Goal: Task Accomplishment & Management: Complete application form

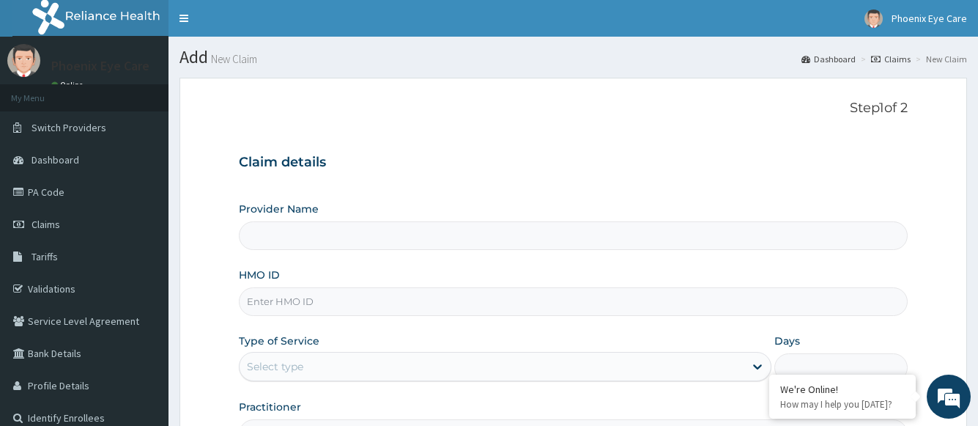
click at [335, 303] on input "HMO ID" at bounding box center [573, 301] width 668 height 29
type input "Phoenix Eye Clinic Ltd - Surulere"
type input "LCM/10061/D"
click at [306, 371] on div "Select type" at bounding box center [492, 366] width 504 height 23
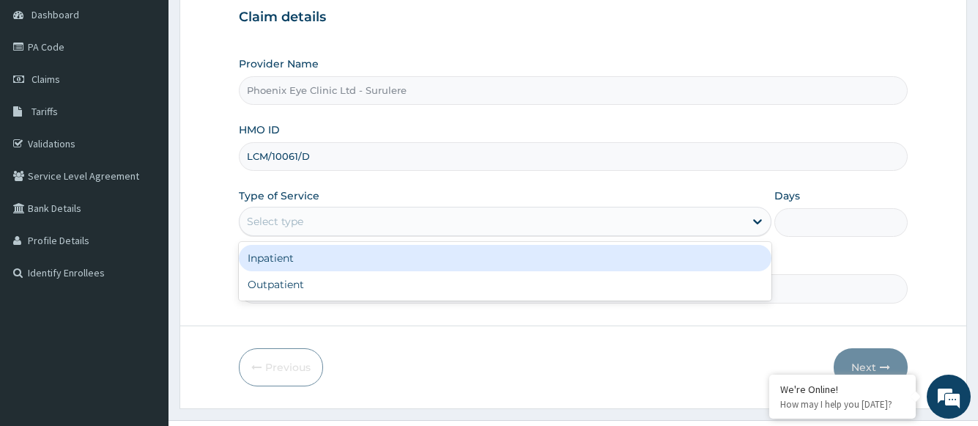
scroll to position [147, 0]
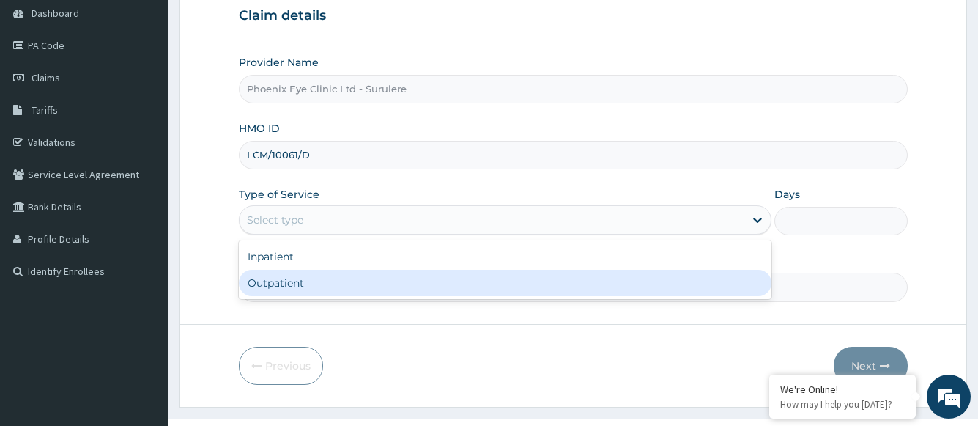
click at [284, 283] on div "Outpatient" at bounding box center [505, 283] width 532 height 26
type input "1"
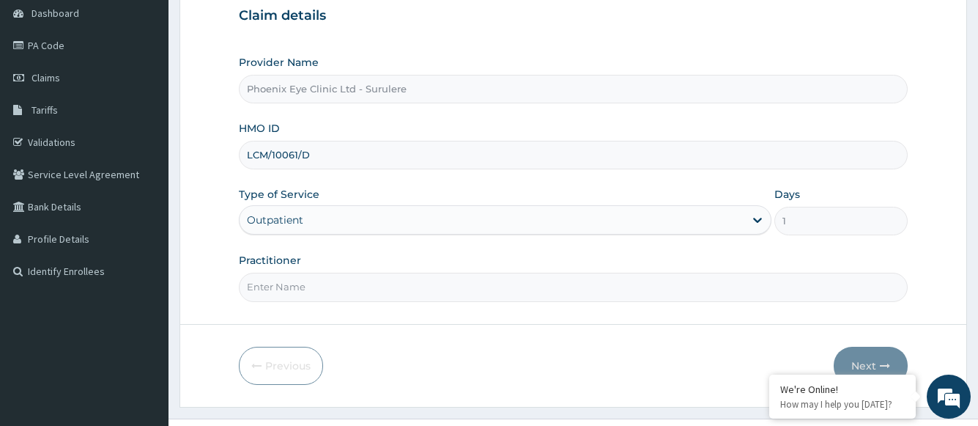
click at [339, 285] on input "Practitioner" at bounding box center [573, 287] width 668 height 29
type input "d"
type input "Dr Joseph"
click at [862, 362] on button "Next" at bounding box center [871, 366] width 74 height 38
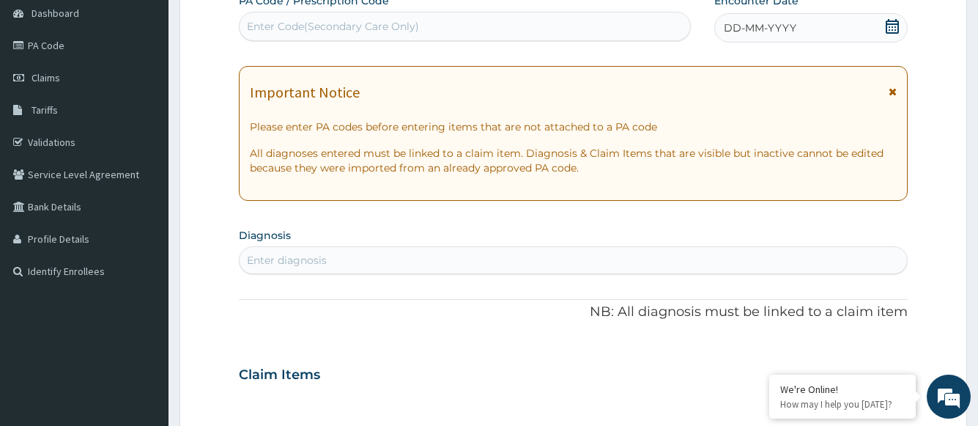
scroll to position [73, 0]
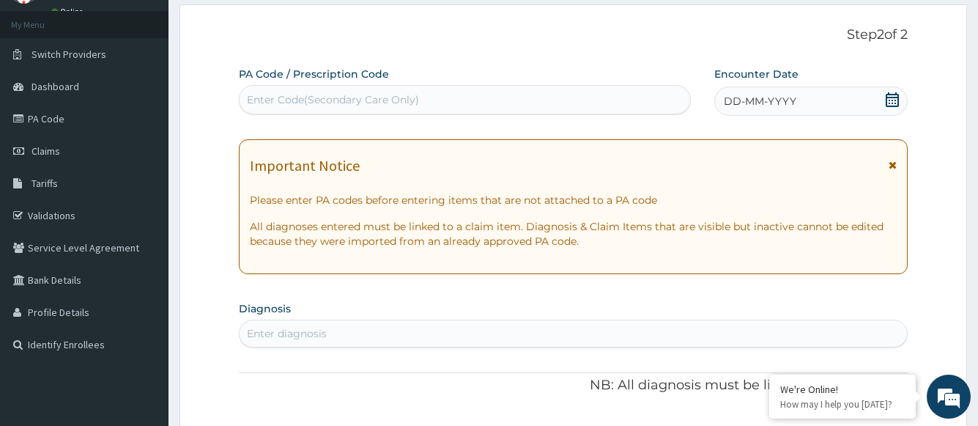
click at [891, 100] on icon at bounding box center [892, 99] width 15 height 15
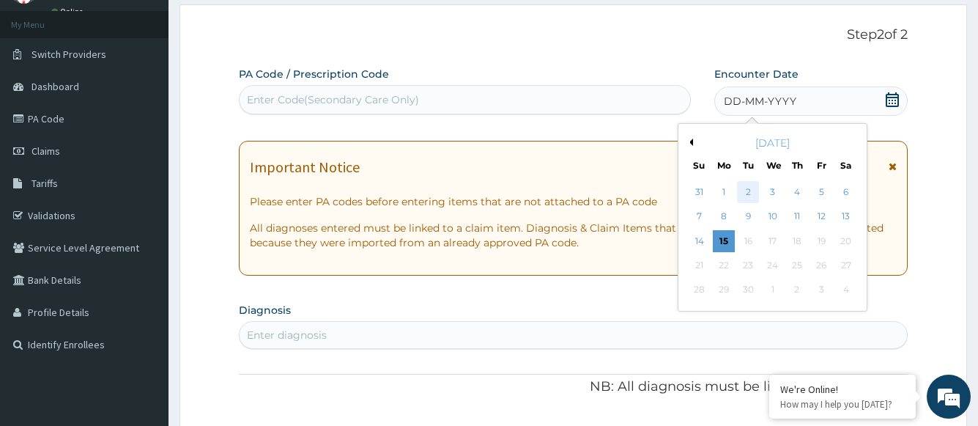
click at [750, 192] on div "2" at bounding box center [748, 192] width 22 height 22
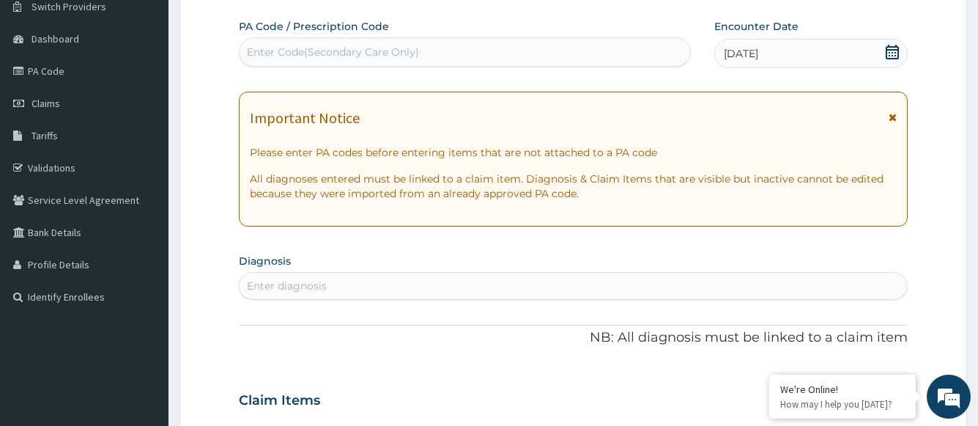
scroll to position [293, 0]
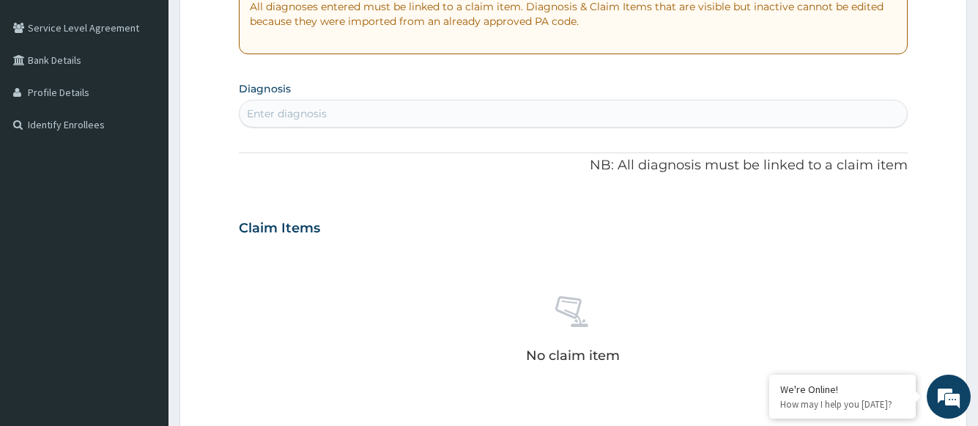
click at [300, 108] on div "Enter diagnosis" at bounding box center [287, 113] width 80 height 15
type input "astig"
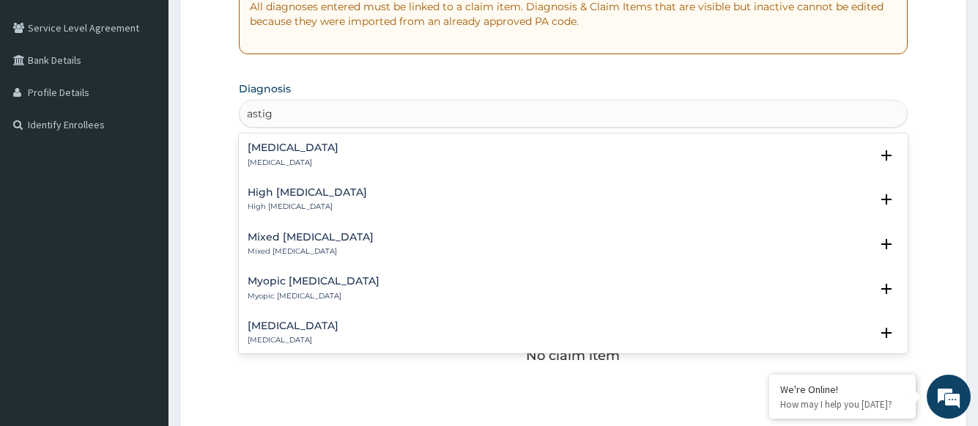
click at [295, 154] on div "Astigmatism Astigmatism" at bounding box center [293, 155] width 91 height 26
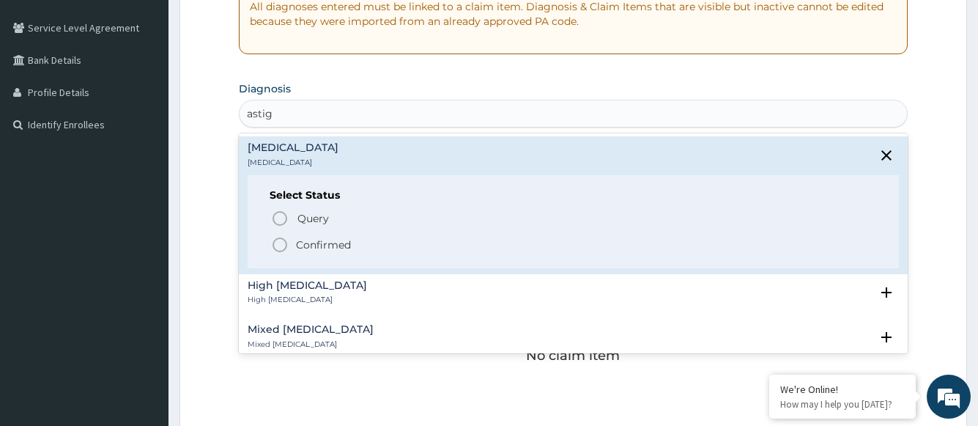
click at [303, 251] on p "Confirmed" at bounding box center [323, 244] width 55 height 15
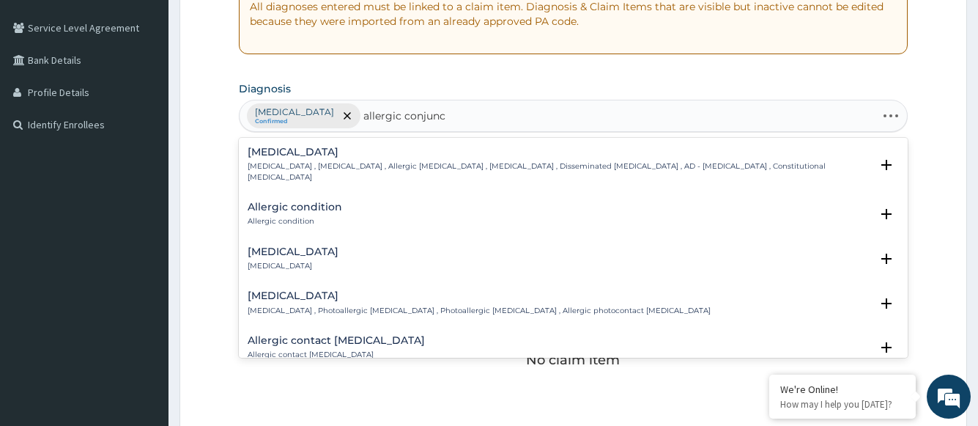
type input "allergic conjunct"
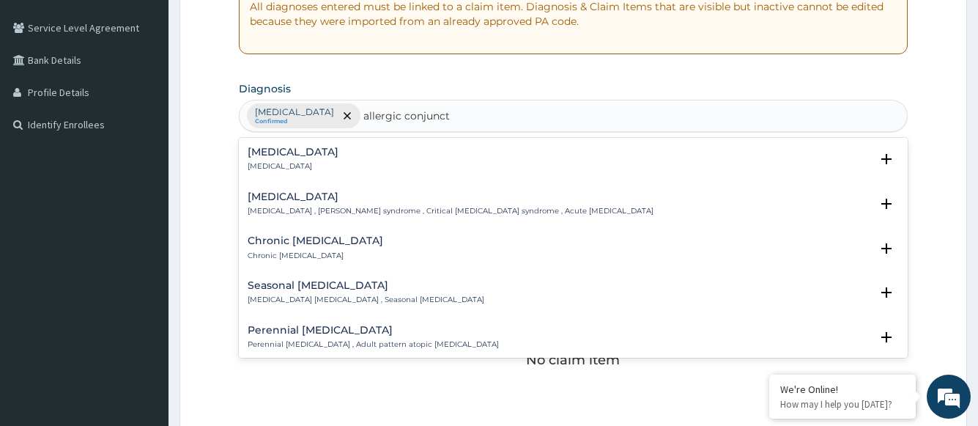
click at [297, 154] on h4 "Allergic conjunctivitis" at bounding box center [293, 152] width 91 height 11
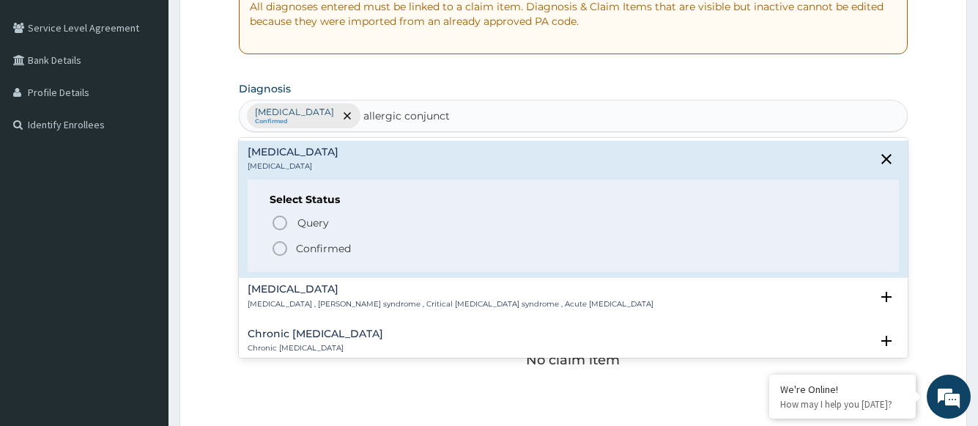
click at [306, 251] on p "Confirmed" at bounding box center [323, 248] width 55 height 15
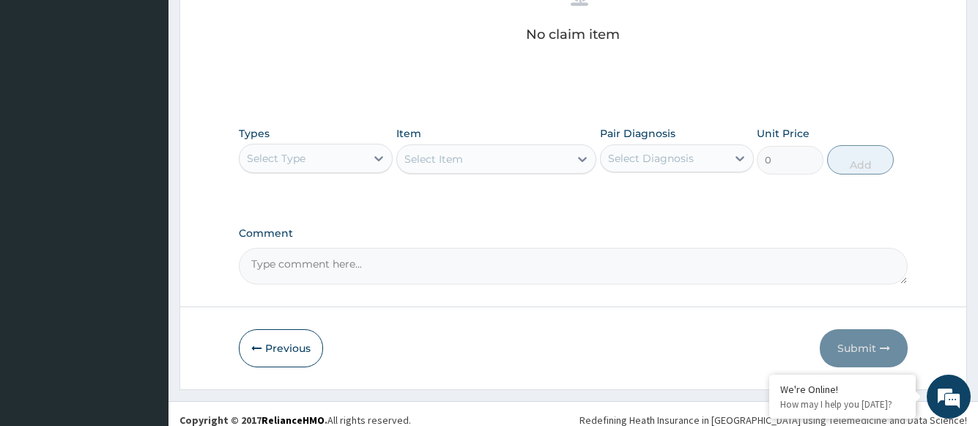
scroll to position [631, 0]
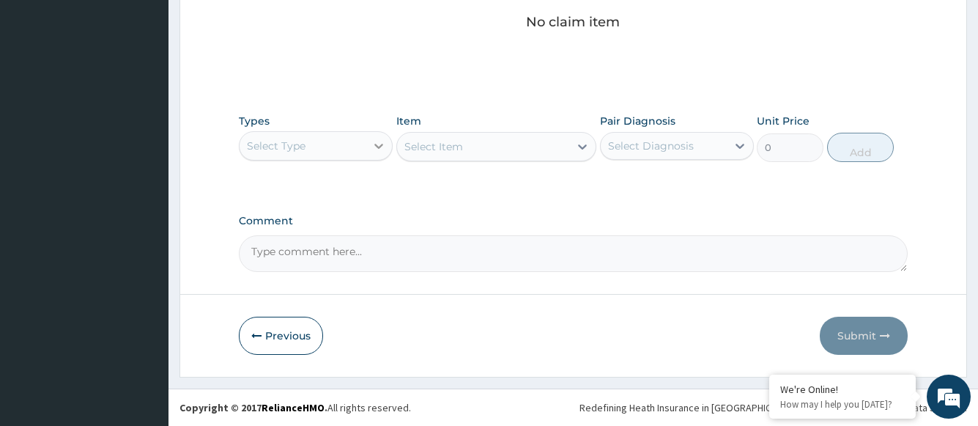
click at [370, 150] on div at bounding box center [379, 146] width 26 height 26
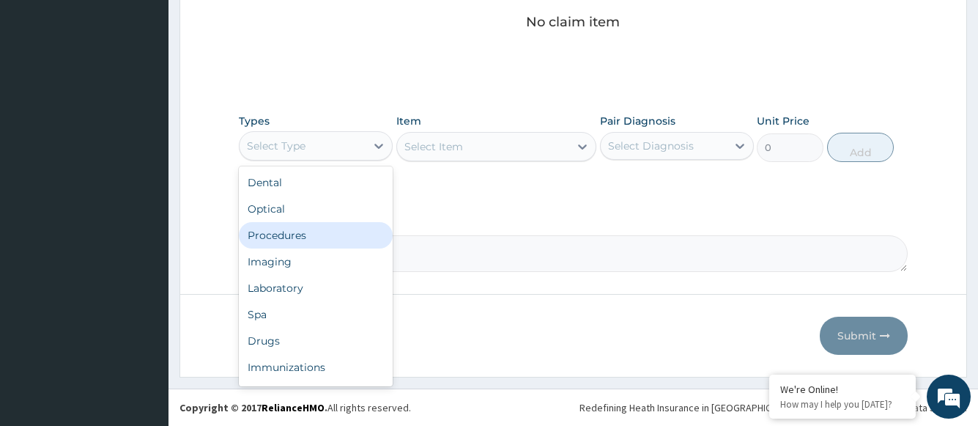
click at [314, 234] on div "Procedures" at bounding box center [316, 235] width 154 height 26
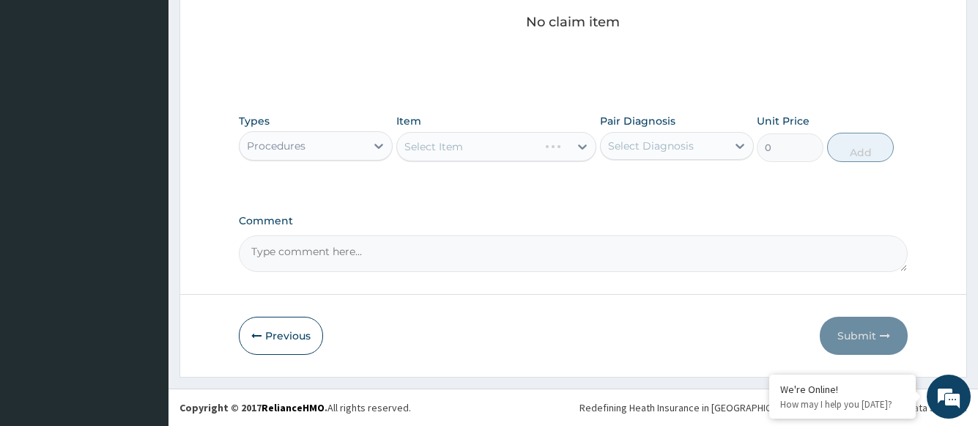
click at [484, 151] on div "Select Item" at bounding box center [496, 146] width 201 height 29
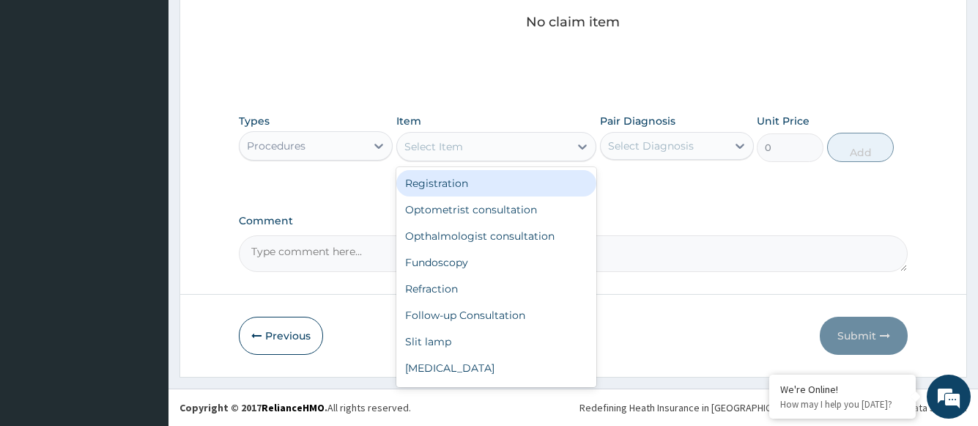
click at [538, 149] on div "Select Item" at bounding box center [483, 146] width 173 height 23
click at [473, 184] on div "Registration" at bounding box center [496, 183] width 201 height 26
type input "1500"
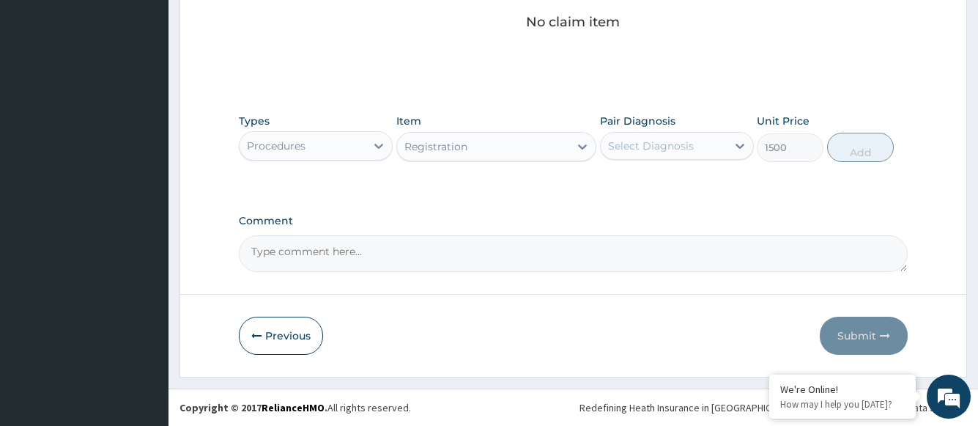
click at [626, 149] on div "Select Diagnosis" at bounding box center [651, 145] width 86 height 15
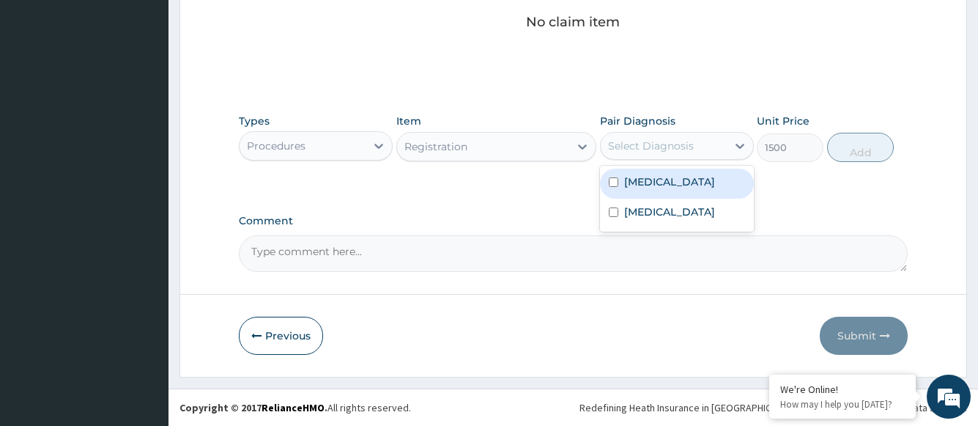
click at [639, 180] on label "Astigmatism" at bounding box center [669, 181] width 91 height 15
checkbox input "true"
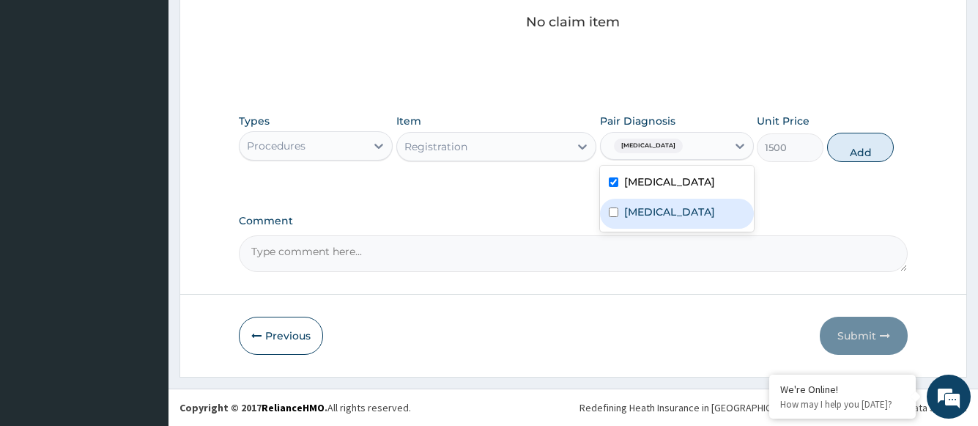
click at [644, 211] on label "Allergic conjunctivitis" at bounding box center [669, 211] width 91 height 15
checkbox input "true"
click at [857, 152] on button "Add" at bounding box center [860, 147] width 67 height 29
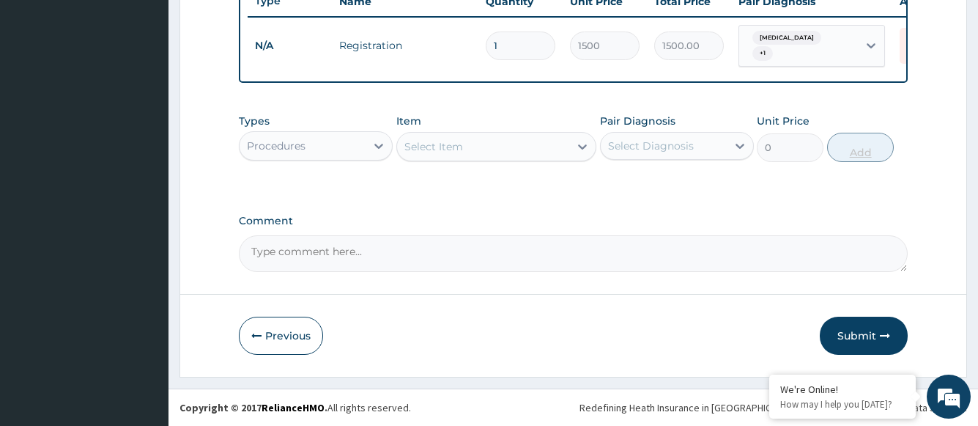
scroll to position [572, 0]
click at [511, 154] on div "Select Item" at bounding box center [483, 146] width 173 height 23
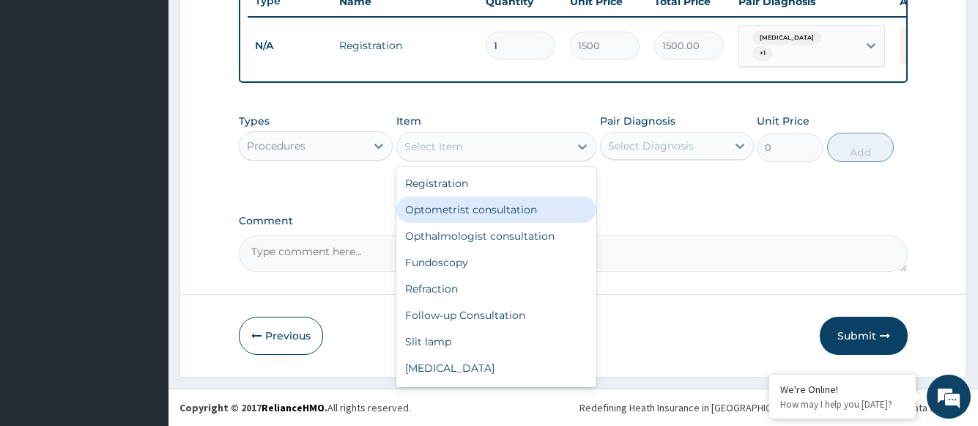
click at [496, 210] on div "Optometrist consultation" at bounding box center [496, 209] width 201 height 26
type input "2000"
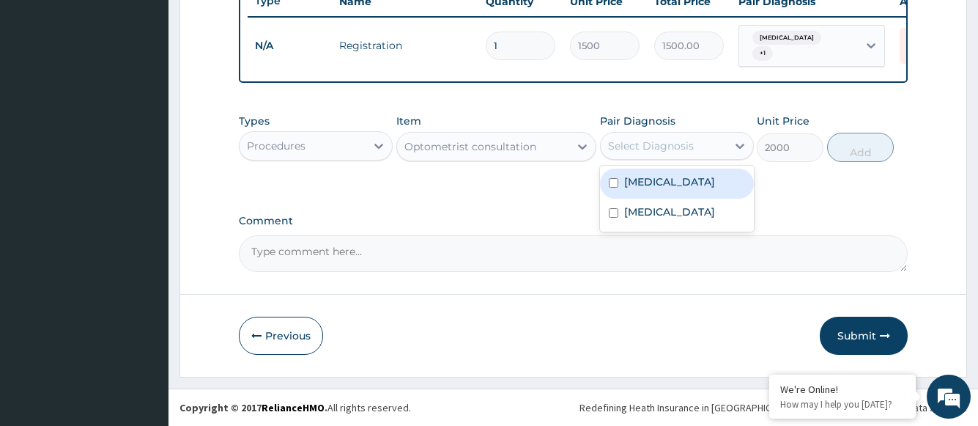
click at [657, 146] on div "Select Diagnosis" at bounding box center [651, 145] width 86 height 15
click at [656, 180] on label "Astigmatism" at bounding box center [669, 181] width 91 height 15
checkbox input "true"
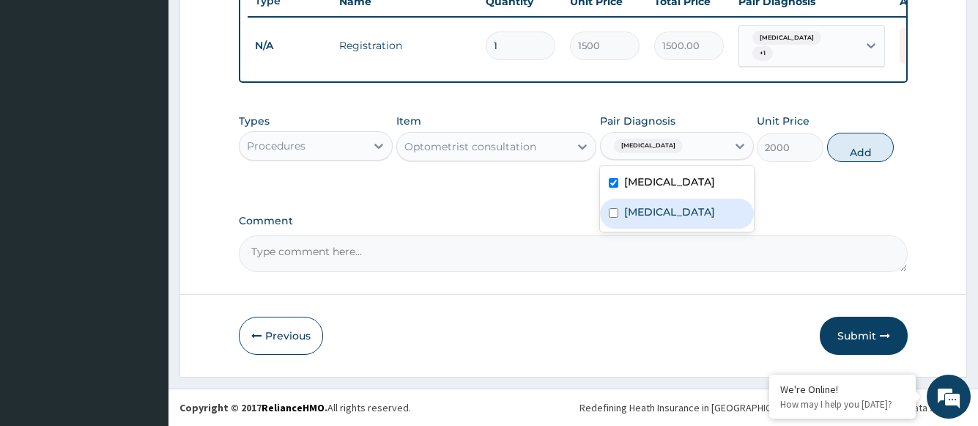
click at [664, 215] on label "Allergic conjunctivitis" at bounding box center [669, 211] width 91 height 15
checkbox input "true"
click at [861, 153] on button "Add" at bounding box center [860, 147] width 67 height 29
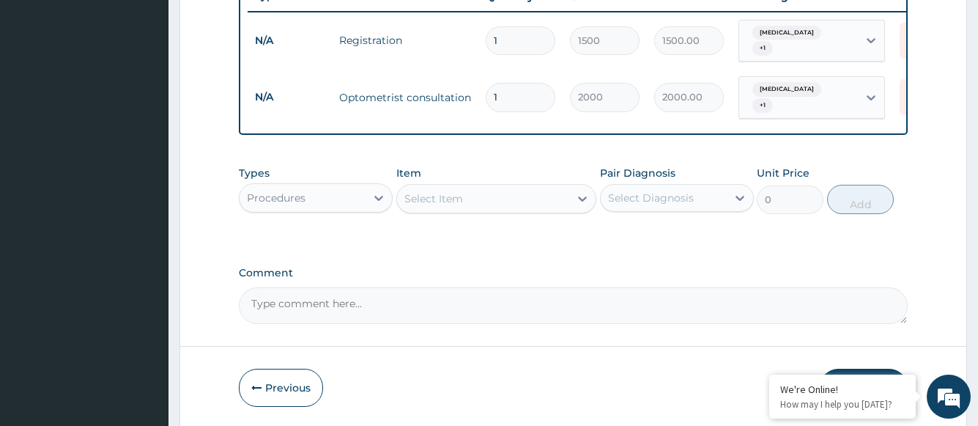
scroll to position [623, 0]
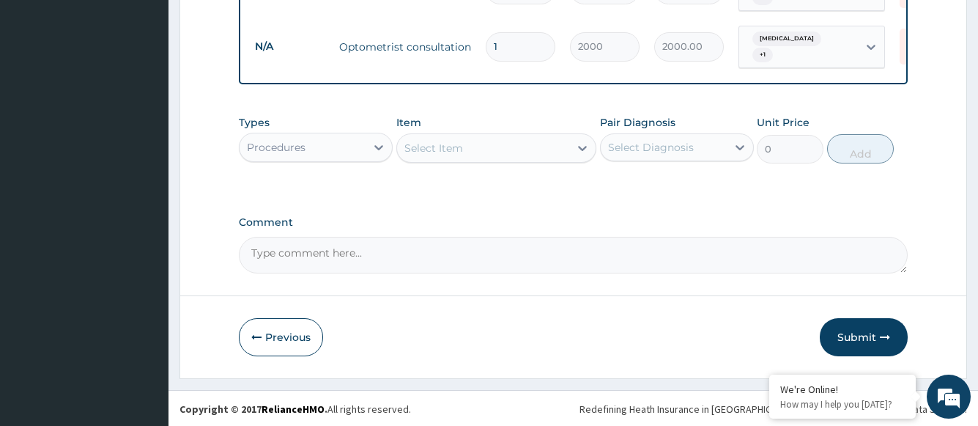
click at [459, 147] on div "Select Item" at bounding box center [433, 148] width 59 height 15
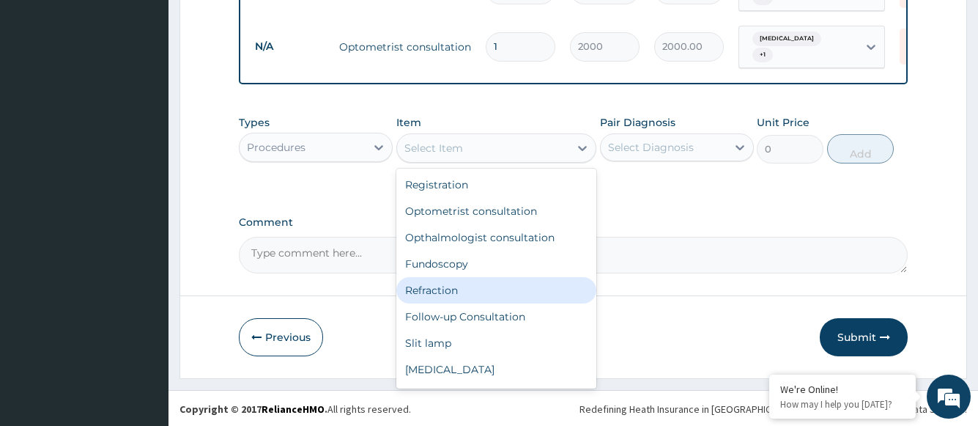
click at [437, 286] on div "Refraction" at bounding box center [496, 290] width 201 height 26
type input "1000"
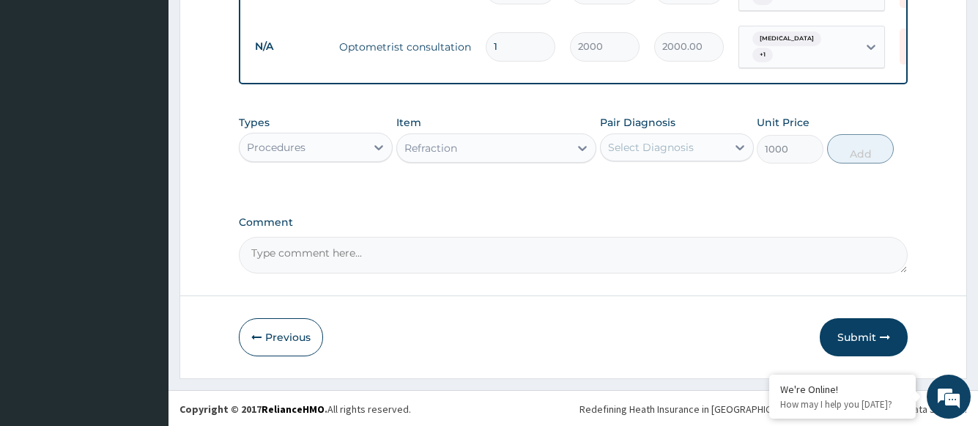
click at [667, 147] on div "Select Diagnosis" at bounding box center [651, 147] width 86 height 15
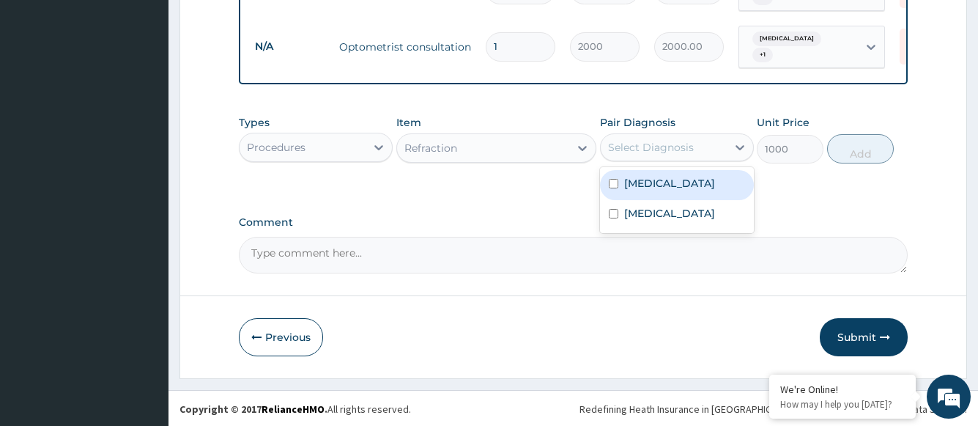
click at [667, 182] on label "Astigmatism" at bounding box center [669, 183] width 91 height 15
checkbox input "true"
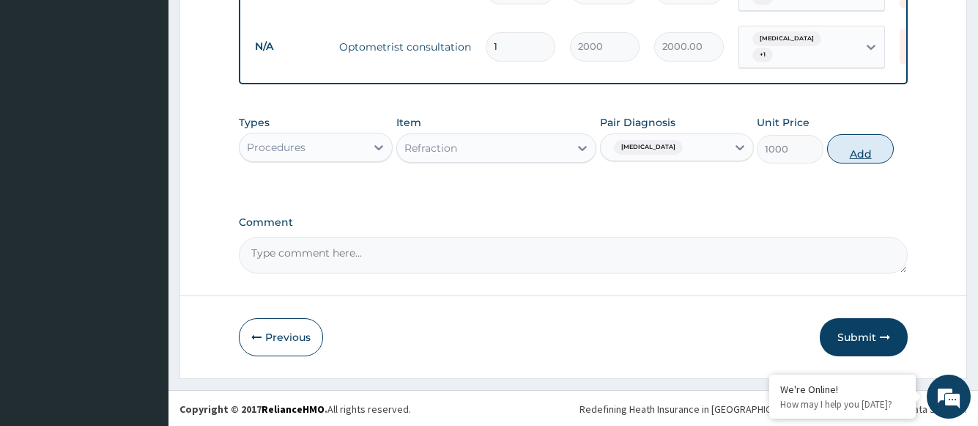
click at [857, 152] on button "Add" at bounding box center [860, 148] width 67 height 29
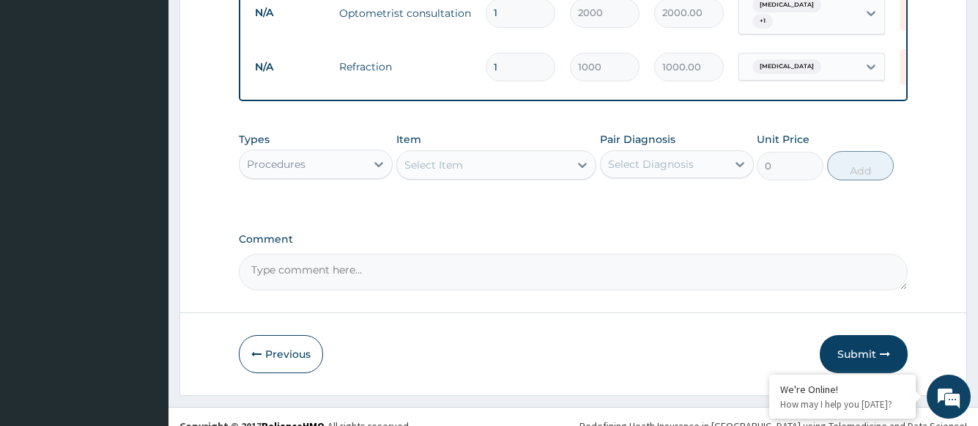
scroll to position [673, 0]
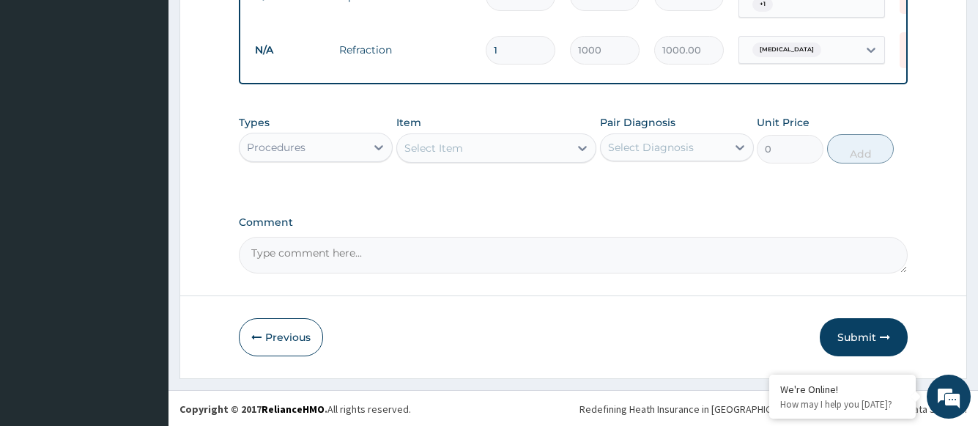
click at [487, 151] on div "Select Item" at bounding box center [483, 147] width 173 height 23
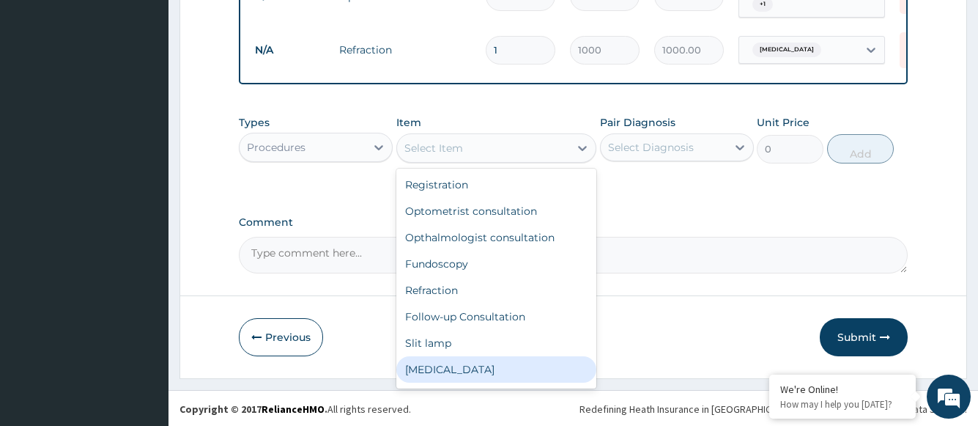
click at [447, 366] on div "[MEDICAL_DATA]" at bounding box center [496, 369] width 201 height 26
type input "1000"
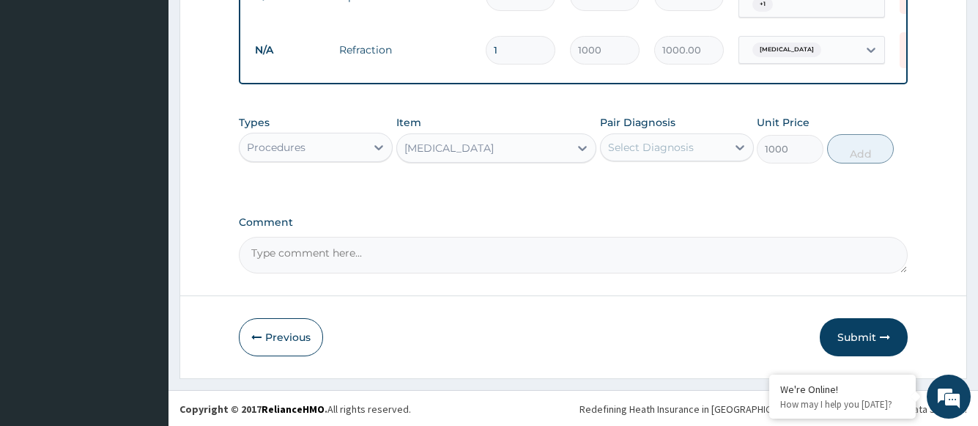
click at [651, 154] on div "Select Diagnosis" at bounding box center [664, 147] width 126 height 23
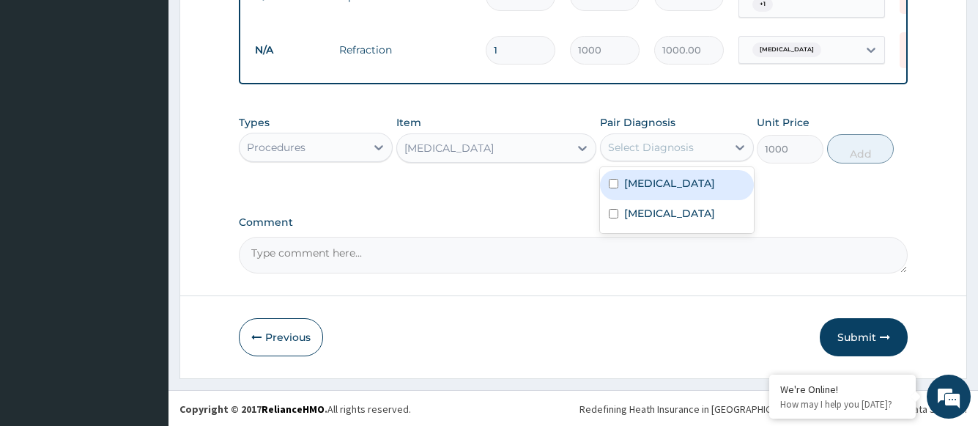
click at [648, 182] on label "Astigmatism" at bounding box center [669, 183] width 91 height 15
checkbox input "true"
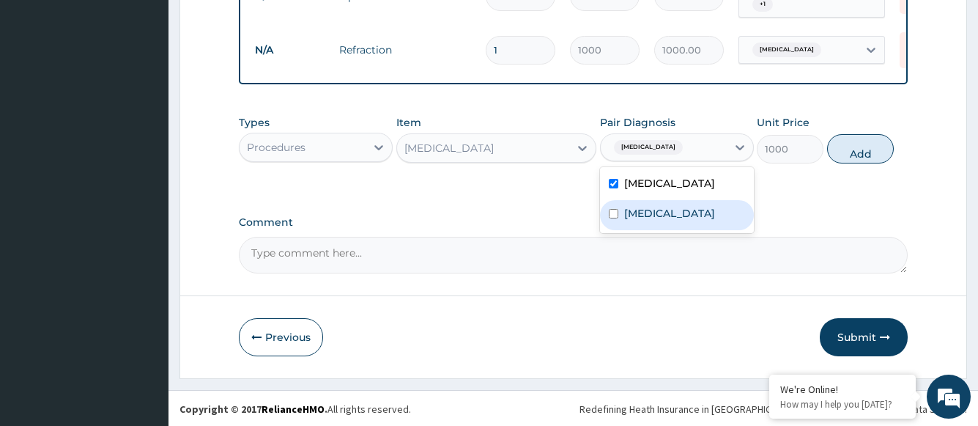
click at [646, 215] on label "Allergic conjunctivitis" at bounding box center [669, 213] width 91 height 15
checkbox input "true"
click at [851, 149] on button "Add" at bounding box center [860, 148] width 67 height 29
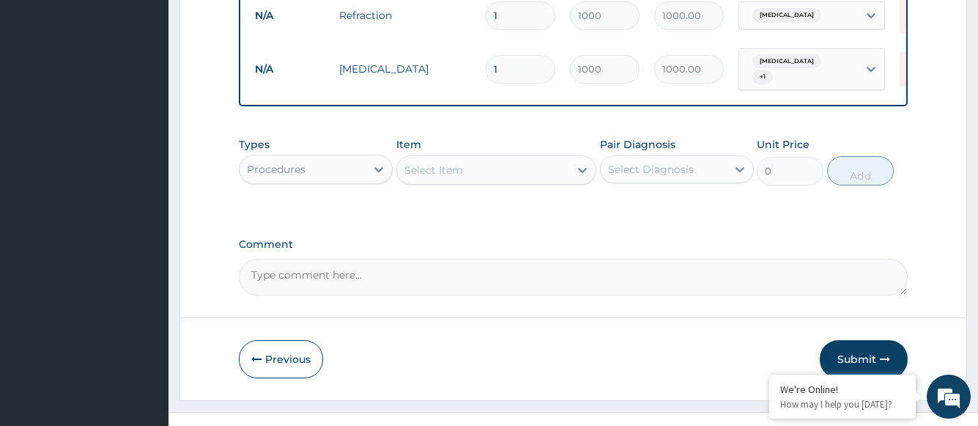
scroll to position [724, 0]
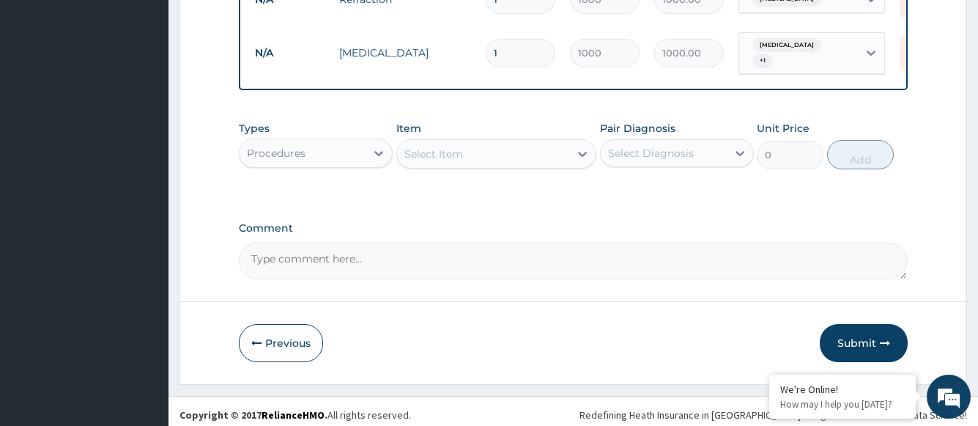
click at [460, 148] on div "Select Item" at bounding box center [433, 154] width 59 height 15
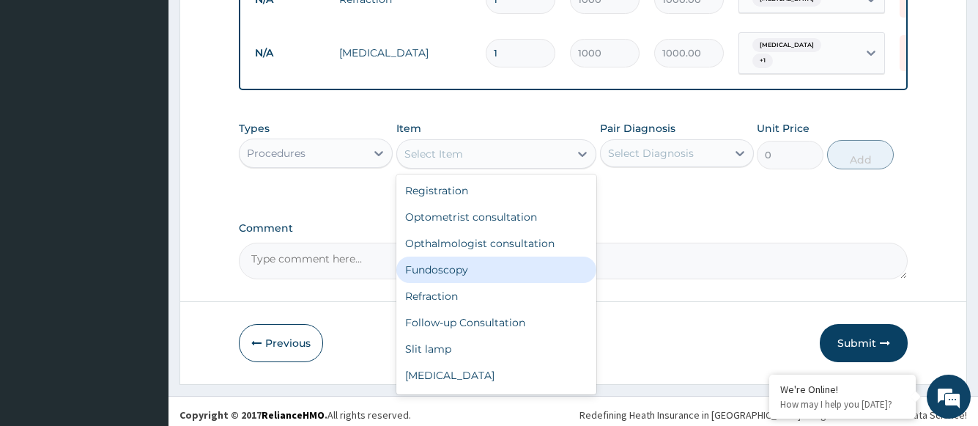
click at [456, 260] on div "Fundoscopy" at bounding box center [496, 269] width 201 height 26
type input "1000"
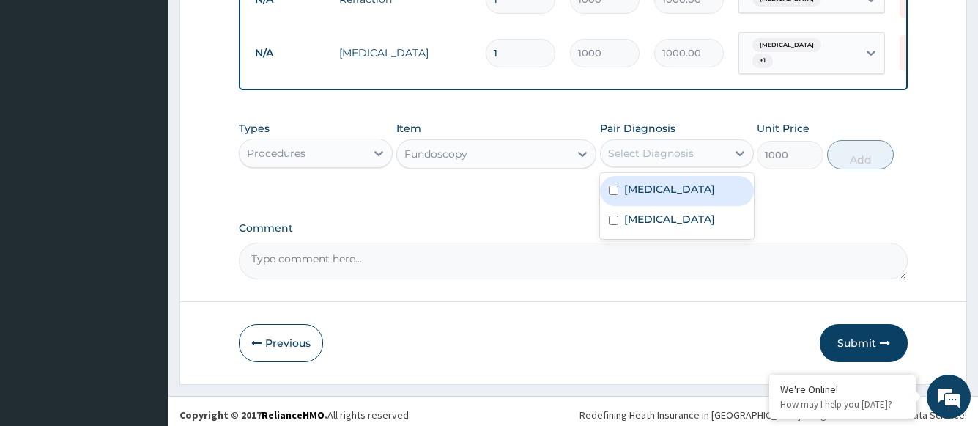
click at [613, 152] on div "Select Diagnosis" at bounding box center [651, 153] width 86 height 15
click at [623, 176] on div "Astigmatism" at bounding box center [677, 191] width 154 height 30
checkbox input "true"
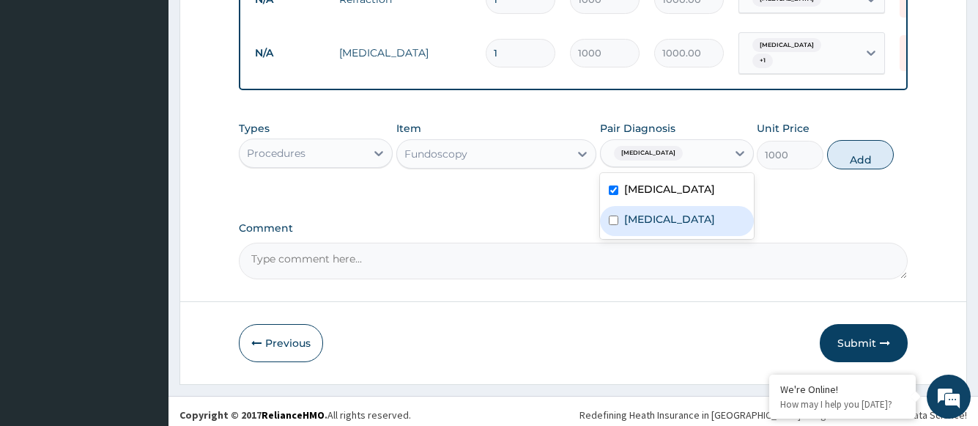
click at [627, 206] on div "Allergic conjunctivitis" at bounding box center [677, 221] width 154 height 30
checkbox input "true"
click at [849, 144] on button "Add" at bounding box center [860, 154] width 67 height 29
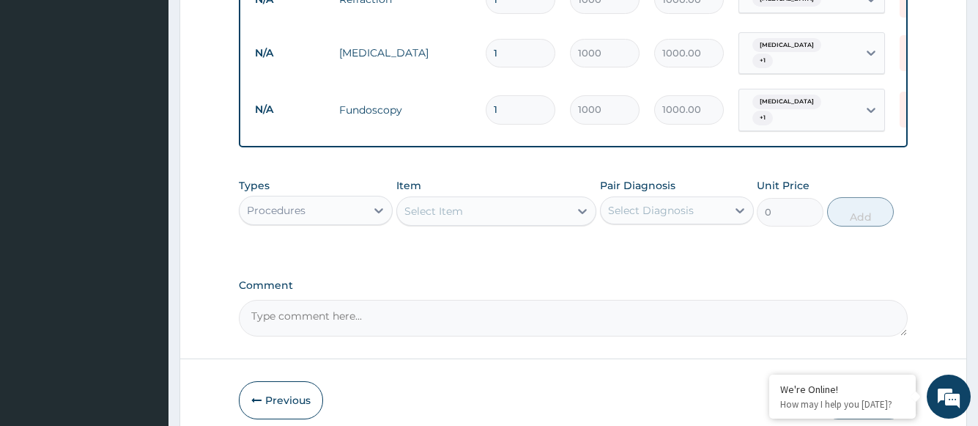
scroll to position [775, 0]
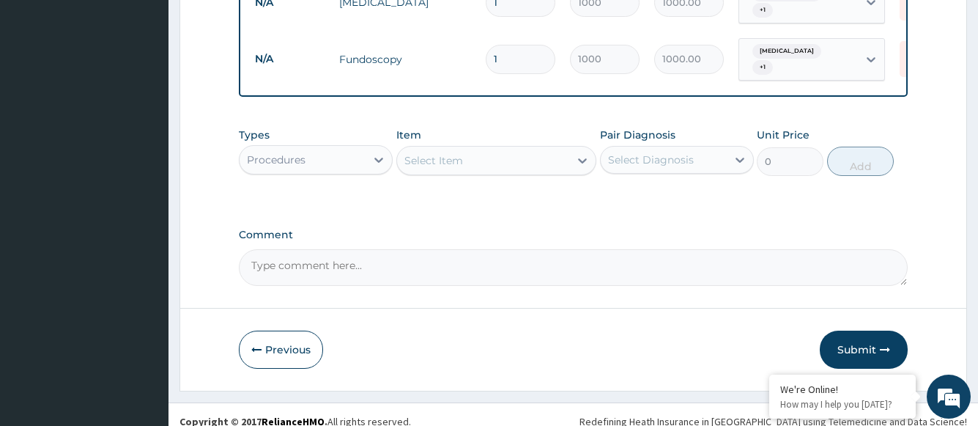
click at [478, 149] on div "Select Item" at bounding box center [483, 160] width 173 height 23
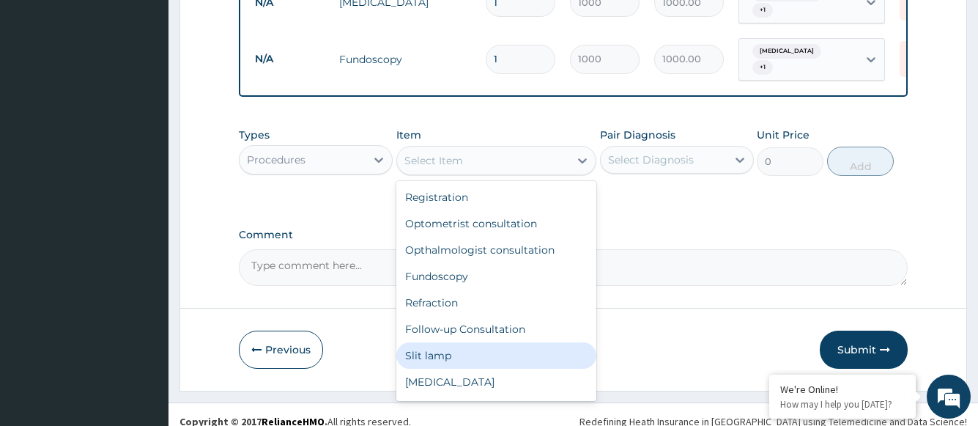
click at [444, 342] on div "Slit lamp" at bounding box center [496, 355] width 201 height 26
type input "1000"
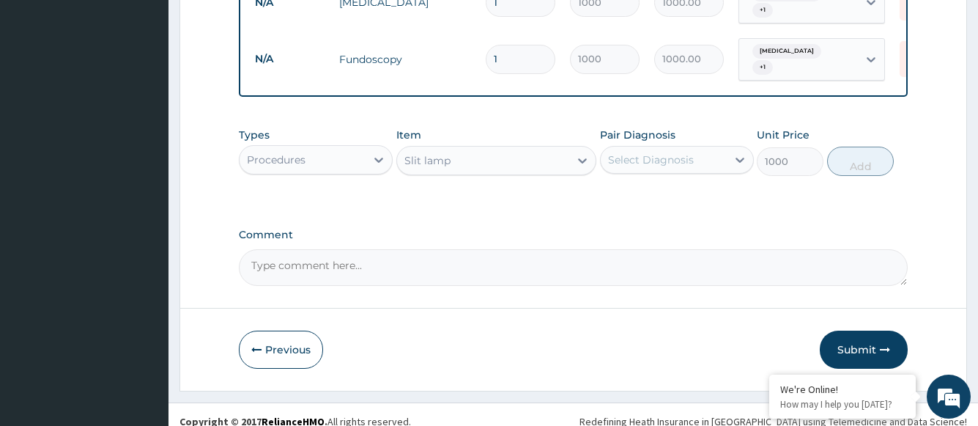
click at [674, 152] on div "Select Diagnosis" at bounding box center [651, 159] width 86 height 15
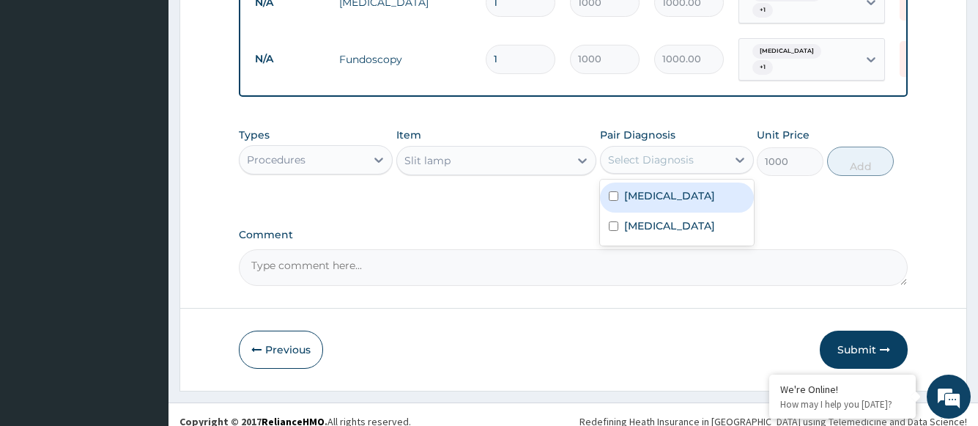
click at [673, 188] on label "Astigmatism" at bounding box center [669, 195] width 91 height 15
checkbox input "true"
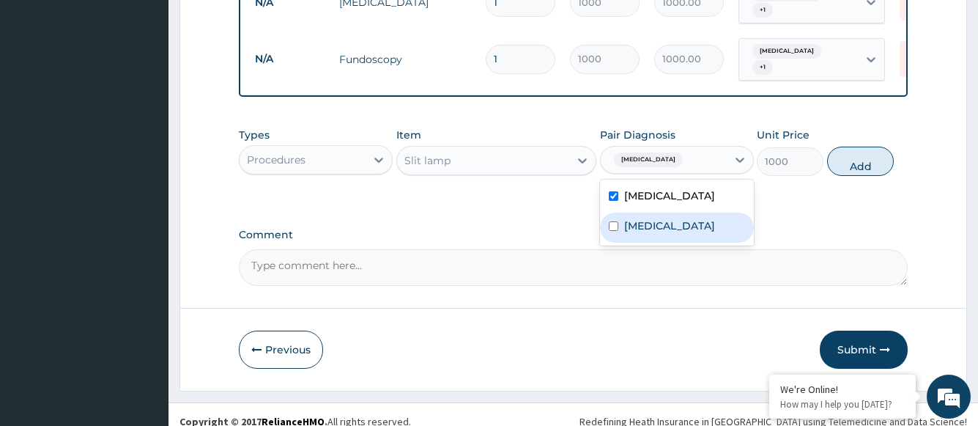
click at [673, 218] on label "Allergic conjunctivitis" at bounding box center [669, 225] width 91 height 15
checkbox input "true"
click at [868, 153] on button "Add" at bounding box center [860, 161] width 67 height 29
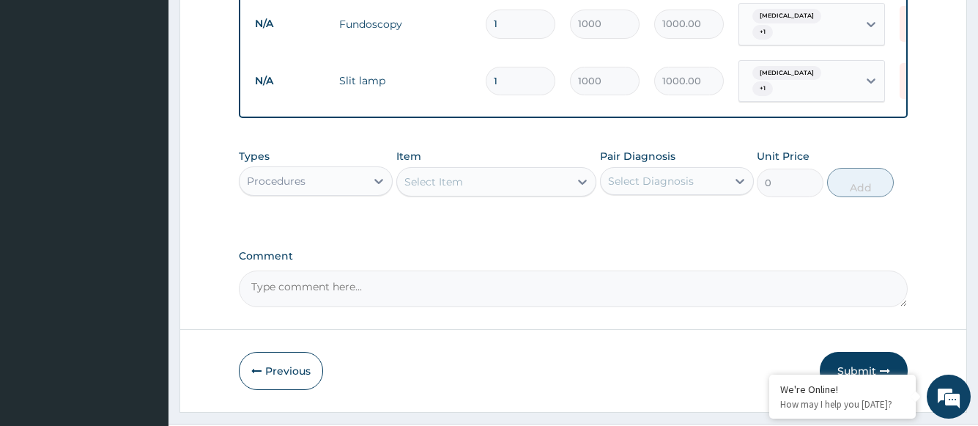
scroll to position [825, 0]
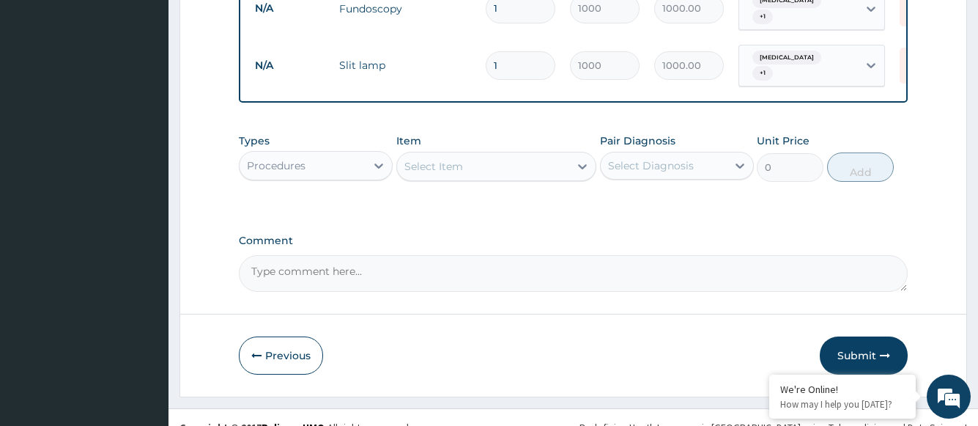
click at [513, 155] on div "Select Item" at bounding box center [483, 166] width 173 height 23
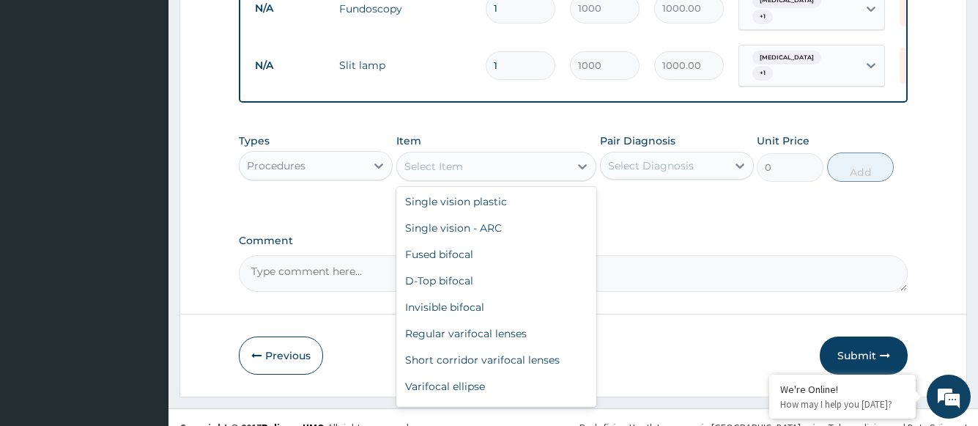
scroll to position [613, 0]
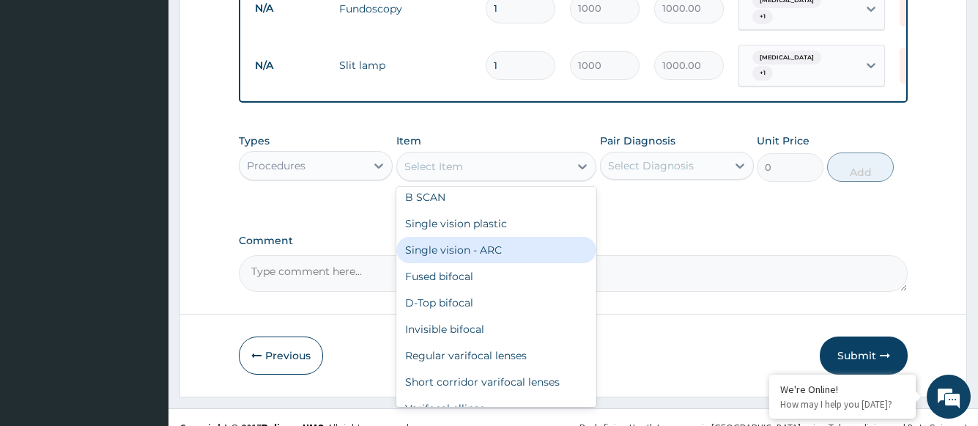
click at [486, 237] on div "Single vision - ARC" at bounding box center [496, 250] width 201 height 26
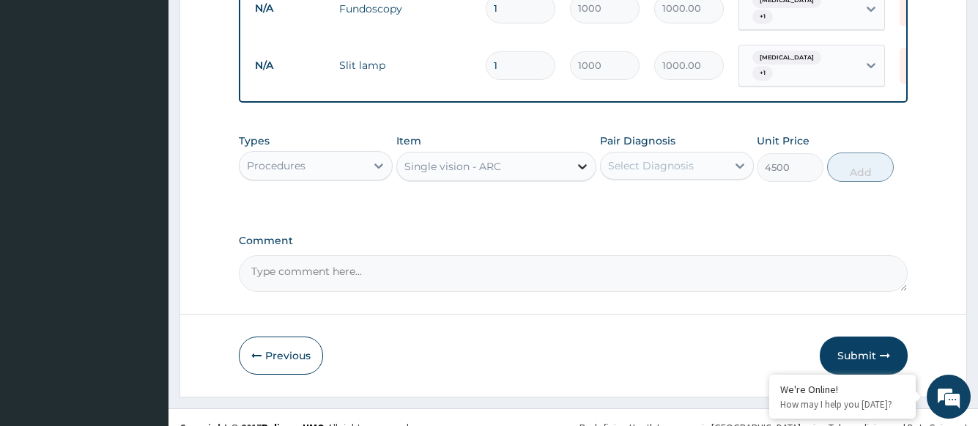
click at [573, 153] on div at bounding box center [582, 166] width 26 height 26
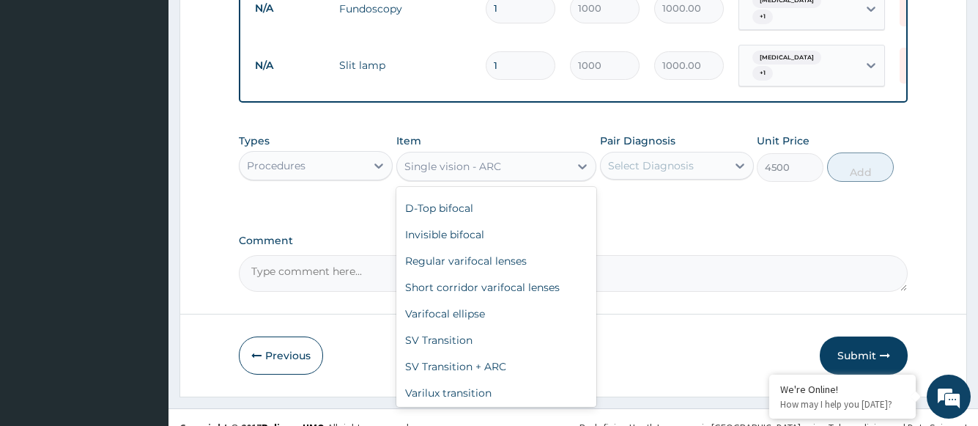
scroll to position [736, 0]
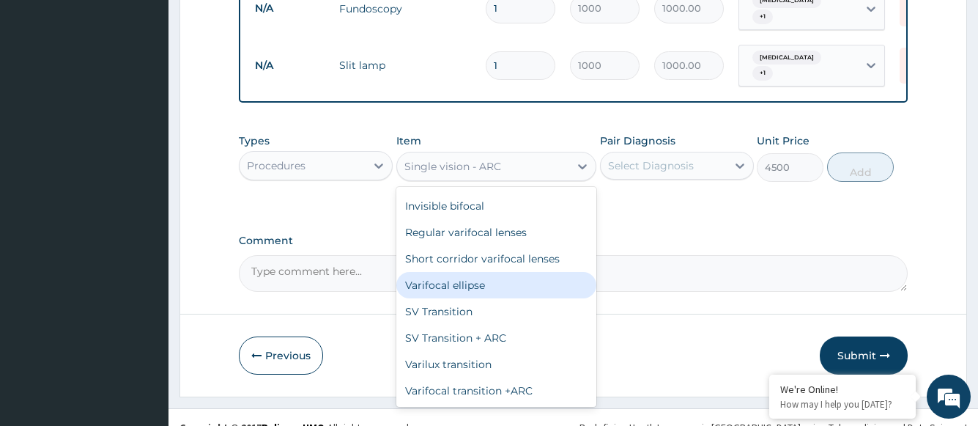
click at [494, 272] on div "Varifocal ellipse" at bounding box center [496, 285] width 201 height 26
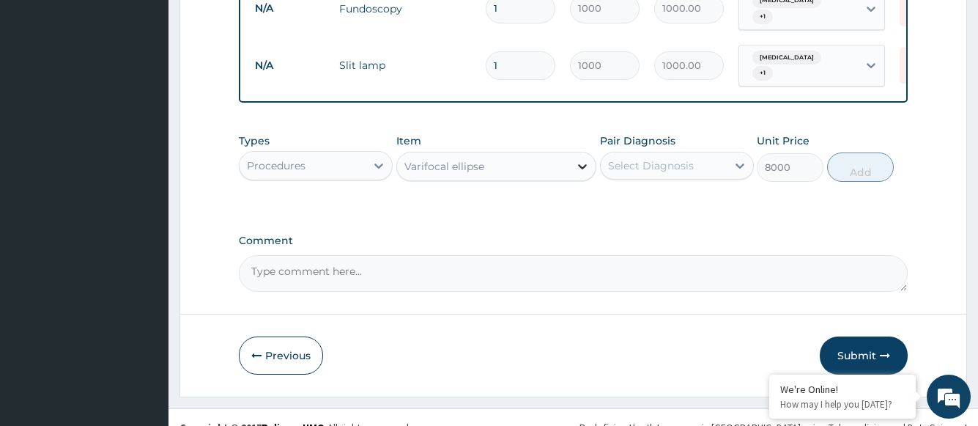
click at [585, 164] on icon at bounding box center [583, 166] width 9 height 5
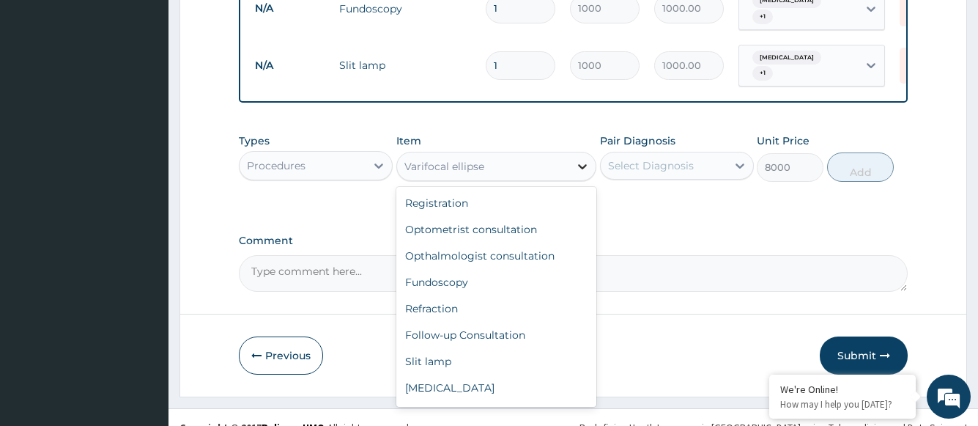
scroll to position [636, 0]
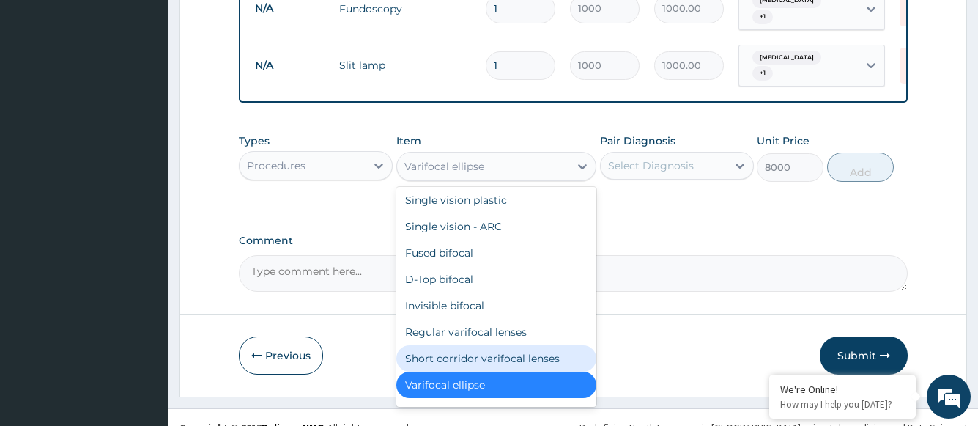
click at [524, 345] on div "Short corridor varifocal lenses" at bounding box center [496, 358] width 201 height 26
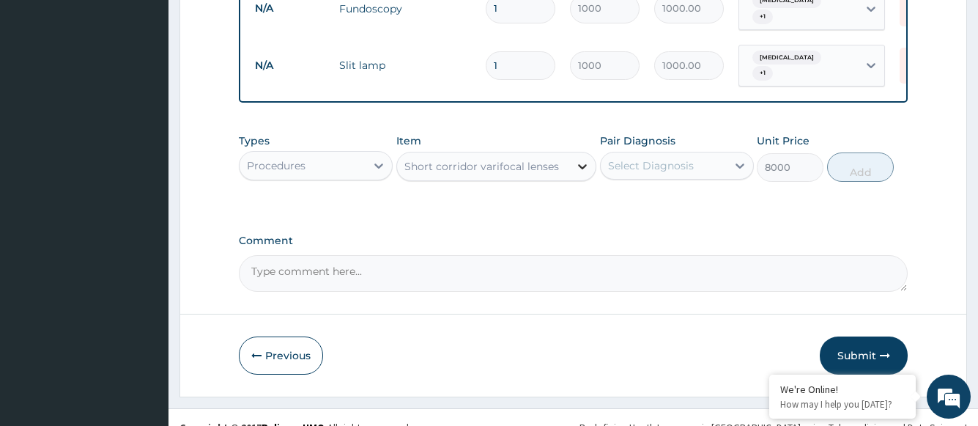
click at [584, 164] on icon at bounding box center [583, 166] width 9 height 5
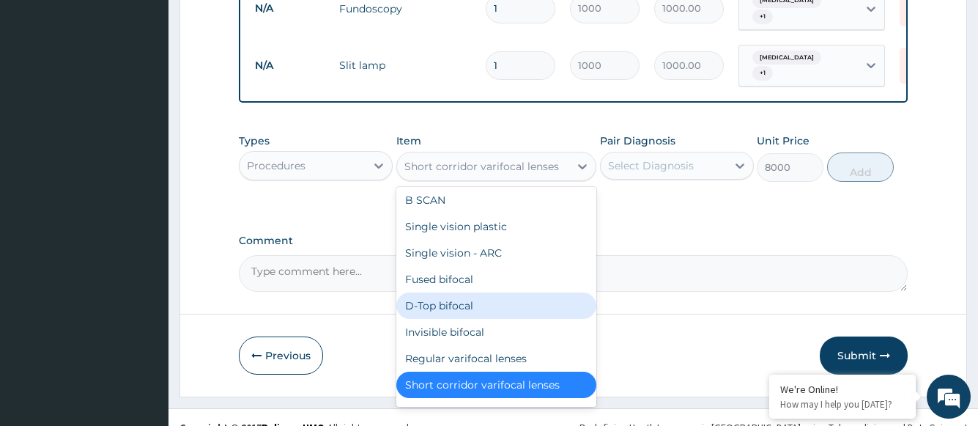
scroll to position [736, 0]
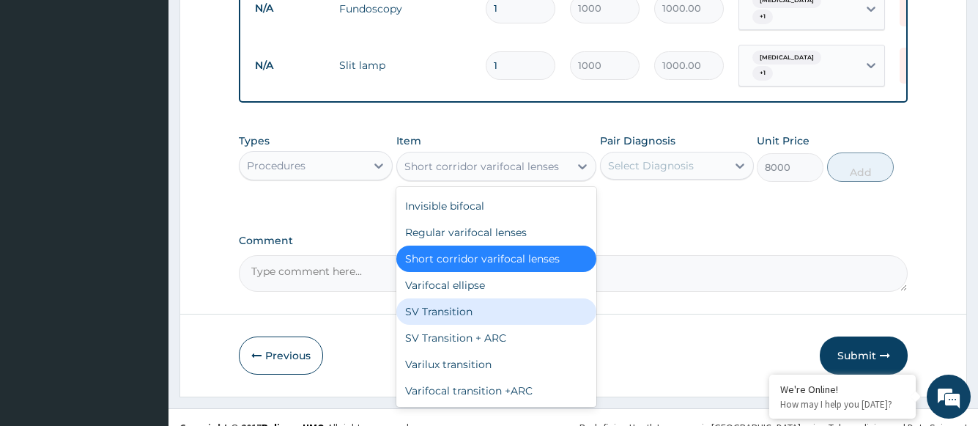
click at [481, 298] on div "SV Transition" at bounding box center [496, 311] width 201 height 26
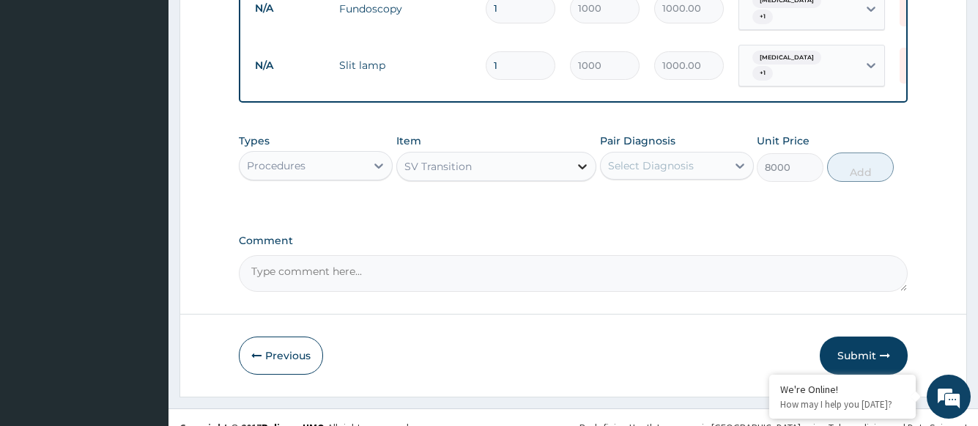
click at [580, 164] on icon at bounding box center [583, 166] width 9 height 5
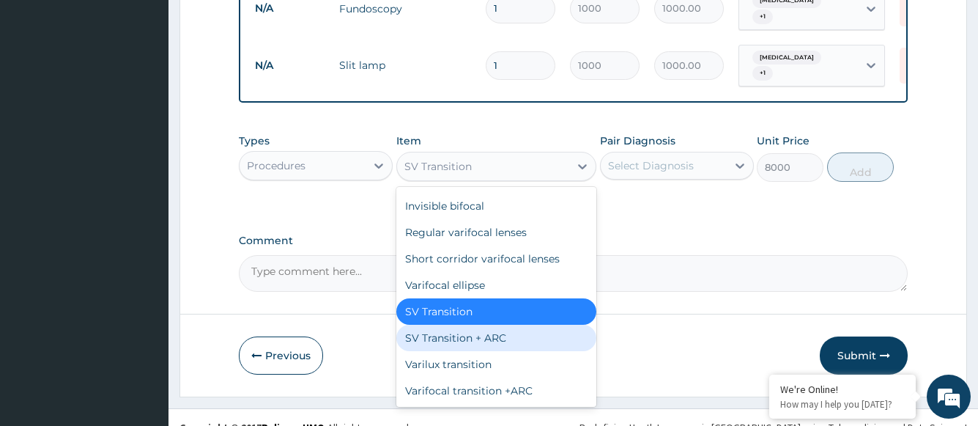
click at [499, 325] on div "SV Transition + ARC" at bounding box center [496, 338] width 201 height 26
type input "20000"
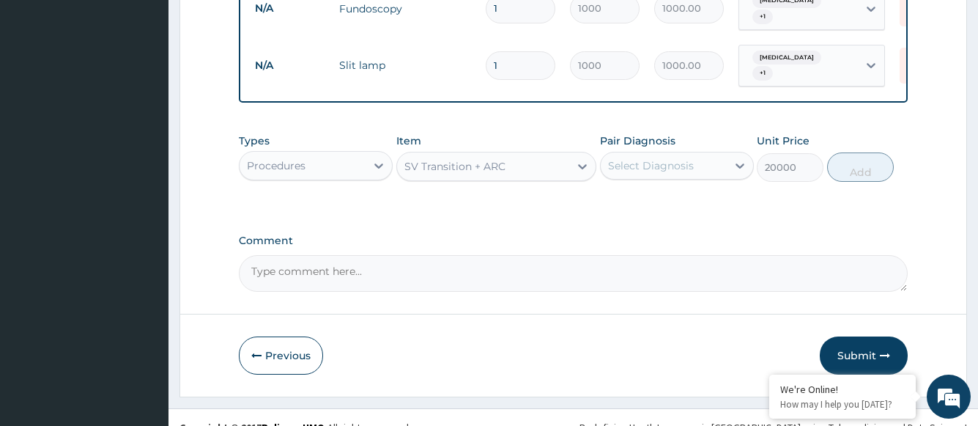
click at [343, 255] on textarea "Comment" at bounding box center [573, 273] width 668 height 37
type textarea "Total for Frame and Lens is N10,000"
click at [370, 152] on div at bounding box center [379, 165] width 26 height 26
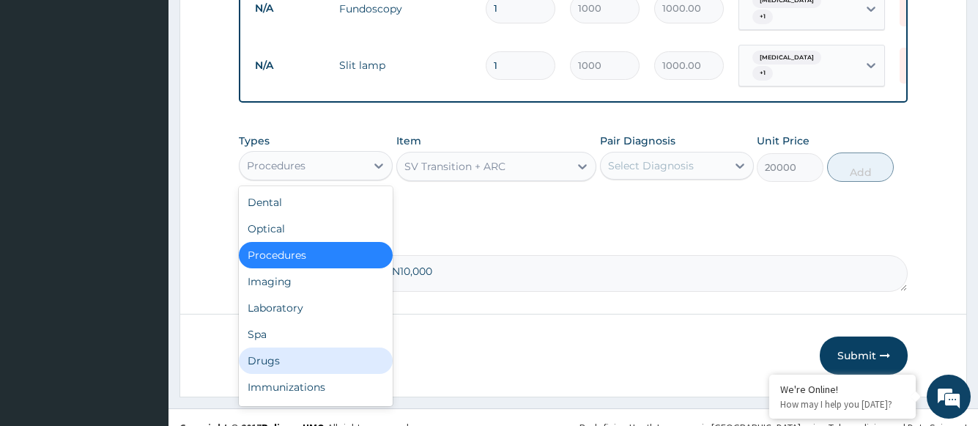
click at [276, 347] on div "Drugs" at bounding box center [316, 360] width 154 height 26
type input "0"
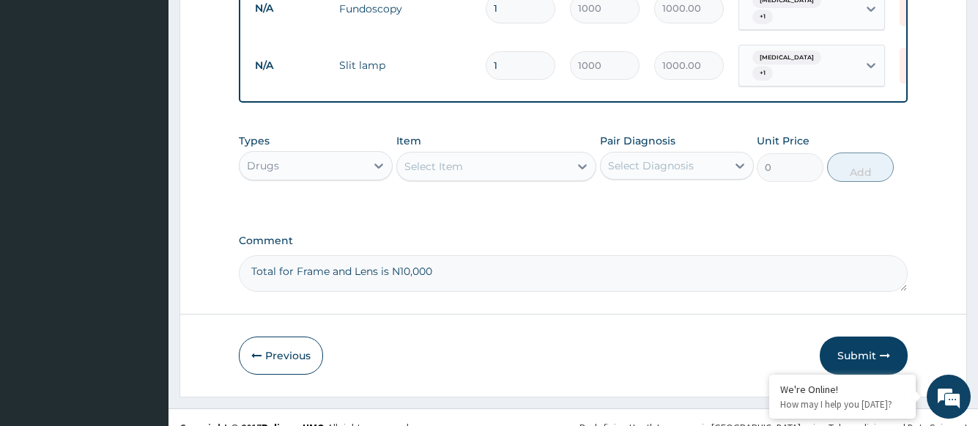
click at [461, 159] on div "Select Item" at bounding box center [433, 166] width 59 height 15
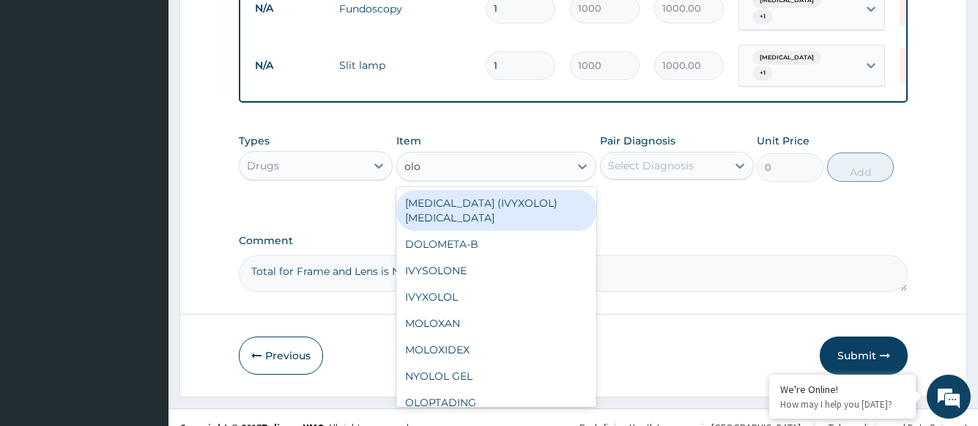
type input "olop"
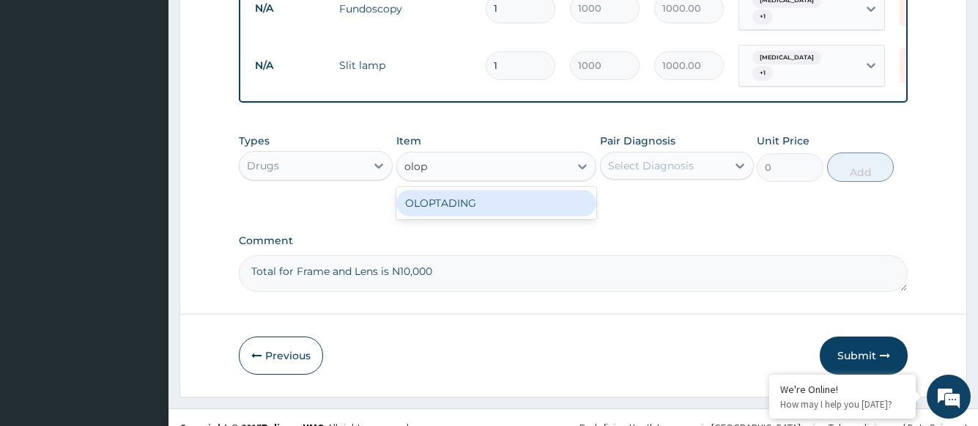
click at [460, 190] on div "OLOPTADING" at bounding box center [496, 203] width 201 height 26
type input "2100"
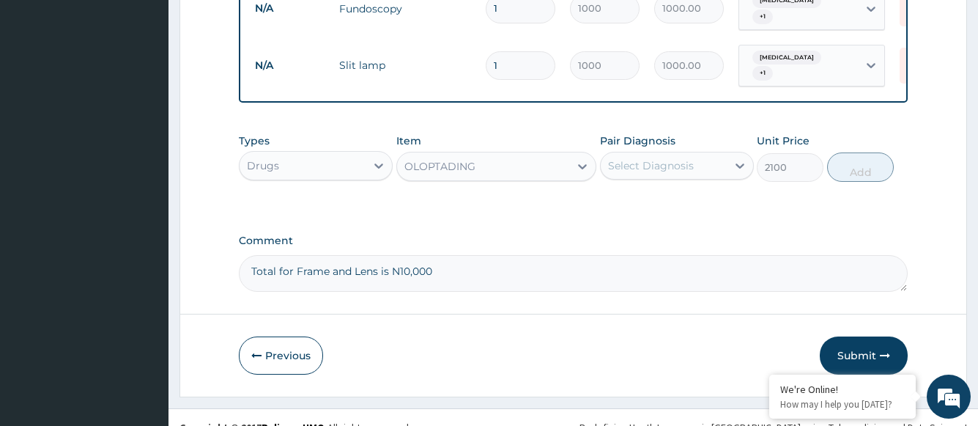
click at [624, 158] on div "Select Diagnosis" at bounding box center [651, 165] width 86 height 15
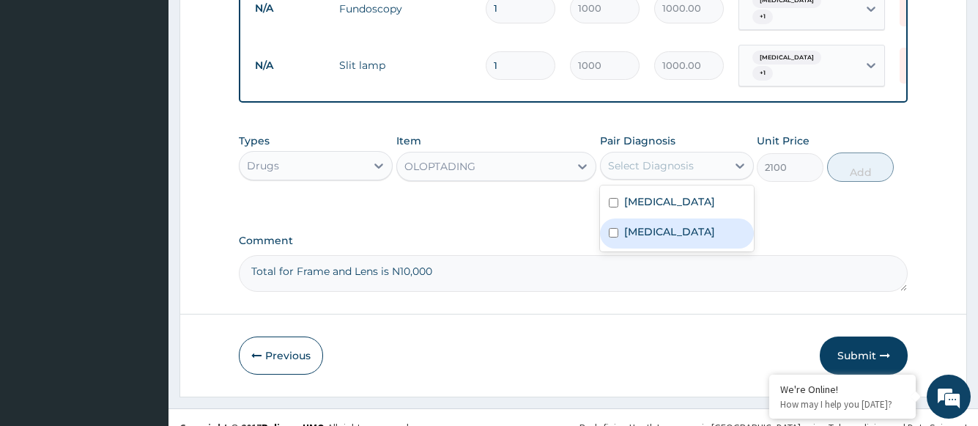
click at [654, 224] on label "Allergic conjunctivitis" at bounding box center [669, 231] width 91 height 15
checkbox input "true"
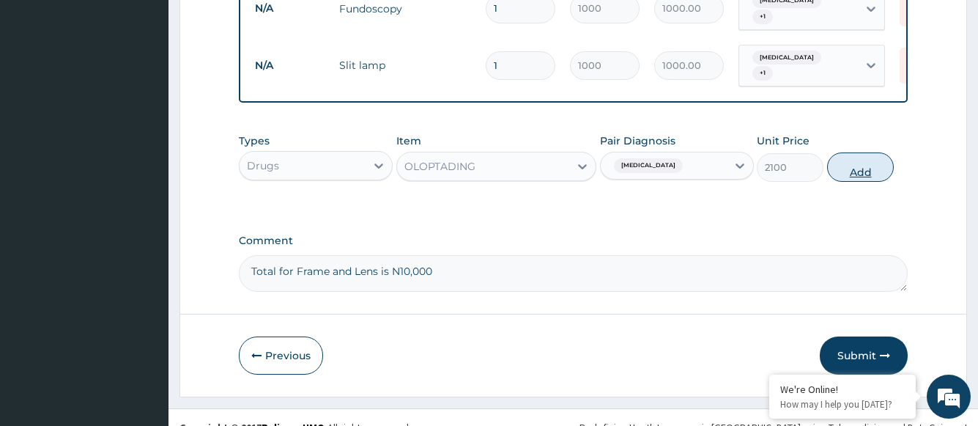
click at [868, 153] on button "Add" at bounding box center [860, 166] width 67 height 29
type input "0"
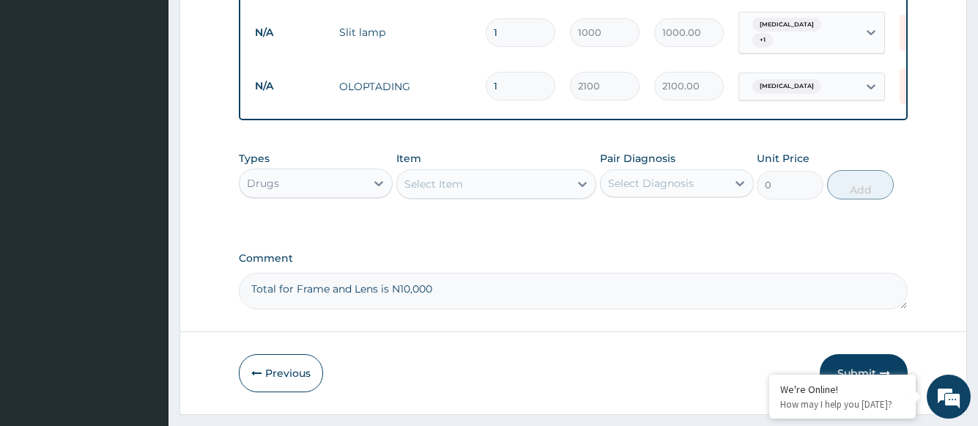
scroll to position [876, 0]
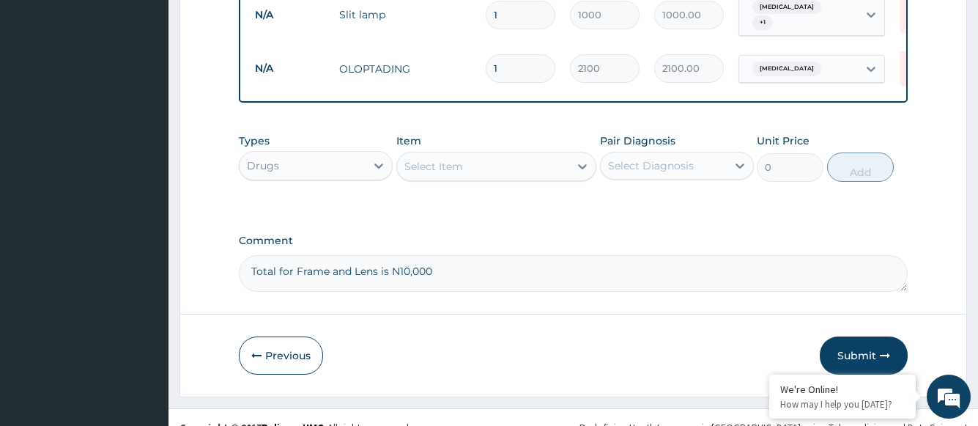
click at [477, 157] on div "Select Item" at bounding box center [483, 166] width 173 height 23
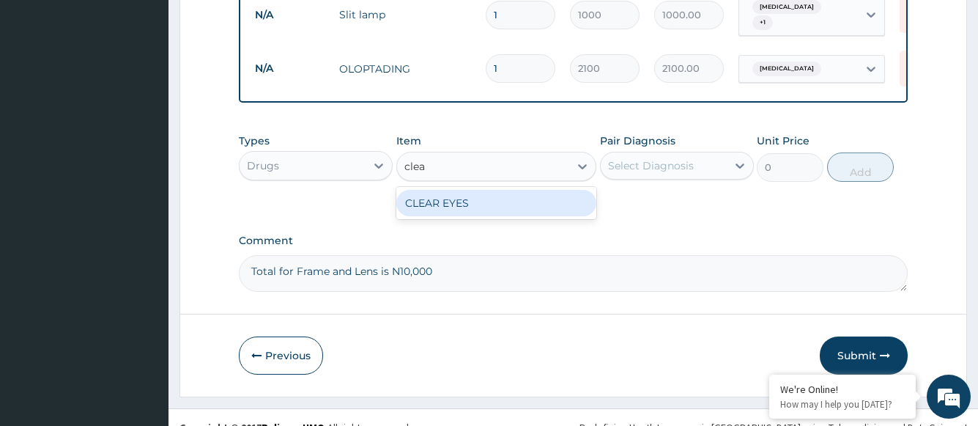
type input "clear"
click at [490, 190] on div "CLEAR EYES" at bounding box center [496, 203] width 201 height 26
type input "3300"
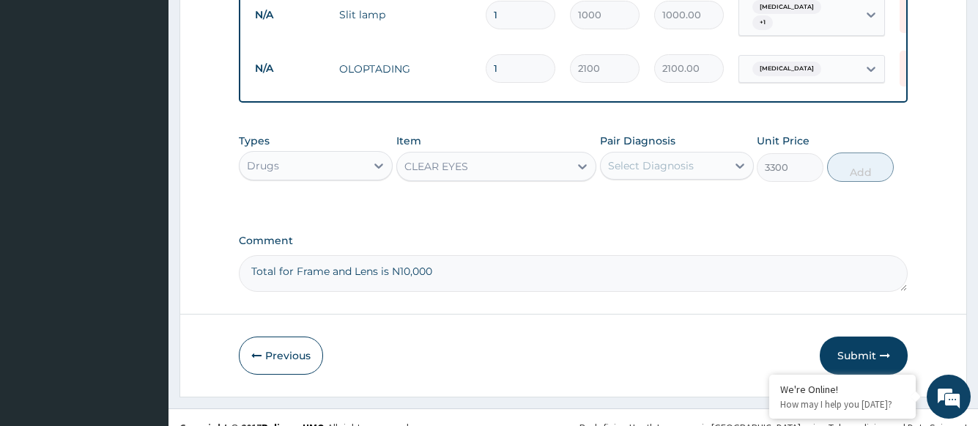
click at [668, 158] on div "Select Diagnosis" at bounding box center [651, 165] width 86 height 15
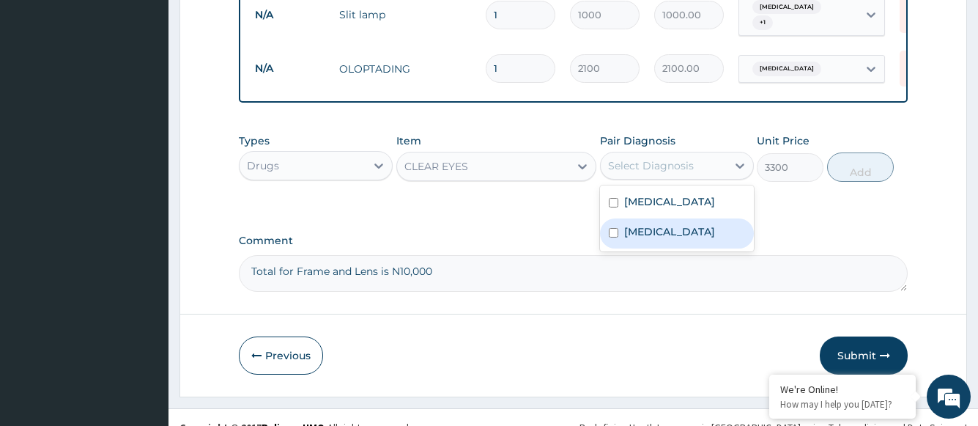
click at [665, 224] on label "Allergic conjunctivitis" at bounding box center [669, 231] width 91 height 15
checkbox input "true"
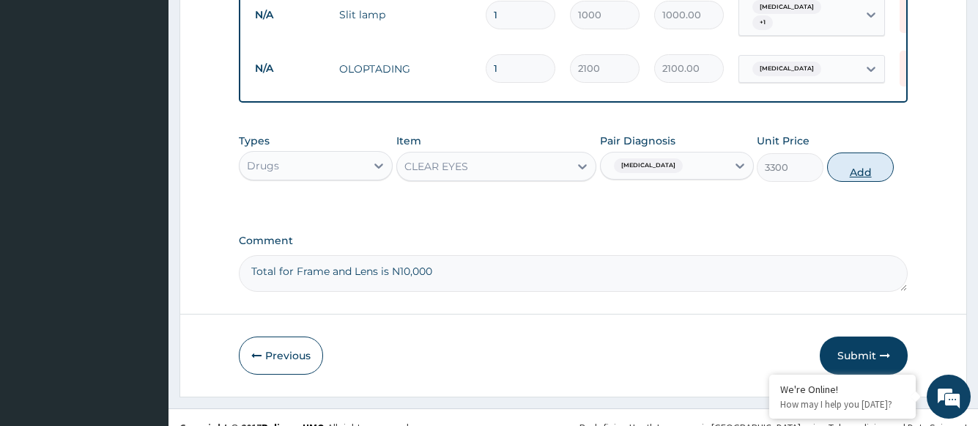
click at [859, 152] on button "Add" at bounding box center [860, 166] width 67 height 29
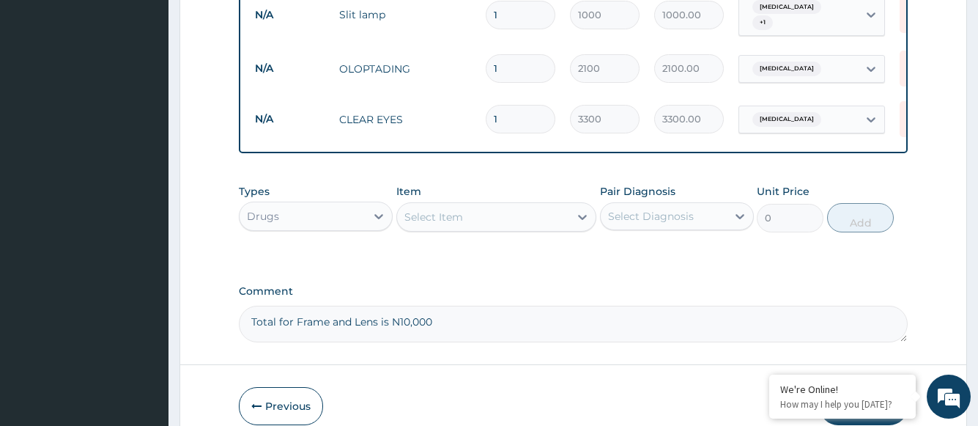
click at [452, 210] on div "Select Item" at bounding box center [433, 217] width 59 height 15
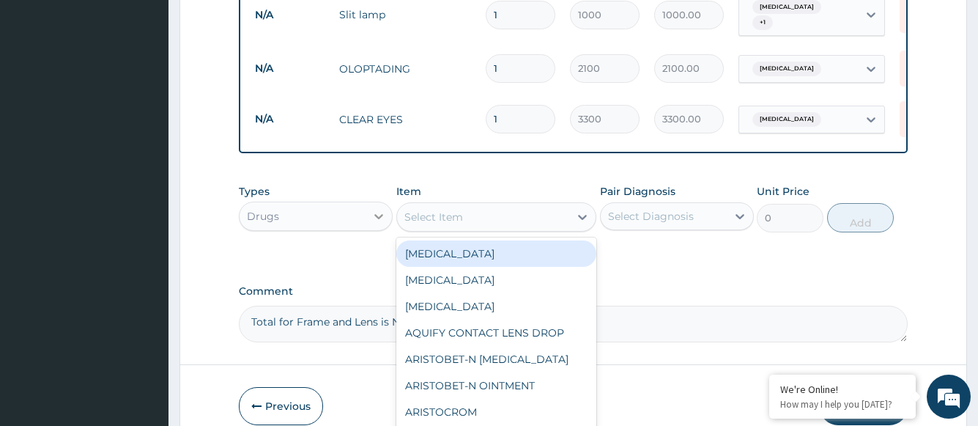
click at [375, 209] on icon at bounding box center [379, 216] width 15 height 15
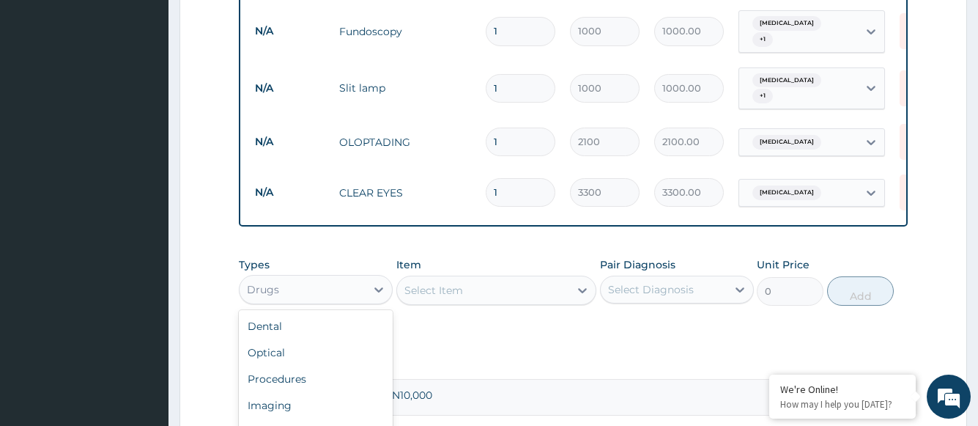
scroll to position [926, 0]
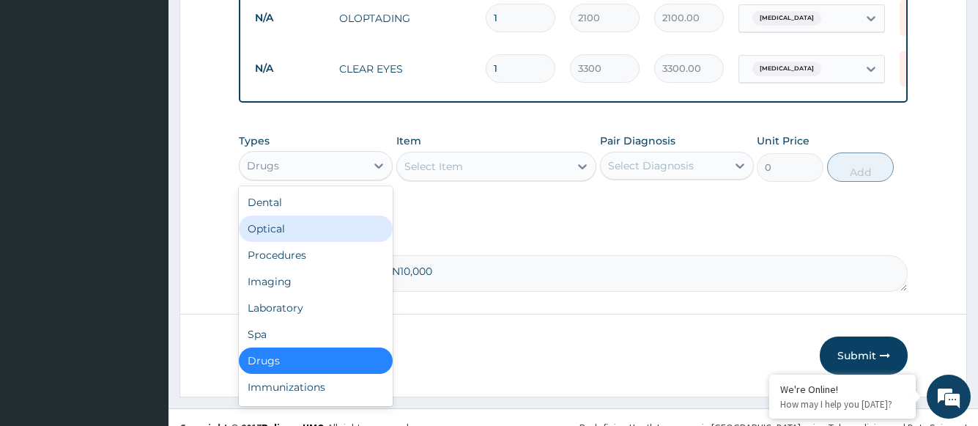
click at [267, 215] on div "Optical" at bounding box center [316, 228] width 154 height 26
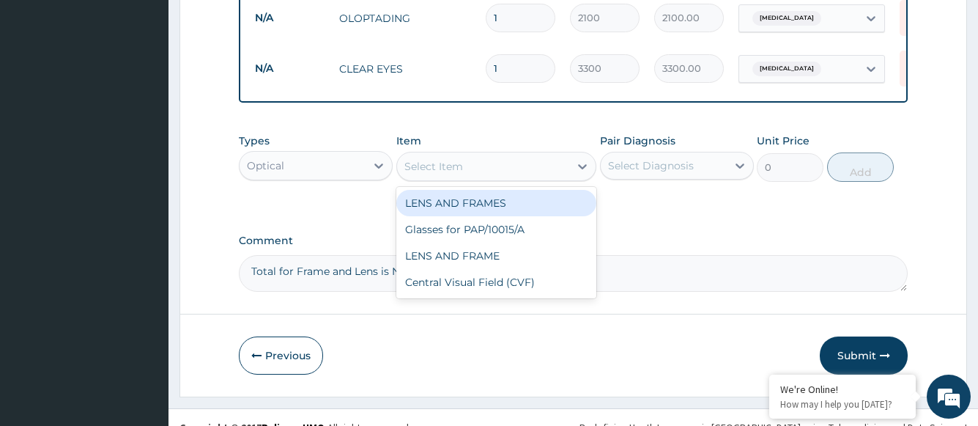
click at [495, 155] on div "Select Item" at bounding box center [483, 166] width 173 height 23
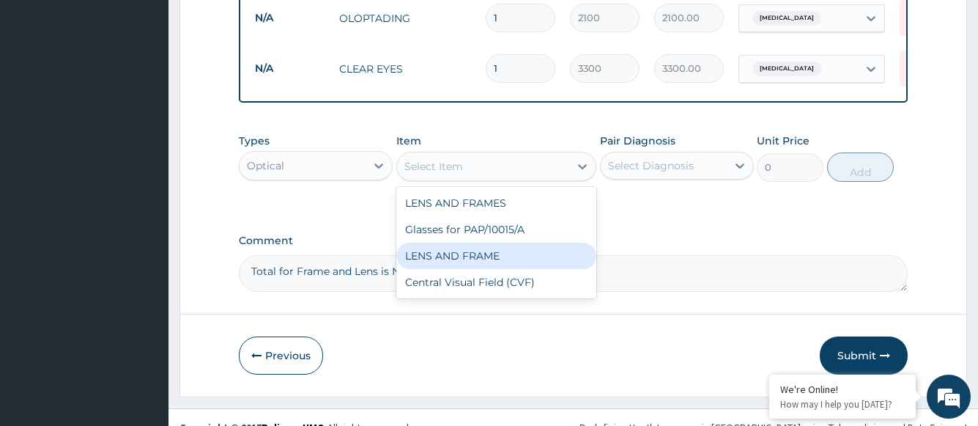
click at [490, 243] on div "LENS AND FRAME" at bounding box center [496, 256] width 201 height 26
type input "15000"
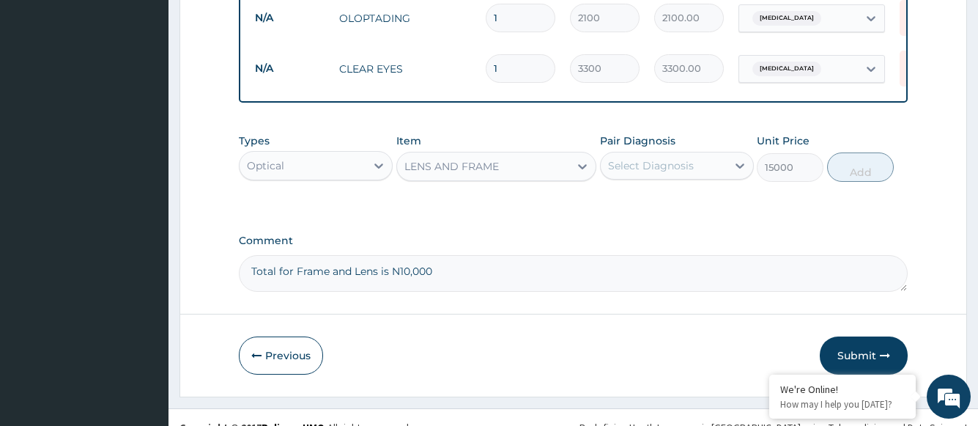
click at [714, 154] on div "Select Diagnosis" at bounding box center [664, 165] width 126 height 23
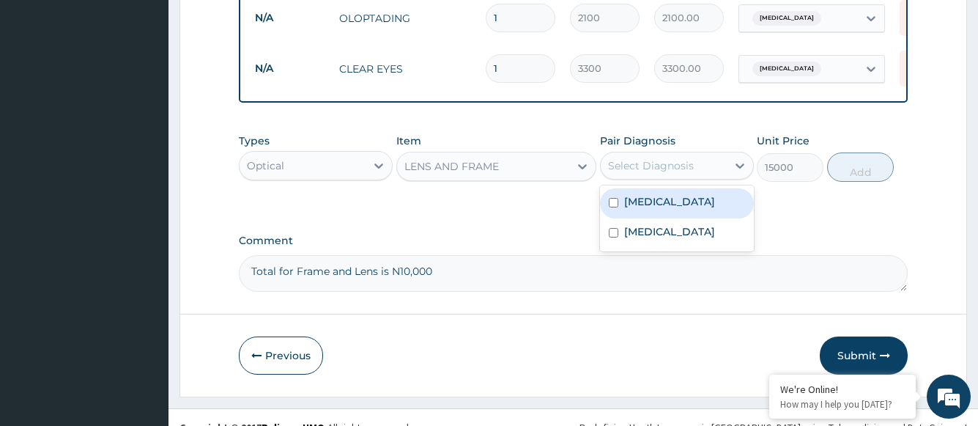
click at [679, 194] on label "Astigmatism" at bounding box center [669, 201] width 91 height 15
checkbox input "true"
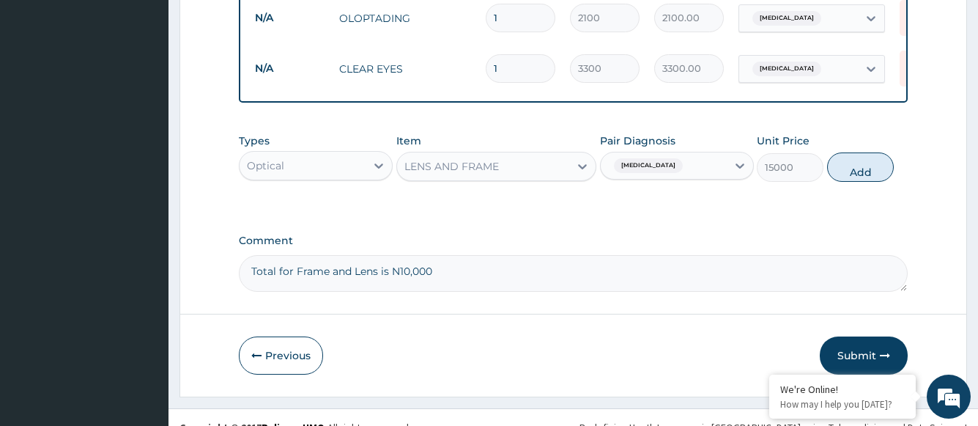
click at [871, 152] on button "Add" at bounding box center [860, 166] width 67 height 29
type input "0"
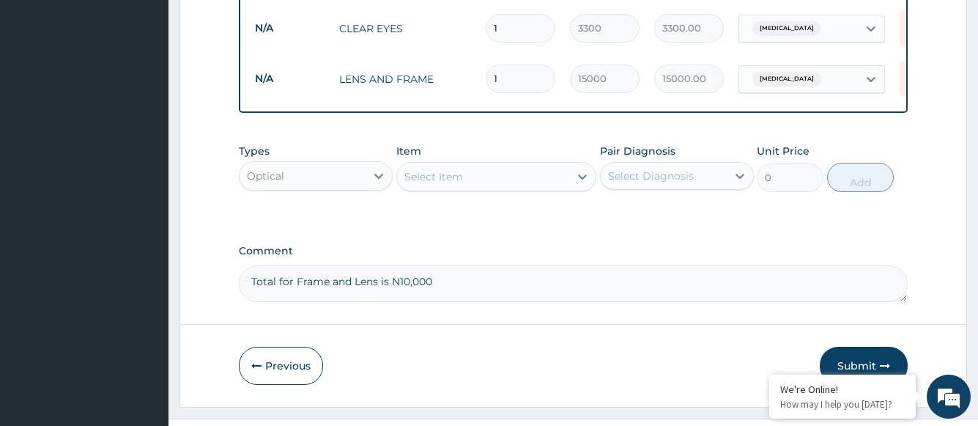
scroll to position [977, 0]
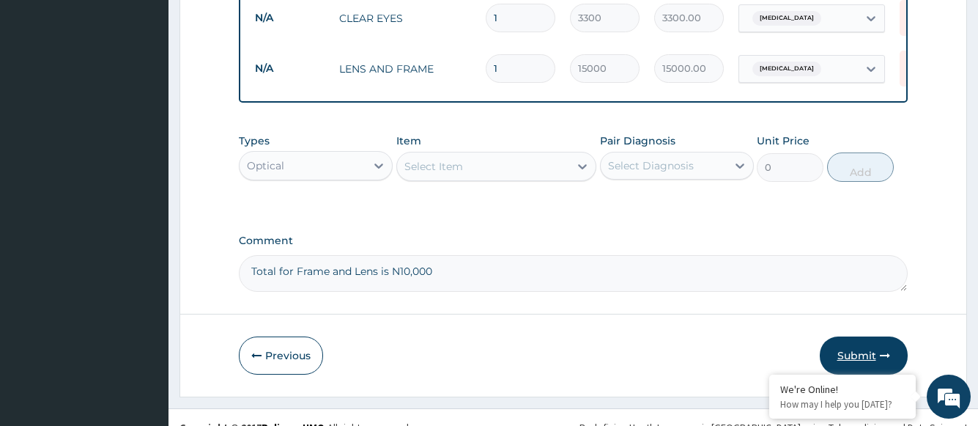
click at [852, 336] on button "Submit" at bounding box center [864, 355] width 88 height 38
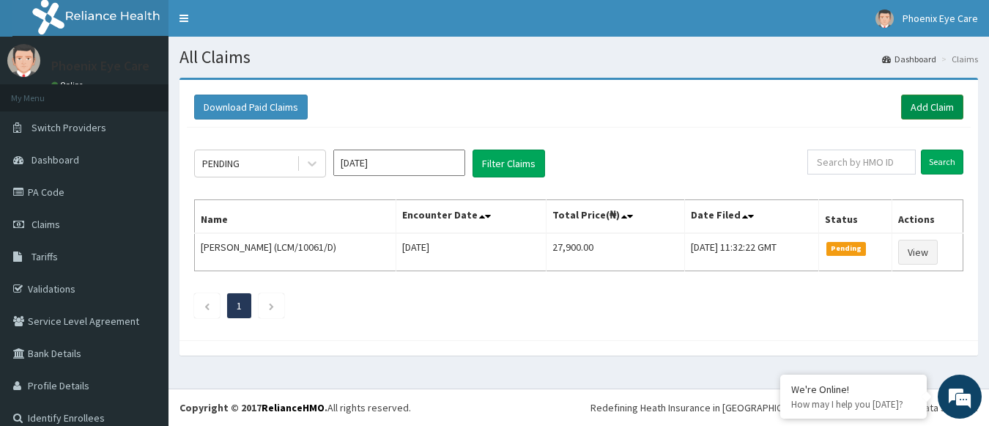
click at [924, 108] on link "Add Claim" at bounding box center [932, 107] width 62 height 25
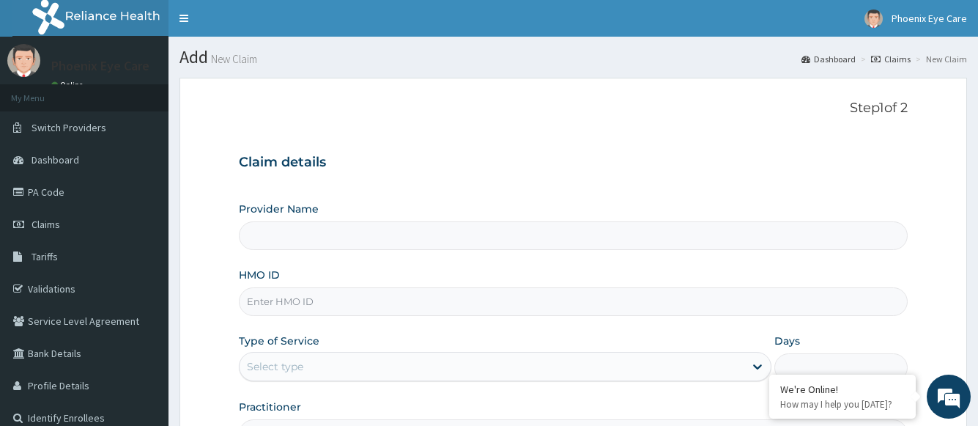
type input "Phoenix Eye Clinic Ltd - Surulere"
click at [327, 302] on input "HMO ID" at bounding box center [573, 301] width 668 height 29
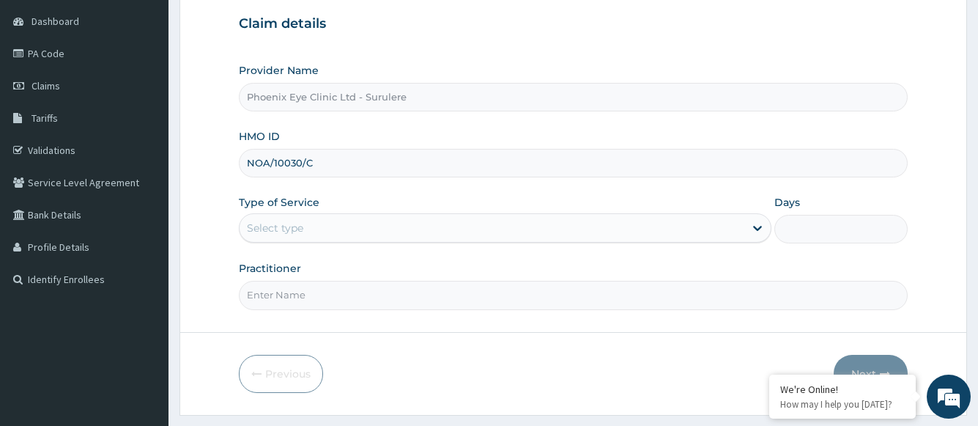
scroll to position [177, 0]
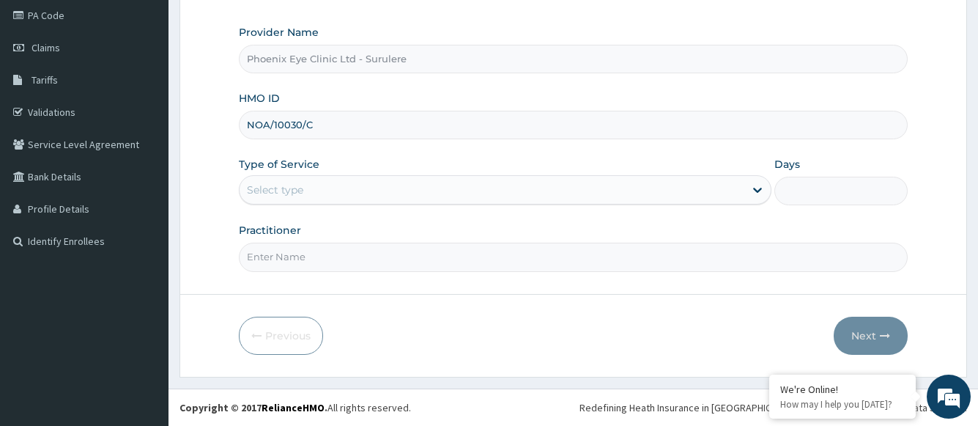
type input "NOA/10030/C"
drag, startPoint x: 330, startPoint y: 188, endPoint x: 325, endPoint y: 194, distance: 8.3
click at [330, 188] on div "Select type" at bounding box center [492, 189] width 504 height 23
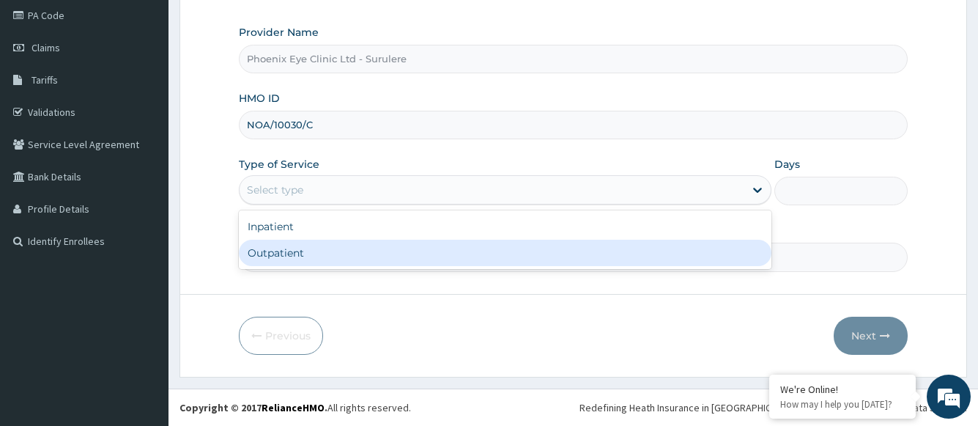
click at [311, 258] on div "Outpatient" at bounding box center [505, 253] width 532 height 26
type input "1"
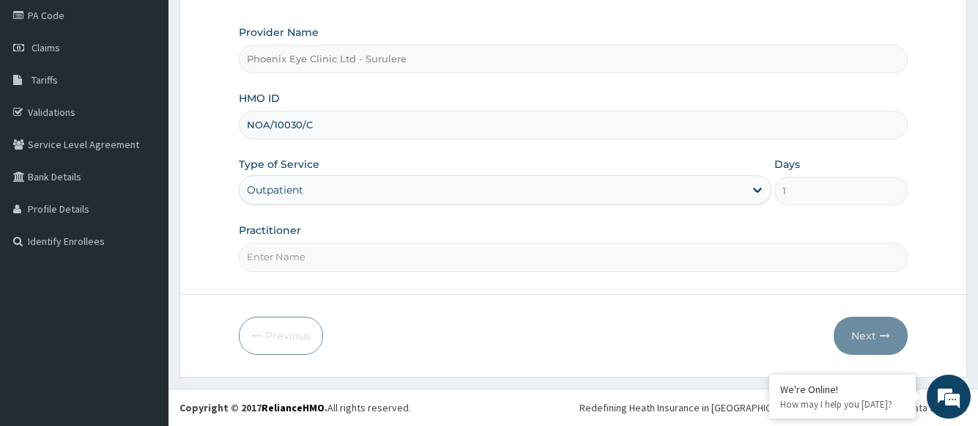
click at [385, 250] on input "Practitioner" at bounding box center [573, 257] width 668 height 29
type input "d"
type input "Dr Joseph"
click at [852, 328] on button "Next" at bounding box center [871, 336] width 74 height 38
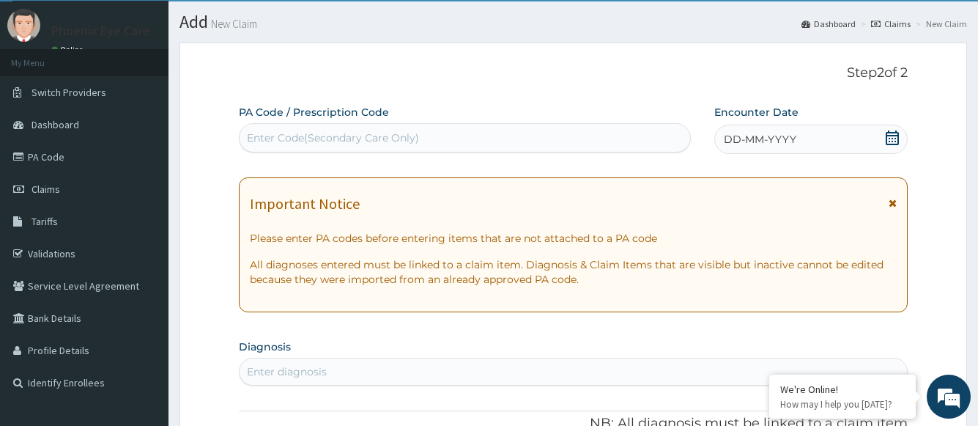
scroll to position [0, 0]
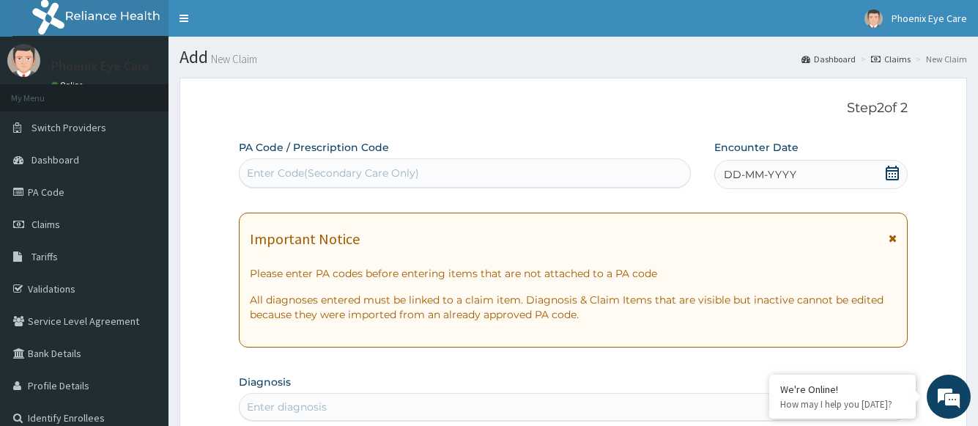
click at [825, 174] on div "DD-MM-YYYY" at bounding box center [810, 174] width 193 height 29
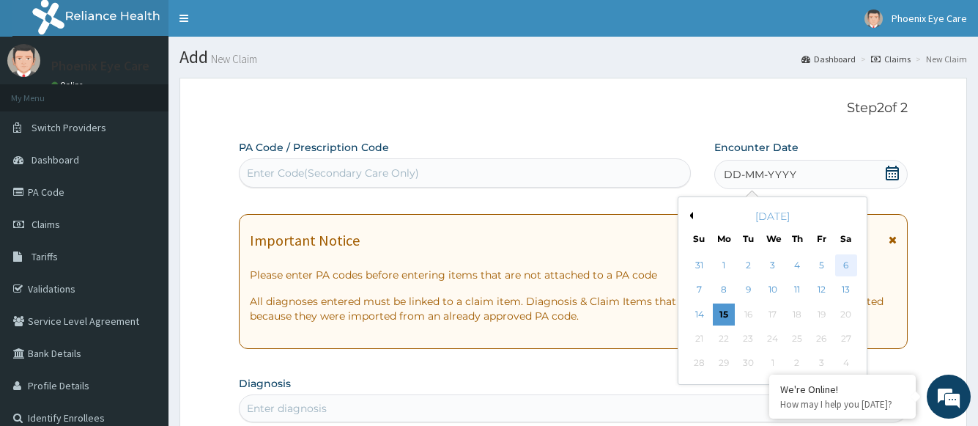
click at [849, 264] on div "6" at bounding box center [846, 265] width 22 height 22
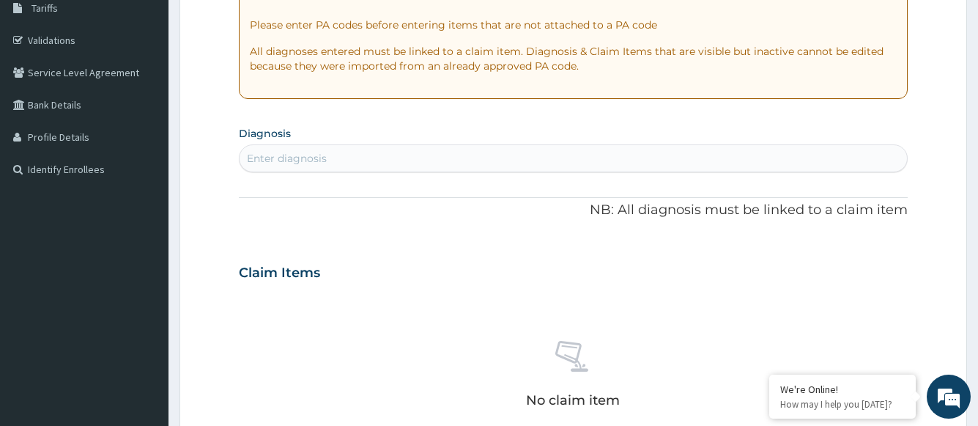
scroll to position [293, 0]
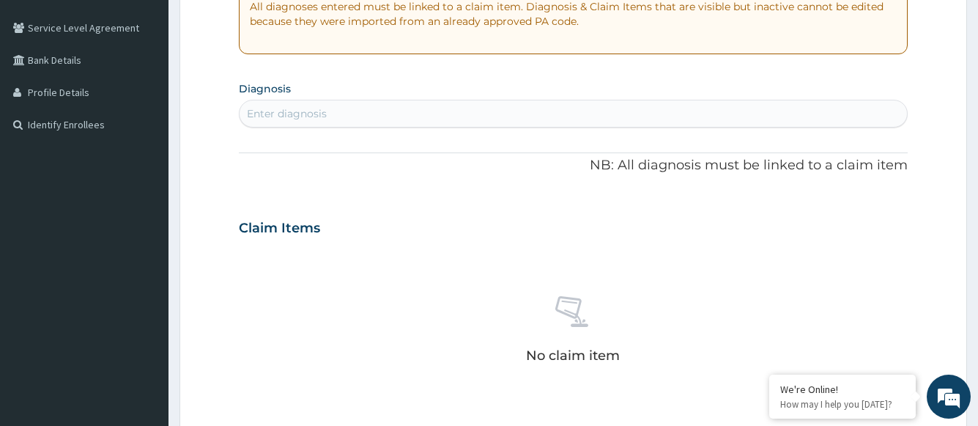
click at [353, 116] on div "Enter diagnosis" at bounding box center [573, 113] width 667 height 23
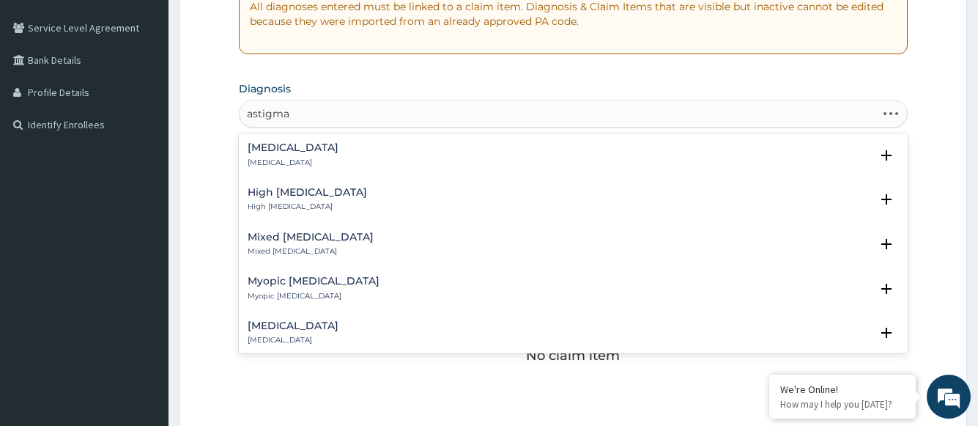
type input "astigmat"
click at [296, 158] on p "Astigmatism" at bounding box center [293, 163] width 91 height 10
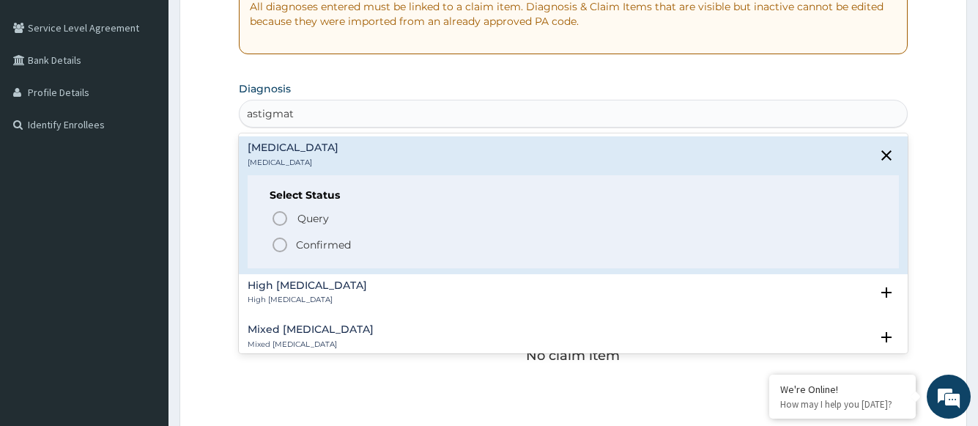
click at [303, 248] on p "Confirmed" at bounding box center [323, 244] width 55 height 15
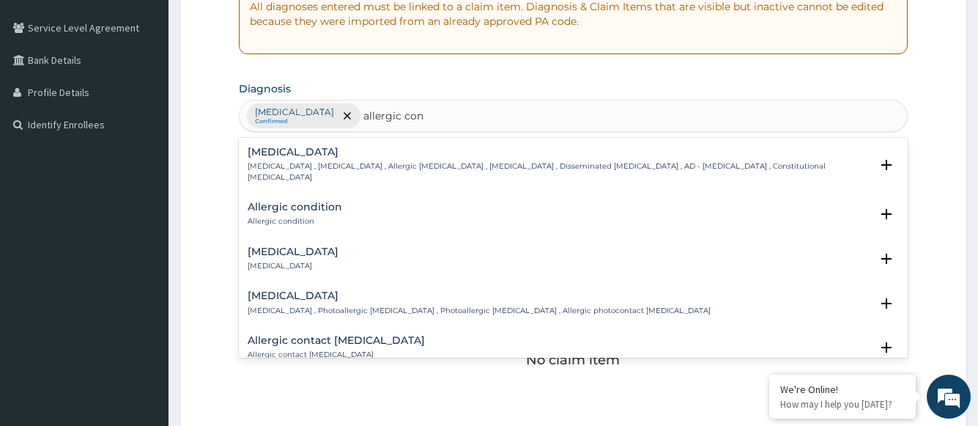
type input "allergic conj"
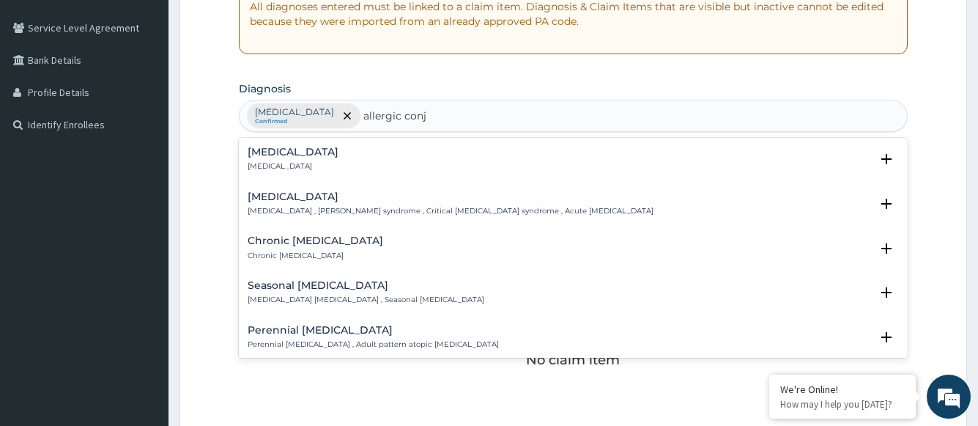
click at [335, 158] on h4 "Allergic conjunctivitis" at bounding box center [293, 152] width 91 height 11
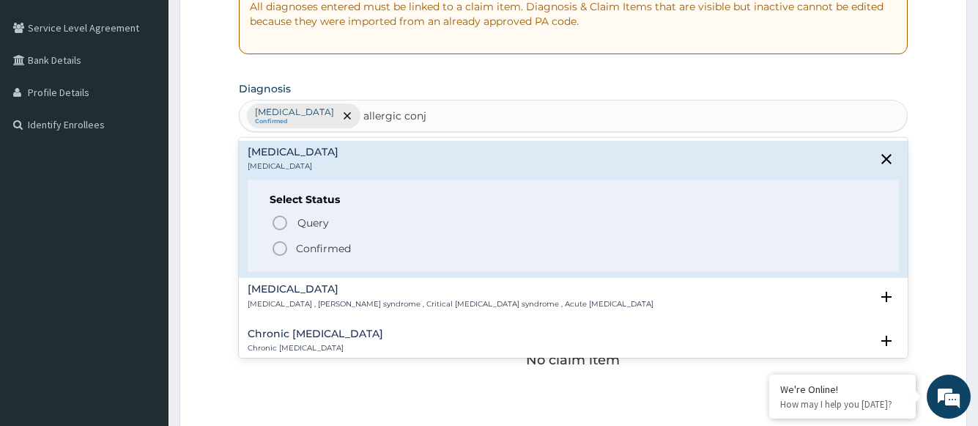
click at [319, 247] on p "Confirmed" at bounding box center [323, 248] width 55 height 15
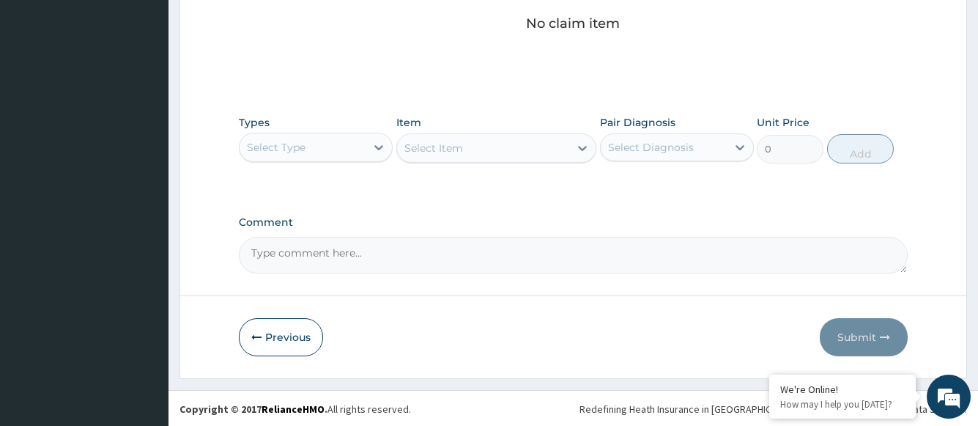
scroll to position [631, 0]
click at [374, 144] on icon at bounding box center [379, 145] width 15 height 15
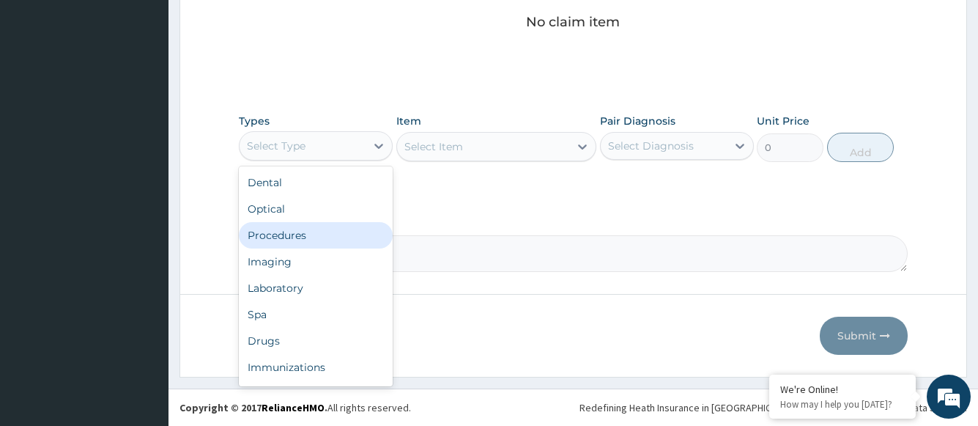
click at [306, 237] on div "Procedures" at bounding box center [316, 235] width 154 height 26
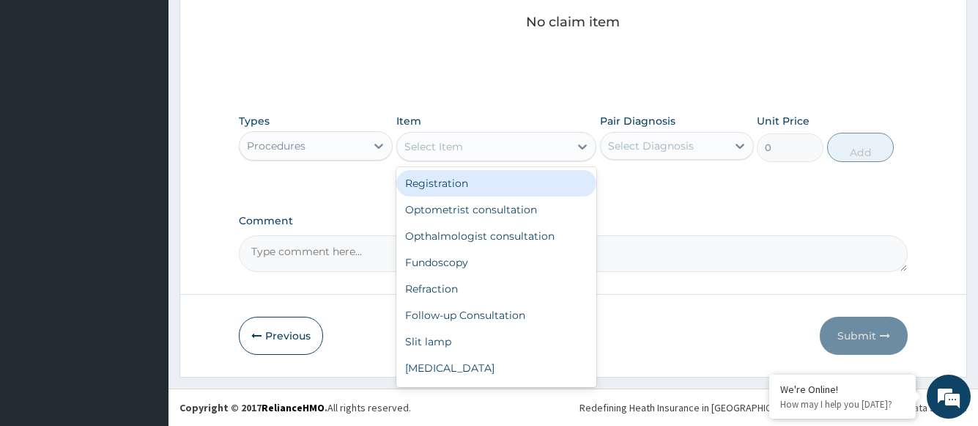
click at [457, 144] on div "Select Item" at bounding box center [433, 146] width 59 height 15
click at [455, 184] on div "Registration" at bounding box center [496, 183] width 201 height 26
type input "1500"
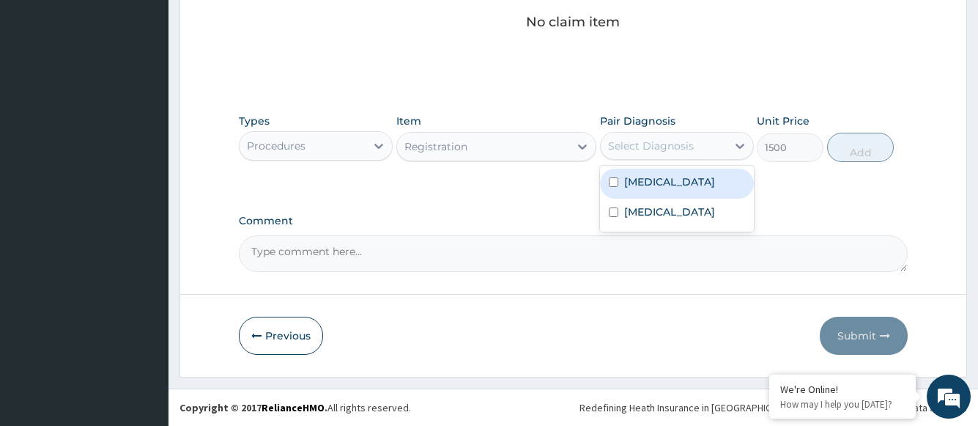
click at [638, 154] on div "Select Diagnosis" at bounding box center [664, 145] width 126 height 23
click at [634, 180] on label "Astigmatism" at bounding box center [669, 181] width 91 height 15
checkbox input "true"
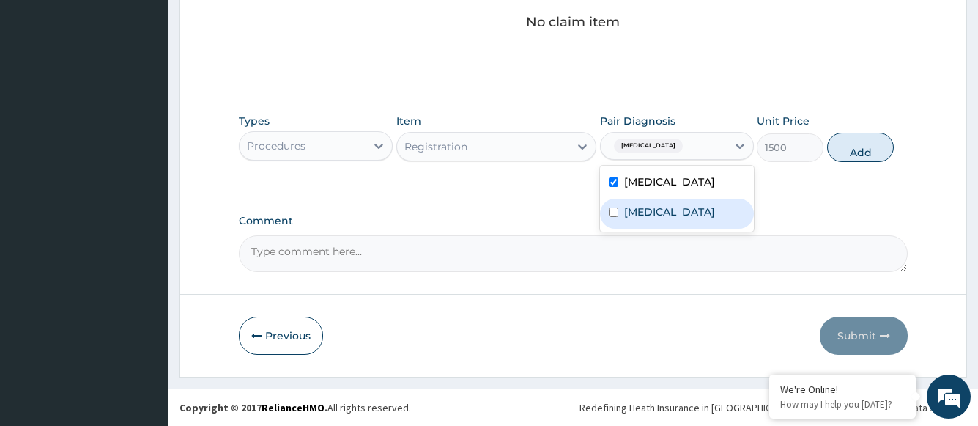
click at [637, 207] on label "Allergic conjunctivitis" at bounding box center [669, 211] width 91 height 15
checkbox input "true"
click at [850, 149] on button "Add" at bounding box center [860, 147] width 67 height 29
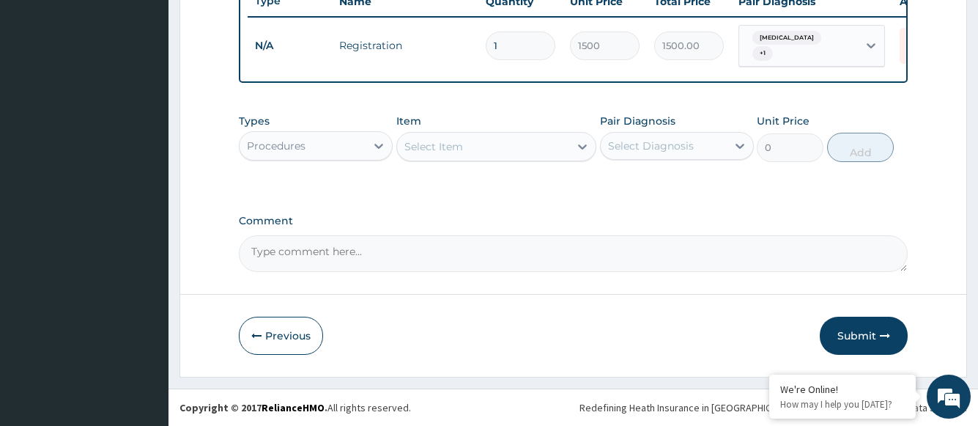
scroll to position [572, 0]
click at [493, 147] on div "Select Item" at bounding box center [483, 146] width 173 height 23
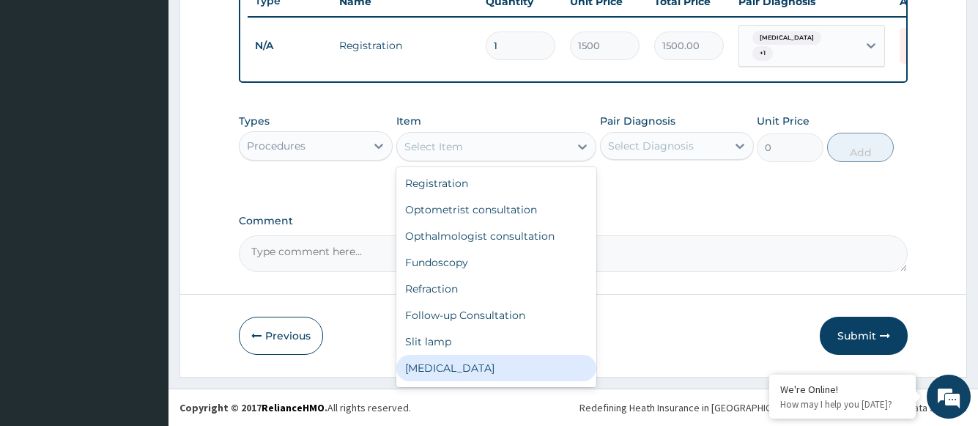
click at [447, 367] on div "[MEDICAL_DATA]" at bounding box center [496, 368] width 201 height 26
type input "1000"
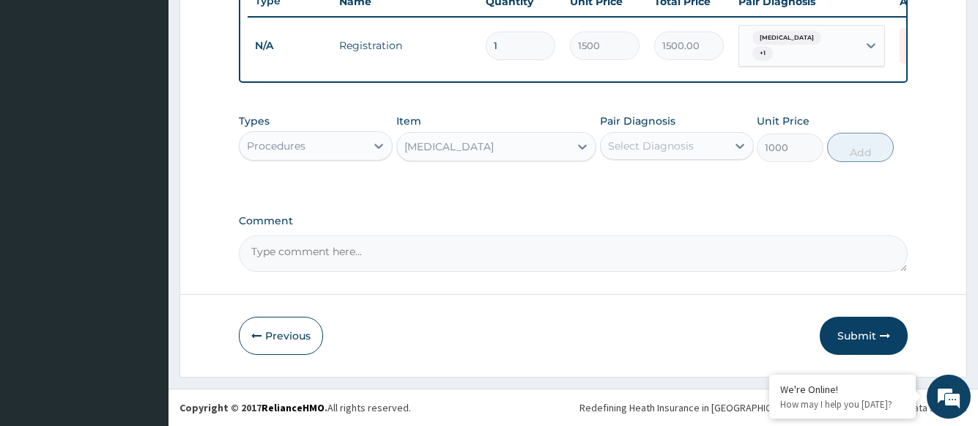
click at [659, 149] on div "Select Diagnosis" at bounding box center [651, 145] width 86 height 15
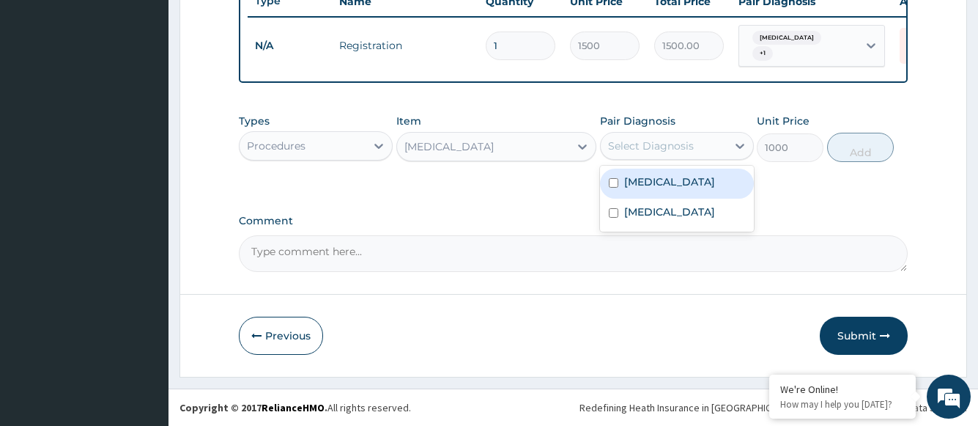
click at [656, 177] on label "Astigmatism" at bounding box center [669, 181] width 91 height 15
checkbox input "true"
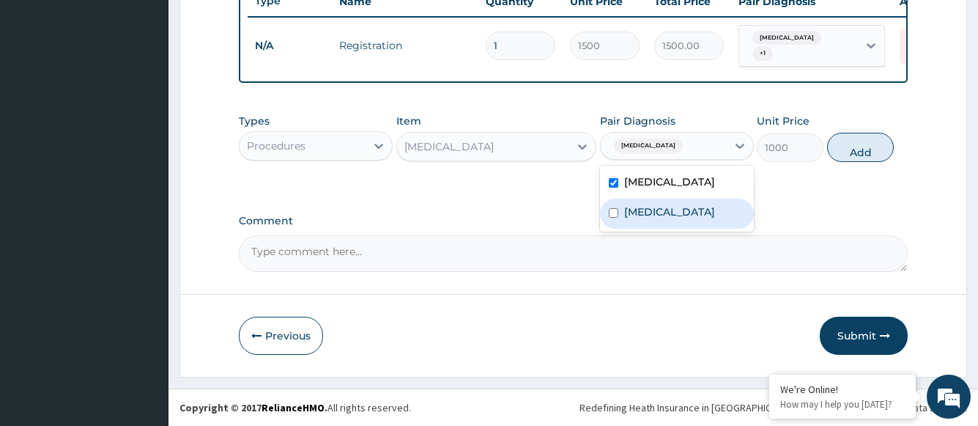
click at [662, 208] on label "Allergic conjunctivitis" at bounding box center [669, 211] width 91 height 15
checkbox input "true"
click at [851, 148] on button "Add" at bounding box center [860, 147] width 67 height 29
type input "0"
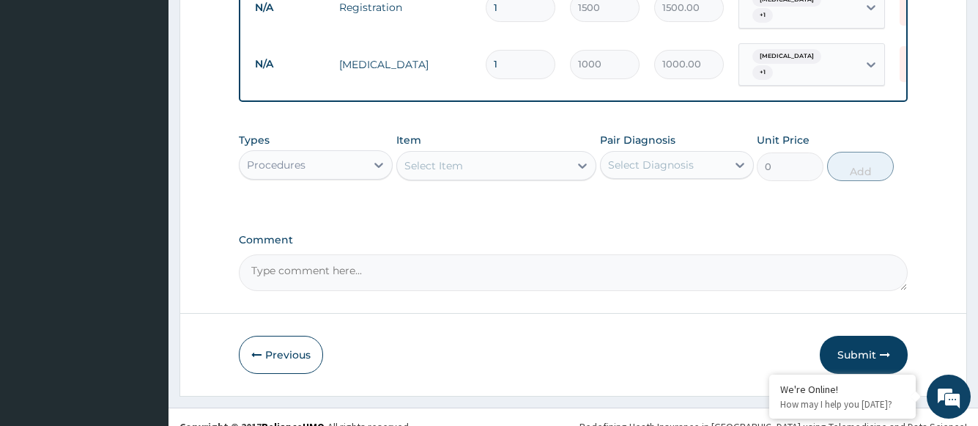
scroll to position [623, 0]
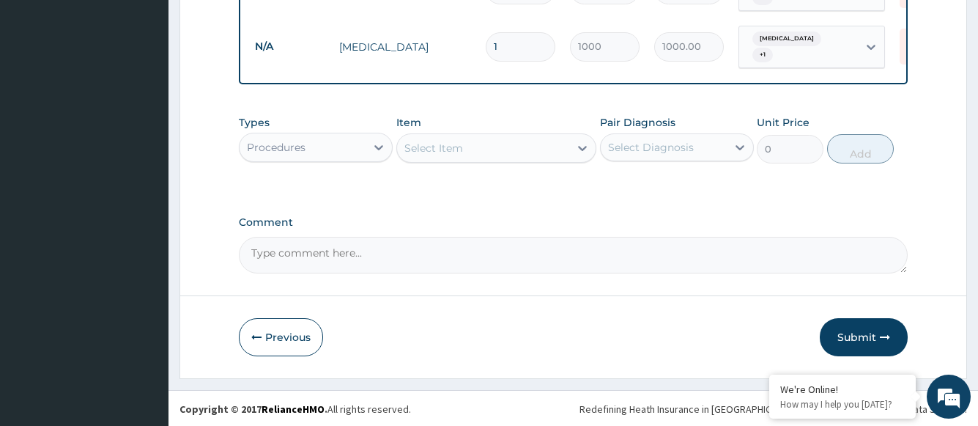
click at [476, 152] on div "Select Item" at bounding box center [483, 147] width 173 height 23
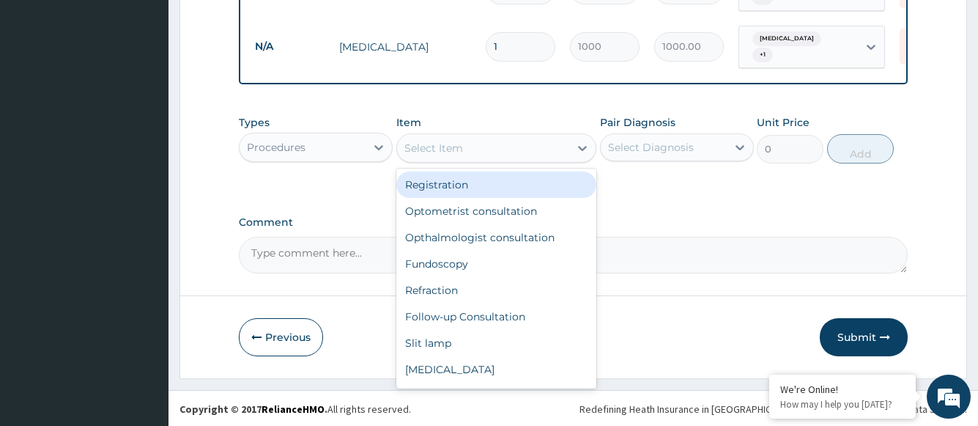
scroll to position [550, 0]
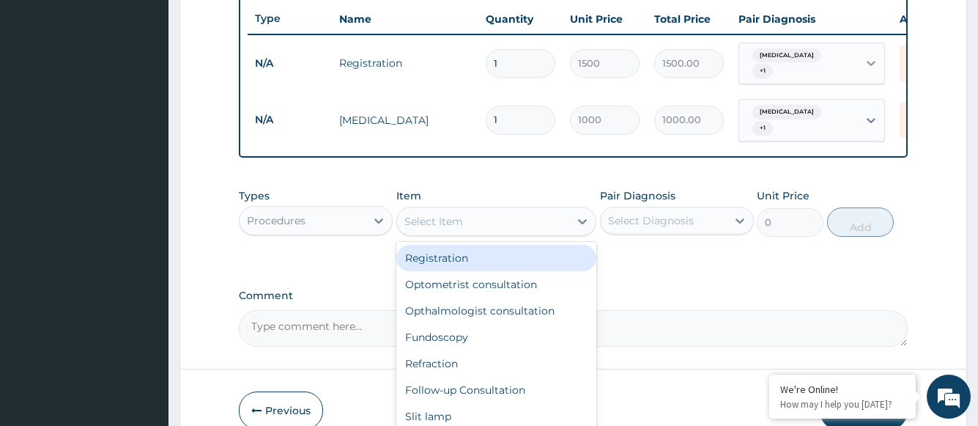
click at [871, 63] on icon at bounding box center [871, 63] width 15 height 15
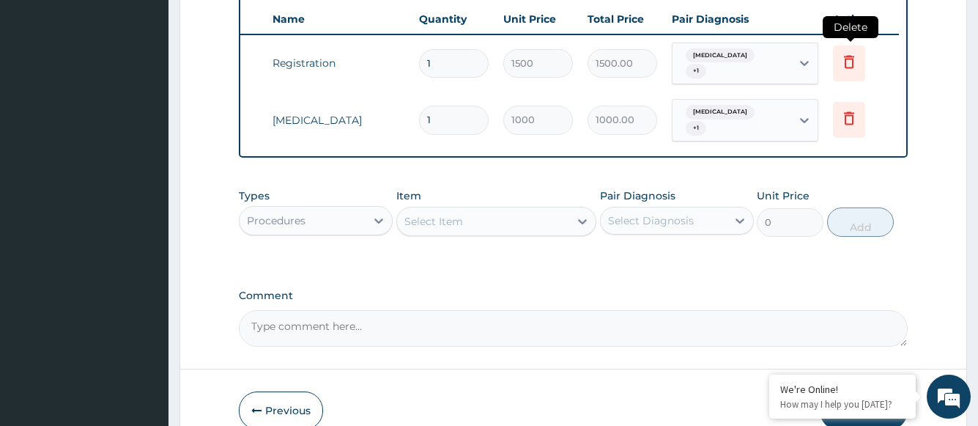
click at [856, 60] on icon at bounding box center [849, 62] width 18 height 18
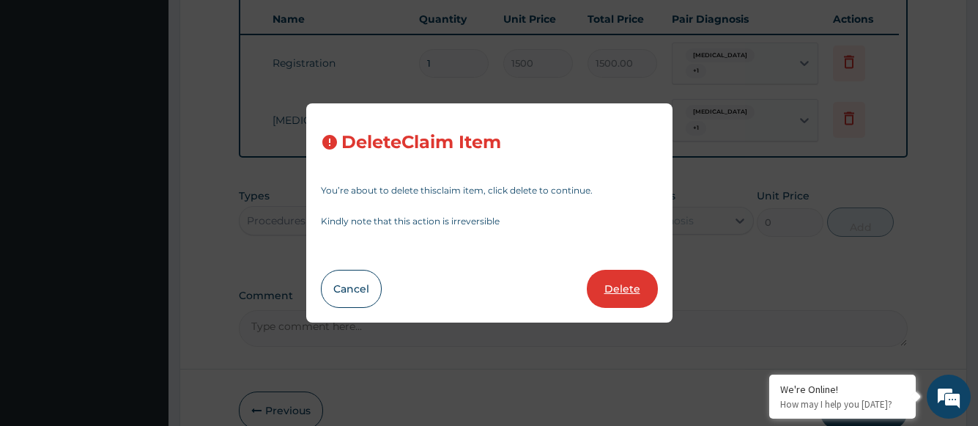
click at [622, 290] on button "Delete" at bounding box center [622, 289] width 71 height 38
type input "1000"
type input "1000.00"
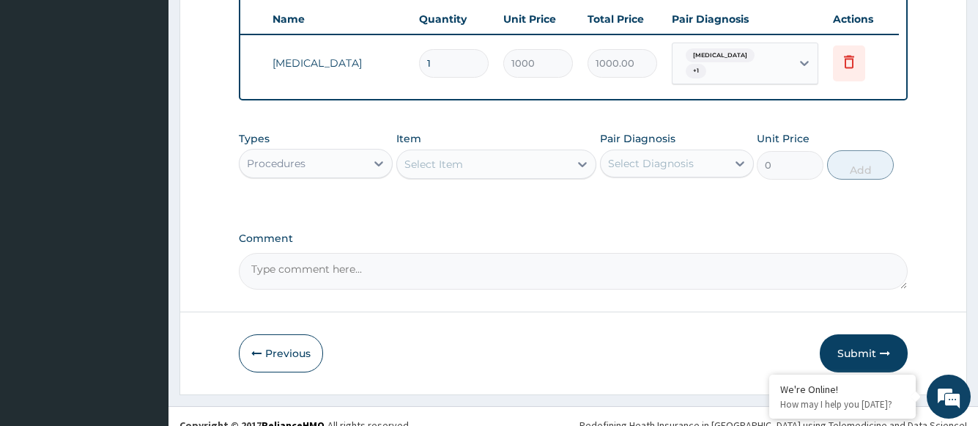
click at [468, 173] on div "Select Item" at bounding box center [483, 163] width 173 height 23
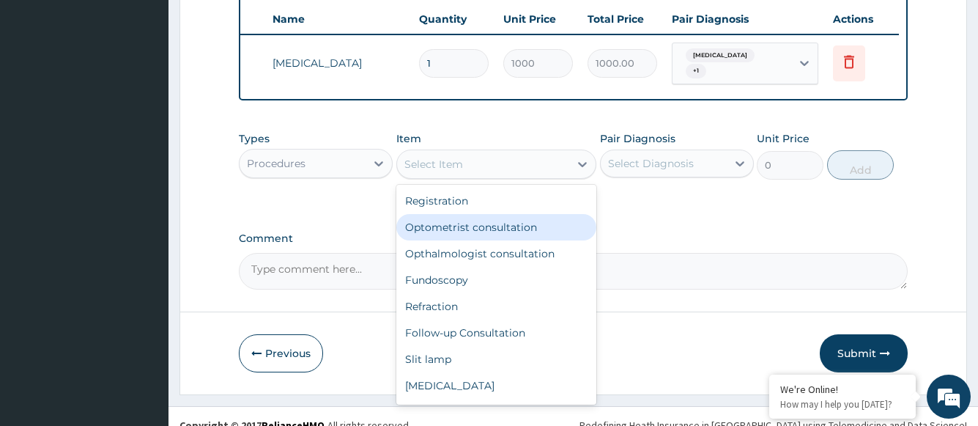
click at [466, 229] on div "Optometrist consultation" at bounding box center [496, 227] width 201 height 26
type input "2000"
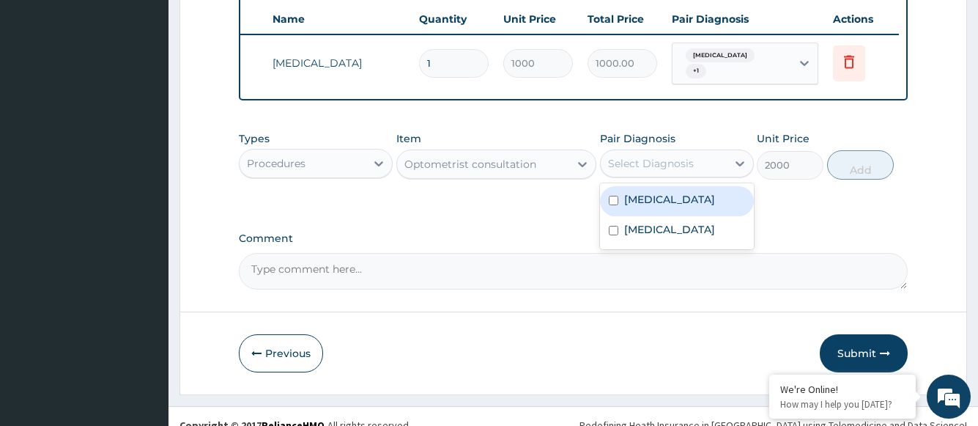
click at [685, 170] on div "Select Diagnosis" at bounding box center [651, 163] width 86 height 15
drag, startPoint x: 668, startPoint y: 206, endPoint x: 669, endPoint y: 217, distance: 11.1
click at [667, 207] on label "Astigmatism" at bounding box center [669, 199] width 91 height 15
checkbox input "true"
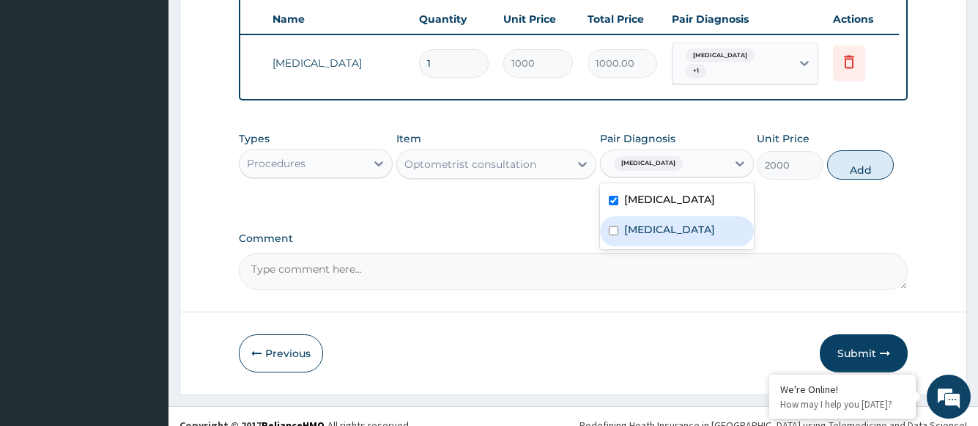
drag, startPoint x: 672, startPoint y: 239, endPoint x: 896, endPoint y: 202, distance: 227.2
click at [673, 237] on label "Allergic conjunctivitis" at bounding box center [669, 229] width 91 height 15
checkbox input "true"
click at [859, 178] on button "Add" at bounding box center [860, 164] width 67 height 29
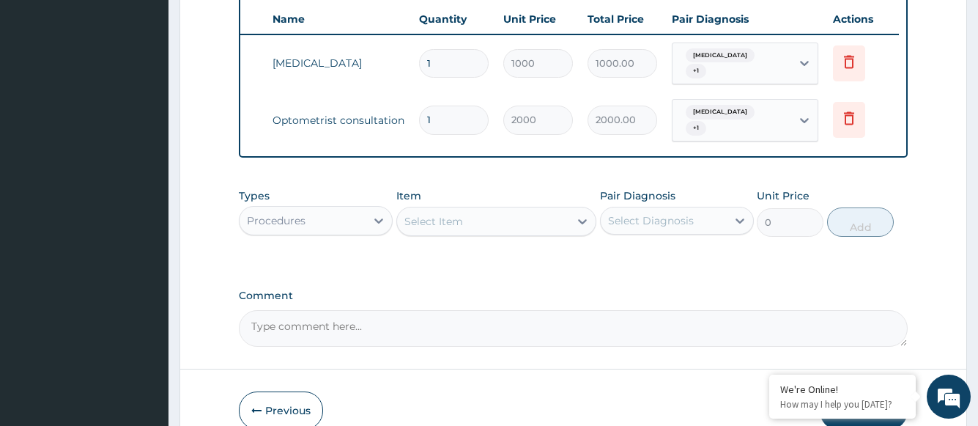
click at [435, 221] on div "Select Item" at bounding box center [433, 221] width 59 height 15
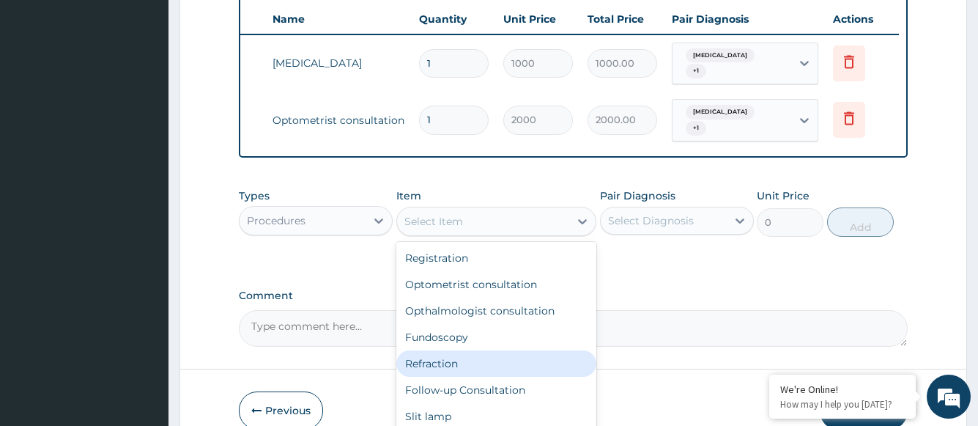
click at [453, 367] on div "Refraction" at bounding box center [496, 363] width 201 height 26
type input "1000"
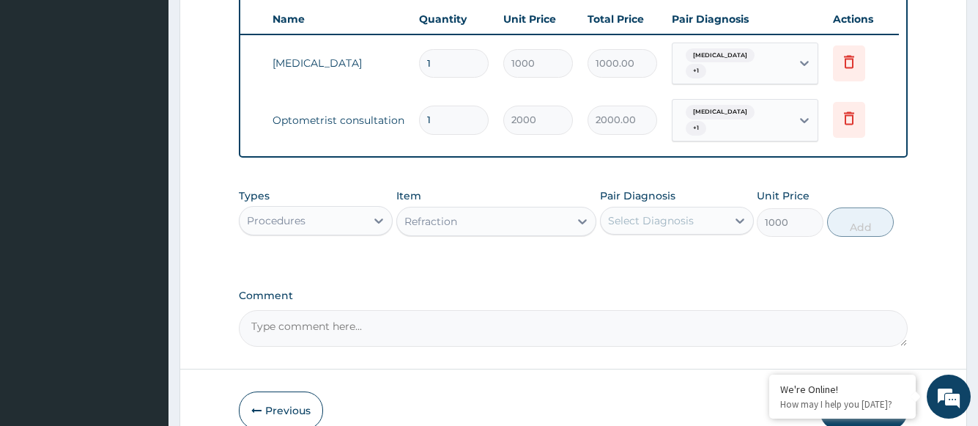
click at [646, 226] on div "Select Diagnosis" at bounding box center [664, 220] width 126 height 23
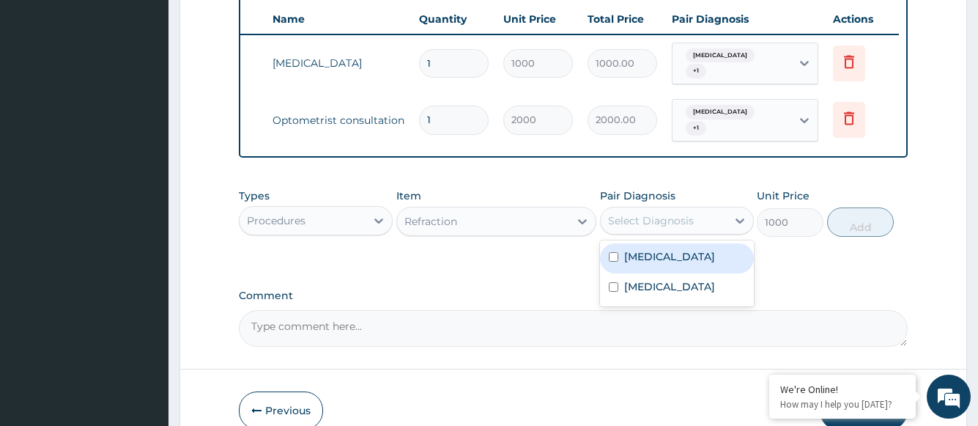
drag, startPoint x: 657, startPoint y: 256, endPoint x: 696, endPoint y: 254, distance: 38.9
click at [657, 256] on label "Astigmatism" at bounding box center [669, 256] width 91 height 15
checkbox input "true"
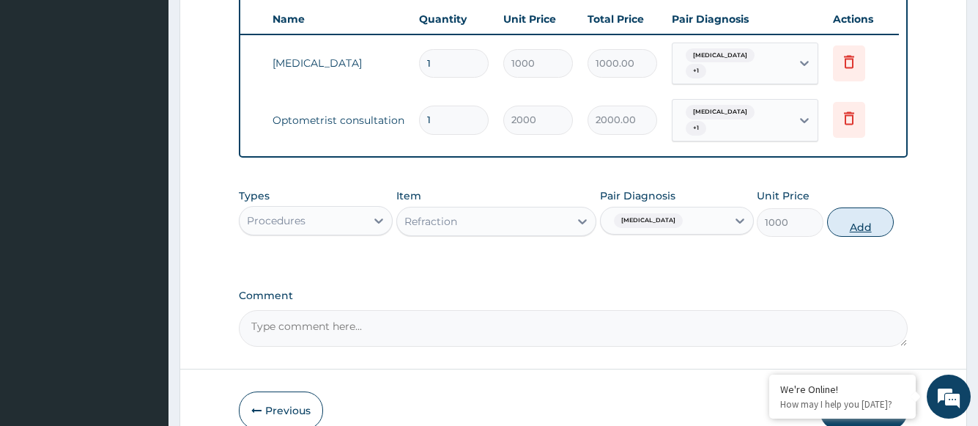
drag, startPoint x: 868, startPoint y: 224, endPoint x: 724, endPoint y: 211, distance: 144.2
click at [867, 224] on button "Add" at bounding box center [860, 221] width 67 height 29
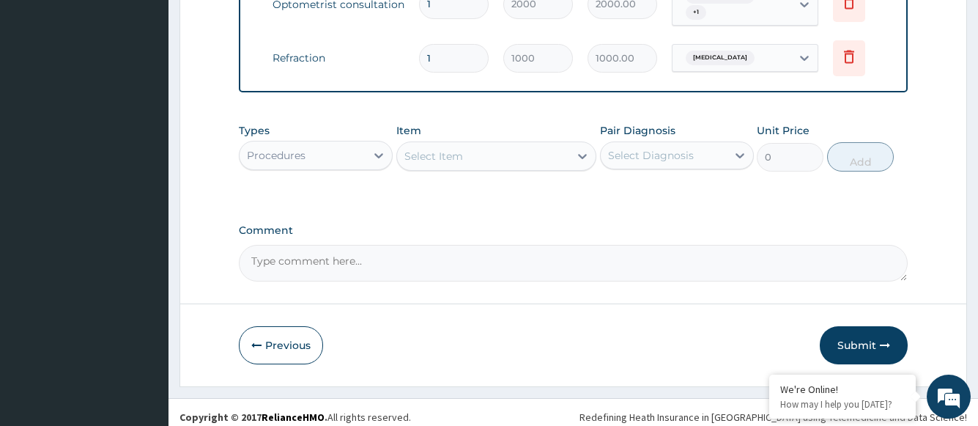
scroll to position [673, 0]
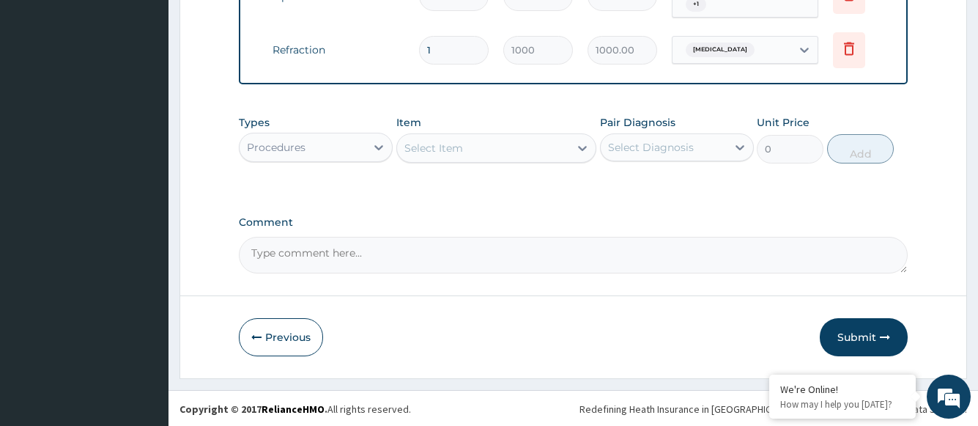
click at [526, 146] on div "Select Item" at bounding box center [483, 147] width 173 height 23
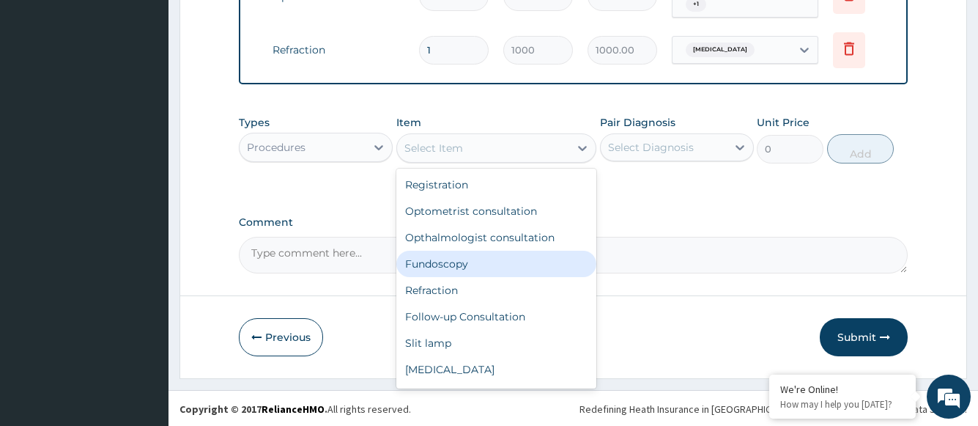
click at [454, 265] on div "Fundoscopy" at bounding box center [496, 264] width 201 height 26
type input "1000"
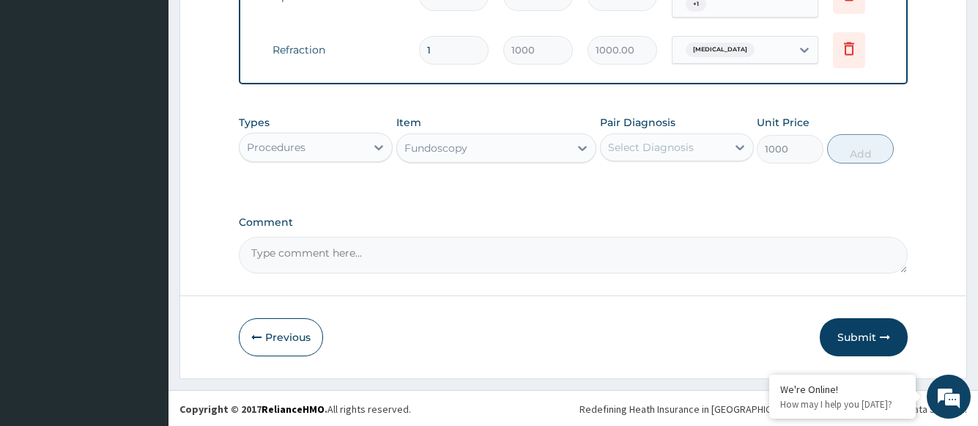
click at [631, 149] on div "Select Diagnosis" at bounding box center [651, 147] width 86 height 15
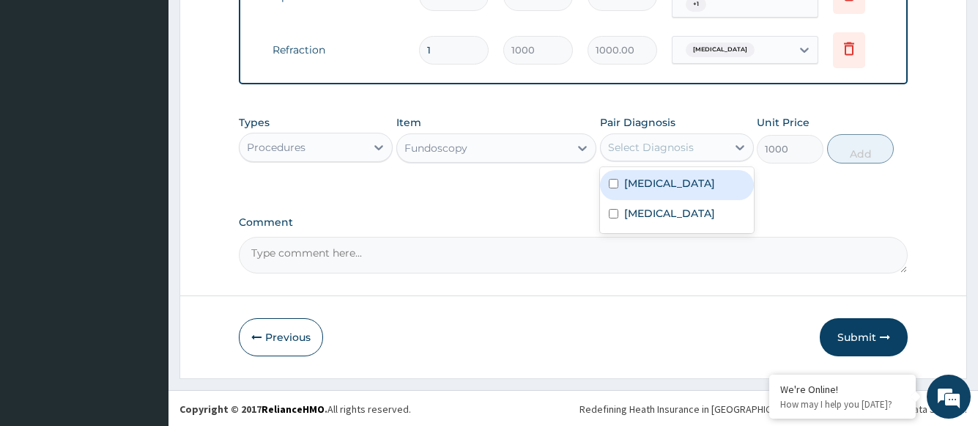
click at [635, 182] on label "Astigmatism" at bounding box center [669, 183] width 91 height 15
checkbox input "true"
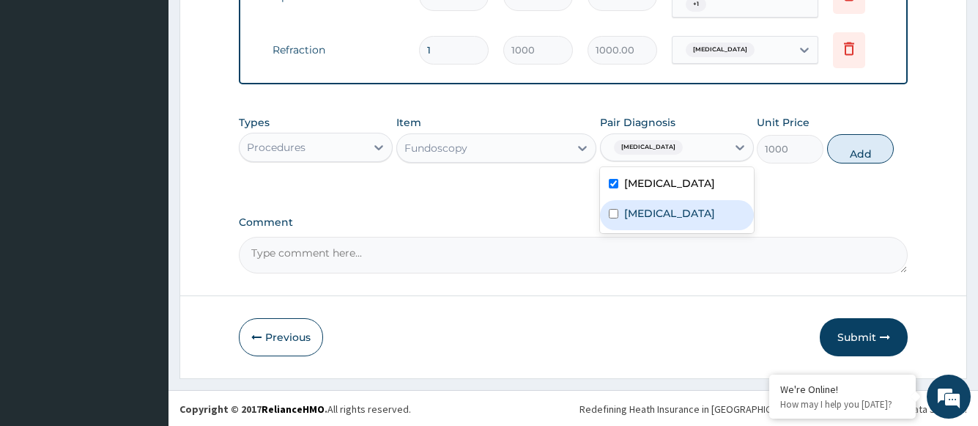
click at [640, 206] on label "Allergic conjunctivitis" at bounding box center [669, 213] width 91 height 15
checkbox input "true"
click at [847, 150] on button "Add" at bounding box center [860, 148] width 67 height 29
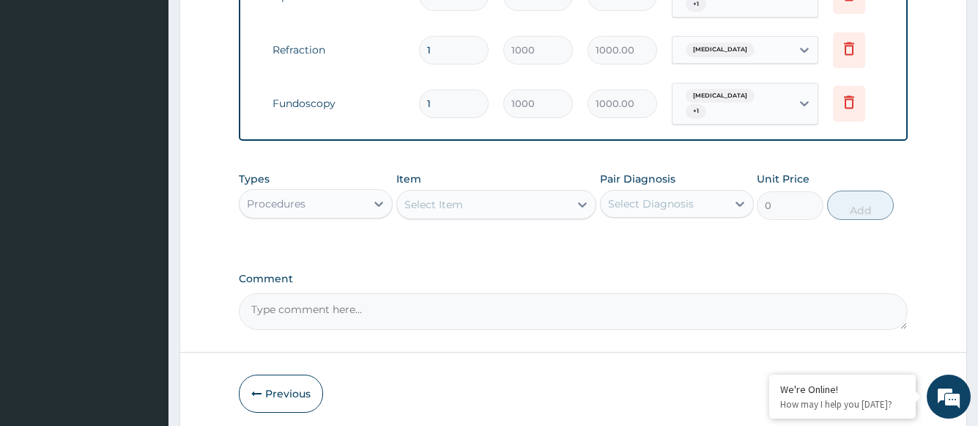
click at [446, 199] on div "Select Item" at bounding box center [433, 204] width 59 height 15
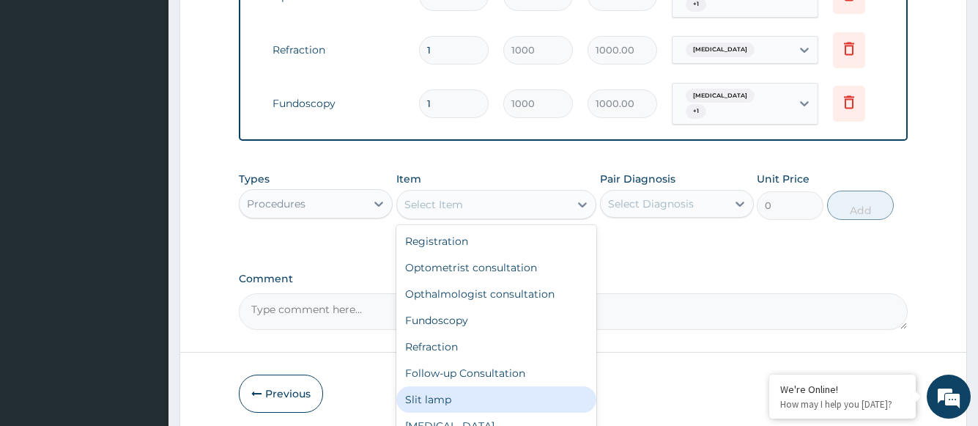
click at [454, 389] on div "Slit lamp" at bounding box center [496, 399] width 201 height 26
type input "1000"
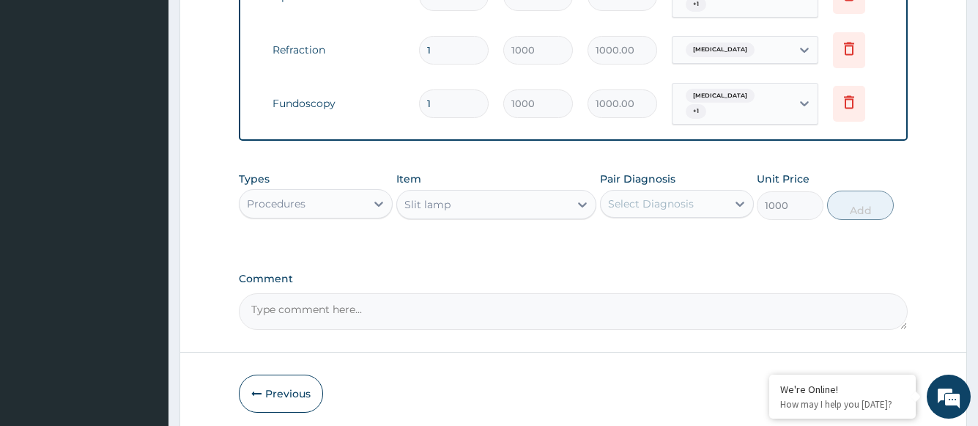
click at [646, 201] on div "Select Diagnosis" at bounding box center [651, 203] width 86 height 15
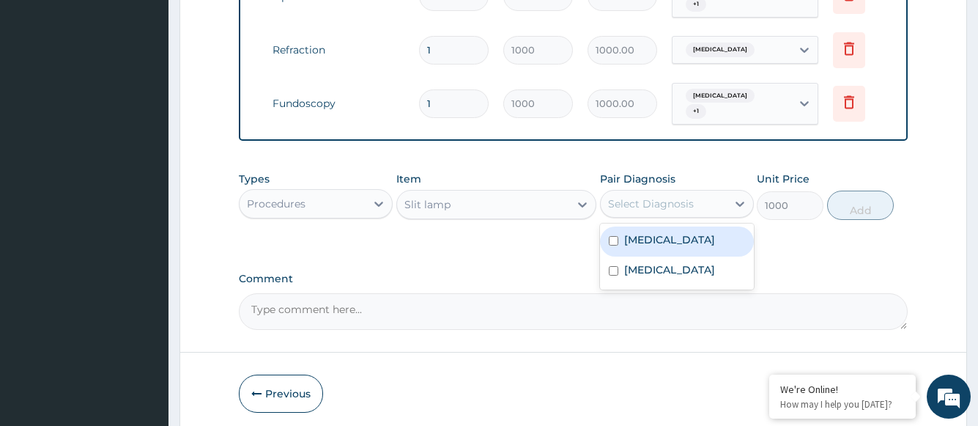
click at [649, 237] on label "Astigmatism" at bounding box center [669, 239] width 91 height 15
checkbox input "true"
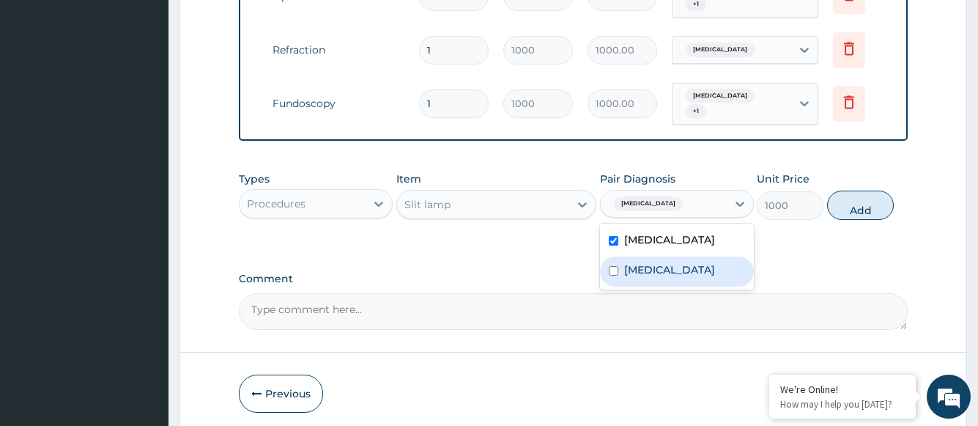
click at [651, 262] on label "Allergic conjunctivitis" at bounding box center [669, 269] width 91 height 15
checkbox input "true"
click at [875, 202] on button "Add" at bounding box center [860, 205] width 67 height 29
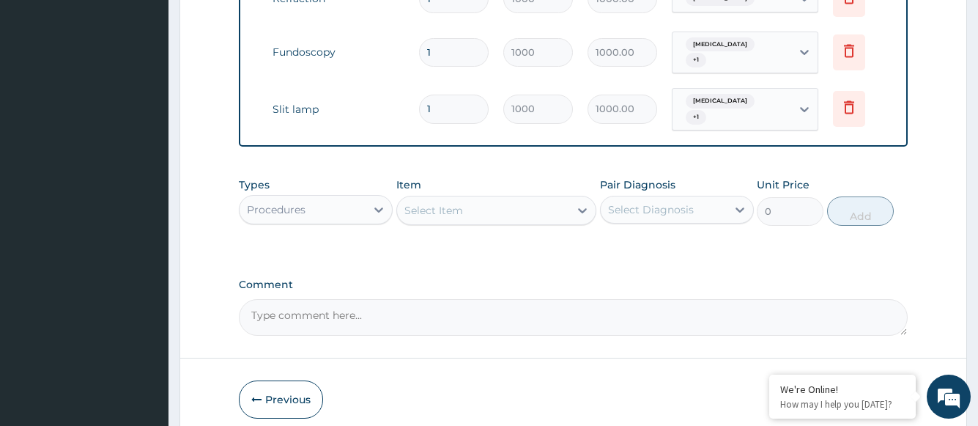
scroll to position [775, 0]
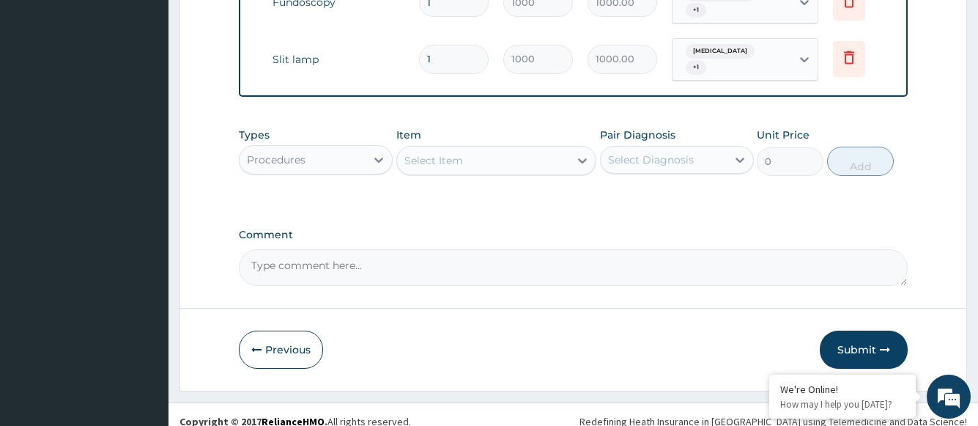
click at [487, 149] on div "Select Item" at bounding box center [483, 160] width 173 height 23
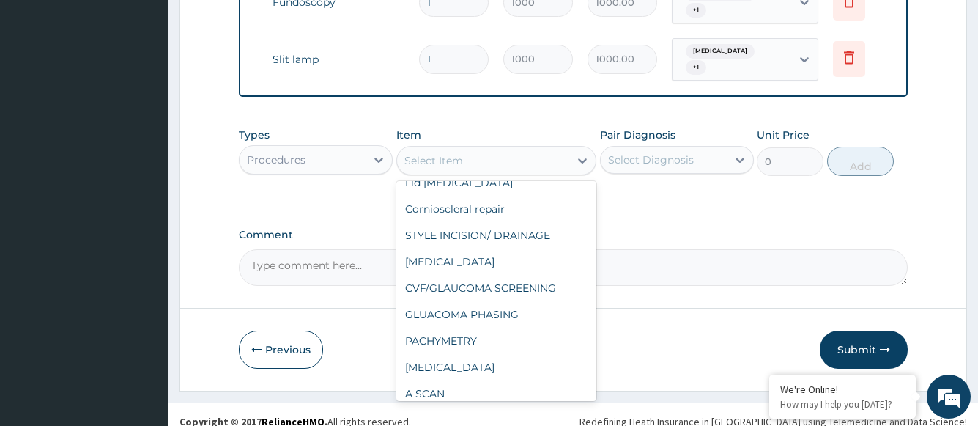
scroll to position [391, 0]
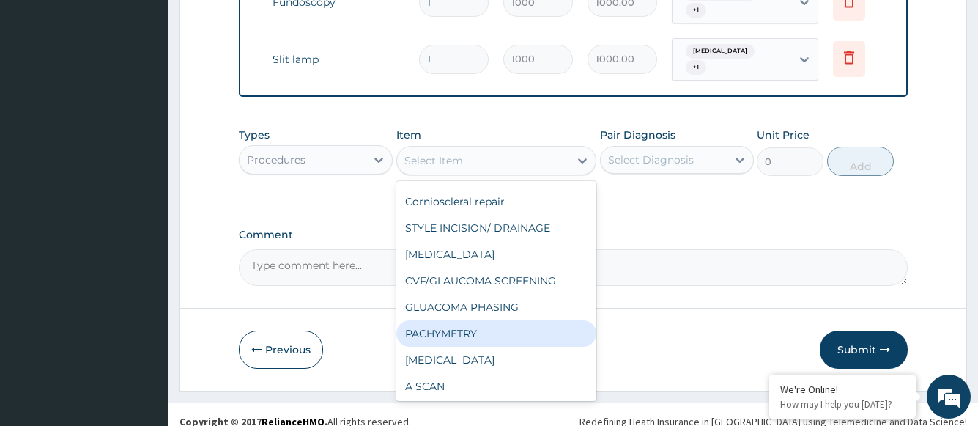
click at [489, 320] on div "PACHYMETRY" at bounding box center [496, 333] width 201 height 26
type input "2800"
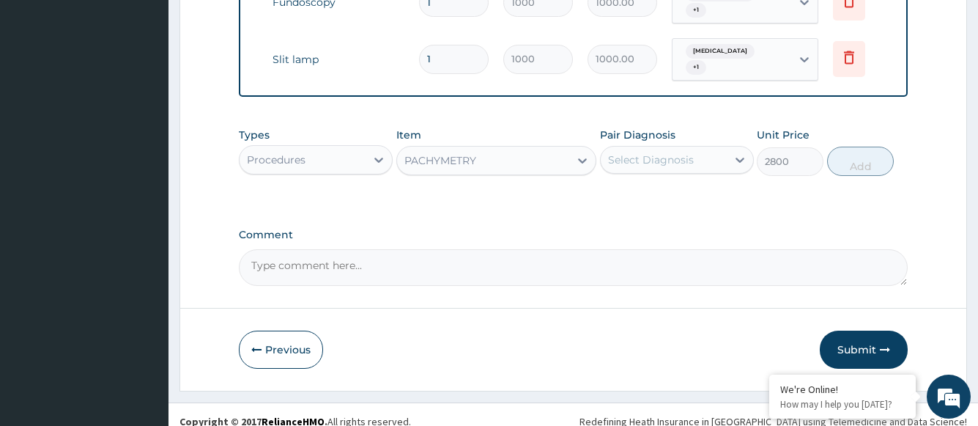
click at [643, 152] on div "Select Diagnosis" at bounding box center [651, 159] width 86 height 15
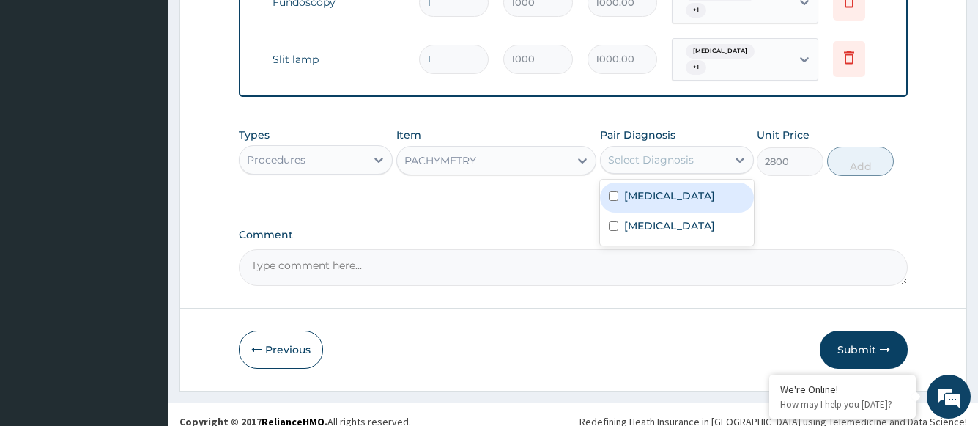
click at [649, 188] on label "Astigmatism" at bounding box center [669, 195] width 91 height 15
checkbox input "true"
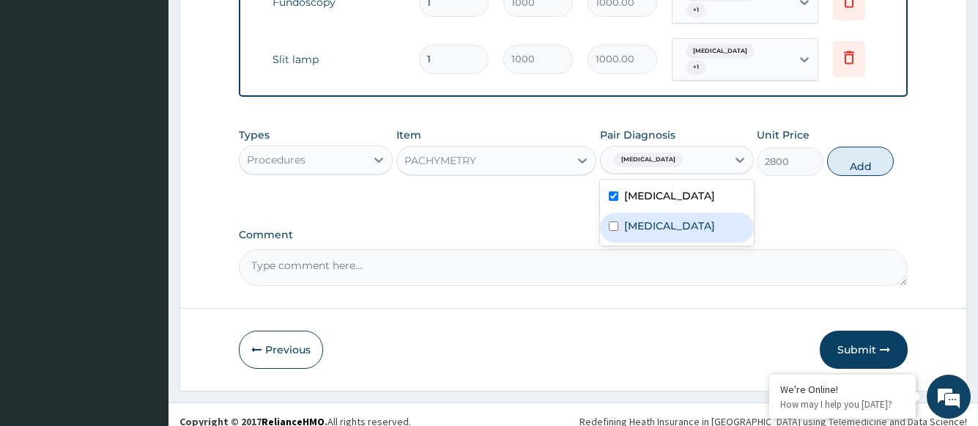
click at [659, 218] on label "Allergic conjunctivitis" at bounding box center [669, 225] width 91 height 15
checkbox input "true"
click at [859, 151] on button "Add" at bounding box center [860, 161] width 67 height 29
type input "0"
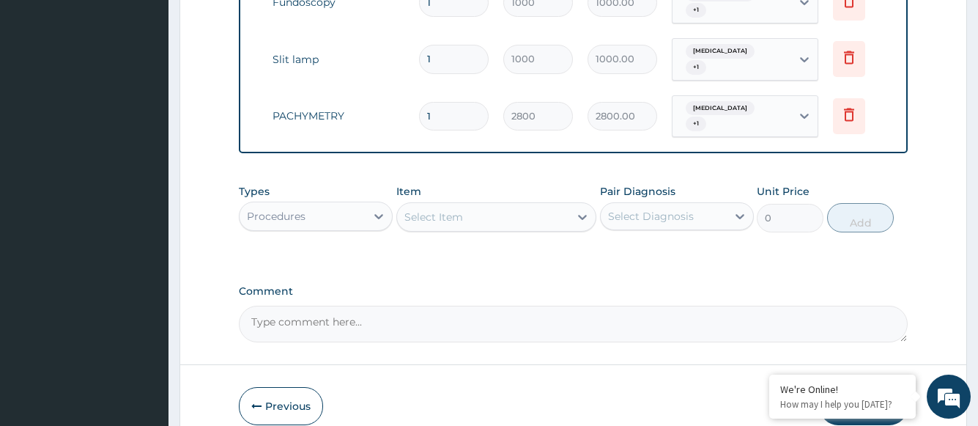
scroll to position [825, 0]
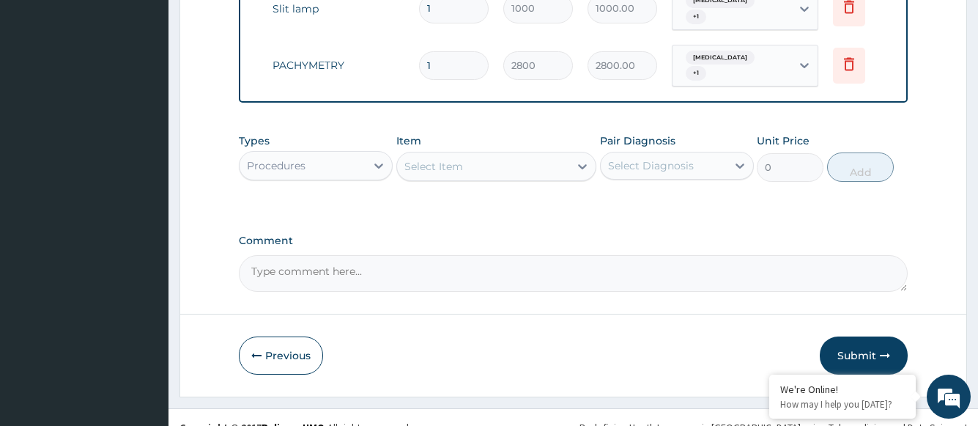
click at [296, 158] on div "Procedures" at bounding box center [276, 165] width 59 height 15
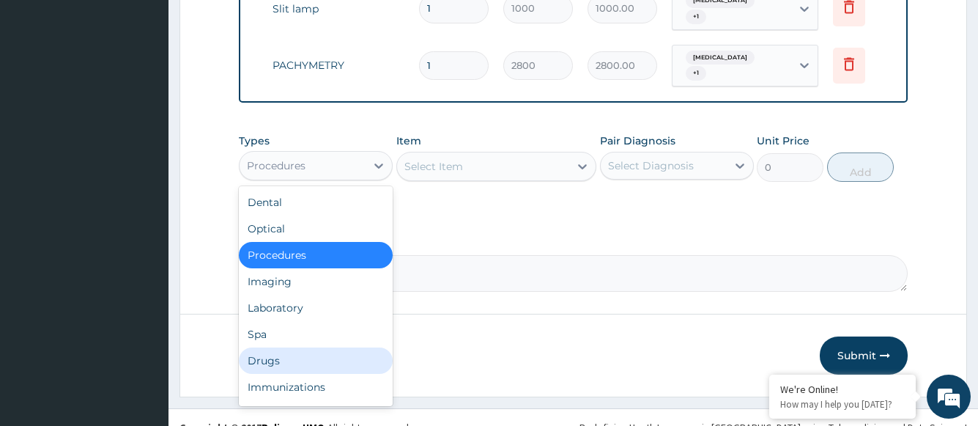
drag, startPoint x: 296, startPoint y: 338, endPoint x: 324, endPoint y: 299, distance: 47.8
click at [295, 347] on div "Drugs" at bounding box center [316, 360] width 154 height 26
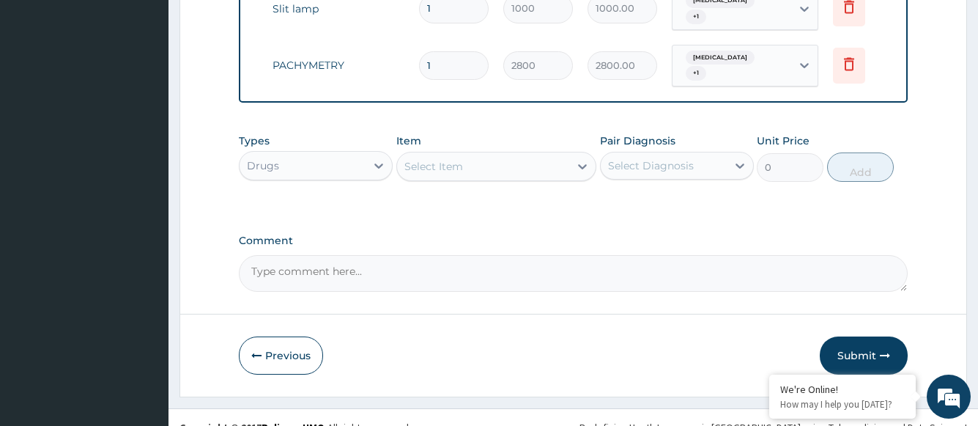
click at [489, 155] on div "Select Item" at bounding box center [483, 166] width 173 height 23
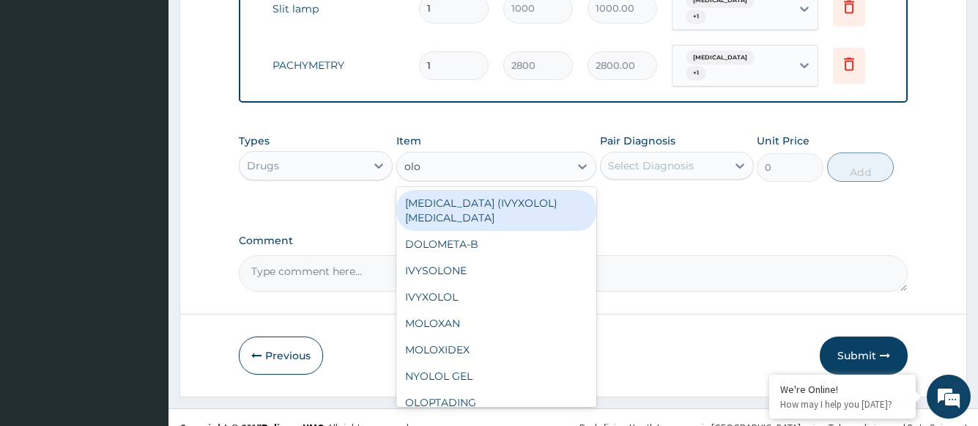
type input "olop"
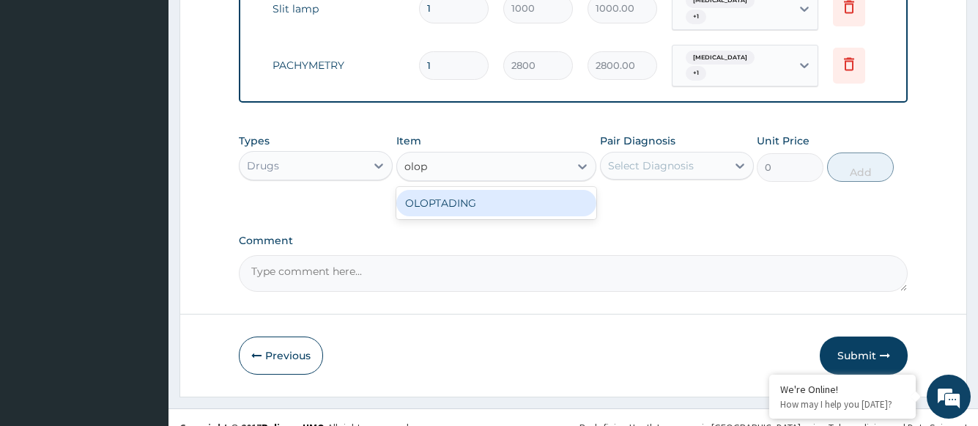
click at [489, 190] on div "OLOPTADING" at bounding box center [496, 203] width 201 height 26
type input "2100"
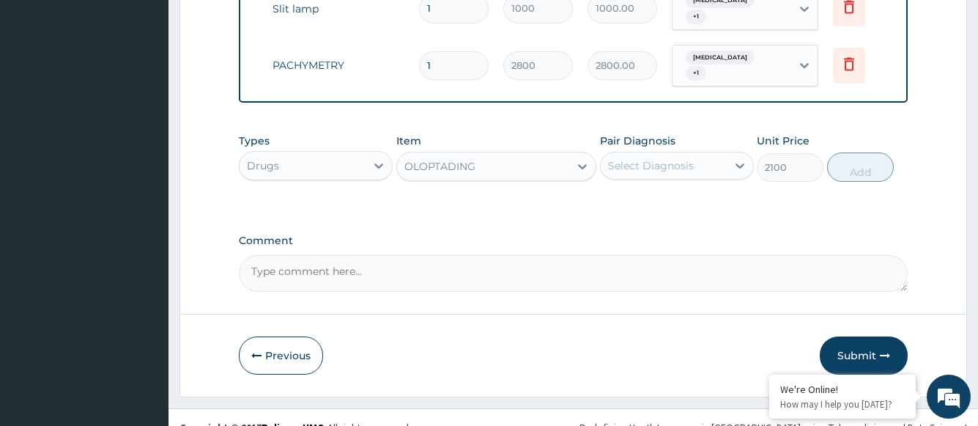
click at [645, 154] on div "Select Diagnosis" at bounding box center [664, 165] width 126 height 23
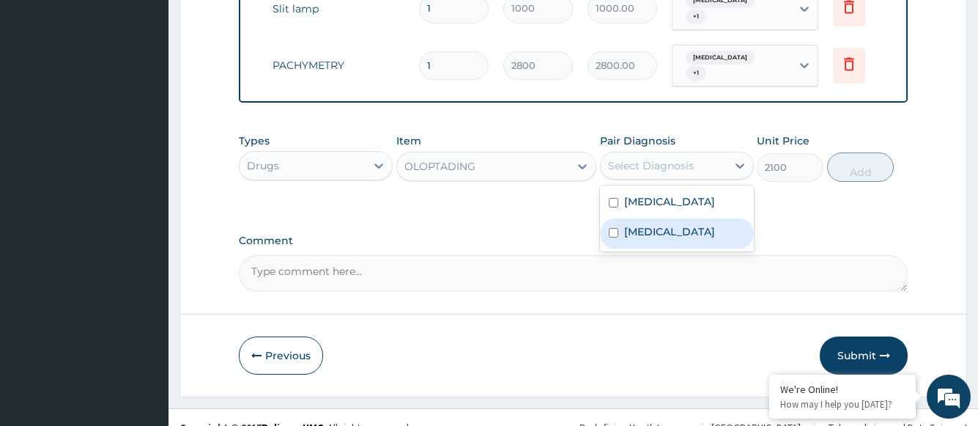
drag, startPoint x: 660, startPoint y: 209, endPoint x: 783, endPoint y: 199, distance: 122.8
click at [660, 224] on label "Allergic conjunctivitis" at bounding box center [669, 231] width 91 height 15
checkbox input "true"
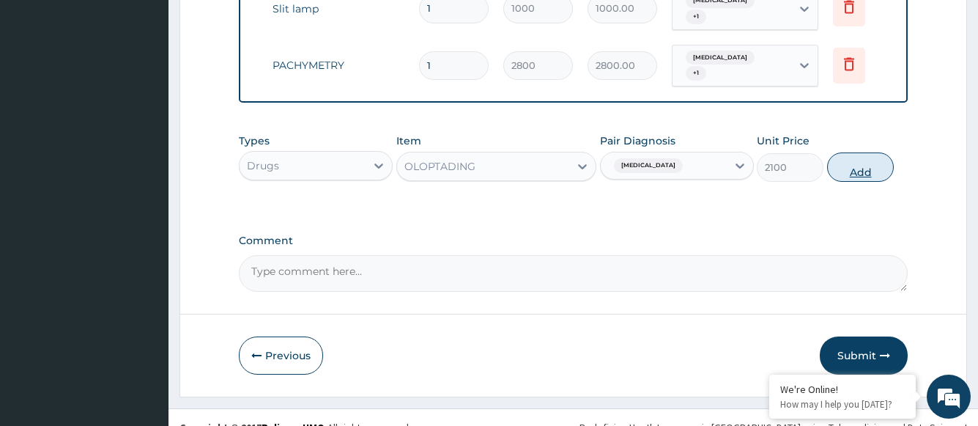
click at [868, 152] on button "Add" at bounding box center [860, 166] width 67 height 29
type input "0"
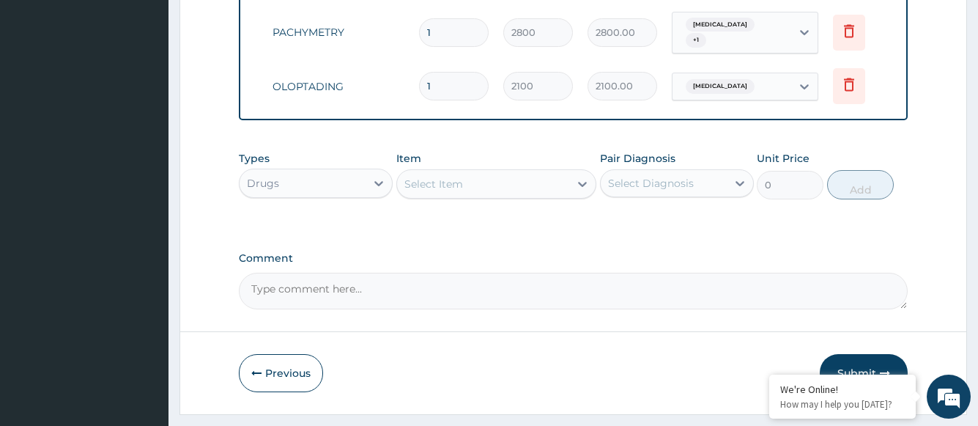
scroll to position [876, 0]
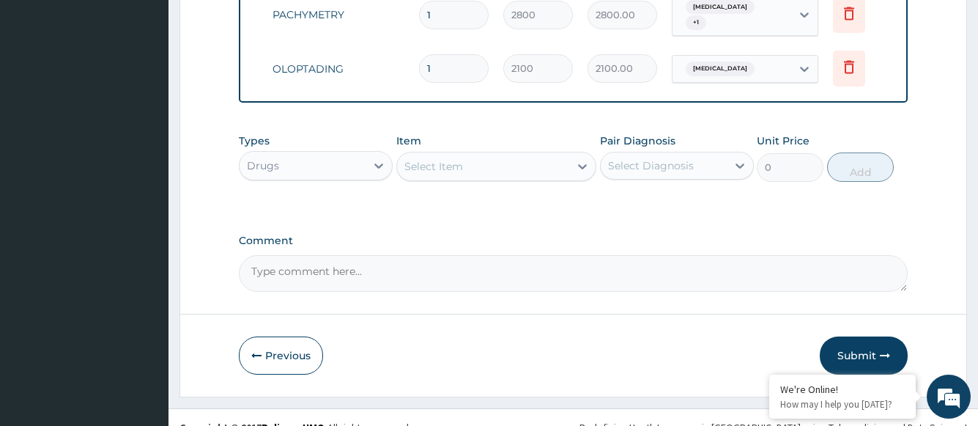
click at [476, 155] on div "Select Item" at bounding box center [483, 166] width 173 height 23
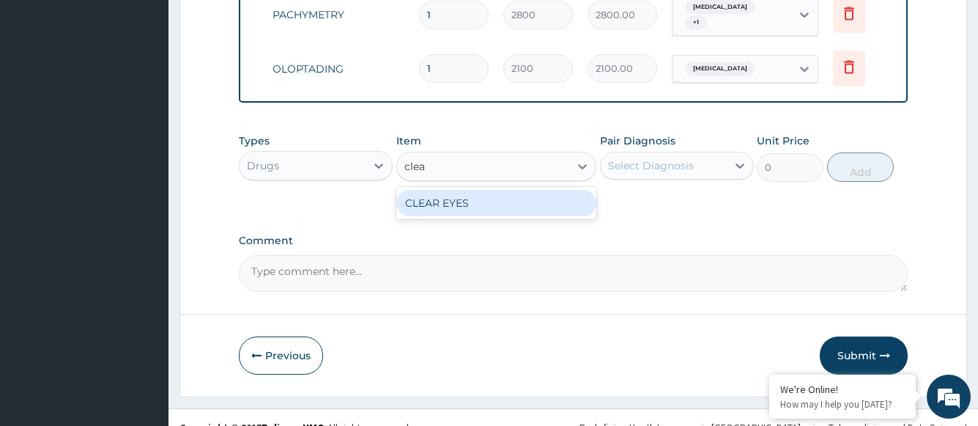
type input "clear"
click at [459, 190] on div "CLEAR EYES" at bounding box center [496, 203] width 201 height 26
type input "3300"
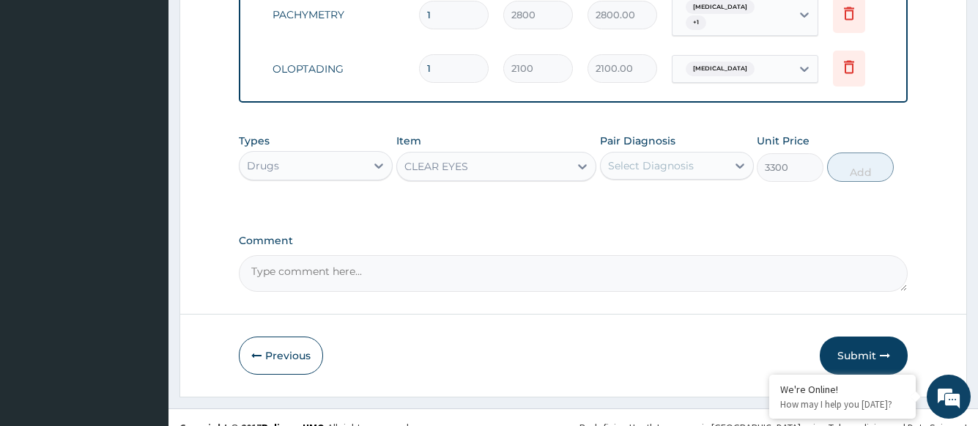
click at [670, 158] on div "Select Diagnosis" at bounding box center [651, 165] width 86 height 15
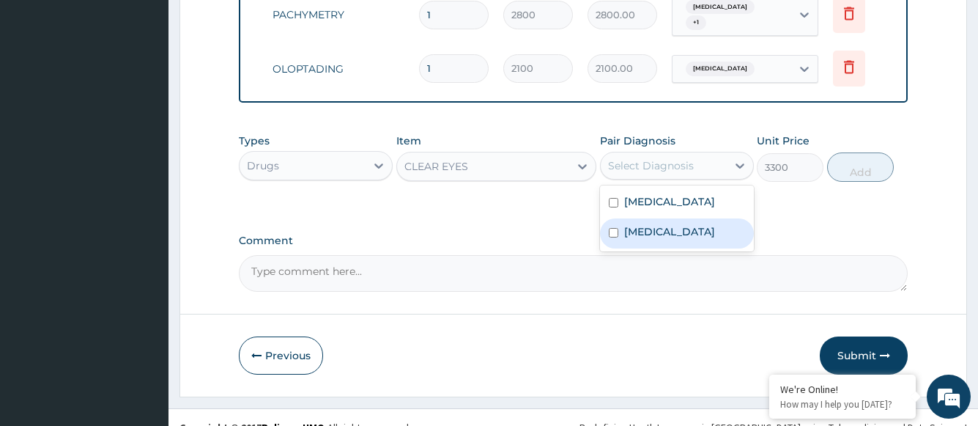
click at [672, 224] on label "Allergic conjunctivitis" at bounding box center [669, 231] width 91 height 15
checkbox input "true"
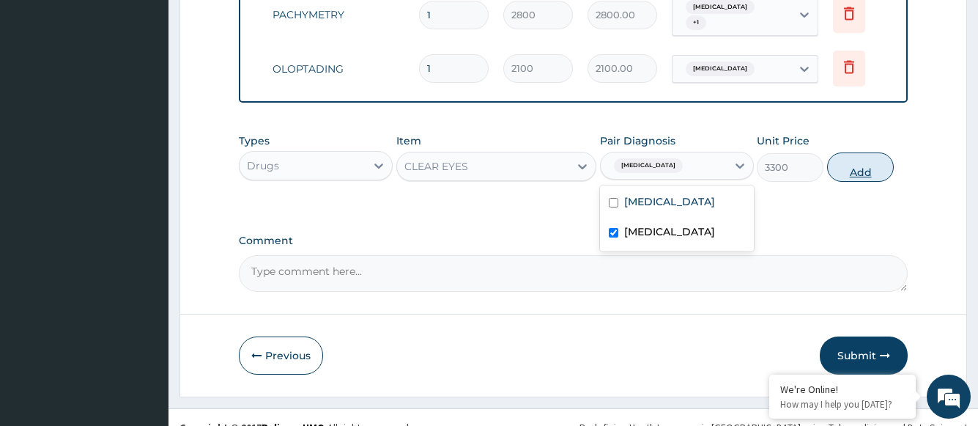
click at [856, 154] on button "Add" at bounding box center [860, 166] width 67 height 29
type input "0"
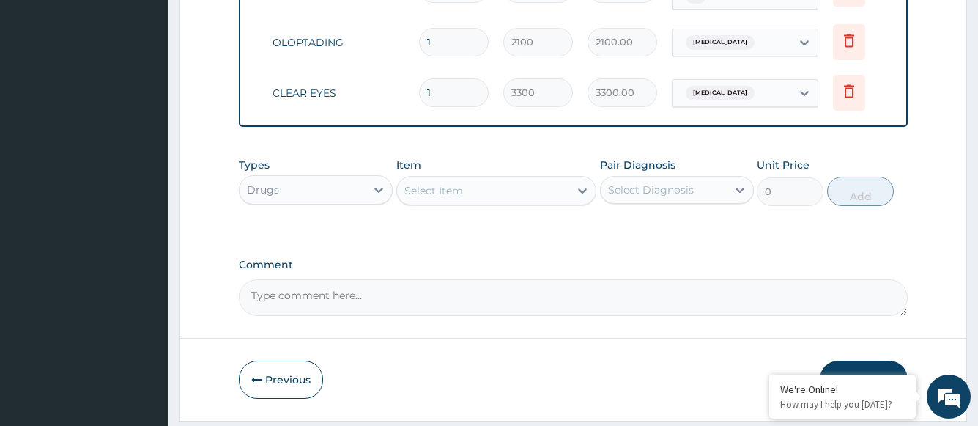
scroll to position [926, 0]
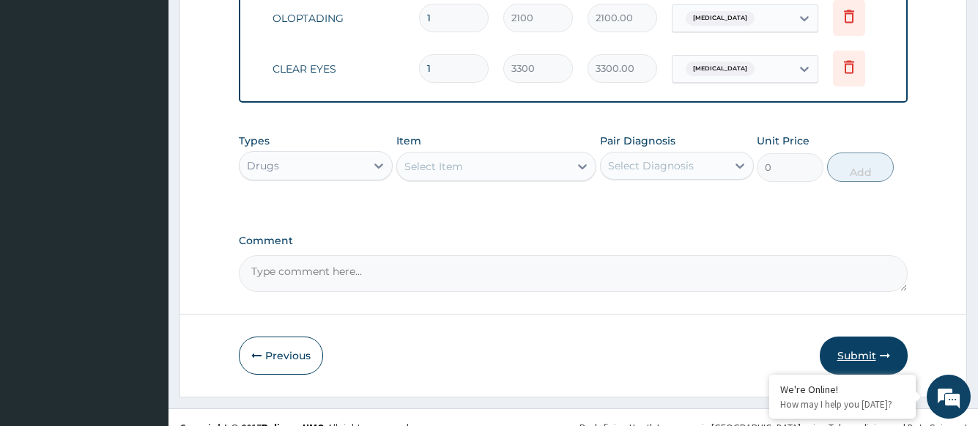
click at [860, 336] on button "Submit" at bounding box center [864, 355] width 88 height 38
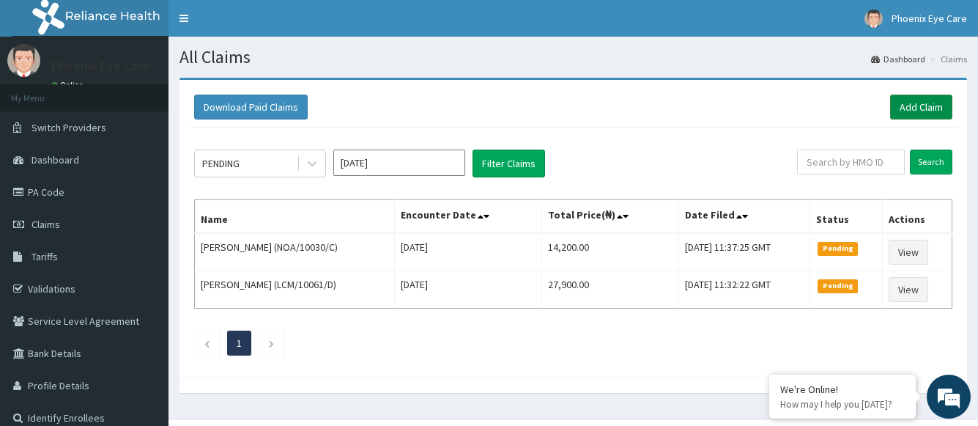
click at [924, 102] on link "Add Claim" at bounding box center [921, 107] width 62 height 25
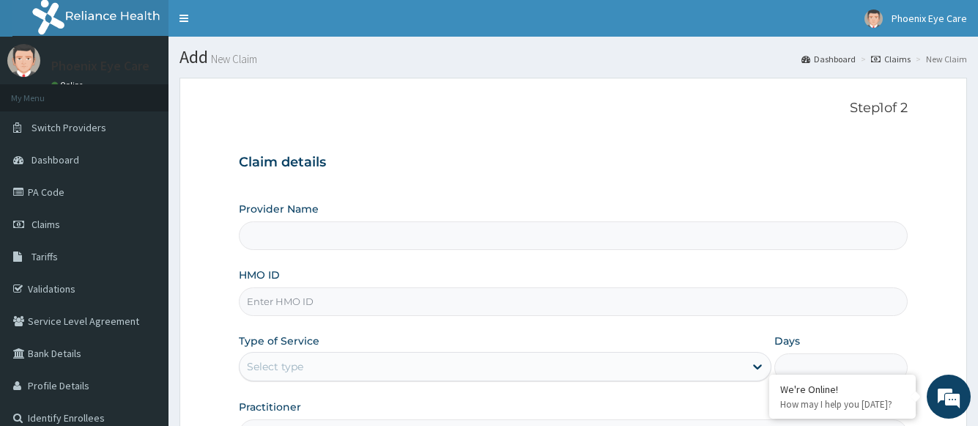
type input "Phoenix Eye Clinic Ltd - Surulere"
click at [299, 310] on input "HMO ID" at bounding box center [573, 301] width 668 height 29
type input "LGL/10117/D"
click at [366, 363] on div "Select type" at bounding box center [492, 366] width 504 height 23
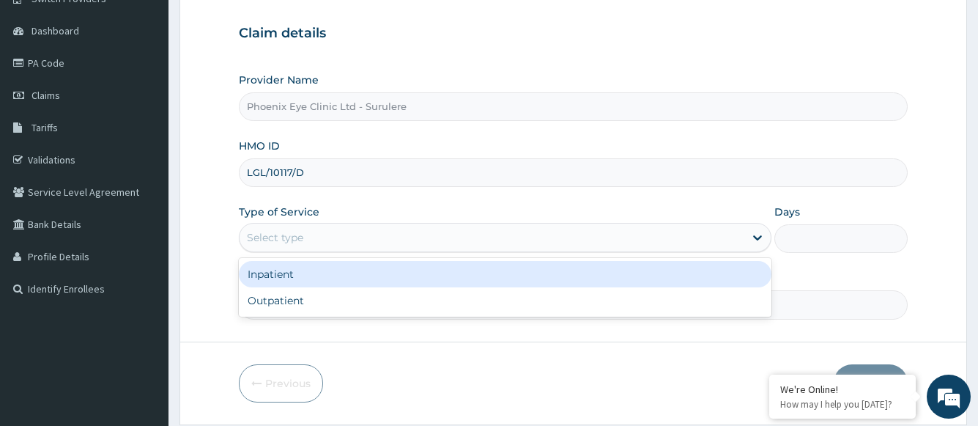
scroll to position [177, 0]
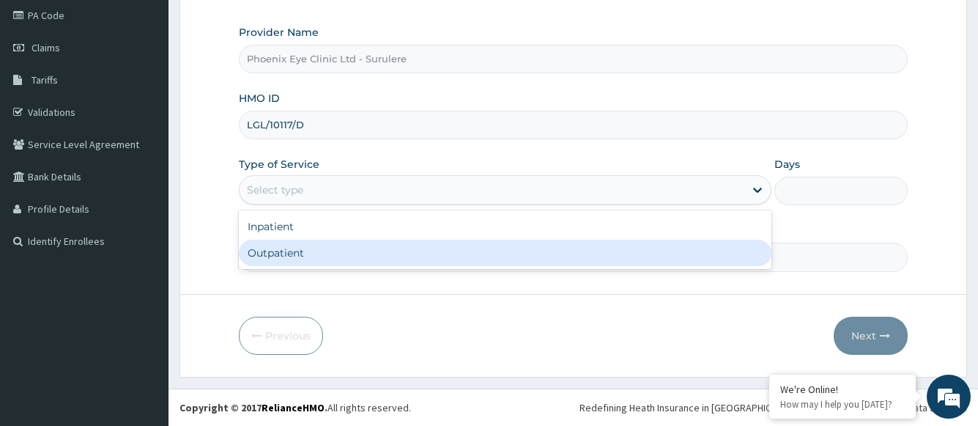
click at [300, 256] on div "Outpatient" at bounding box center [505, 253] width 532 height 26
type input "1"
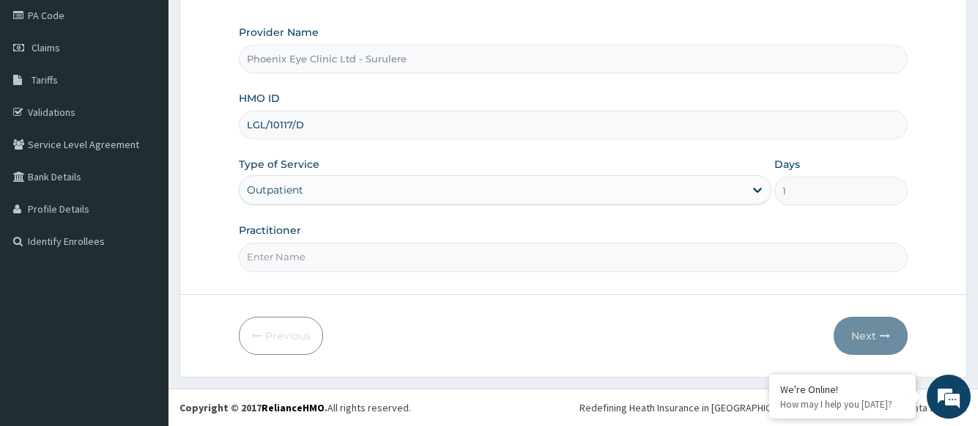
click at [298, 262] on input "Practitioner" at bounding box center [573, 257] width 668 height 29
type input "Dr Joseph"
click at [867, 333] on button "Next" at bounding box center [871, 336] width 74 height 38
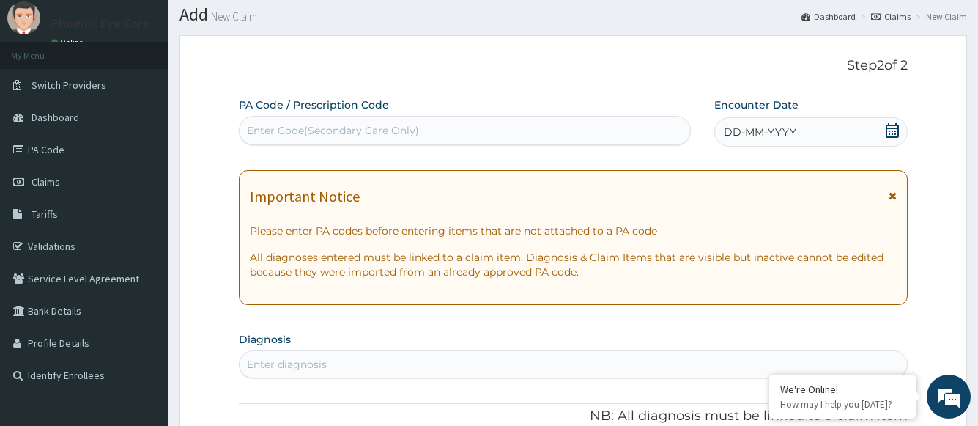
scroll to position [30, 0]
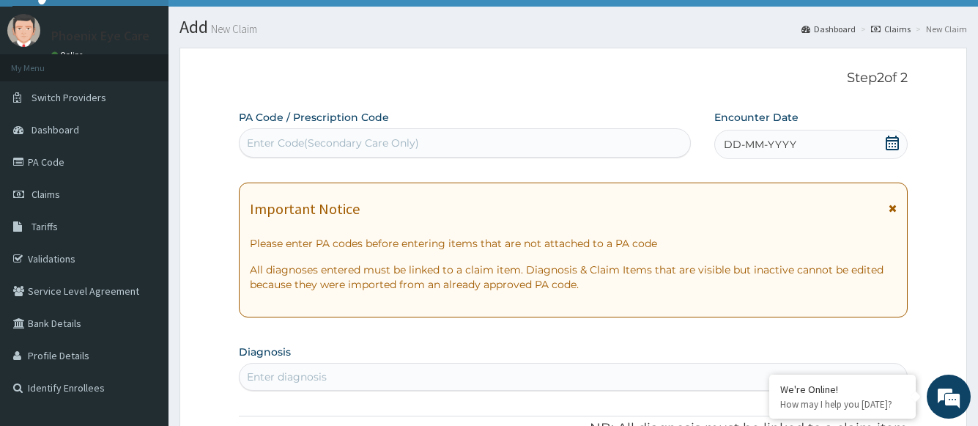
click at [890, 142] on icon at bounding box center [892, 143] width 15 height 15
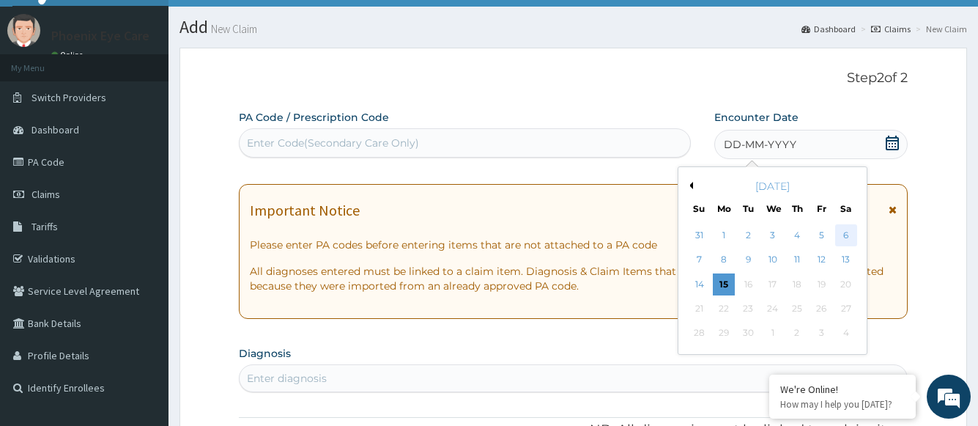
click at [849, 234] on div "6" at bounding box center [846, 235] width 22 height 22
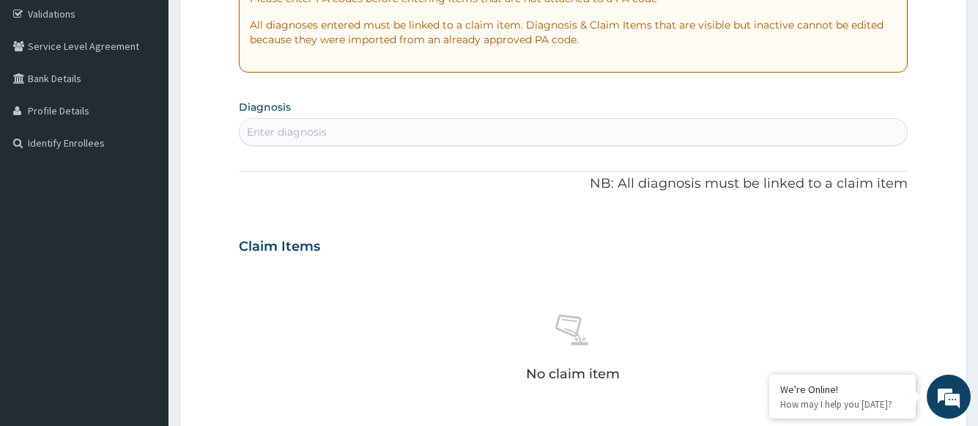
scroll to position [323, 0]
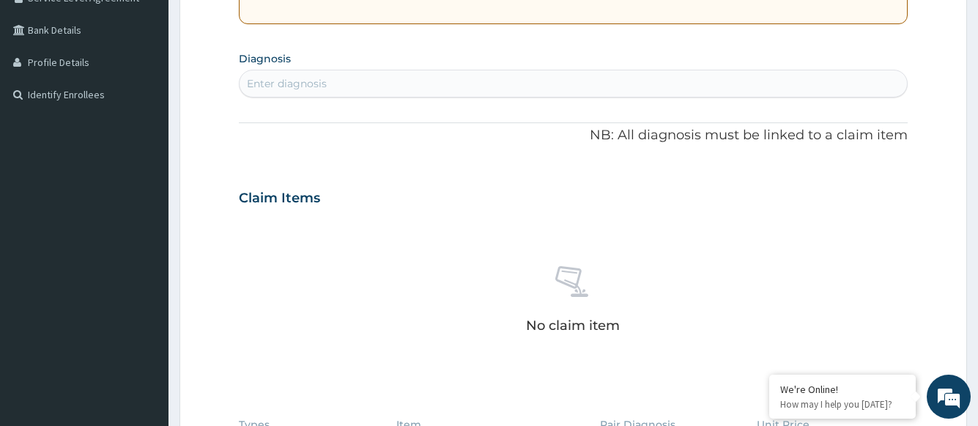
click at [411, 83] on div "Enter diagnosis" at bounding box center [573, 83] width 667 height 23
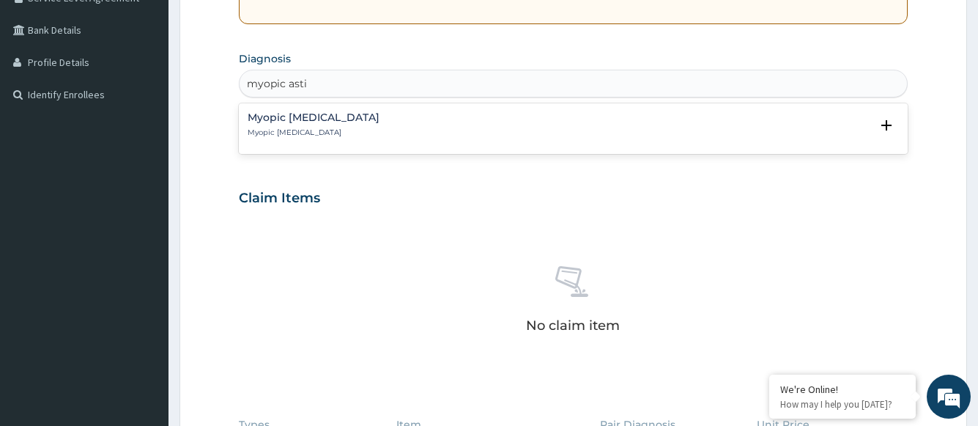
type input "myopic astig"
click at [295, 117] on h4 "Myopic astigmatism" at bounding box center [314, 117] width 132 height 11
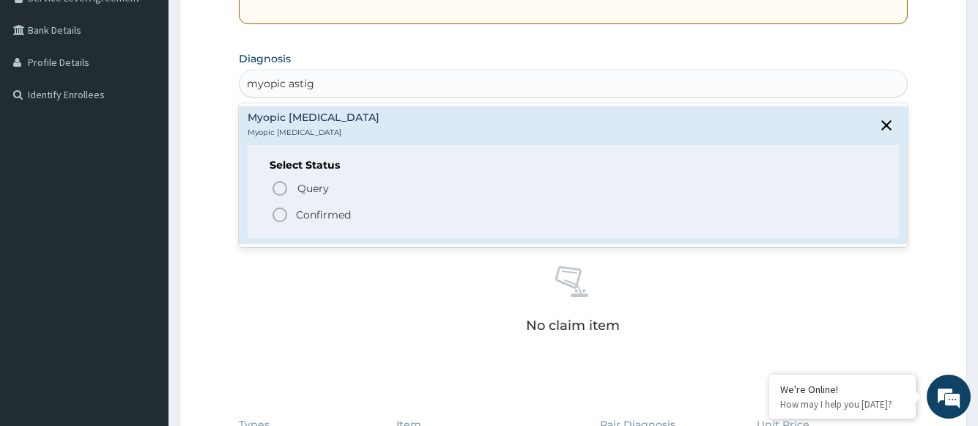
click at [311, 215] on p "Confirmed" at bounding box center [323, 214] width 55 height 15
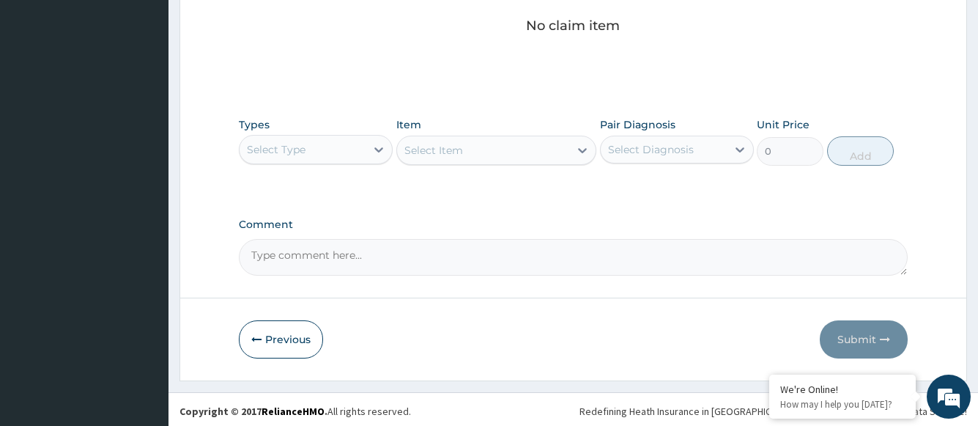
scroll to position [631, 0]
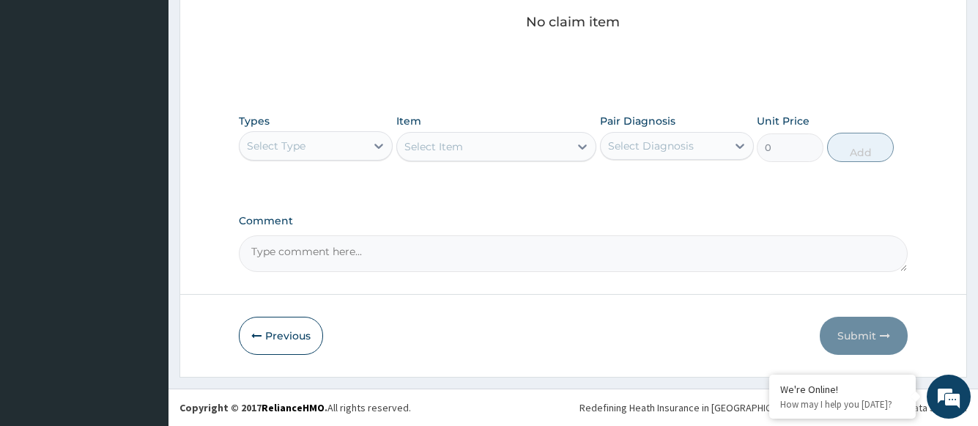
click at [569, 149] on div "Select Item" at bounding box center [496, 146] width 201 height 29
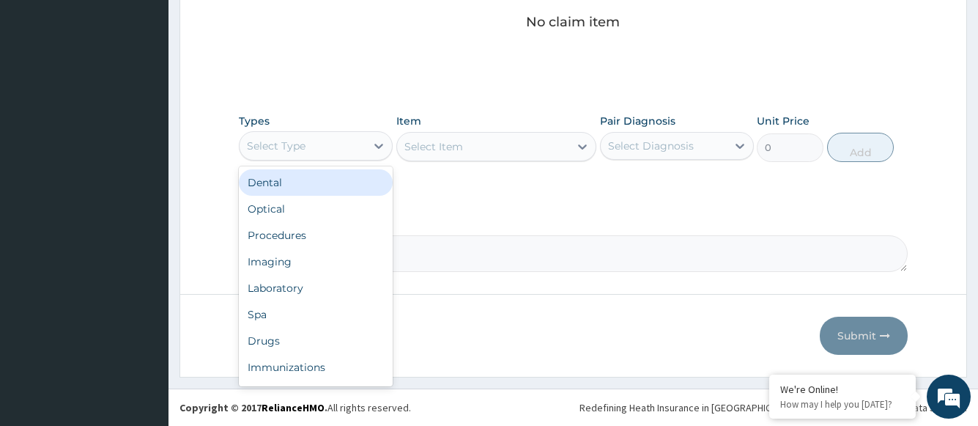
click at [361, 146] on div "Select Type" at bounding box center [303, 145] width 126 height 23
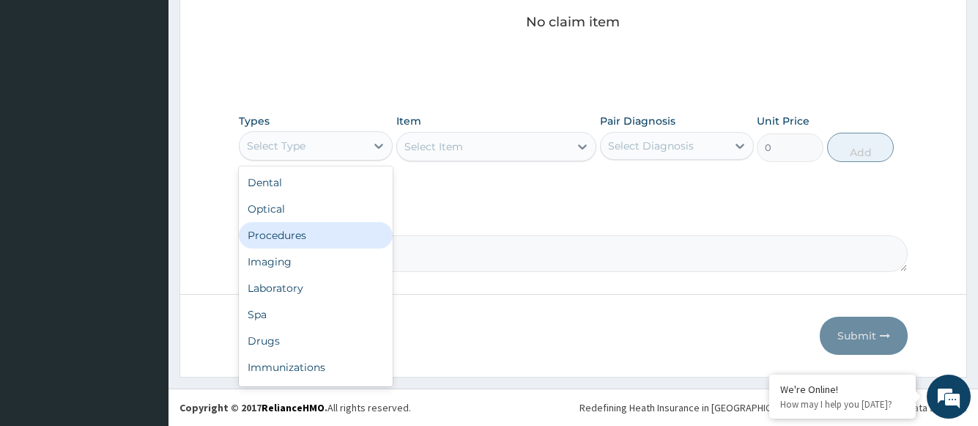
click at [306, 235] on div "Procedures" at bounding box center [316, 235] width 154 height 26
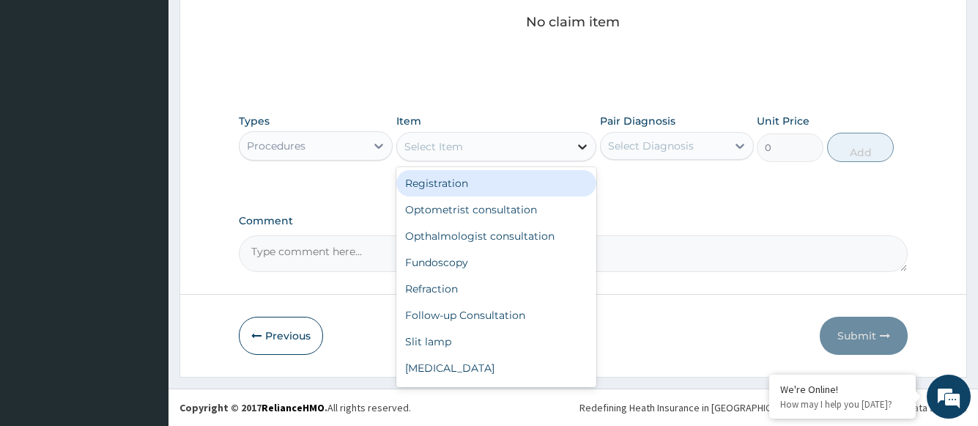
click at [580, 145] on icon at bounding box center [583, 146] width 9 height 5
click at [522, 185] on div "Registration" at bounding box center [496, 183] width 201 height 26
type input "1500"
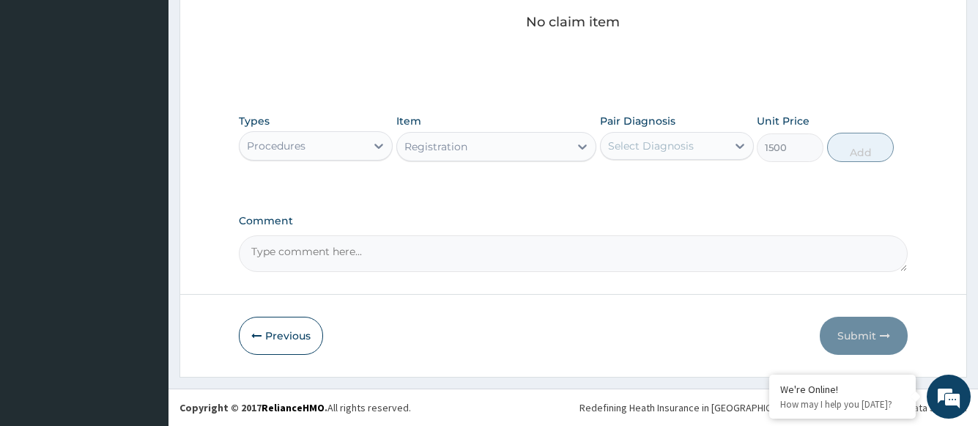
click at [653, 145] on div "Select Diagnosis" at bounding box center [651, 145] width 86 height 15
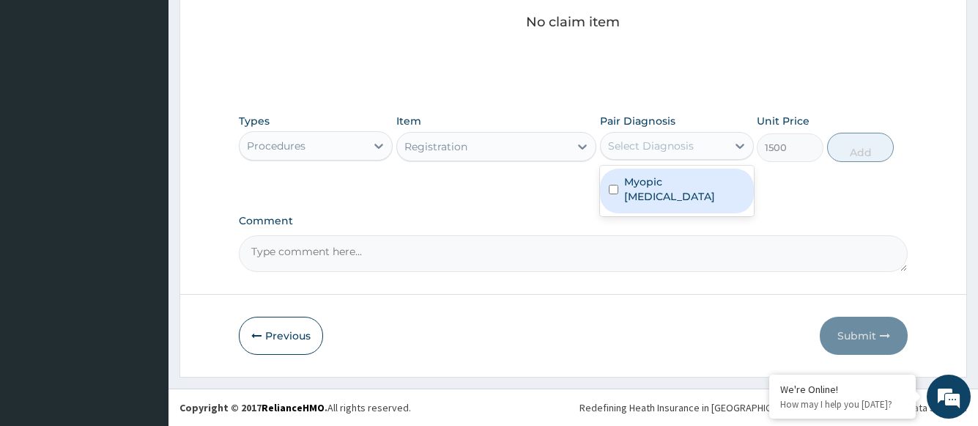
click at [652, 182] on label "Myopic astigmatism" at bounding box center [684, 188] width 121 height 29
checkbox input "true"
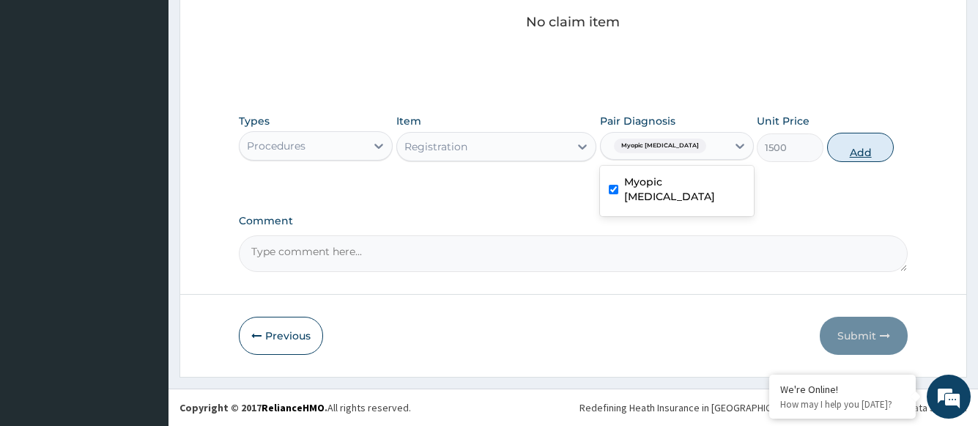
click at [843, 150] on button "Add" at bounding box center [860, 147] width 67 height 29
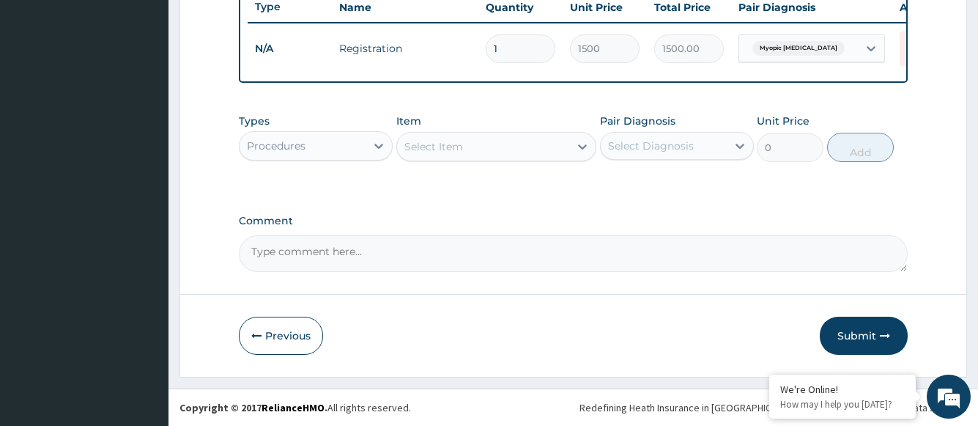
scroll to position [572, 0]
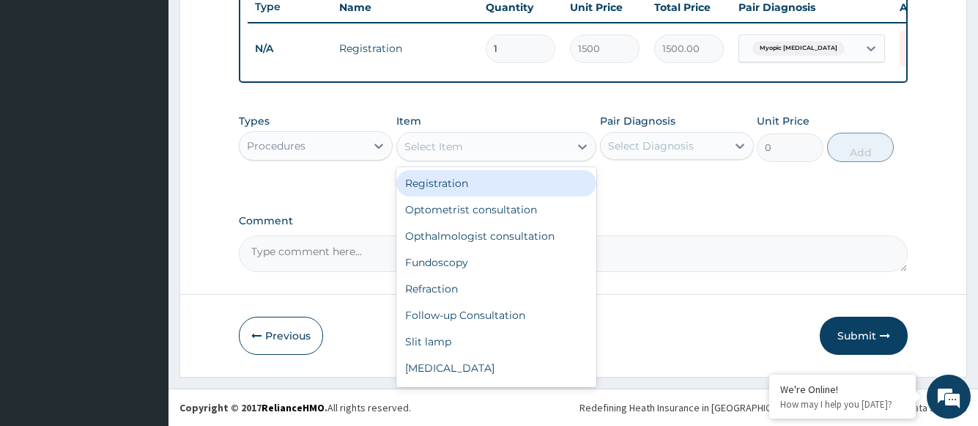
click at [539, 152] on div "Select Item" at bounding box center [483, 146] width 173 height 23
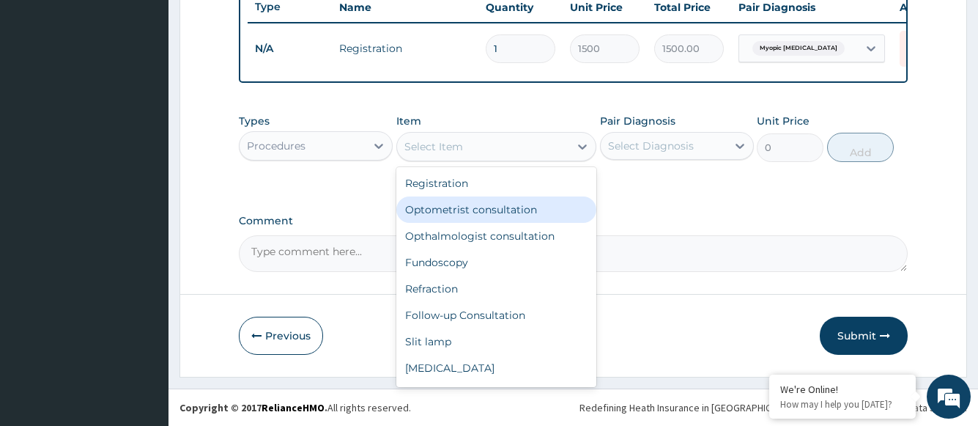
click at [517, 215] on div "Optometrist consultation" at bounding box center [496, 209] width 201 height 26
type input "2000"
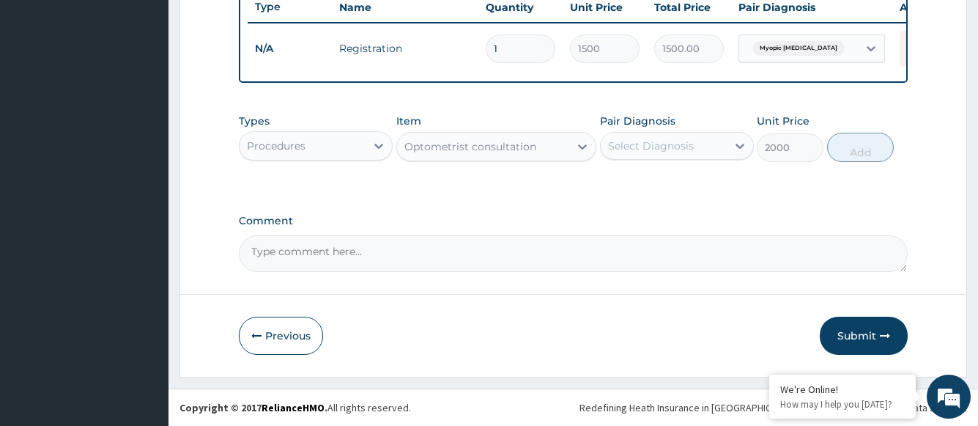
click at [647, 147] on div "Select Diagnosis" at bounding box center [651, 145] width 86 height 15
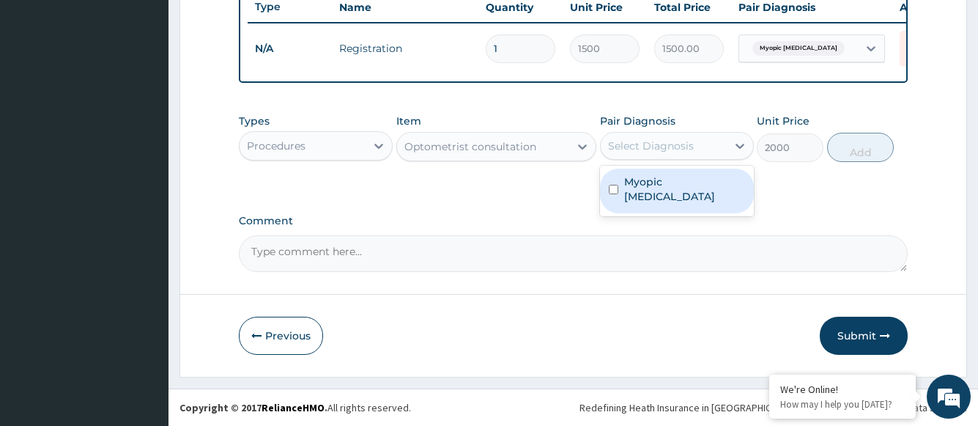
click at [650, 185] on label "Myopic astigmatism" at bounding box center [684, 188] width 121 height 29
checkbox input "true"
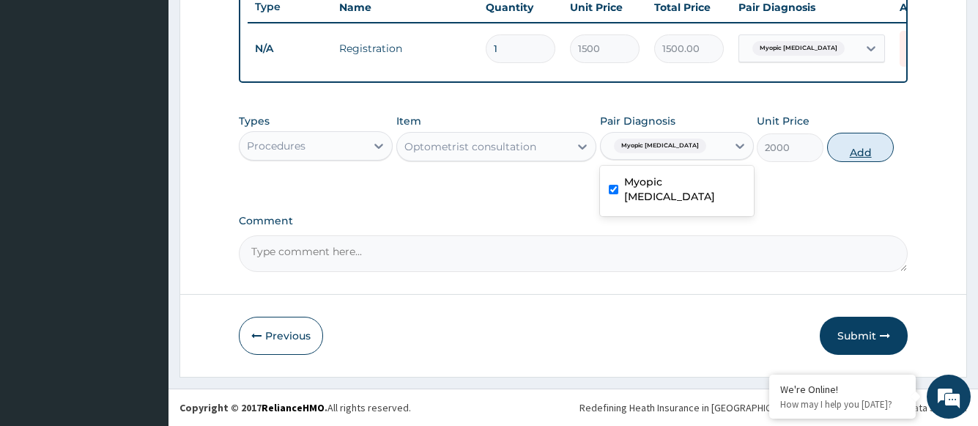
click at [865, 149] on button "Add" at bounding box center [860, 147] width 67 height 29
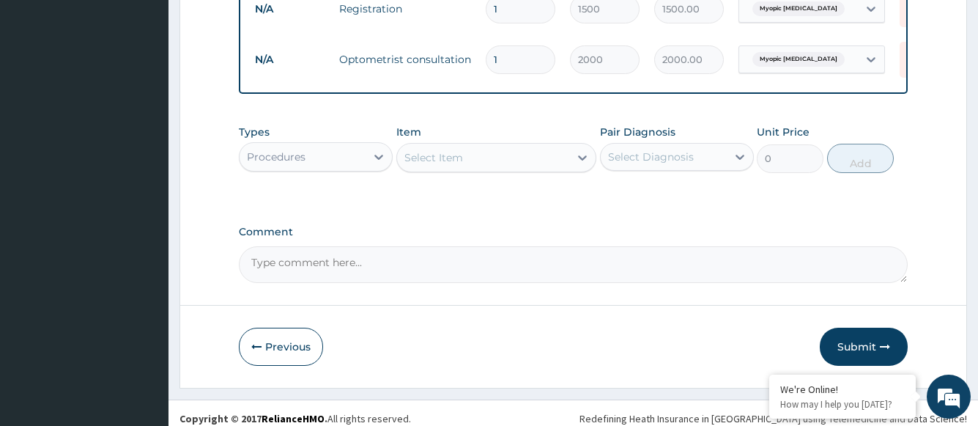
scroll to position [623, 0]
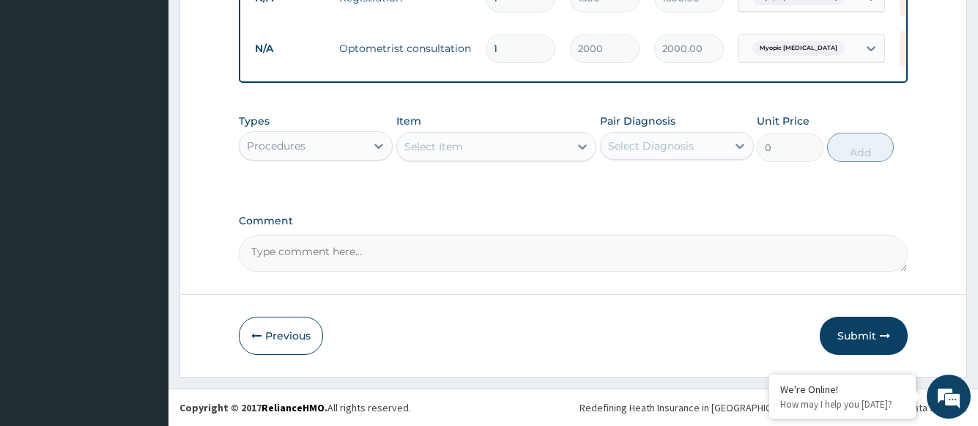
click at [498, 149] on div "Select Item" at bounding box center [483, 146] width 173 height 23
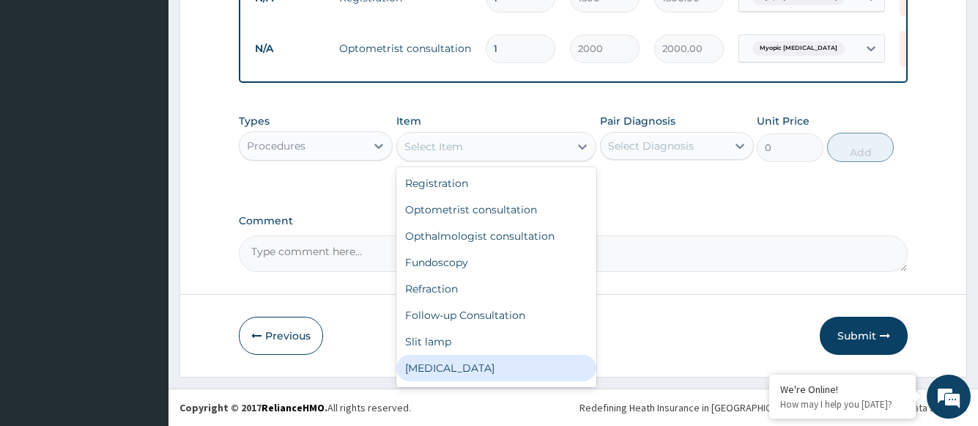
drag, startPoint x: 446, startPoint y: 361, endPoint x: 476, endPoint y: 346, distance: 33.8
click at [446, 362] on div "Tonometry" at bounding box center [496, 368] width 201 height 26
type input "1000"
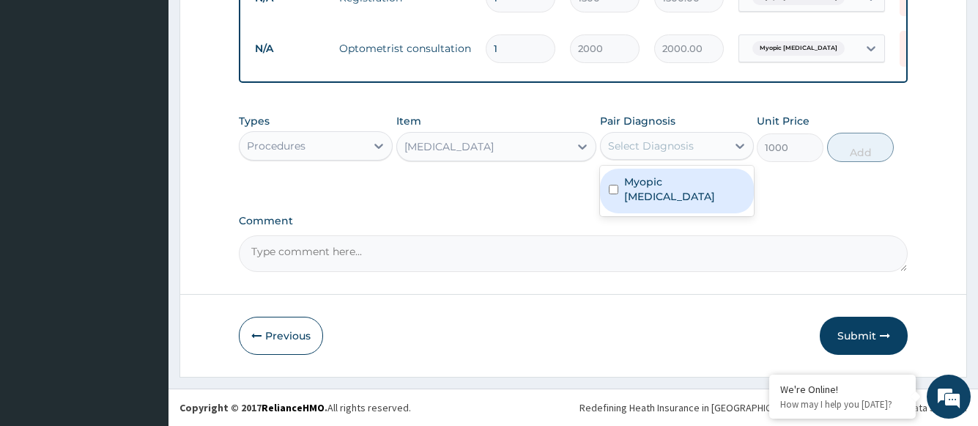
click at [640, 147] on div "Select Diagnosis" at bounding box center [651, 145] width 86 height 15
click at [640, 184] on label "Myopic astigmatism" at bounding box center [684, 188] width 121 height 29
checkbox input "true"
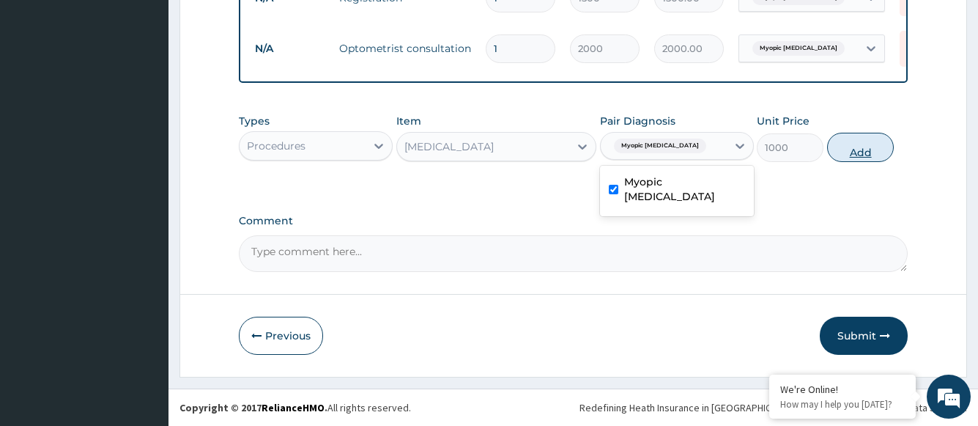
click at [855, 154] on button "Add" at bounding box center [860, 147] width 67 height 29
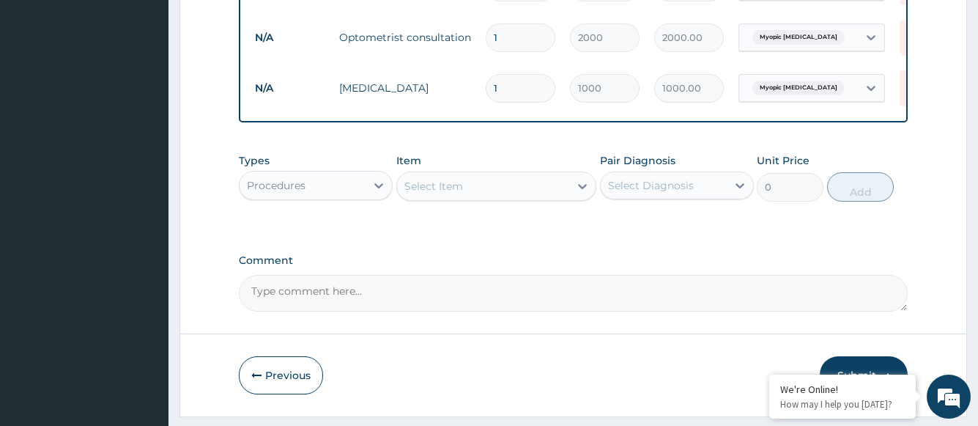
click at [508, 198] on div "Select Item" at bounding box center [483, 185] width 173 height 23
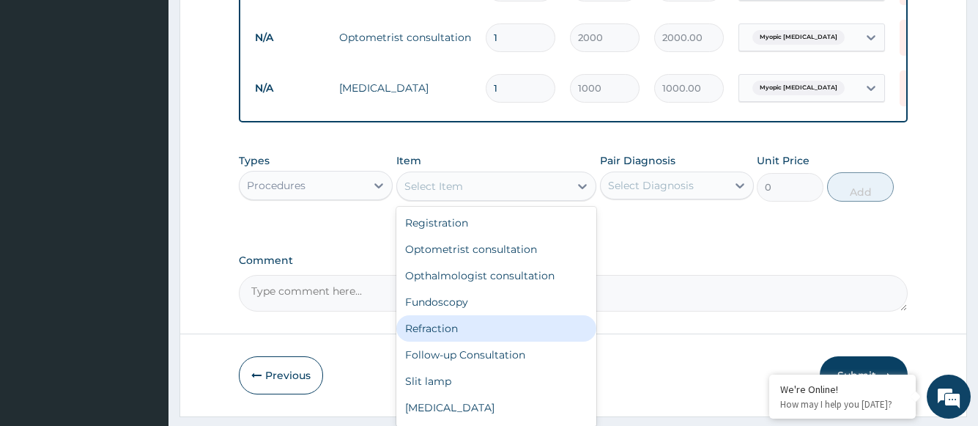
click at [475, 336] on div "Refraction" at bounding box center [496, 328] width 201 height 26
type input "1000"
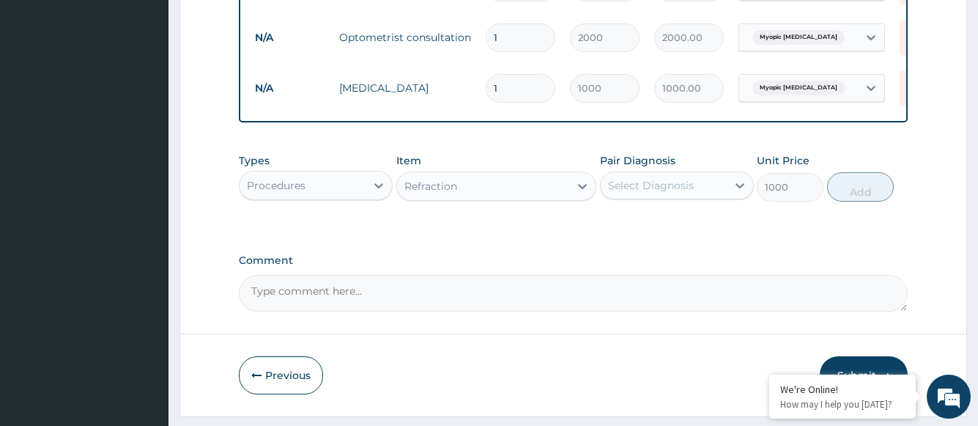
click at [629, 193] on div "Select Diagnosis" at bounding box center [651, 185] width 86 height 15
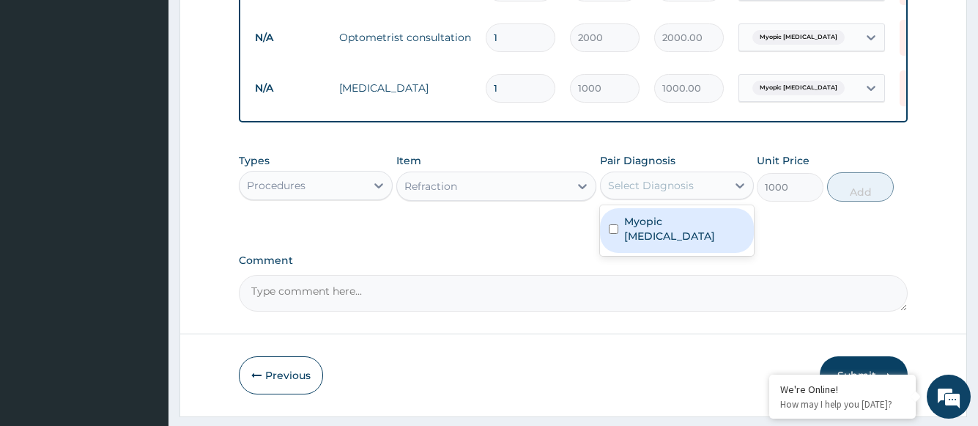
click at [632, 237] on label "Myopic astigmatism" at bounding box center [684, 228] width 121 height 29
checkbox input "true"
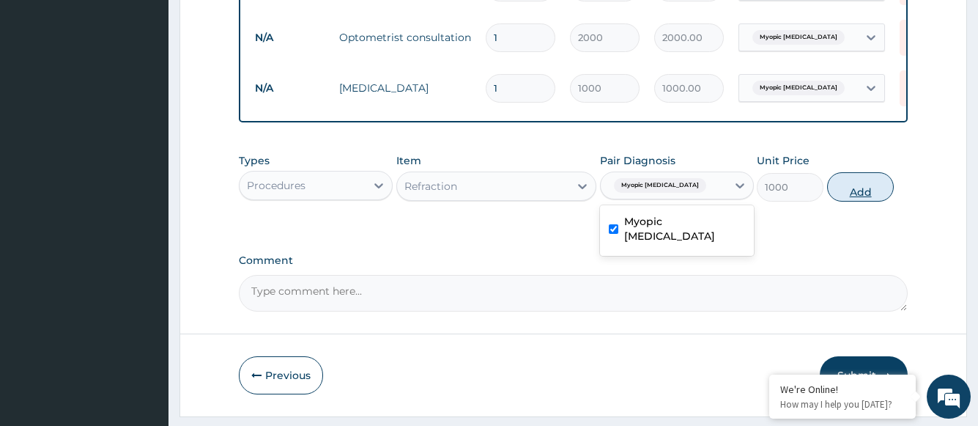
click at [851, 200] on button "Add" at bounding box center [860, 186] width 67 height 29
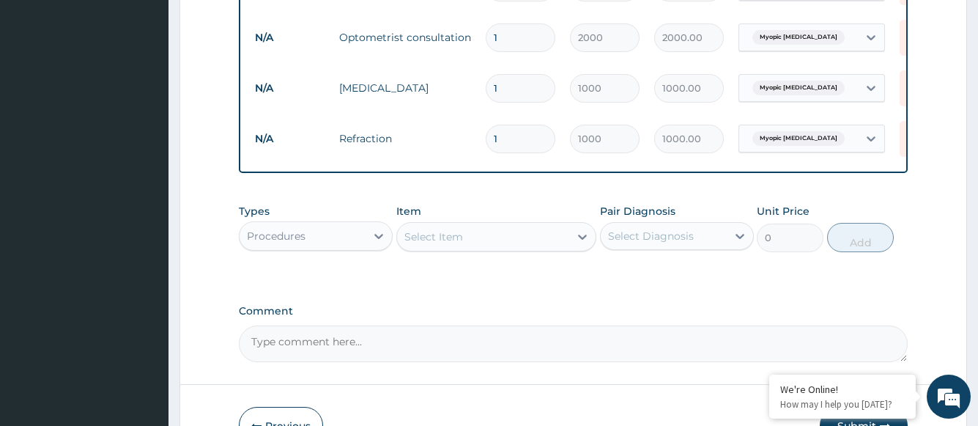
click at [482, 281] on div "Types Procedures Item Select Item Pair Diagnosis Select Diagnosis Unit Price 0 …" at bounding box center [573, 238] width 668 height 85
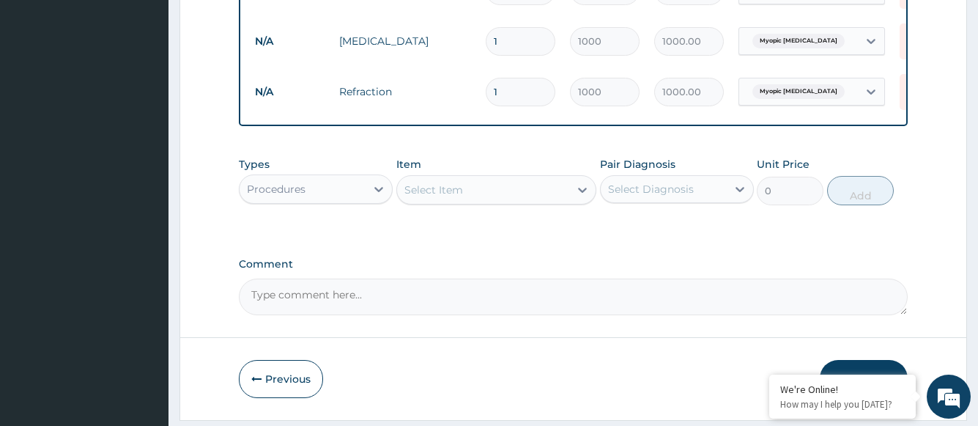
scroll to position [724, 0]
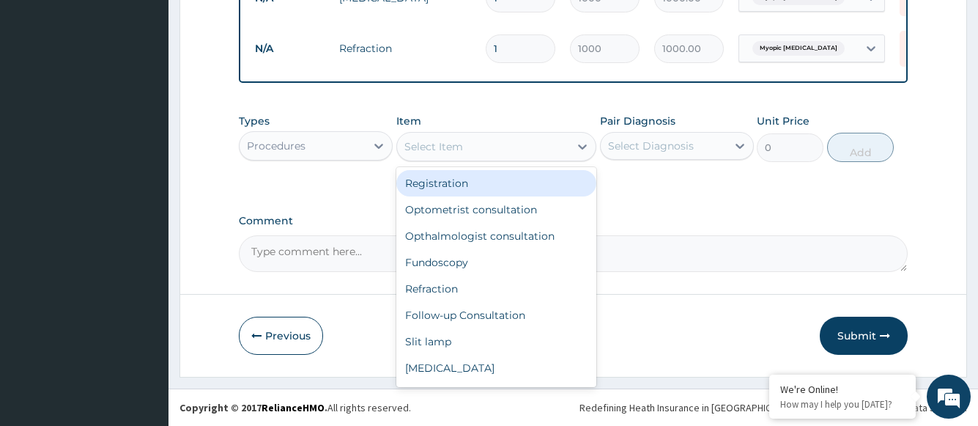
click at [468, 152] on div "Select Item" at bounding box center [483, 146] width 173 height 23
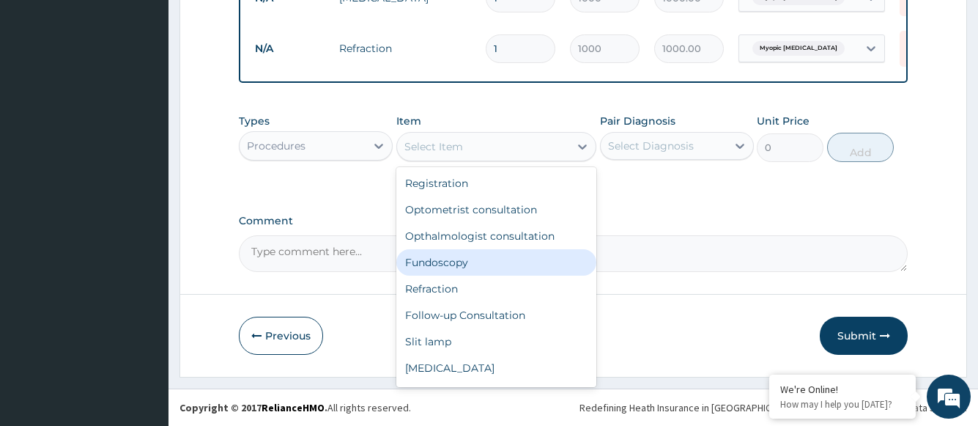
click at [459, 262] on div "Fundoscopy" at bounding box center [496, 262] width 201 height 26
type input "1000"
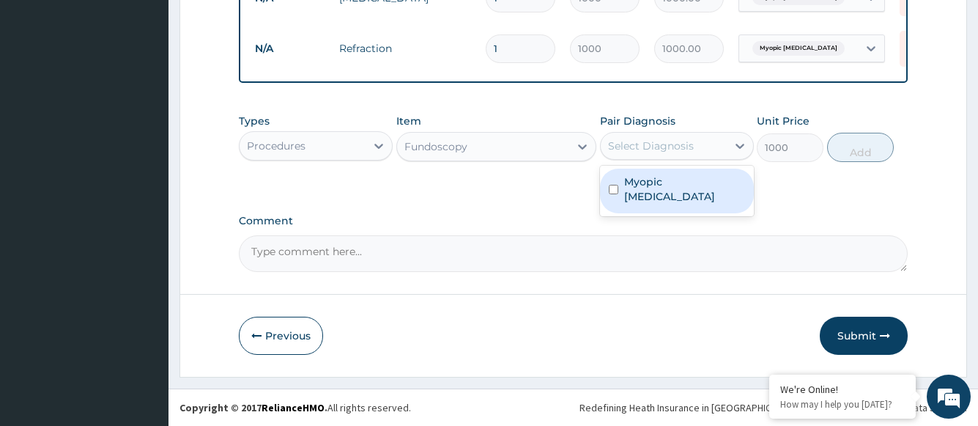
click at [654, 151] on div "Select Diagnosis" at bounding box center [651, 145] width 86 height 15
click at [656, 188] on label "Myopic astigmatism" at bounding box center [684, 188] width 121 height 29
checkbox input "true"
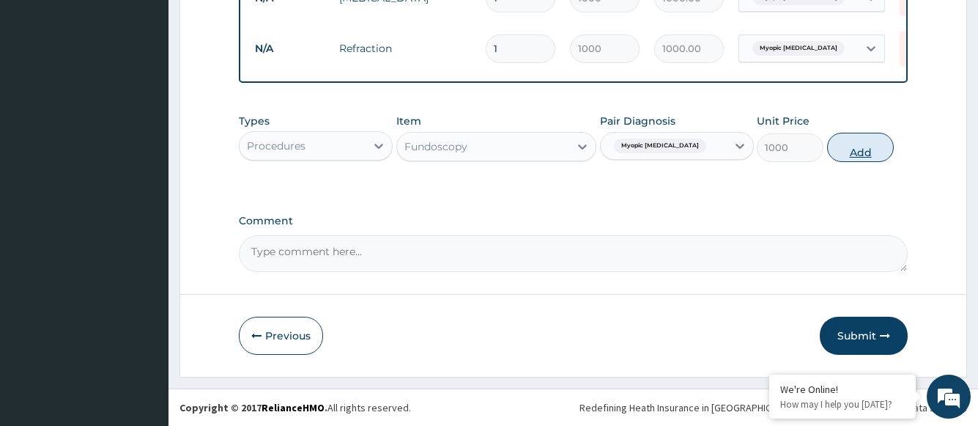
click at [851, 147] on button "Add" at bounding box center [860, 147] width 67 height 29
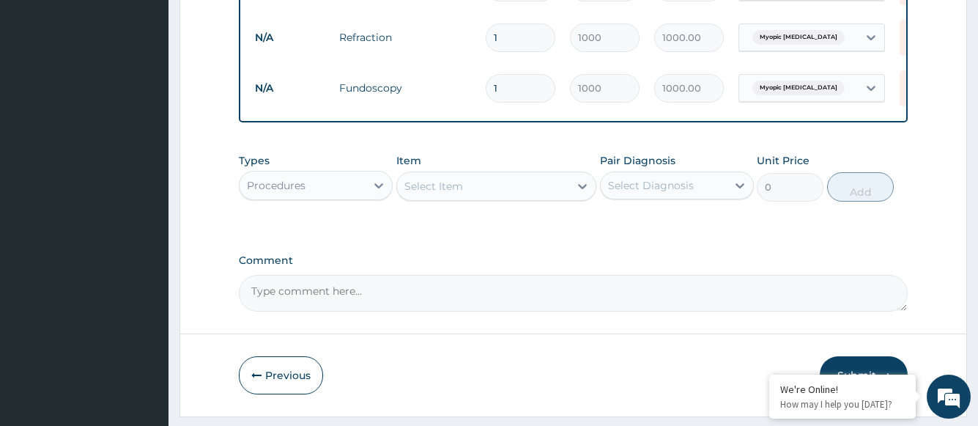
click at [522, 198] on div "Select Item" at bounding box center [483, 185] width 173 height 23
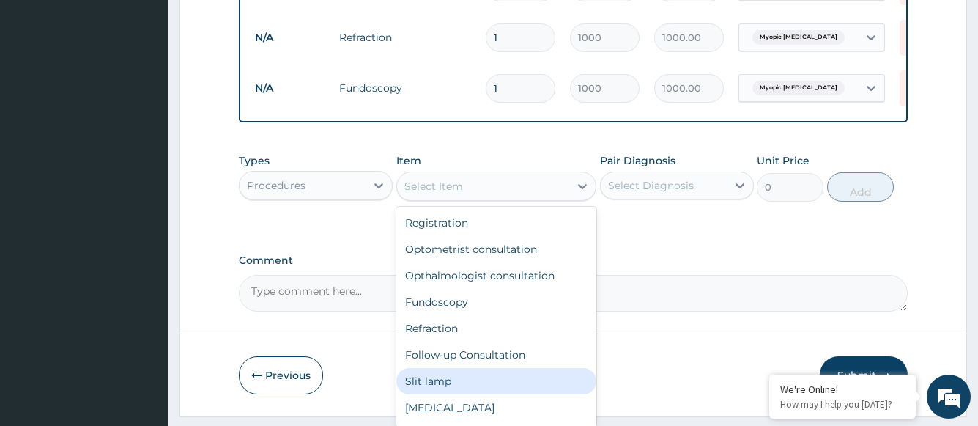
drag, startPoint x: 465, startPoint y: 383, endPoint x: 485, endPoint y: 380, distance: 19.9
click at [465, 383] on div "Slit lamp" at bounding box center [496, 381] width 201 height 26
type input "1000"
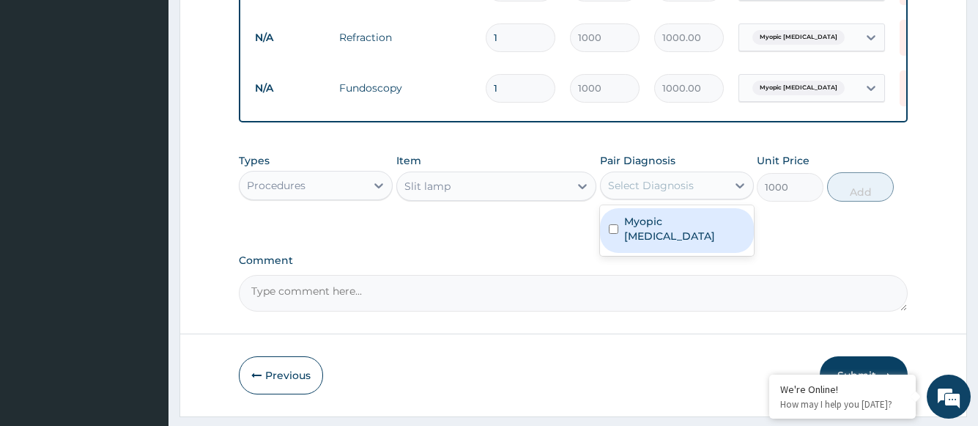
click at [633, 193] on div "Select Diagnosis" at bounding box center [651, 185] width 86 height 15
click at [640, 236] on label "Myopic astigmatism" at bounding box center [684, 228] width 121 height 29
checkbox input "true"
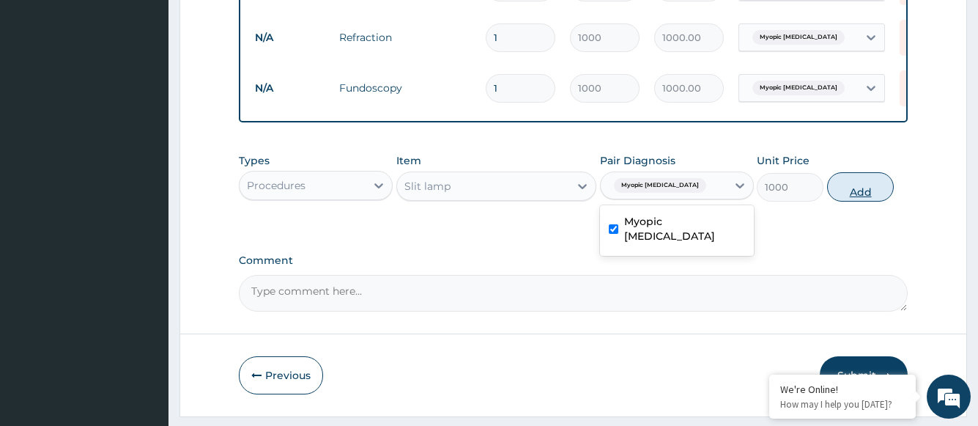
click at [848, 199] on button "Add" at bounding box center [860, 186] width 67 height 29
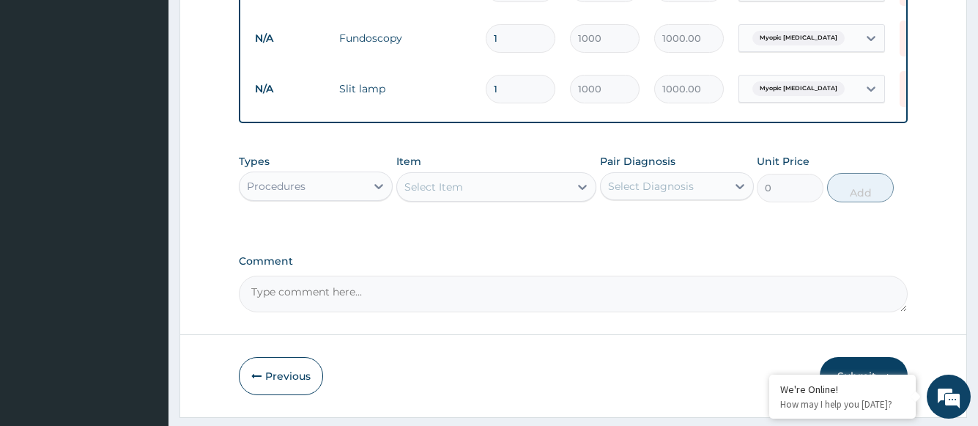
scroll to position [825, 0]
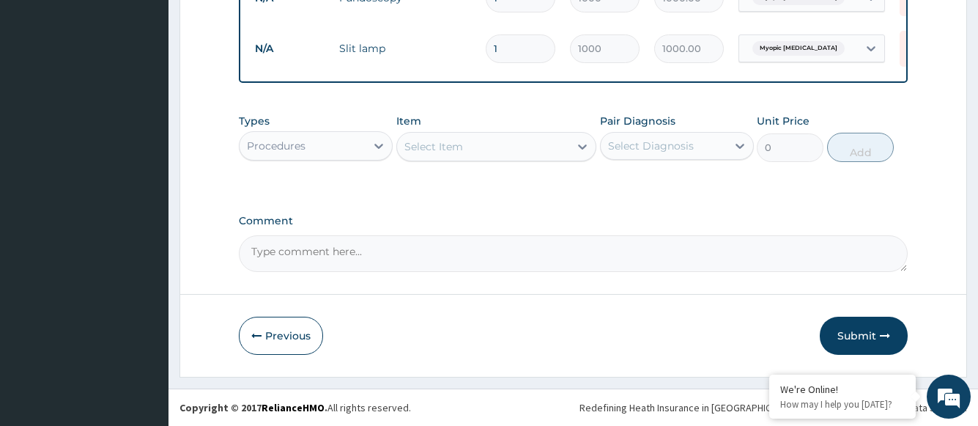
click at [558, 148] on div "Select Item" at bounding box center [483, 146] width 173 height 23
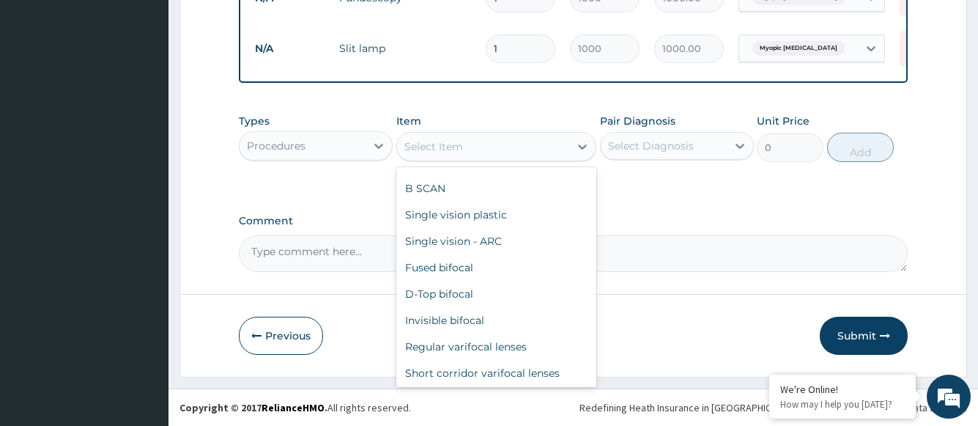
scroll to position [736, 0]
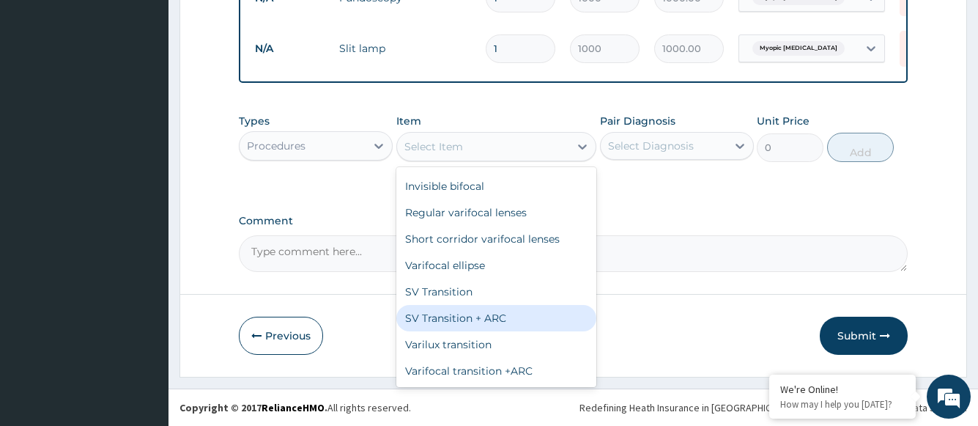
click at [463, 315] on div "SV Transition + ARC" at bounding box center [496, 318] width 201 height 26
type input "20000"
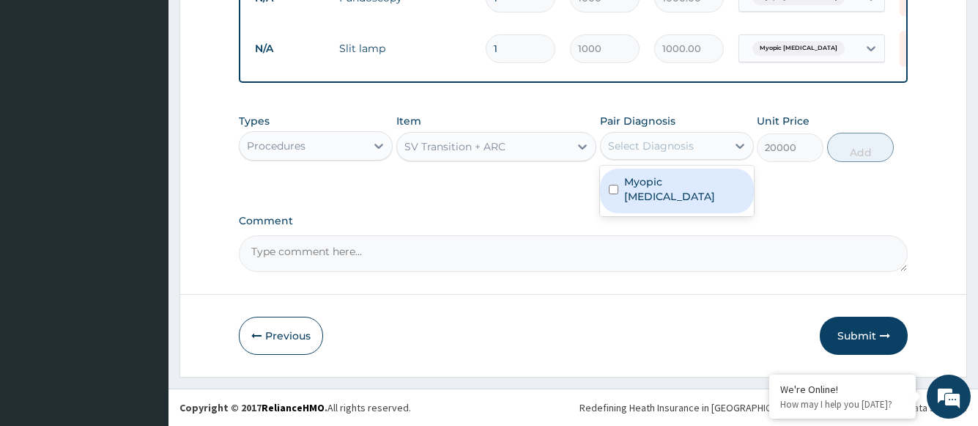
click at [691, 146] on div "Select Diagnosis" at bounding box center [651, 145] width 86 height 15
click at [682, 180] on label "Myopic astigmatism" at bounding box center [684, 188] width 121 height 29
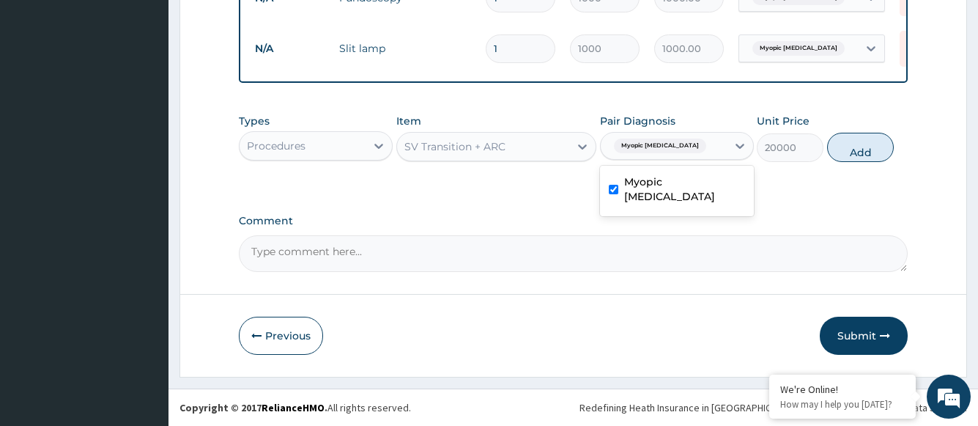
click at [709, 177] on label "Myopic astigmatism" at bounding box center [684, 188] width 121 height 29
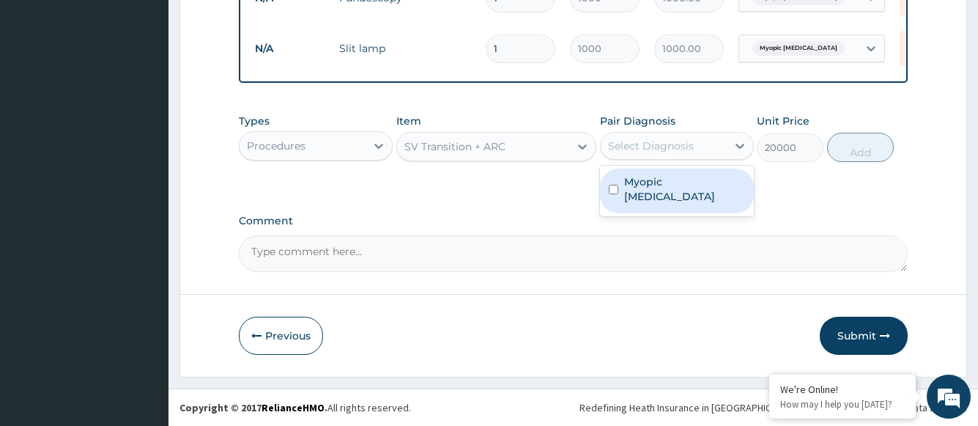
click at [719, 180] on label "Myopic astigmatism" at bounding box center [684, 188] width 121 height 29
checkbox input "true"
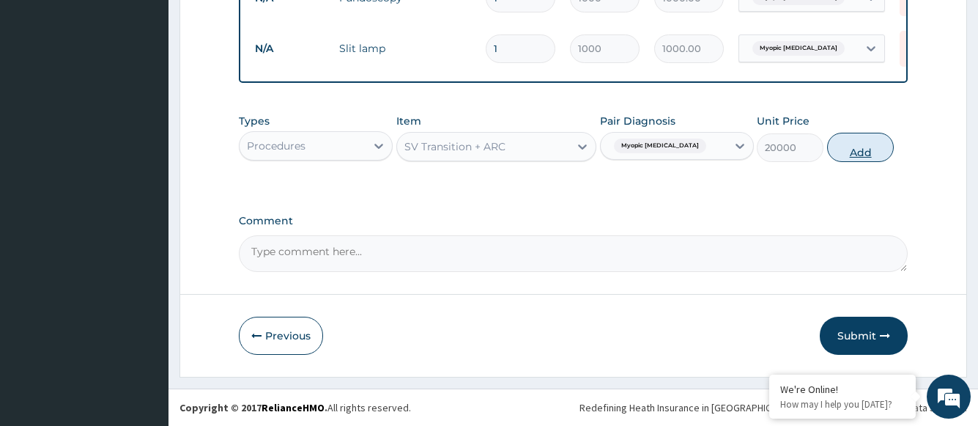
click at [851, 147] on button "Add" at bounding box center [860, 147] width 67 height 29
type input "0"
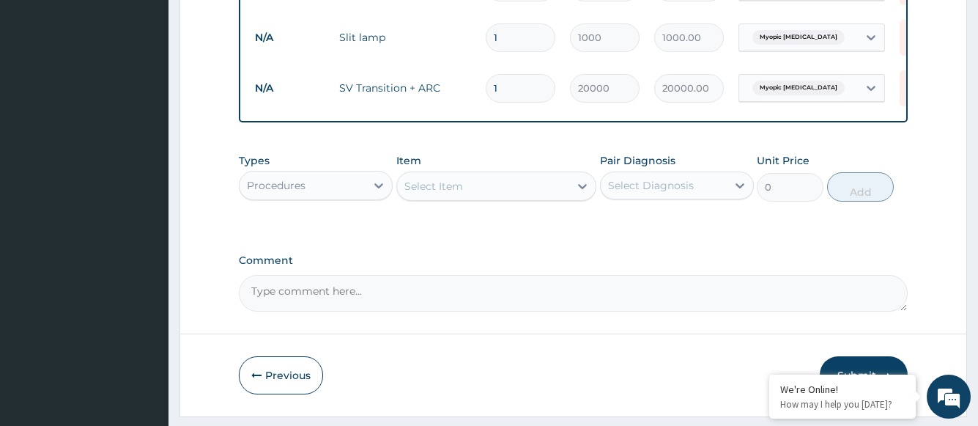
click at [542, 85] on input "1" at bounding box center [521, 88] width 70 height 29
drag, startPoint x: 516, startPoint y: 86, endPoint x: 471, endPoint y: 85, distance: 44.7
click at [471, 85] on tr "N/A SV Transition + ARC 1 20000 20000.00 Myopic astigmatism Delete" at bounding box center [607, 88] width 718 height 51
type input "2"
type input "40000.00"
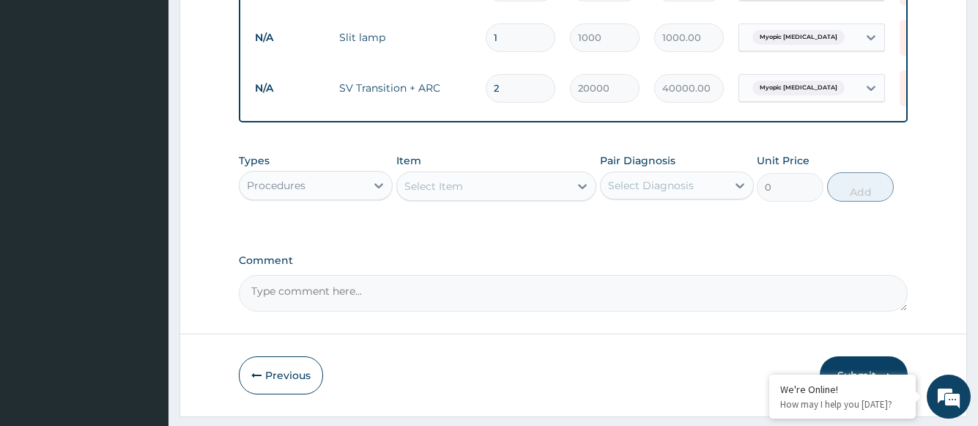
type input "2"
click at [367, 298] on textarea "Comment" at bounding box center [573, 293] width 668 height 37
click at [358, 303] on textarea "Total for Frame and lens is N40,000" at bounding box center [573, 293] width 668 height 37
type textarea "Total for Frame and Lens is N40,000"
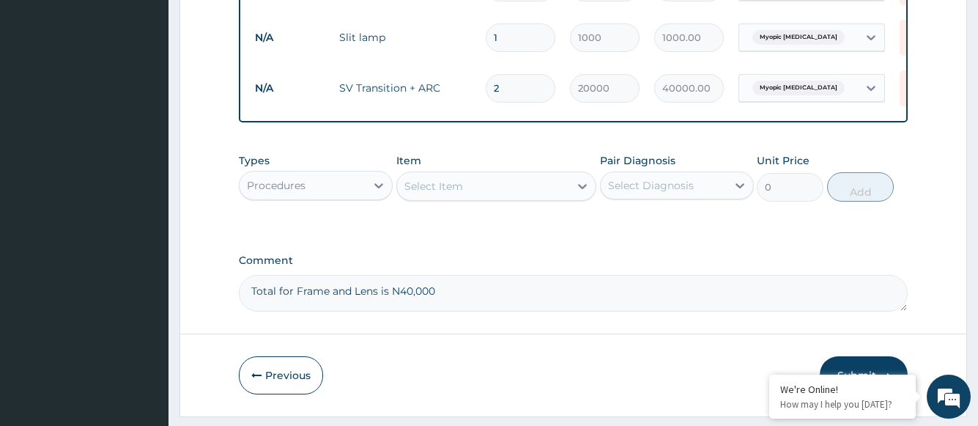
click at [662, 231] on div "Types Procedures Item Select Item Pair Diagnosis Select Diagnosis Unit Price 0 …" at bounding box center [573, 188] width 668 height 85
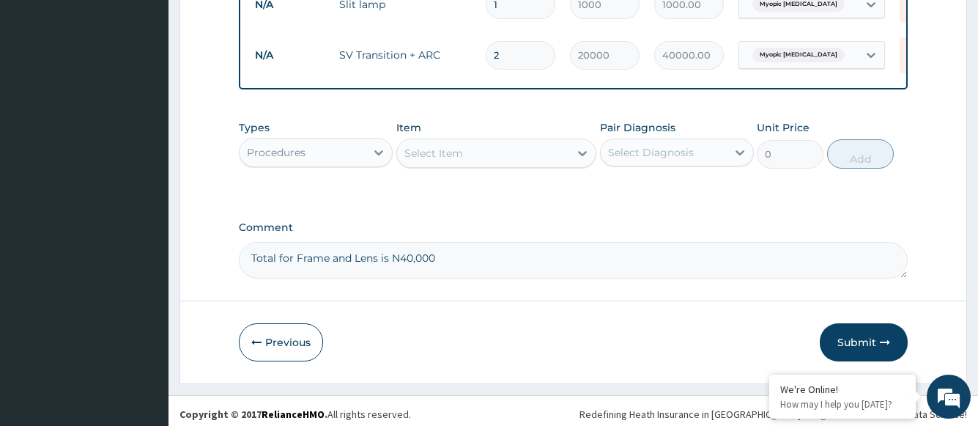
scroll to position [876, 0]
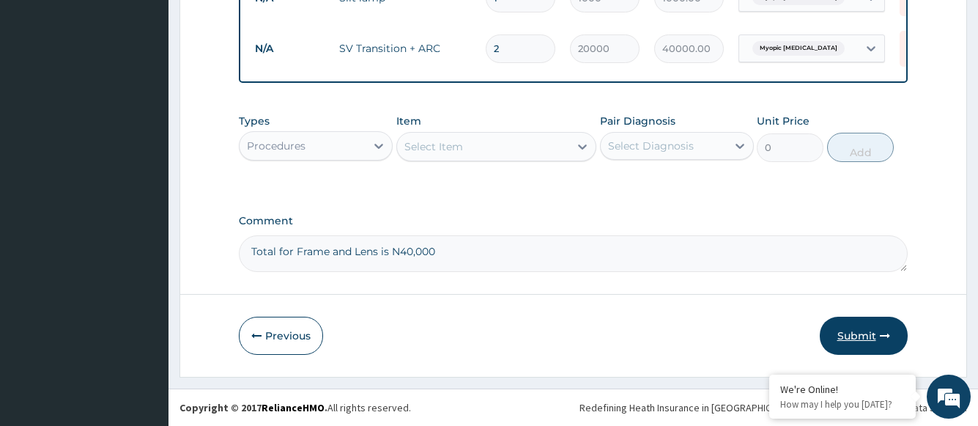
click at [858, 330] on button "Submit" at bounding box center [864, 336] width 88 height 38
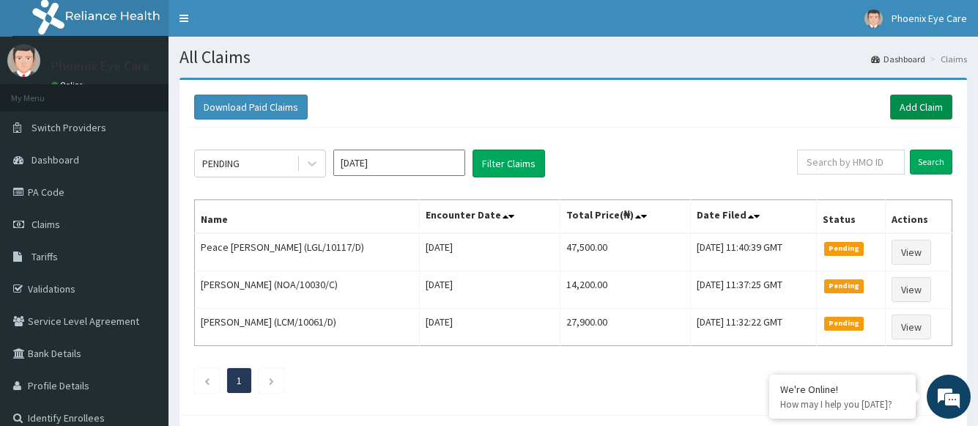
click at [907, 108] on link "Add Claim" at bounding box center [921, 107] width 62 height 25
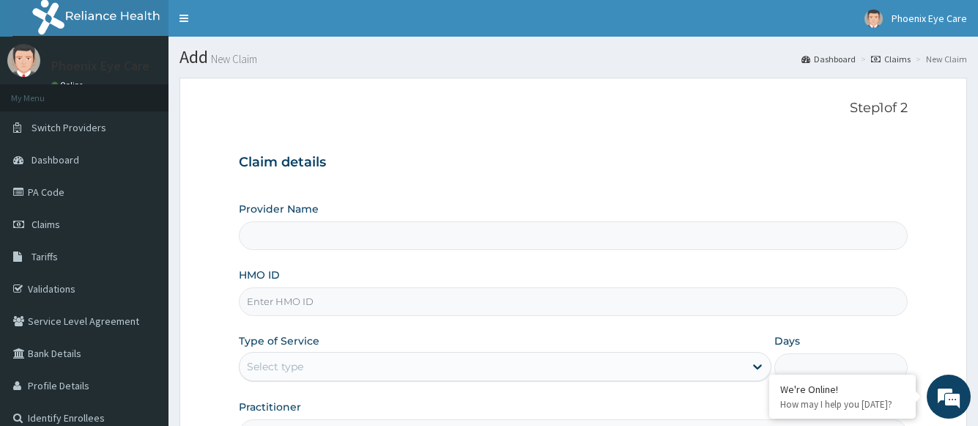
type input "Phoenix Eye Clinic Ltd - Surulere"
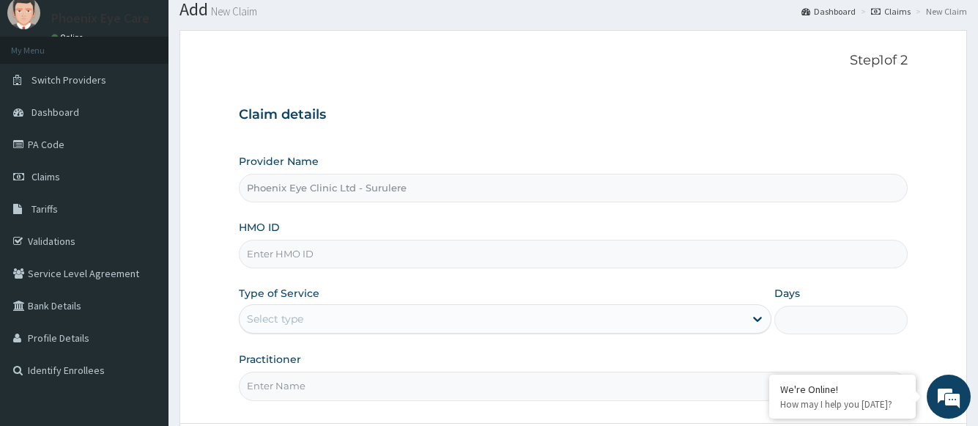
scroll to position [73, 0]
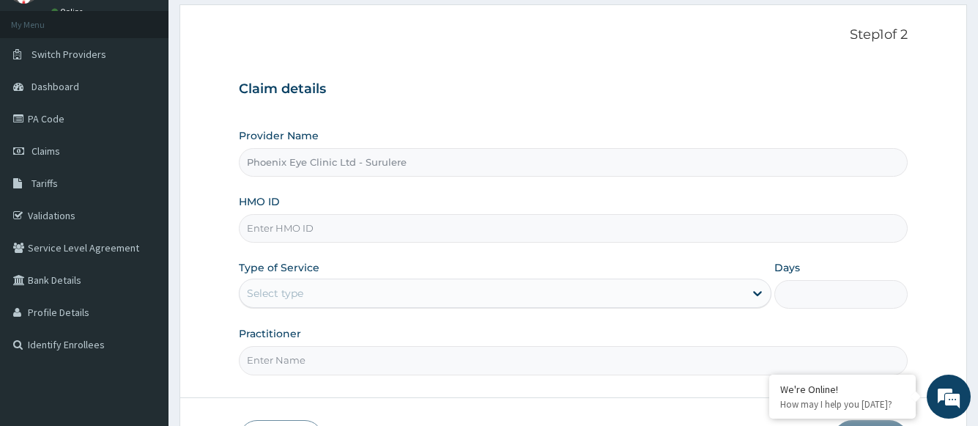
click at [274, 227] on input "HMO ID" at bounding box center [573, 228] width 668 height 29
type input "BVT/10003/a"
click at [290, 297] on div "Select type" at bounding box center [275, 293] width 56 height 15
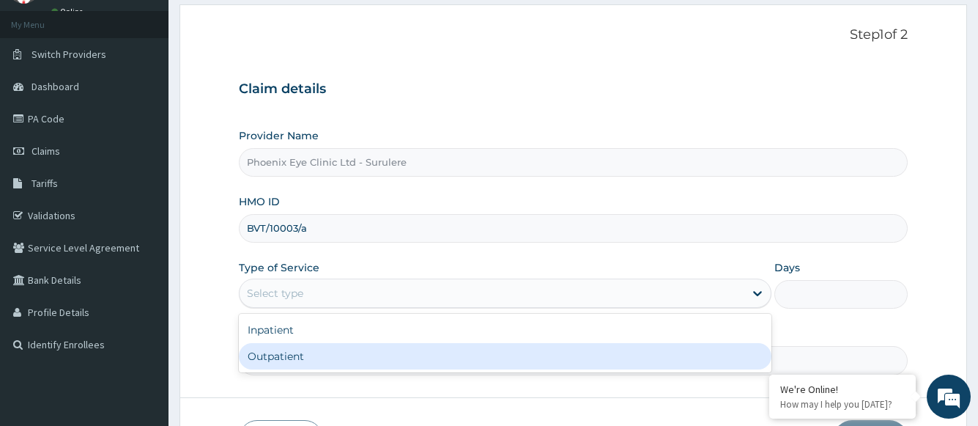
click at [284, 358] on div "Outpatient" at bounding box center [505, 356] width 532 height 26
type input "1"
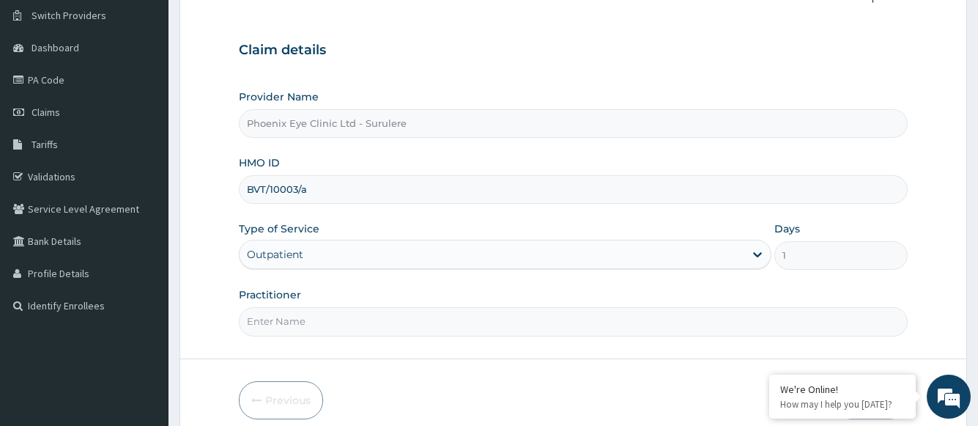
scroll to position [147, 0]
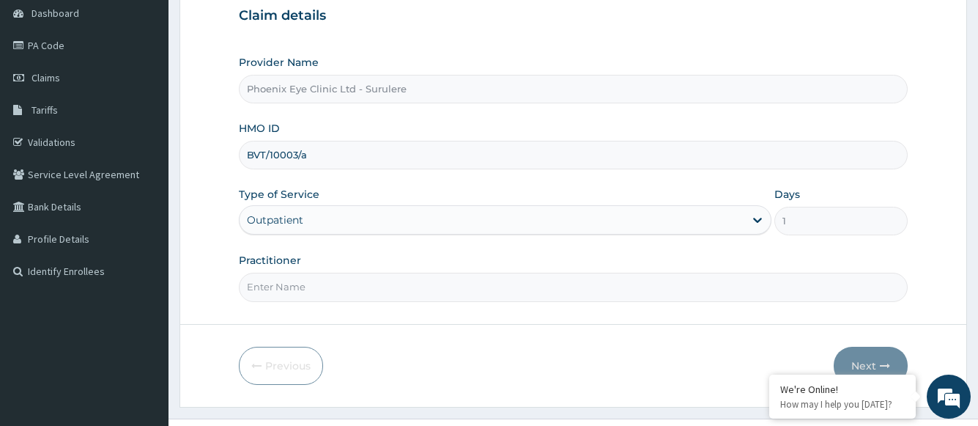
click at [332, 291] on input "Practitioner" at bounding box center [573, 287] width 668 height 29
type input "d"
type input "[PERSON_NAME]"
click at [868, 363] on button "Next" at bounding box center [871, 366] width 74 height 38
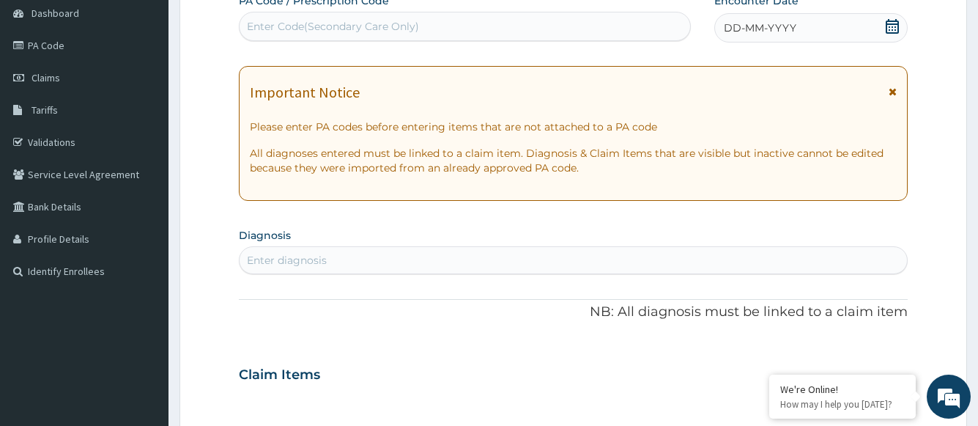
click at [897, 26] on icon at bounding box center [892, 26] width 15 height 15
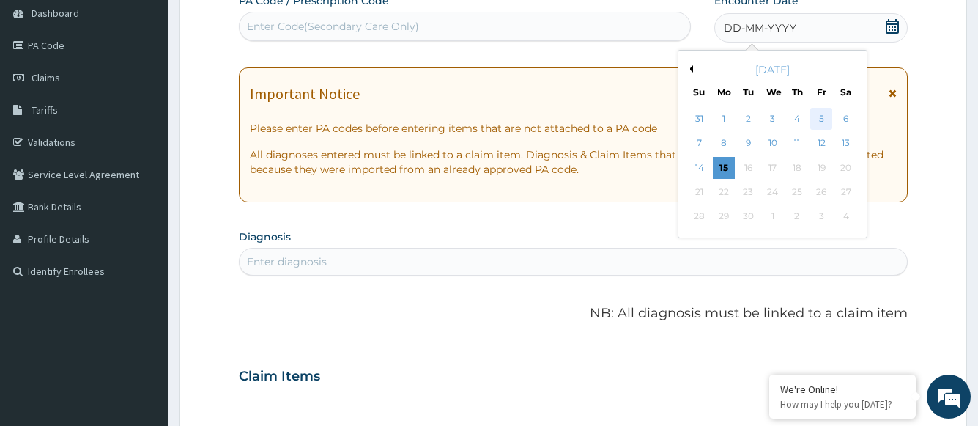
click at [817, 115] on div "5" at bounding box center [821, 119] width 22 height 22
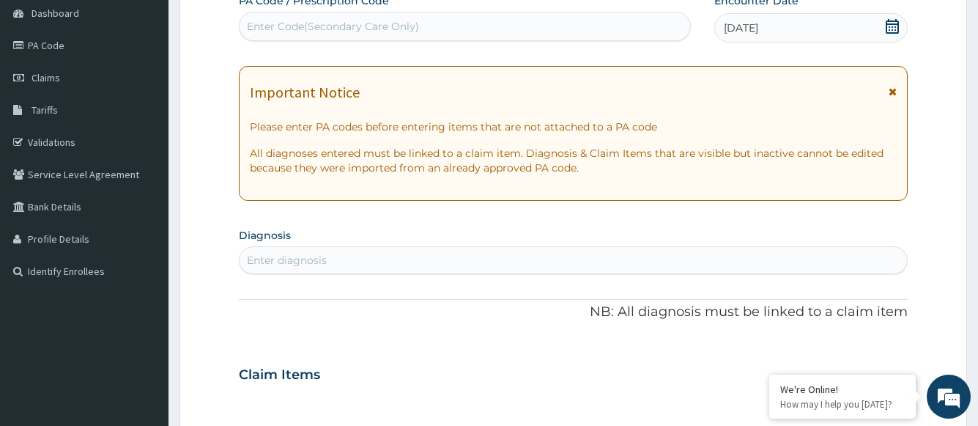
click at [304, 255] on div "Enter diagnosis" at bounding box center [287, 260] width 80 height 15
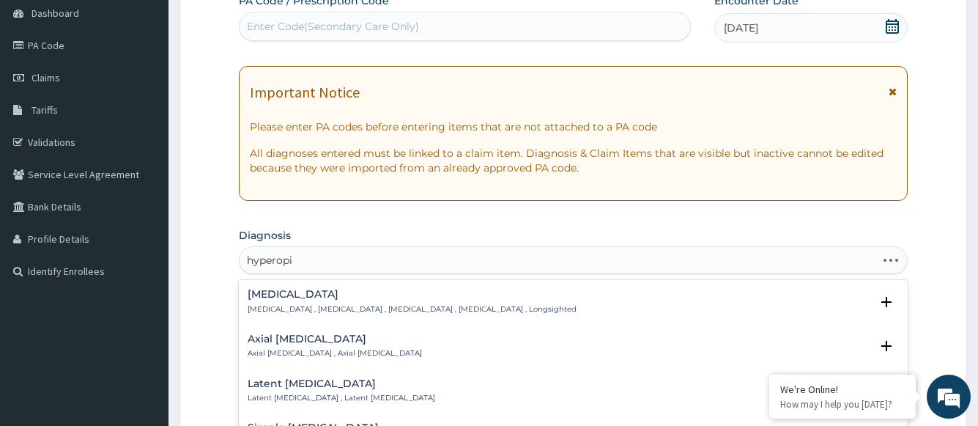
type input "[MEDICAL_DATA]"
click at [294, 300] on h4 "[MEDICAL_DATA]" at bounding box center [412, 294] width 329 height 11
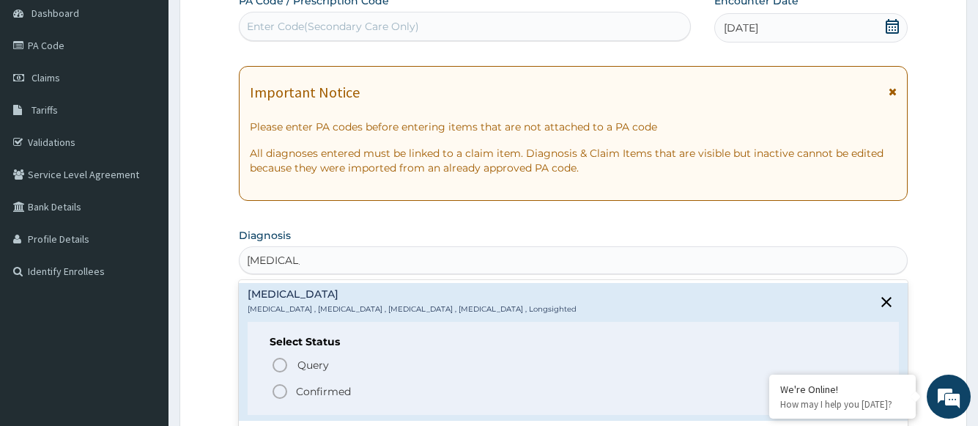
click at [311, 388] on p "Confirmed" at bounding box center [323, 391] width 55 height 15
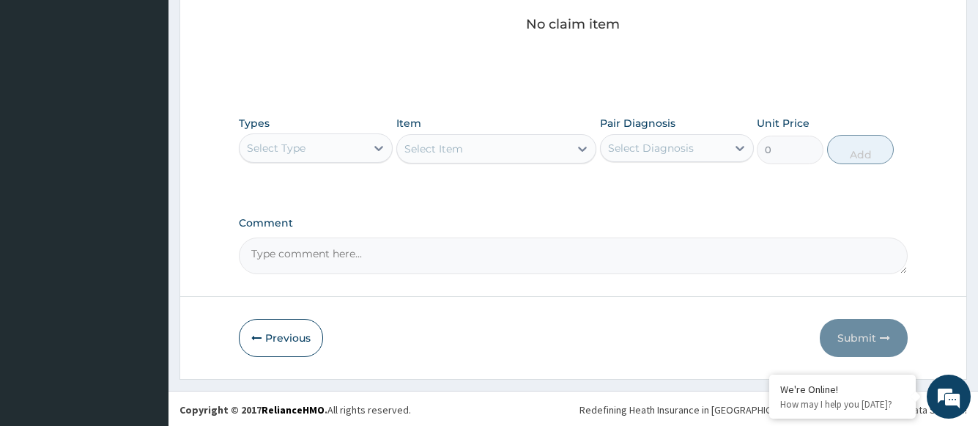
scroll to position [631, 0]
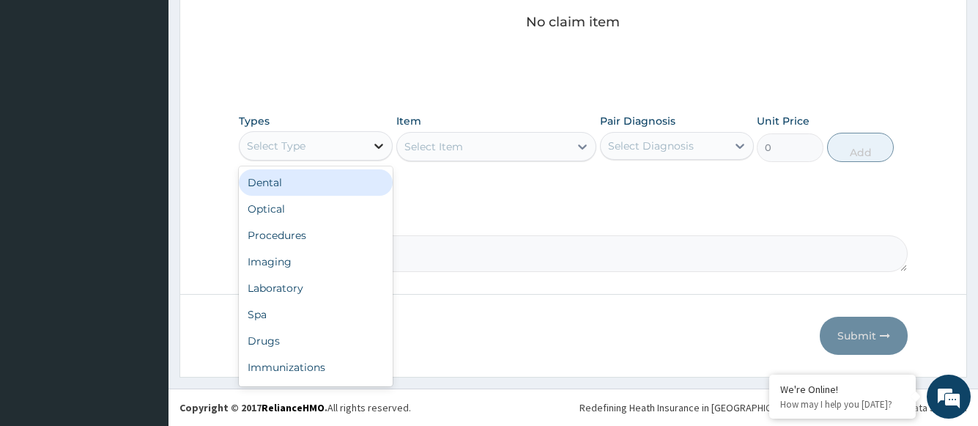
click at [376, 149] on icon at bounding box center [379, 145] width 15 height 15
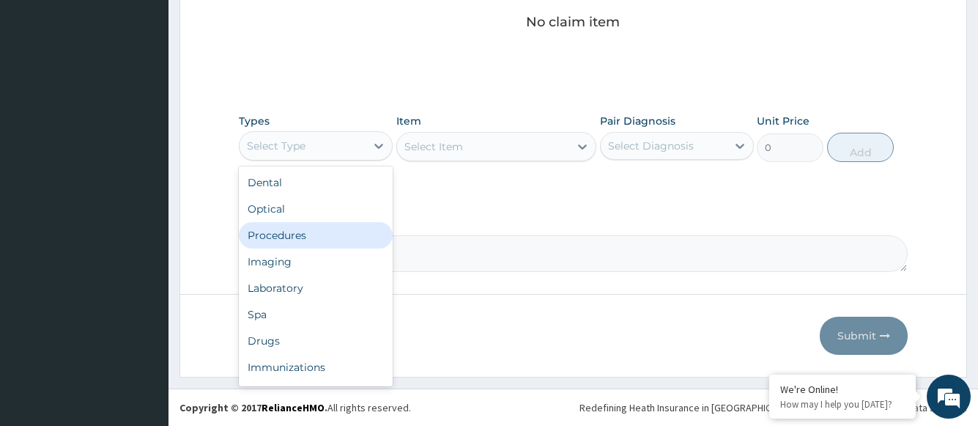
click at [325, 240] on div "Procedures" at bounding box center [316, 235] width 154 height 26
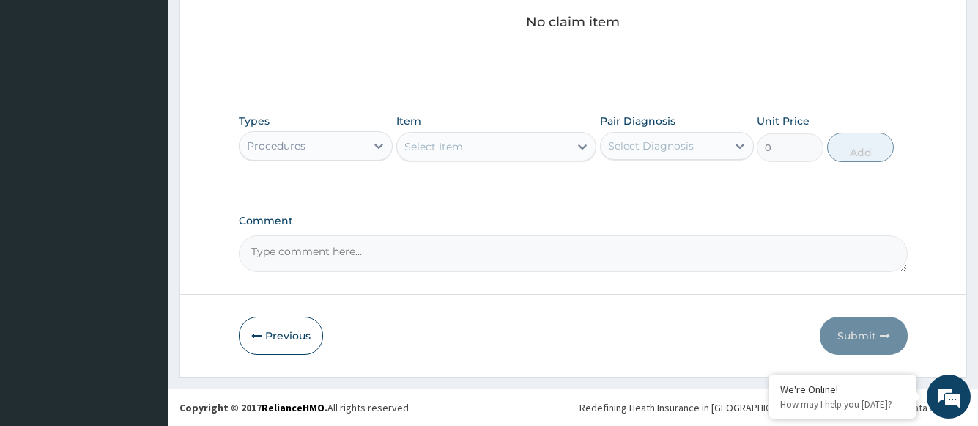
click at [467, 153] on div "Select Item" at bounding box center [483, 146] width 173 height 23
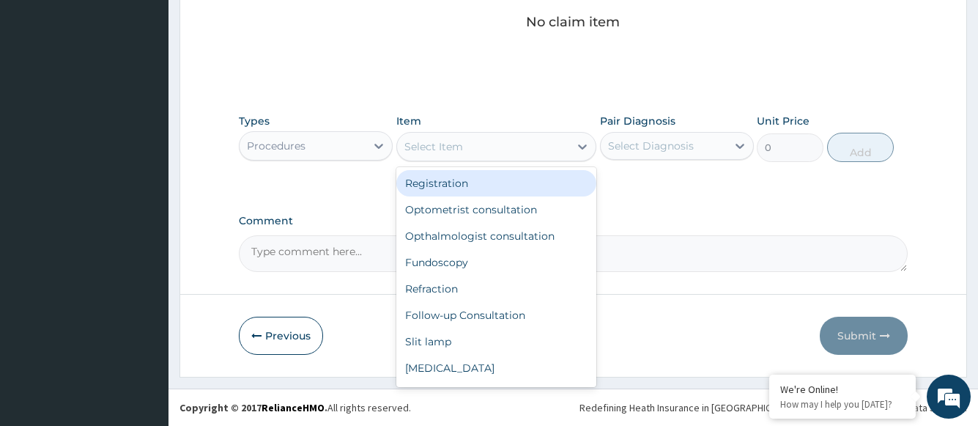
click at [470, 189] on div "Registration" at bounding box center [496, 183] width 201 height 26
type input "1500"
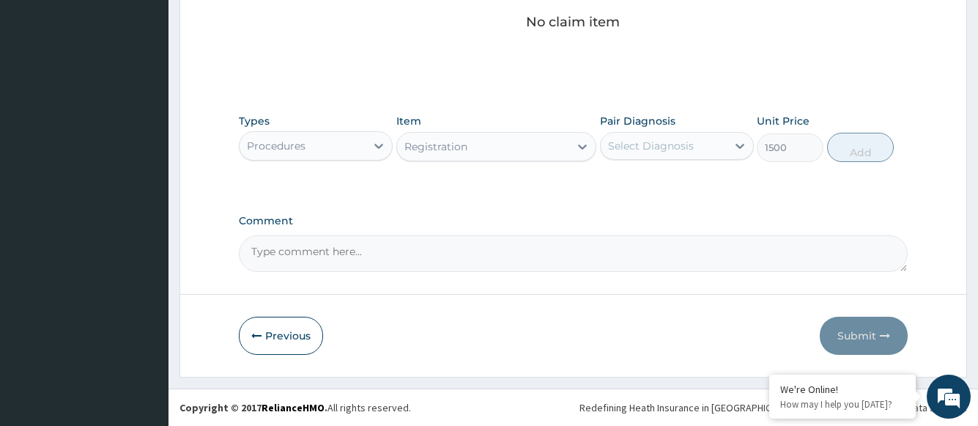
click at [639, 148] on div "Select Diagnosis" at bounding box center [651, 145] width 86 height 15
click at [644, 181] on label "[MEDICAL_DATA]" at bounding box center [669, 181] width 91 height 15
checkbox input "true"
click at [854, 152] on button "Add" at bounding box center [860, 147] width 67 height 29
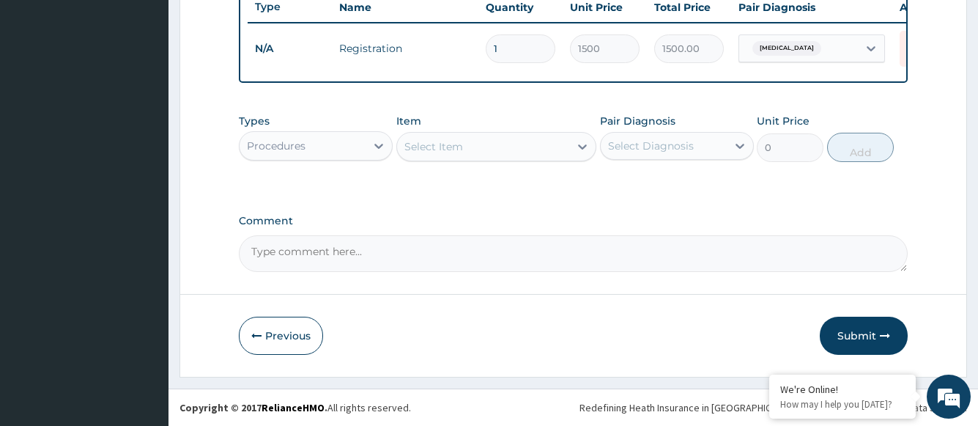
scroll to position [572, 0]
click at [479, 151] on div "Select Item" at bounding box center [483, 146] width 173 height 23
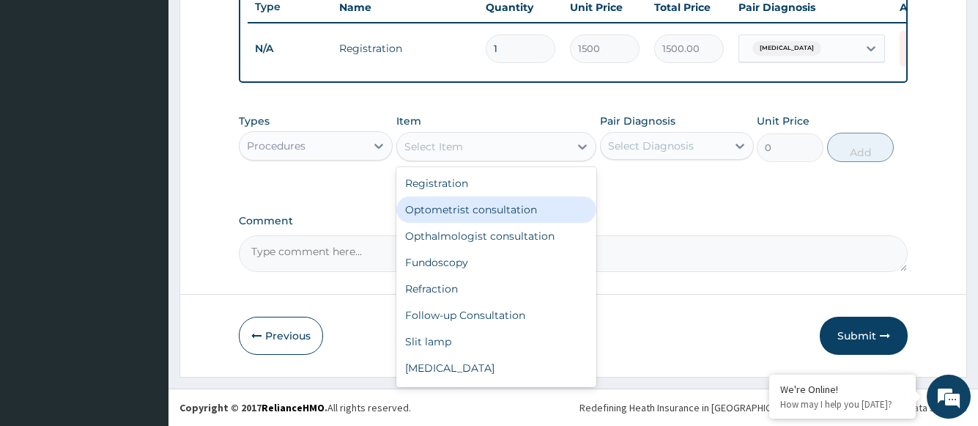
click at [471, 207] on div "Optometrist consultation" at bounding box center [496, 209] width 201 height 26
type input "2000"
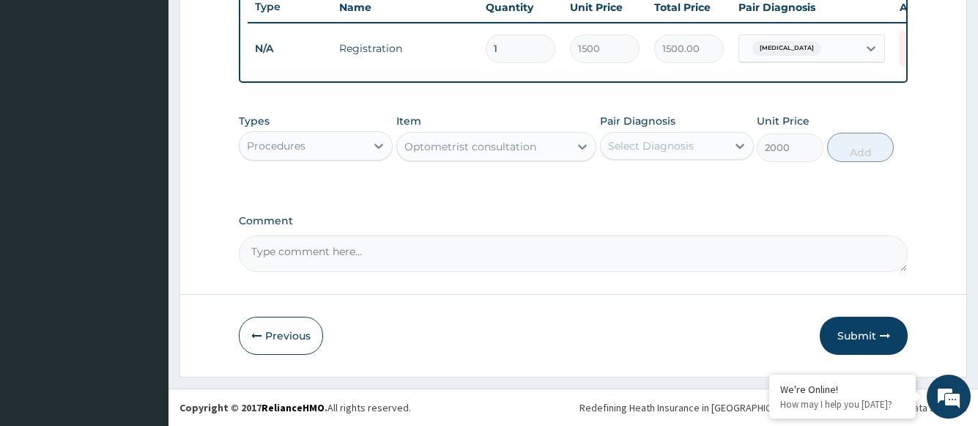
click at [678, 144] on div "Select Diagnosis" at bounding box center [651, 145] width 86 height 15
click at [670, 183] on label "[MEDICAL_DATA]" at bounding box center [669, 181] width 91 height 15
checkbox input "true"
click at [870, 149] on button "Add" at bounding box center [860, 147] width 67 height 29
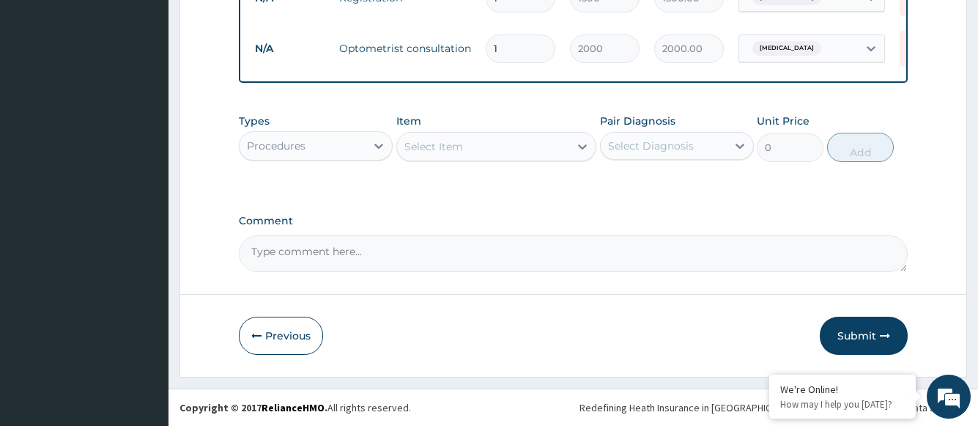
scroll to position [623, 0]
click at [478, 149] on div "Select Item" at bounding box center [483, 146] width 173 height 23
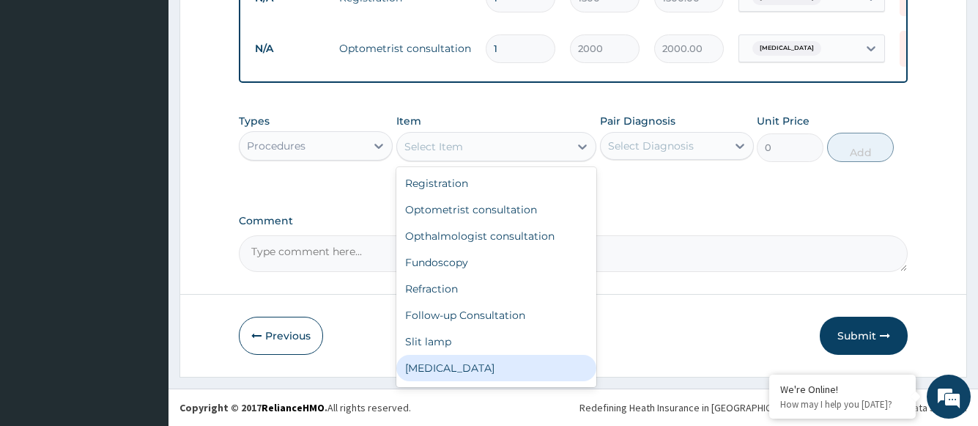
click at [445, 369] on div "[MEDICAL_DATA]" at bounding box center [496, 368] width 201 height 26
type input "1000"
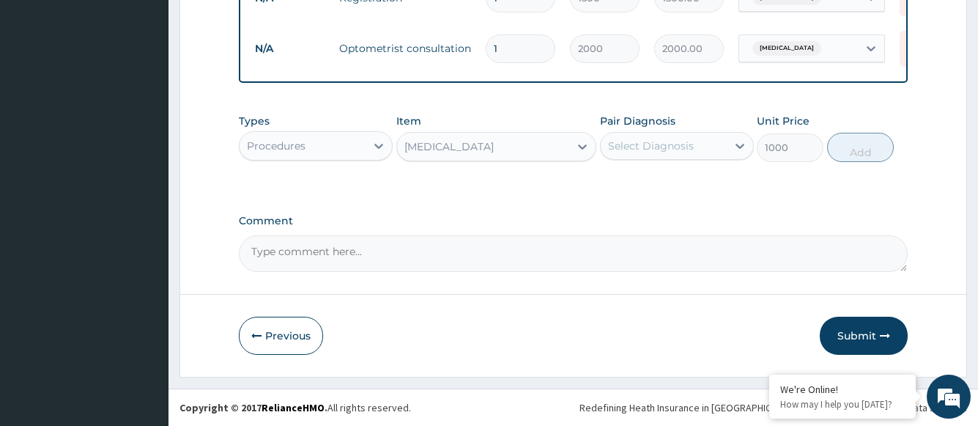
click at [654, 149] on div "Select Diagnosis" at bounding box center [651, 145] width 86 height 15
drag, startPoint x: 654, startPoint y: 192, endPoint x: 684, endPoint y: 190, distance: 30.1
click at [654, 192] on div "[MEDICAL_DATA]" at bounding box center [677, 184] width 154 height 30
checkbox input "true"
click at [846, 155] on button "Add" at bounding box center [860, 147] width 67 height 29
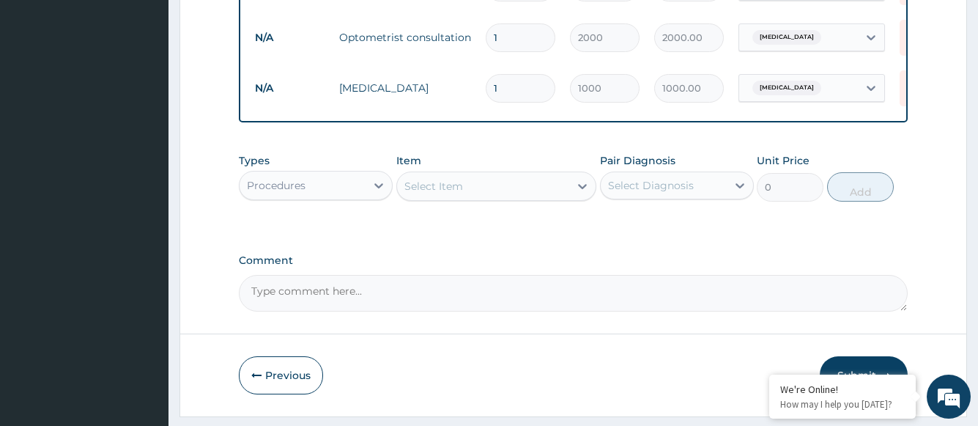
click at [509, 198] on div "Select Item" at bounding box center [483, 185] width 173 height 23
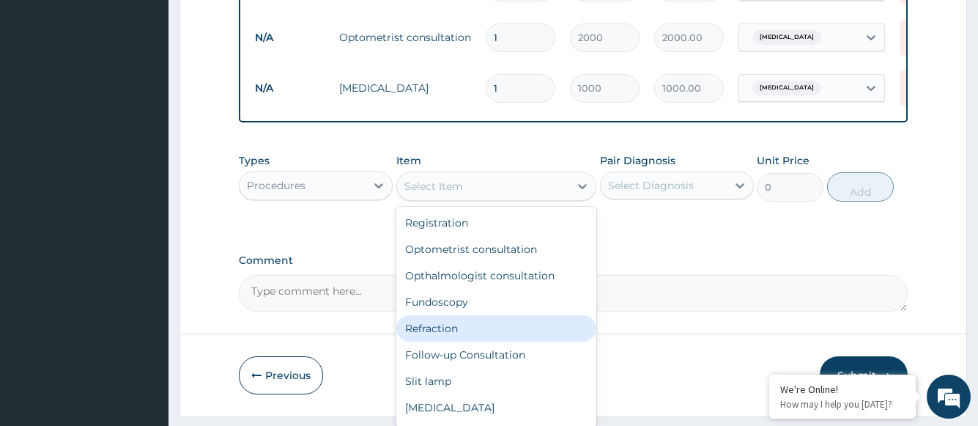
click at [468, 341] on div "Refraction" at bounding box center [496, 328] width 201 height 26
type input "1000"
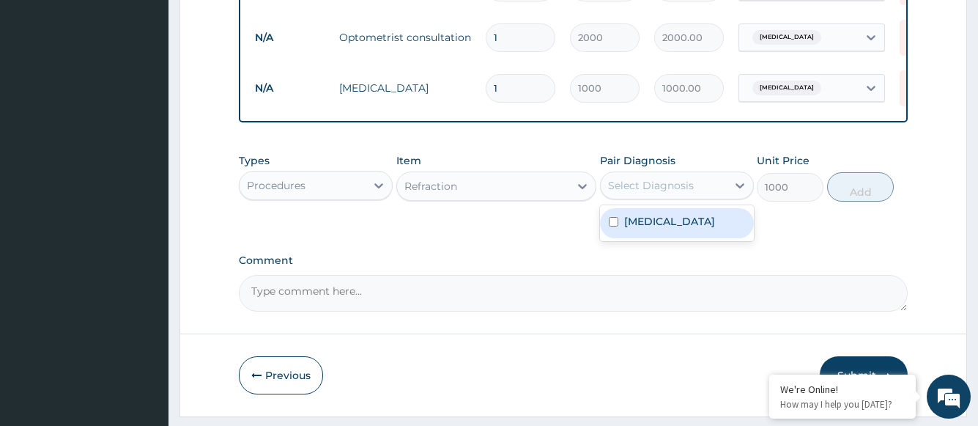
click at [665, 193] on div "Select Diagnosis" at bounding box center [651, 185] width 86 height 15
click at [665, 229] on label "[MEDICAL_DATA]" at bounding box center [669, 221] width 91 height 15
checkbox input "true"
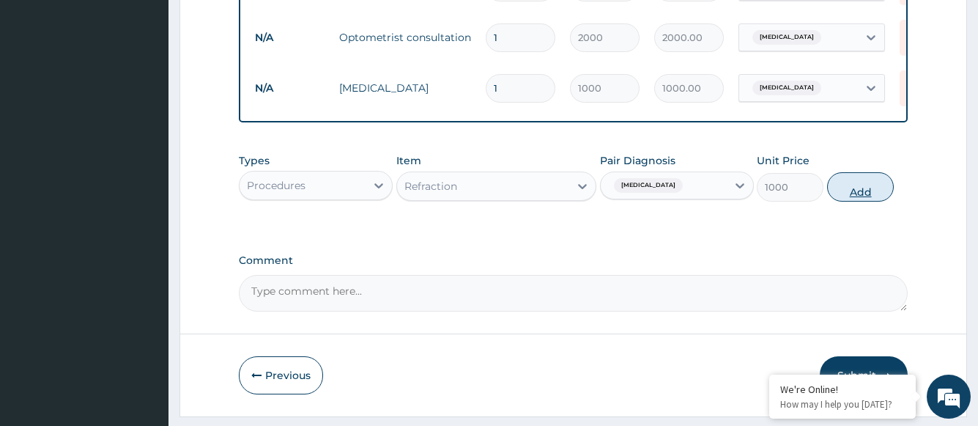
click at [849, 198] on button "Add" at bounding box center [860, 186] width 67 height 29
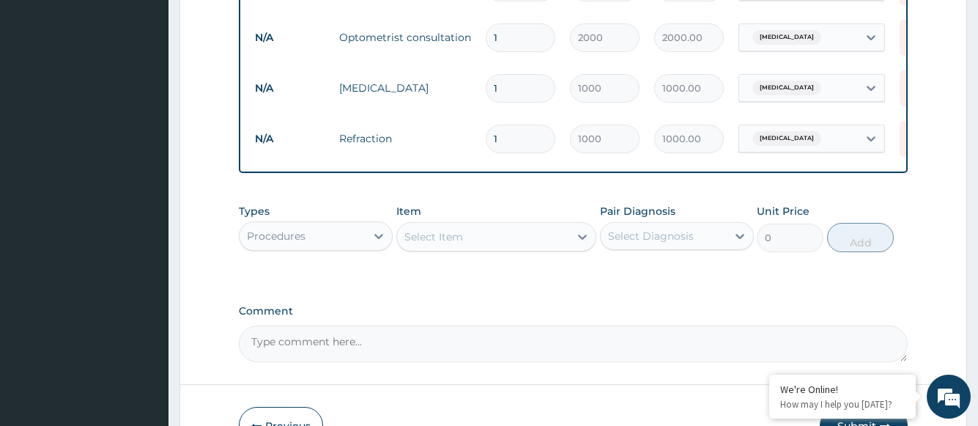
click at [465, 246] on div "Select Item" at bounding box center [483, 236] width 173 height 23
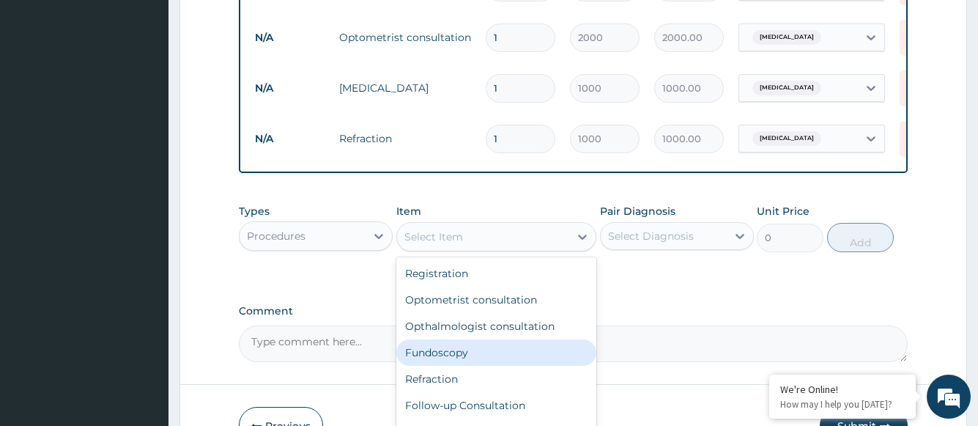
click at [452, 360] on div "Fundoscopy" at bounding box center [496, 352] width 201 height 26
type input "1000"
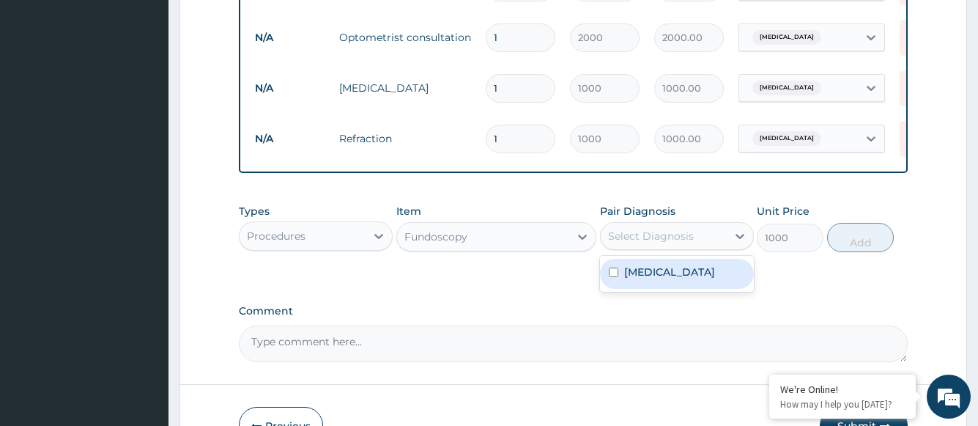
click at [656, 243] on div "Select Diagnosis" at bounding box center [651, 236] width 86 height 15
click at [659, 279] on label "[MEDICAL_DATA]" at bounding box center [669, 272] width 91 height 15
checkbox input "true"
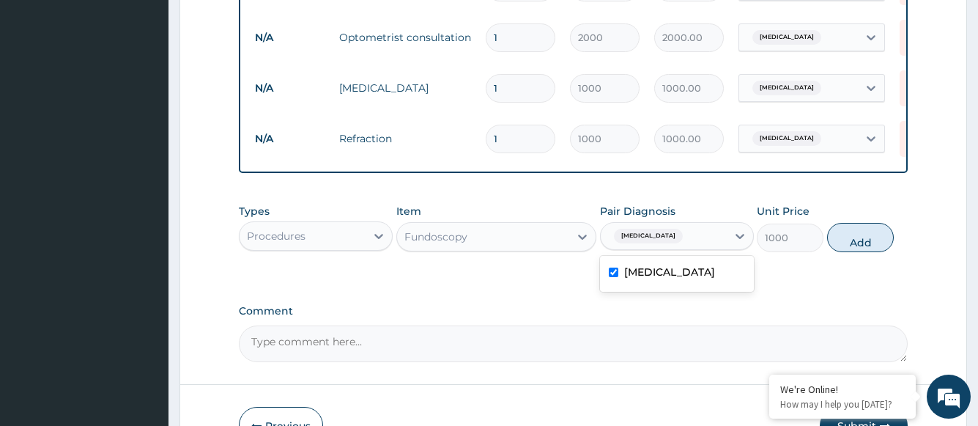
click at [856, 252] on button "Add" at bounding box center [860, 237] width 67 height 29
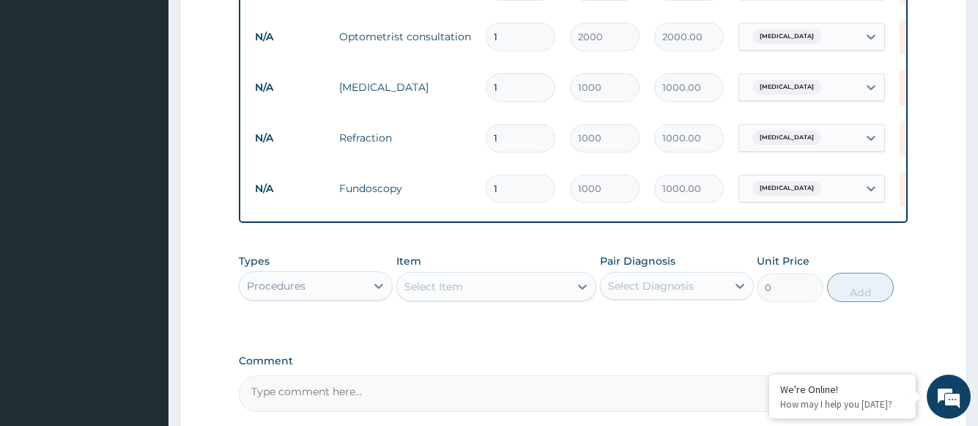
scroll to position [775, 0]
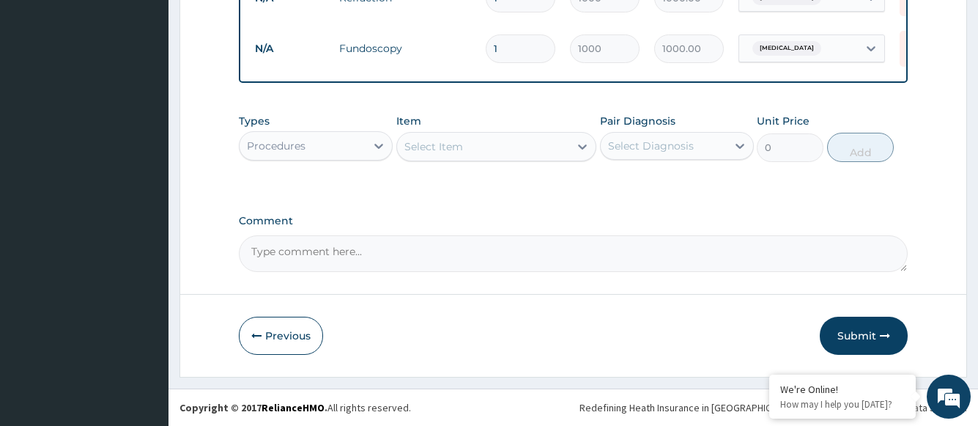
click at [498, 147] on div "Select Item" at bounding box center [483, 146] width 173 height 23
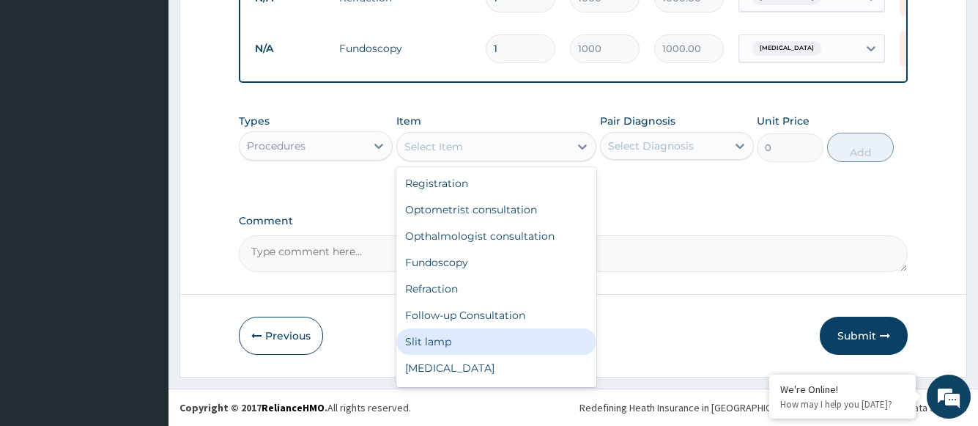
click at [468, 334] on div "Slit lamp" at bounding box center [496, 341] width 201 height 26
type input "1000"
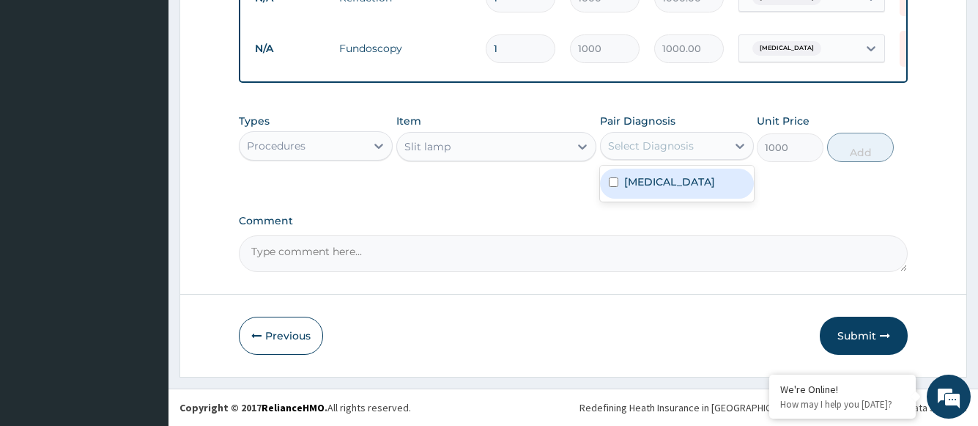
click at [638, 144] on div "Select Diagnosis" at bounding box center [651, 145] width 86 height 15
click at [643, 184] on label "[MEDICAL_DATA]" at bounding box center [669, 181] width 91 height 15
checkbox input "true"
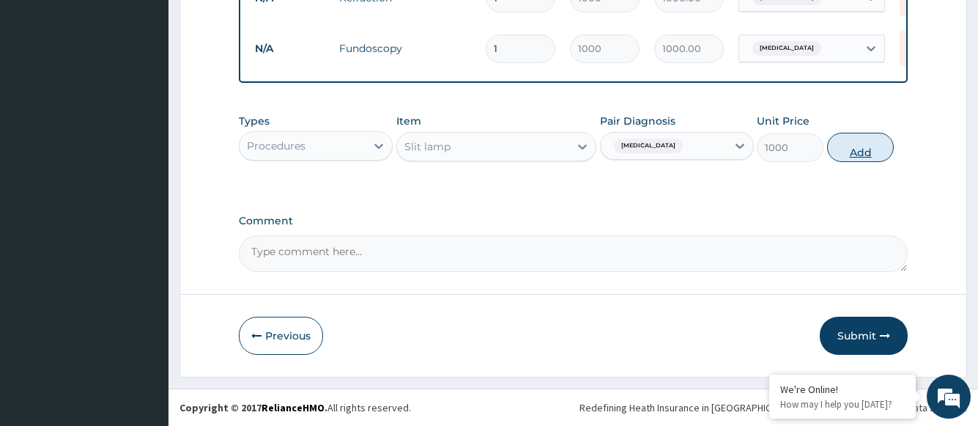
click at [869, 152] on button "Add" at bounding box center [860, 147] width 67 height 29
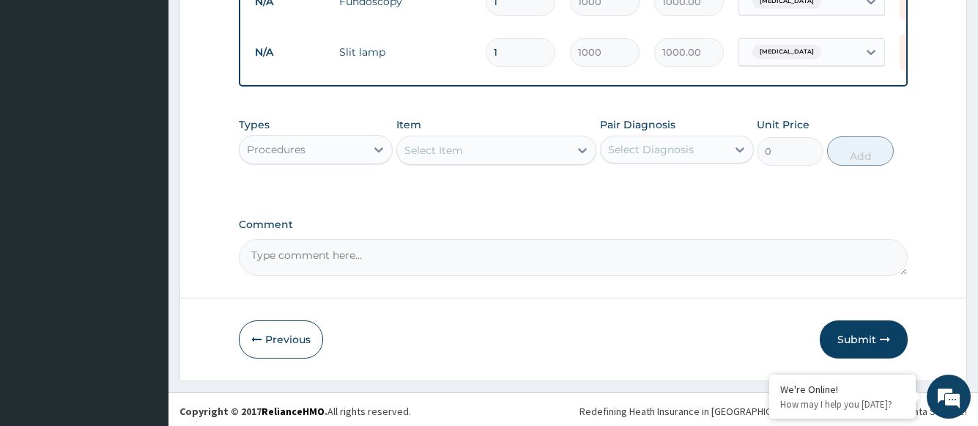
scroll to position [825, 0]
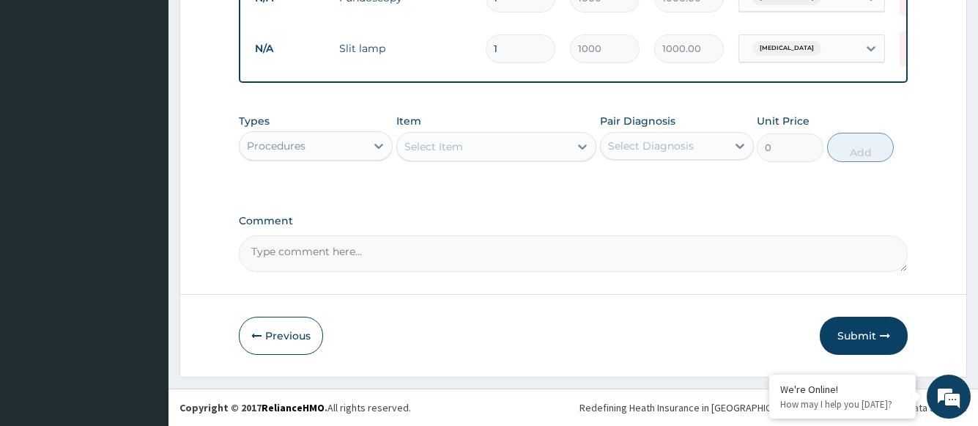
click at [300, 145] on div "Procedures" at bounding box center [276, 145] width 59 height 15
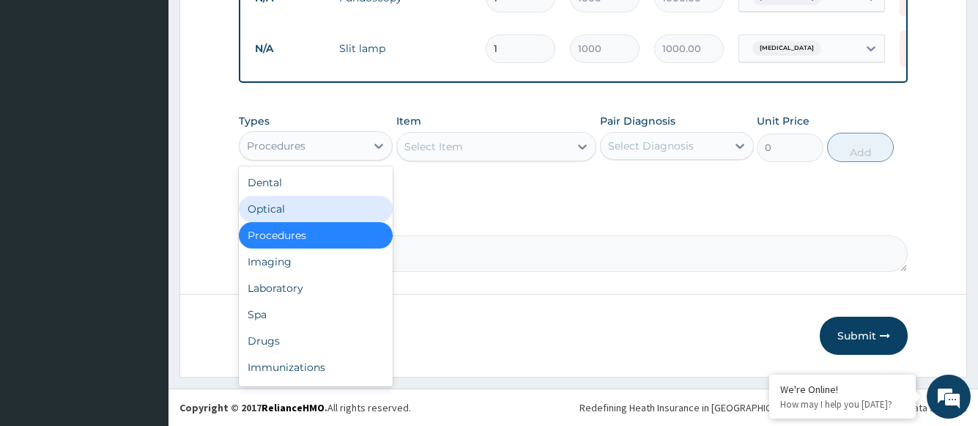
click at [275, 204] on div "Optical" at bounding box center [316, 209] width 154 height 26
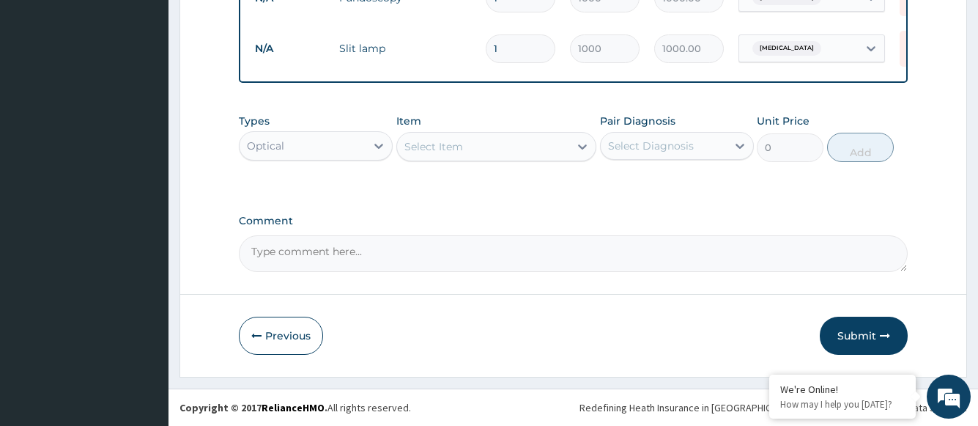
click at [555, 147] on div "Select Item" at bounding box center [483, 146] width 173 height 23
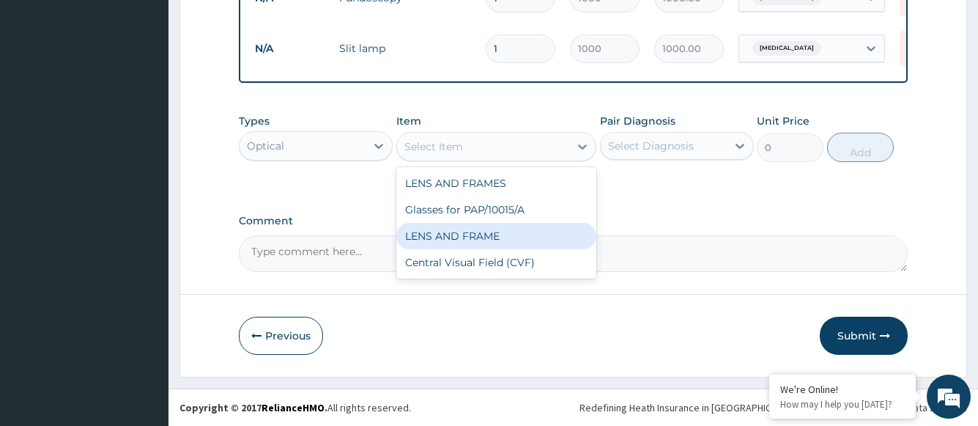
click at [490, 237] on div "LENS AND FRAME" at bounding box center [496, 236] width 201 height 26
type input "15000"
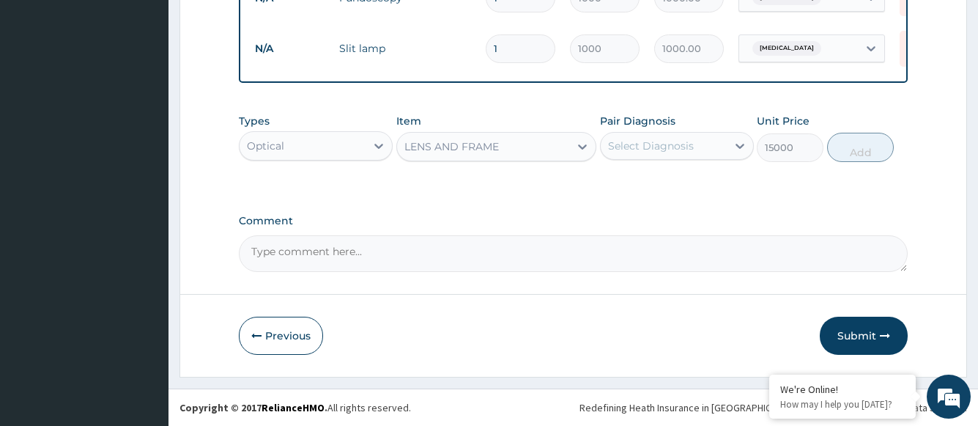
click at [652, 148] on div "Select Diagnosis" at bounding box center [651, 145] width 86 height 15
drag, startPoint x: 653, startPoint y: 183, endPoint x: 685, endPoint y: 187, distance: 32.4
click at [653, 184] on label "[MEDICAL_DATA]" at bounding box center [669, 181] width 91 height 15
checkbox input "true"
click at [844, 151] on button "Add" at bounding box center [860, 147] width 67 height 29
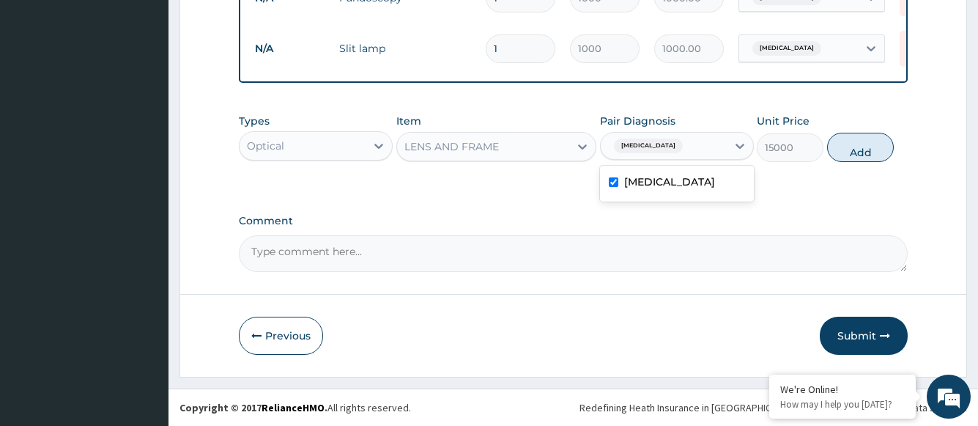
type input "0"
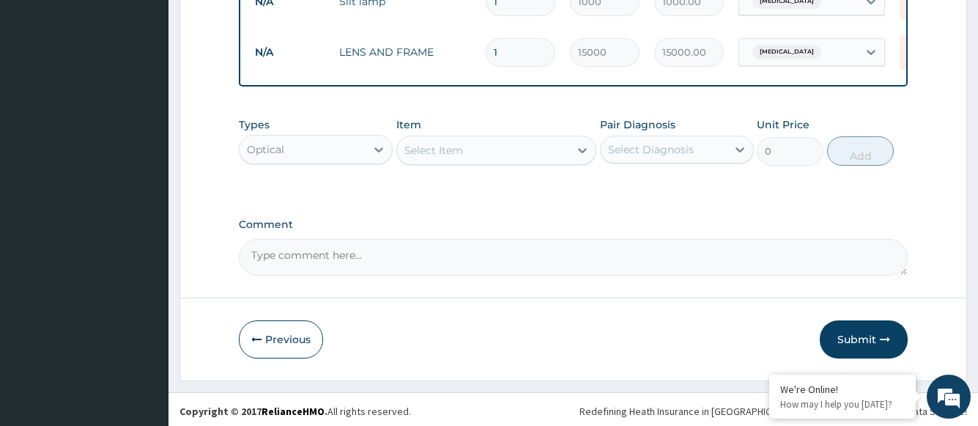
scroll to position [876, 0]
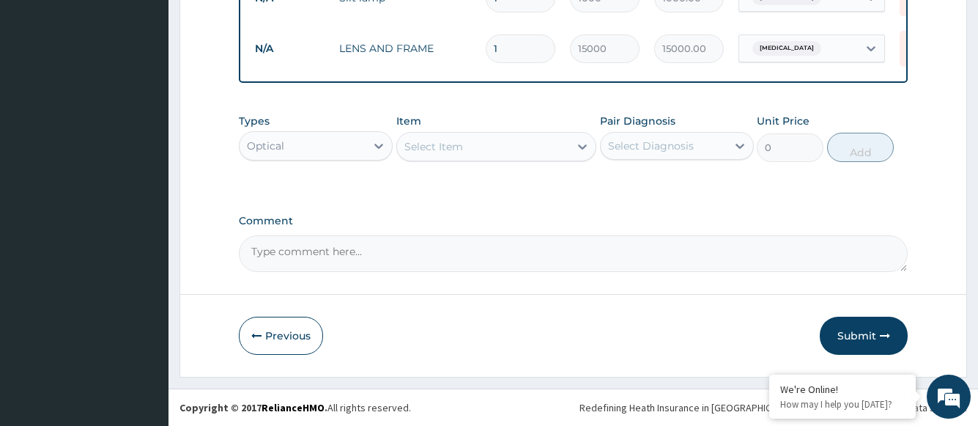
click at [855, 336] on button "Submit" at bounding box center [864, 336] width 88 height 38
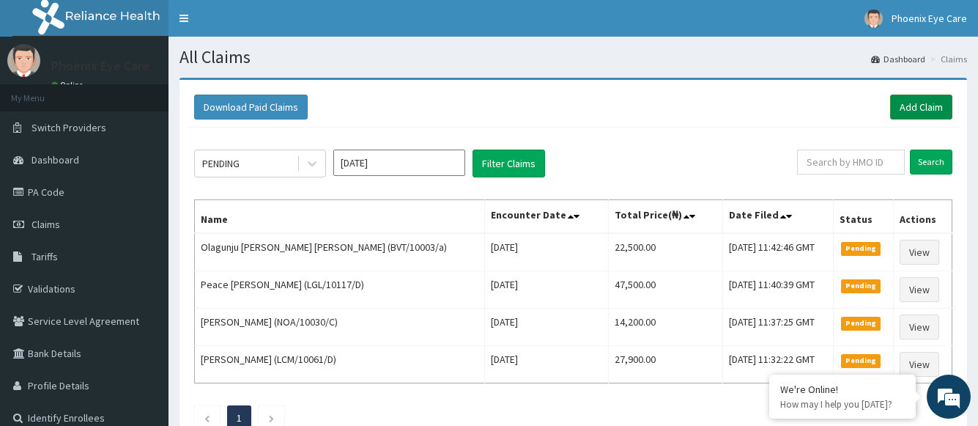
click at [920, 107] on link "Add Claim" at bounding box center [921, 107] width 62 height 25
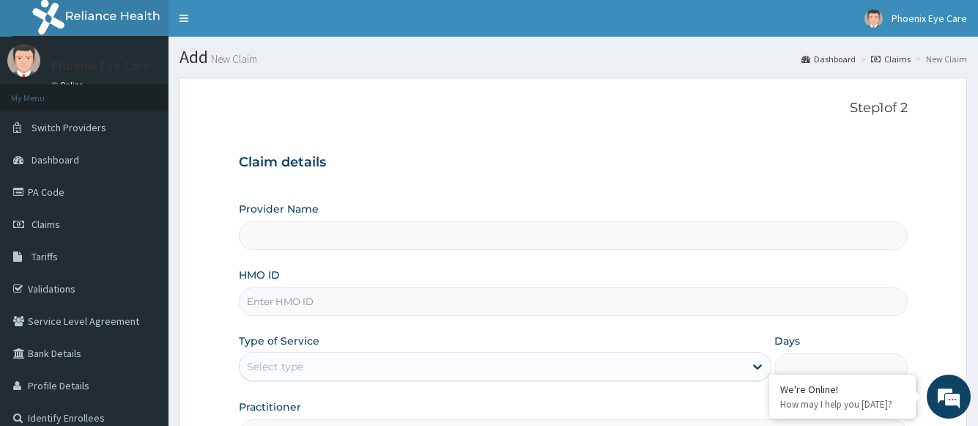
type input "Phoenix Eye Clinic Ltd - Surulere"
click at [395, 302] on input "HMO ID" at bounding box center [573, 301] width 668 height 29
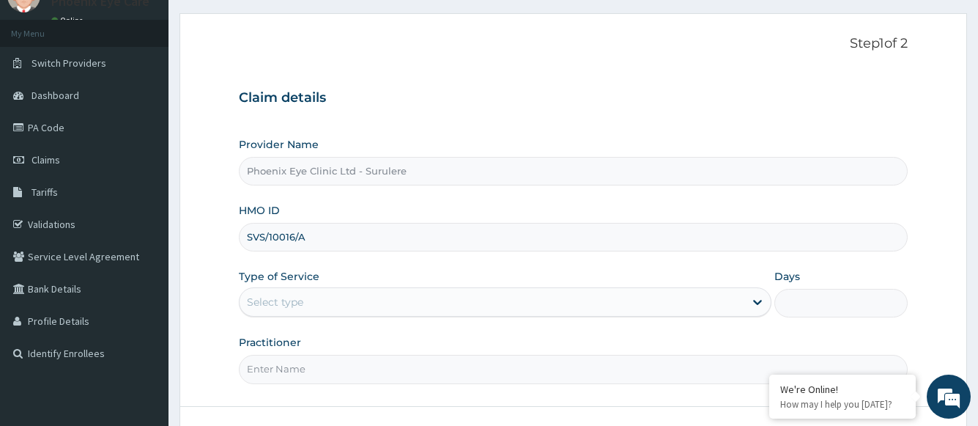
scroll to position [147, 0]
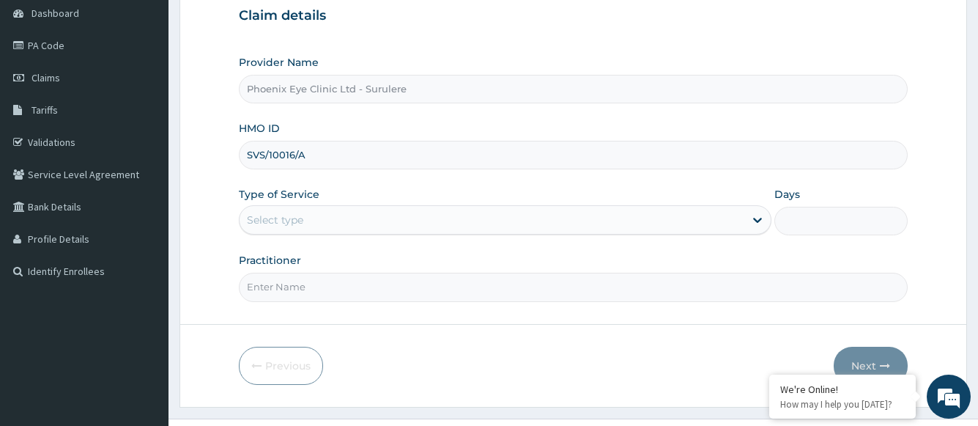
type input "SVS/10016/A"
click at [355, 223] on div "Select type" at bounding box center [492, 219] width 504 height 23
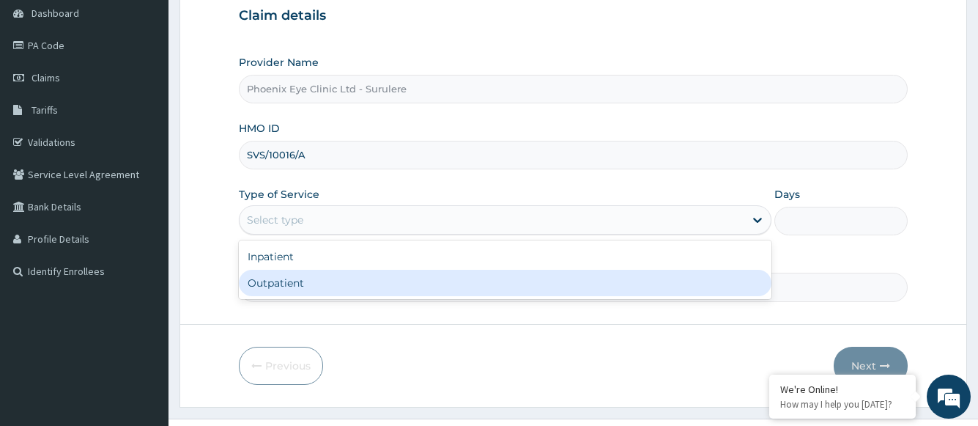
click at [292, 288] on div "Outpatient" at bounding box center [505, 283] width 532 height 26
type input "1"
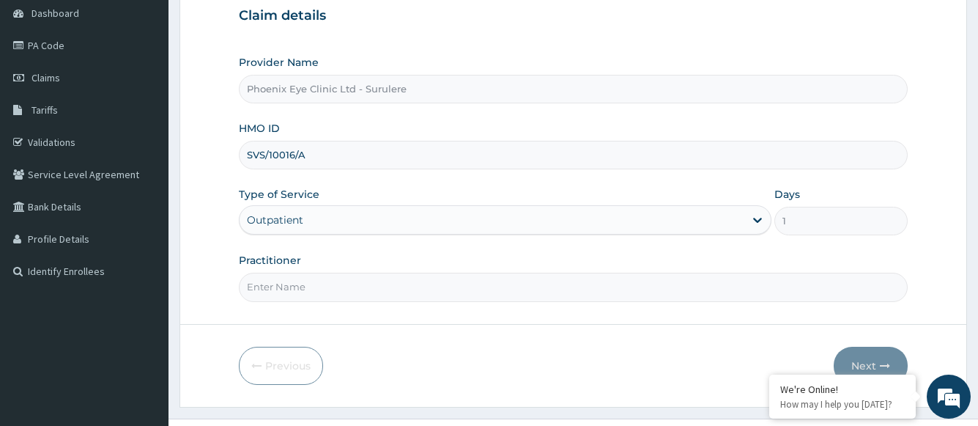
click at [291, 289] on input "Practitioner" at bounding box center [573, 287] width 668 height 29
type input "Dr Joseph"
click at [858, 352] on button "Next" at bounding box center [871, 366] width 74 height 38
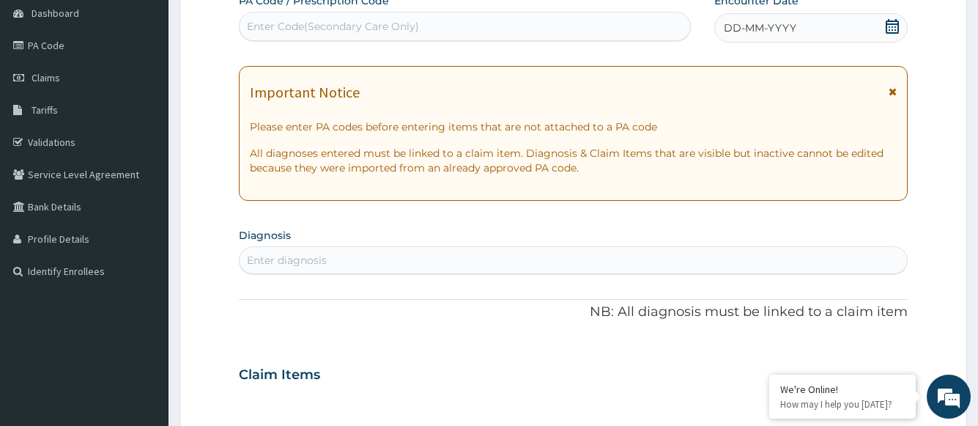
click at [893, 21] on icon at bounding box center [892, 26] width 13 height 15
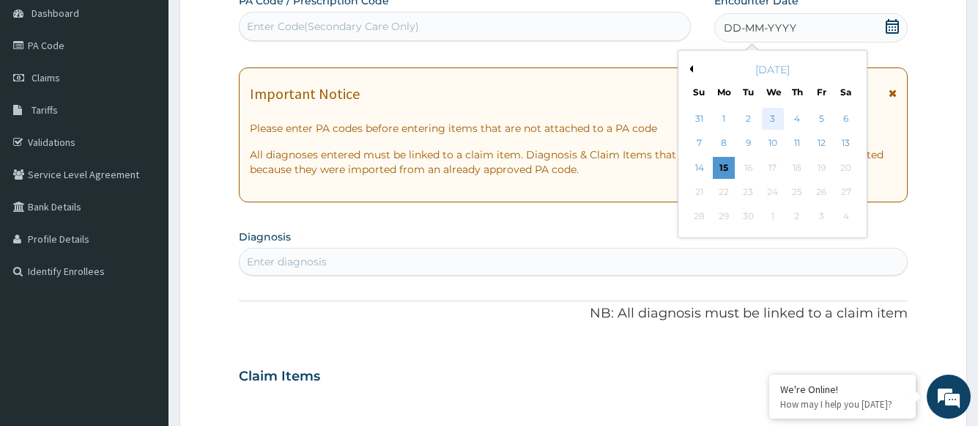
click at [772, 118] on div "3" at bounding box center [772, 119] width 22 height 22
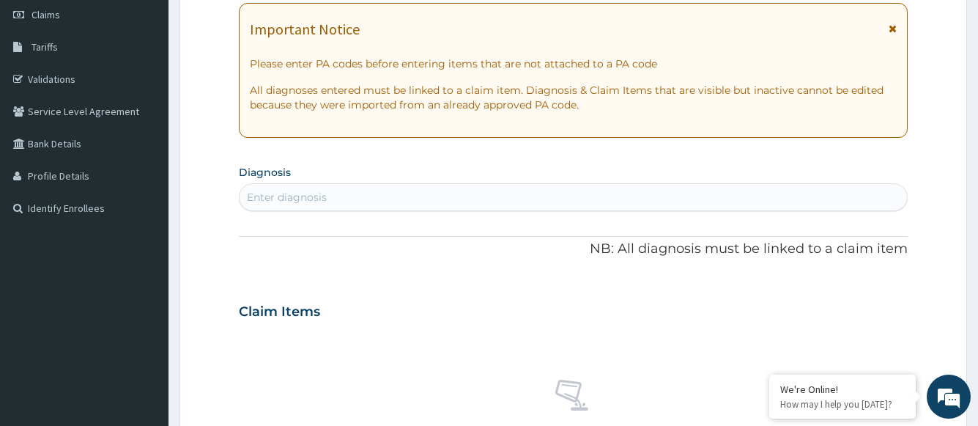
scroll to position [293, 0]
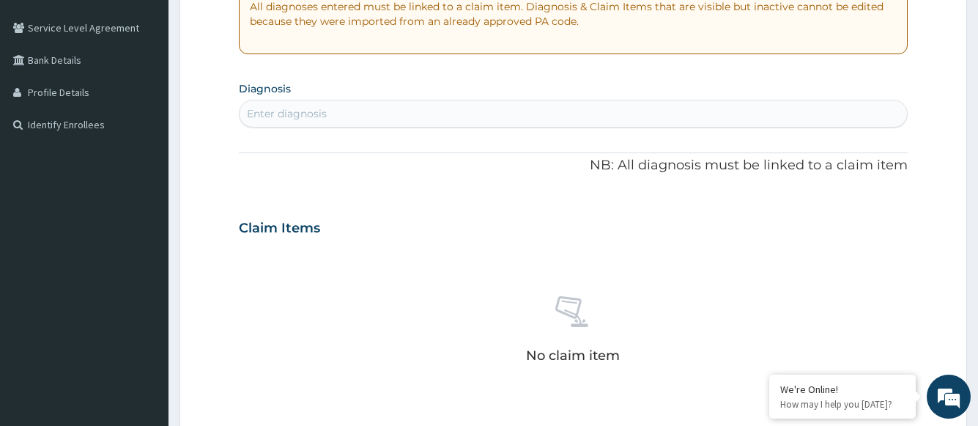
click at [352, 109] on div "Enter diagnosis" at bounding box center [573, 113] width 667 height 23
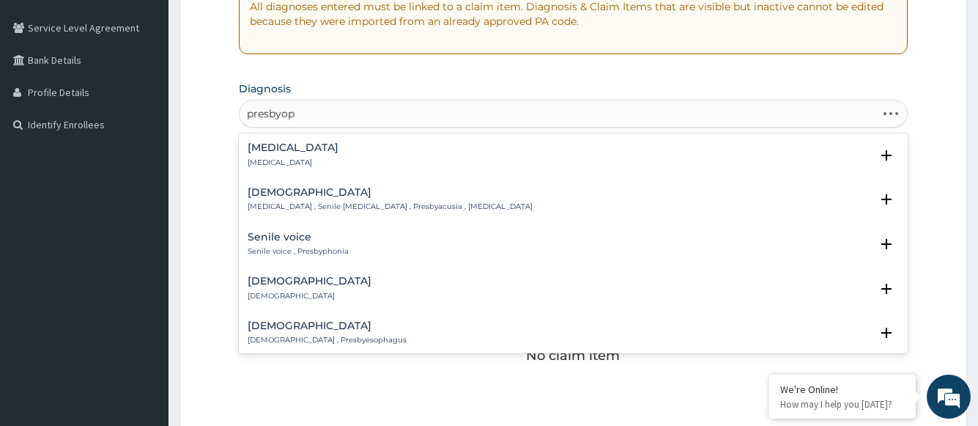
type input "presbyopi"
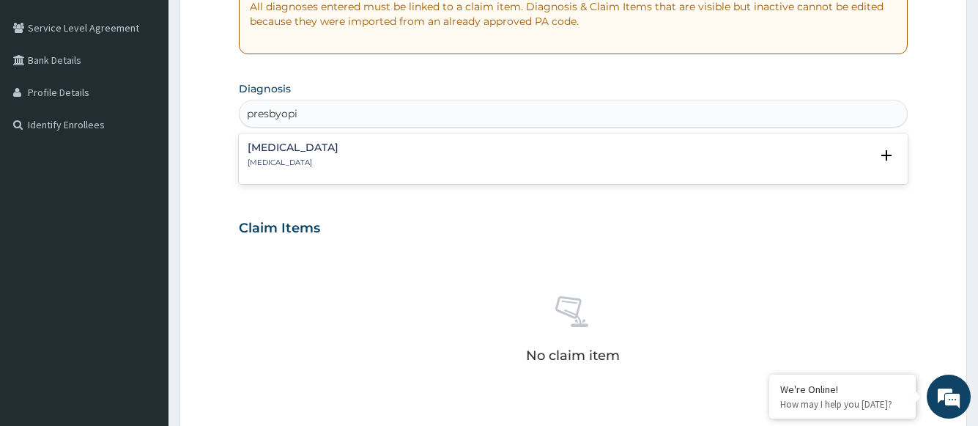
click at [276, 165] on p "Presbyopia" at bounding box center [293, 163] width 91 height 10
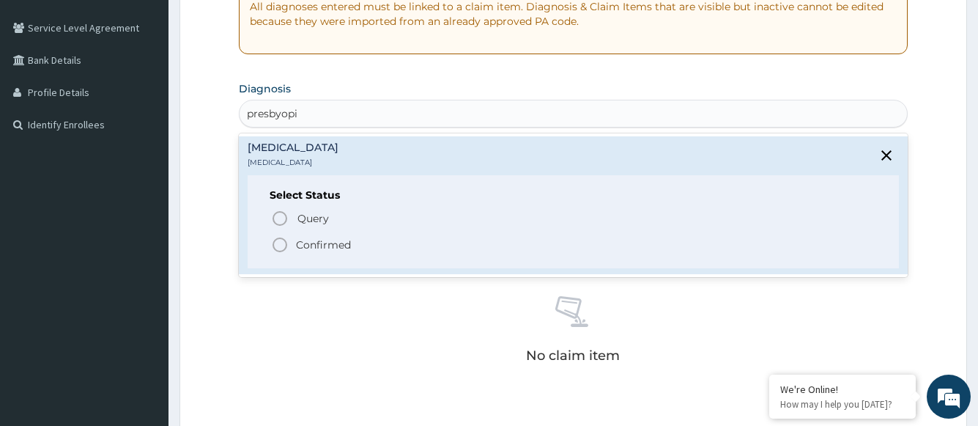
click at [313, 242] on p "Confirmed" at bounding box center [323, 244] width 55 height 15
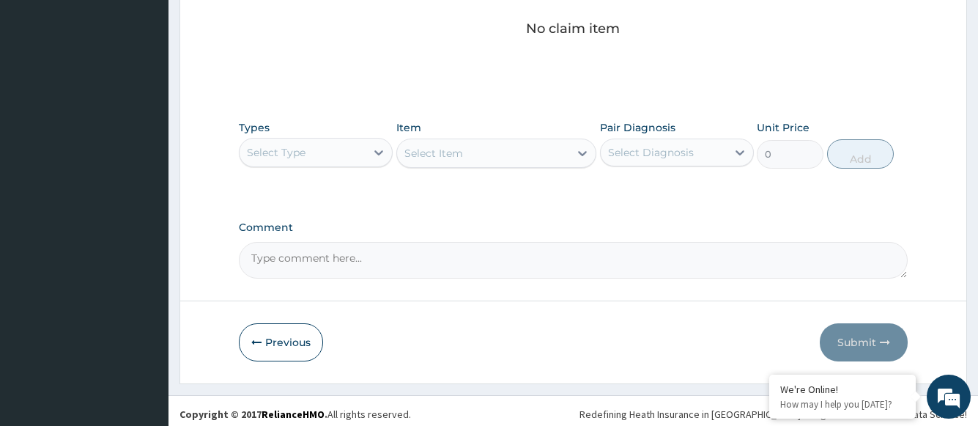
scroll to position [631, 0]
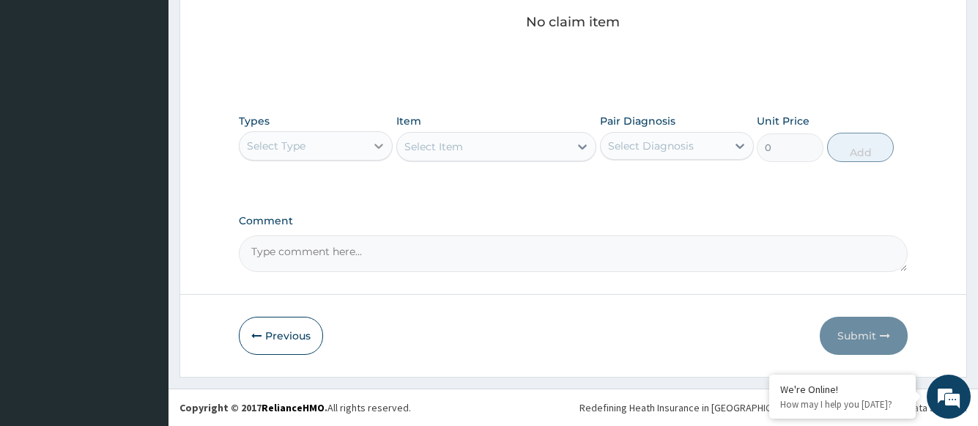
click at [374, 148] on icon at bounding box center [379, 145] width 15 height 15
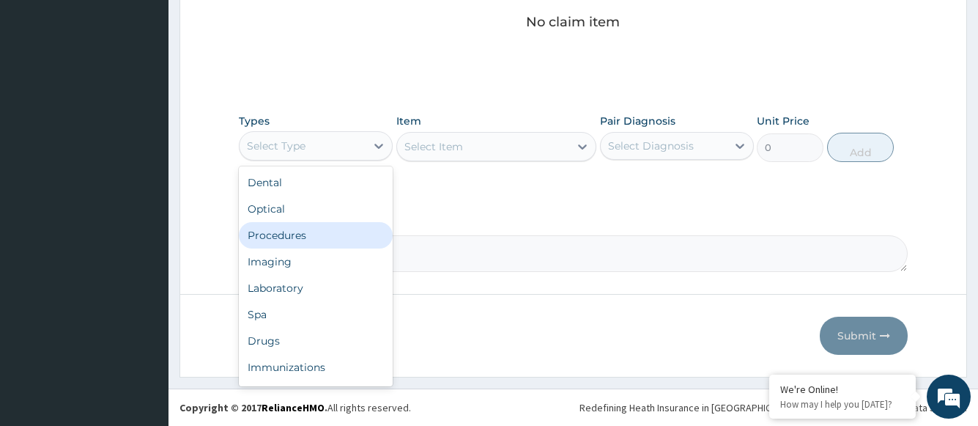
click at [316, 234] on div "Procedures" at bounding box center [316, 235] width 154 height 26
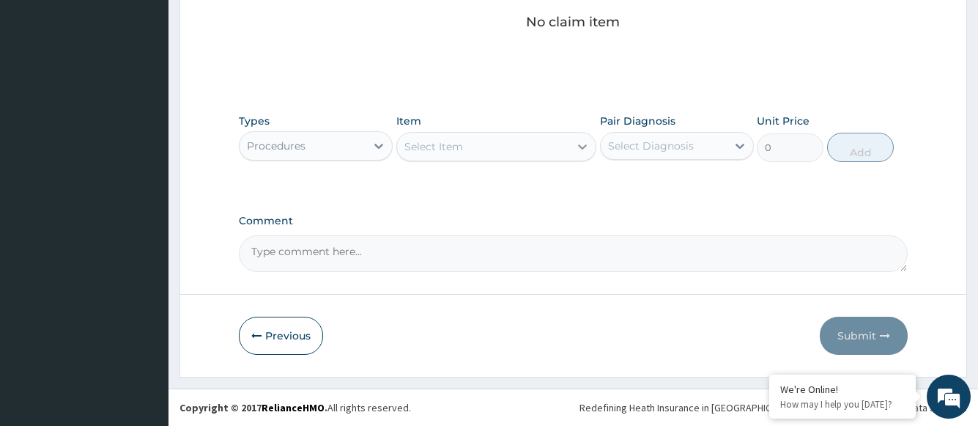
click at [579, 144] on icon at bounding box center [582, 146] width 15 height 15
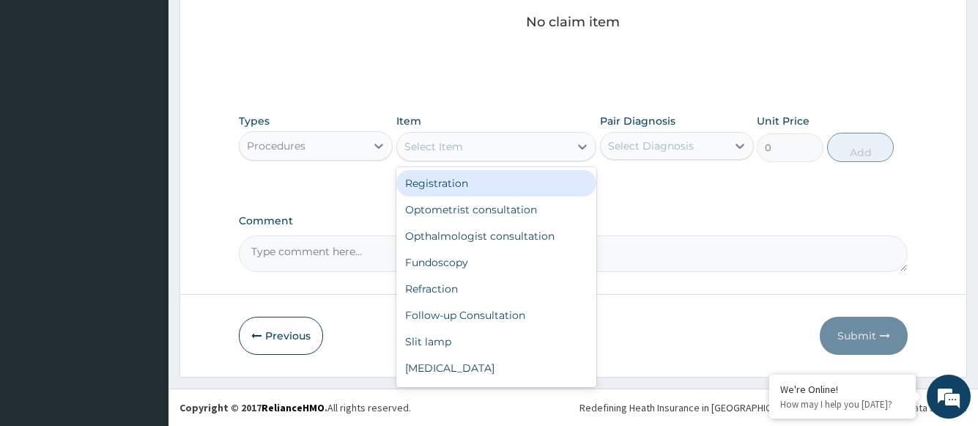
click at [495, 191] on div "Registration" at bounding box center [496, 183] width 201 height 26
type input "1500"
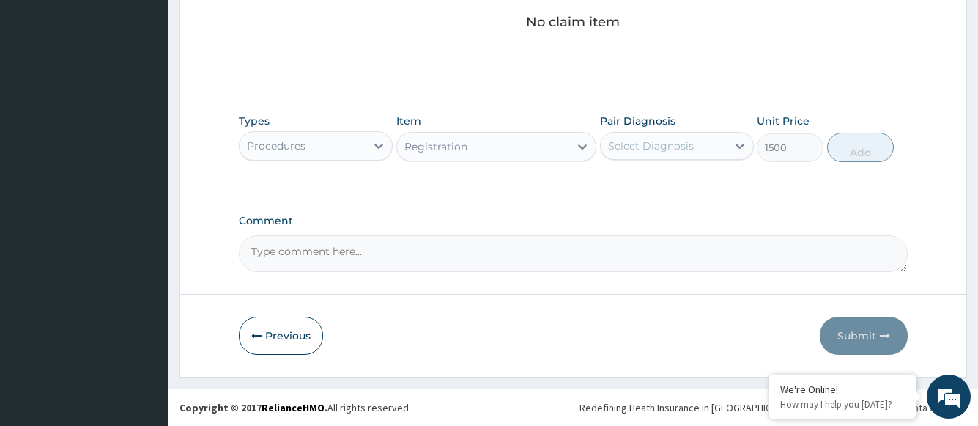
click at [632, 149] on div "Select Diagnosis" at bounding box center [651, 145] width 86 height 15
click at [634, 180] on label "Presbyopia" at bounding box center [669, 181] width 91 height 15
checkbox input "true"
click at [840, 151] on button "Add" at bounding box center [860, 147] width 67 height 29
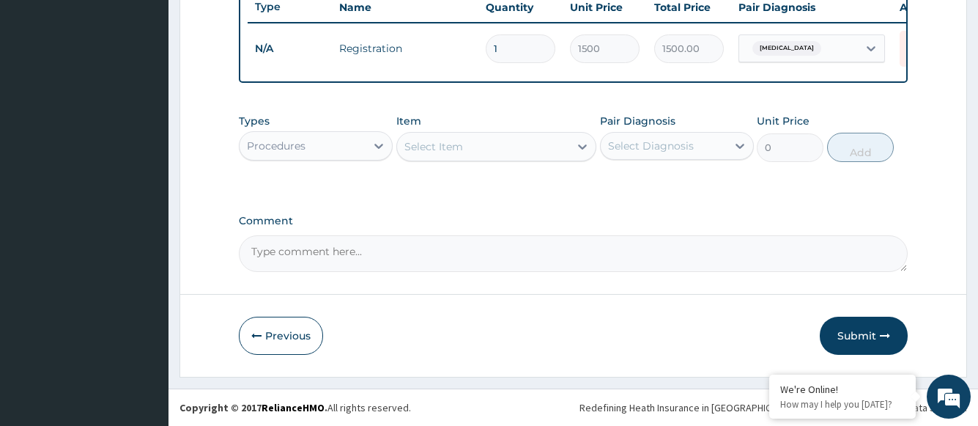
scroll to position [572, 0]
click at [547, 151] on div "Select Item" at bounding box center [483, 146] width 173 height 23
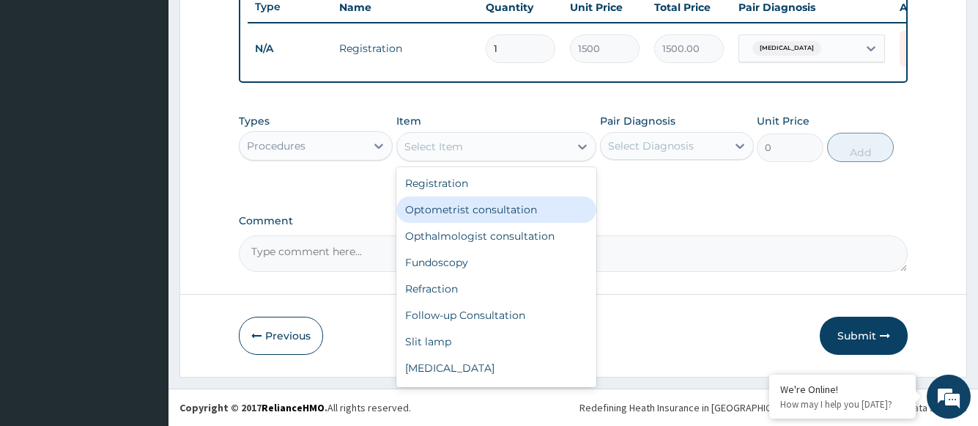
drag, startPoint x: 511, startPoint y: 206, endPoint x: 594, endPoint y: 171, distance: 90.4
click at [511, 207] on div "Optometrist consultation" at bounding box center [496, 209] width 201 height 26
type input "2000"
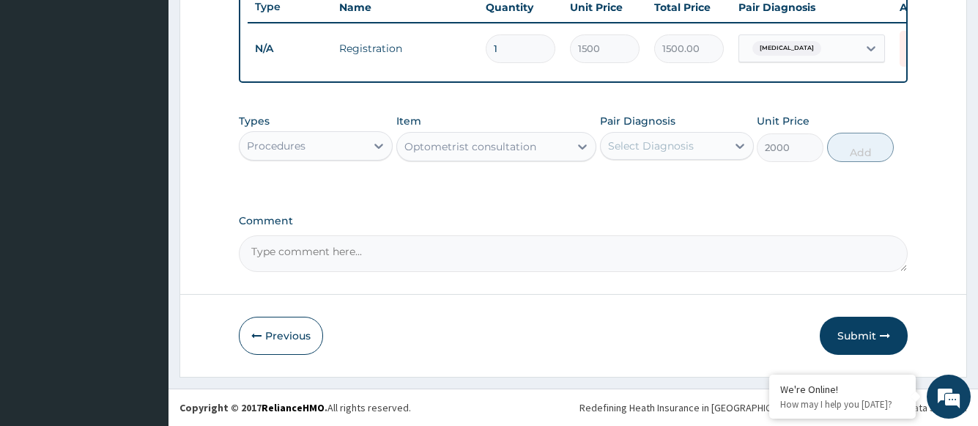
click at [632, 152] on div "Select Diagnosis" at bounding box center [651, 145] width 86 height 15
click at [638, 189] on div "Presbyopia" at bounding box center [677, 184] width 154 height 30
checkbox input "true"
click at [861, 152] on button "Add" at bounding box center [860, 147] width 67 height 29
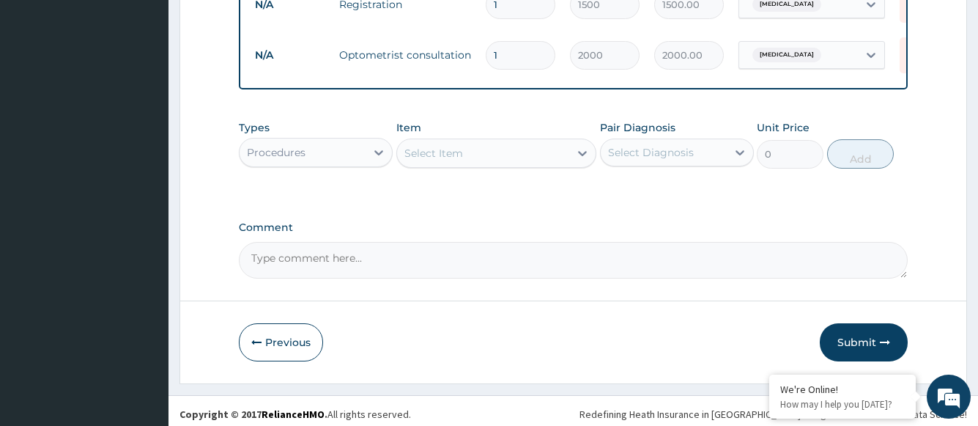
scroll to position [623, 0]
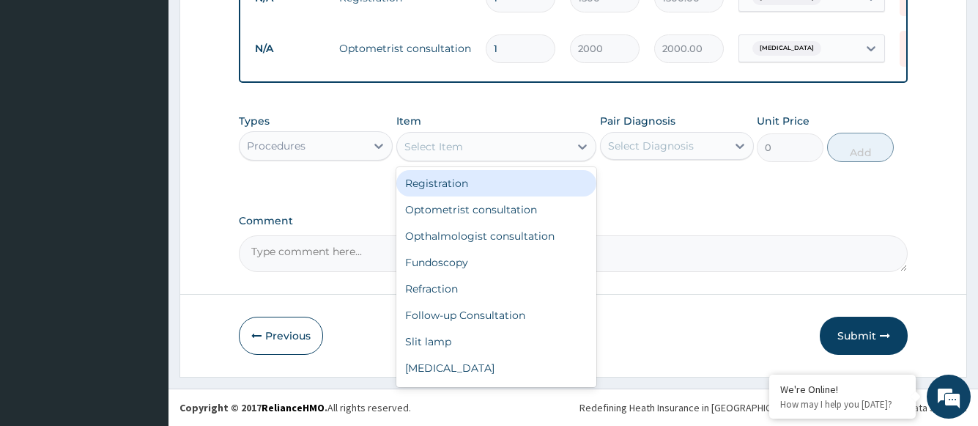
click at [532, 145] on div "Select Item" at bounding box center [483, 146] width 173 height 23
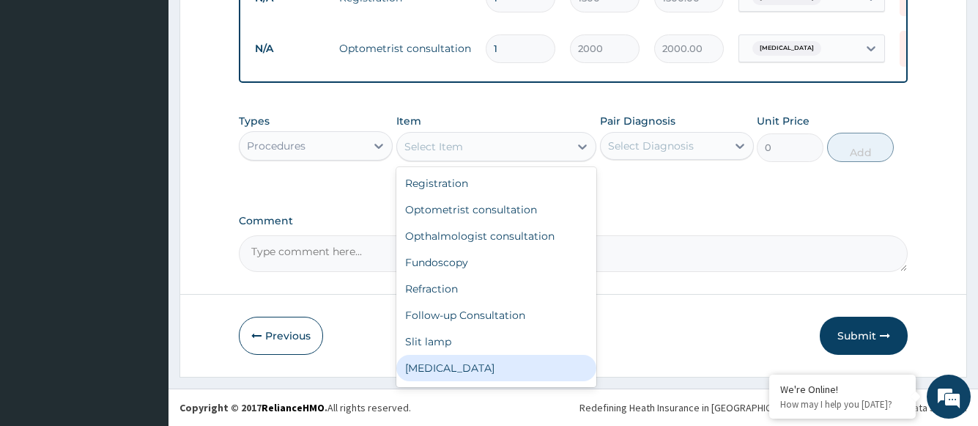
click at [460, 364] on div "Tonometry" at bounding box center [496, 368] width 201 height 26
type input "1000"
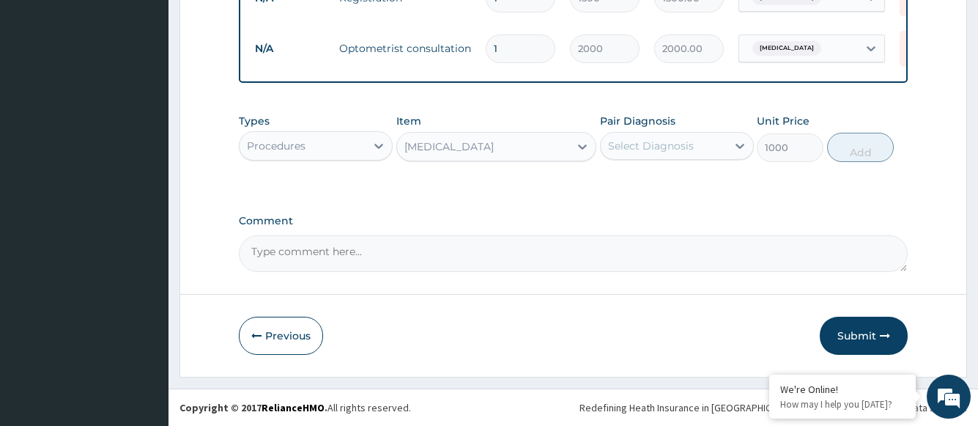
click at [659, 148] on div "Select Diagnosis" at bounding box center [651, 145] width 86 height 15
click at [659, 174] on label "Presbyopia" at bounding box center [669, 181] width 91 height 15
checkbox input "true"
click at [852, 147] on button "Add" at bounding box center [860, 147] width 67 height 29
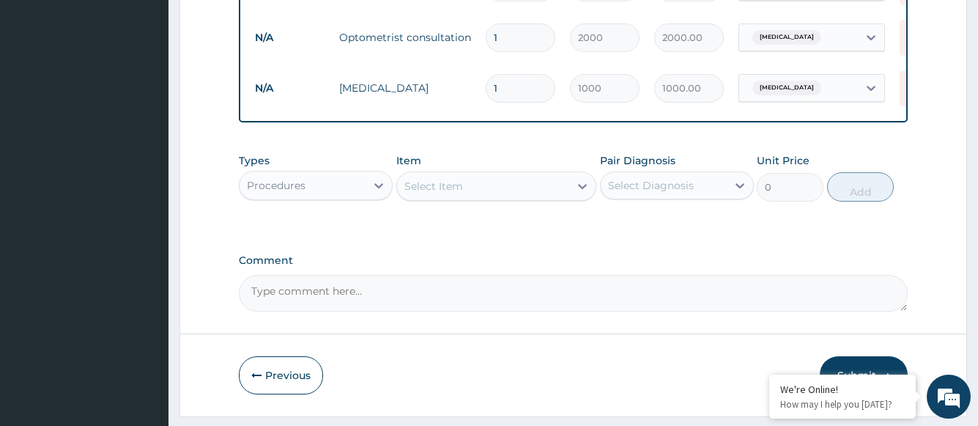
click at [480, 198] on div "Select Item" at bounding box center [483, 185] width 173 height 23
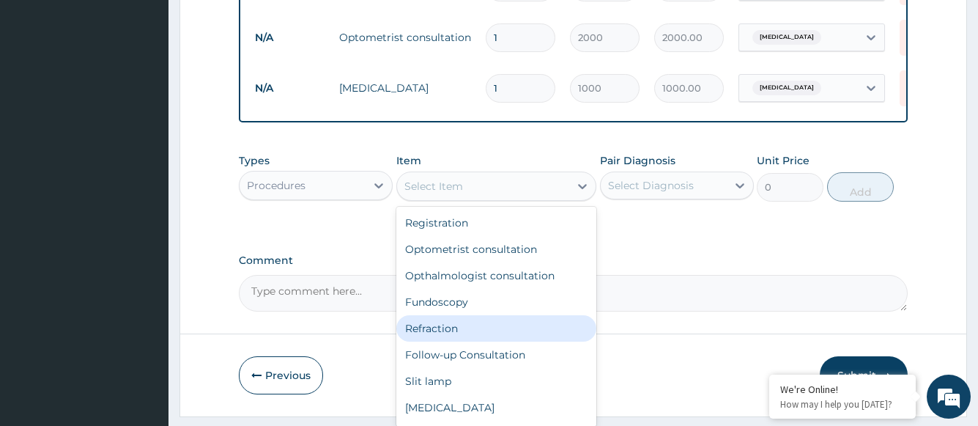
click at [449, 336] on div "Refraction" at bounding box center [496, 328] width 201 height 26
type input "1000"
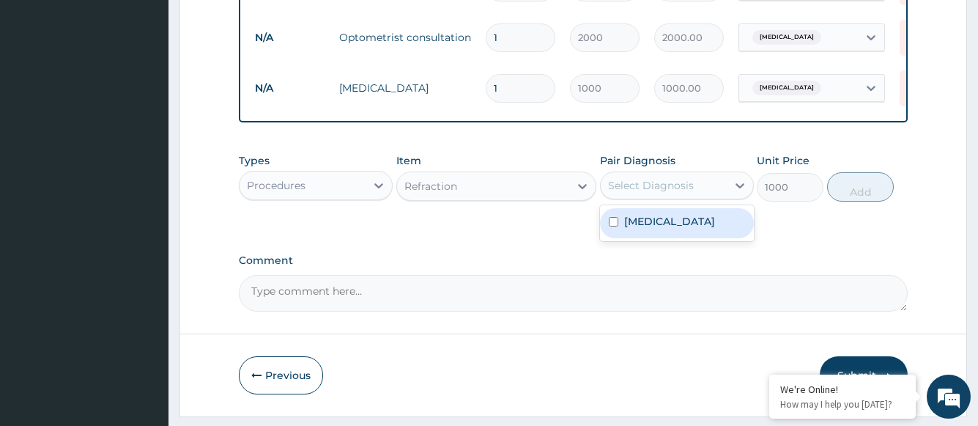
click at [646, 193] on div "Select Diagnosis" at bounding box center [651, 185] width 86 height 15
click at [651, 229] on label "Presbyopia" at bounding box center [669, 221] width 91 height 15
checkbox input "true"
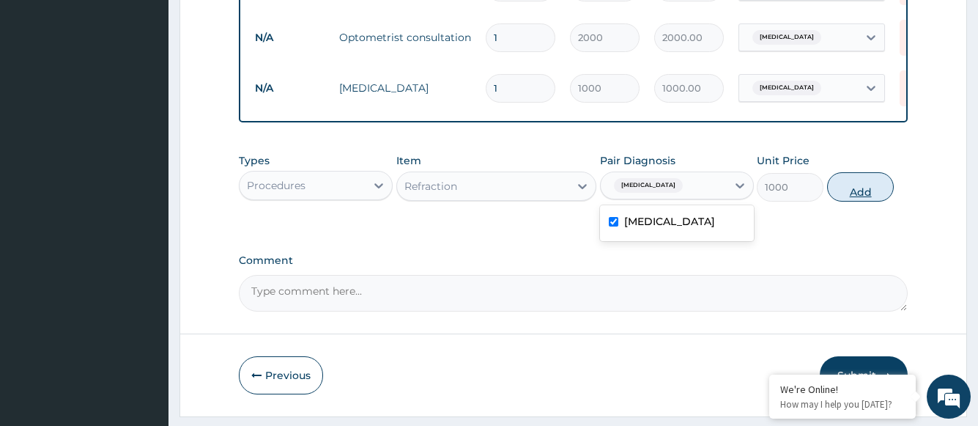
click at [862, 201] on button "Add" at bounding box center [860, 186] width 67 height 29
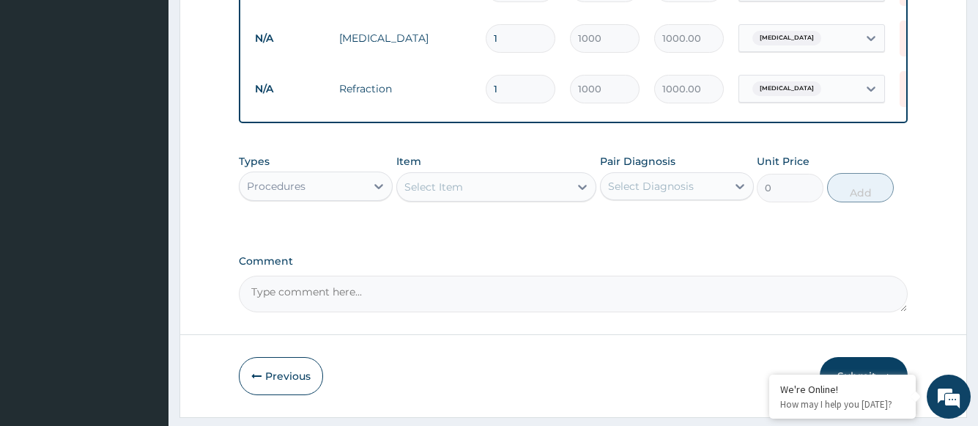
scroll to position [724, 0]
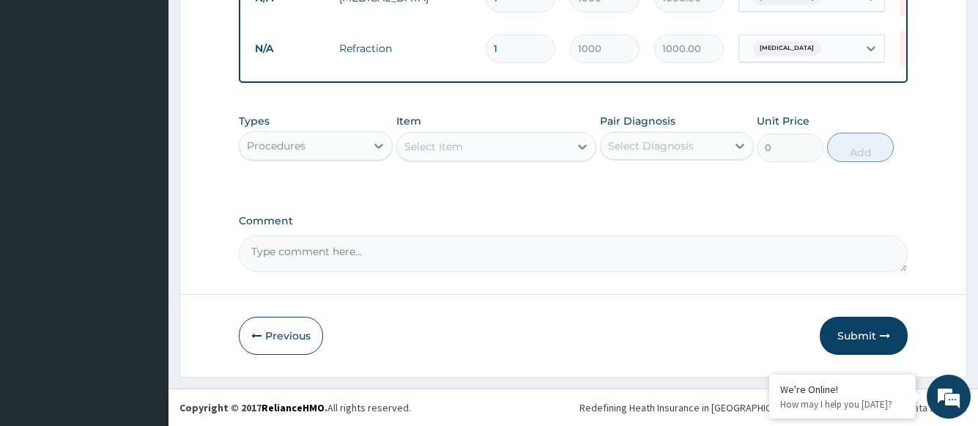
click at [485, 151] on div "Select Item" at bounding box center [483, 146] width 173 height 23
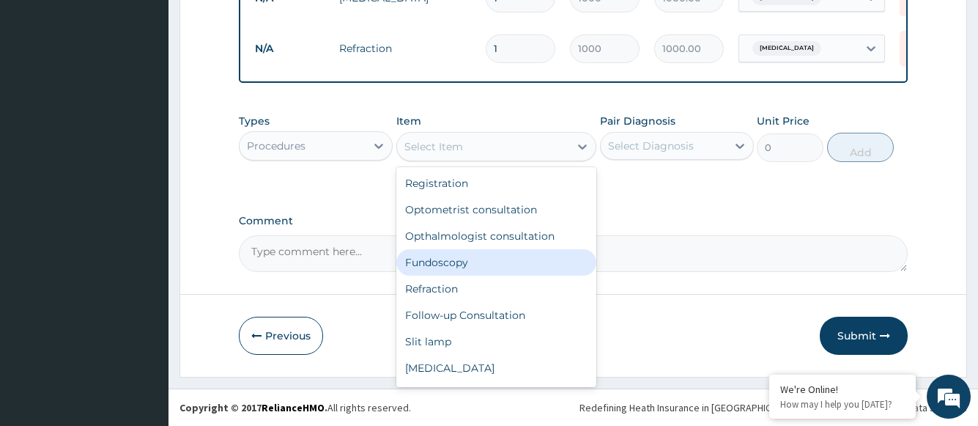
click at [459, 262] on div "Fundoscopy" at bounding box center [496, 262] width 201 height 26
type input "1000"
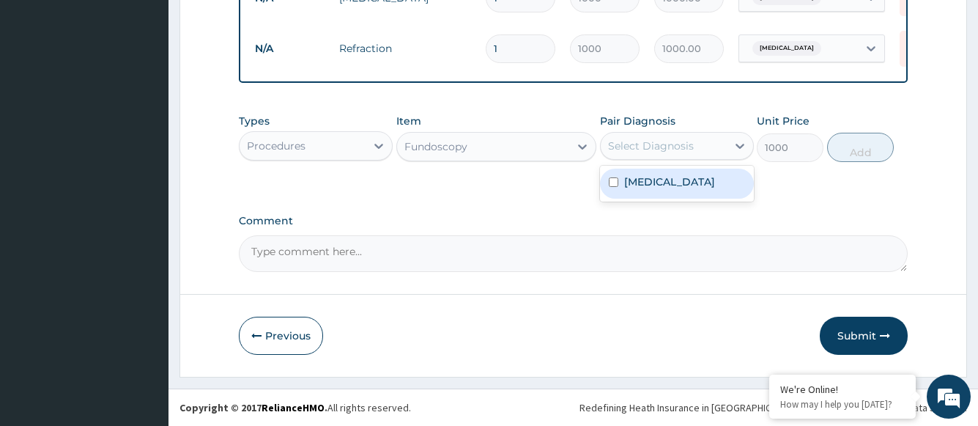
click at [655, 149] on div "Select Diagnosis" at bounding box center [651, 145] width 86 height 15
click at [658, 180] on label "Presbyopia" at bounding box center [669, 181] width 91 height 15
checkbox input "true"
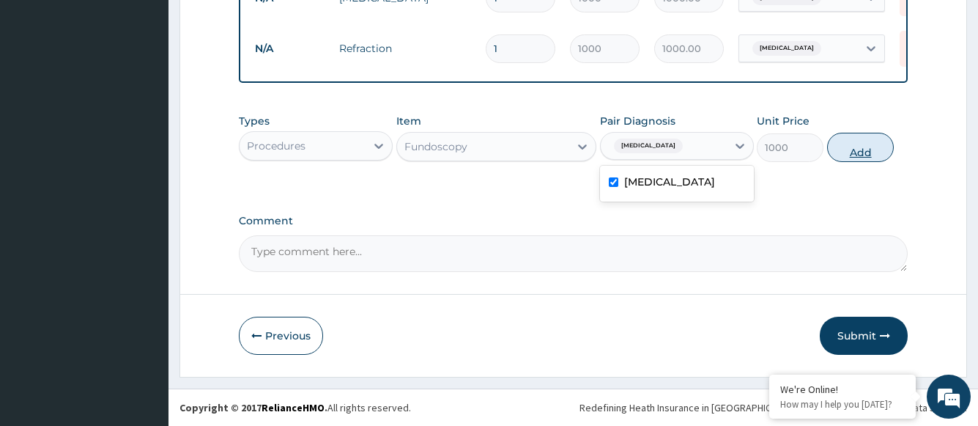
click at [860, 152] on button "Add" at bounding box center [860, 147] width 67 height 29
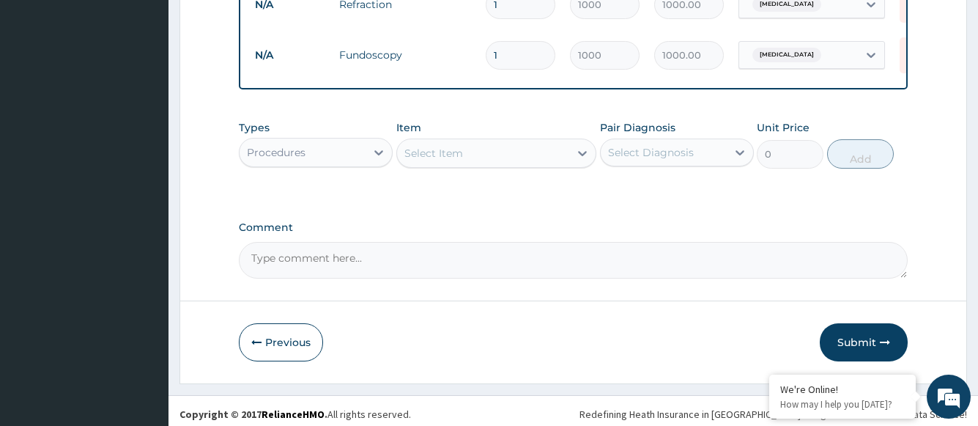
scroll to position [775, 0]
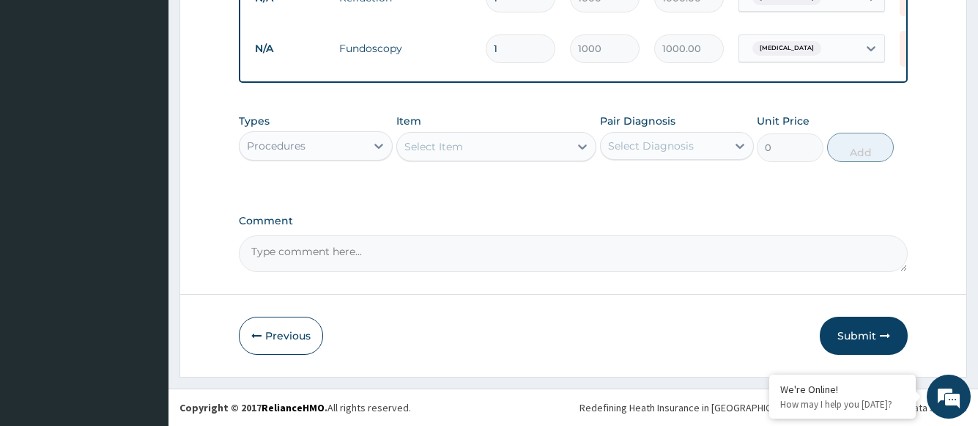
click at [483, 147] on div "Select Item" at bounding box center [483, 146] width 173 height 23
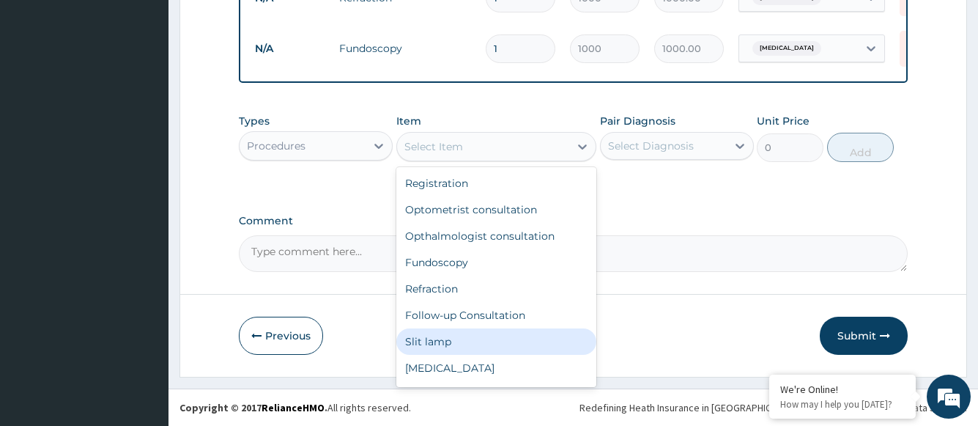
drag, startPoint x: 449, startPoint y: 339, endPoint x: 465, endPoint y: 325, distance: 20.8
click at [448, 339] on div "Slit lamp" at bounding box center [496, 341] width 201 height 26
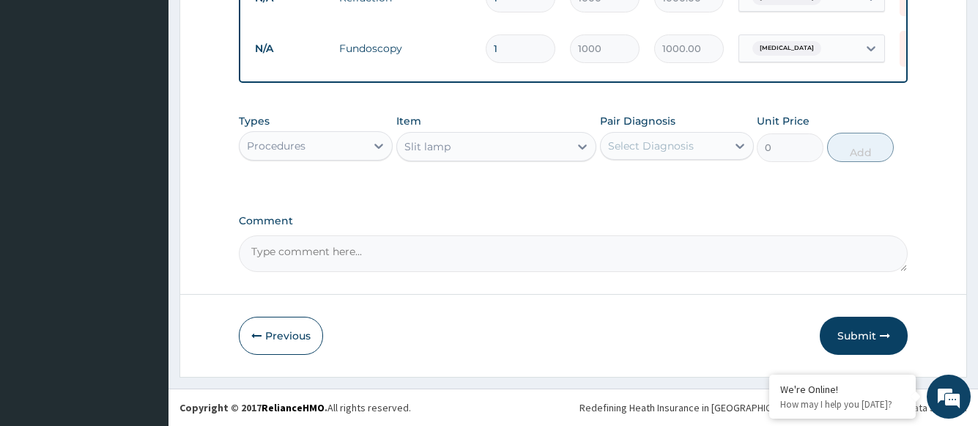
type input "1000"
click at [662, 152] on div "Select Diagnosis" at bounding box center [651, 145] width 86 height 15
click at [658, 181] on label "Presbyopia" at bounding box center [669, 181] width 91 height 15
checkbox input "true"
click at [880, 149] on button "Add" at bounding box center [860, 147] width 67 height 29
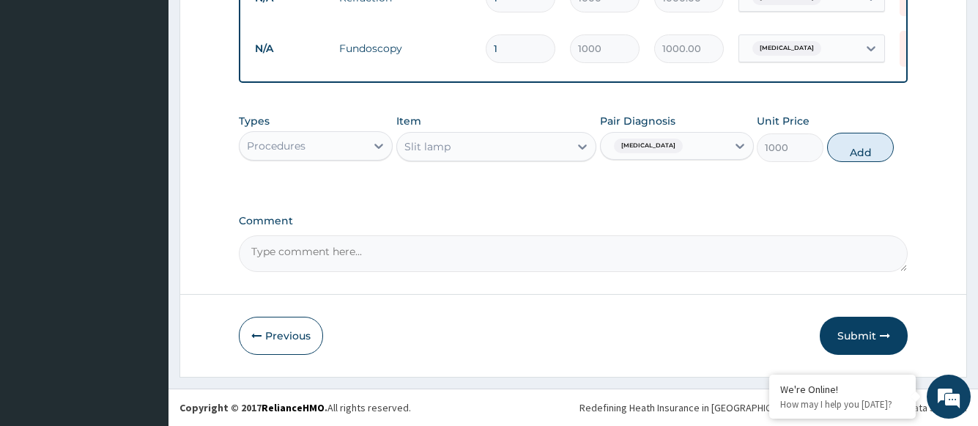
type input "0"
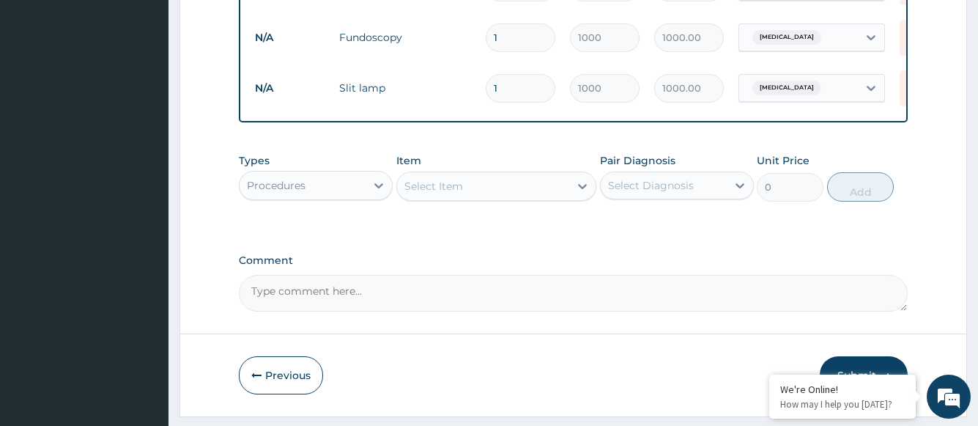
scroll to position [825, 0]
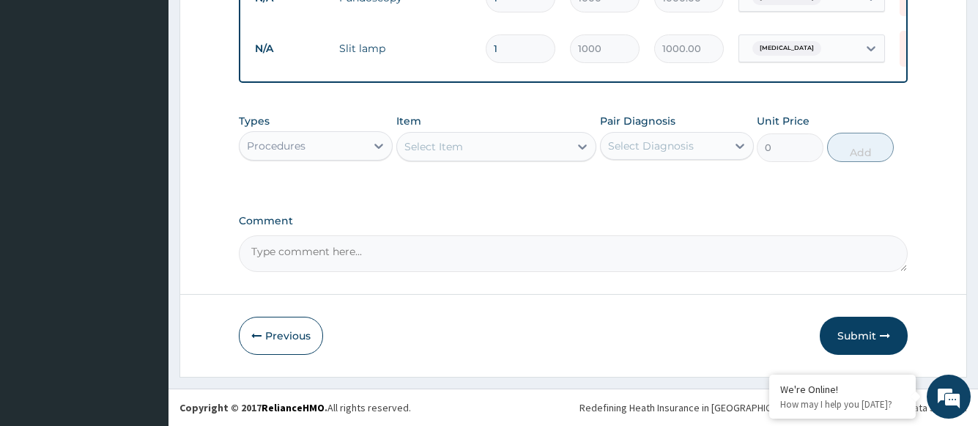
click at [483, 149] on div "Select Item" at bounding box center [483, 146] width 173 height 23
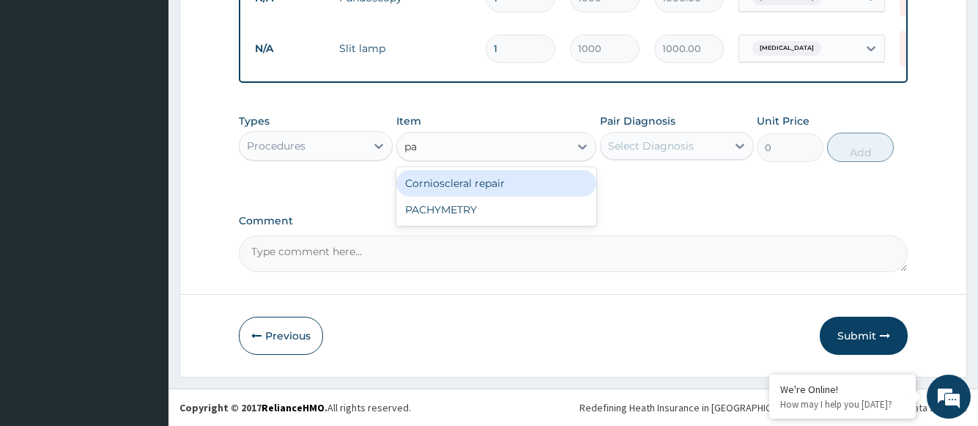
scroll to position [0, 0]
type input "pac"
click at [539, 185] on div "PACHYMETRY" at bounding box center [496, 183] width 201 height 26
type input "2800"
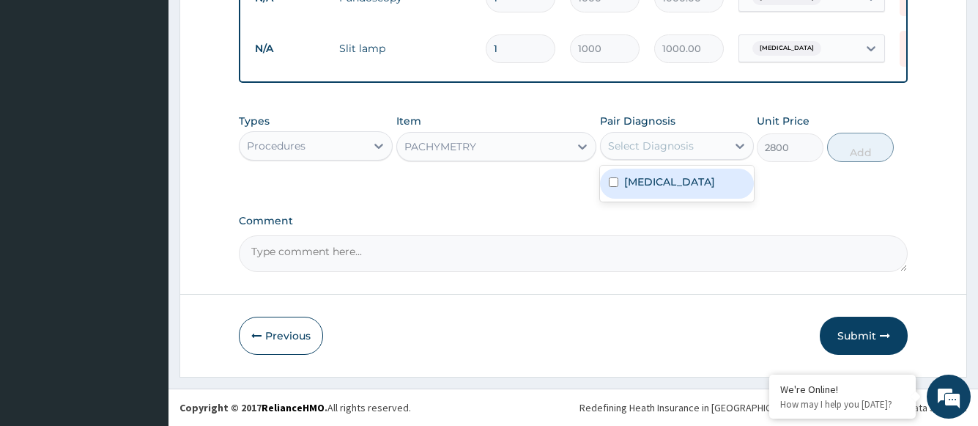
click at [688, 152] on div "Select Diagnosis" at bounding box center [651, 145] width 86 height 15
click at [670, 185] on label "Presbyopia" at bounding box center [669, 181] width 91 height 15
checkbox input "true"
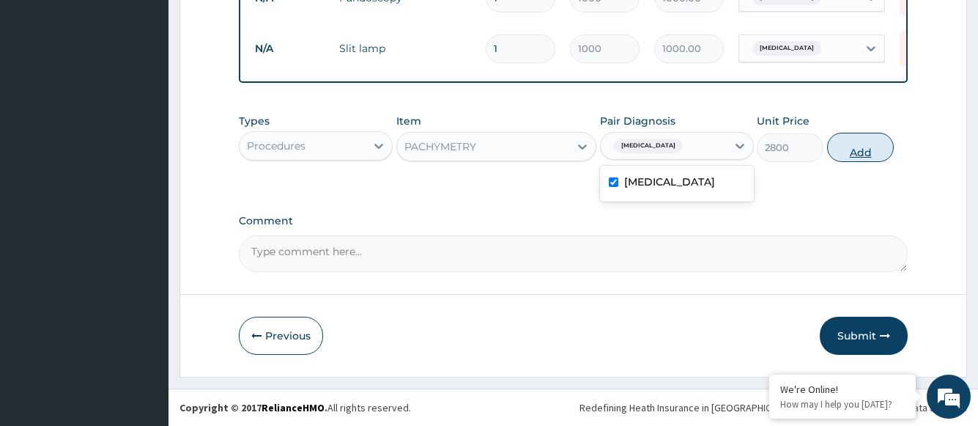
click at [865, 152] on button "Add" at bounding box center [860, 147] width 67 height 29
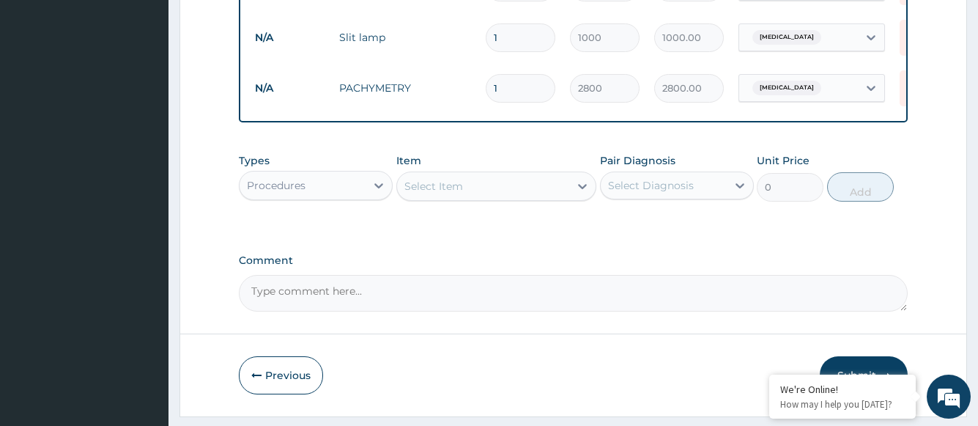
click at [363, 196] on div "Procedures" at bounding box center [303, 185] width 126 height 23
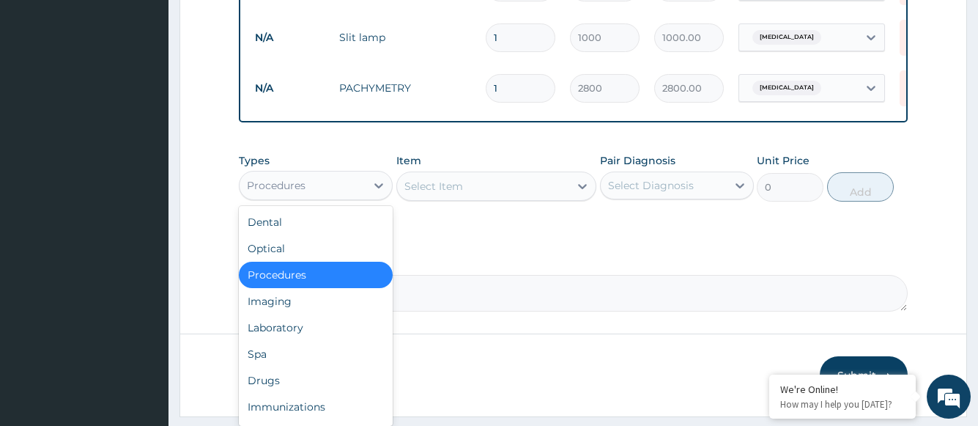
click at [362, 196] on div "Procedures" at bounding box center [303, 185] width 126 height 23
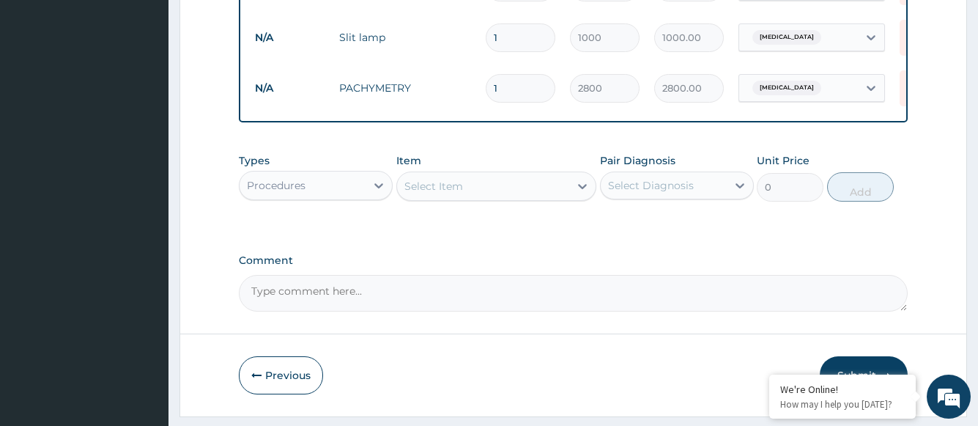
click at [456, 193] on div "Select Item" at bounding box center [433, 186] width 59 height 15
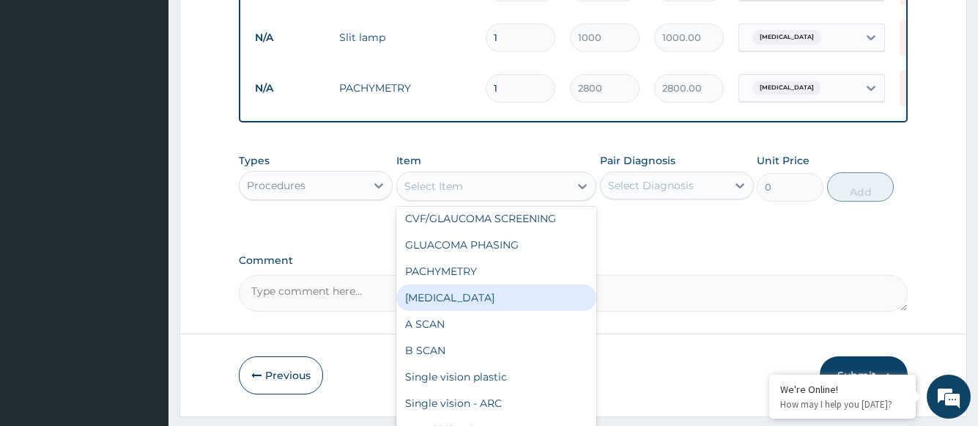
scroll to position [736, 0]
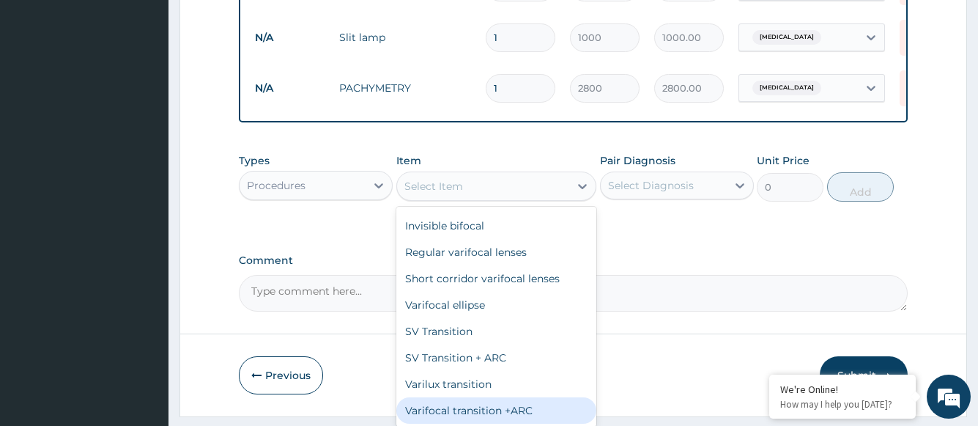
click at [539, 421] on div "Varifocal transition +ARC" at bounding box center [496, 410] width 201 height 26
type input "35000"
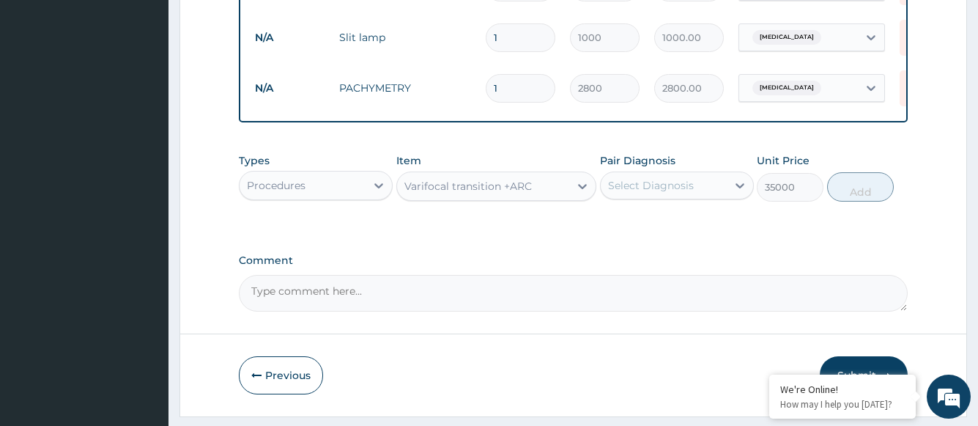
click at [709, 197] on div "Select Diagnosis" at bounding box center [664, 185] width 126 height 23
click at [685, 234] on div "Presbyopia" at bounding box center [677, 223] width 154 height 30
checkbox input "true"
click at [851, 198] on button "Add" at bounding box center [860, 186] width 67 height 29
type input "0"
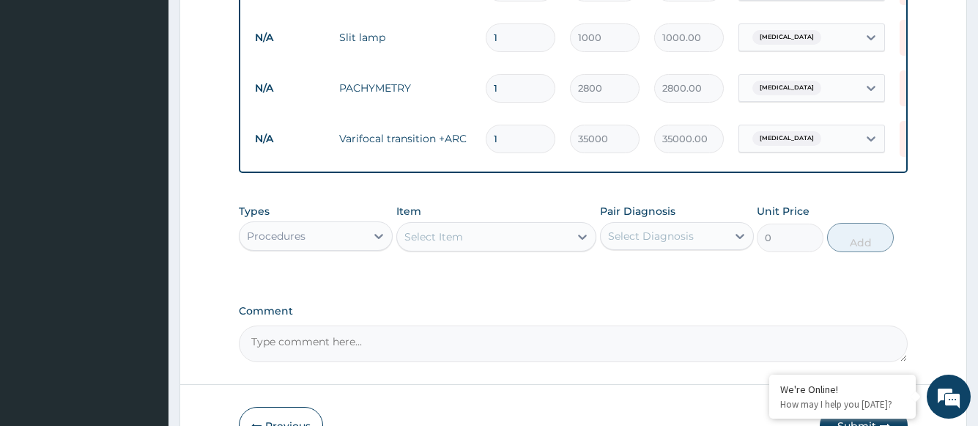
click at [495, 90] on input "1" at bounding box center [521, 88] width 70 height 29
drag, startPoint x: 510, startPoint y: 140, endPoint x: 470, endPoint y: 140, distance: 40.3
click at [470, 140] on tr "N/A Varifocal transition +ARC 1 35000 35000.00 Presbyopia Delete" at bounding box center [607, 139] width 718 height 51
type input "2"
type input "70000.00"
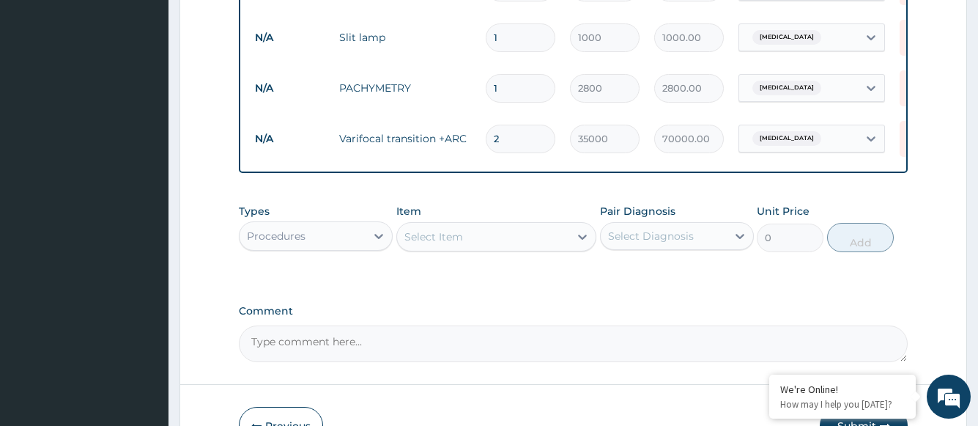
type input "2"
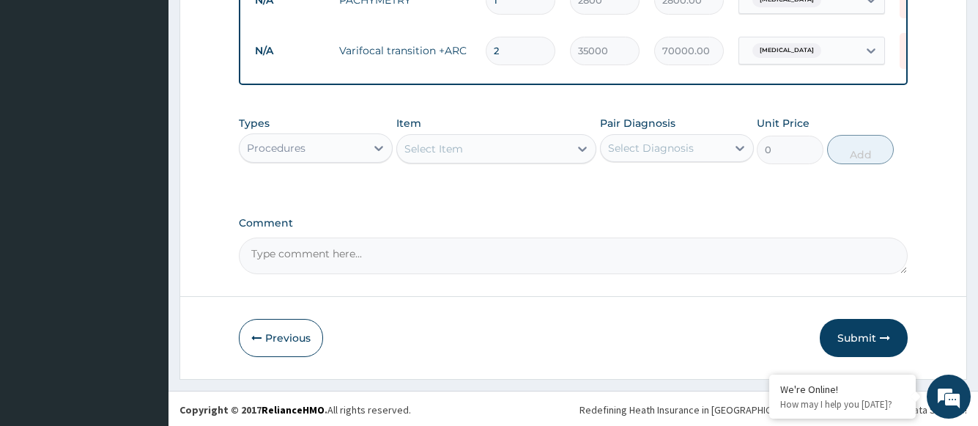
scroll to position [926, 0]
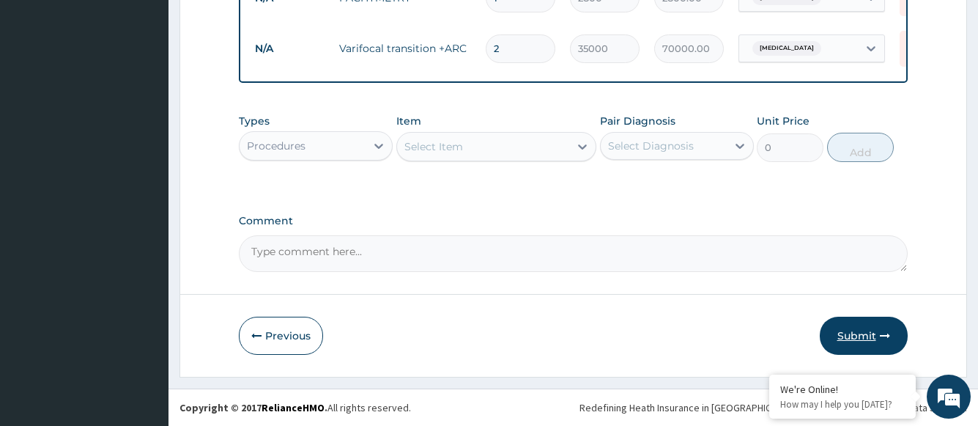
click at [851, 334] on button "Submit" at bounding box center [864, 336] width 88 height 38
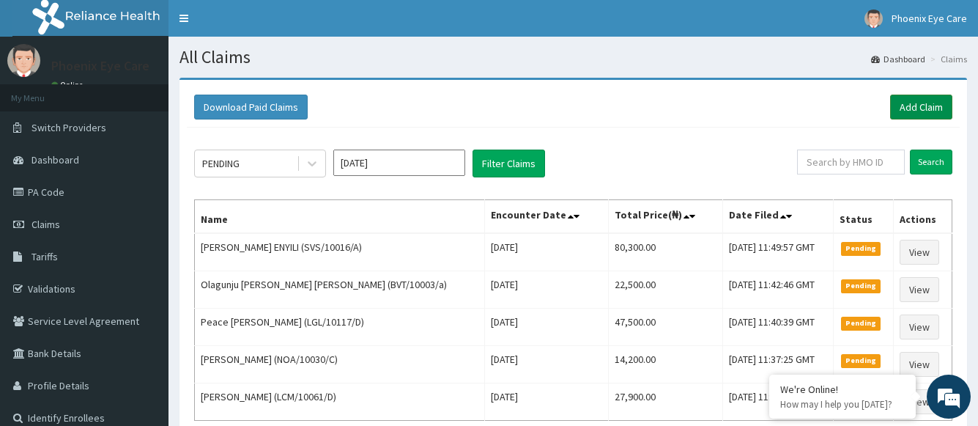
click at [920, 106] on link "Add Claim" at bounding box center [921, 107] width 62 height 25
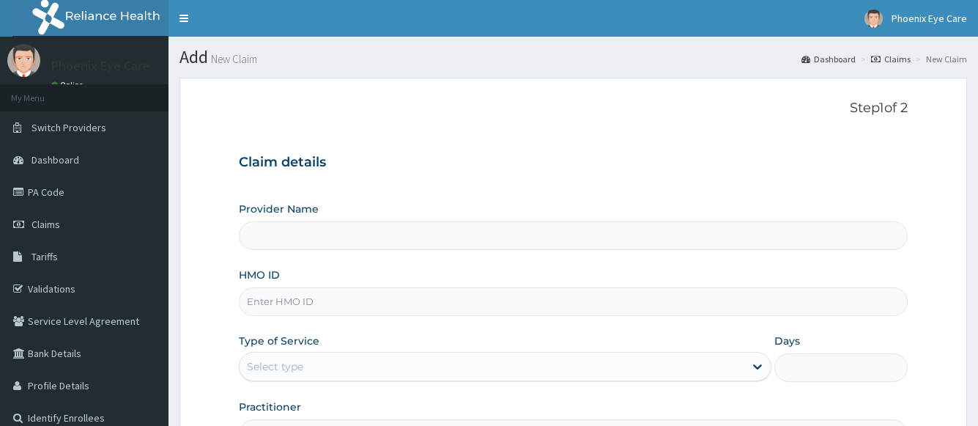
click at [292, 306] on input "HMO ID" at bounding box center [573, 301] width 668 height 29
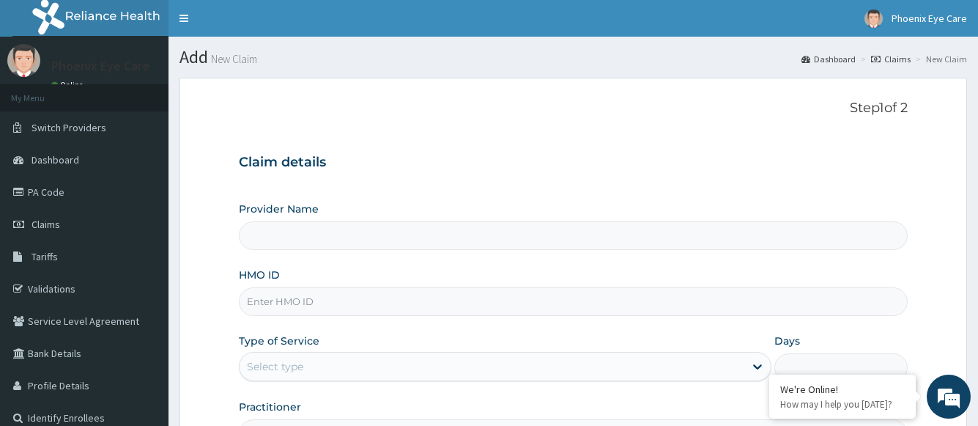
type input "Phoenix Eye Clinic Ltd - Surulere"
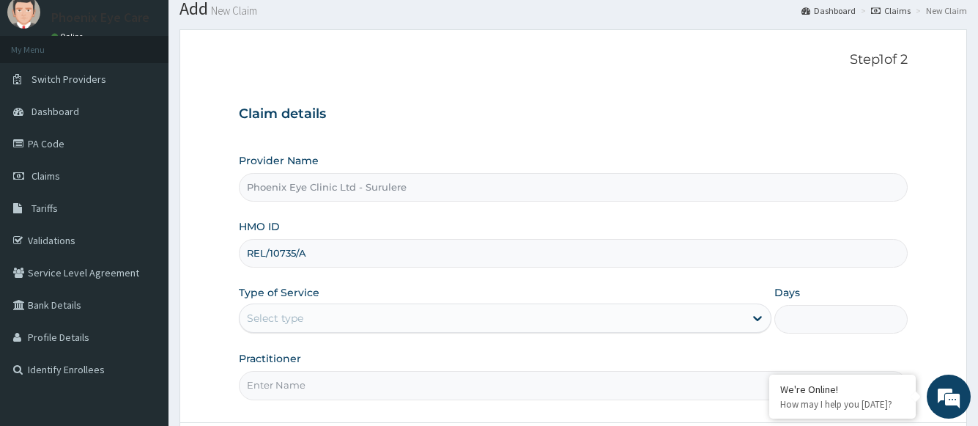
scroll to position [73, 0]
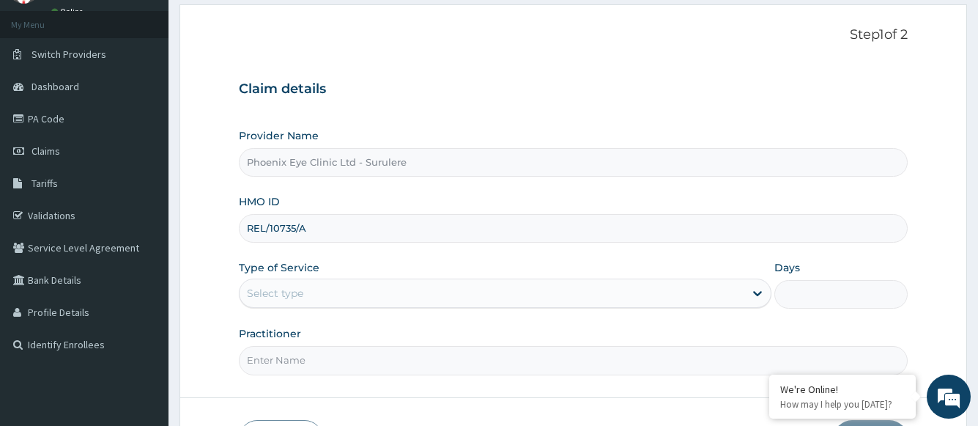
type input "REL/10735/A"
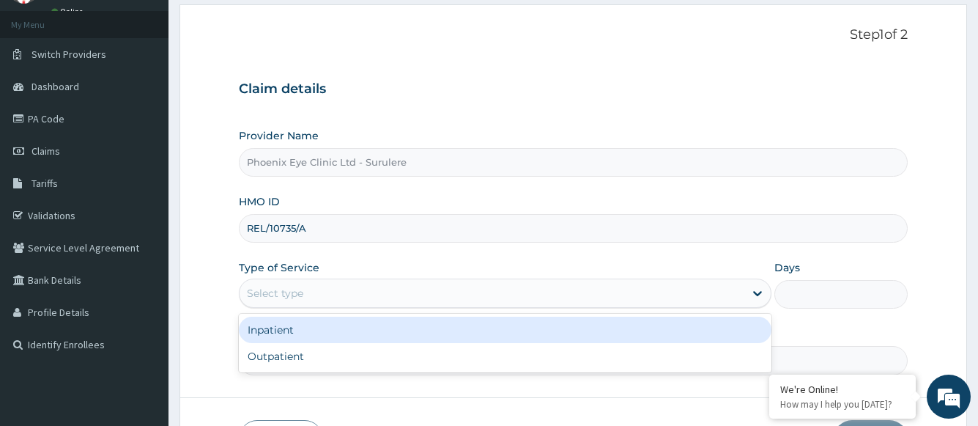
click at [331, 287] on div "Select type" at bounding box center [492, 292] width 504 height 23
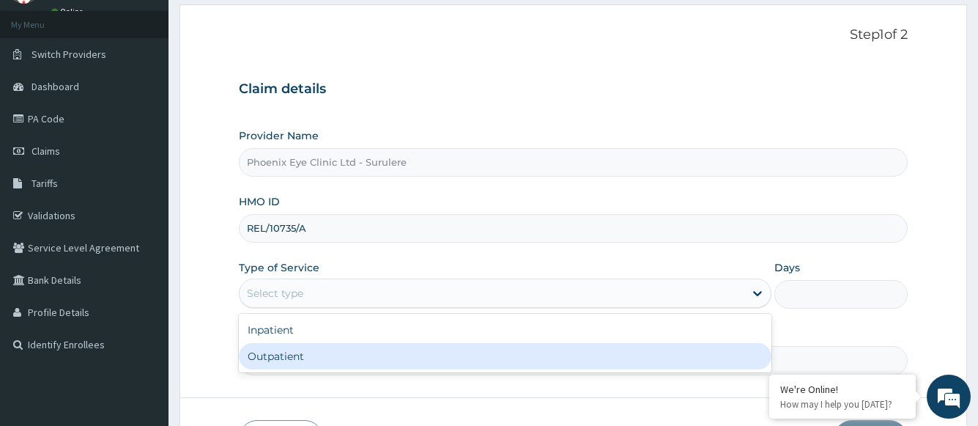
click at [303, 350] on div "Outpatient" at bounding box center [505, 356] width 532 height 26
type input "1"
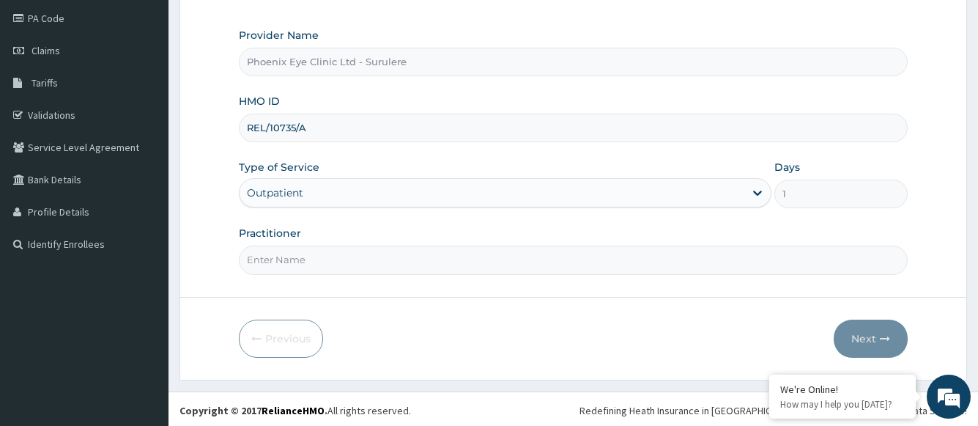
scroll to position [177, 0]
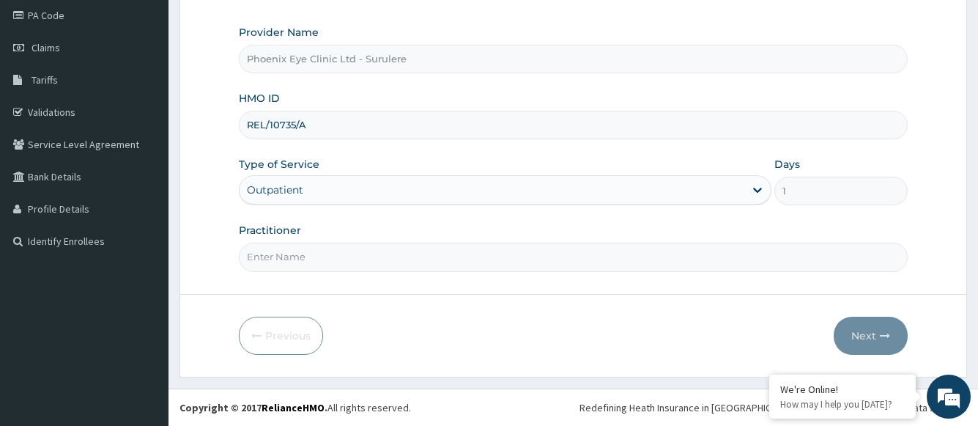
click at [291, 256] on input "Practitioner" at bounding box center [573, 257] width 668 height 29
type input "Dr Joseph"
click at [742, 322] on div "Previous Next" at bounding box center [573, 336] width 668 height 38
click at [865, 334] on button "Next" at bounding box center [871, 336] width 74 height 38
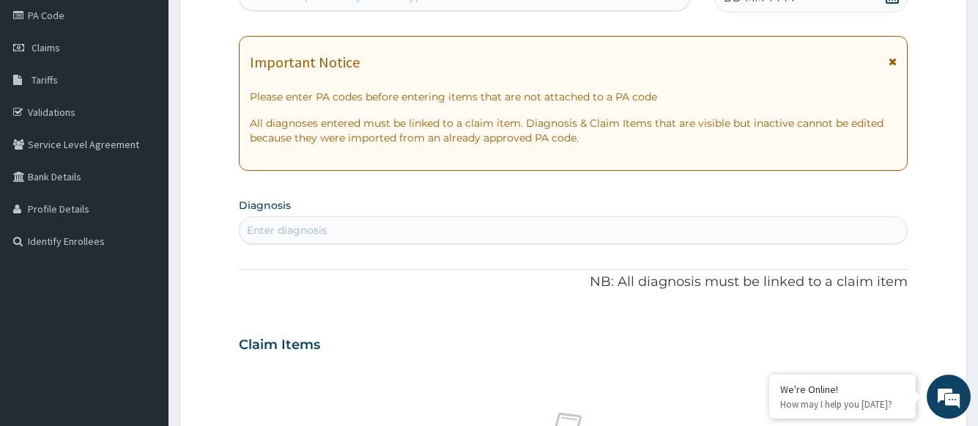
scroll to position [103, 0]
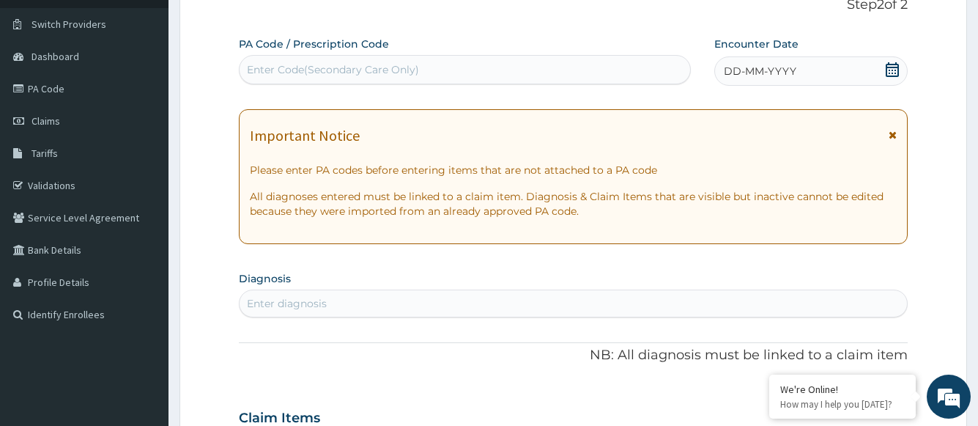
click at [892, 67] on icon at bounding box center [892, 69] width 13 height 15
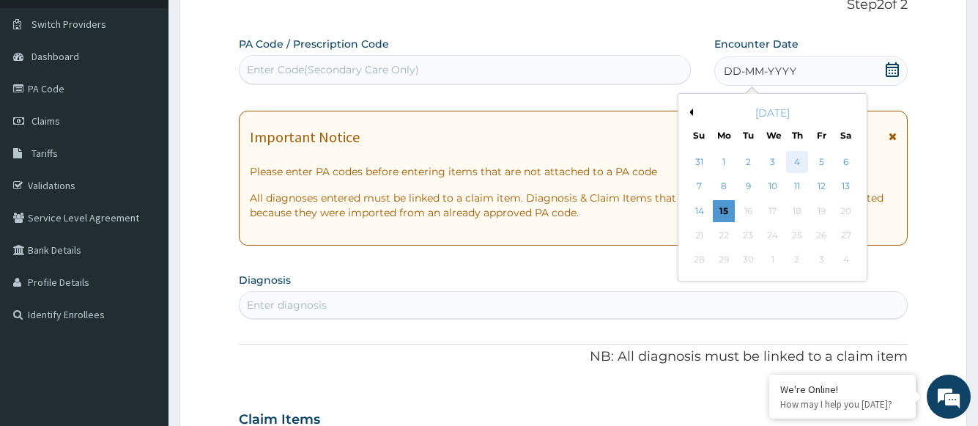
click at [797, 162] on div "4" at bounding box center [797, 162] width 22 height 22
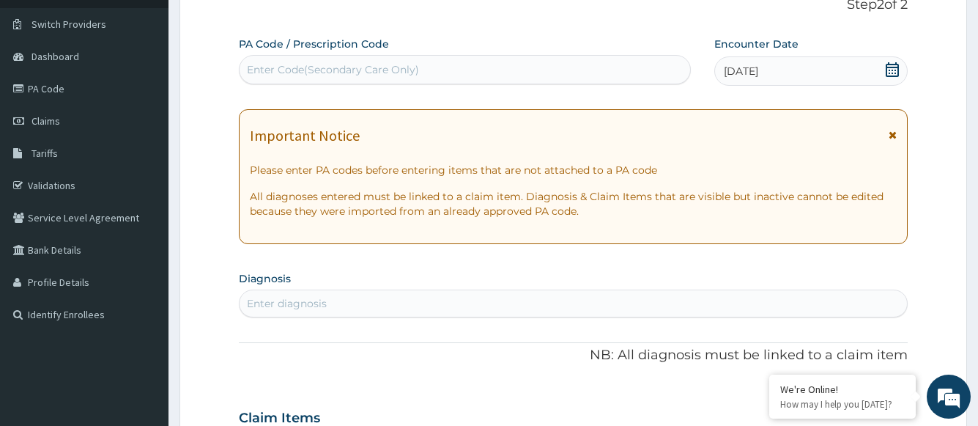
scroll to position [177, 0]
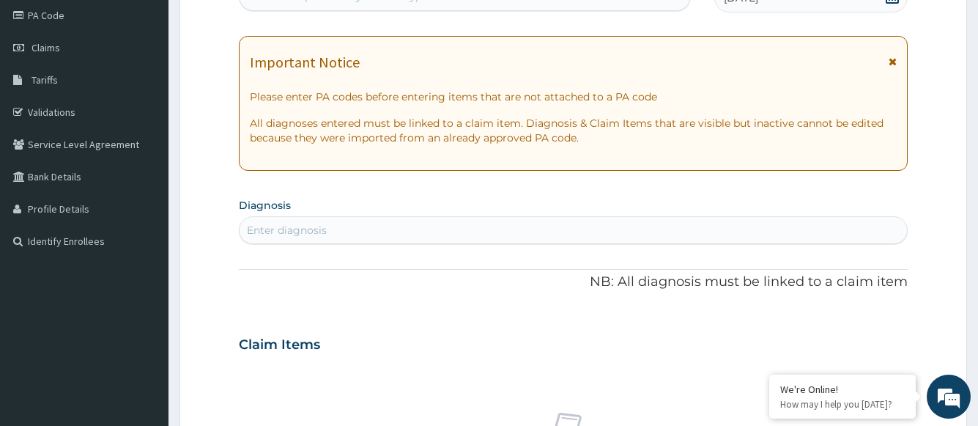
click at [301, 224] on div "Enter diagnosis" at bounding box center [287, 230] width 80 height 15
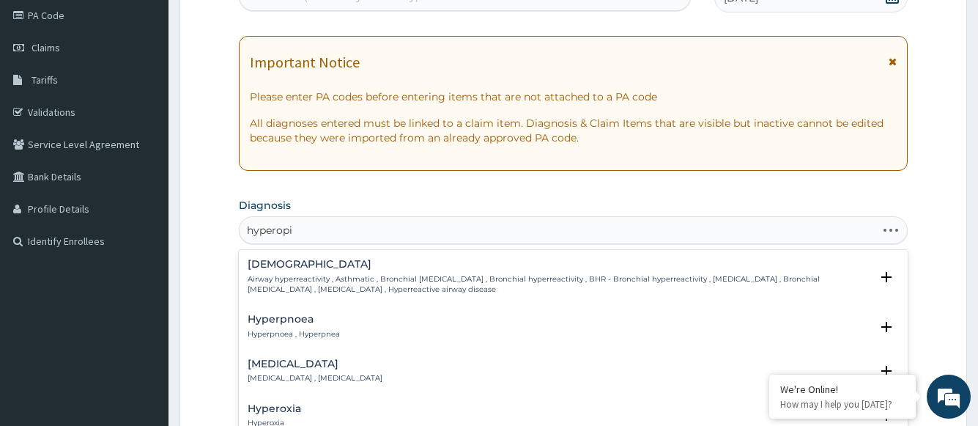
type input "hyperopia"
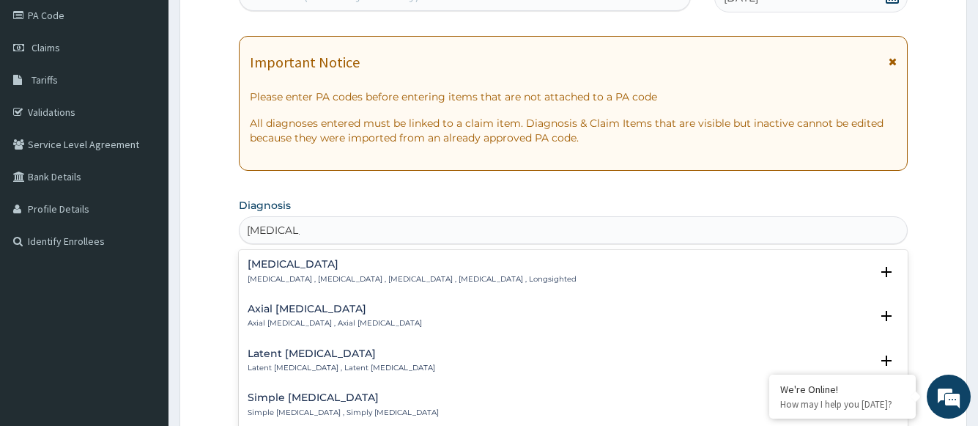
click at [291, 267] on h4 "Hypermetropia" at bounding box center [412, 264] width 329 height 11
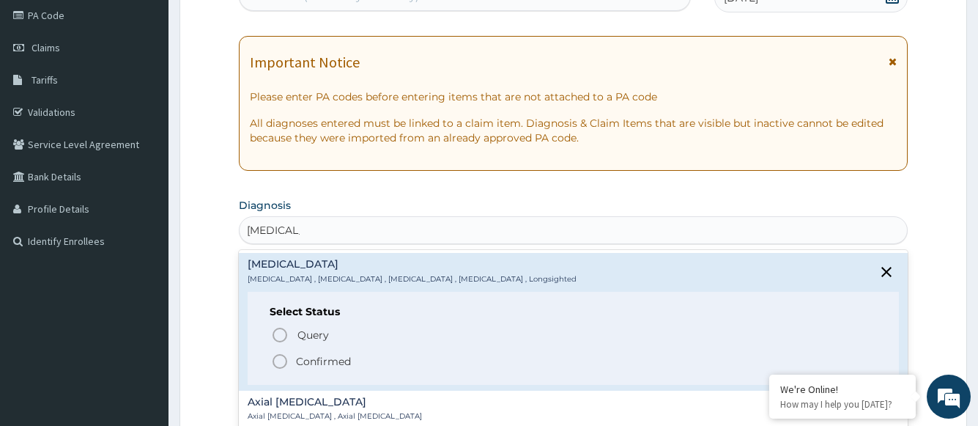
click at [315, 363] on p "Confirmed" at bounding box center [323, 361] width 55 height 15
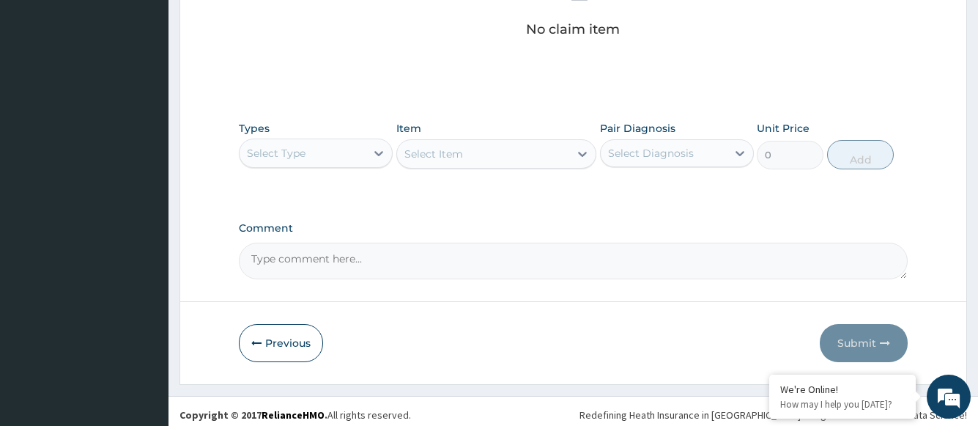
scroll to position [631, 0]
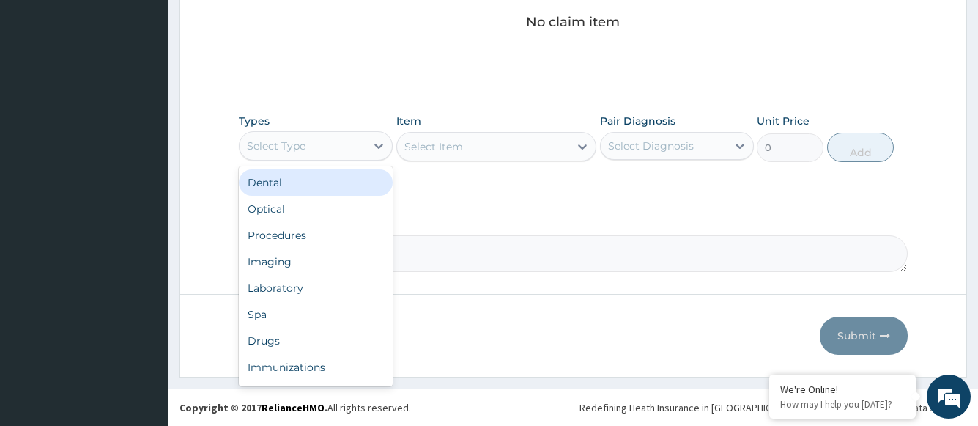
click at [320, 147] on div "Select Type" at bounding box center [303, 145] width 126 height 23
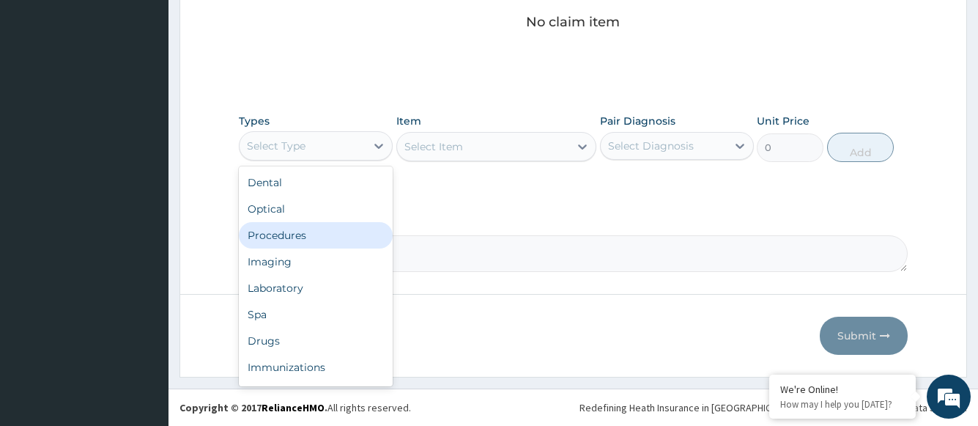
click at [298, 240] on div "Procedures" at bounding box center [316, 235] width 154 height 26
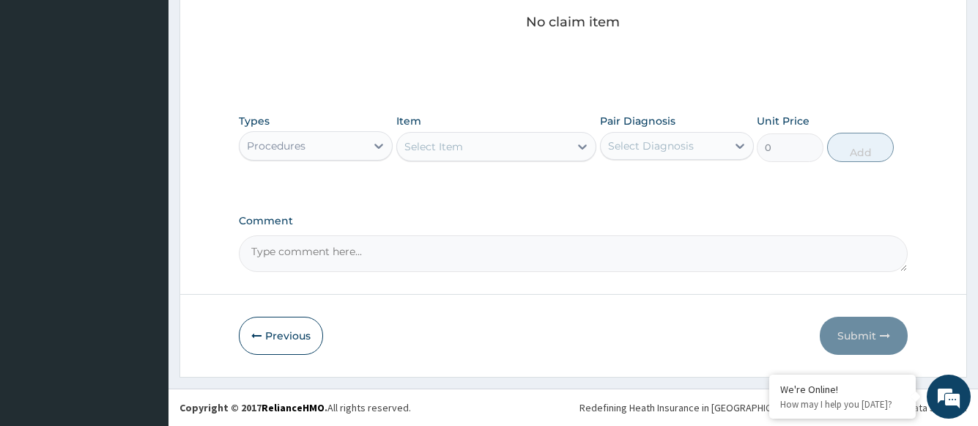
click at [494, 148] on div "Select Item" at bounding box center [483, 146] width 173 height 23
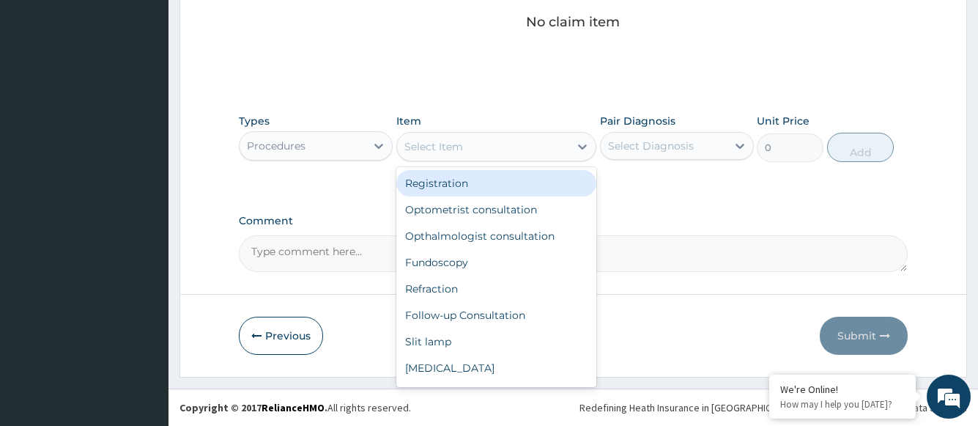
click at [485, 186] on div "Registration" at bounding box center [496, 183] width 201 height 26
type input "1500"
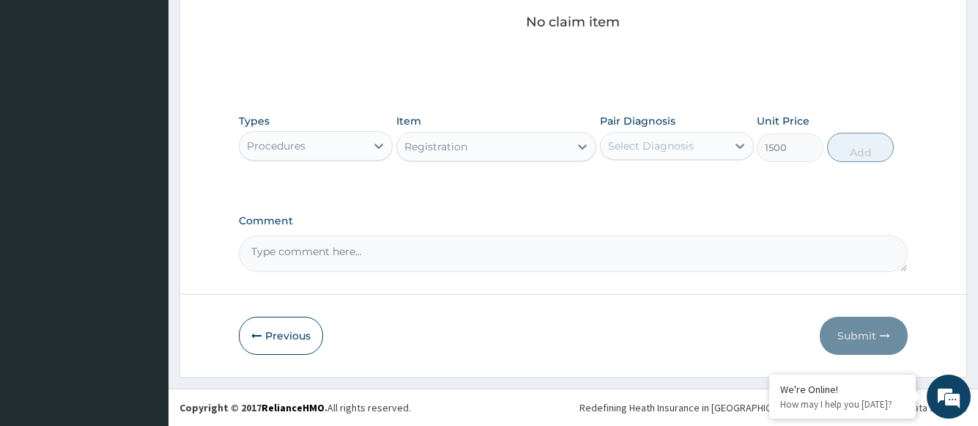
click at [670, 151] on div "Select Diagnosis" at bounding box center [651, 145] width 86 height 15
click at [663, 181] on label "Hypermetropia" at bounding box center [669, 181] width 91 height 15
checkbox input "true"
click at [870, 153] on button "Add" at bounding box center [860, 147] width 67 height 29
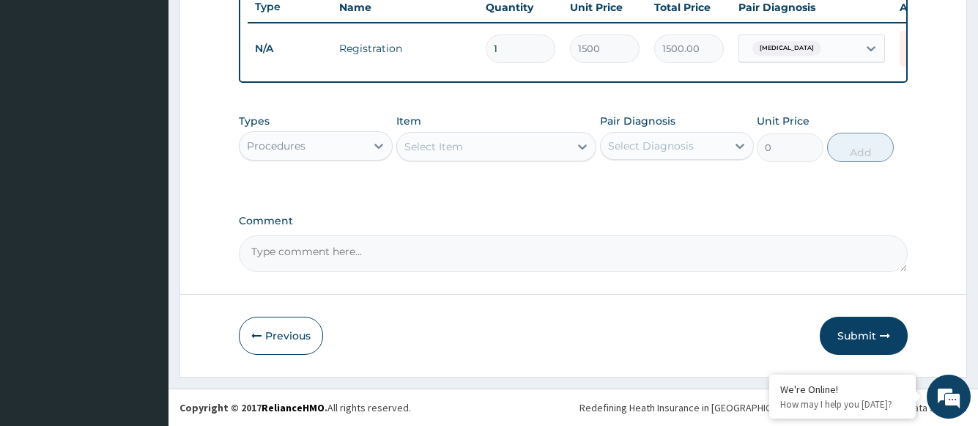
click at [468, 151] on div "Select Item" at bounding box center [483, 146] width 173 height 23
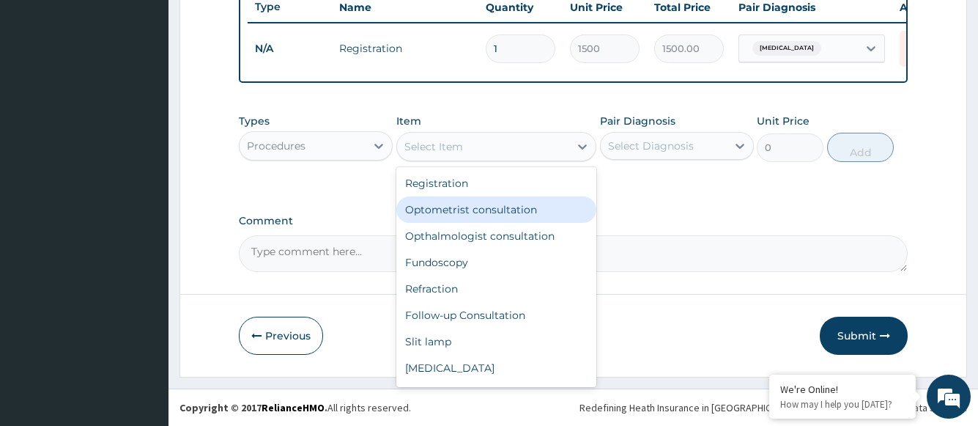
click at [482, 213] on div "Optometrist consultation" at bounding box center [496, 209] width 201 height 26
type input "2000"
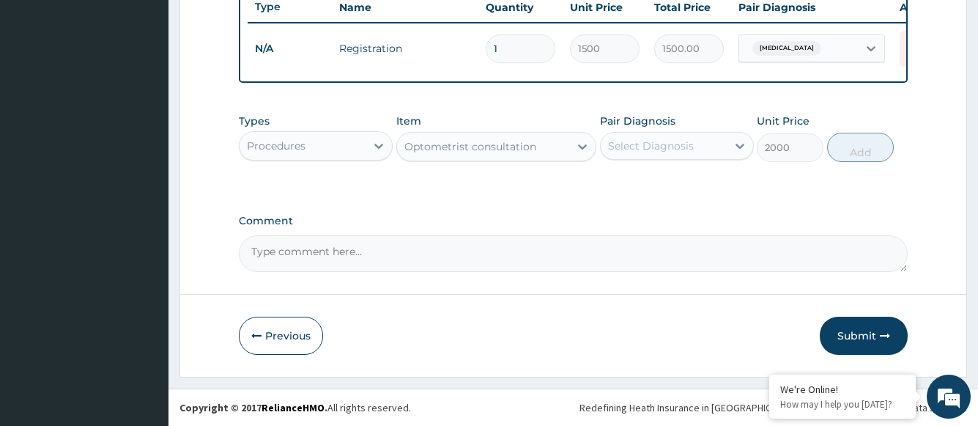
drag, startPoint x: 672, startPoint y: 131, endPoint x: 672, endPoint y: 143, distance: 11.7
click at [672, 132] on div "Select Diagnosis" at bounding box center [677, 146] width 154 height 28
click at [668, 191] on div "Hypermetropia" at bounding box center [677, 184] width 154 height 30
checkbox input "true"
click at [849, 149] on button "Add" at bounding box center [860, 147] width 67 height 29
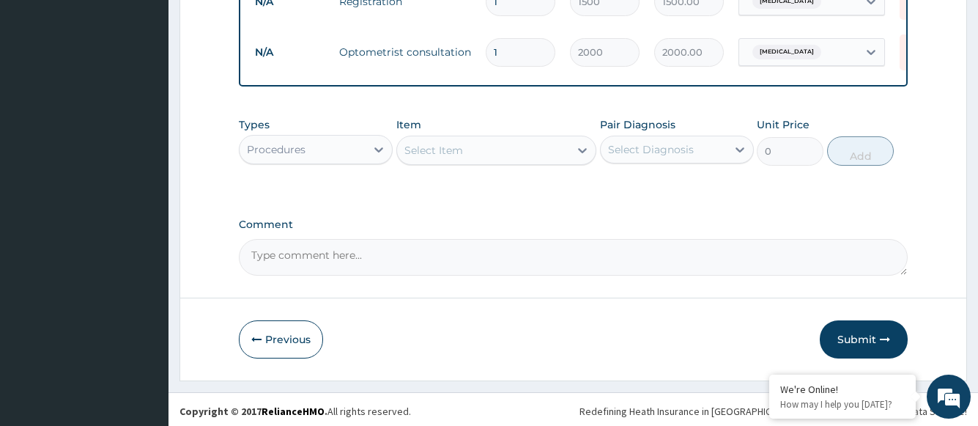
scroll to position [623, 0]
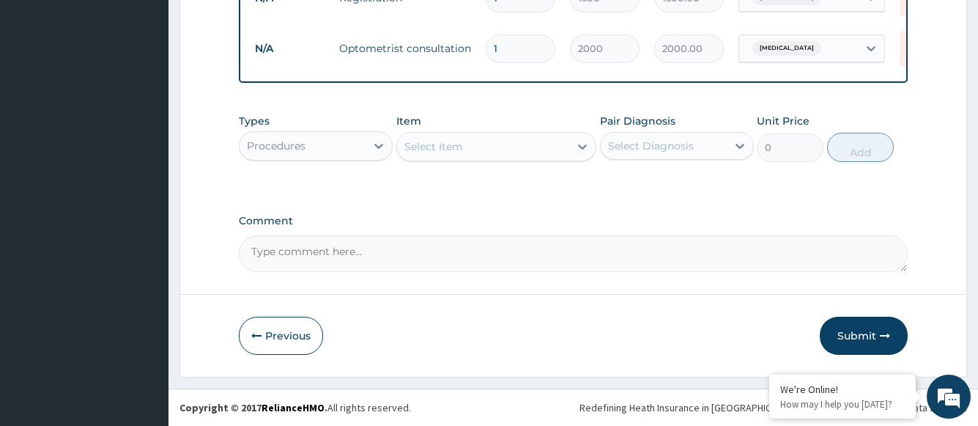
click at [453, 144] on div "Select Item" at bounding box center [433, 146] width 59 height 15
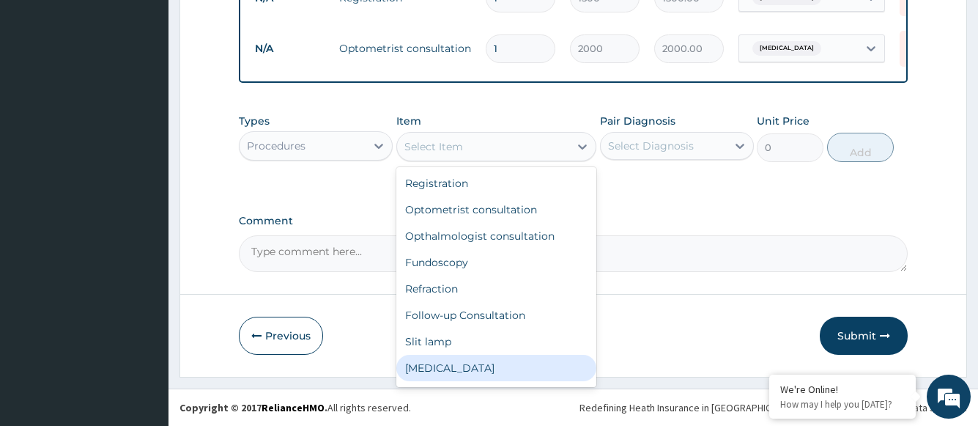
drag, startPoint x: 446, startPoint y: 370, endPoint x: 473, endPoint y: 354, distance: 31.5
click at [445, 370] on div "Tonometry" at bounding box center [496, 368] width 201 height 26
type input "1000"
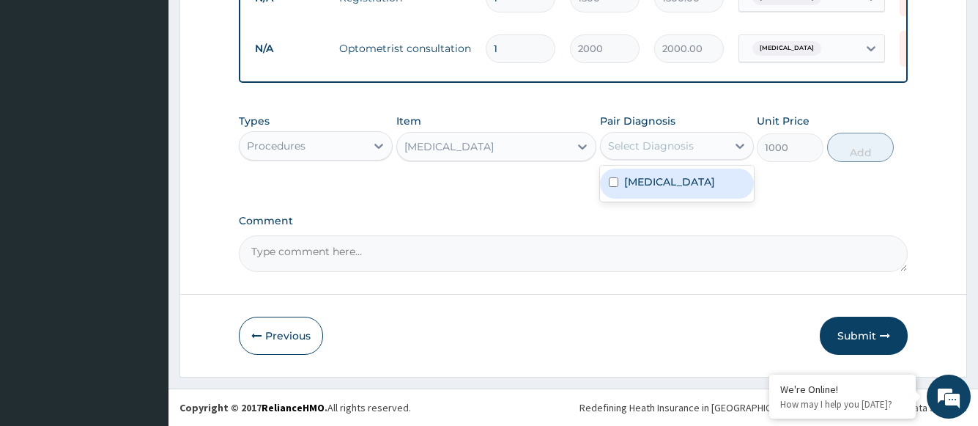
click at [643, 151] on div "Select Diagnosis" at bounding box center [651, 145] width 86 height 15
click at [647, 182] on label "Hypermetropia" at bounding box center [669, 181] width 91 height 15
checkbox input "true"
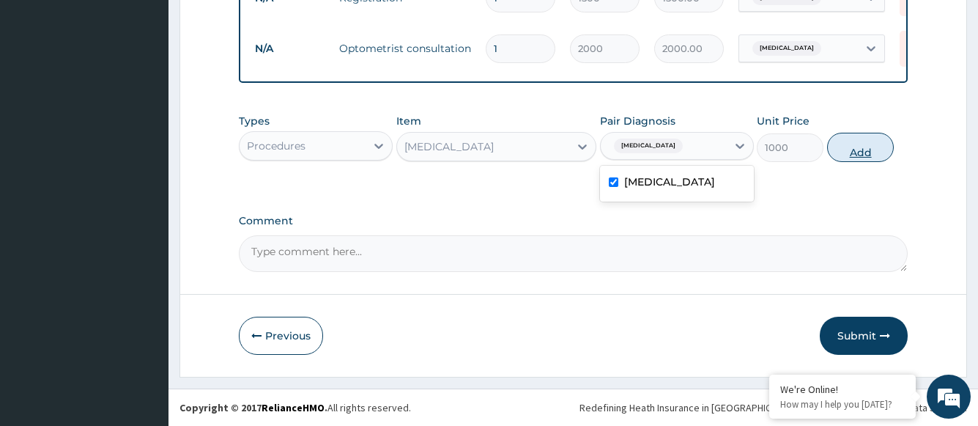
click at [857, 148] on button "Add" at bounding box center [860, 147] width 67 height 29
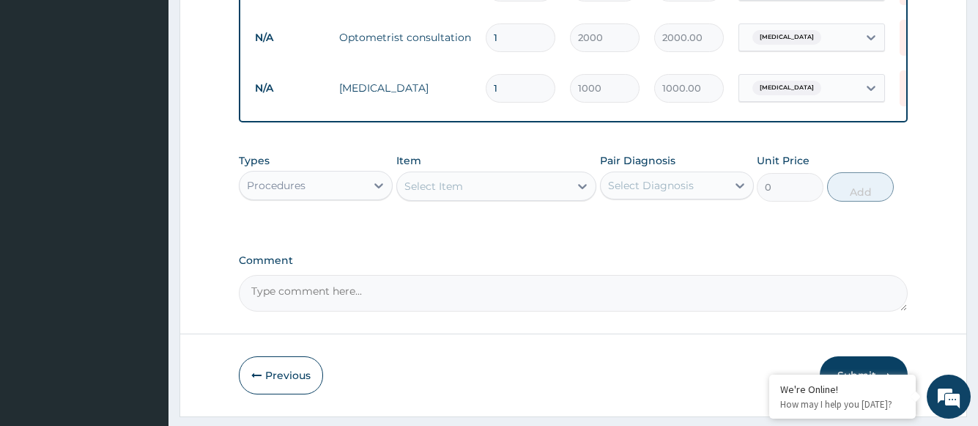
click at [476, 198] on div "Select Item" at bounding box center [483, 185] width 173 height 23
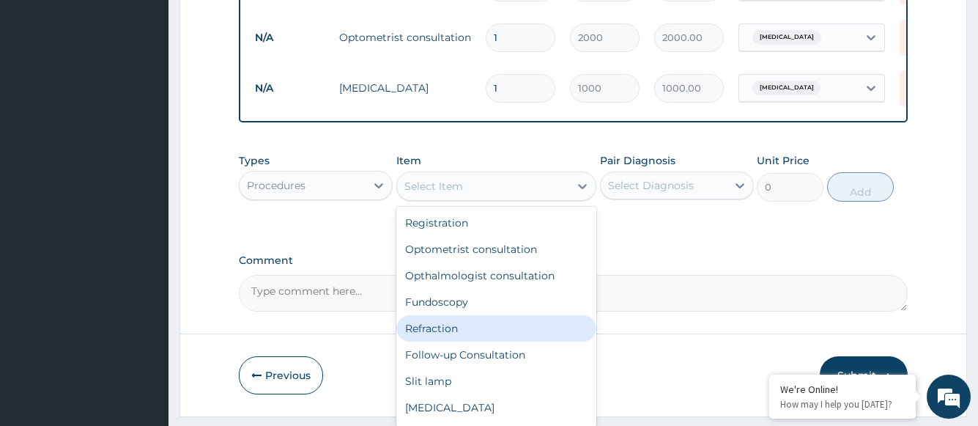
click at [442, 339] on div "Refraction" at bounding box center [496, 328] width 201 height 26
type input "1000"
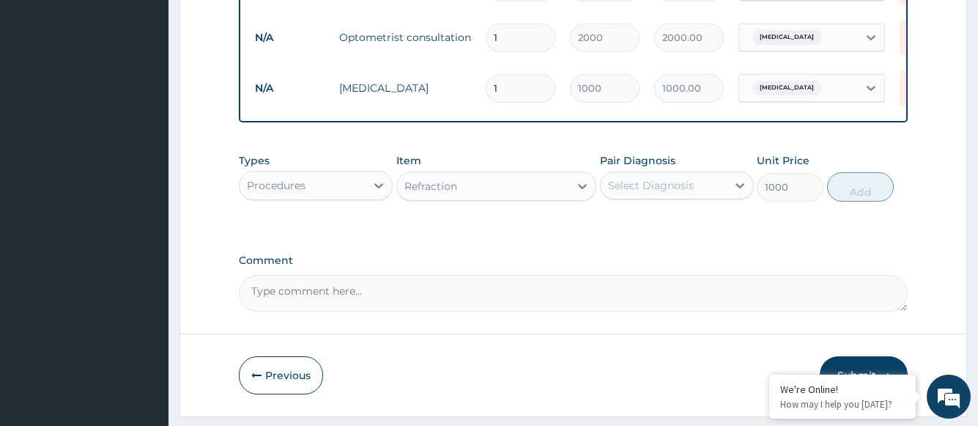
click at [669, 193] on div "Select Diagnosis" at bounding box center [651, 185] width 86 height 15
click at [667, 229] on label "Hypermetropia" at bounding box center [669, 221] width 91 height 15
checkbox input "true"
click at [868, 199] on button "Add" at bounding box center [860, 186] width 67 height 29
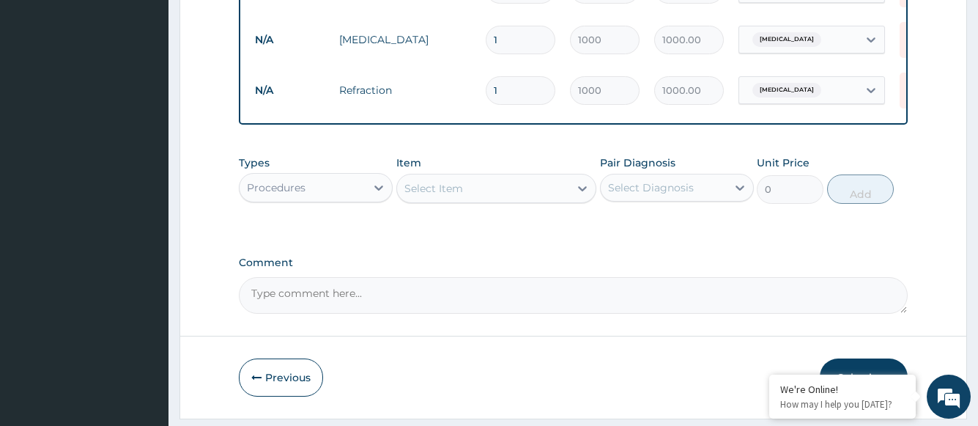
scroll to position [724, 0]
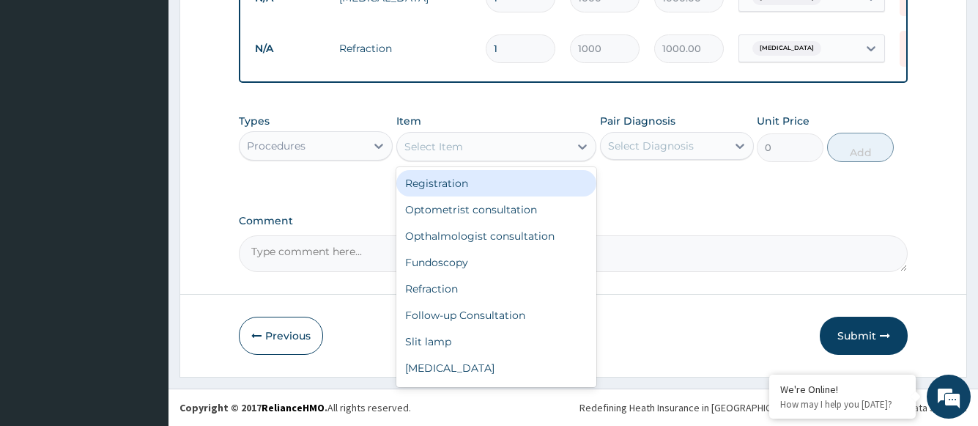
click at [484, 151] on div "Select Item" at bounding box center [483, 146] width 173 height 23
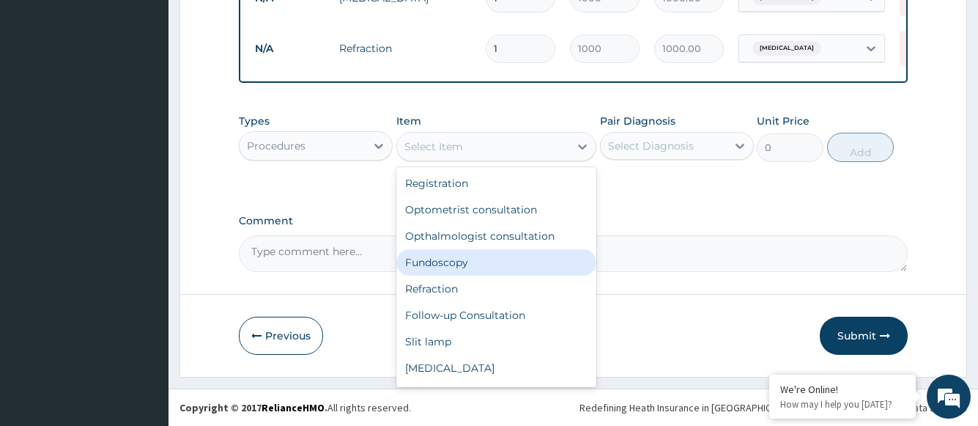
click at [450, 268] on div "Fundoscopy" at bounding box center [496, 262] width 201 height 26
type input "1000"
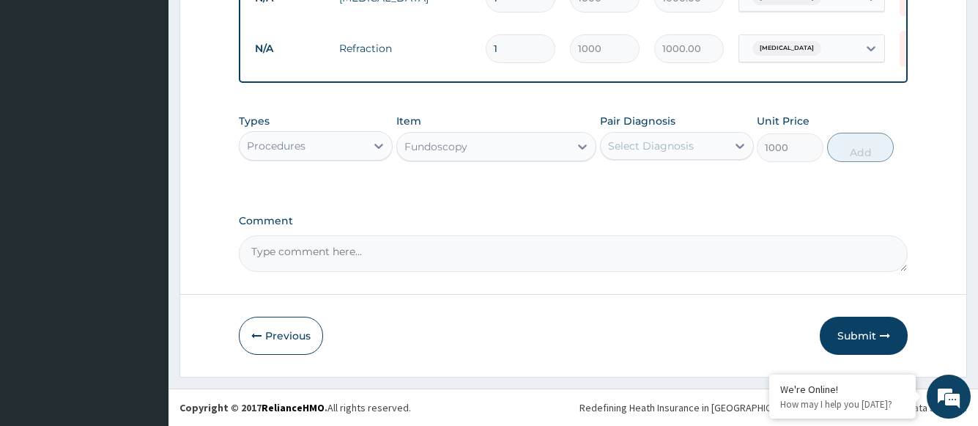
click at [638, 152] on div "Select Diagnosis" at bounding box center [651, 145] width 86 height 15
click at [639, 183] on label "Hypermetropia" at bounding box center [669, 181] width 91 height 15
checkbox input "true"
click at [857, 152] on button "Add" at bounding box center [860, 147] width 67 height 29
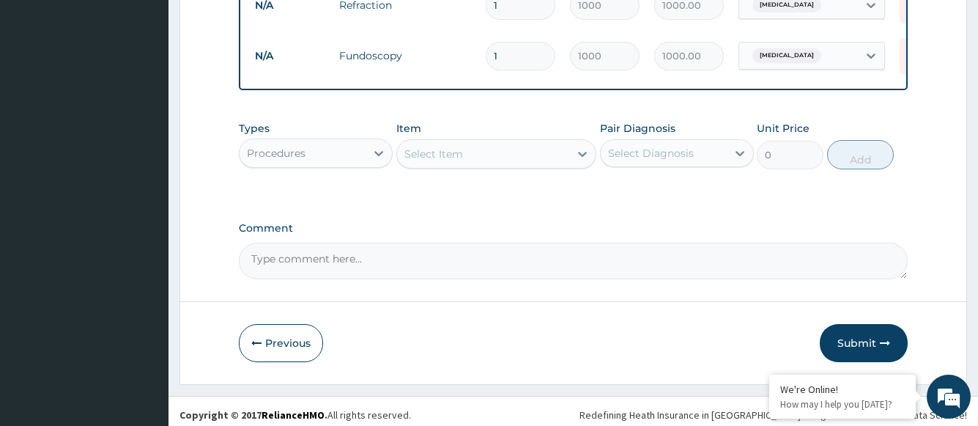
scroll to position [775, 0]
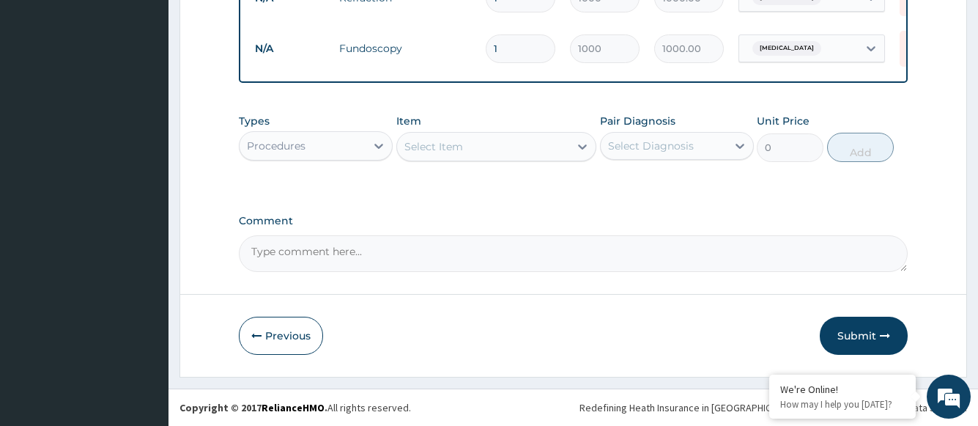
click at [459, 139] on div "Select Item" at bounding box center [433, 146] width 59 height 15
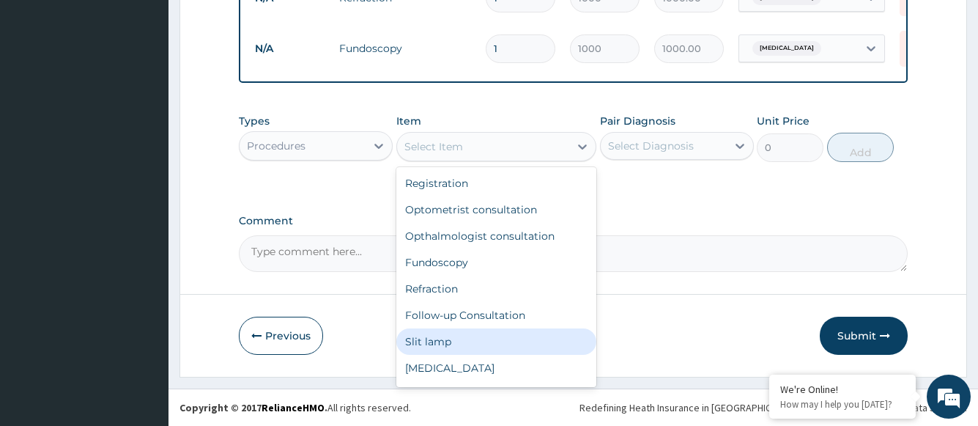
click at [454, 336] on div "Slit lamp" at bounding box center [496, 341] width 201 height 26
type input "1000"
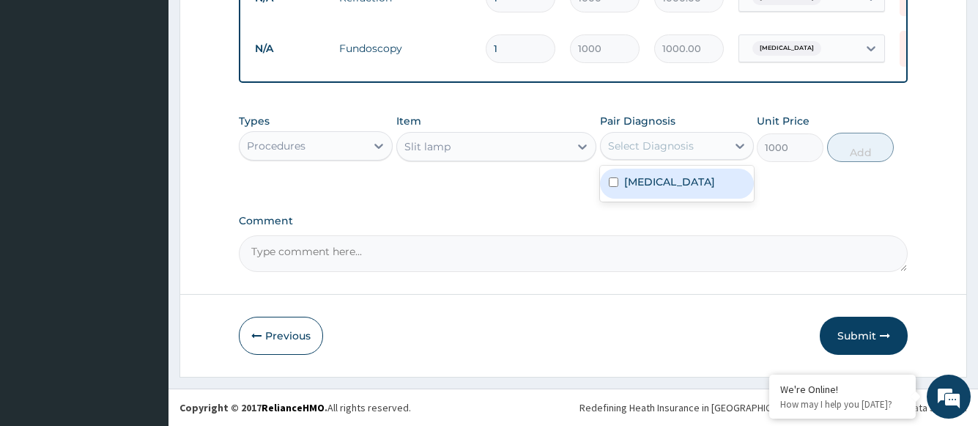
click at [648, 149] on div "Select Diagnosis" at bounding box center [651, 145] width 86 height 15
click at [653, 179] on label "Hypermetropia" at bounding box center [669, 181] width 91 height 15
checkbox input "true"
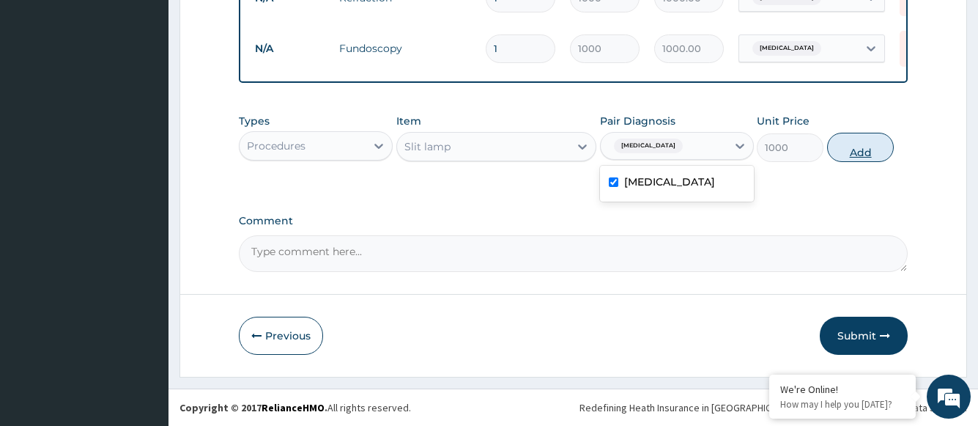
click at [846, 152] on button "Add" at bounding box center [860, 147] width 67 height 29
type input "0"
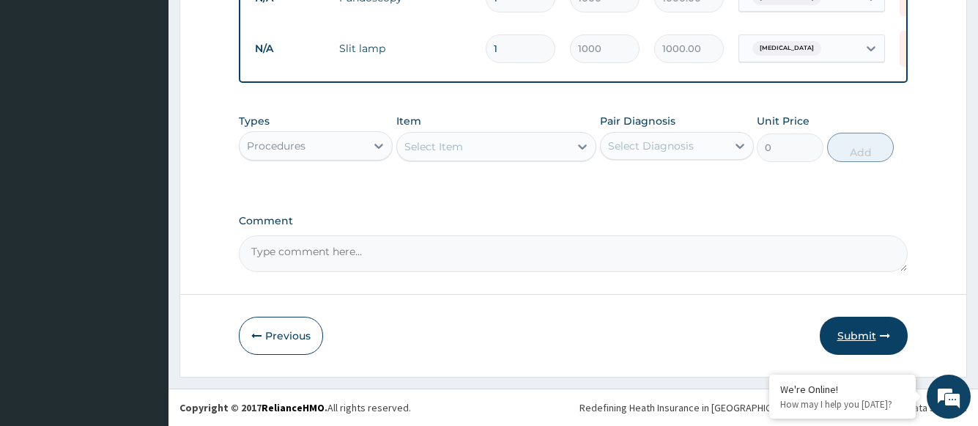
click at [861, 338] on button "Submit" at bounding box center [864, 336] width 88 height 38
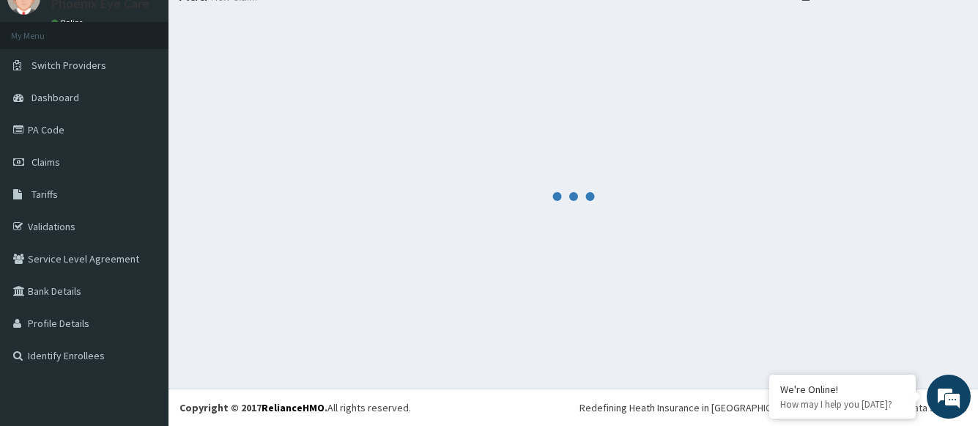
scroll to position [825, 0]
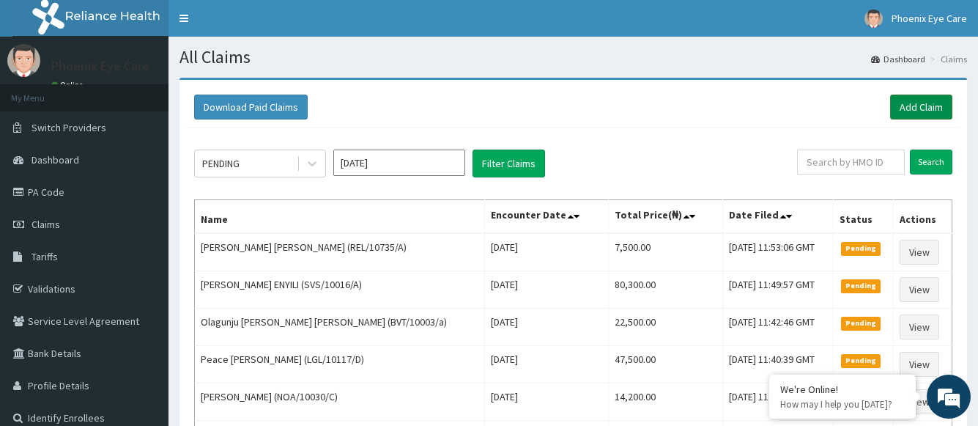
click at [923, 106] on link "Add Claim" at bounding box center [921, 107] width 62 height 25
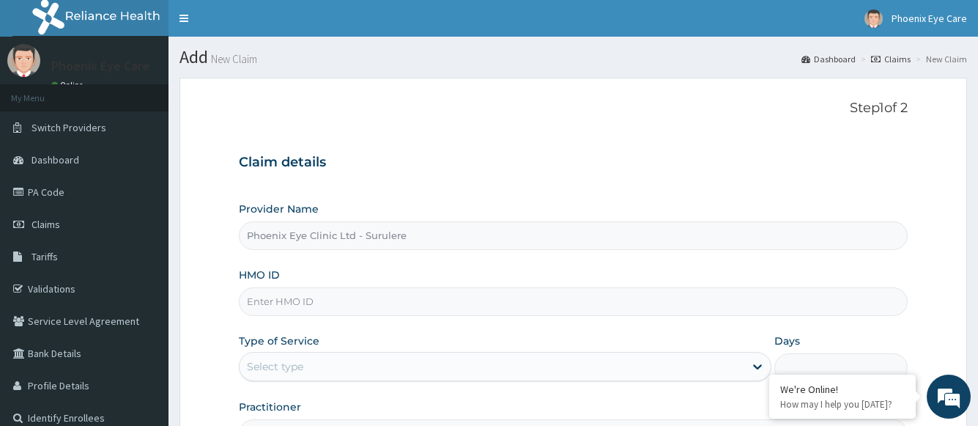
type input "Phoenix Eye Clinic Ltd - Surulere"
click at [515, 303] on input "HMO ID" at bounding box center [573, 301] width 668 height 29
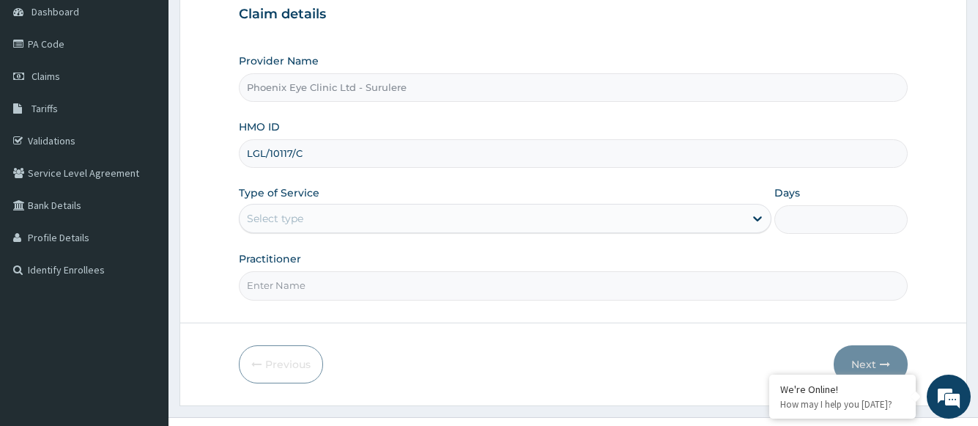
scroll to position [177, 0]
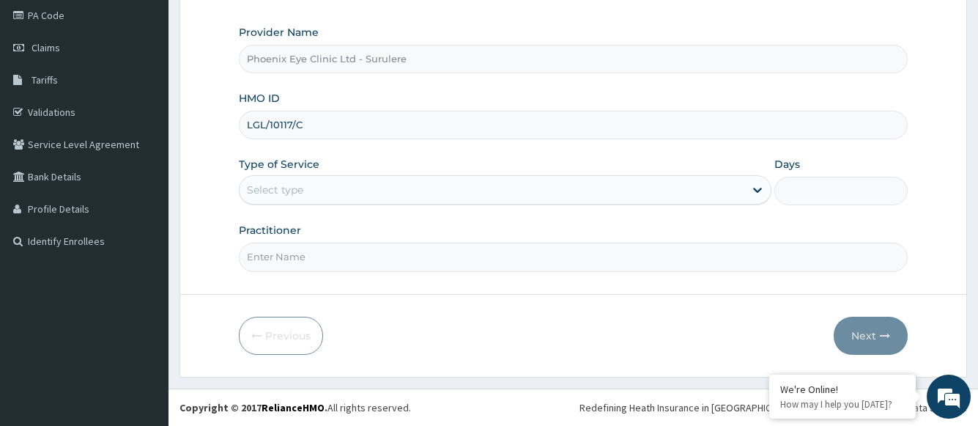
type input "LGL/10117/C"
click at [382, 195] on div "Select type" at bounding box center [492, 189] width 504 height 23
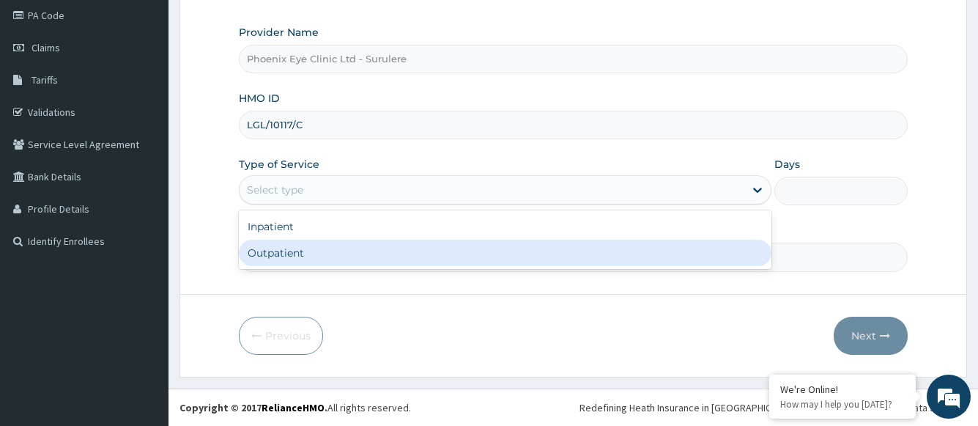
click at [319, 251] on div "Outpatient" at bounding box center [505, 253] width 532 height 26
type input "1"
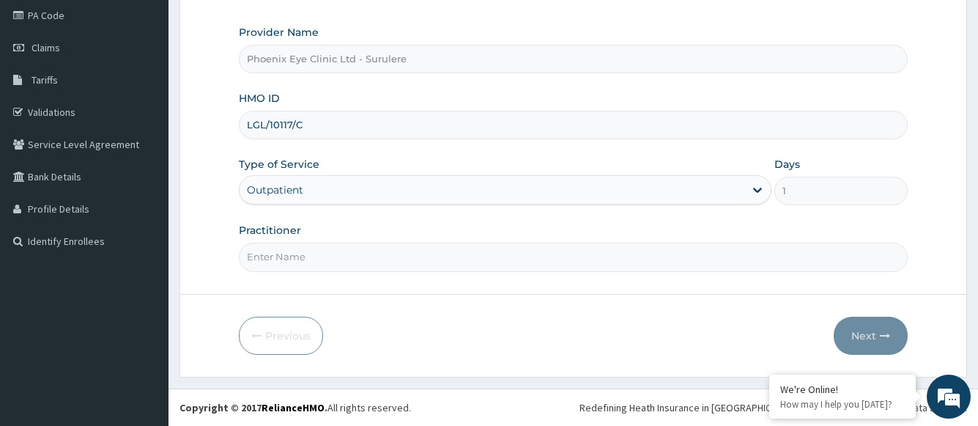
click at [317, 259] on input "Practitioner" at bounding box center [573, 257] width 668 height 29
type input "[PERSON_NAME]"
click at [860, 330] on button "Next" at bounding box center [871, 336] width 74 height 38
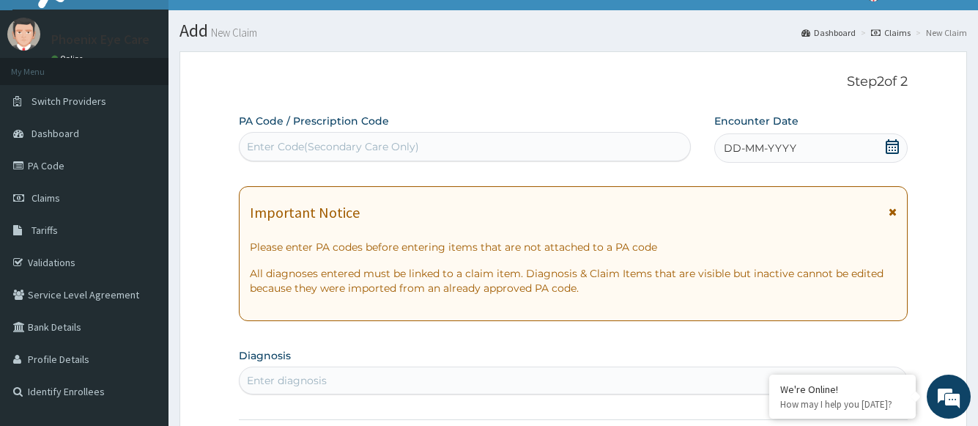
scroll to position [0, 0]
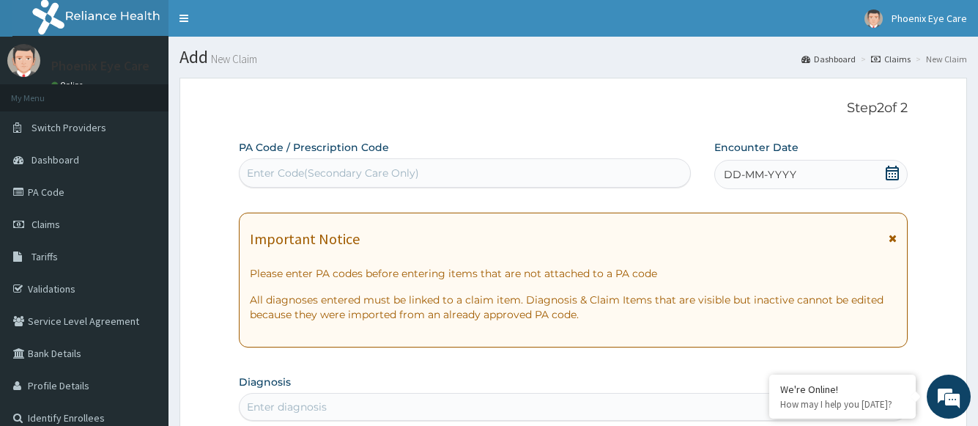
click at [890, 174] on icon at bounding box center [892, 173] width 15 height 15
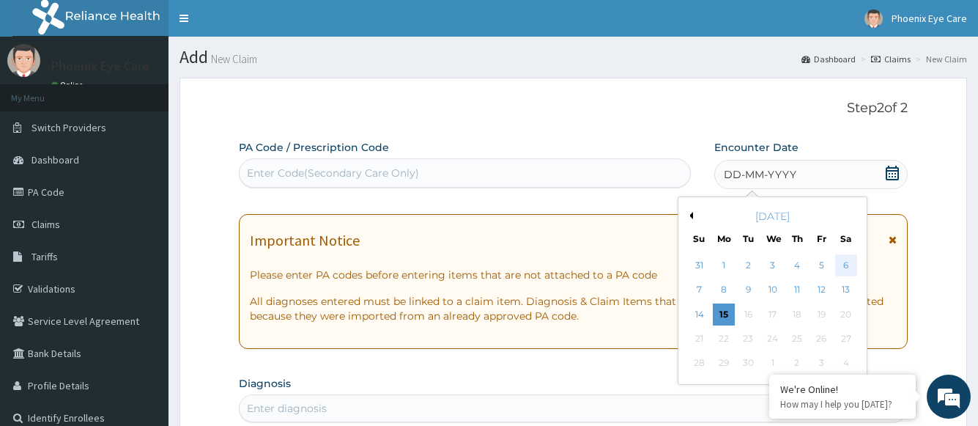
click at [851, 265] on div "6" at bounding box center [846, 265] width 22 height 22
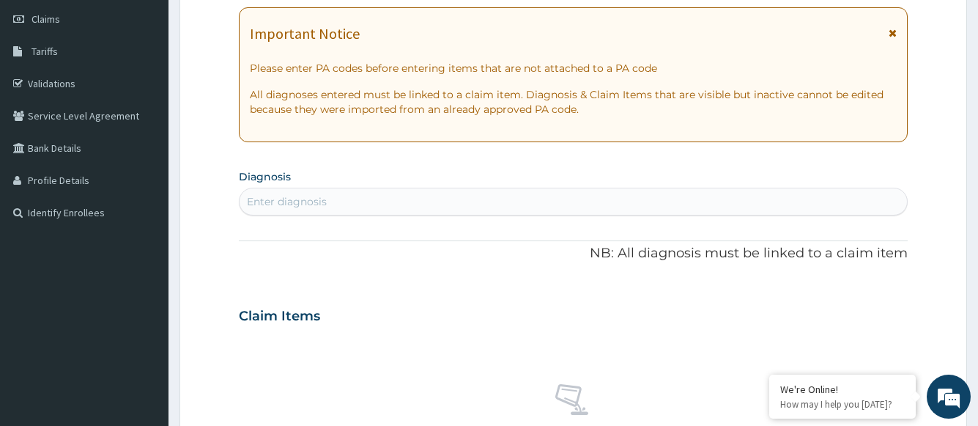
scroll to position [293, 0]
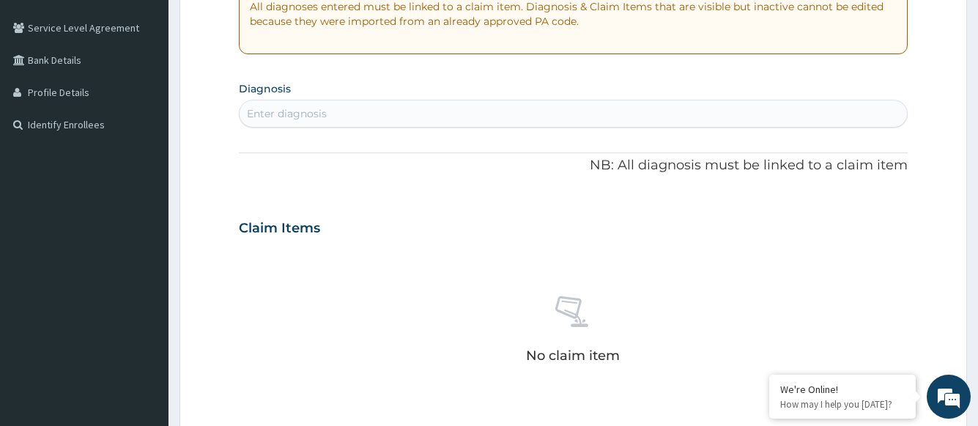
click at [383, 114] on div "Enter diagnosis" at bounding box center [573, 113] width 667 height 23
type input "[MEDICAL_DATA]"
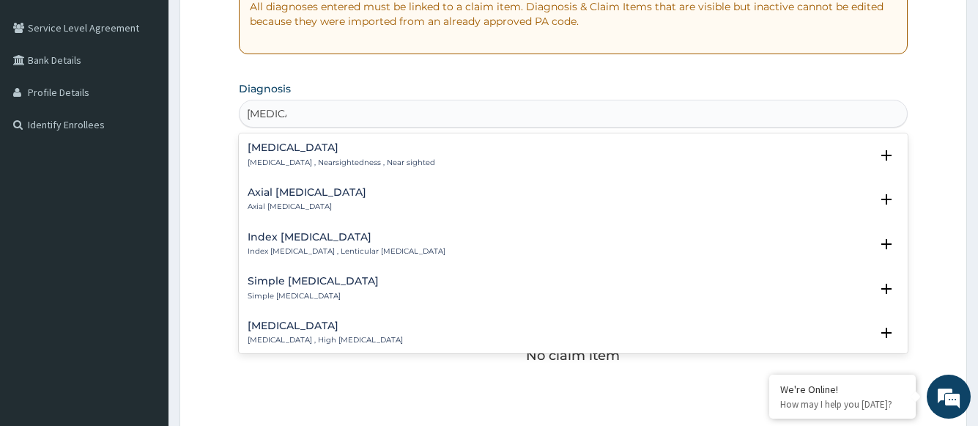
click at [290, 156] on div "[MEDICAL_DATA] [MEDICAL_DATA] , Nearsightedness , Near sighted" at bounding box center [342, 155] width 188 height 26
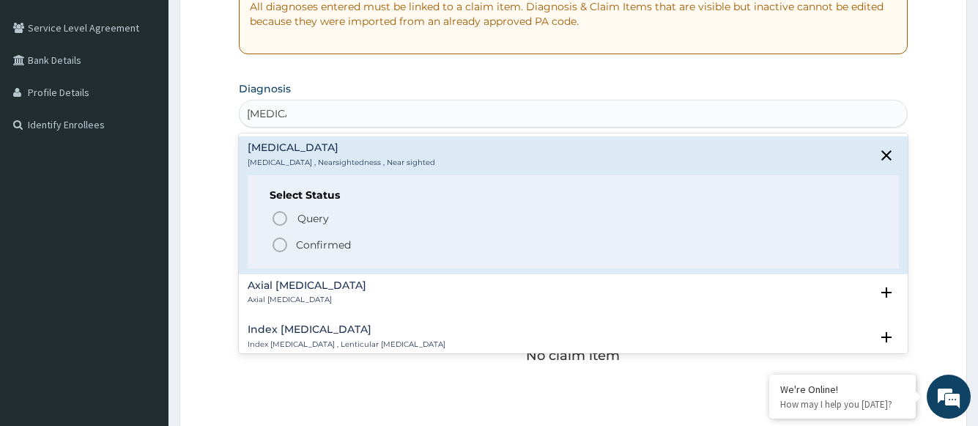
click at [316, 247] on p "Confirmed" at bounding box center [323, 244] width 55 height 15
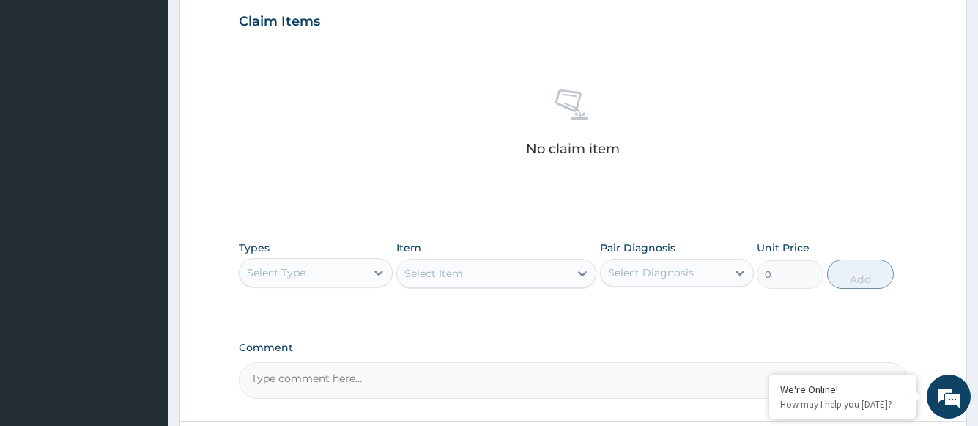
scroll to position [631, 0]
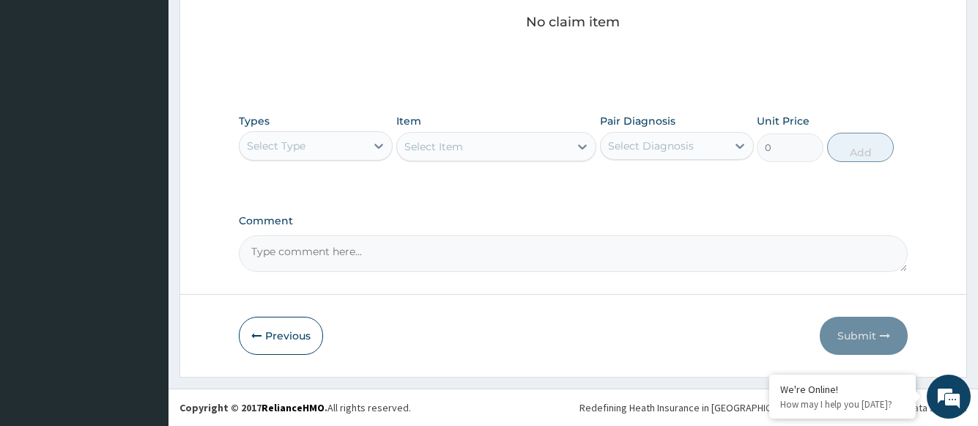
click at [365, 150] on div "Select Type" at bounding box center [303, 145] width 126 height 23
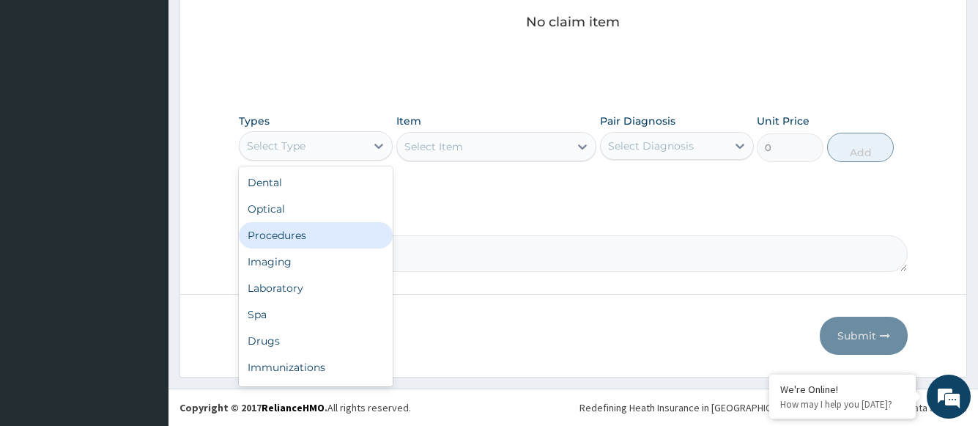
click at [339, 240] on div "Procedures" at bounding box center [316, 235] width 154 height 26
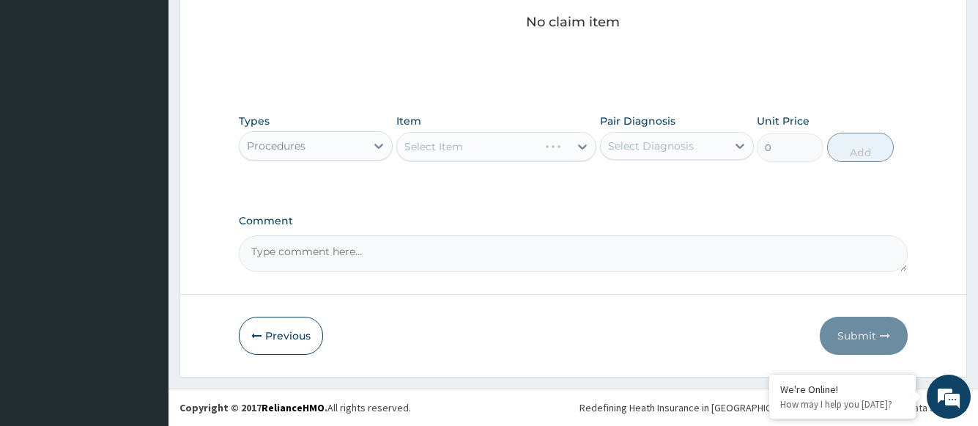
click at [493, 152] on div "Select Item" at bounding box center [496, 146] width 201 height 29
click at [540, 151] on div "Select Item" at bounding box center [483, 146] width 173 height 23
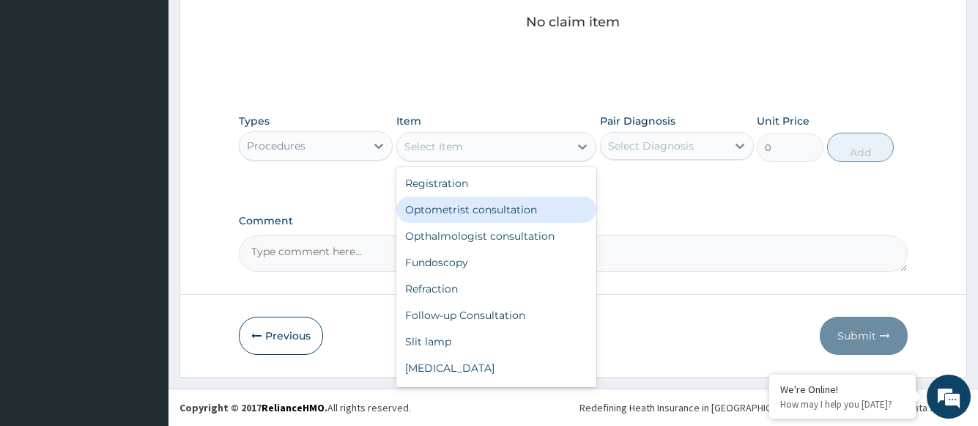
click at [487, 210] on div "Optometrist consultation" at bounding box center [496, 209] width 201 height 26
type input "2000"
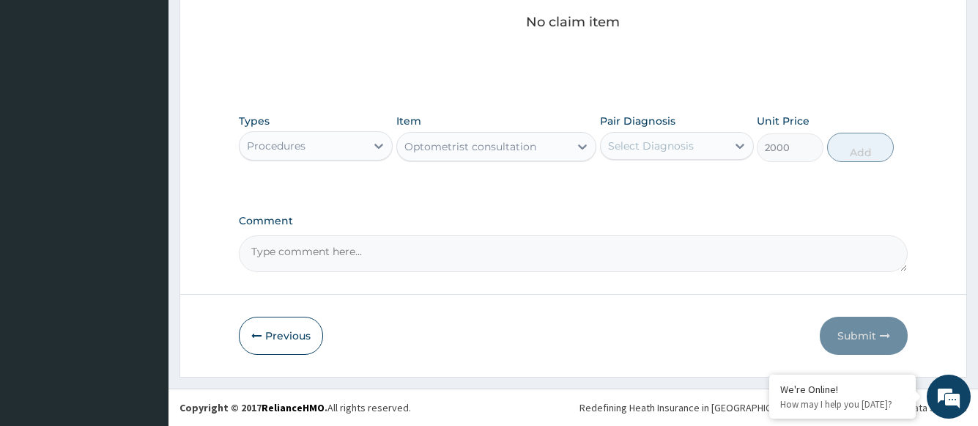
click at [630, 150] on div "Select Diagnosis" at bounding box center [651, 145] width 86 height 15
click at [632, 187] on label "[MEDICAL_DATA]" at bounding box center [669, 181] width 91 height 15
checkbox input "true"
click at [866, 155] on button "Add" at bounding box center [860, 147] width 67 height 29
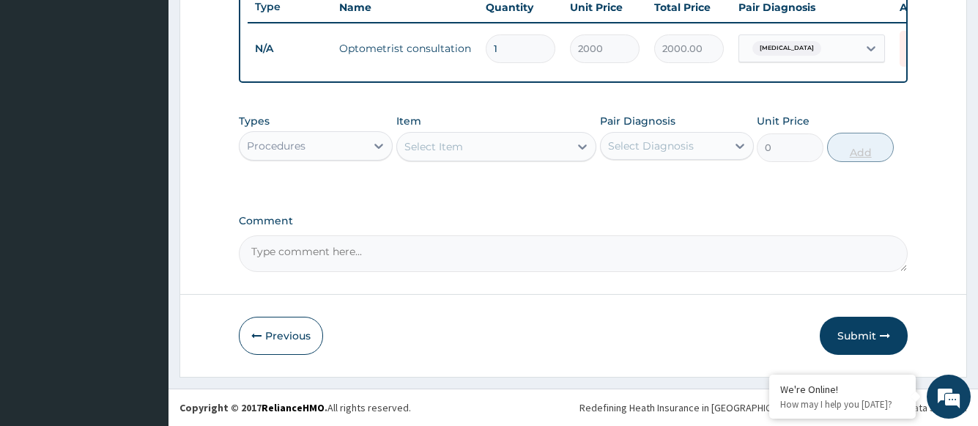
scroll to position [572, 0]
click at [495, 151] on div "Select Item" at bounding box center [483, 146] width 173 height 23
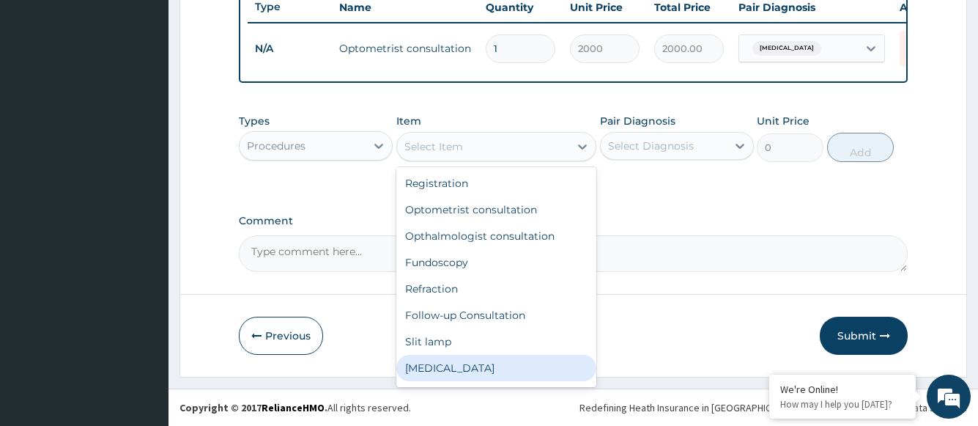
click at [470, 364] on div "[MEDICAL_DATA]" at bounding box center [496, 368] width 201 height 26
type input "1000"
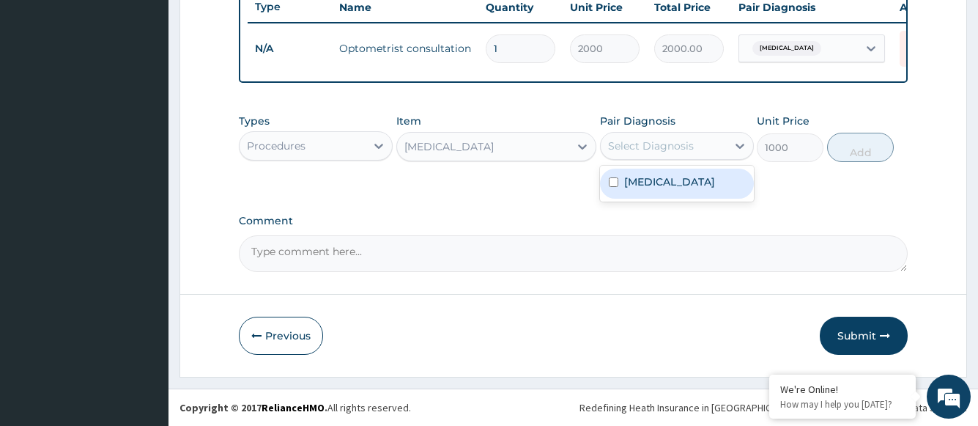
click at [638, 157] on div "Select Diagnosis" at bounding box center [664, 145] width 126 height 23
click at [639, 188] on label "[MEDICAL_DATA]" at bounding box center [669, 181] width 91 height 15
checkbox input "true"
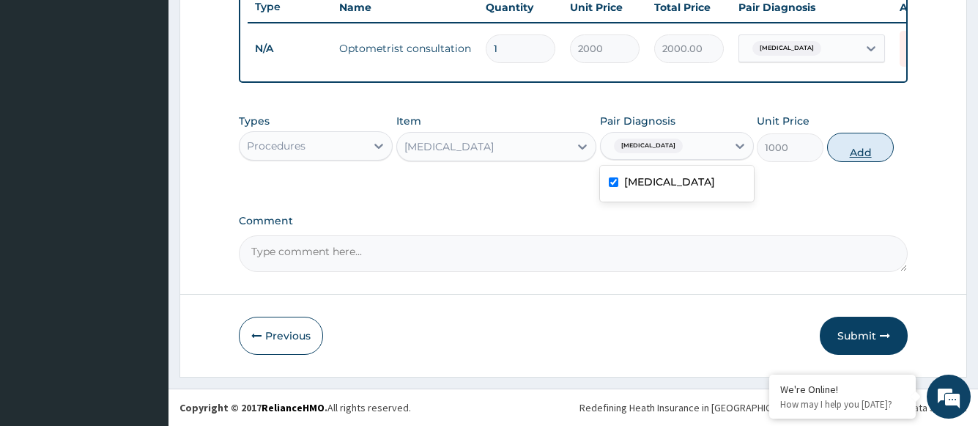
click at [857, 148] on button "Add" at bounding box center [860, 147] width 67 height 29
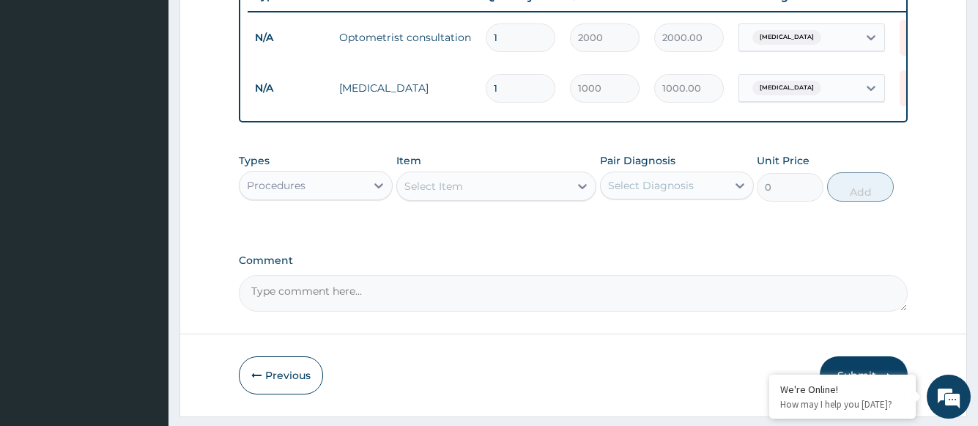
scroll to position [623, 0]
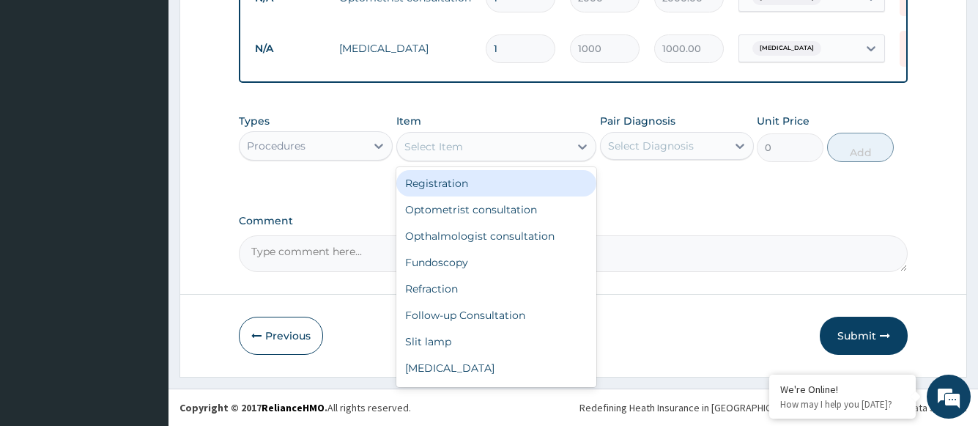
click at [491, 149] on div "Select Item" at bounding box center [483, 146] width 173 height 23
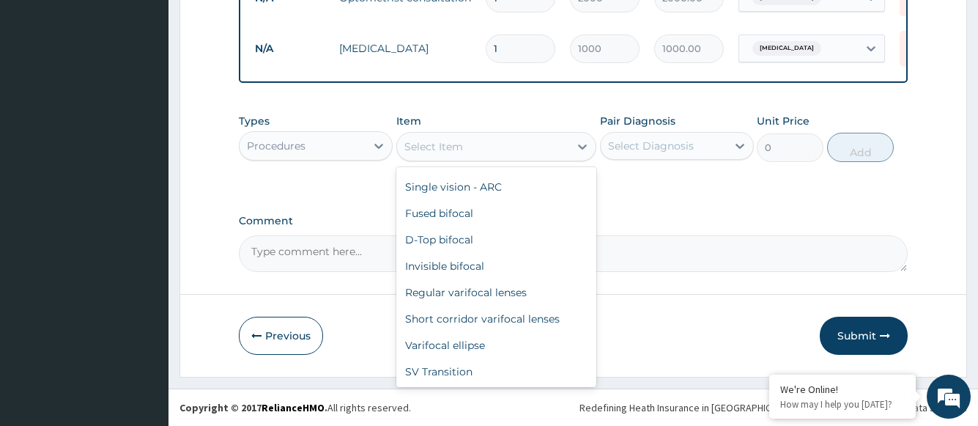
scroll to position [736, 0]
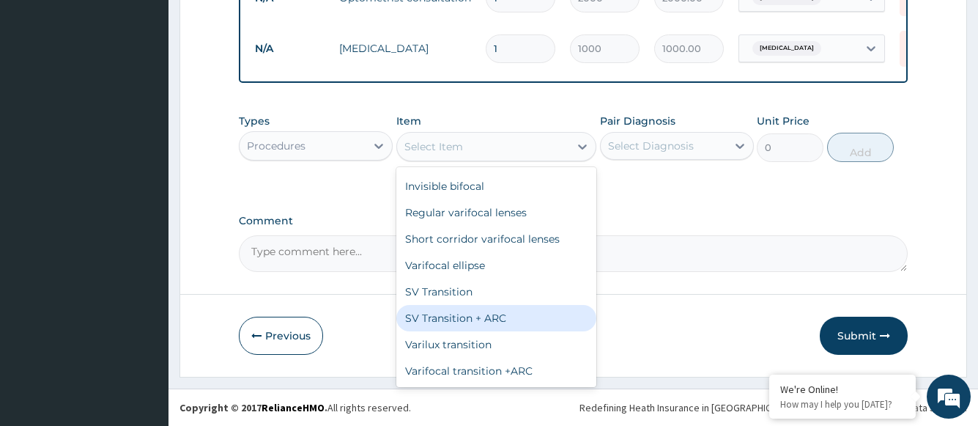
click at [517, 319] on div "SV Transition + ARC" at bounding box center [496, 318] width 201 height 26
type input "20000"
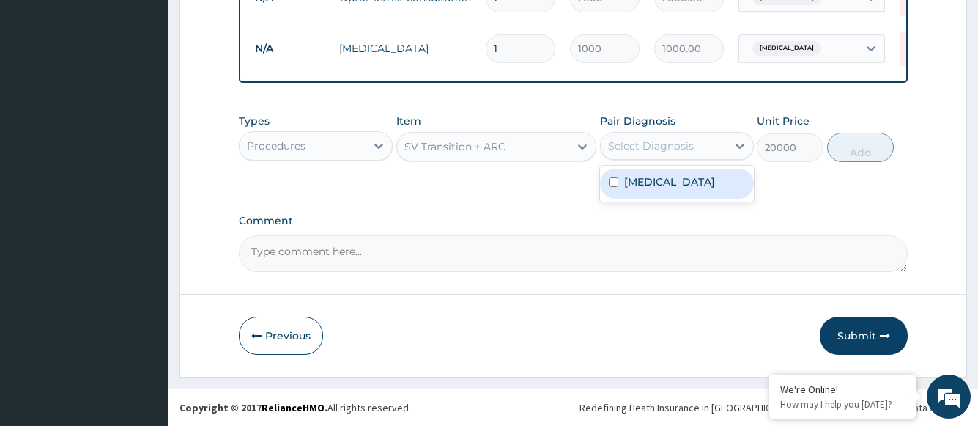
click at [679, 147] on div "Select Diagnosis" at bounding box center [651, 145] width 86 height 15
click at [678, 175] on div "[MEDICAL_DATA]" at bounding box center [677, 184] width 154 height 30
checkbox input "true"
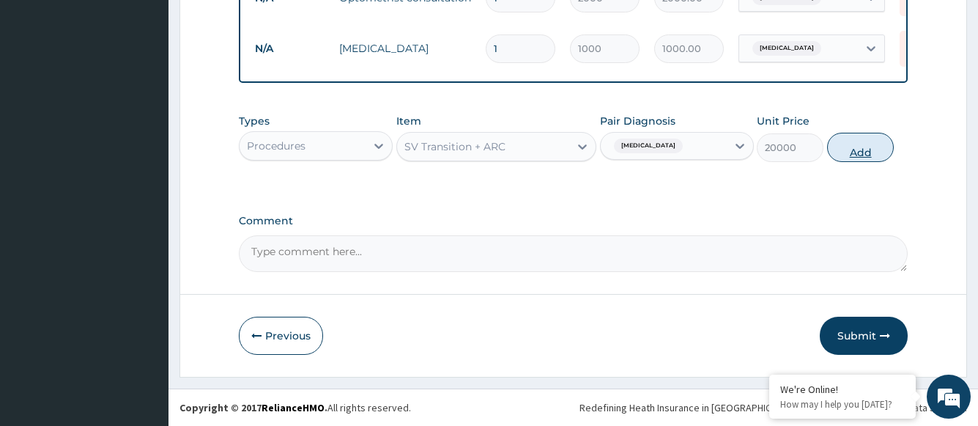
click at [867, 150] on button "Add" at bounding box center [860, 147] width 67 height 29
type input "0"
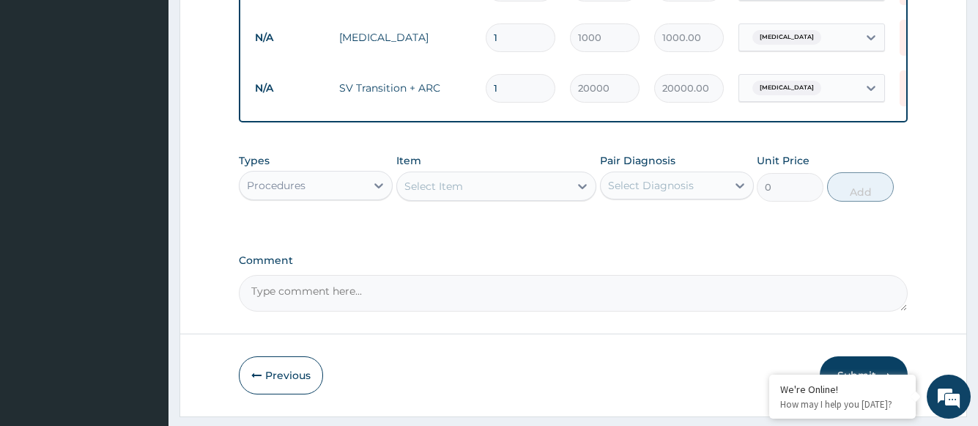
drag, startPoint x: 506, startPoint y: 84, endPoint x: 488, endPoint y: 84, distance: 18.3
click at [488, 84] on input "1" at bounding box center [521, 88] width 70 height 29
type input "2"
type input "40000.00"
type input "2"
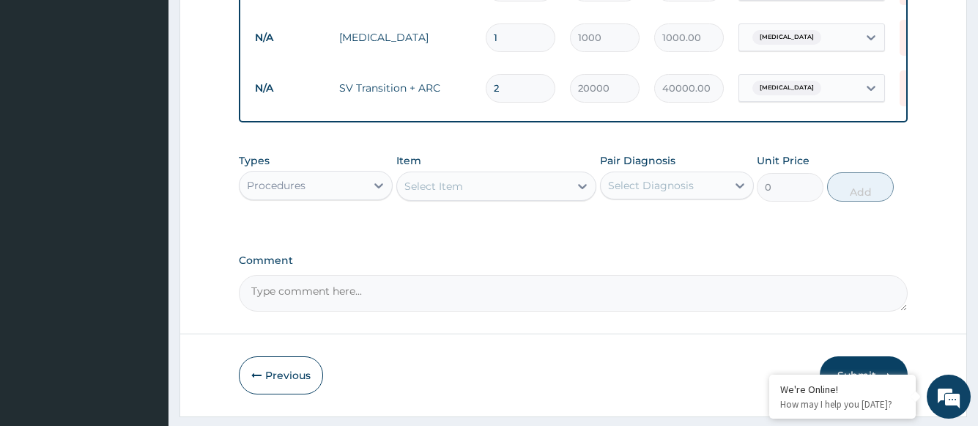
click at [617, 221] on div "Types Procedures Item Select Item Pair Diagnosis Select Diagnosis Unit Price 0 …" at bounding box center [573, 188] width 668 height 85
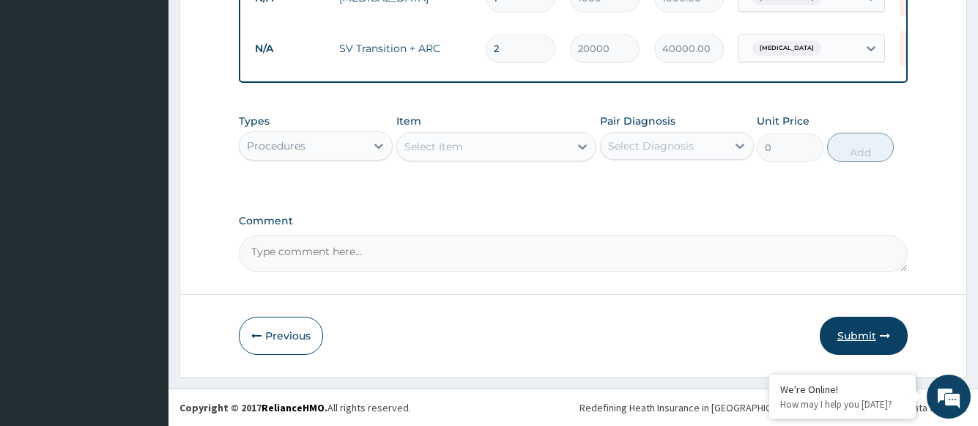
click at [854, 331] on button "Submit" at bounding box center [864, 336] width 88 height 38
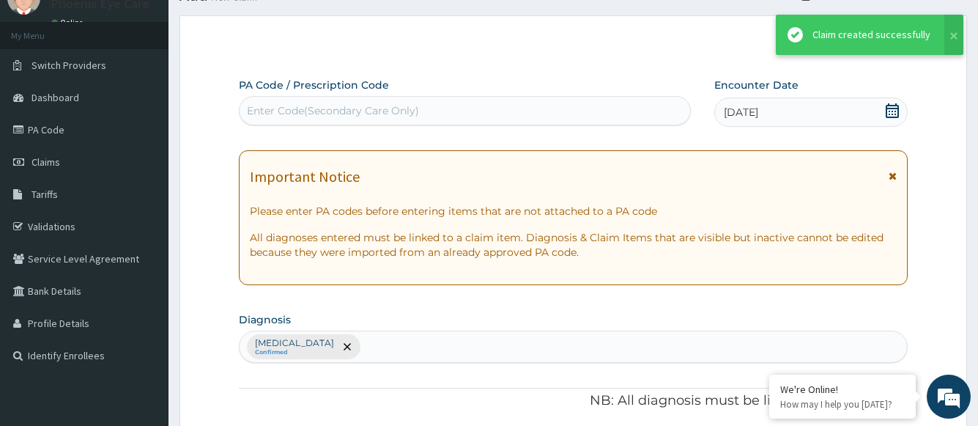
scroll to position [673, 0]
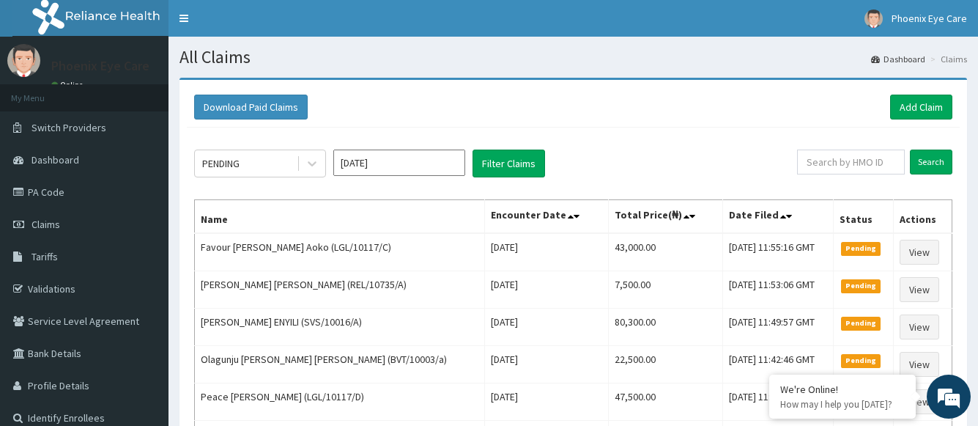
click at [687, 86] on div "Download Paid Claims Add Claim × Note you can only download claims within a max…" at bounding box center [574, 322] width 788 height 484
click at [921, 103] on link "Add Claim" at bounding box center [921, 107] width 62 height 25
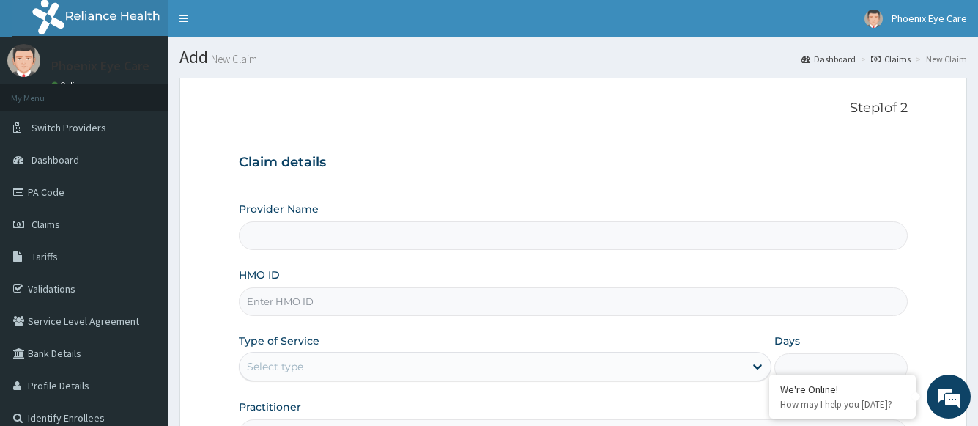
type input "Phoenix Eye Clinic Ltd - Surulere"
click at [284, 300] on input "HMO ID" at bounding box center [573, 301] width 668 height 29
click at [314, 302] on input "HMO ID" at bounding box center [573, 301] width 668 height 29
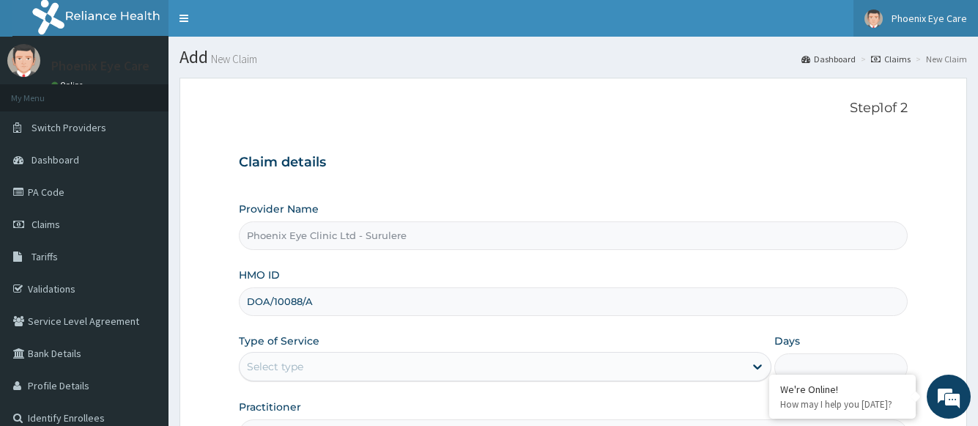
type input "DOA/10088/A"
click at [939, 20] on span "Phoenix Eye Care" at bounding box center [929, 18] width 75 height 13
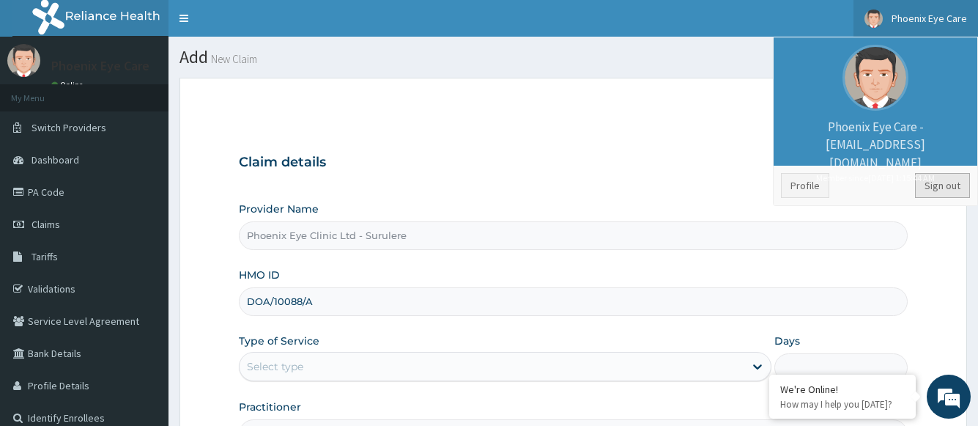
click at [940, 186] on link "Sign out" at bounding box center [942, 185] width 55 height 25
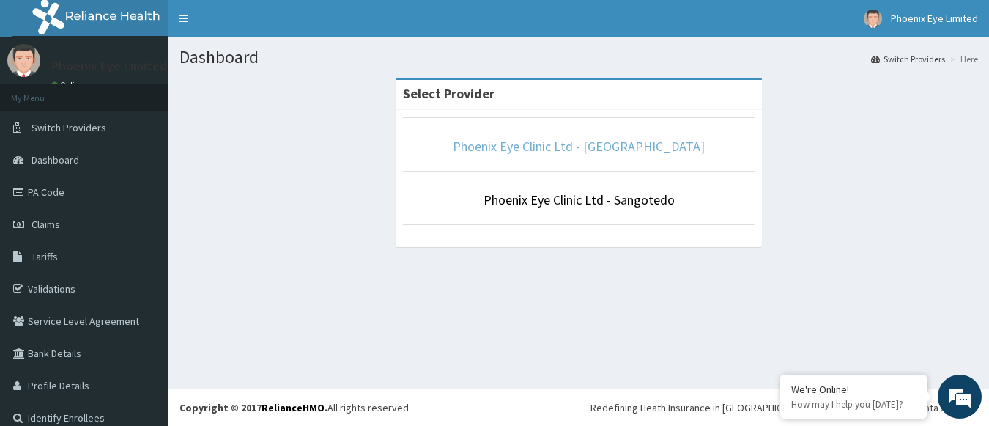
click at [568, 144] on link "Phoenix Eye Clinic Ltd - [GEOGRAPHIC_DATA]" at bounding box center [579, 146] width 252 height 17
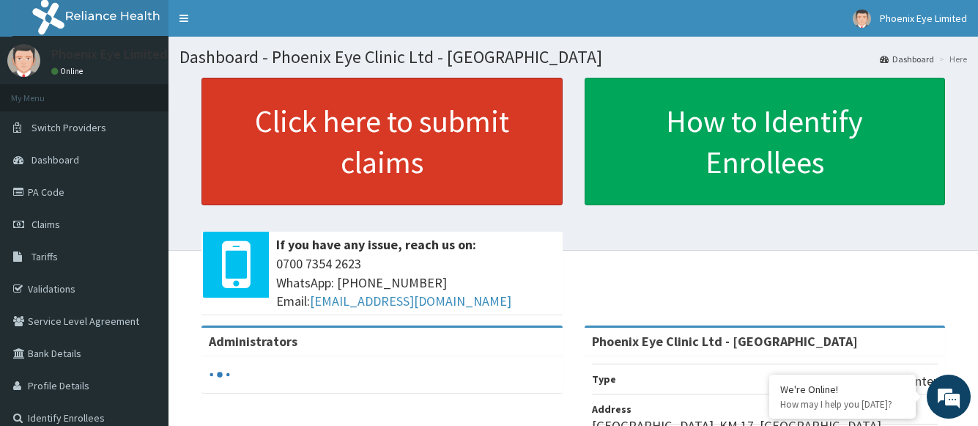
click at [414, 152] on link "Click here to submit claims" at bounding box center [382, 142] width 361 height 128
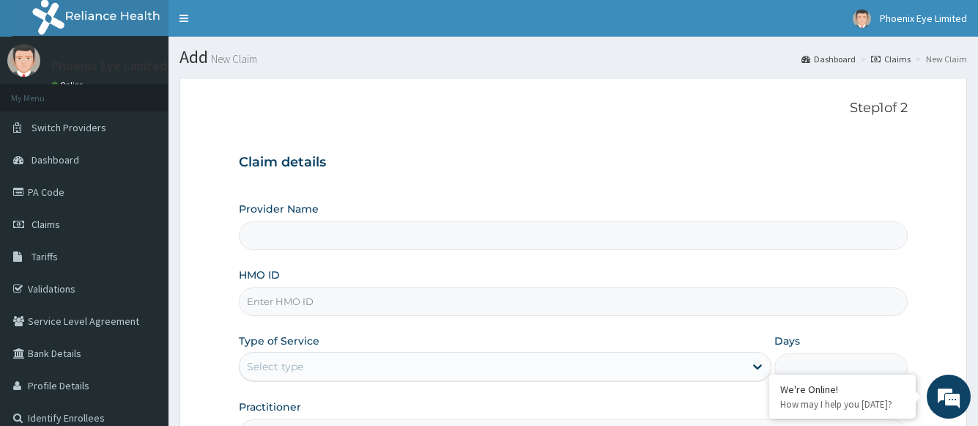
click at [306, 303] on input "HMO ID" at bounding box center [573, 301] width 668 height 29
type input "Phoenix Eye Clinic Ltd - [GEOGRAPHIC_DATA]"
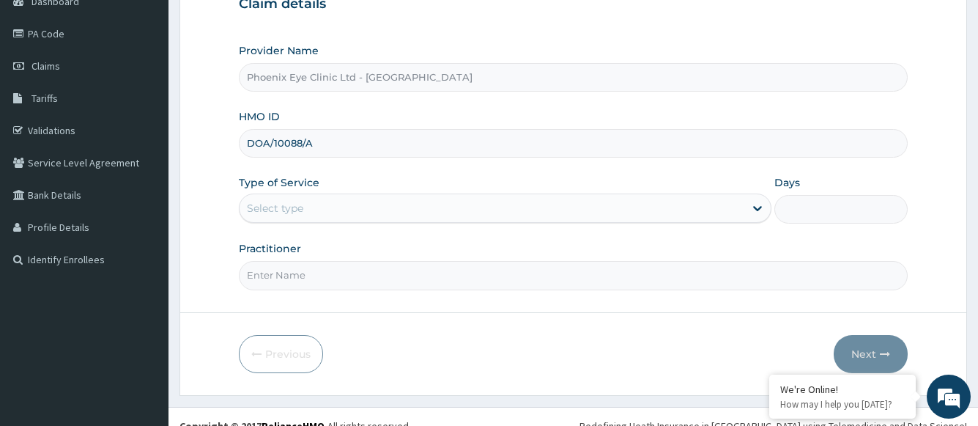
scroll to position [177, 0]
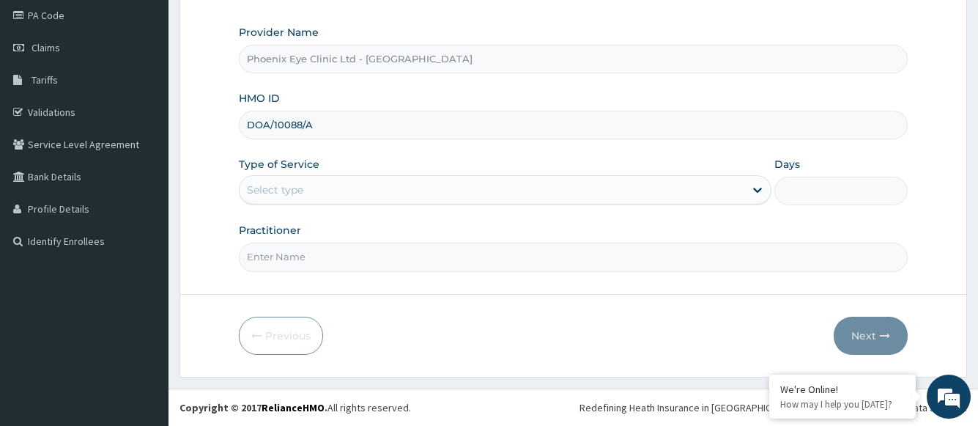
type input "DOA/10088/A"
click at [342, 193] on div "Select type" at bounding box center [492, 189] width 504 height 23
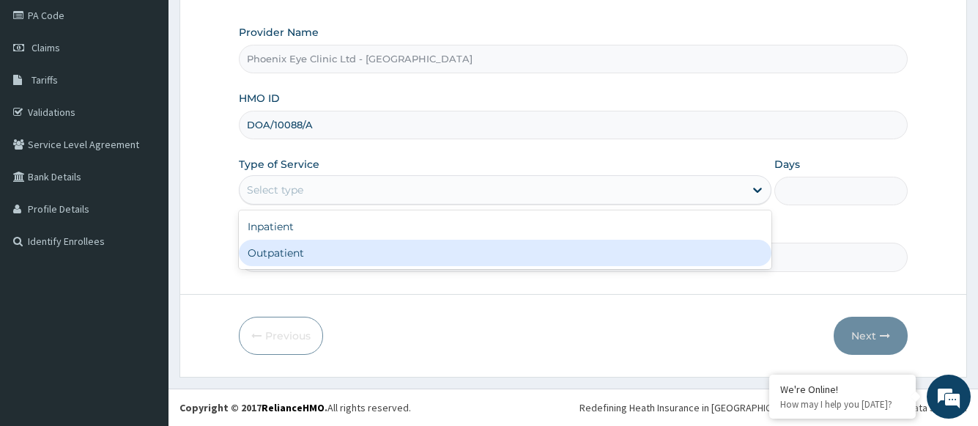
click at [316, 255] on div "Outpatient" at bounding box center [505, 253] width 532 height 26
type input "1"
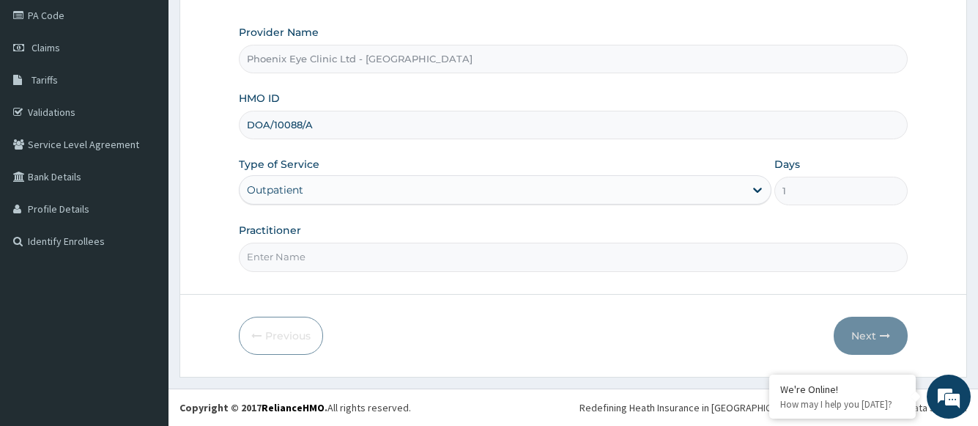
click at [338, 257] on input "Practitioner" at bounding box center [573, 257] width 668 height 29
type input "Dr [PERSON_NAME]"
click at [870, 335] on button "Next" at bounding box center [871, 336] width 74 height 38
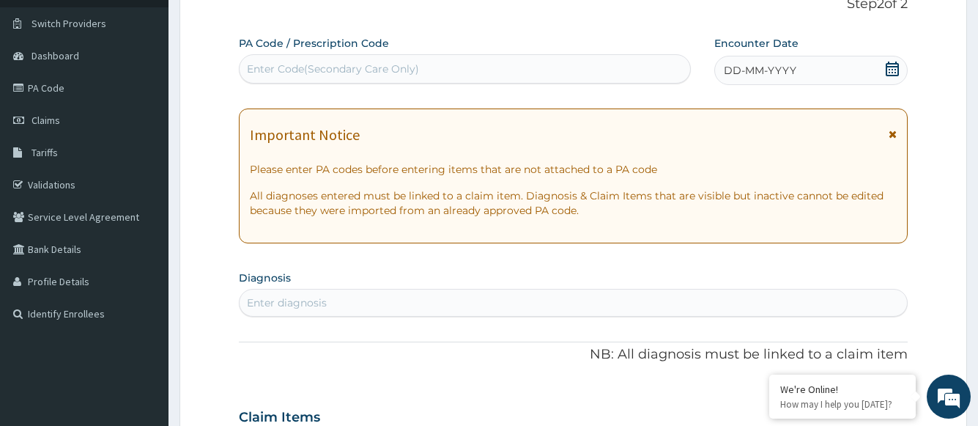
scroll to position [0, 0]
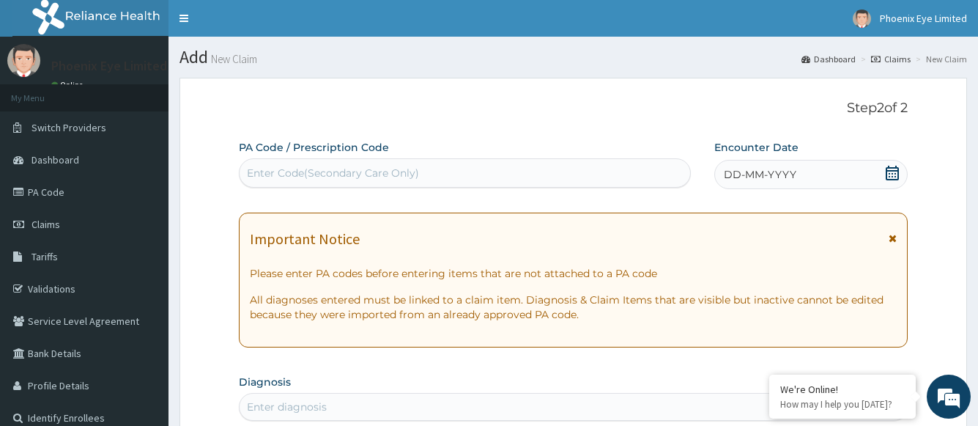
click at [877, 173] on div "DD-MM-YYYY" at bounding box center [810, 174] width 193 height 29
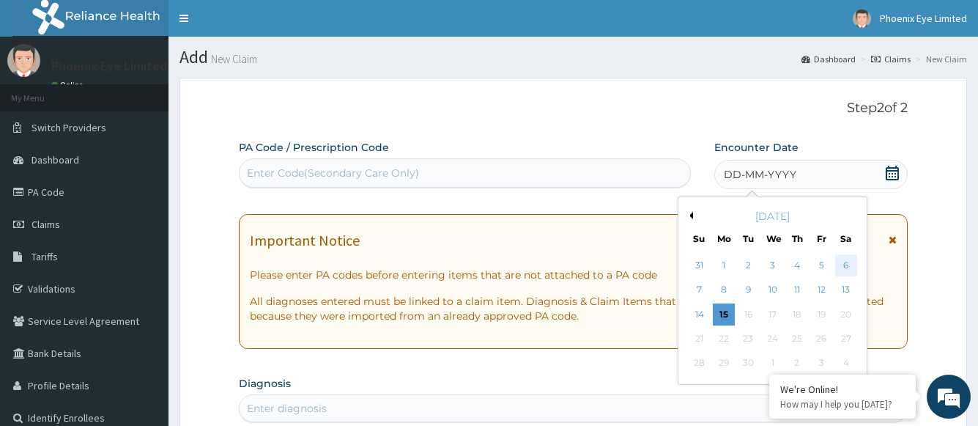
click at [849, 262] on div "6" at bounding box center [846, 265] width 22 height 22
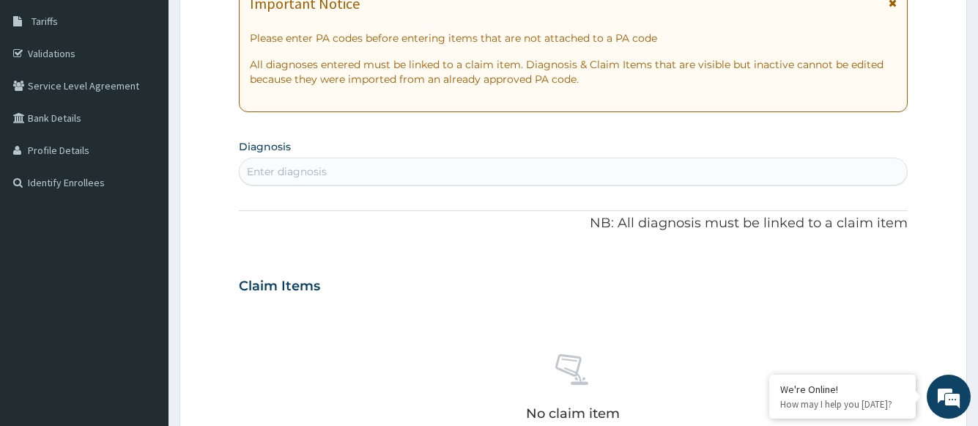
scroll to position [293, 0]
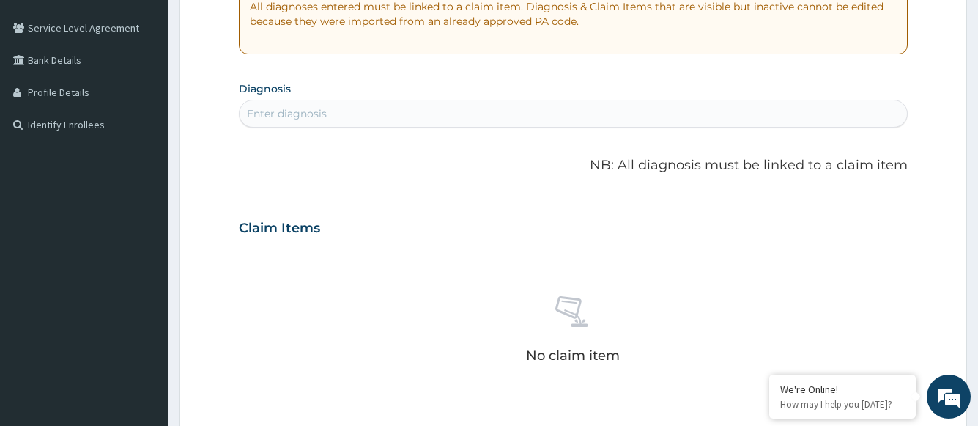
click at [369, 111] on div "Enter diagnosis" at bounding box center [573, 113] width 667 height 23
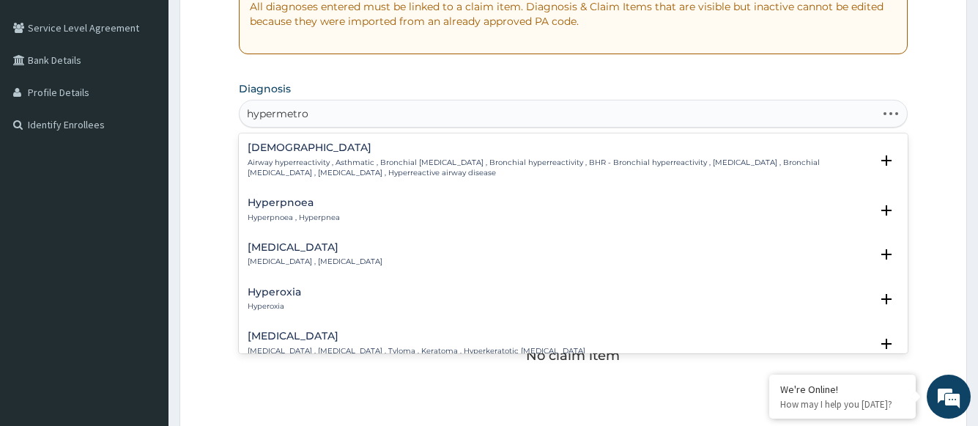
type input "hypermetrop"
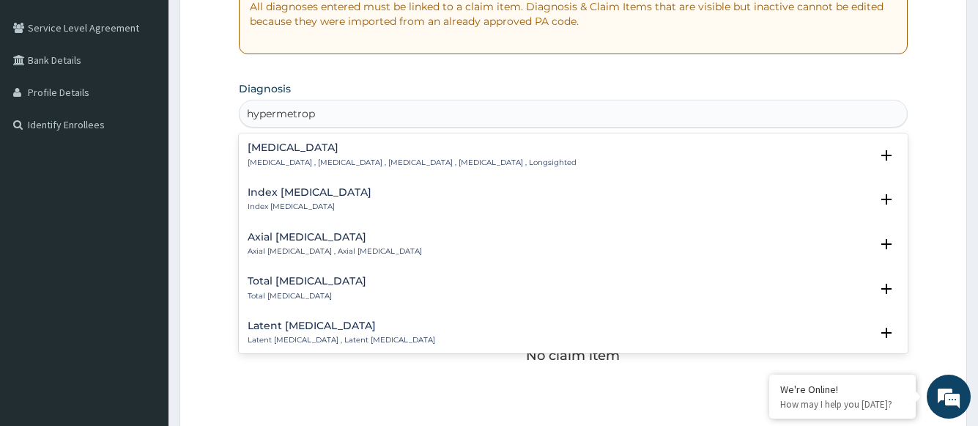
click at [295, 147] on h4 "[MEDICAL_DATA]" at bounding box center [412, 147] width 329 height 11
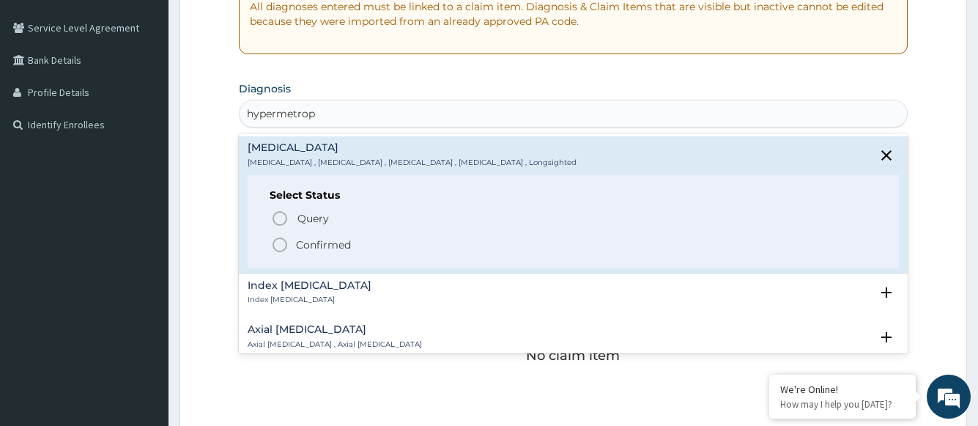
click at [321, 249] on p "Confirmed" at bounding box center [323, 244] width 55 height 15
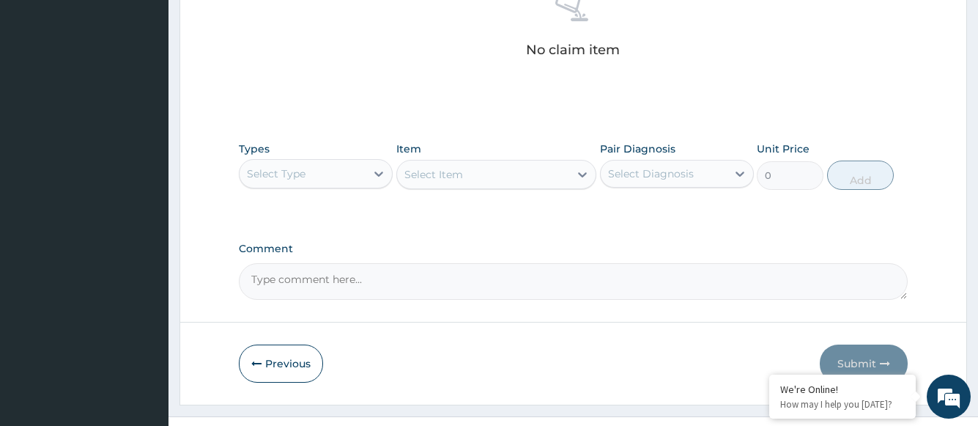
scroll to position [631, 0]
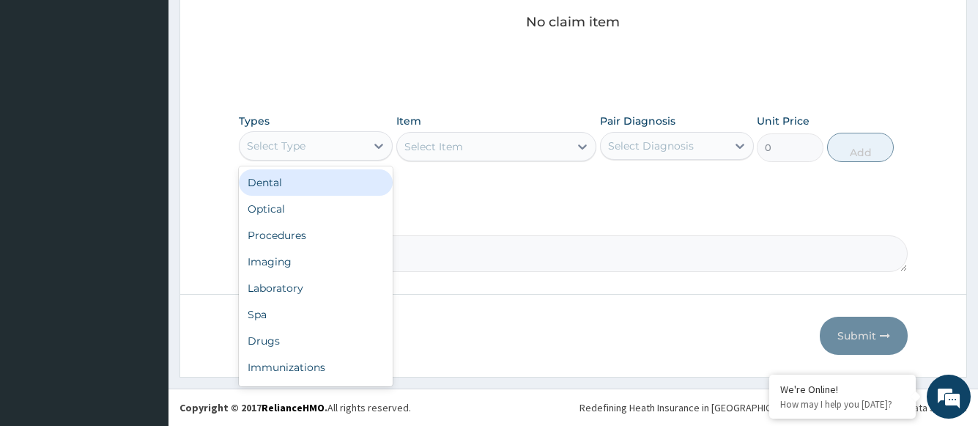
click at [332, 150] on div "Select Type" at bounding box center [303, 145] width 126 height 23
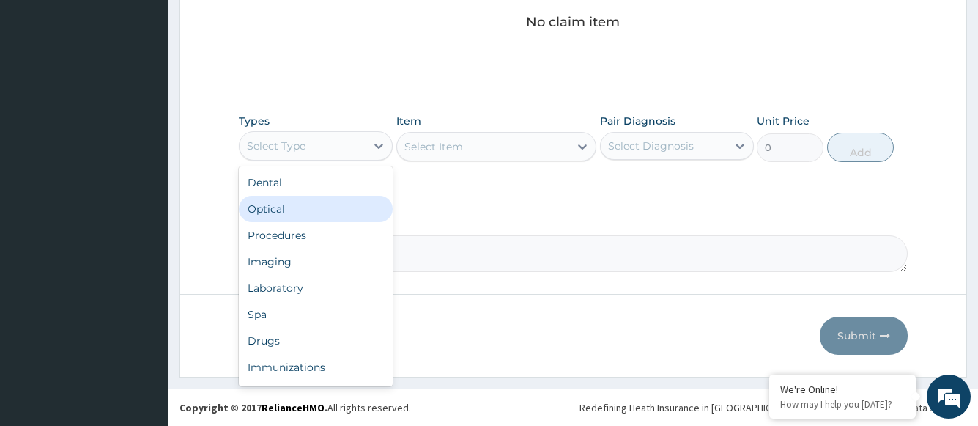
click at [301, 209] on div "Optical" at bounding box center [316, 209] width 154 height 26
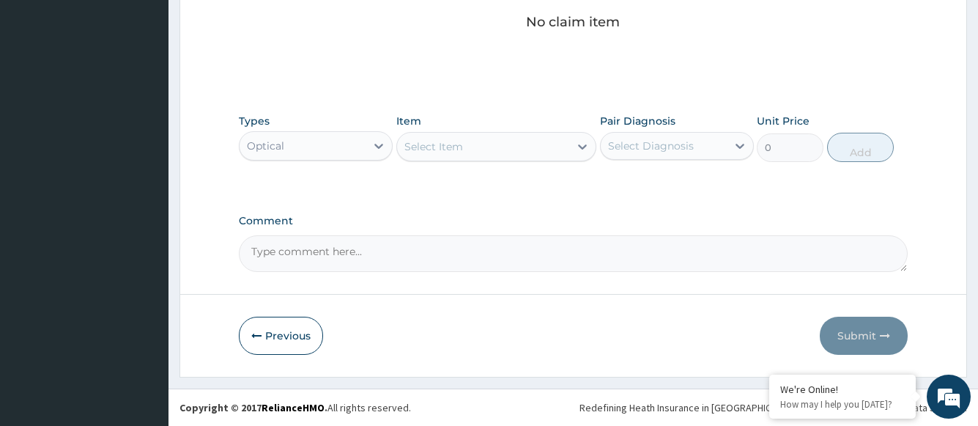
click at [546, 146] on div "Select Item" at bounding box center [483, 146] width 173 height 23
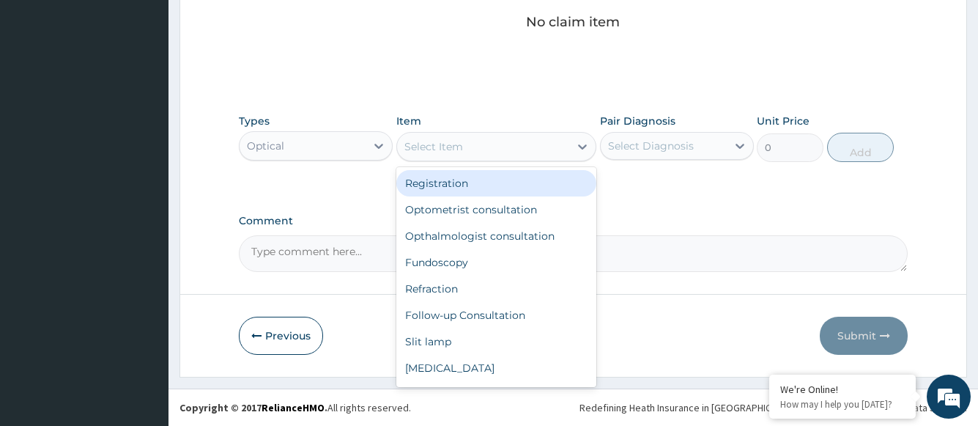
click at [477, 191] on div "Registration" at bounding box center [496, 183] width 201 height 26
type input "1500"
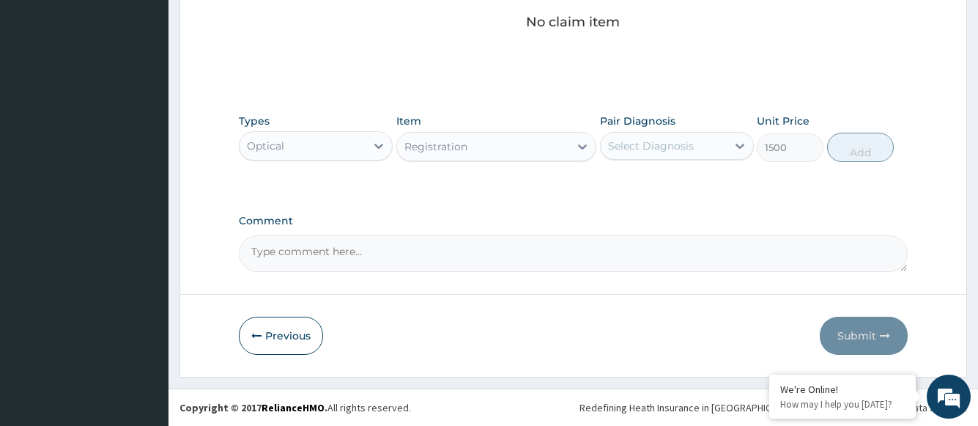
click at [659, 141] on div "Select Diagnosis" at bounding box center [651, 145] width 86 height 15
click at [654, 174] on label "[MEDICAL_DATA]" at bounding box center [669, 181] width 91 height 15
checkbox input "true"
click at [874, 150] on button "Add" at bounding box center [860, 147] width 67 height 29
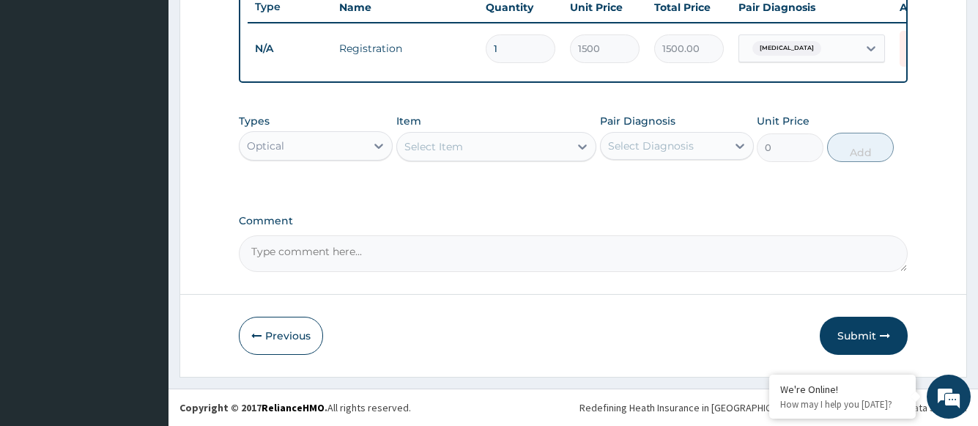
scroll to position [572, 0]
click at [550, 147] on div "Select Item" at bounding box center [483, 146] width 173 height 23
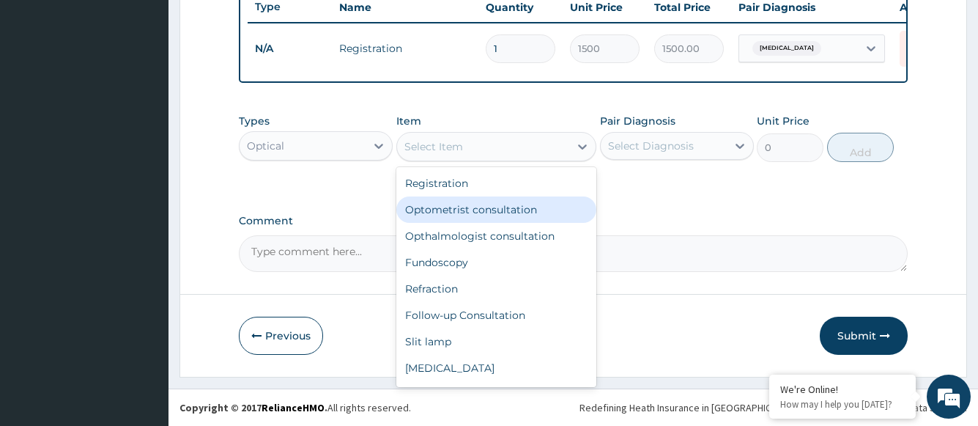
click at [518, 217] on div "Optometrist consultation" at bounding box center [496, 209] width 201 height 26
type input "2000"
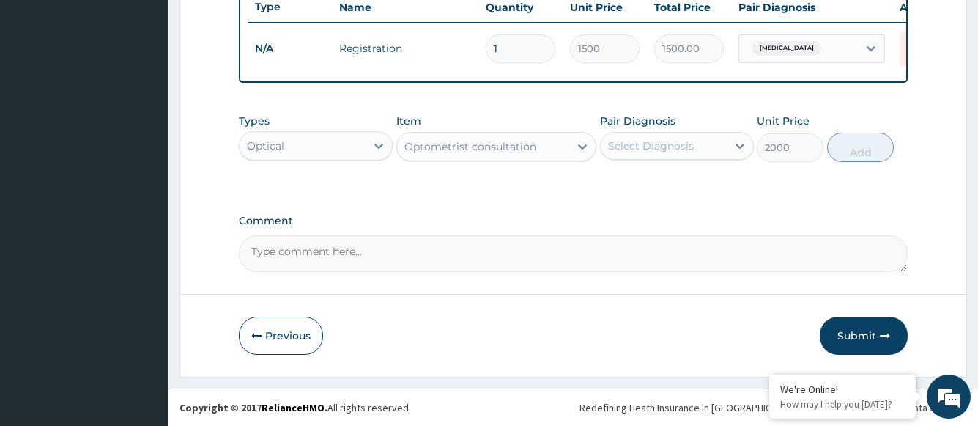
click at [668, 144] on div "Select Diagnosis" at bounding box center [651, 145] width 86 height 15
click at [661, 188] on label "[MEDICAL_DATA]" at bounding box center [669, 181] width 91 height 15
checkbox input "true"
click at [851, 153] on button "Add" at bounding box center [860, 147] width 67 height 29
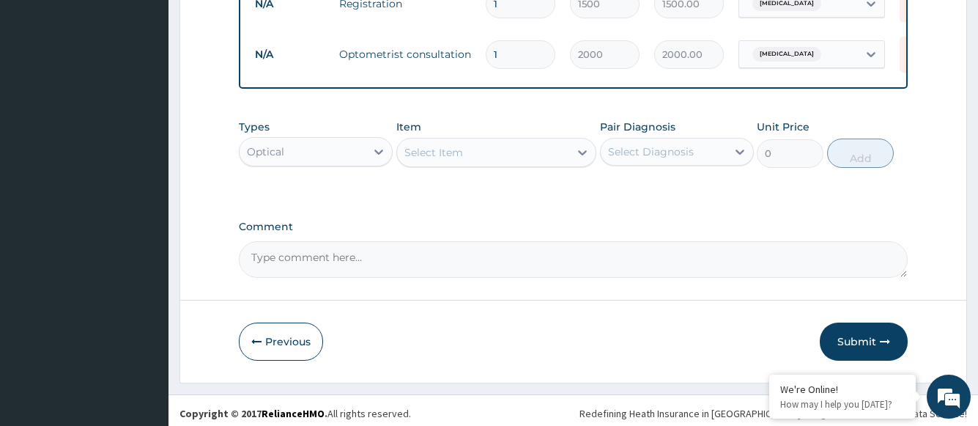
scroll to position [623, 0]
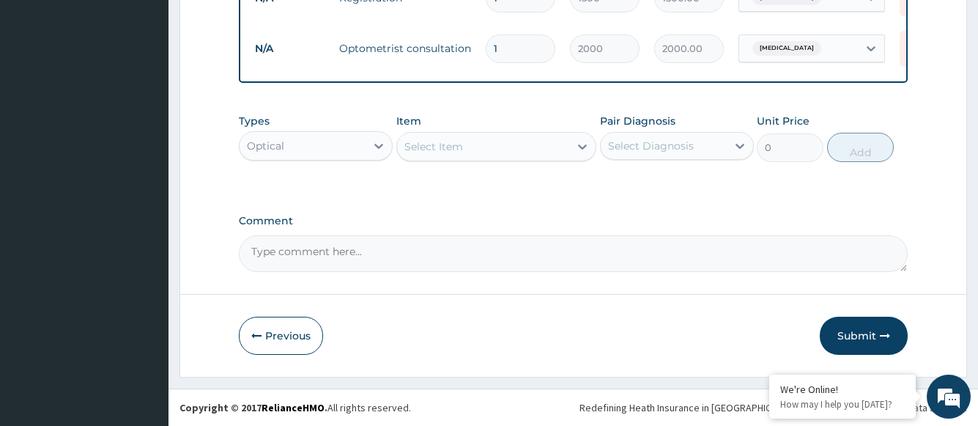
click at [463, 147] on div "Select Item" at bounding box center [483, 146] width 173 height 23
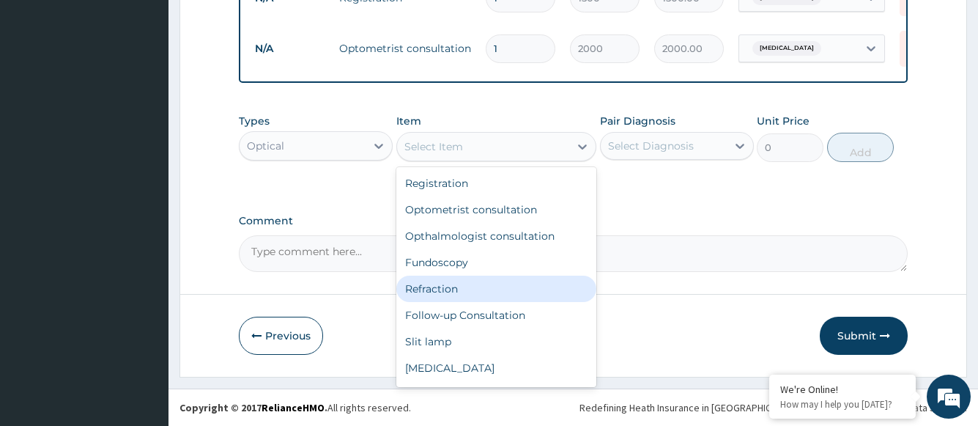
click at [447, 293] on div "Refraction" at bounding box center [496, 289] width 201 height 26
type input "1000"
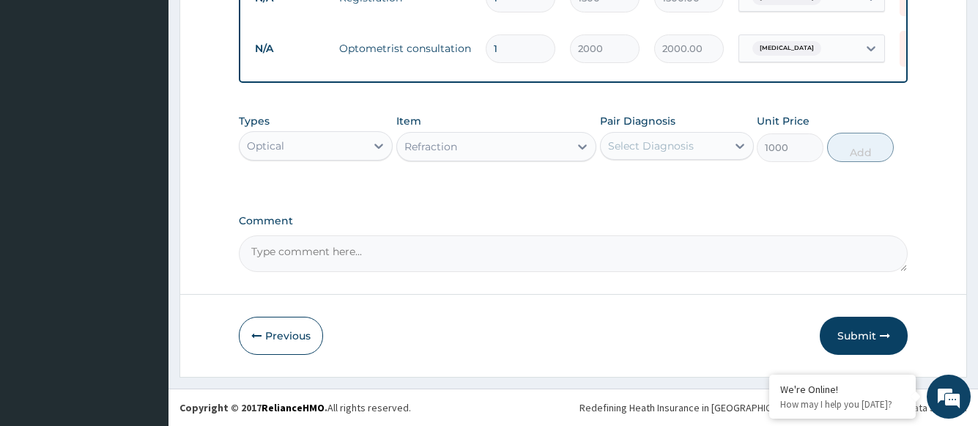
click at [644, 147] on div "Select Diagnosis" at bounding box center [651, 145] width 86 height 15
drag, startPoint x: 644, startPoint y: 181, endPoint x: 672, endPoint y: 188, distance: 28.8
click at [644, 182] on label "[MEDICAL_DATA]" at bounding box center [669, 181] width 91 height 15
checkbox input "true"
click at [866, 154] on button "Add" at bounding box center [860, 147] width 67 height 29
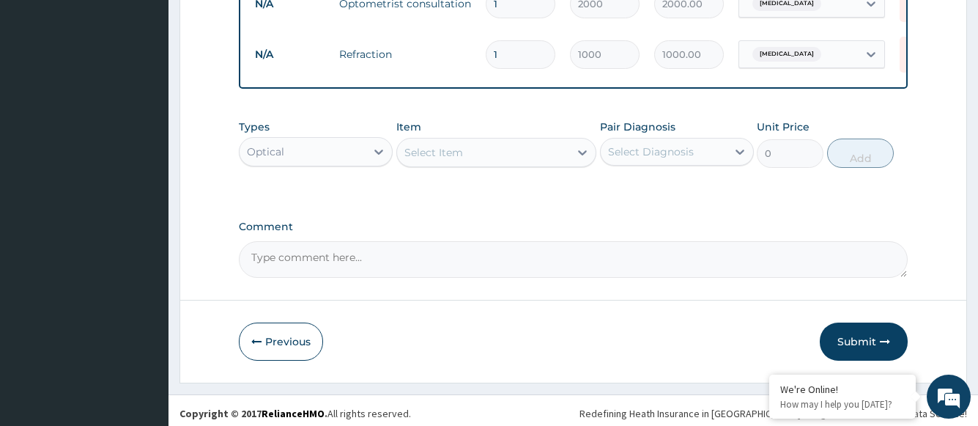
scroll to position [673, 0]
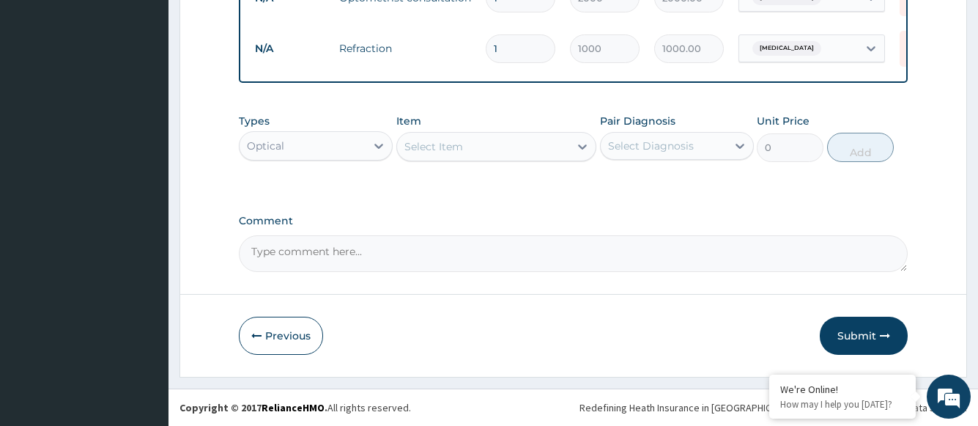
click at [480, 145] on div "Select Item" at bounding box center [483, 146] width 173 height 23
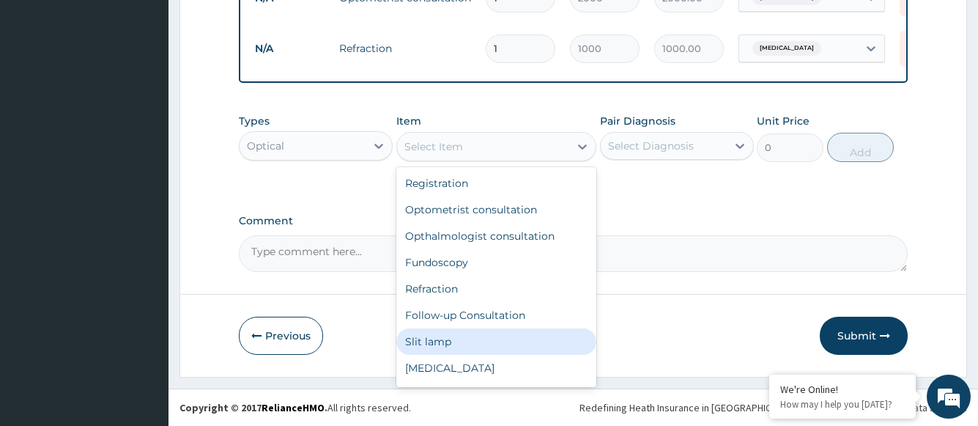
click at [445, 346] on div "Slit lamp" at bounding box center [496, 341] width 201 height 26
type input "1000"
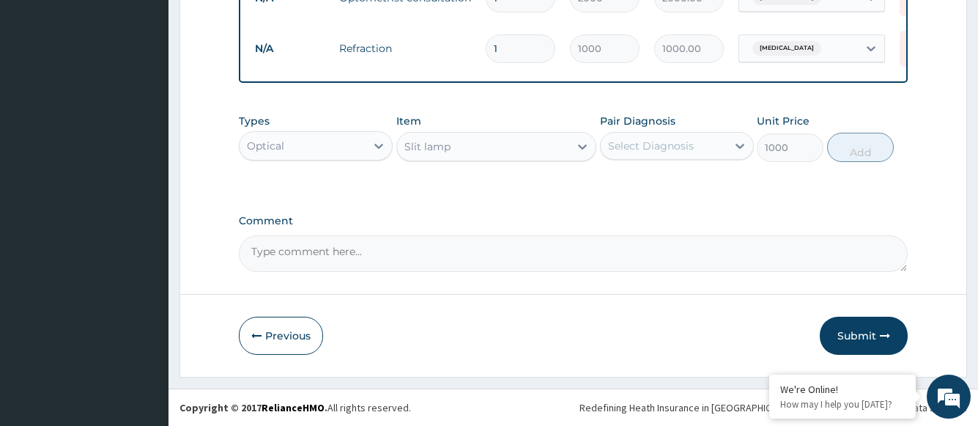
click at [651, 142] on div "Select Diagnosis" at bounding box center [651, 145] width 86 height 15
click at [649, 177] on label "[MEDICAL_DATA]" at bounding box center [669, 181] width 91 height 15
checkbox input "true"
click at [854, 144] on button "Add" at bounding box center [860, 147] width 67 height 29
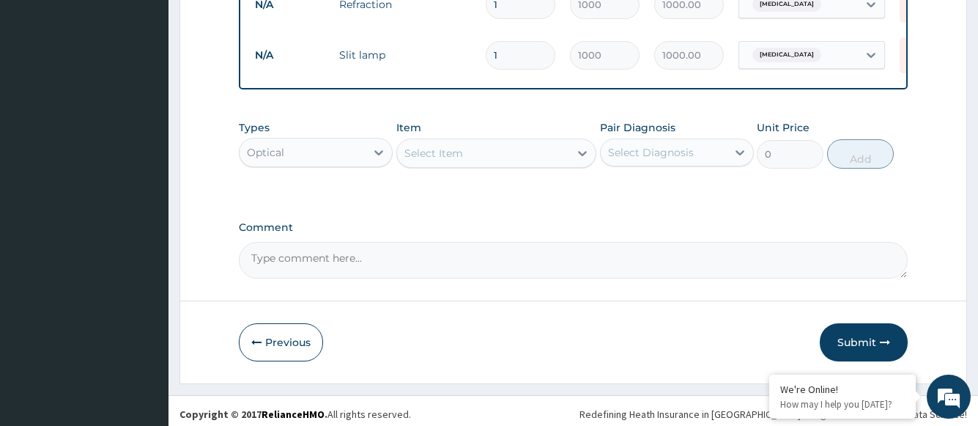
scroll to position [724, 0]
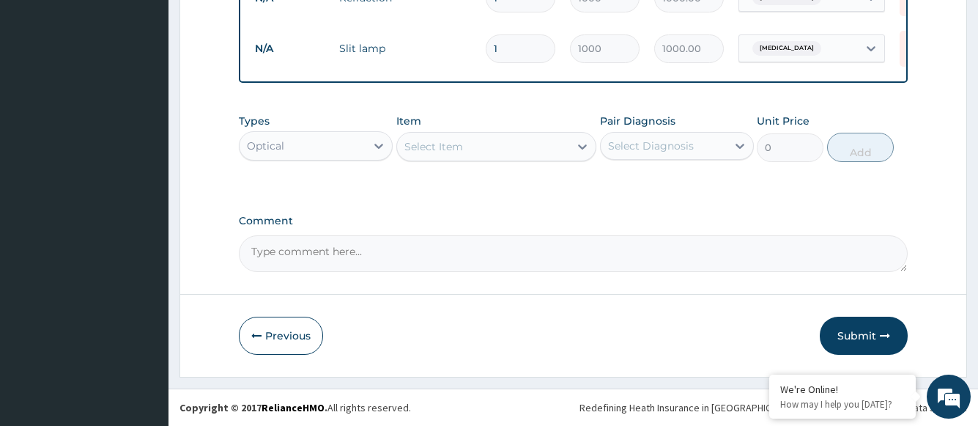
click at [484, 149] on div "Select Item" at bounding box center [483, 146] width 173 height 23
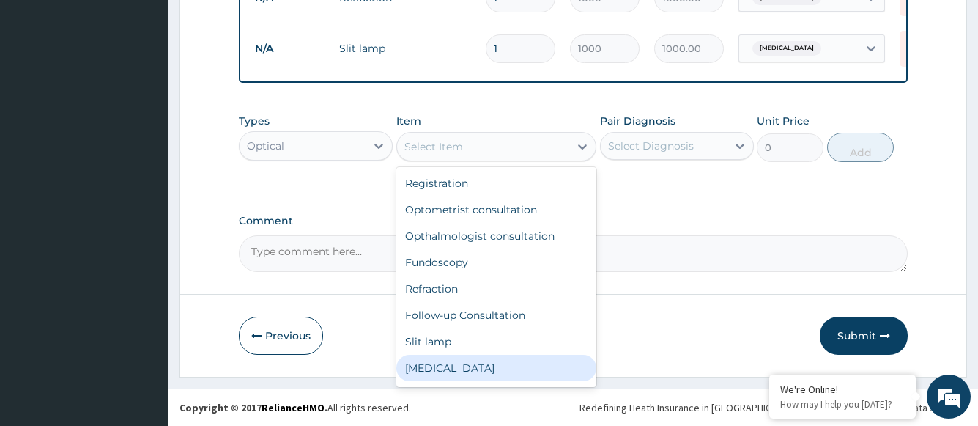
drag, startPoint x: 457, startPoint y: 367, endPoint x: 476, endPoint y: 352, distance: 24.6
click at [457, 368] on div "[MEDICAL_DATA]" at bounding box center [496, 368] width 201 height 26
type input "1000"
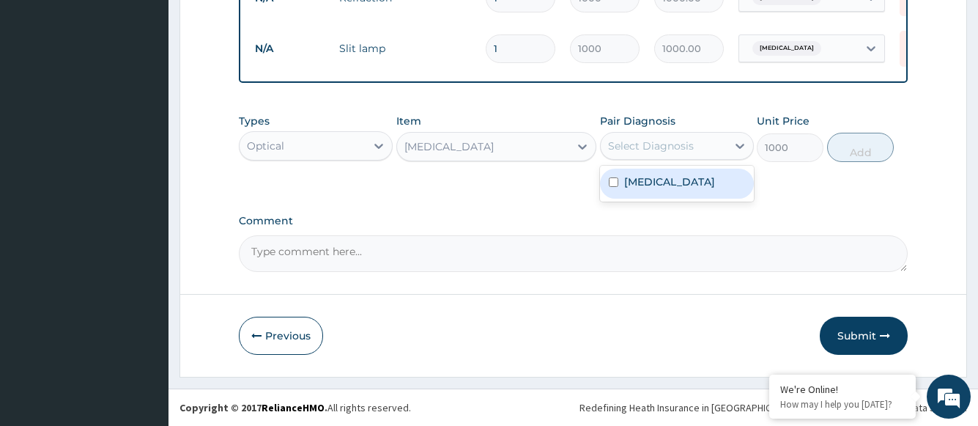
click at [634, 147] on div "Select Diagnosis" at bounding box center [651, 145] width 86 height 15
click at [635, 187] on label "[MEDICAL_DATA]" at bounding box center [669, 181] width 91 height 15
checkbox input "true"
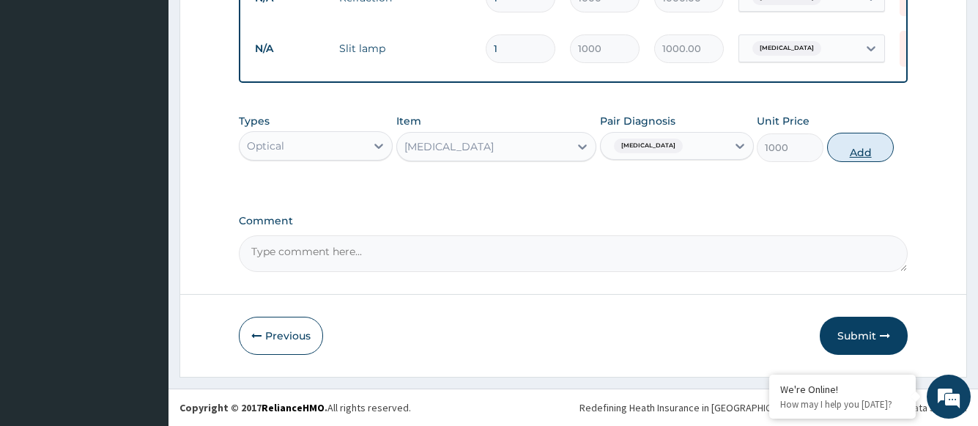
click at [861, 149] on button "Add" at bounding box center [860, 147] width 67 height 29
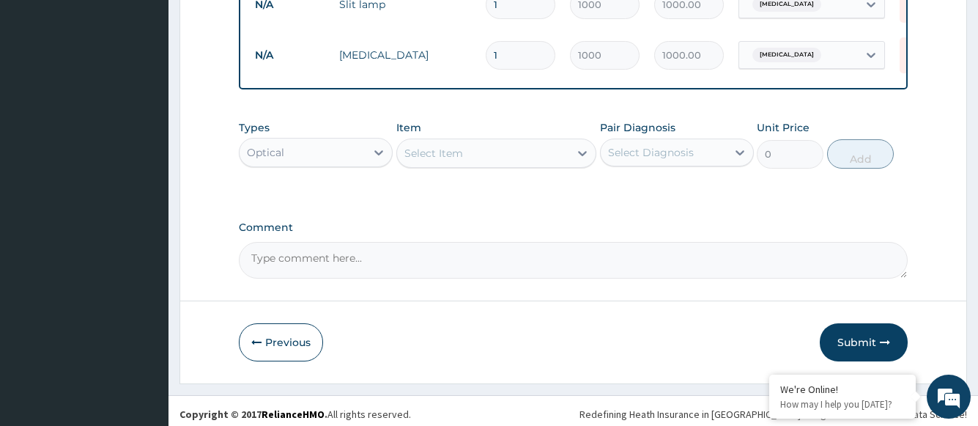
scroll to position [775, 0]
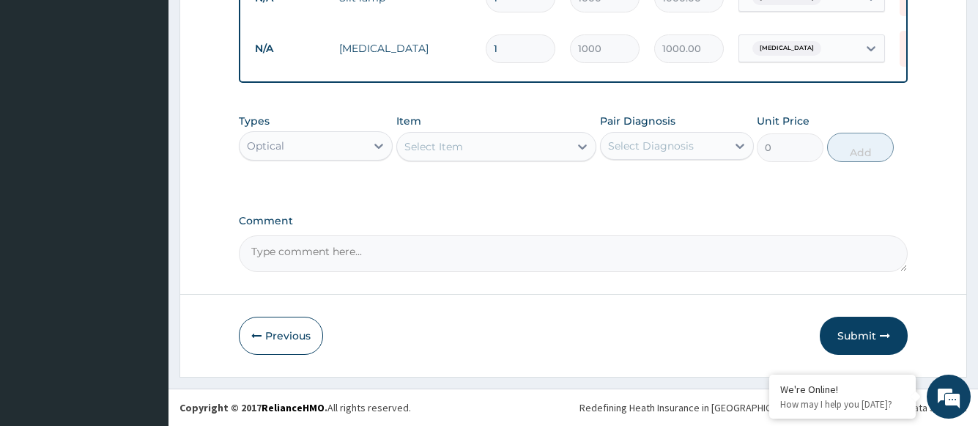
click at [481, 149] on div "Select Item" at bounding box center [483, 146] width 173 height 23
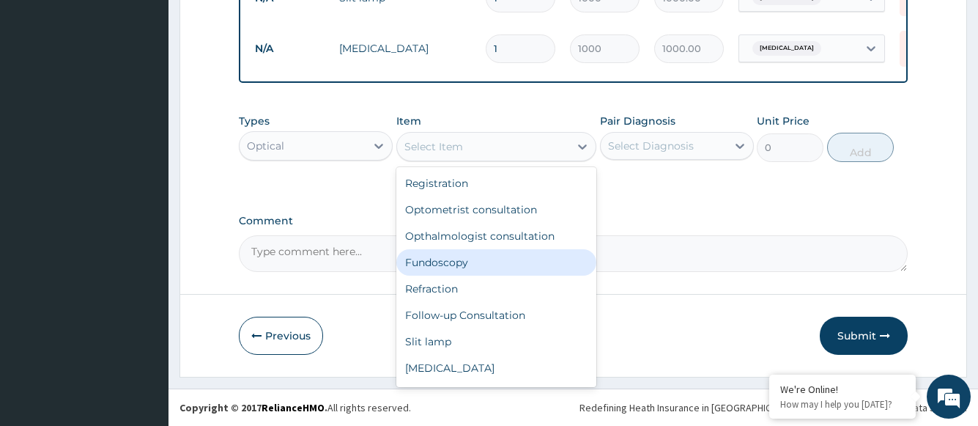
drag, startPoint x: 460, startPoint y: 261, endPoint x: 478, endPoint y: 254, distance: 18.8
click at [459, 261] on div "Fundoscopy" at bounding box center [496, 262] width 201 height 26
type input "1000"
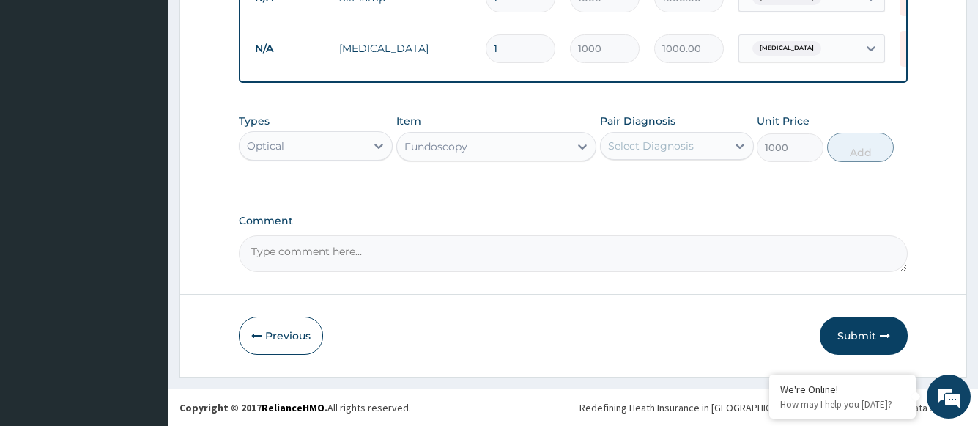
click at [632, 145] on div "Select Diagnosis" at bounding box center [651, 145] width 86 height 15
click at [635, 185] on label "[MEDICAL_DATA]" at bounding box center [669, 181] width 91 height 15
checkbox input "true"
click at [879, 154] on button "Add" at bounding box center [860, 147] width 67 height 29
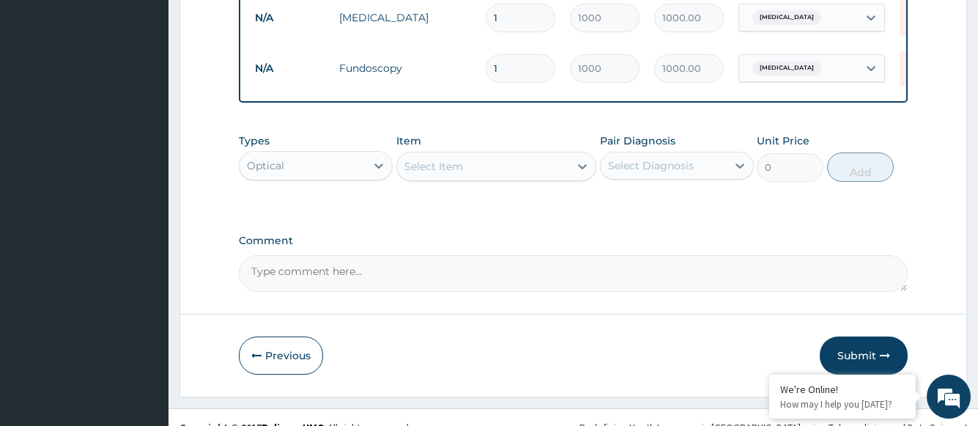
scroll to position [825, 0]
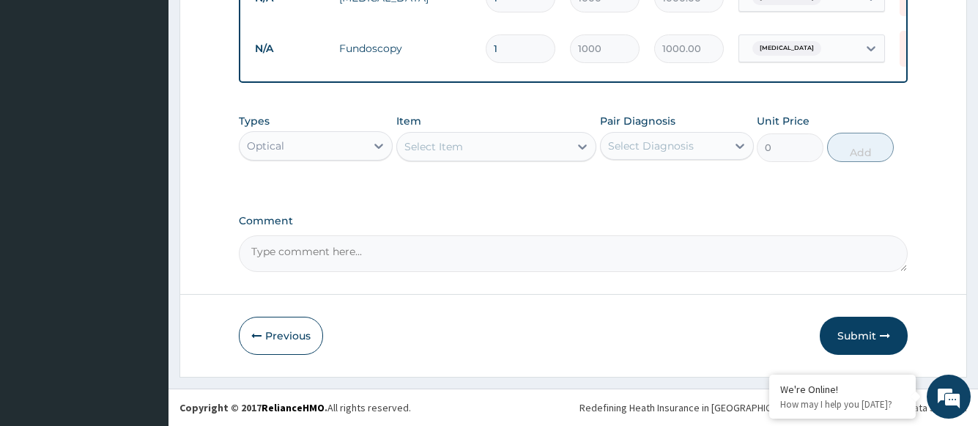
click at [485, 149] on div "Select Item" at bounding box center [483, 146] width 173 height 23
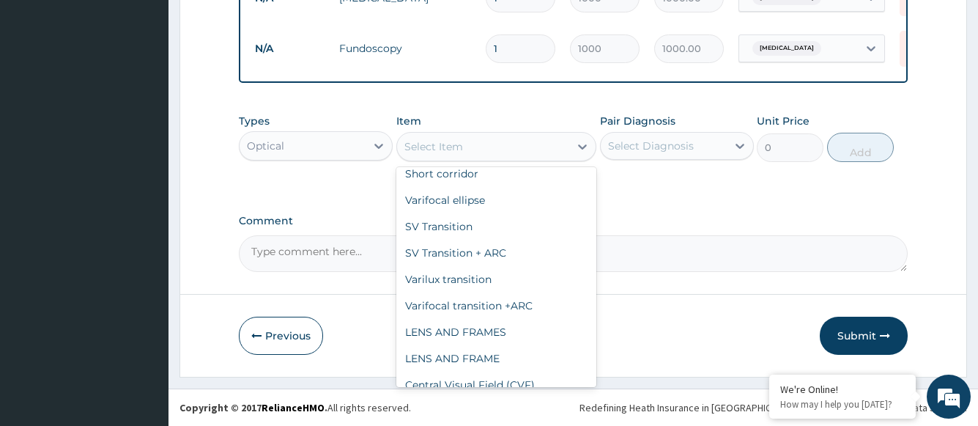
scroll to position [841, 0]
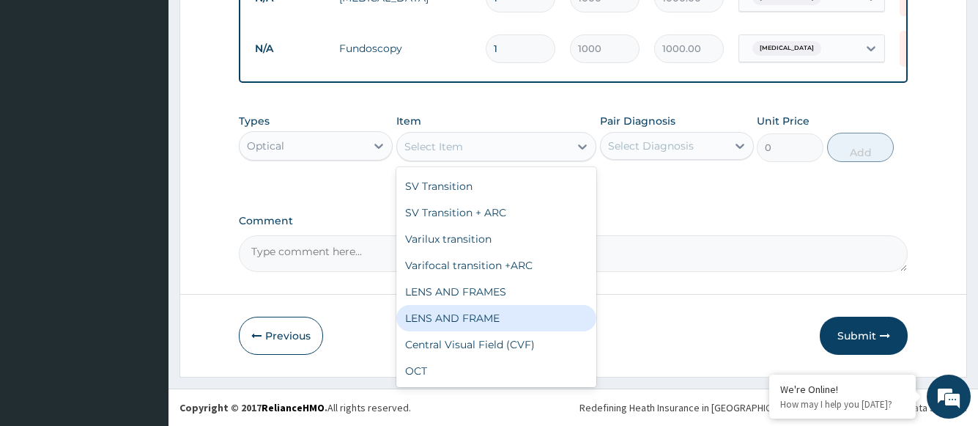
click at [494, 321] on div "LENS AND FRAME" at bounding box center [496, 318] width 201 height 26
type input "15000"
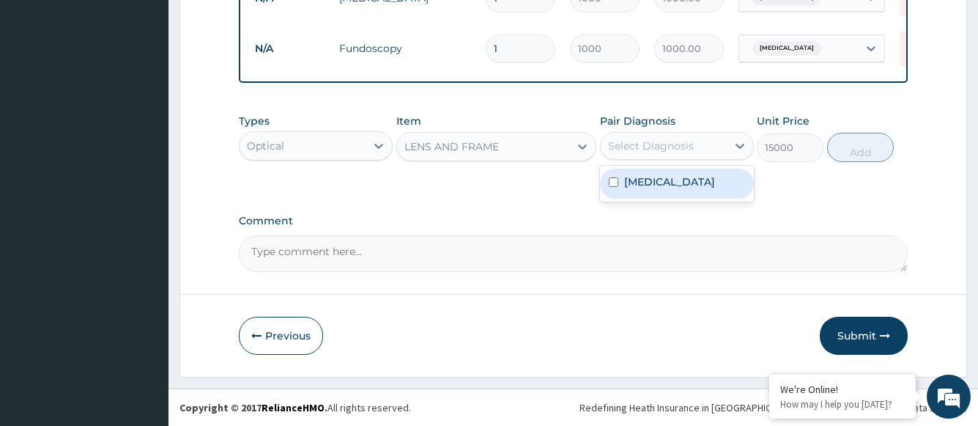
click at [645, 149] on div "Select Diagnosis" at bounding box center [651, 145] width 86 height 15
click at [648, 182] on label "[MEDICAL_DATA]" at bounding box center [669, 181] width 91 height 15
checkbox input "true"
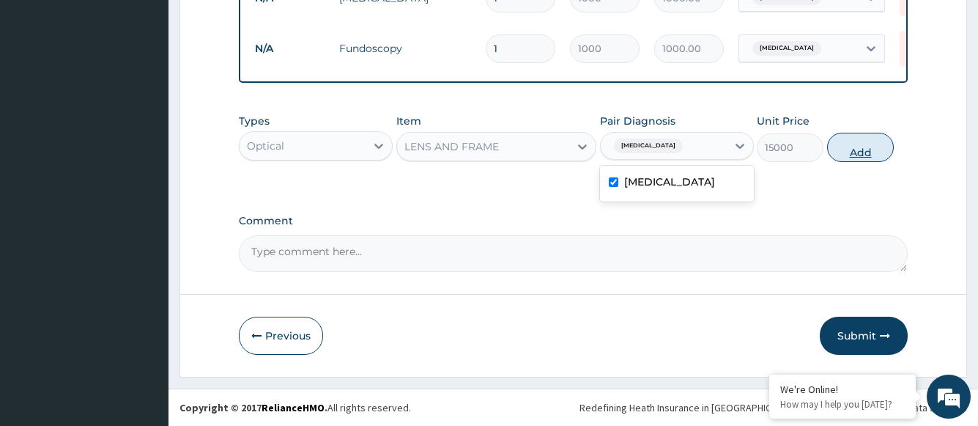
click at [853, 149] on button "Add" at bounding box center [860, 147] width 67 height 29
type input "0"
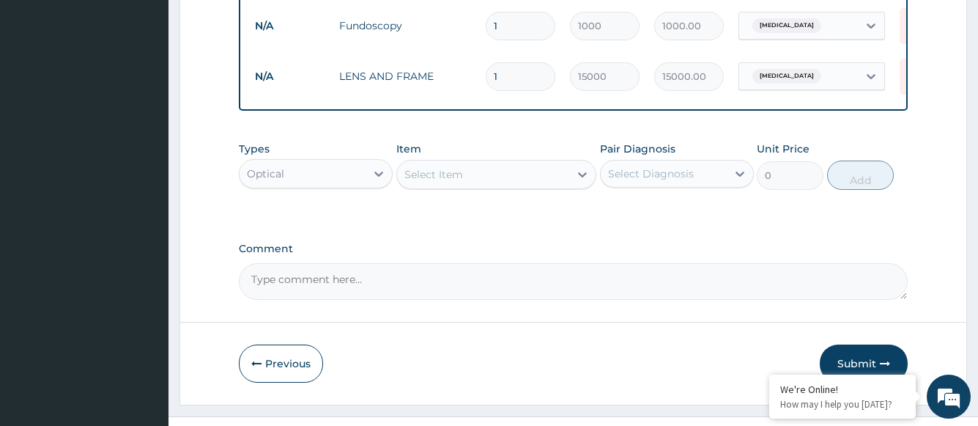
scroll to position [876, 0]
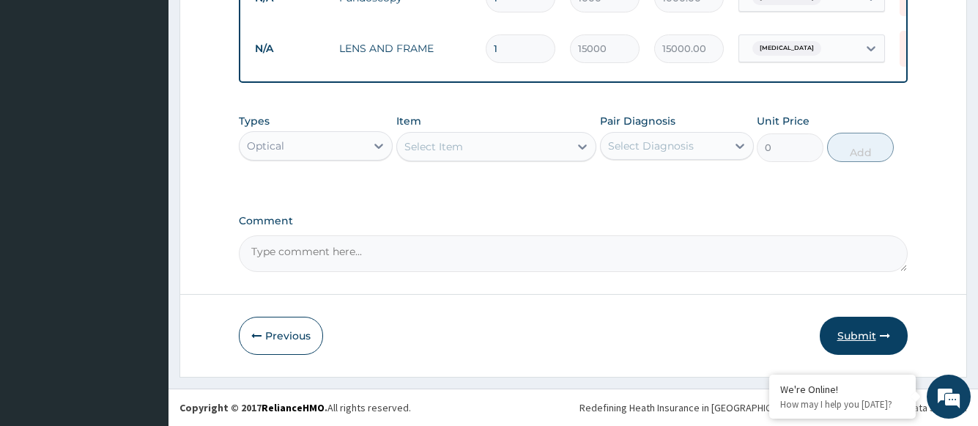
click at [865, 338] on button "Submit" at bounding box center [864, 336] width 88 height 38
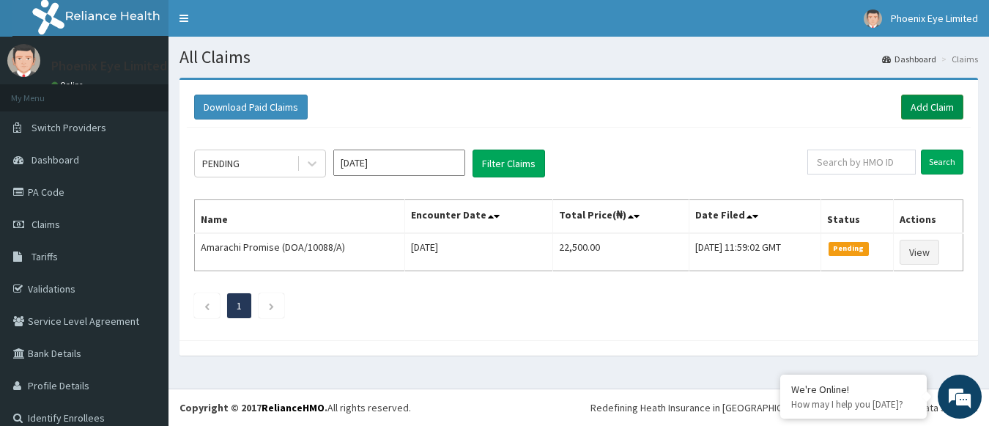
click at [919, 106] on link "Add Claim" at bounding box center [932, 107] width 62 height 25
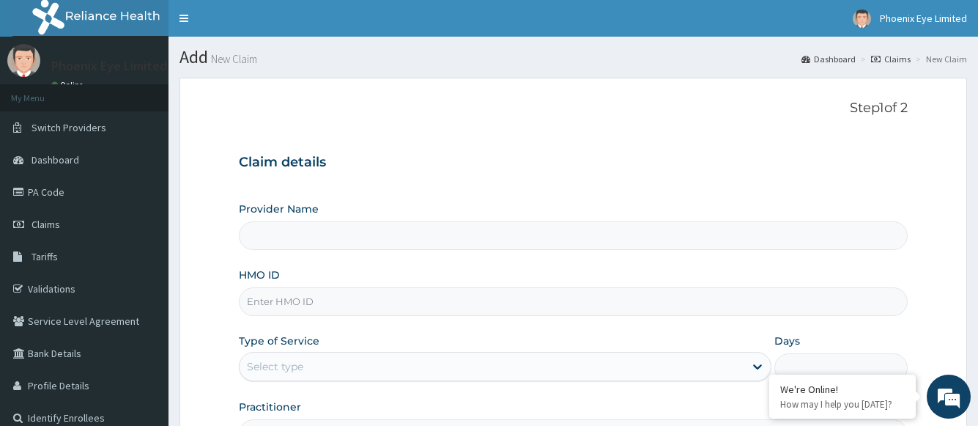
type input "Phoenix Eye Clinic Ltd - [GEOGRAPHIC_DATA]"
click at [330, 295] on input "HMO ID" at bounding box center [573, 301] width 668 height 29
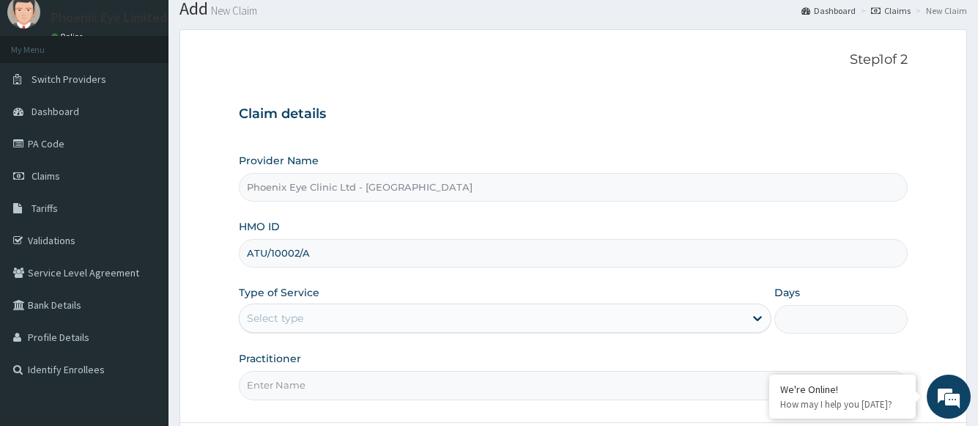
scroll to position [147, 0]
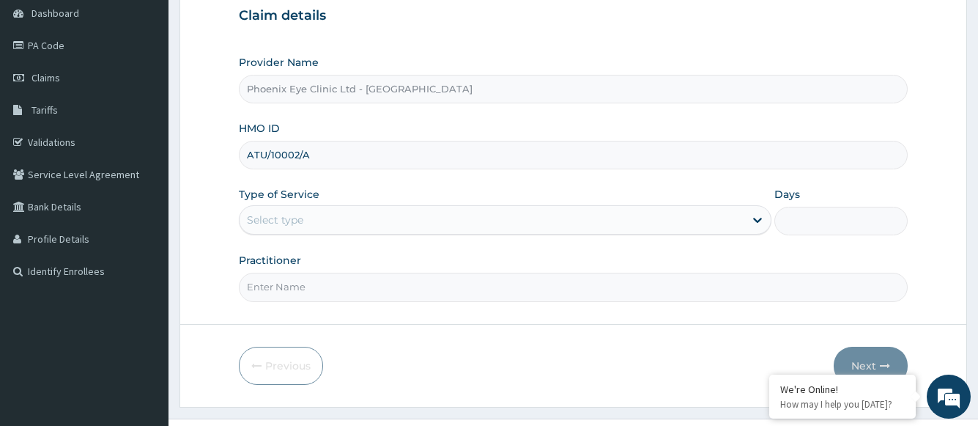
type input "ATU/10002/A"
click at [330, 224] on div "Select type" at bounding box center [492, 219] width 504 height 23
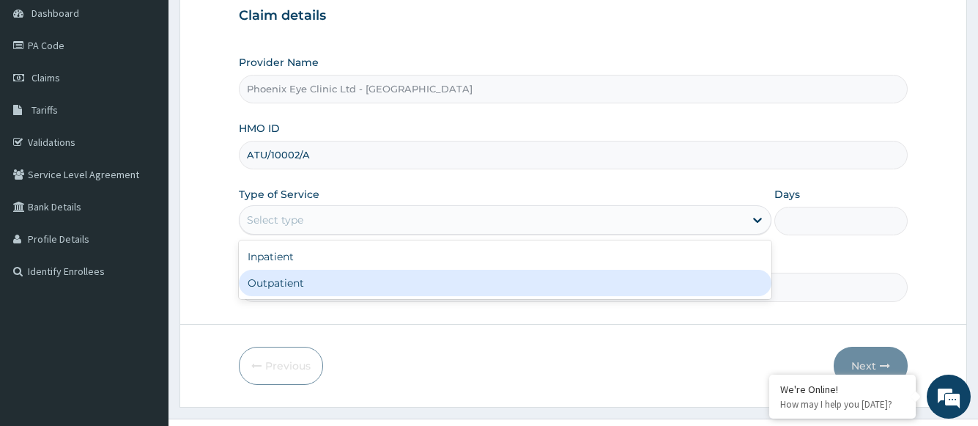
click at [304, 283] on div "Outpatient" at bounding box center [505, 283] width 532 height 26
type input "1"
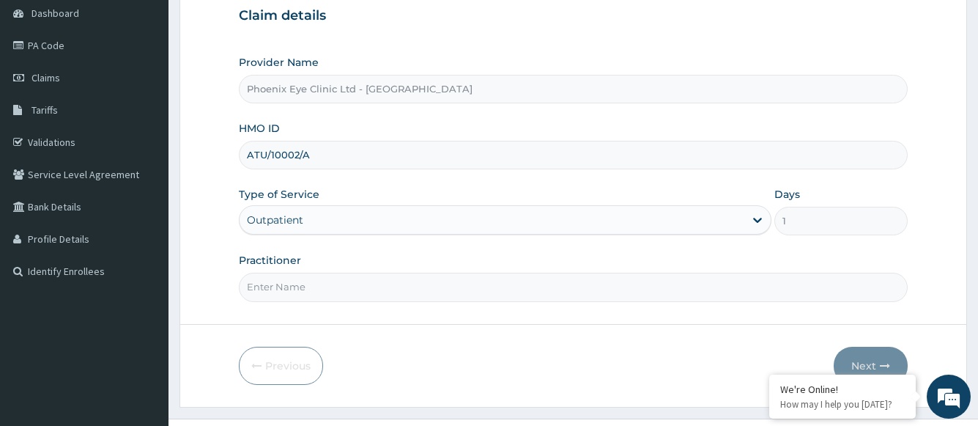
click at [304, 283] on input "Practitioner" at bounding box center [573, 287] width 668 height 29
type input "[PERSON_NAME]"
click at [868, 361] on button "Next" at bounding box center [871, 366] width 74 height 38
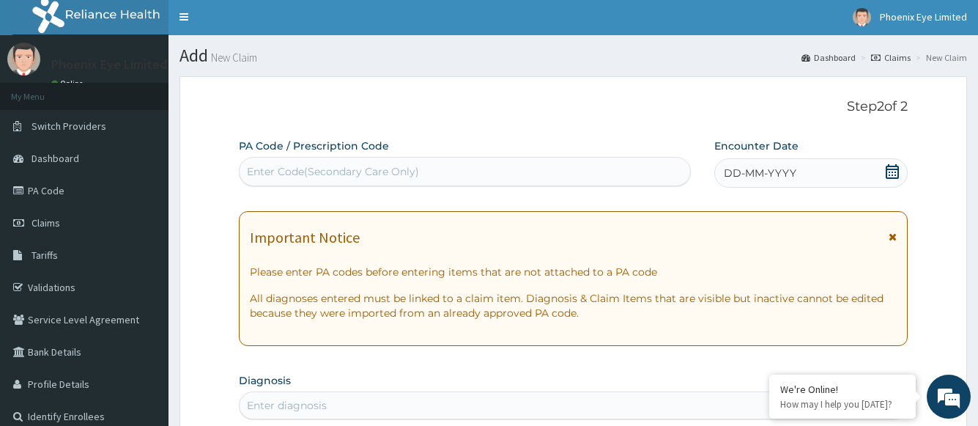
scroll to position [0, 0]
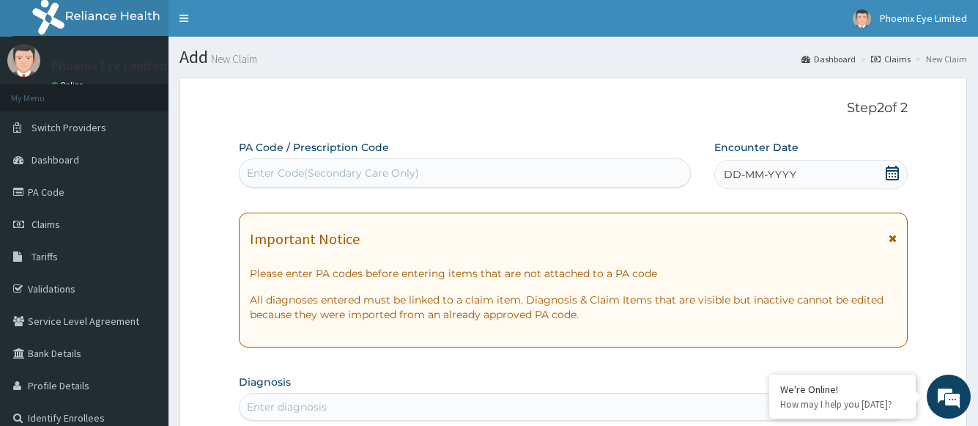
click at [819, 176] on div "DD-MM-YYYY" at bounding box center [810, 174] width 193 height 29
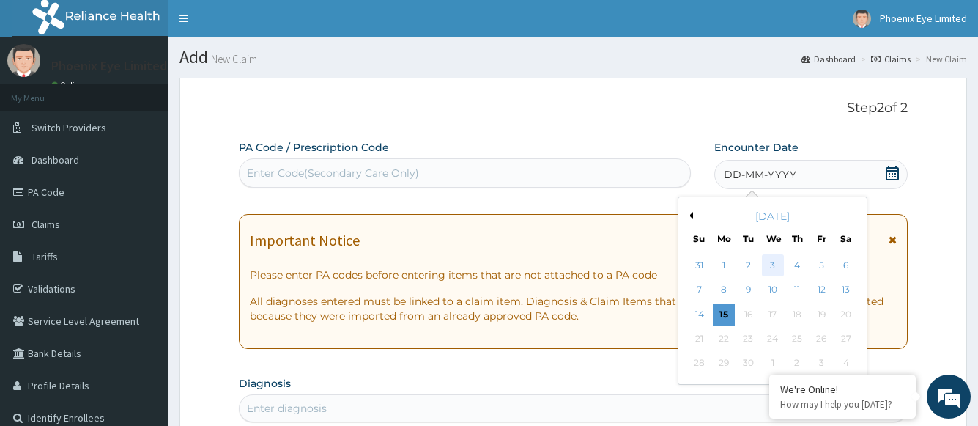
click at [776, 263] on div "3" at bounding box center [772, 265] width 22 height 22
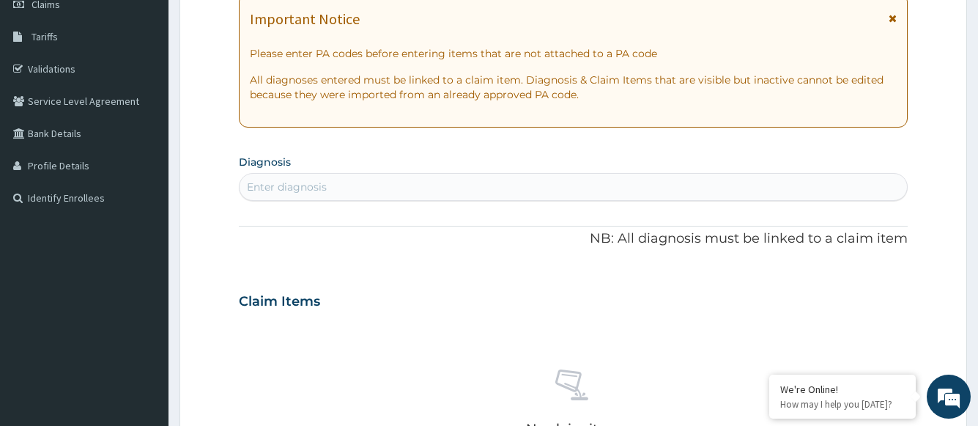
scroll to position [293, 0]
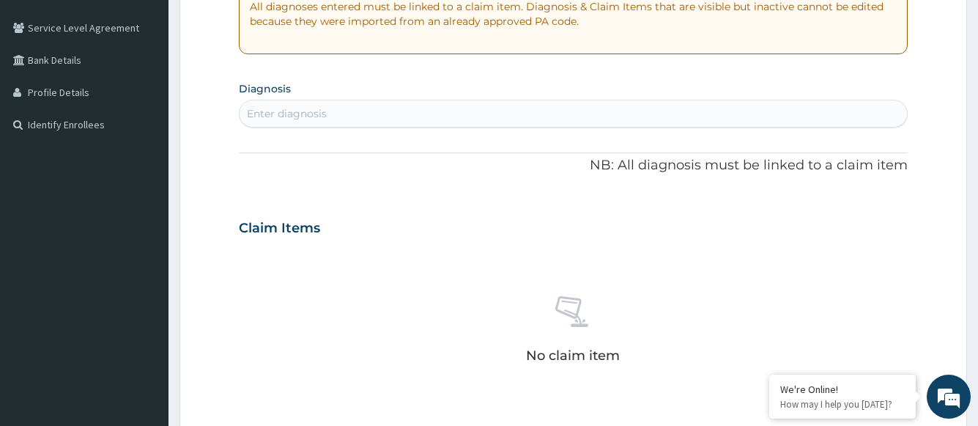
click at [383, 112] on div "Enter diagnosis" at bounding box center [573, 113] width 667 height 23
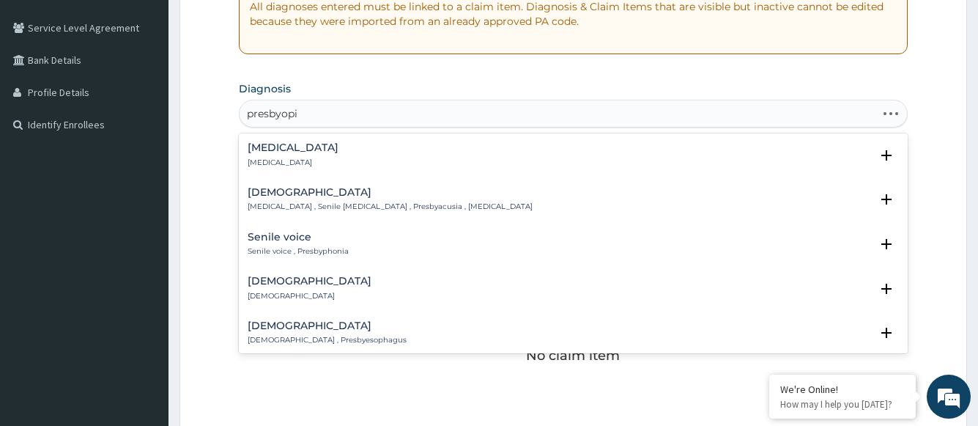
type input "[MEDICAL_DATA]"
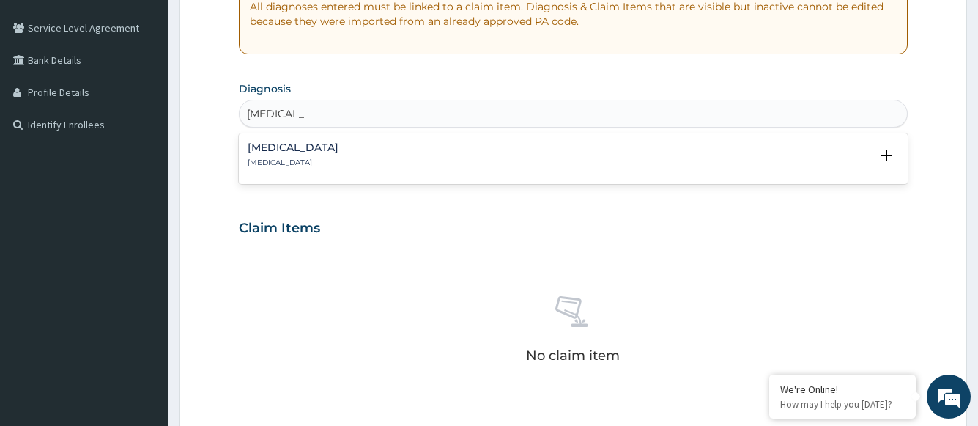
click at [259, 146] on h4 "[MEDICAL_DATA]" at bounding box center [293, 147] width 91 height 11
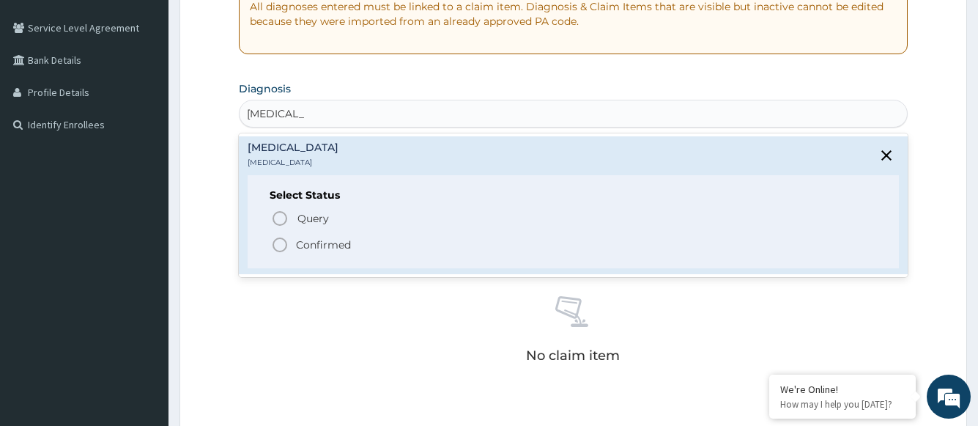
click at [294, 242] on span "Confirmed" at bounding box center [573, 245] width 605 height 18
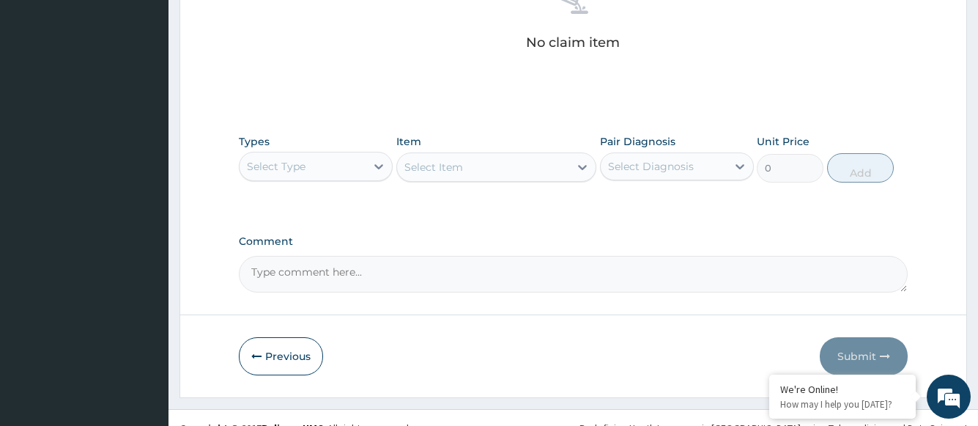
scroll to position [631, 0]
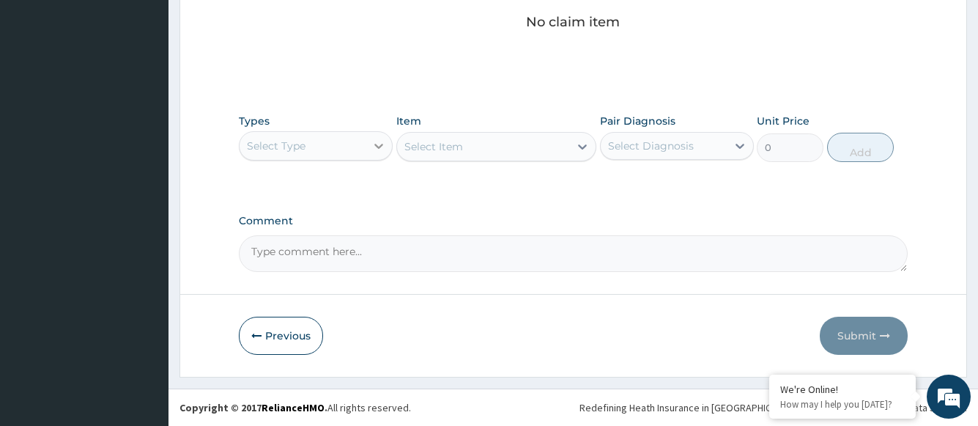
click at [384, 144] on icon at bounding box center [379, 145] width 15 height 15
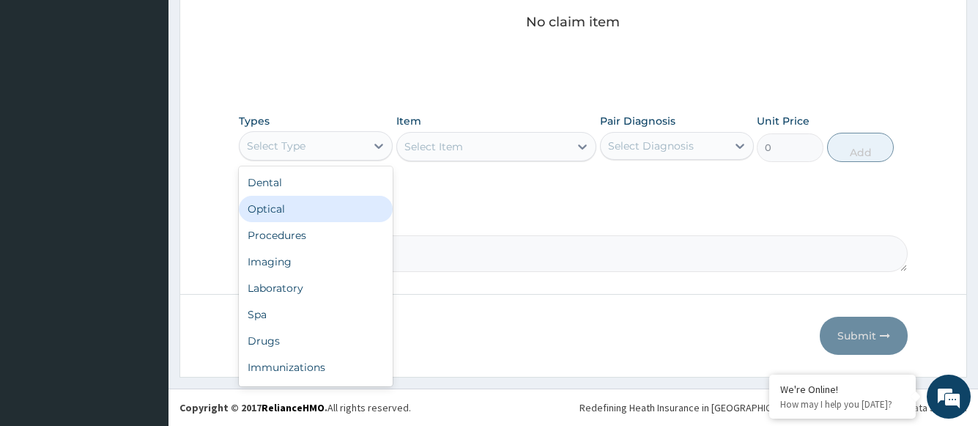
click at [292, 202] on div "Optical" at bounding box center [316, 209] width 154 height 26
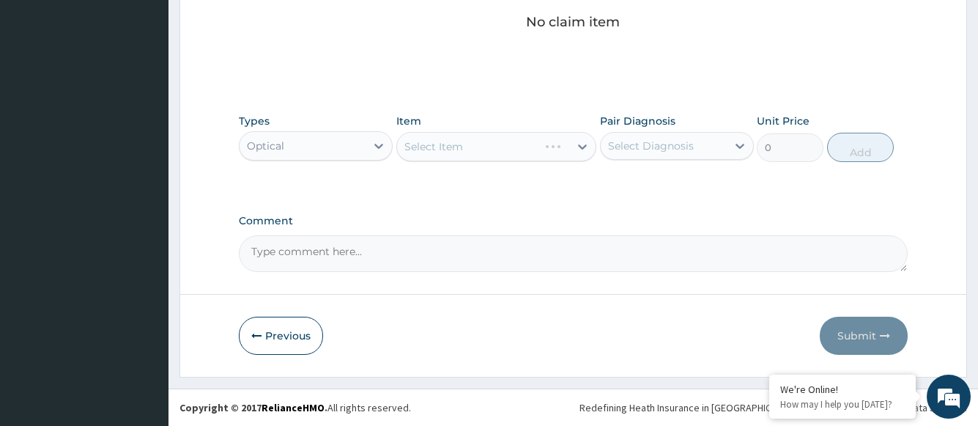
click at [478, 152] on div "Select Item" at bounding box center [496, 146] width 201 height 29
click at [539, 160] on div "Select Item" at bounding box center [496, 146] width 201 height 29
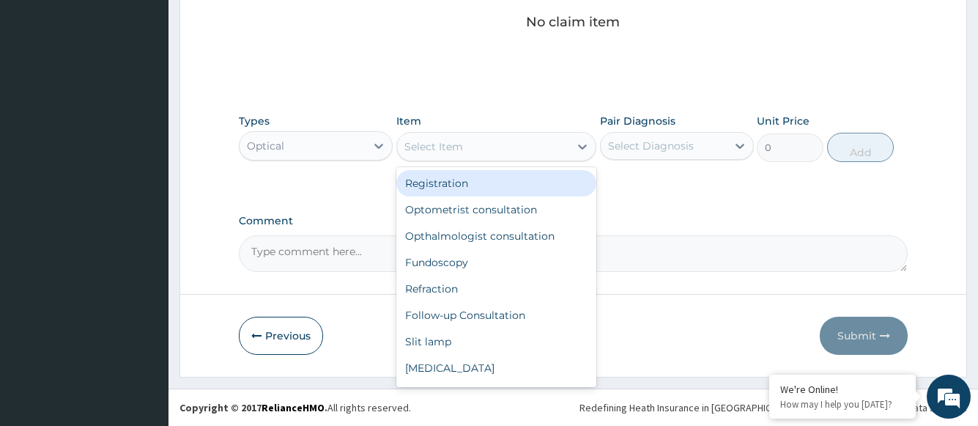
click at [497, 187] on div "Registration" at bounding box center [496, 183] width 201 height 26
type input "1500"
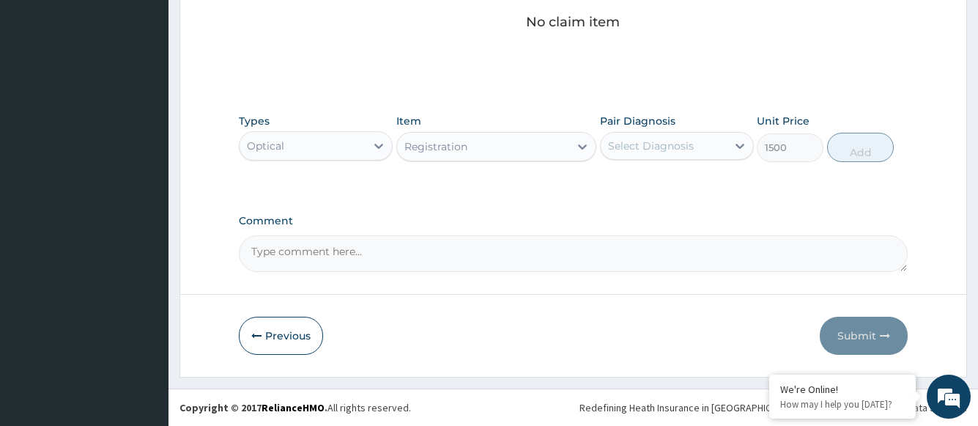
click at [624, 149] on div "Select Diagnosis" at bounding box center [651, 145] width 86 height 15
click at [630, 177] on label "[MEDICAL_DATA]" at bounding box center [669, 181] width 91 height 15
checkbox input "true"
click at [860, 155] on button "Add" at bounding box center [860, 147] width 67 height 29
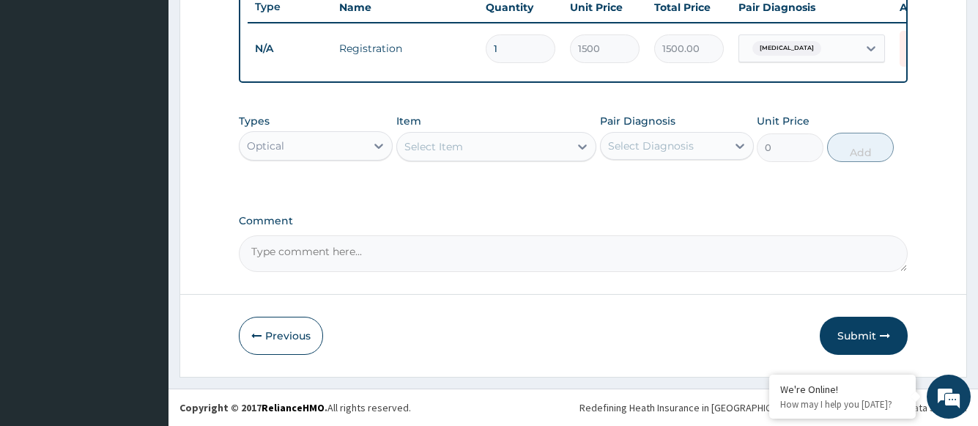
scroll to position [572, 0]
click at [506, 154] on div "Select Item" at bounding box center [483, 146] width 173 height 23
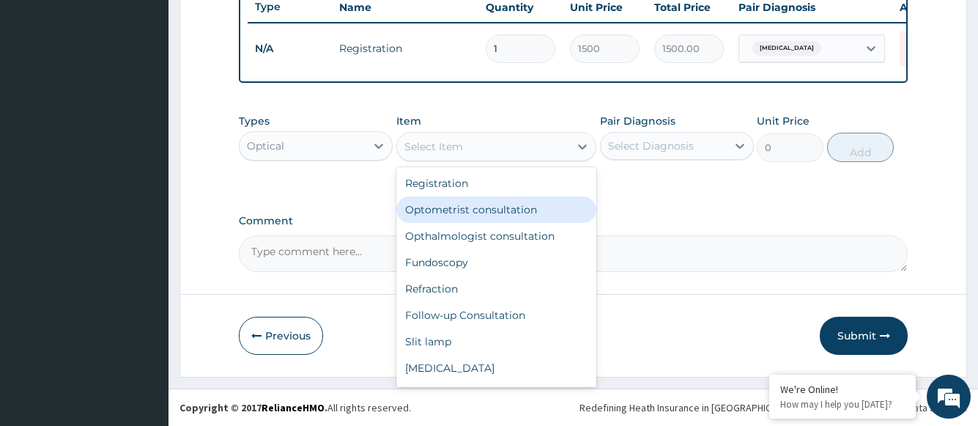
click at [494, 207] on div "Optometrist consultation" at bounding box center [496, 209] width 201 height 26
type input "2000"
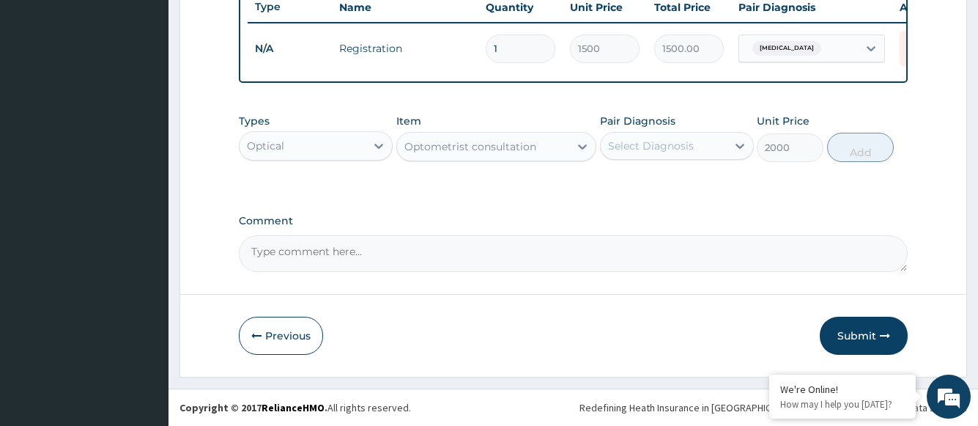
click at [648, 148] on div "Select Diagnosis" at bounding box center [651, 145] width 86 height 15
click at [644, 184] on label "[MEDICAL_DATA]" at bounding box center [669, 181] width 91 height 15
checkbox input "true"
click at [847, 156] on button "Add" at bounding box center [860, 147] width 67 height 29
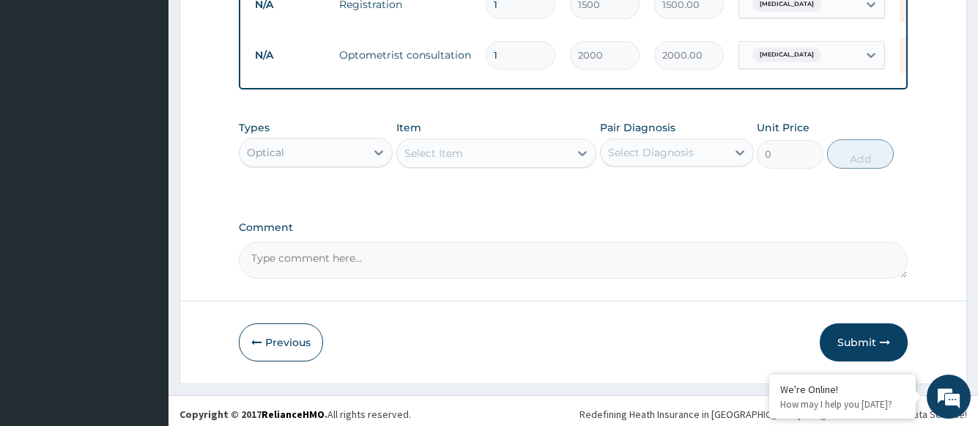
scroll to position [623, 0]
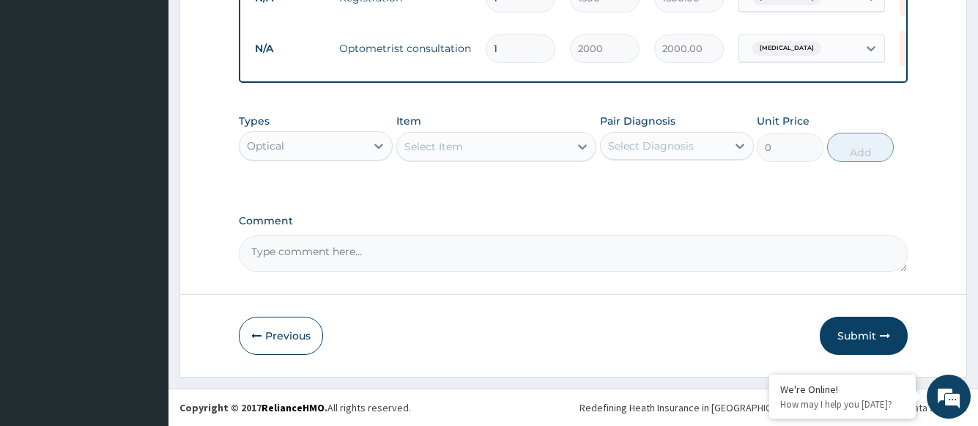
click at [471, 151] on div "Select Item" at bounding box center [483, 146] width 173 height 23
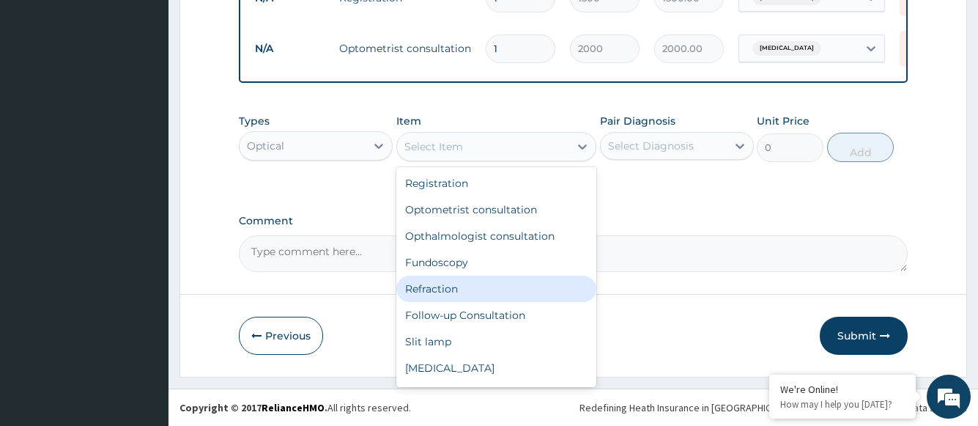
click at [437, 282] on div "Refraction" at bounding box center [496, 289] width 201 height 26
type input "1000"
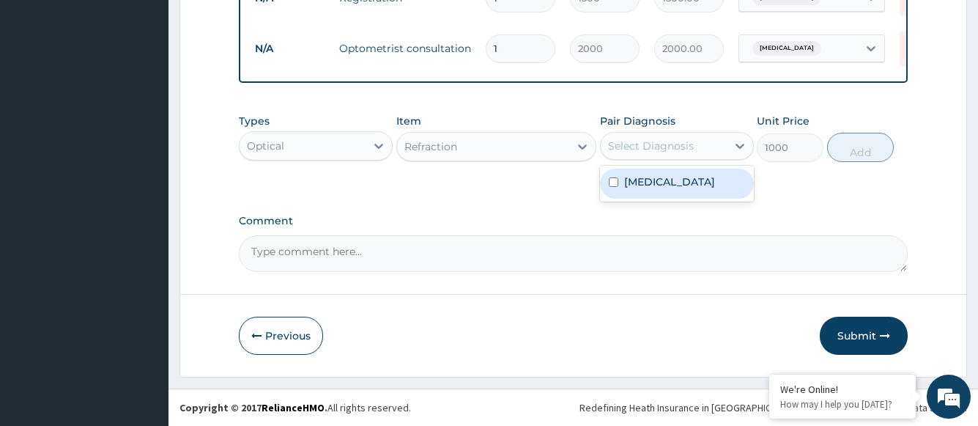
click at [675, 153] on div "Select Diagnosis" at bounding box center [664, 145] width 126 height 23
click at [672, 186] on label "[MEDICAL_DATA]" at bounding box center [669, 181] width 91 height 15
checkbox input "true"
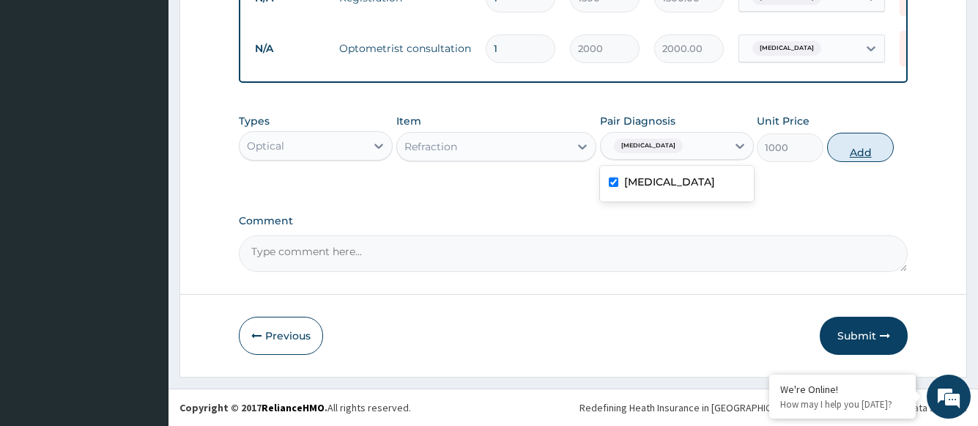
click at [852, 152] on button "Add" at bounding box center [860, 147] width 67 height 29
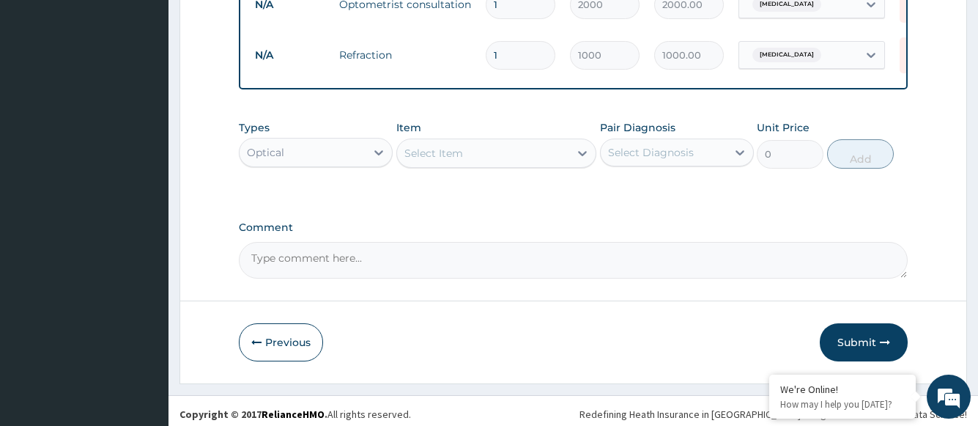
scroll to position [673, 0]
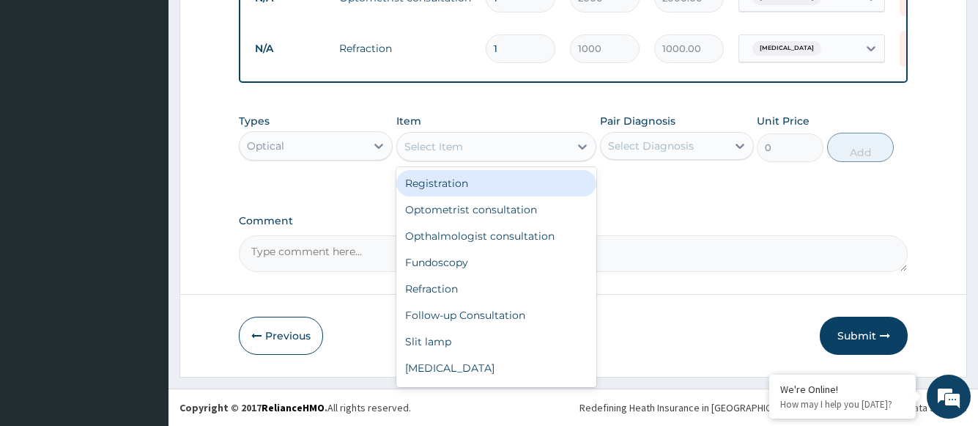
click at [491, 153] on div "Select Item" at bounding box center [483, 146] width 173 height 23
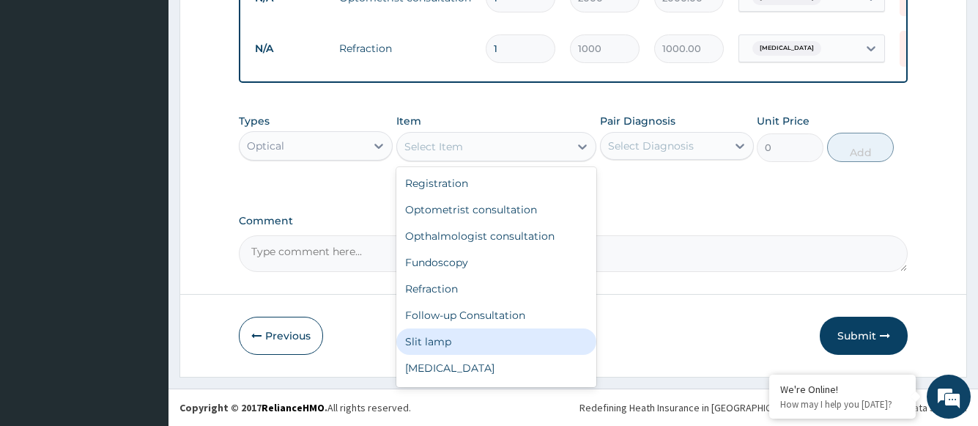
click at [443, 337] on div "Slit lamp" at bounding box center [496, 341] width 201 height 26
type input "1000"
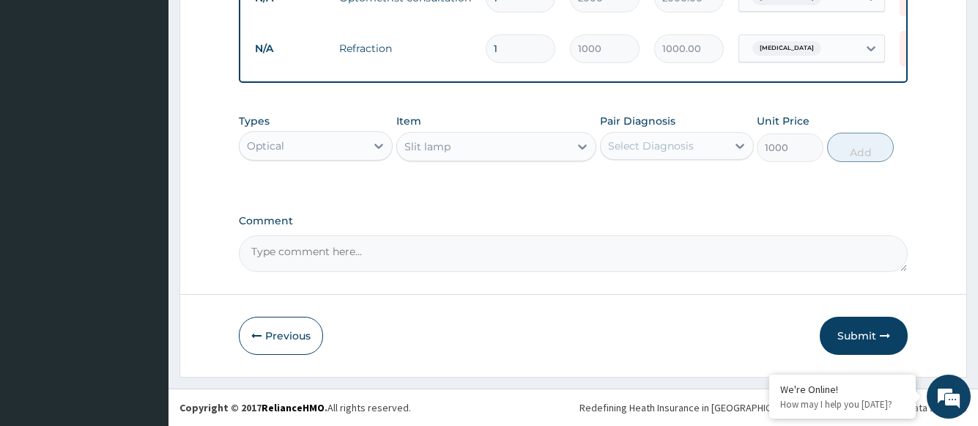
click at [632, 144] on div "Select Diagnosis" at bounding box center [651, 145] width 86 height 15
click at [628, 182] on label "[MEDICAL_DATA]" at bounding box center [669, 181] width 91 height 15
checkbox input "true"
click at [851, 147] on button "Add" at bounding box center [860, 147] width 67 height 29
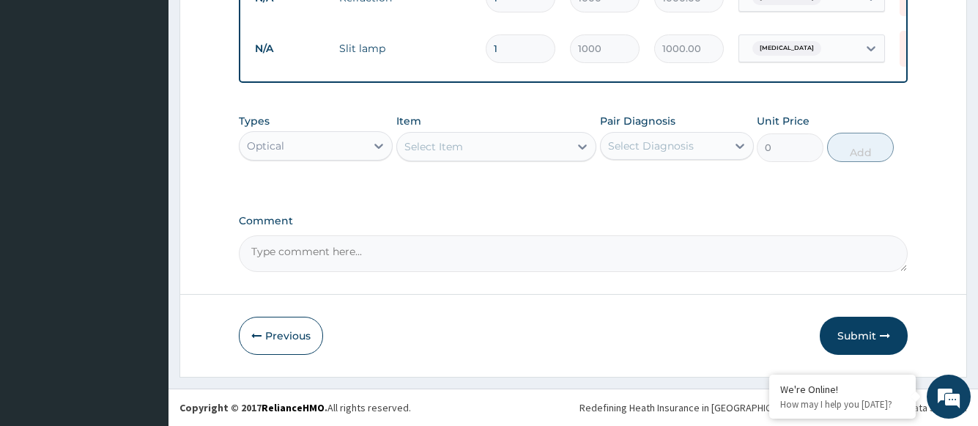
click at [473, 150] on div "Select Item" at bounding box center [483, 146] width 173 height 23
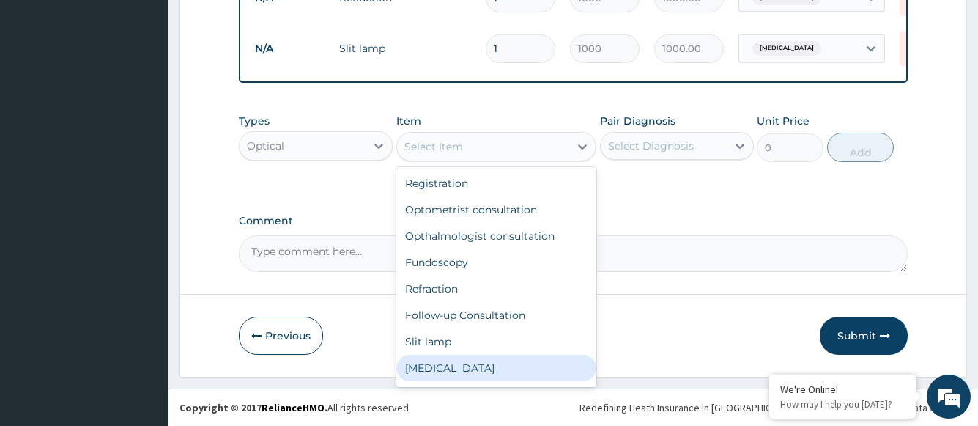
drag, startPoint x: 440, startPoint y: 369, endPoint x: 476, endPoint y: 348, distance: 41.4
click at [440, 369] on div "[MEDICAL_DATA]" at bounding box center [496, 368] width 201 height 26
type input "1000"
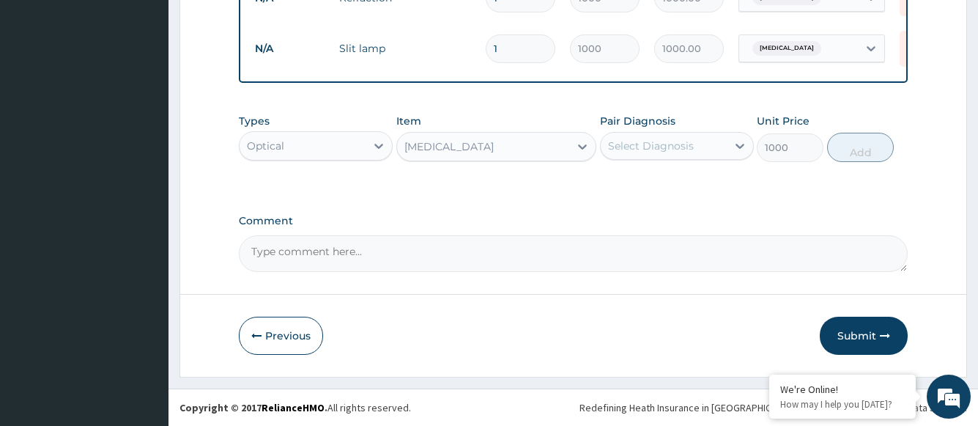
click at [638, 149] on div "Select Diagnosis" at bounding box center [651, 145] width 86 height 15
click at [638, 178] on label "[MEDICAL_DATA]" at bounding box center [669, 181] width 91 height 15
checkbox input "true"
click at [854, 157] on button "Add" at bounding box center [860, 147] width 67 height 29
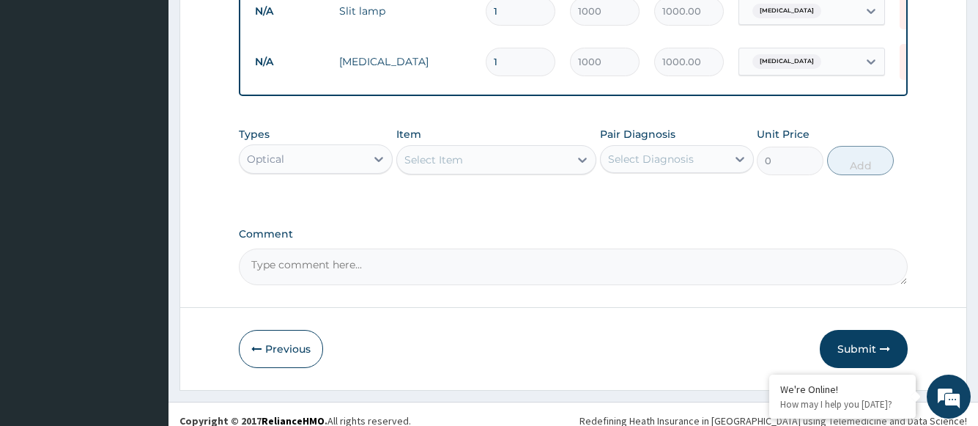
scroll to position [775, 0]
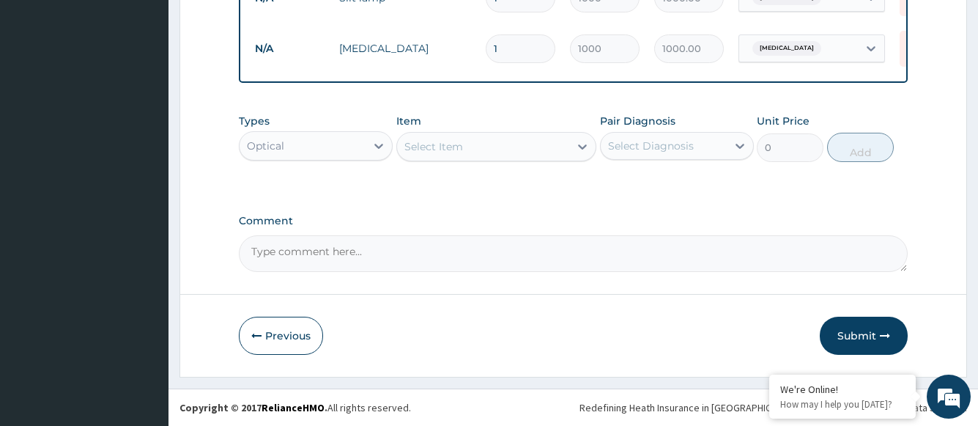
click at [501, 144] on div "Select Item" at bounding box center [483, 146] width 173 height 23
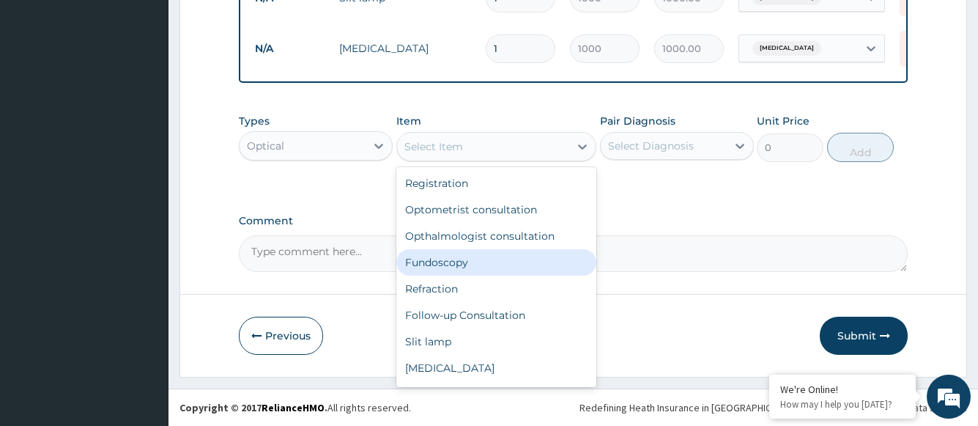
click at [448, 257] on div "Fundoscopy" at bounding box center [496, 262] width 201 height 26
type input "1000"
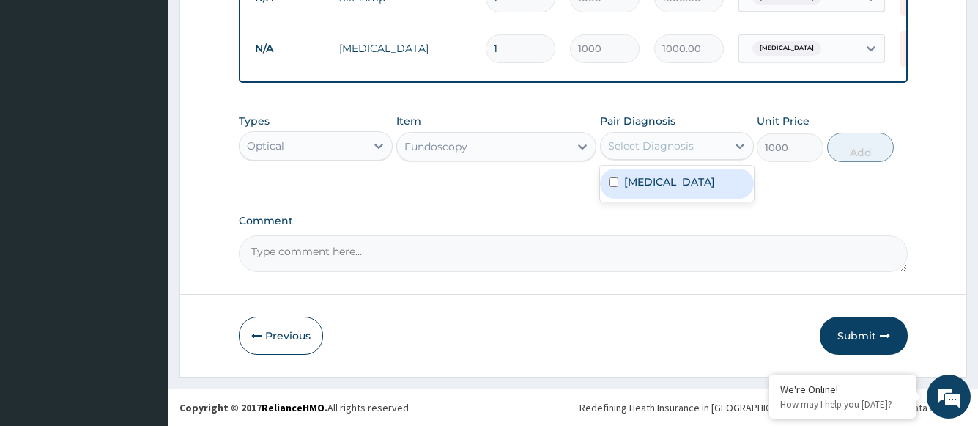
click at [632, 144] on div "Select Diagnosis" at bounding box center [651, 145] width 86 height 15
click at [633, 181] on label "[MEDICAL_DATA]" at bounding box center [669, 181] width 91 height 15
checkbox input "true"
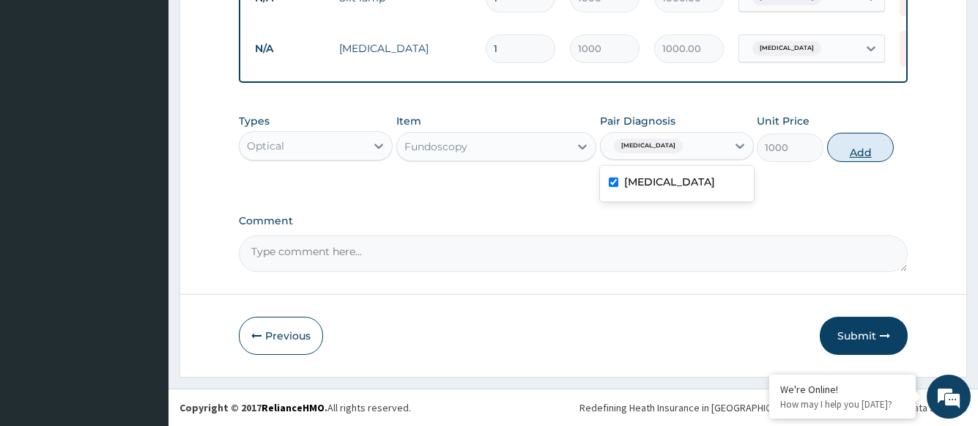
click at [851, 156] on button "Add" at bounding box center [860, 147] width 67 height 29
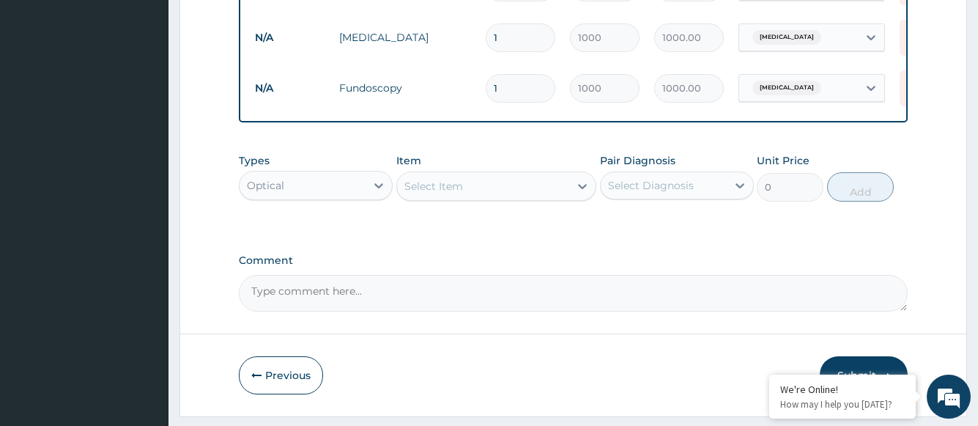
click at [495, 198] on div "Select Item" at bounding box center [483, 185] width 173 height 23
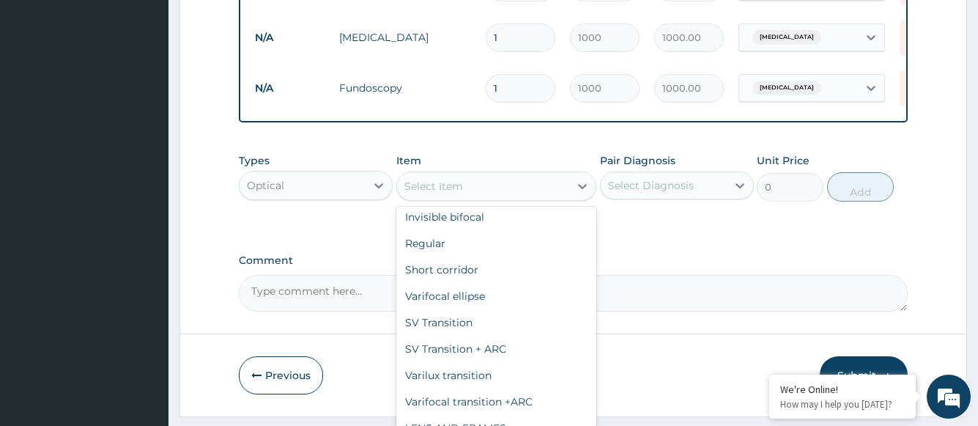
scroll to position [841, 0]
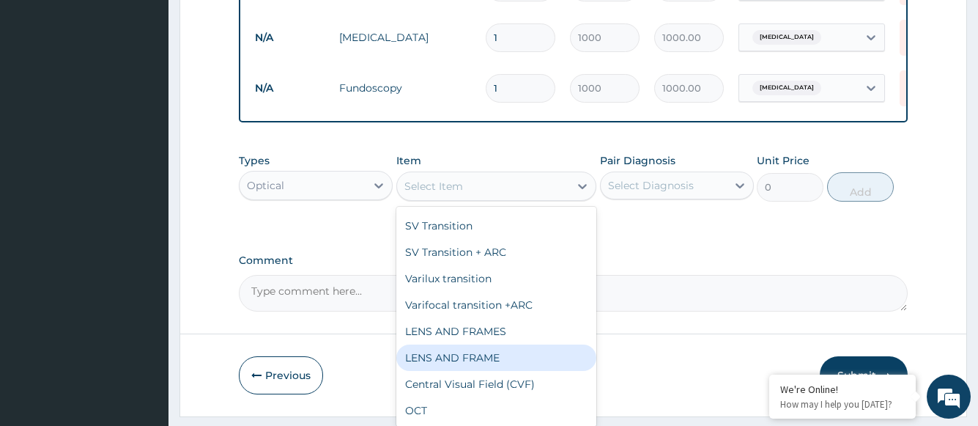
click at [489, 359] on div "LENS AND FRAME" at bounding box center [496, 357] width 201 height 26
type input "15000"
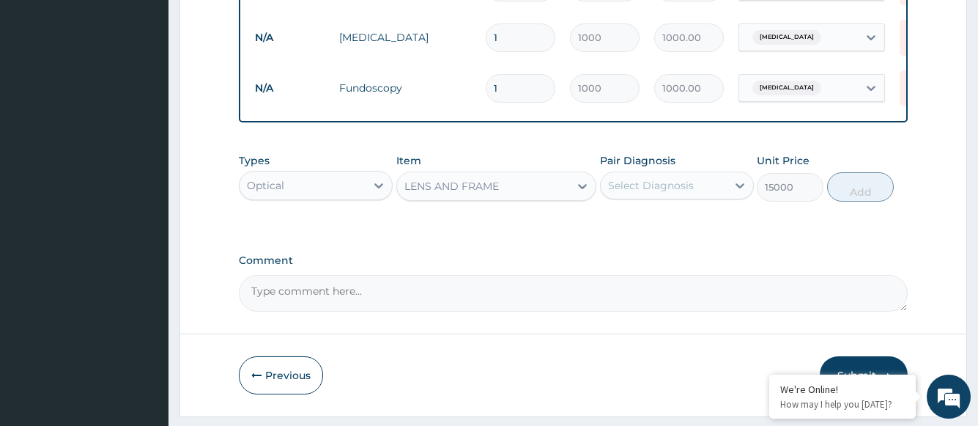
click at [644, 193] on div "Select Diagnosis" at bounding box center [651, 185] width 86 height 15
click at [645, 229] on label "[MEDICAL_DATA]" at bounding box center [669, 221] width 91 height 15
checkbox input "true"
click at [855, 200] on button "Add" at bounding box center [860, 186] width 67 height 29
type input "0"
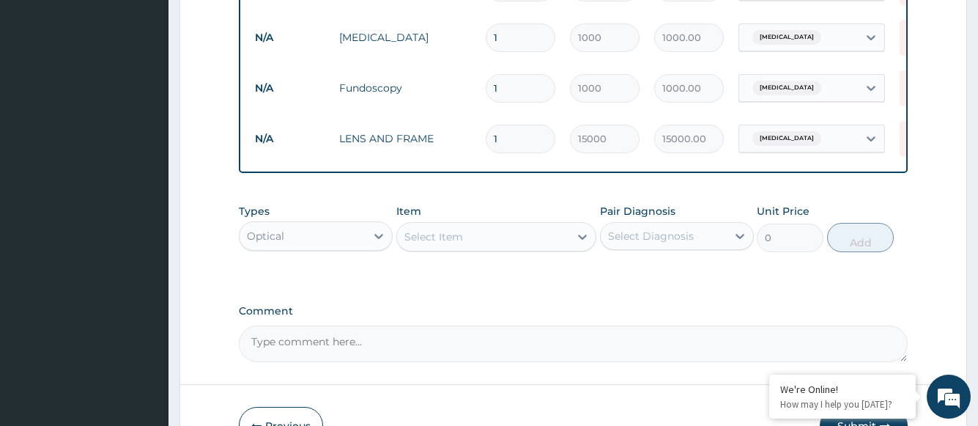
click at [289, 357] on textarea "Comment" at bounding box center [573, 343] width 668 height 37
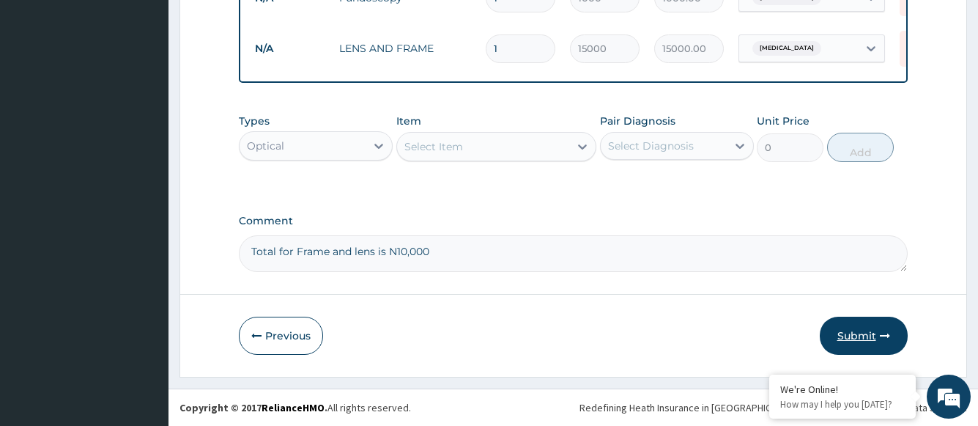
type textarea "Total for Frame and lens is N10,000"
click at [854, 336] on button "Submit" at bounding box center [864, 336] width 88 height 38
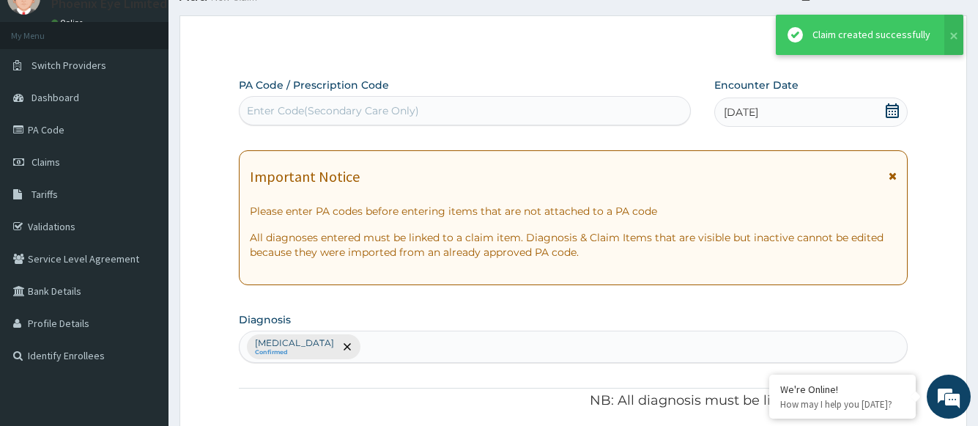
scroll to position [876, 0]
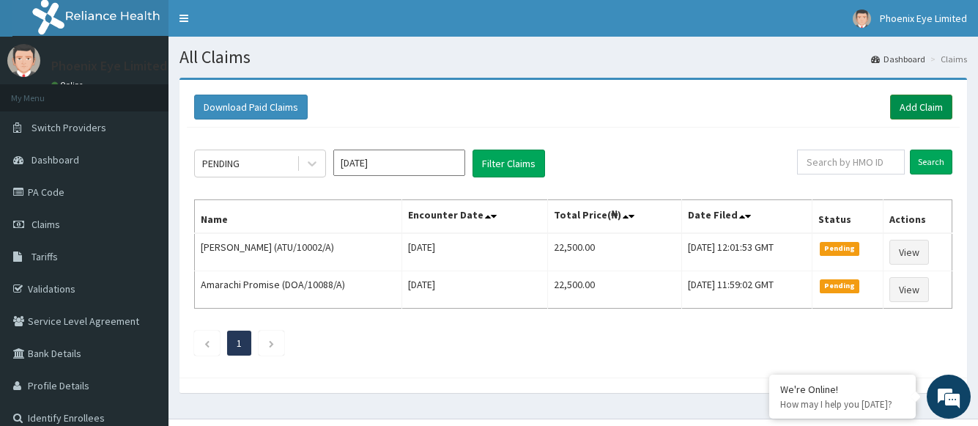
click at [919, 107] on link "Add Claim" at bounding box center [921, 107] width 62 height 25
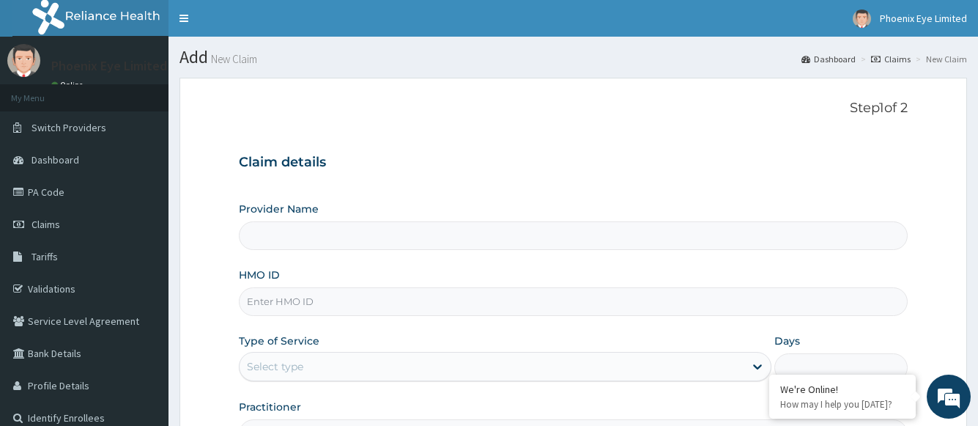
type input "Phoenix Eye Clinic Ltd - [GEOGRAPHIC_DATA]"
click at [344, 301] on input "HMO ID" at bounding box center [573, 301] width 668 height 29
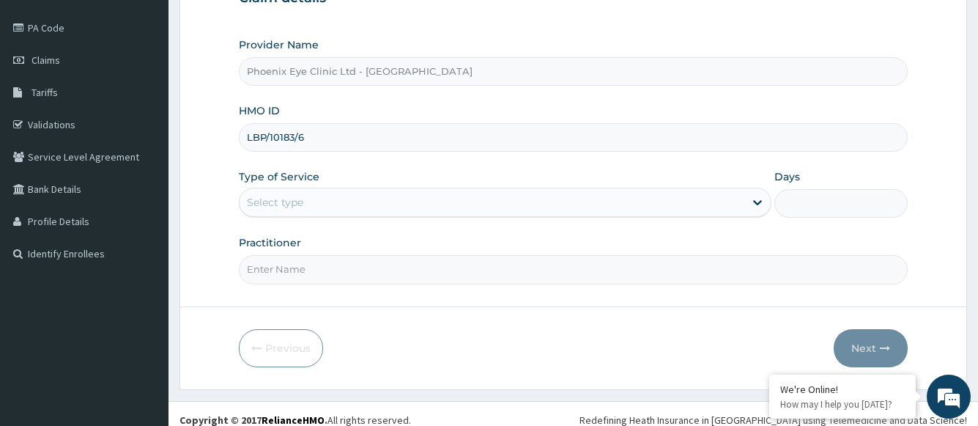
scroll to position [177, 0]
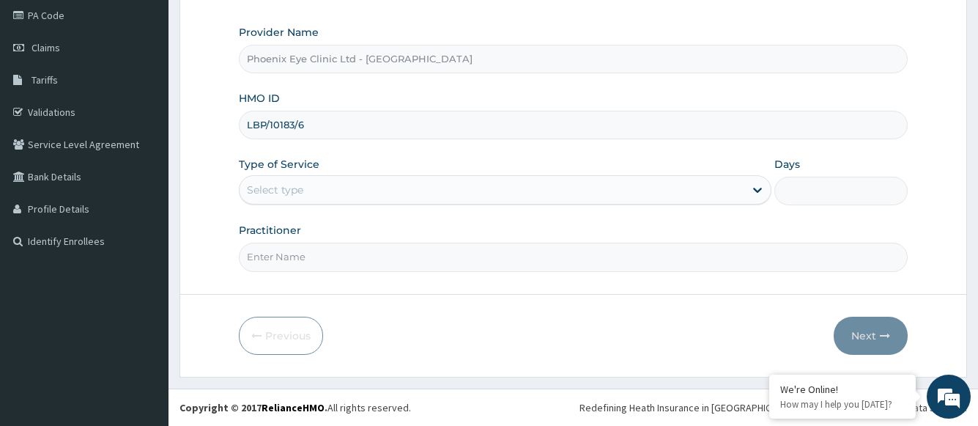
type input "LBP/10183/6"
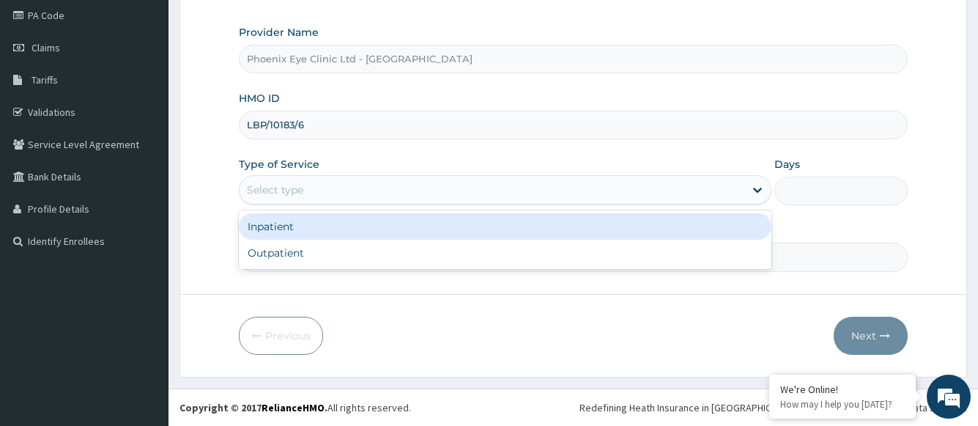
click at [296, 192] on div "Select type" at bounding box center [275, 189] width 56 height 15
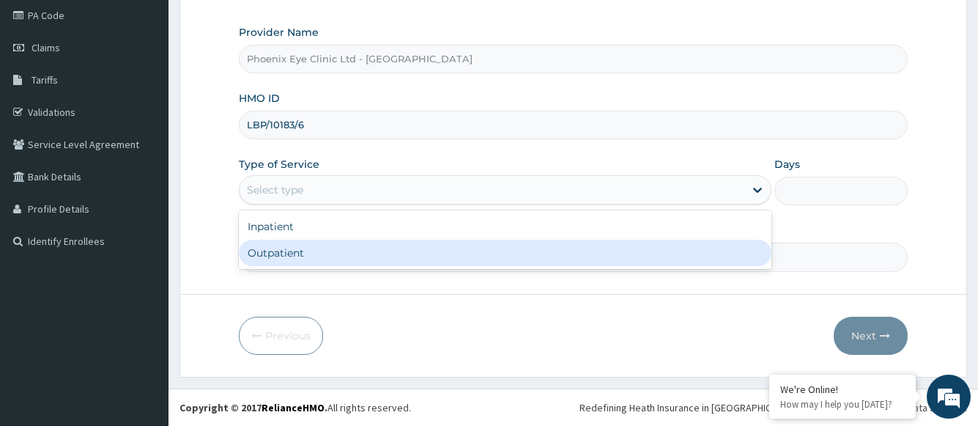
click at [284, 257] on div "Outpatient" at bounding box center [505, 253] width 532 height 26
type input "1"
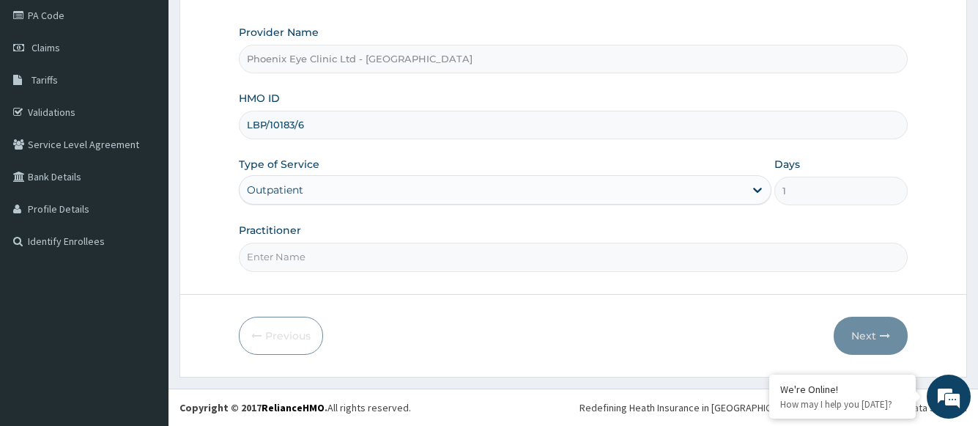
click at [295, 262] on input "Practitioner" at bounding box center [573, 257] width 668 height 29
type input "Dr [PERSON_NAME]"
click at [861, 333] on button "Next" at bounding box center [871, 336] width 74 height 38
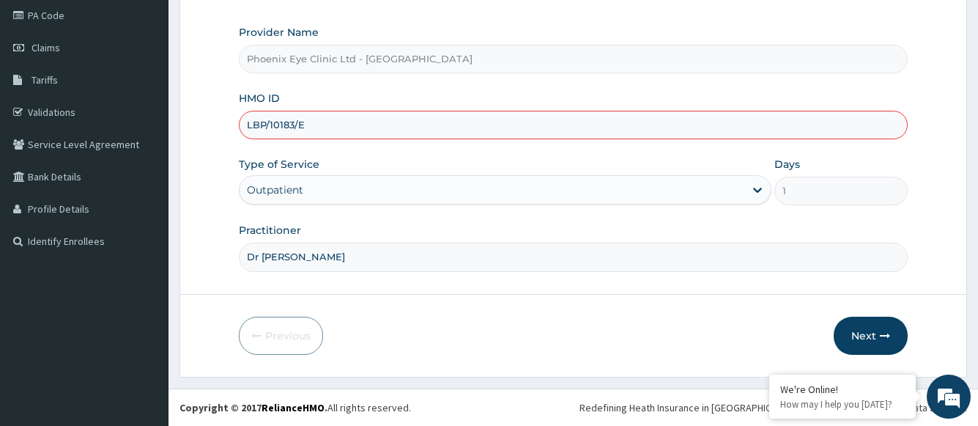
type input "LBP/10183/E"
click at [863, 336] on button "Next" at bounding box center [871, 336] width 74 height 38
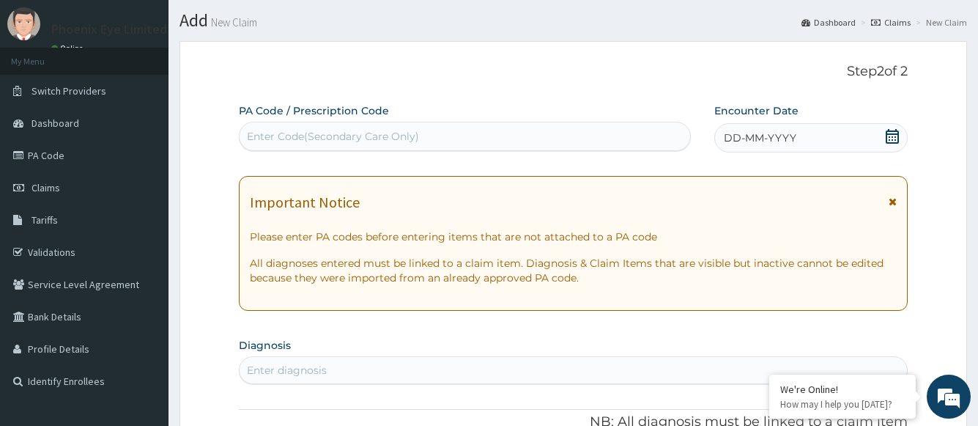
scroll to position [30, 0]
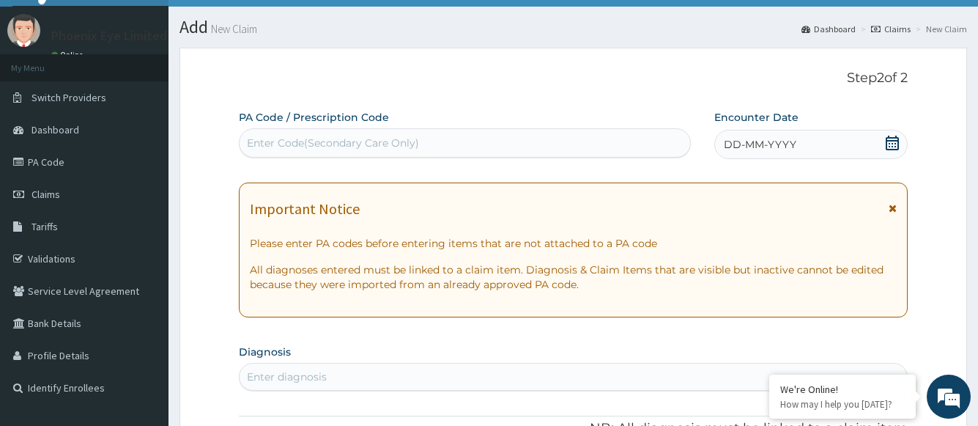
click at [896, 145] on icon at bounding box center [892, 143] width 15 height 15
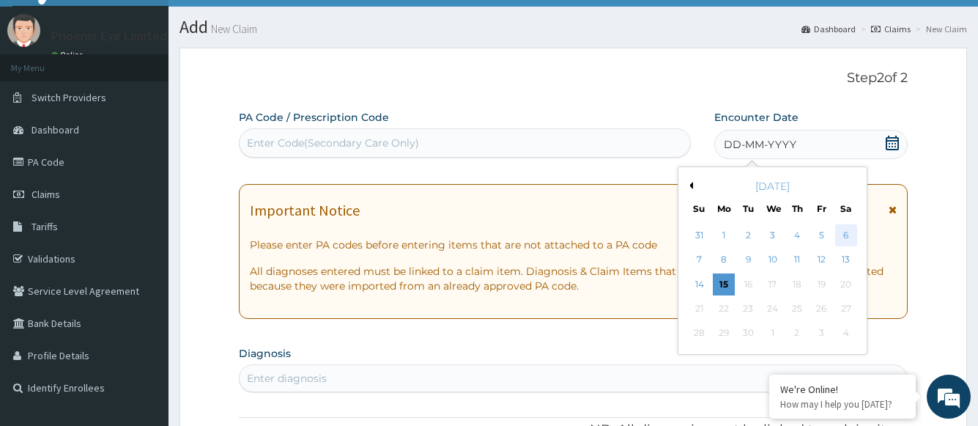
click at [852, 234] on div "6" at bounding box center [846, 235] width 22 height 22
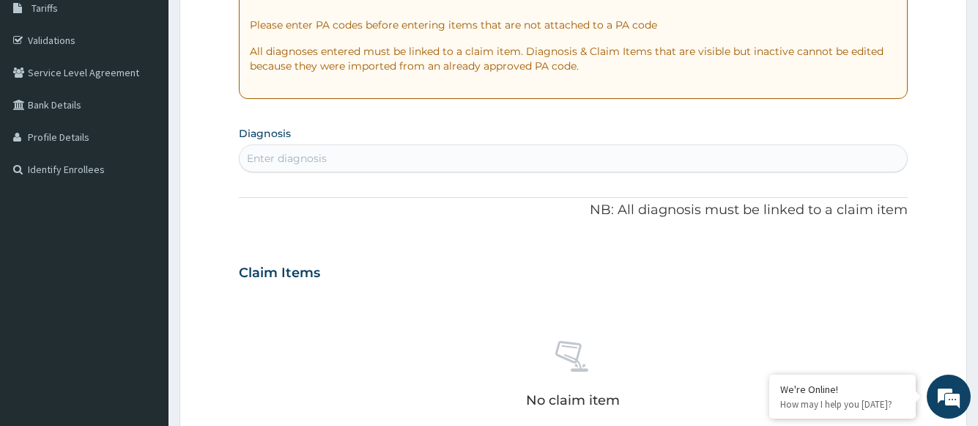
scroll to position [250, 0]
click at [311, 150] on div "Enter diagnosis" at bounding box center [287, 156] width 80 height 15
type input "astigma"
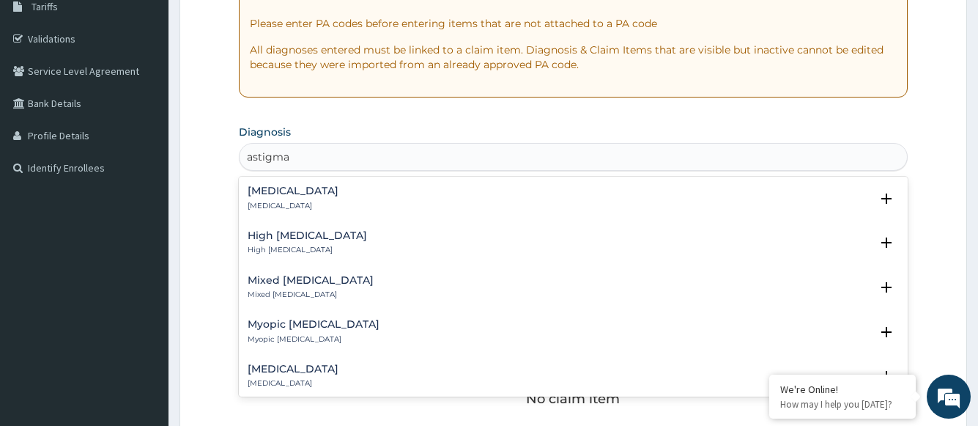
click at [288, 204] on p "[MEDICAL_DATA]" at bounding box center [293, 206] width 91 height 10
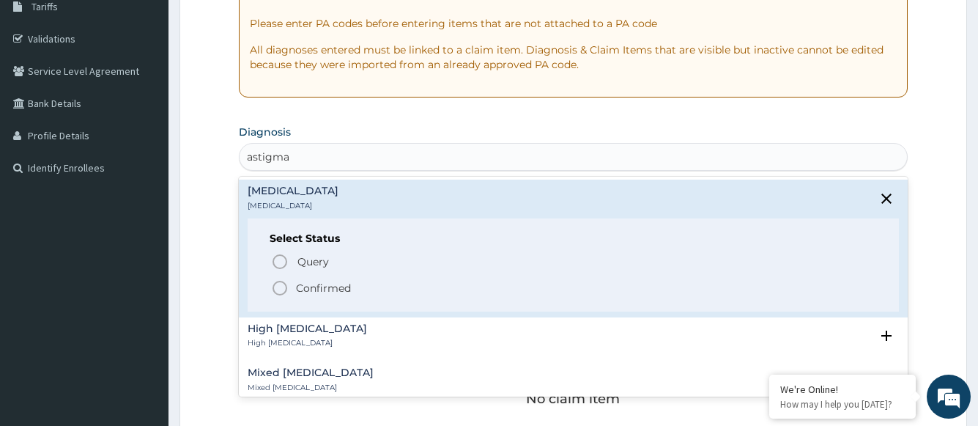
click at [293, 280] on span "Confirmed" at bounding box center [573, 288] width 605 height 18
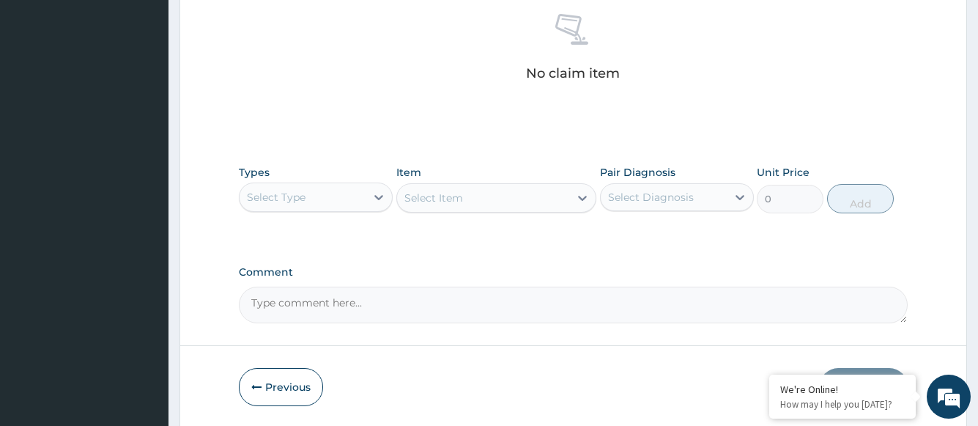
scroll to position [631, 0]
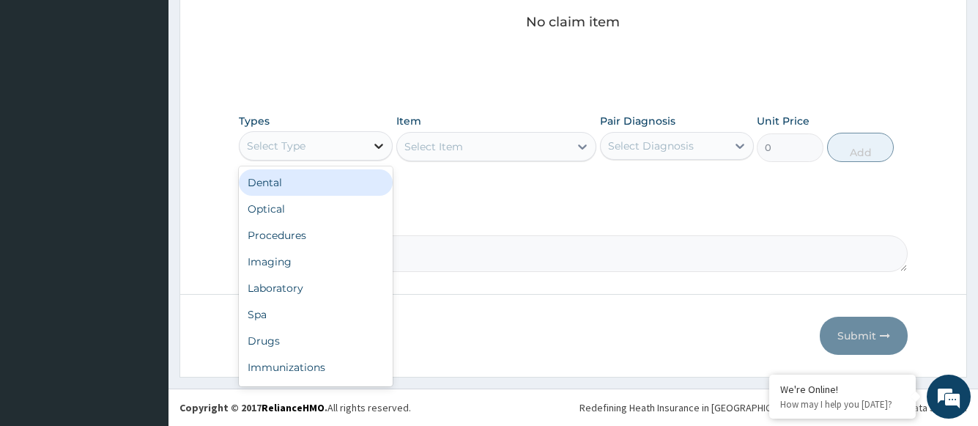
click at [373, 149] on icon at bounding box center [379, 145] width 15 height 15
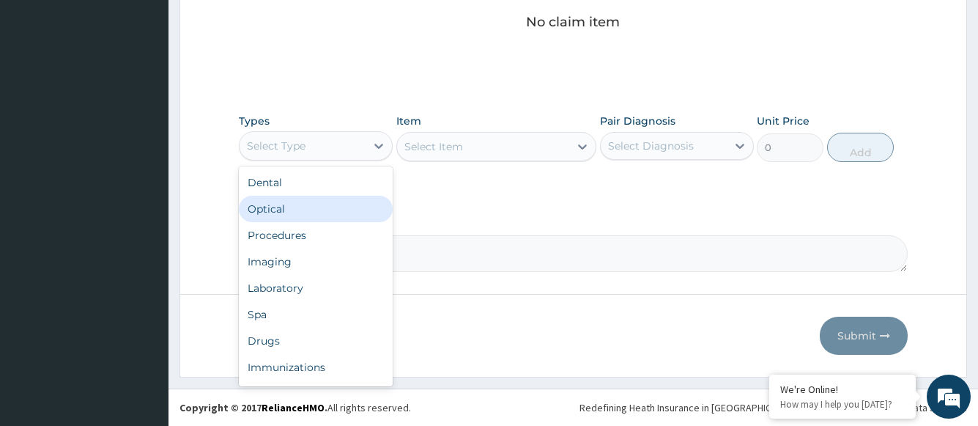
click at [306, 206] on div "Optical" at bounding box center [316, 209] width 154 height 26
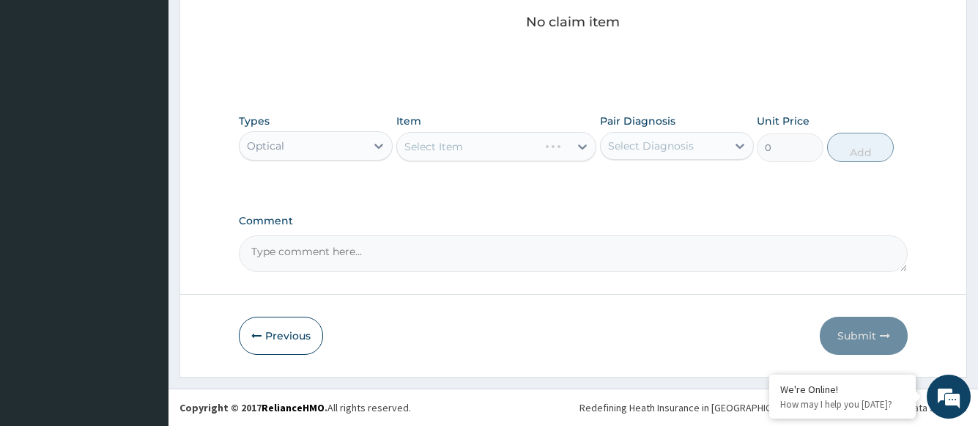
click at [517, 145] on div "Select Item" at bounding box center [496, 146] width 201 height 29
click at [539, 147] on div "Select Item" at bounding box center [468, 146] width 142 height 23
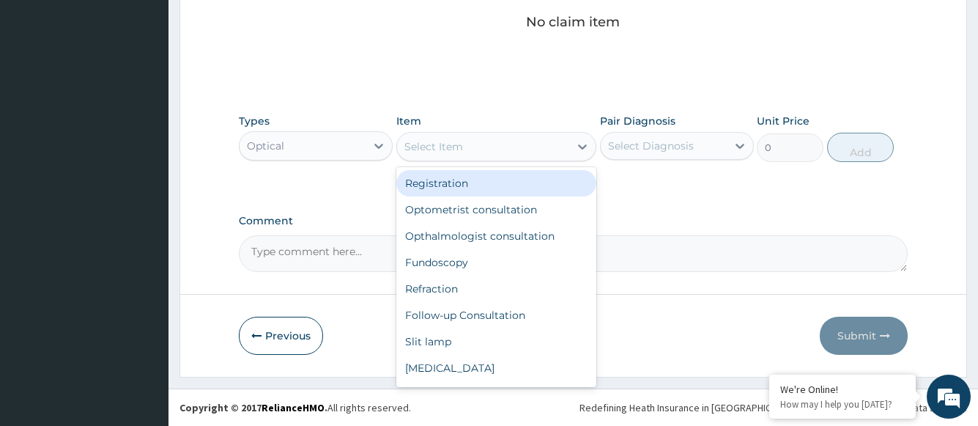
click at [512, 195] on div "Registration" at bounding box center [496, 183] width 201 height 26
type input "1500"
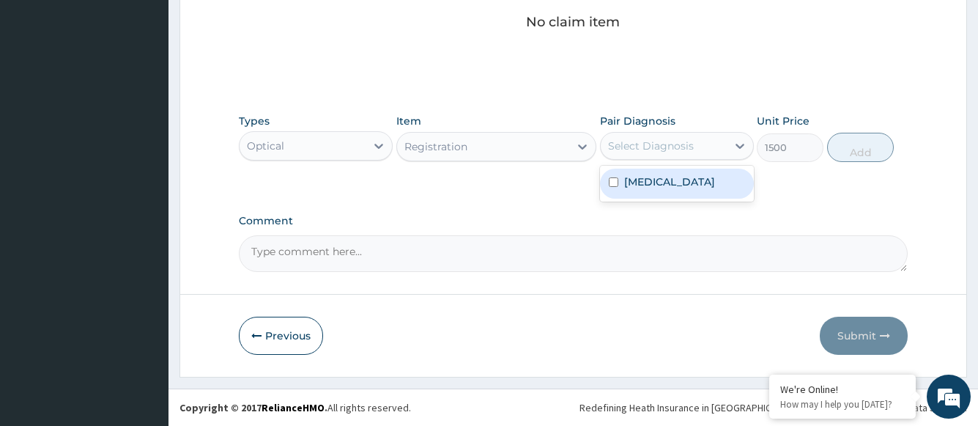
click at [644, 149] on div "Select Diagnosis" at bounding box center [651, 145] width 86 height 15
click at [647, 182] on label "[MEDICAL_DATA]" at bounding box center [669, 181] width 91 height 15
checkbox input "true"
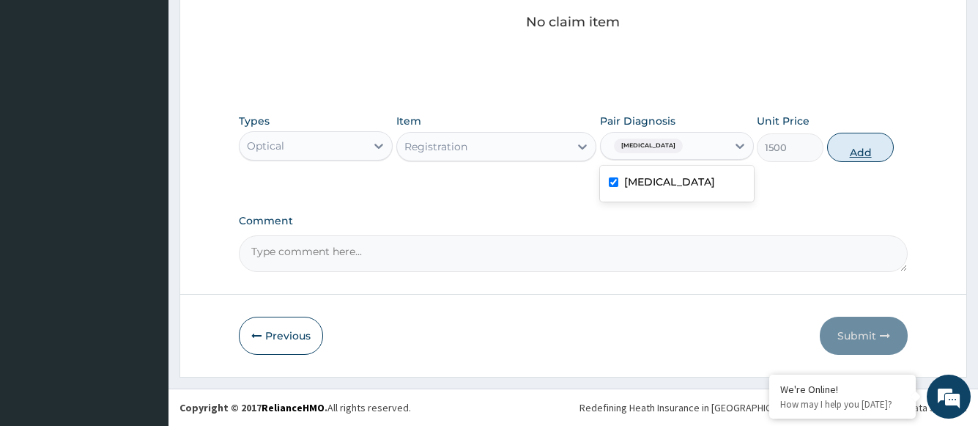
click at [864, 155] on button "Add" at bounding box center [860, 147] width 67 height 29
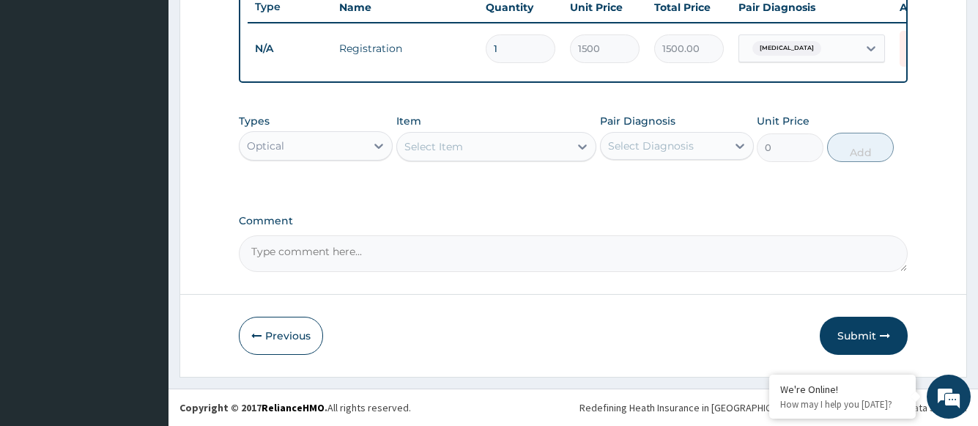
scroll to position [572, 0]
click at [479, 154] on div "Select Item" at bounding box center [483, 146] width 173 height 23
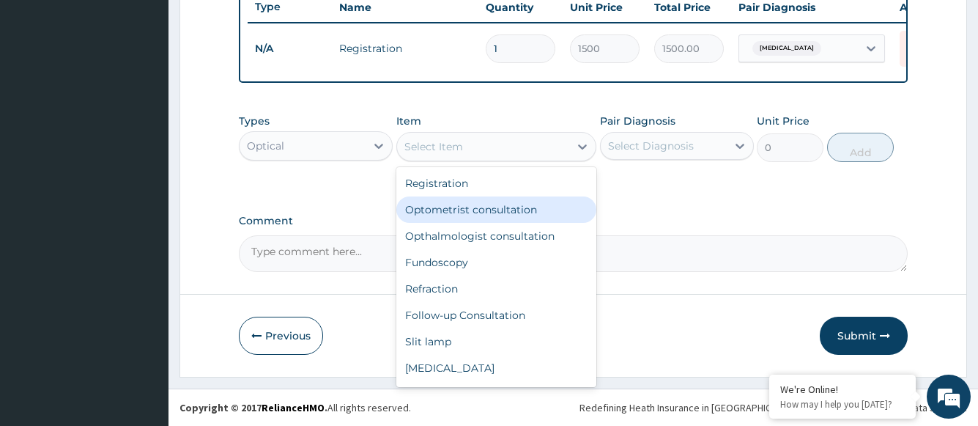
click at [459, 216] on div "Optometrist consultation" at bounding box center [496, 209] width 201 height 26
type input "2000"
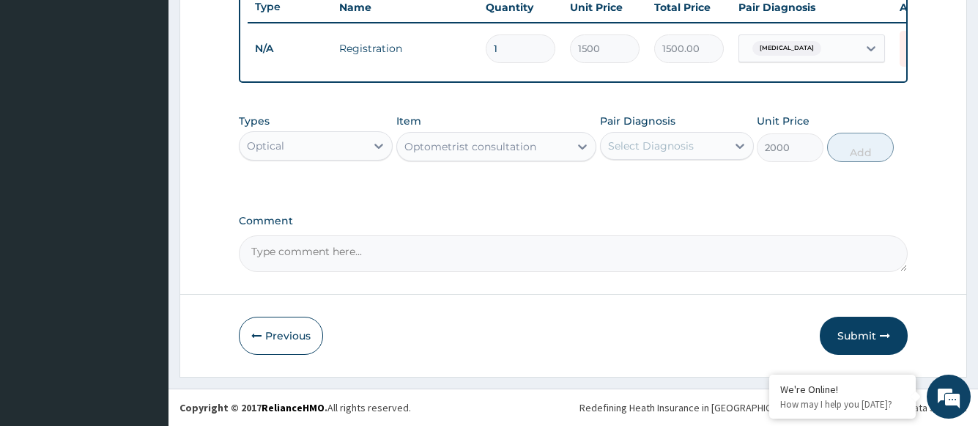
click at [662, 148] on div "Select Diagnosis" at bounding box center [651, 145] width 86 height 15
drag, startPoint x: 657, startPoint y: 178, endPoint x: 676, endPoint y: 182, distance: 20.3
click at [657, 179] on label "Astigmatism" at bounding box center [669, 181] width 91 height 15
checkbox input "true"
click at [862, 153] on button "Add" at bounding box center [860, 147] width 67 height 29
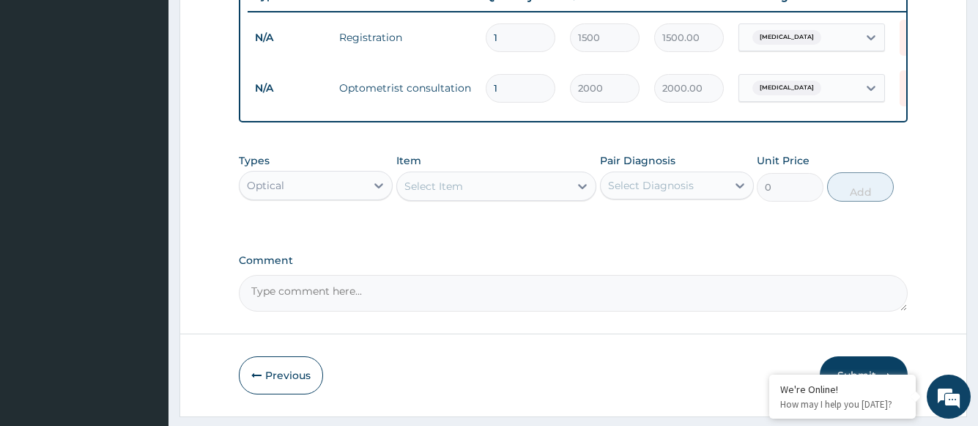
scroll to position [623, 0]
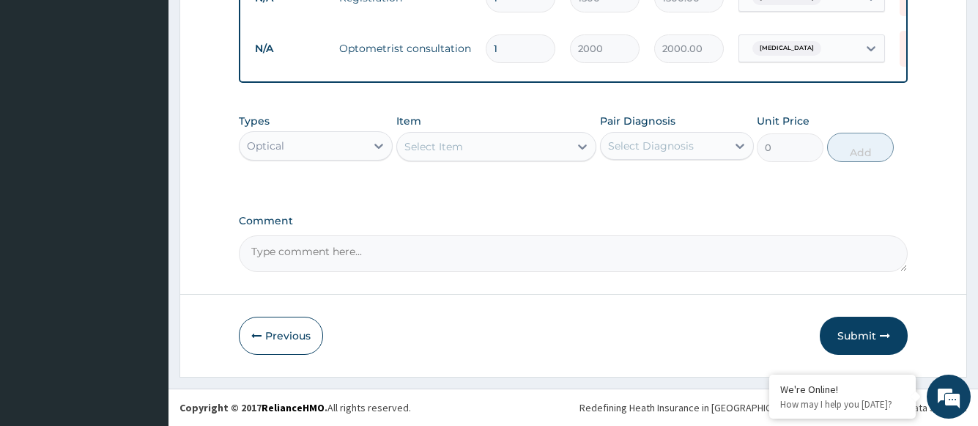
click at [435, 146] on div "Select Item" at bounding box center [433, 146] width 59 height 15
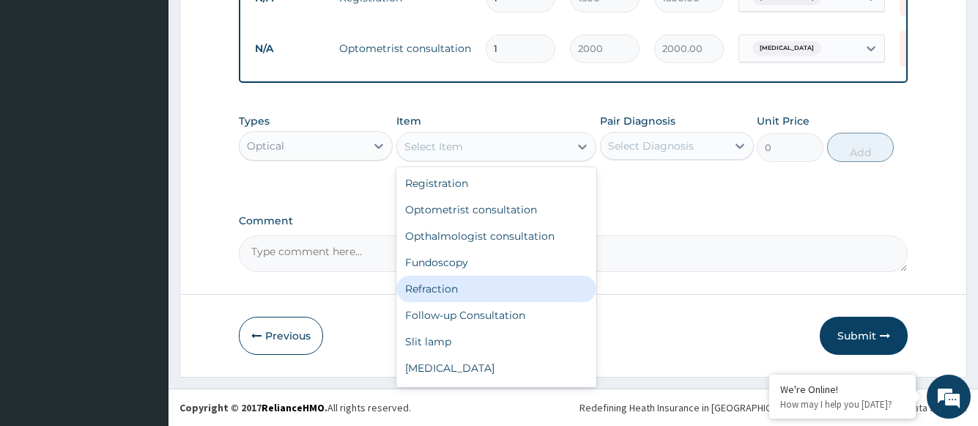
click at [443, 285] on div "Refraction" at bounding box center [496, 289] width 201 height 26
type input "1000"
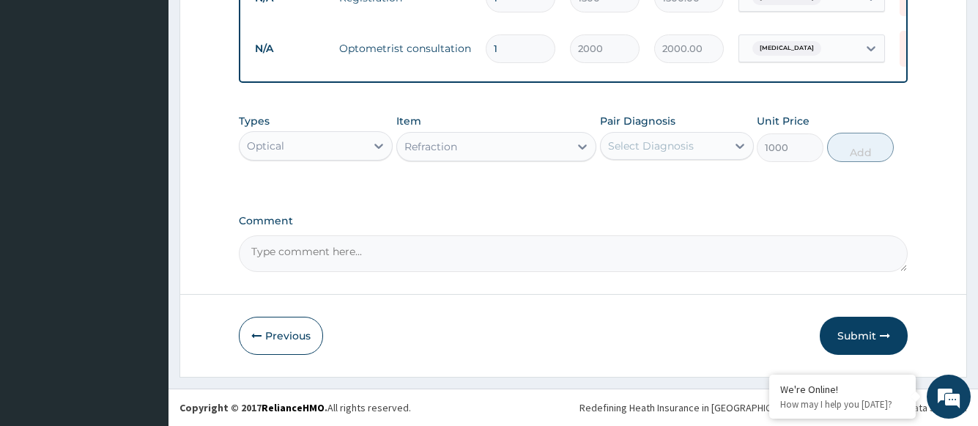
click at [629, 144] on div "Select Diagnosis" at bounding box center [651, 145] width 86 height 15
click at [635, 185] on label "Astigmatism" at bounding box center [669, 181] width 91 height 15
checkbox input "true"
click at [856, 149] on button "Add" at bounding box center [860, 147] width 67 height 29
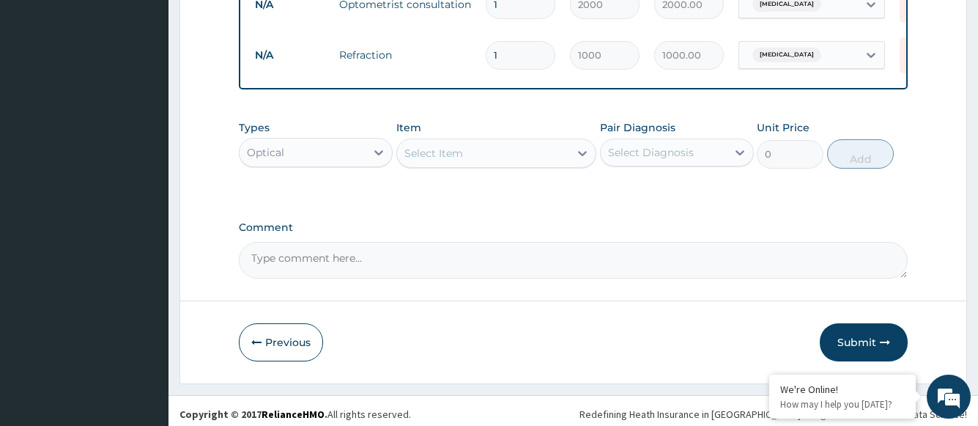
scroll to position [673, 0]
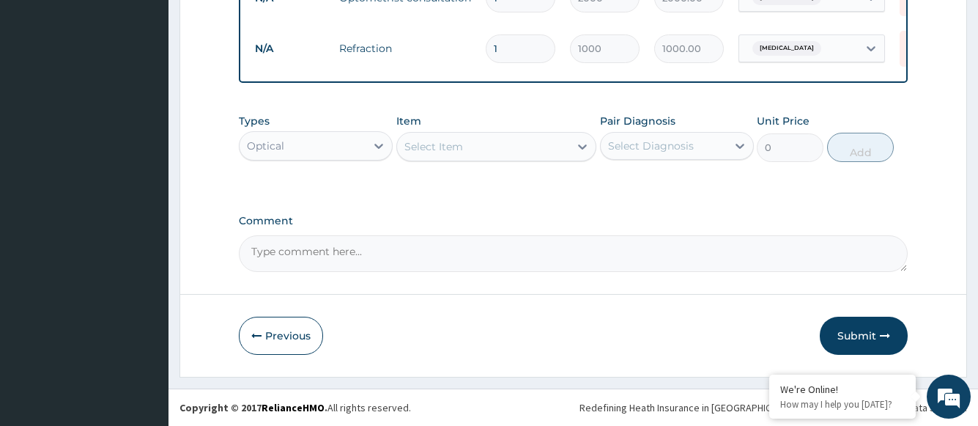
click at [477, 152] on div "Select Item" at bounding box center [483, 146] width 173 height 23
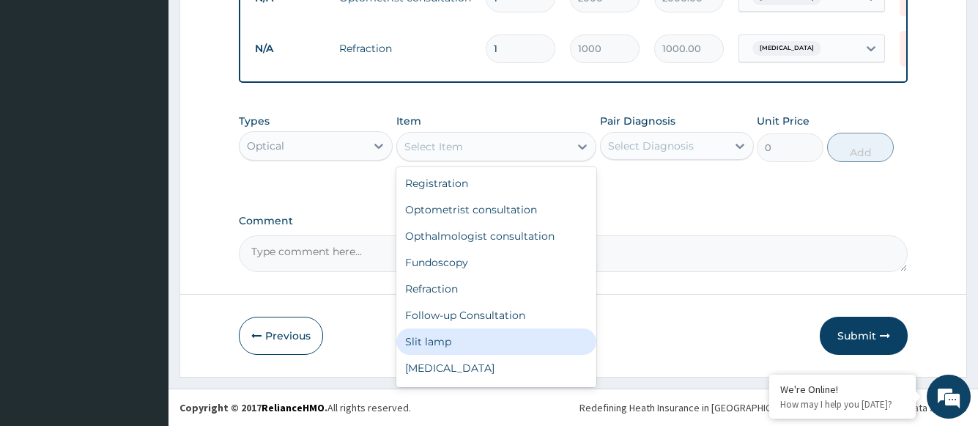
click at [440, 339] on div "Slit lamp" at bounding box center [496, 341] width 201 height 26
type input "1000"
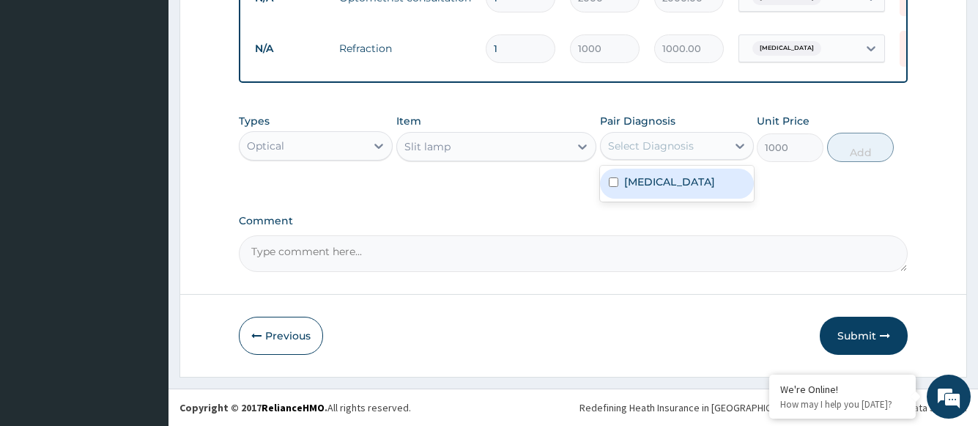
click at [637, 154] on div "Select Diagnosis" at bounding box center [664, 145] width 126 height 23
click at [643, 184] on label "Astigmatism" at bounding box center [669, 181] width 91 height 15
checkbox input "true"
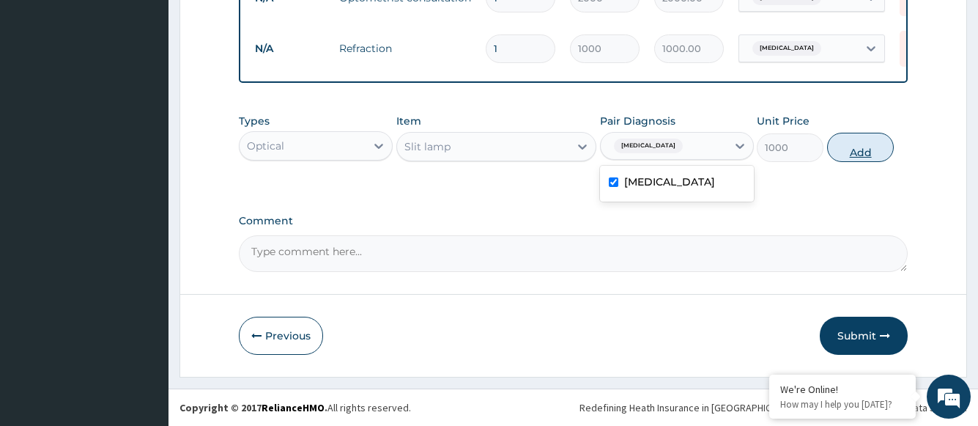
click at [858, 154] on button "Add" at bounding box center [860, 147] width 67 height 29
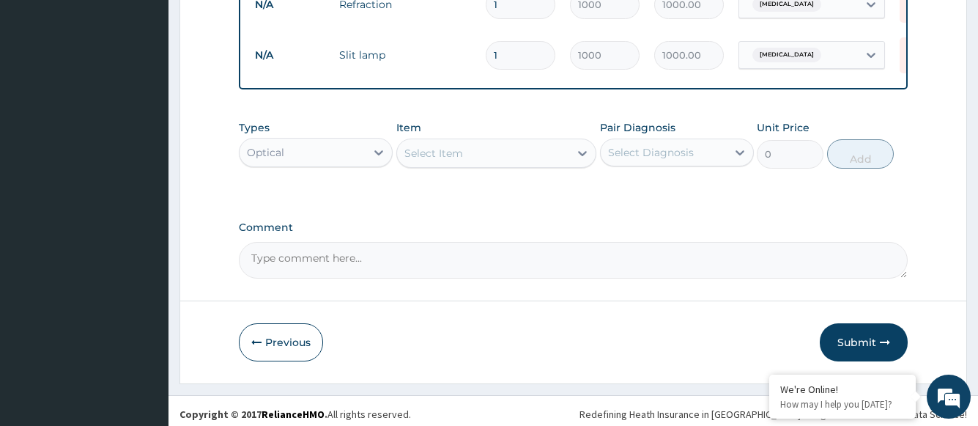
scroll to position [724, 0]
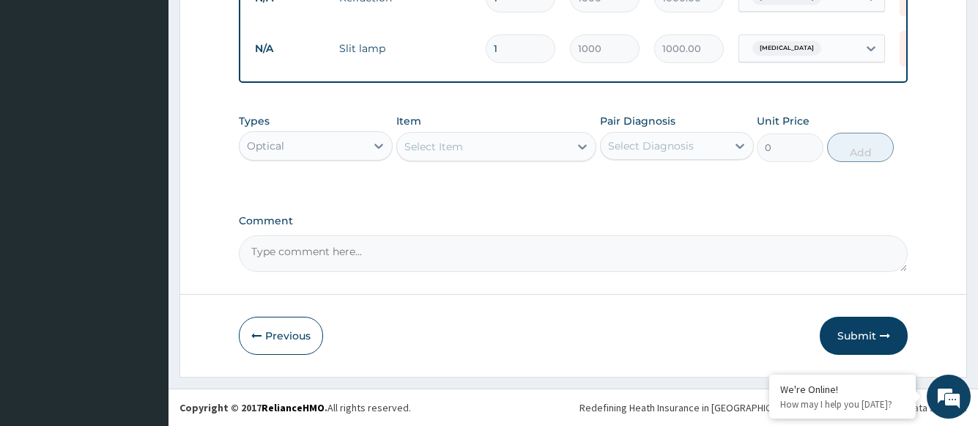
click at [465, 149] on div "Select Item" at bounding box center [483, 146] width 173 height 23
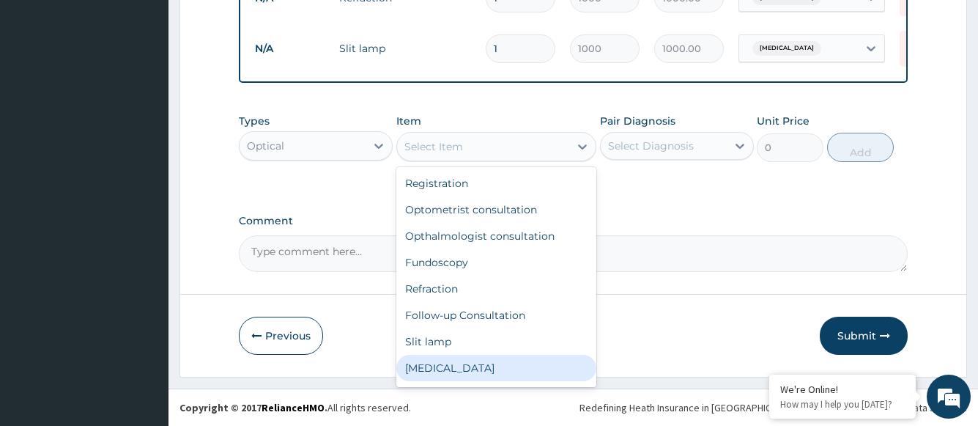
click at [459, 367] on div "[MEDICAL_DATA]" at bounding box center [496, 368] width 201 height 26
type input "1000"
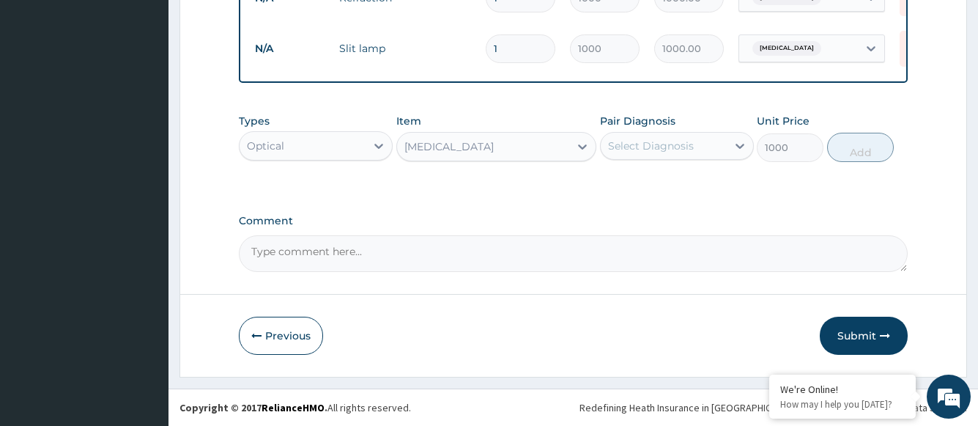
click at [630, 141] on div "Select Diagnosis" at bounding box center [651, 145] width 86 height 15
click at [640, 183] on label "Astigmatism" at bounding box center [669, 181] width 91 height 15
checkbox input "true"
click at [872, 153] on button "Add" at bounding box center [860, 147] width 67 height 29
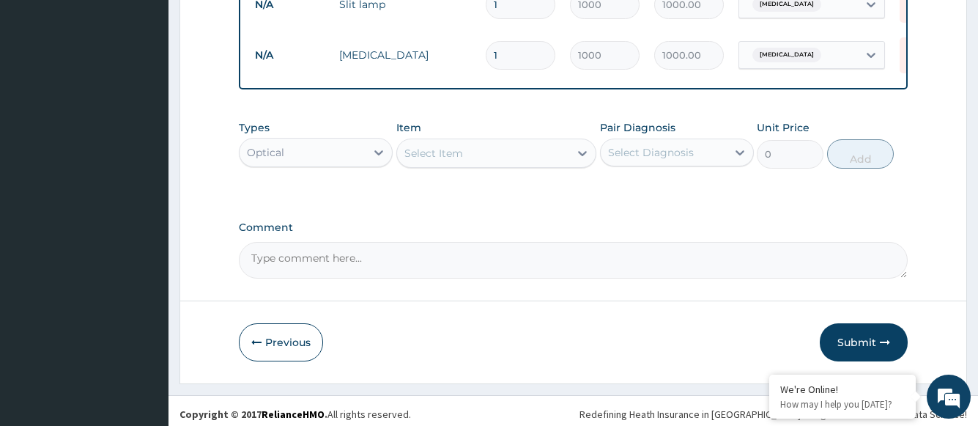
scroll to position [775, 0]
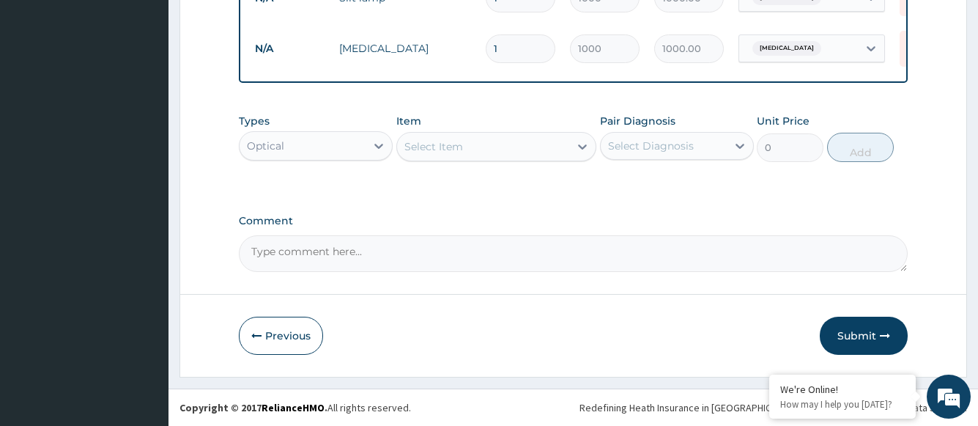
click at [484, 145] on div "Select Item" at bounding box center [483, 146] width 173 height 23
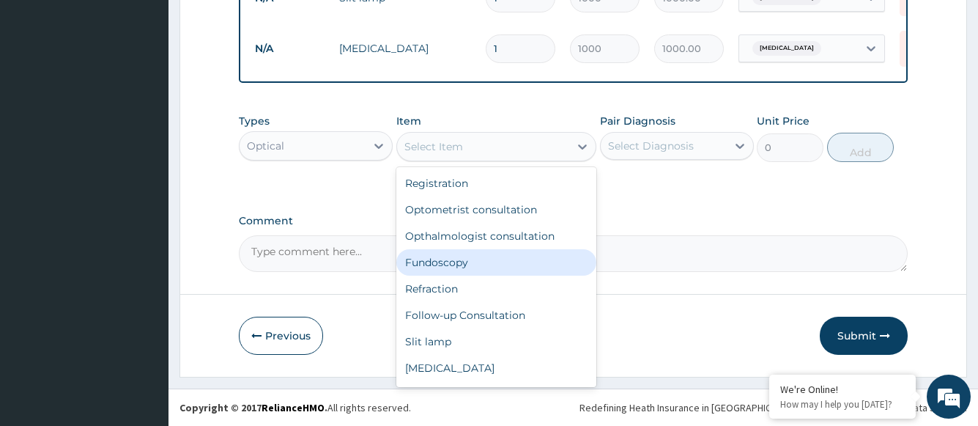
click at [449, 264] on div "Fundoscopy" at bounding box center [496, 262] width 201 height 26
type input "1000"
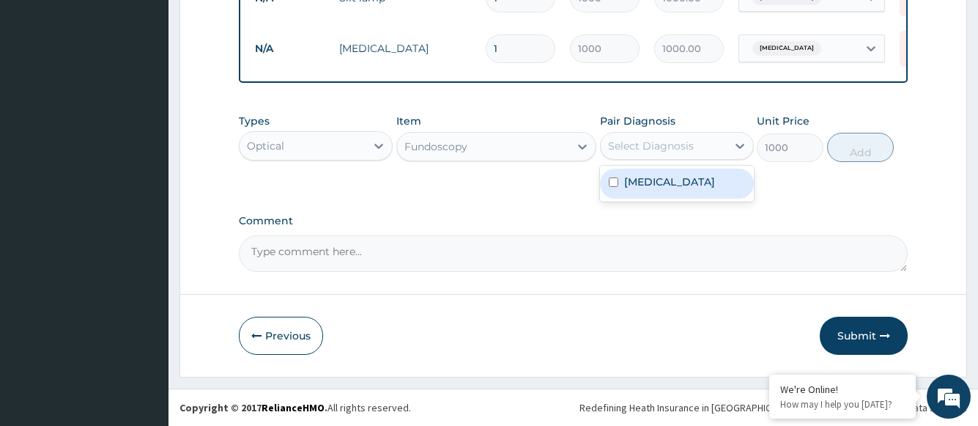
click at [675, 152] on div "Select Diagnosis" at bounding box center [651, 145] width 86 height 15
click at [665, 181] on label "Astigmatism" at bounding box center [669, 181] width 91 height 15
checkbox input "true"
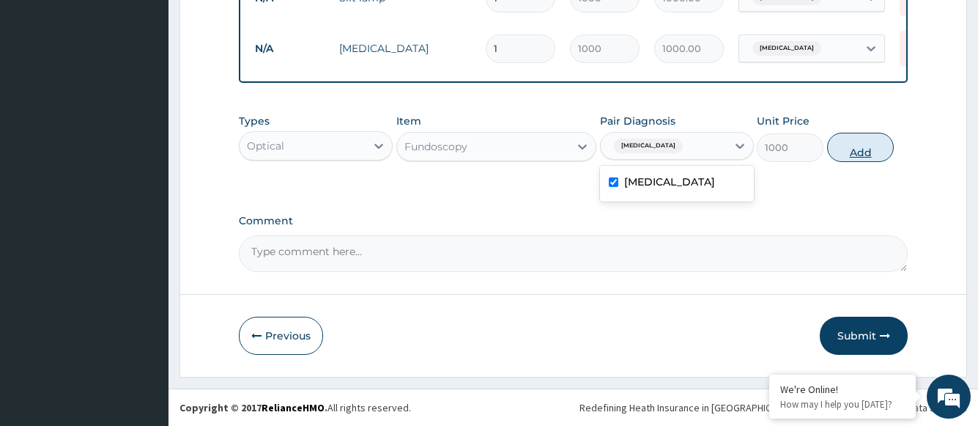
click at [849, 151] on button "Add" at bounding box center [860, 147] width 67 height 29
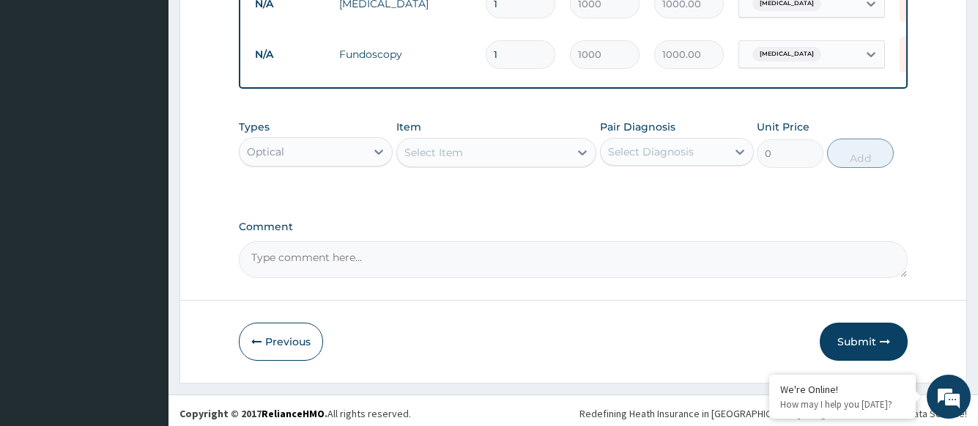
scroll to position [825, 0]
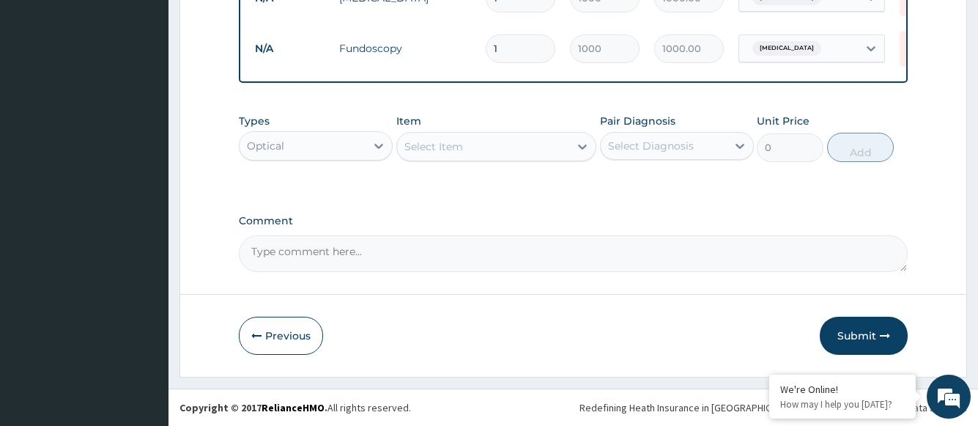
click at [499, 144] on div "Select Item" at bounding box center [483, 146] width 173 height 23
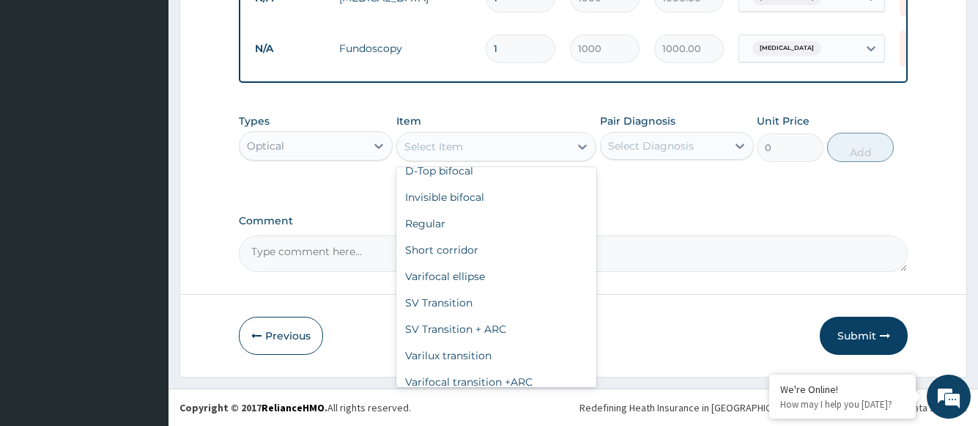
scroll to position [841, 0]
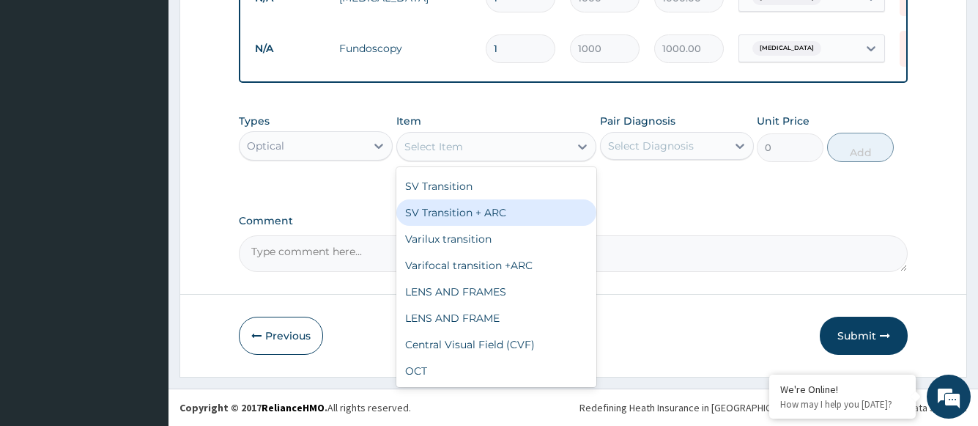
click at [476, 217] on div "SV Transition + ARC" at bounding box center [496, 212] width 201 height 26
type input "20000"
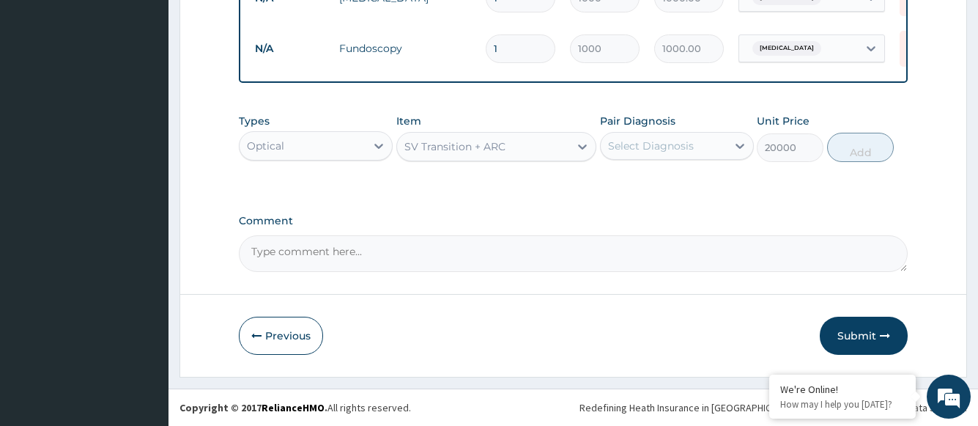
click at [695, 148] on div "Select Diagnosis" at bounding box center [664, 145] width 126 height 23
click at [683, 181] on label "Astigmatism" at bounding box center [669, 181] width 91 height 15
checkbox input "true"
click at [855, 152] on button "Add" at bounding box center [860, 147] width 67 height 29
type input "0"
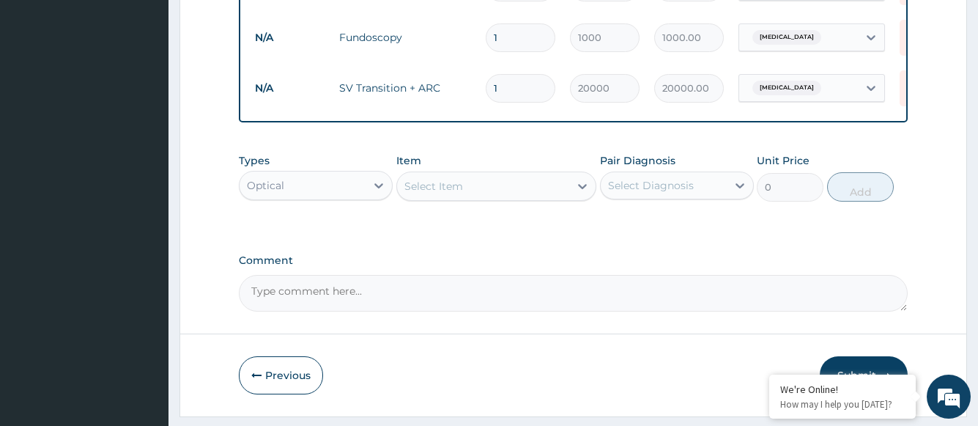
drag, startPoint x: 511, startPoint y: 84, endPoint x: 478, endPoint y: 84, distance: 33.7
click at [479, 84] on td "1" at bounding box center [520, 88] width 84 height 43
type input "4"
type input "80000.00"
type input "4"
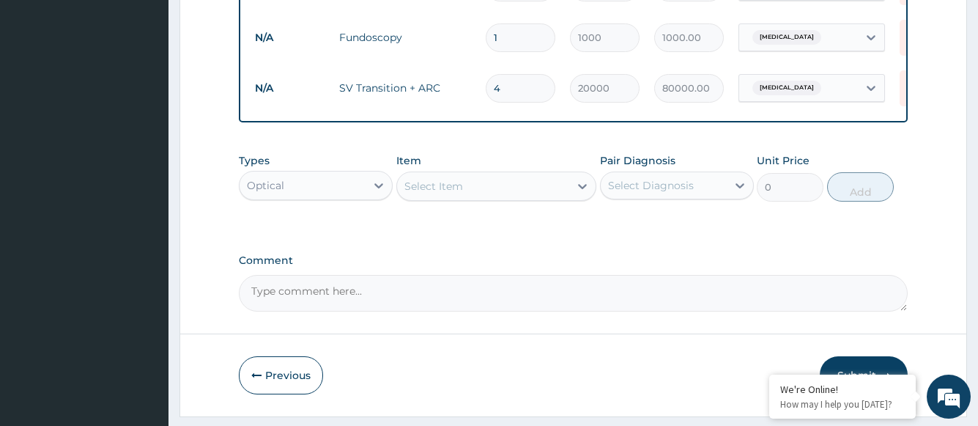
click at [599, 267] on label "Comment" at bounding box center [573, 260] width 668 height 12
click at [599, 275] on textarea "Comment" at bounding box center [573, 293] width 668 height 37
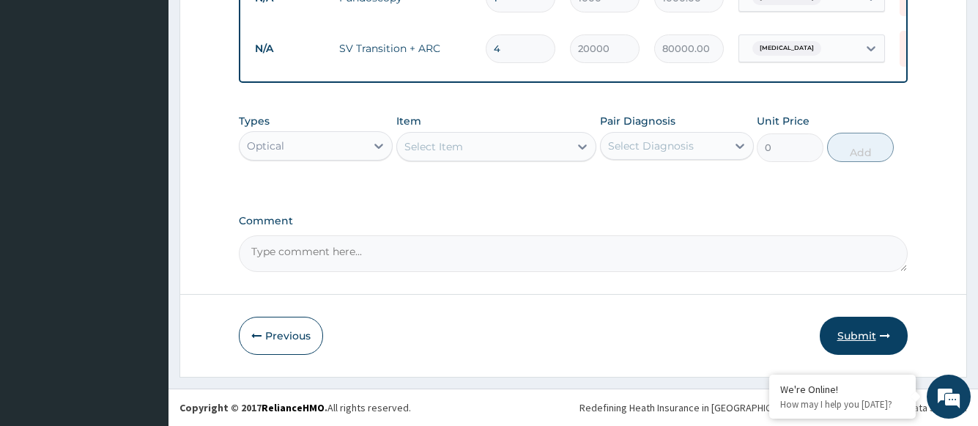
click at [863, 336] on button "Submit" at bounding box center [864, 336] width 88 height 38
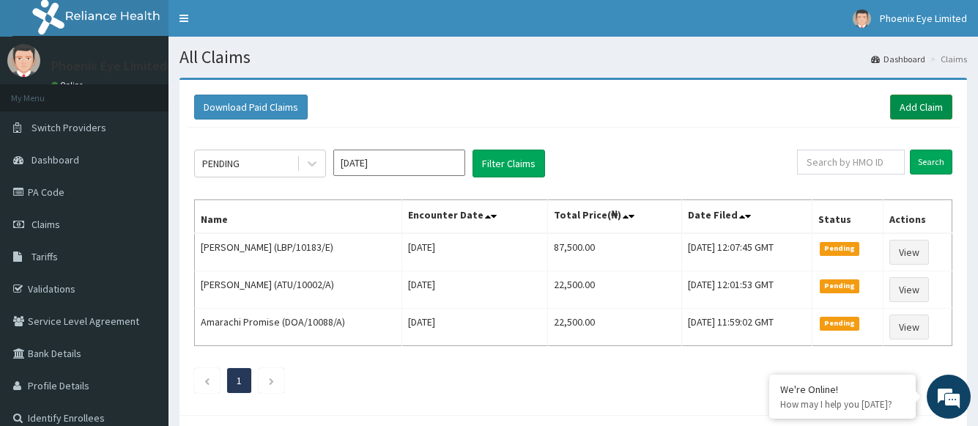
click at [918, 104] on link "Add Claim" at bounding box center [921, 107] width 62 height 25
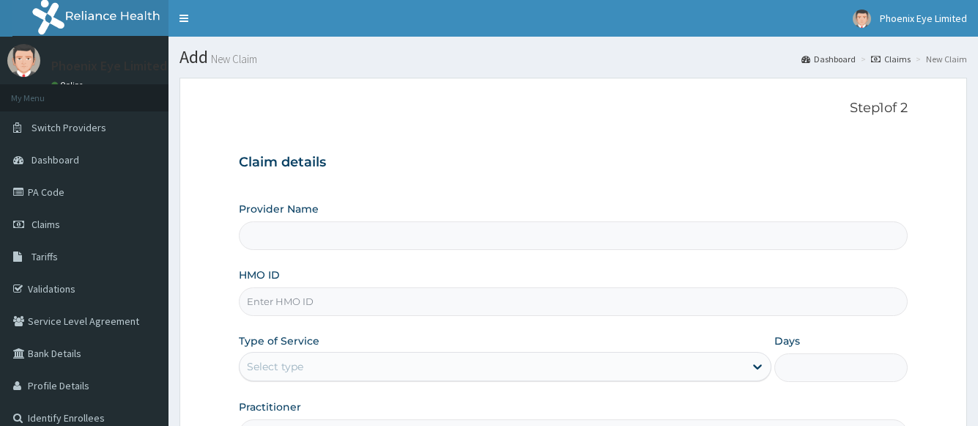
click at [290, 307] on input "HMO ID" at bounding box center [573, 301] width 668 height 29
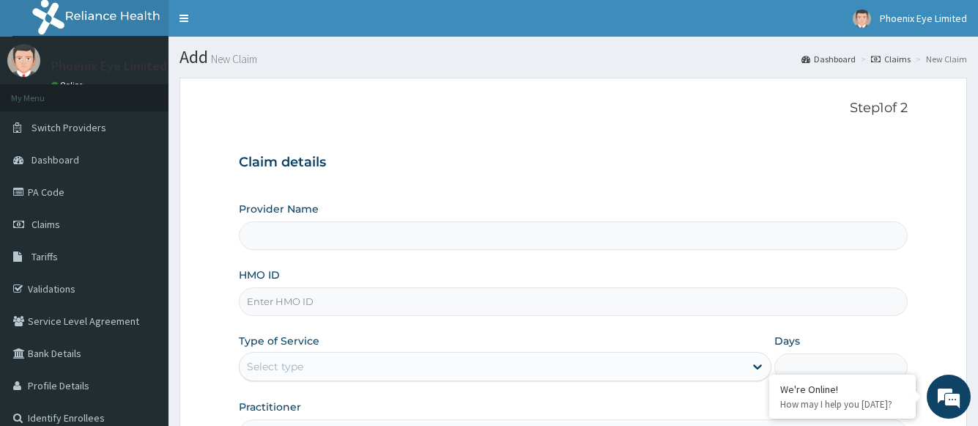
type input "Phoenix Eye Clinic Ltd - [GEOGRAPHIC_DATA]"
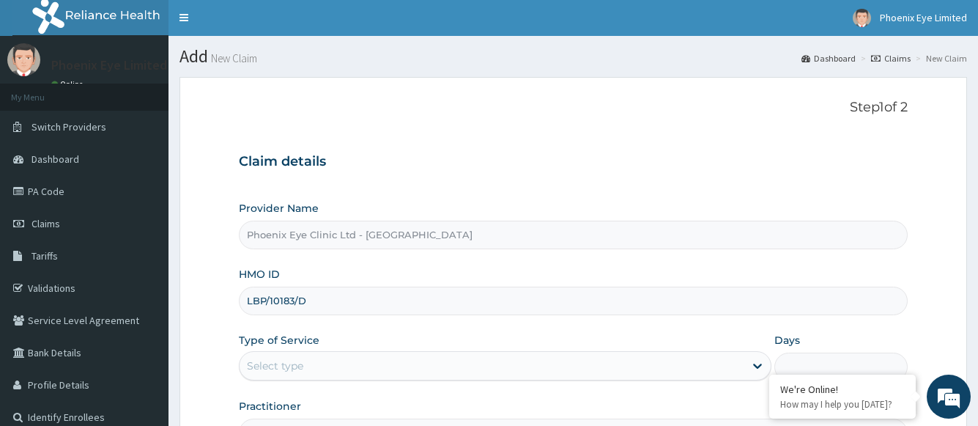
scroll to position [177, 0]
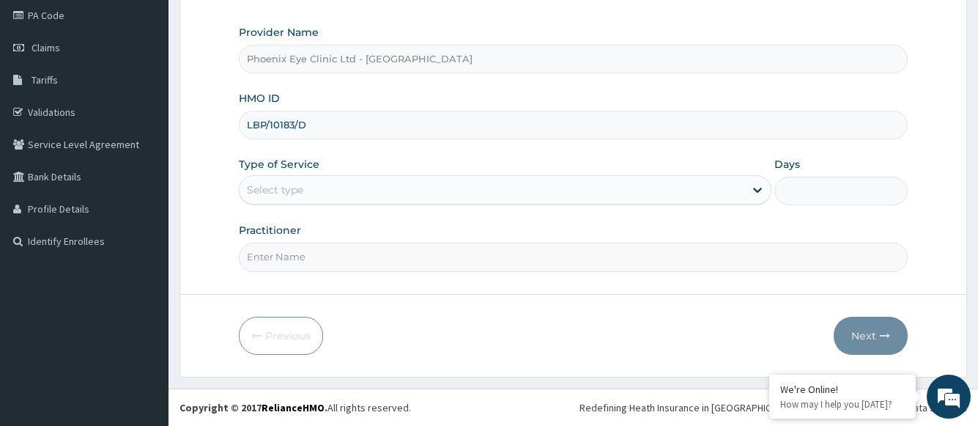
type input "LBP/10183/D"
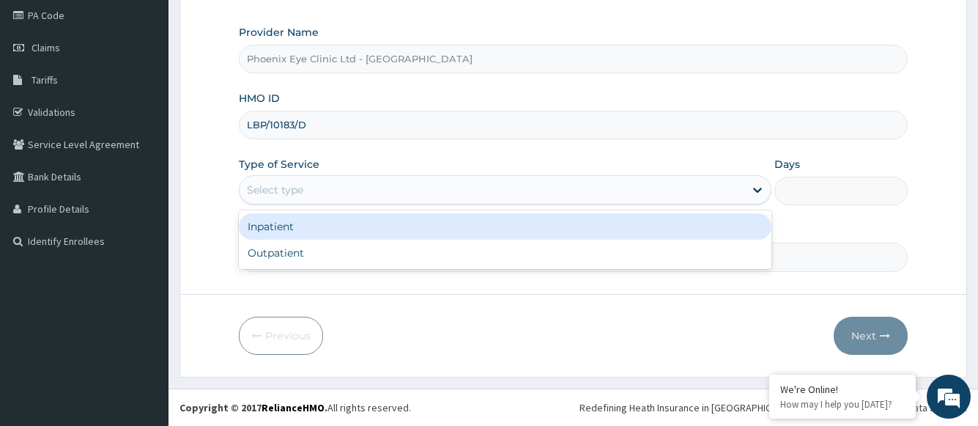
click at [329, 201] on div "Select type" at bounding box center [492, 189] width 504 height 23
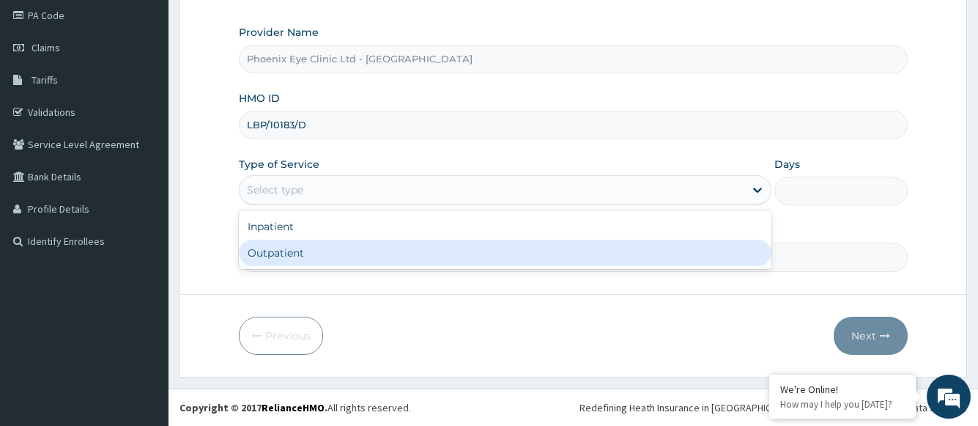
click at [305, 255] on div "Outpatient" at bounding box center [505, 253] width 532 height 26
type input "1"
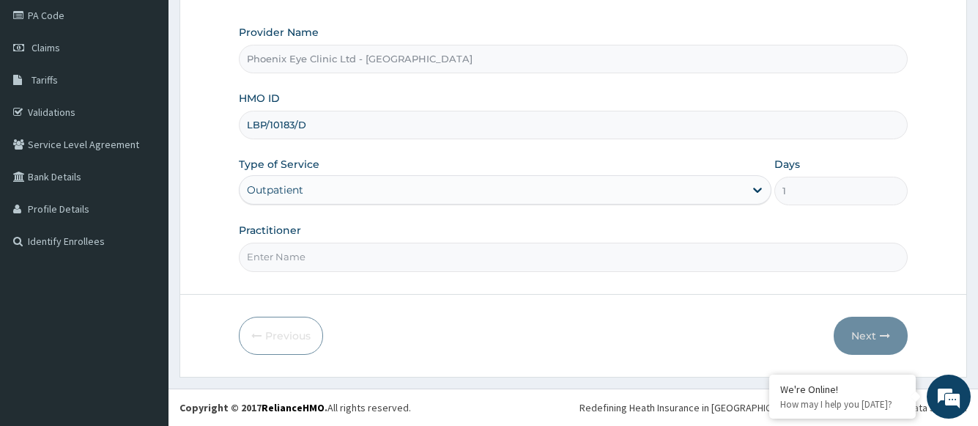
click at [317, 263] on input "Practitioner" at bounding box center [573, 257] width 668 height 29
type input "Dr [PERSON_NAME]"
click at [857, 332] on button "Next" at bounding box center [871, 336] width 74 height 38
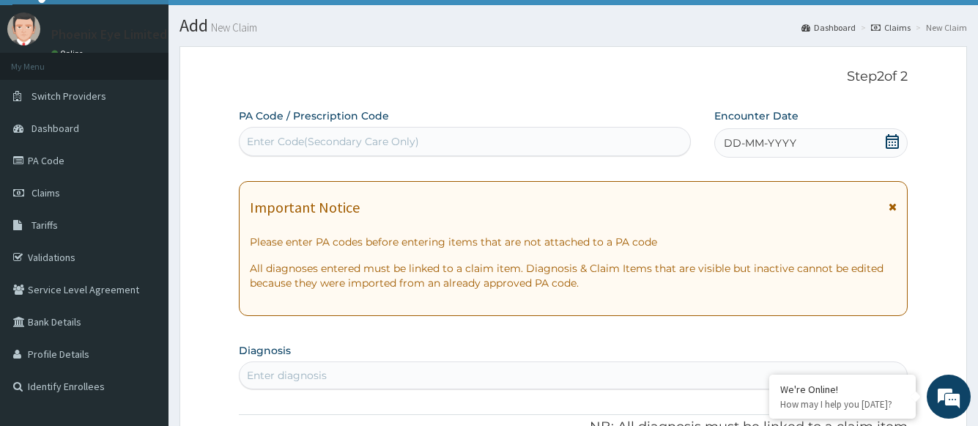
scroll to position [30, 0]
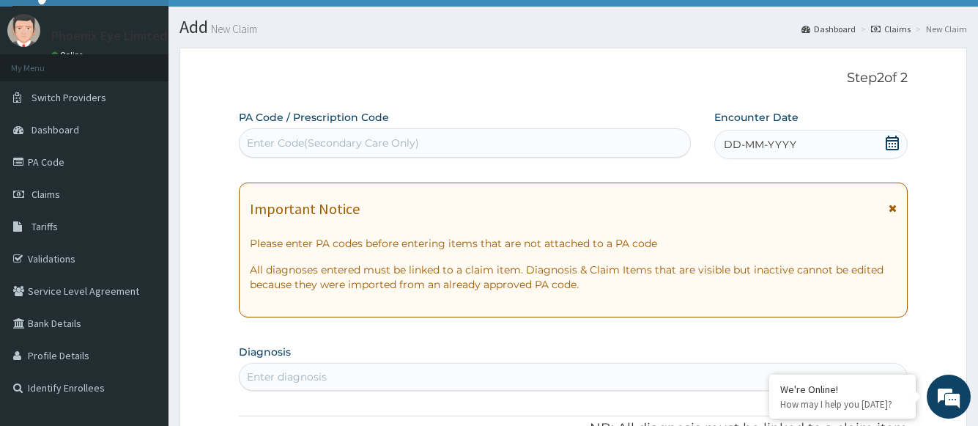
click at [893, 144] on icon at bounding box center [892, 143] width 13 height 15
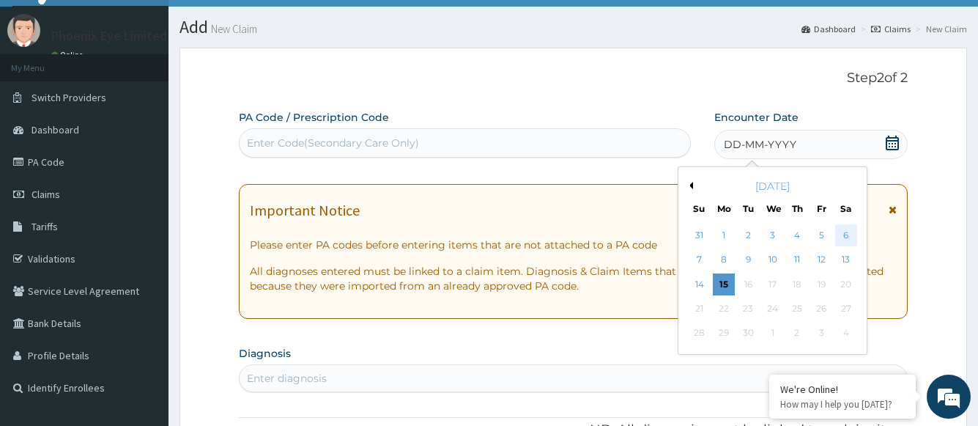
click at [844, 236] on div "6" at bounding box center [846, 235] width 22 height 22
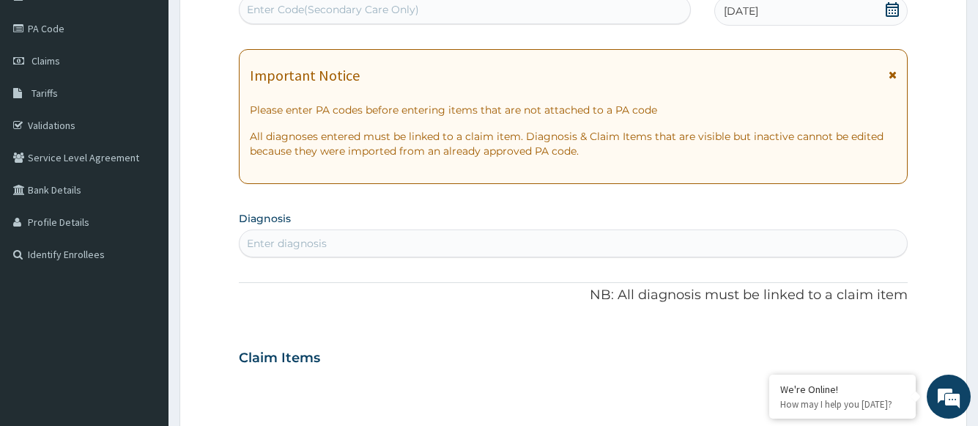
scroll to position [177, 0]
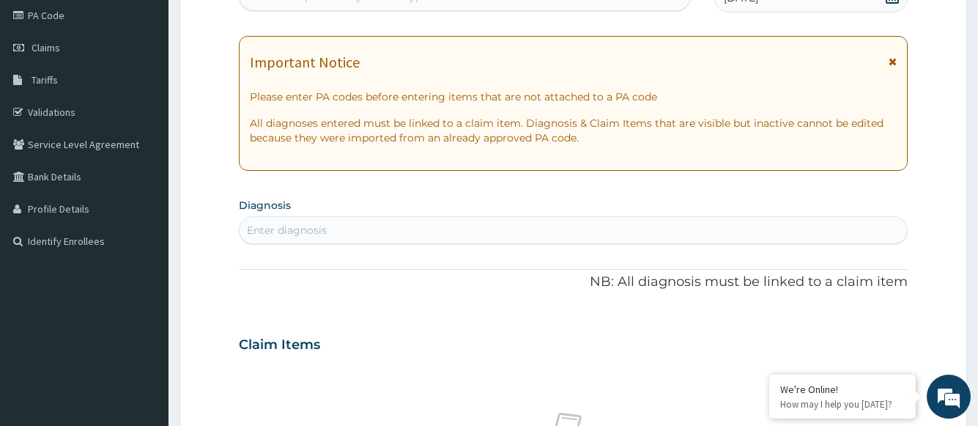
click at [328, 229] on div "Enter diagnosis" at bounding box center [573, 229] width 667 height 23
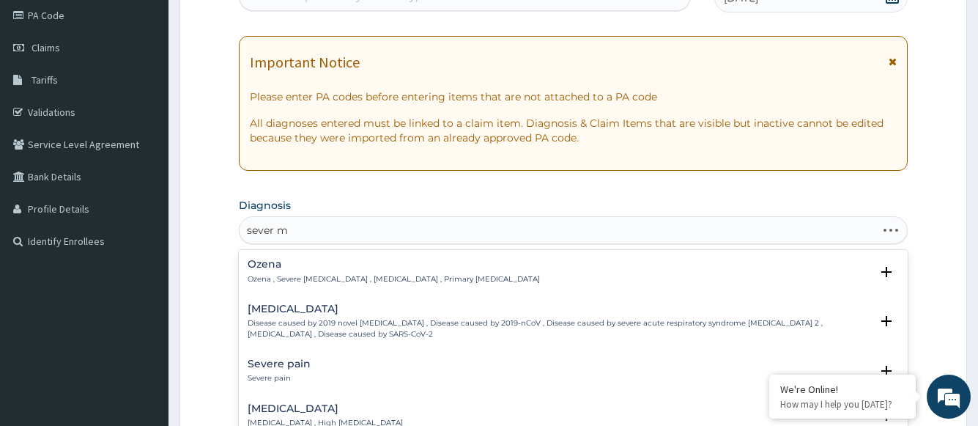
type input "sever my"
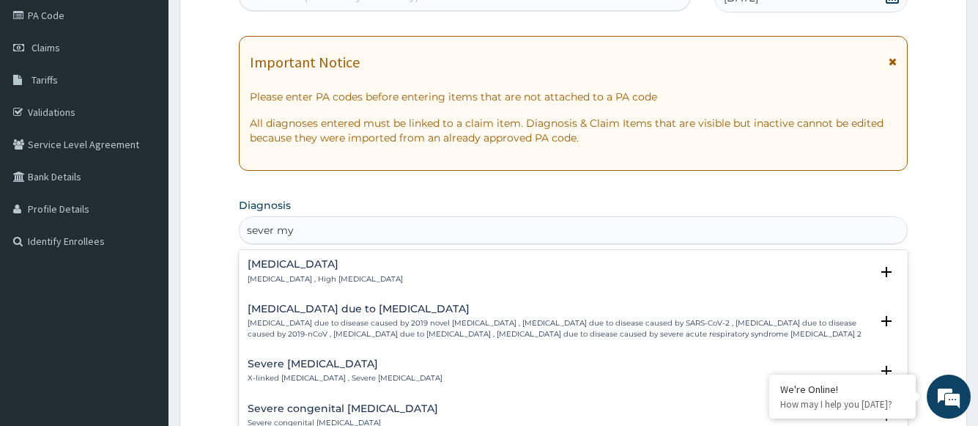
click at [323, 274] on p "[MEDICAL_DATA] , High [MEDICAL_DATA]" at bounding box center [325, 279] width 155 height 10
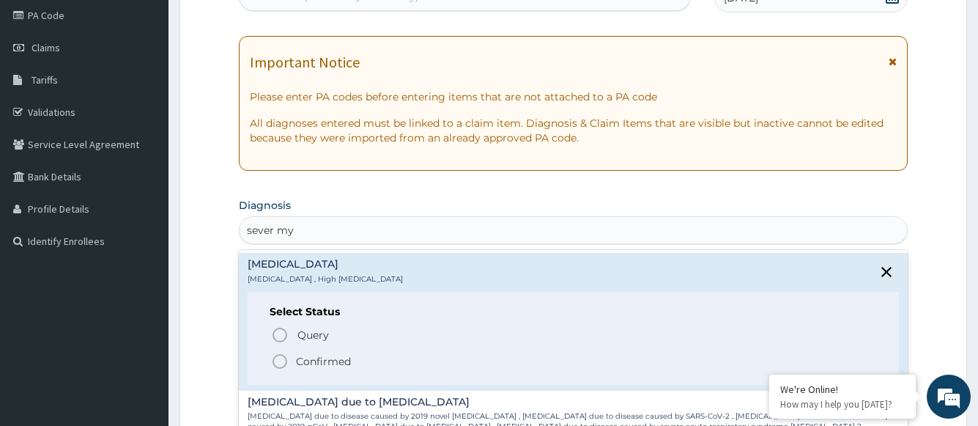
click at [329, 358] on p "Confirmed" at bounding box center [323, 361] width 55 height 15
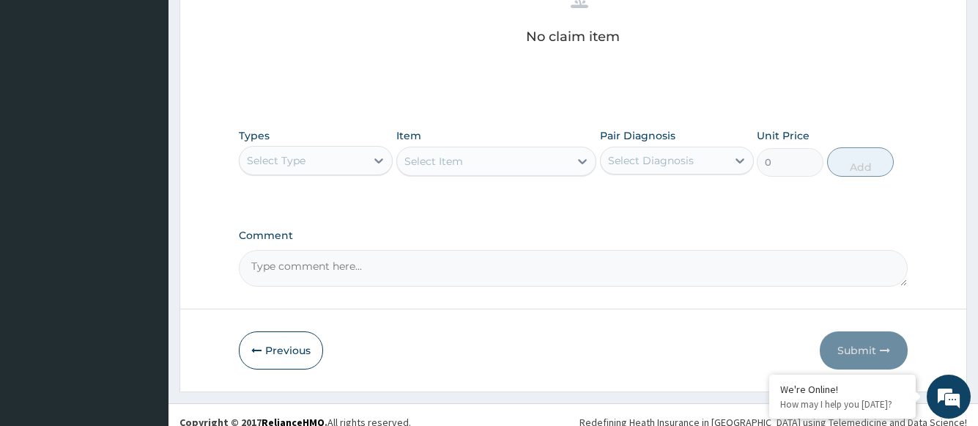
scroll to position [631, 0]
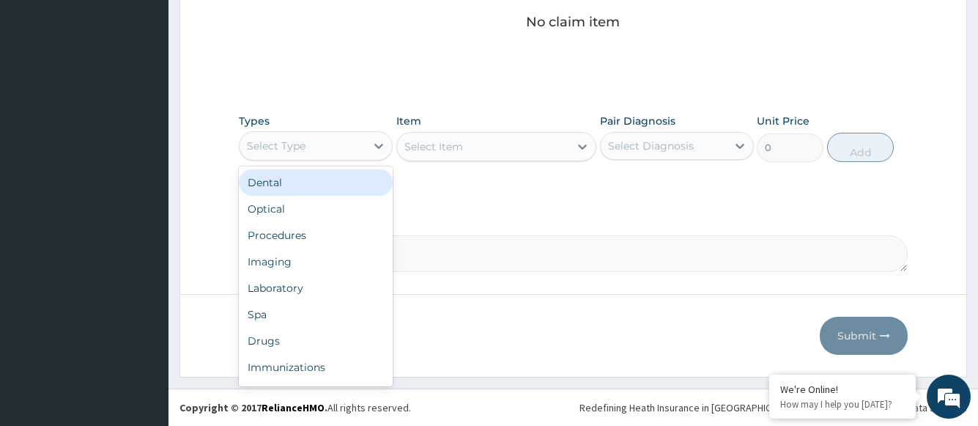
click at [296, 142] on div "Select Type" at bounding box center [276, 145] width 59 height 15
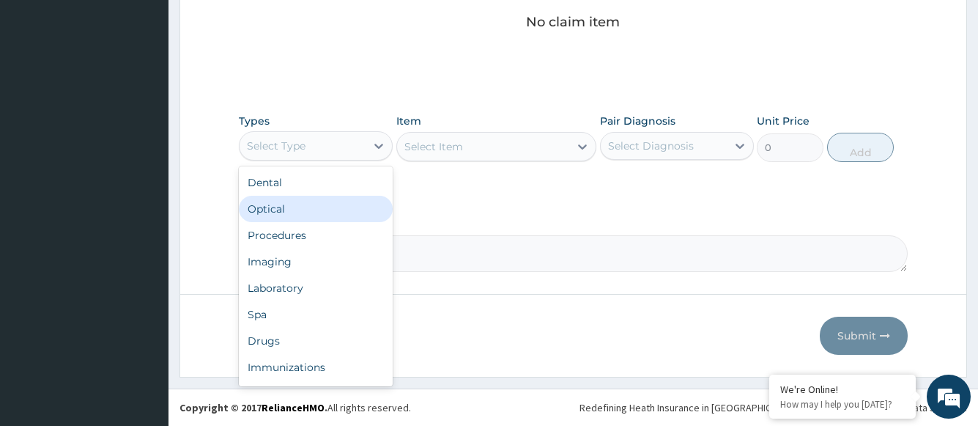
click at [300, 202] on div "Optical" at bounding box center [316, 209] width 154 height 26
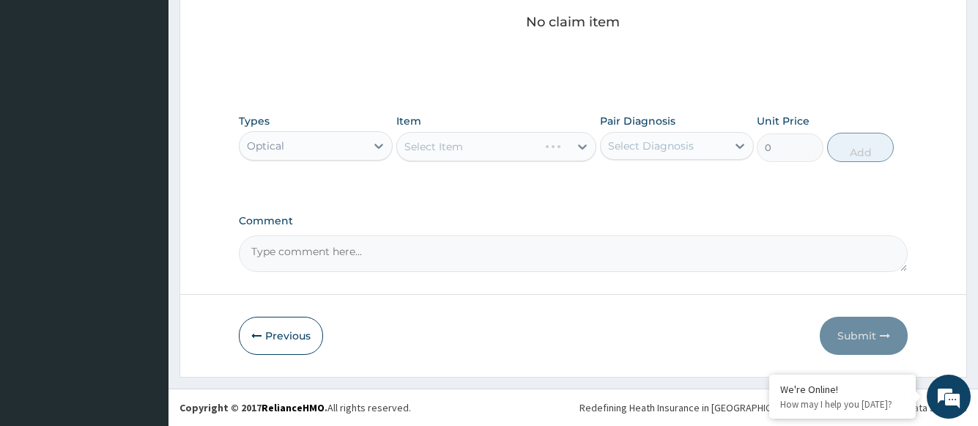
click at [448, 133] on div "Select Item" at bounding box center [496, 146] width 201 height 29
click at [450, 141] on div "Select Item" at bounding box center [433, 146] width 59 height 15
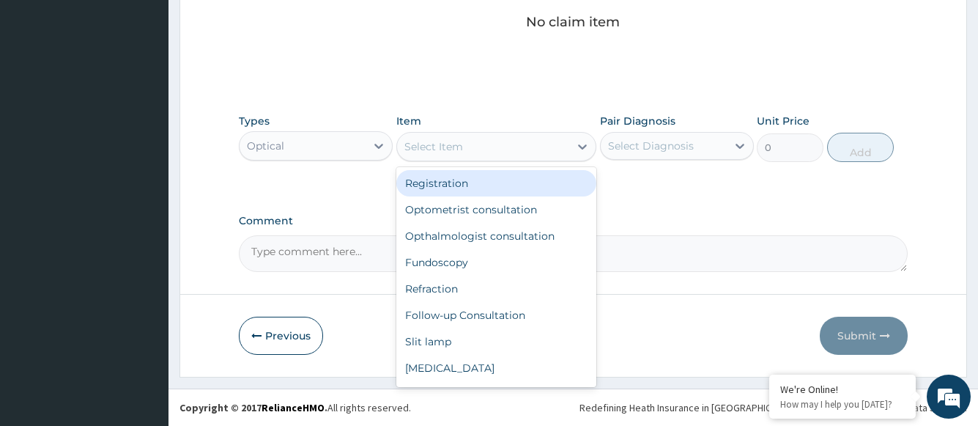
click at [452, 186] on div "Registration" at bounding box center [496, 183] width 201 height 26
type input "1500"
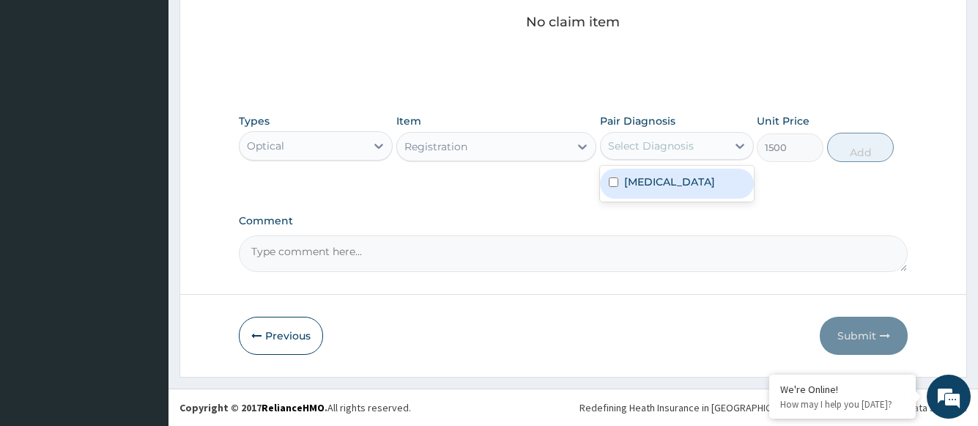
click at [627, 151] on div "Select Diagnosis" at bounding box center [651, 145] width 86 height 15
click at [640, 189] on div "[MEDICAL_DATA]" at bounding box center [677, 184] width 154 height 30
checkbox input "true"
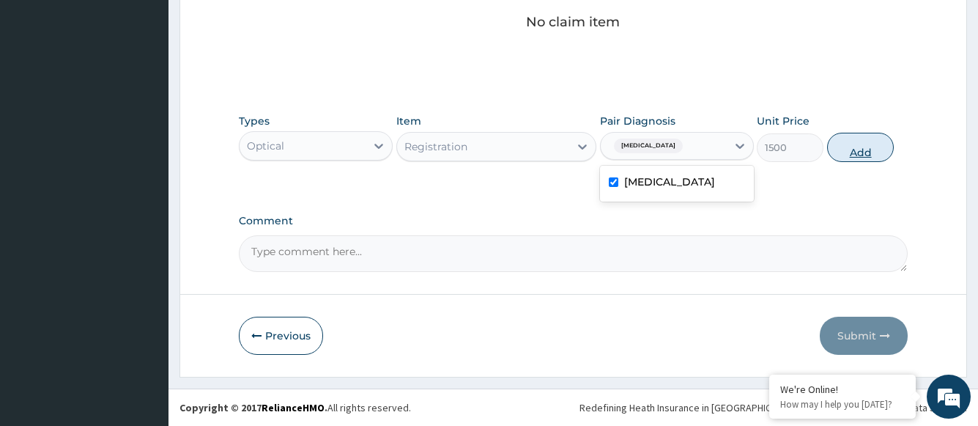
click at [854, 155] on button "Add" at bounding box center [860, 147] width 67 height 29
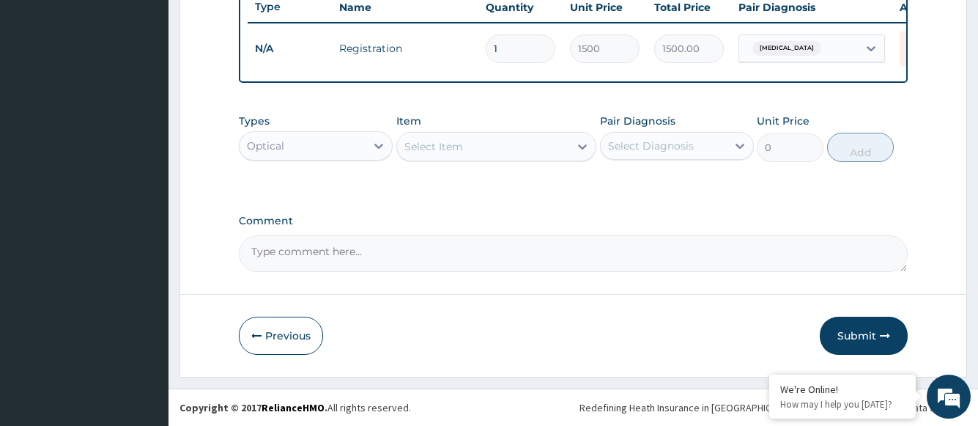
scroll to position [572, 0]
click at [440, 146] on div "Select Item" at bounding box center [433, 146] width 59 height 15
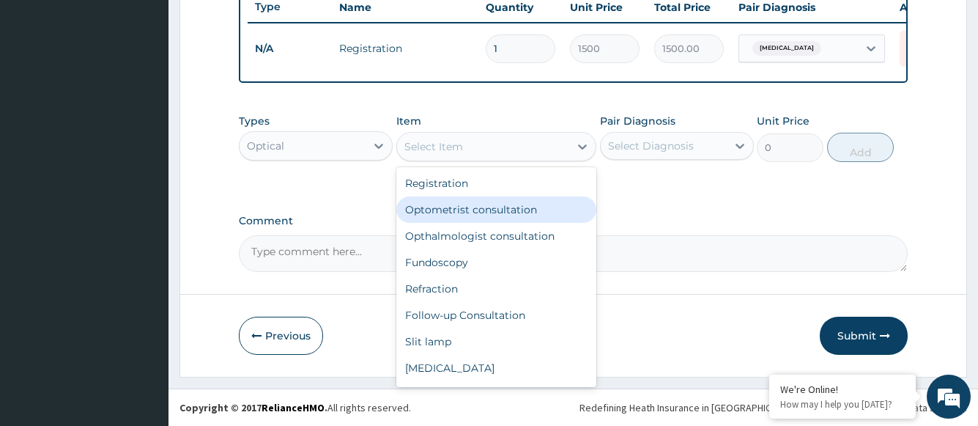
click at [448, 208] on div "Optometrist consultation" at bounding box center [496, 209] width 201 height 26
type input "2000"
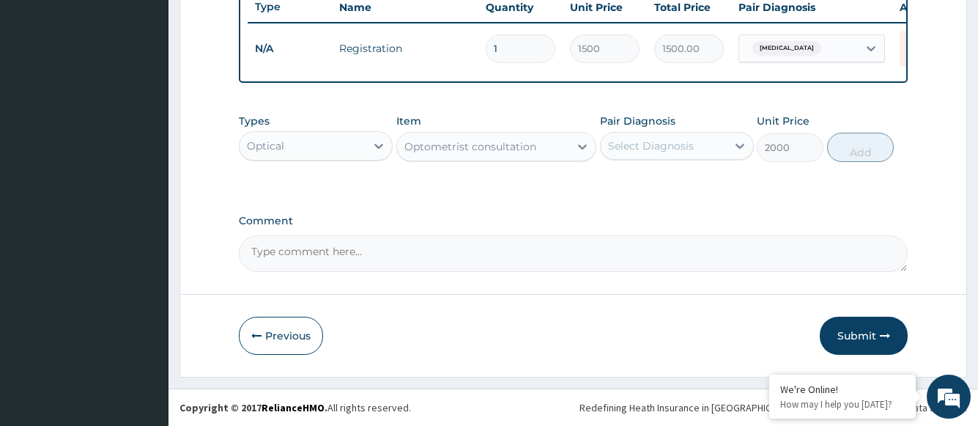
click at [636, 151] on div "Select Diagnosis" at bounding box center [651, 145] width 86 height 15
click at [644, 185] on label "[MEDICAL_DATA]" at bounding box center [669, 181] width 91 height 15
checkbox input "true"
click at [851, 149] on button "Add" at bounding box center [860, 147] width 67 height 29
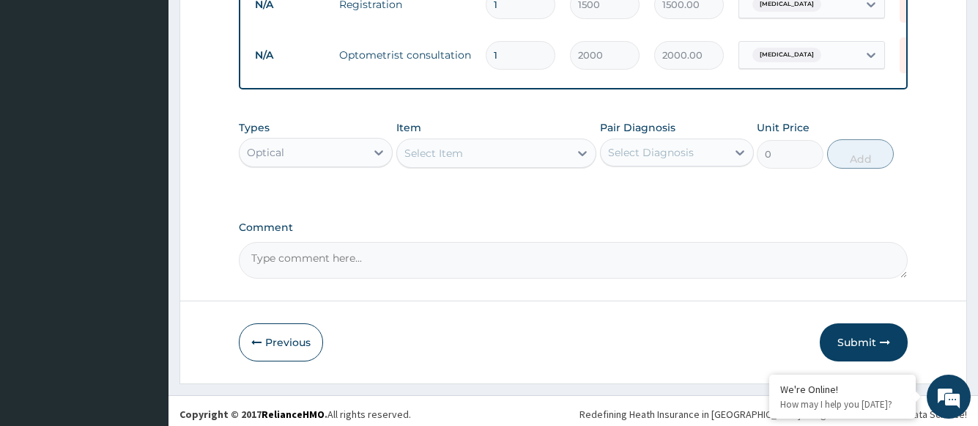
scroll to position [623, 0]
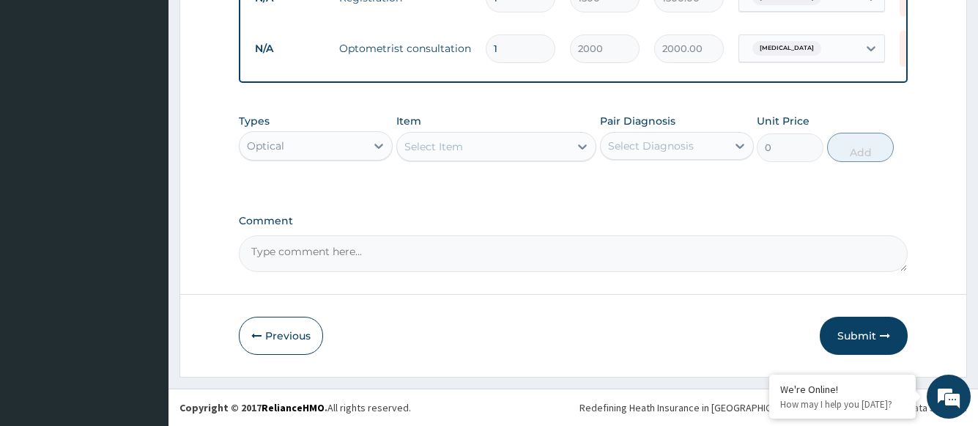
click at [443, 144] on div "Select Item" at bounding box center [433, 146] width 59 height 15
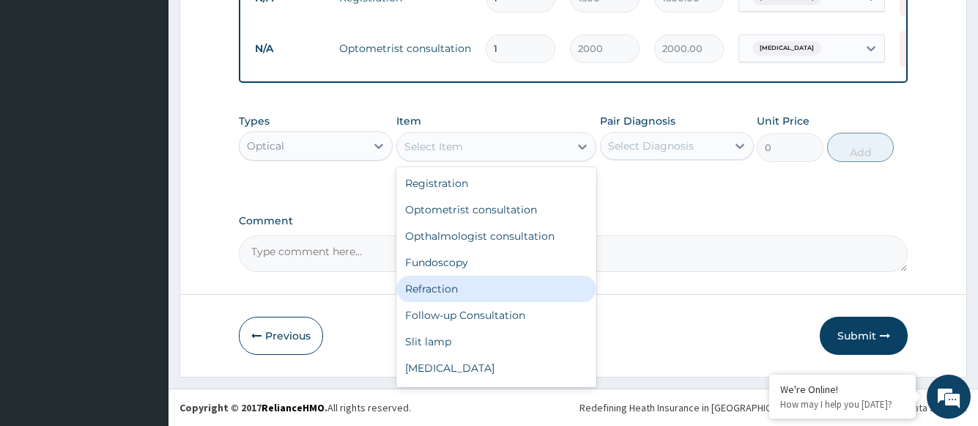
click at [444, 284] on div "Refraction" at bounding box center [496, 289] width 201 height 26
type input "1000"
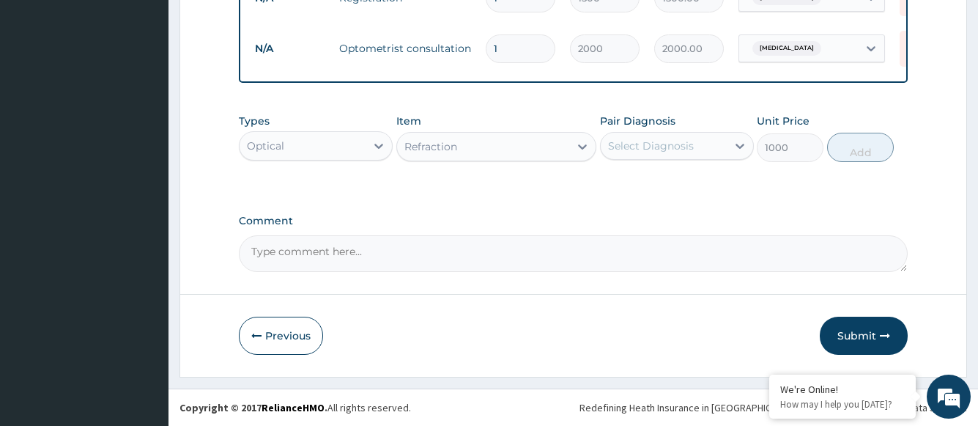
click at [644, 149] on div "Select Diagnosis" at bounding box center [651, 145] width 86 height 15
click at [644, 182] on label "Severe myopia" at bounding box center [669, 181] width 91 height 15
checkbox input "true"
click at [850, 152] on button "Add" at bounding box center [860, 147] width 67 height 29
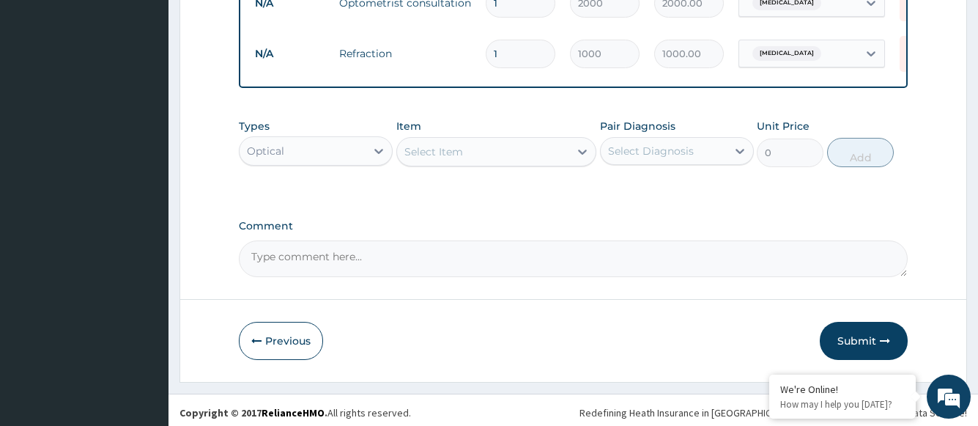
scroll to position [673, 0]
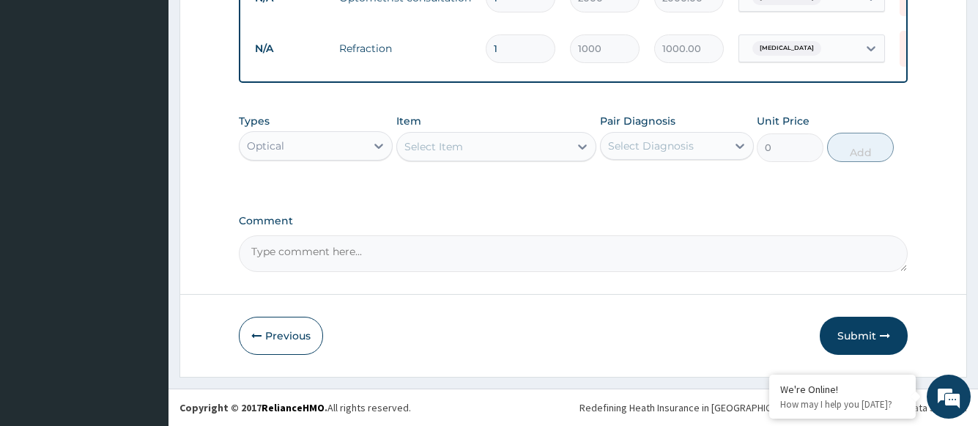
click at [462, 147] on div "Select Item" at bounding box center [433, 146] width 59 height 15
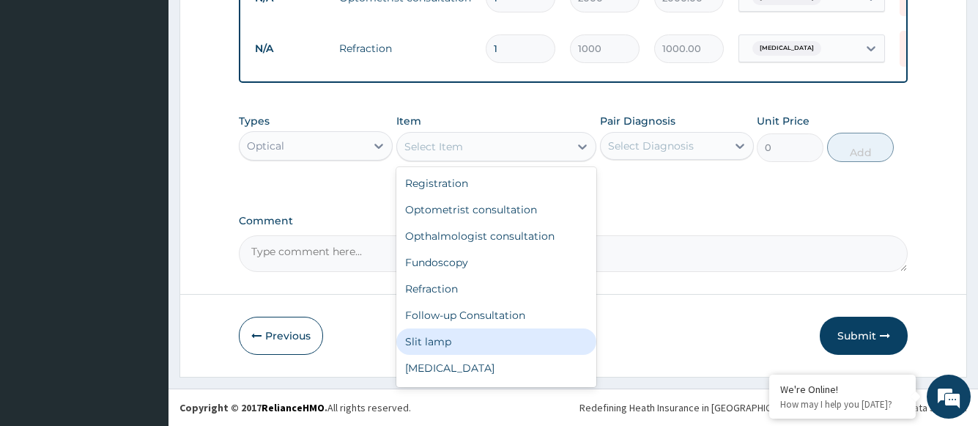
click at [450, 350] on div "Slit lamp" at bounding box center [496, 341] width 201 height 26
type input "1000"
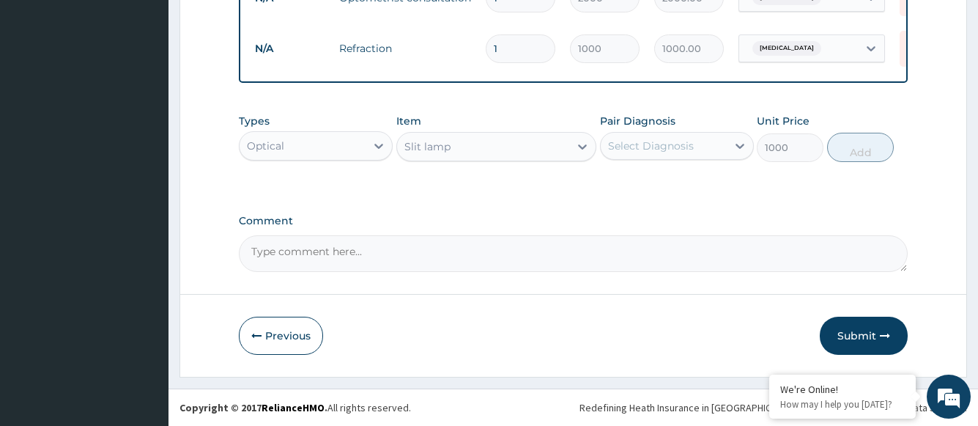
click at [675, 156] on div "Select Diagnosis" at bounding box center [664, 145] width 126 height 23
click at [676, 182] on label "Severe myopia" at bounding box center [669, 181] width 91 height 15
checkbox input "true"
click at [866, 149] on button "Add" at bounding box center [860, 147] width 67 height 29
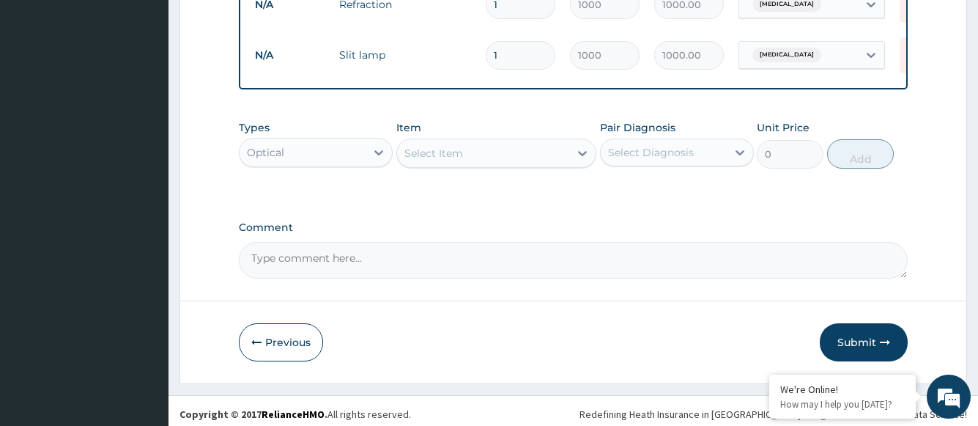
scroll to position [724, 0]
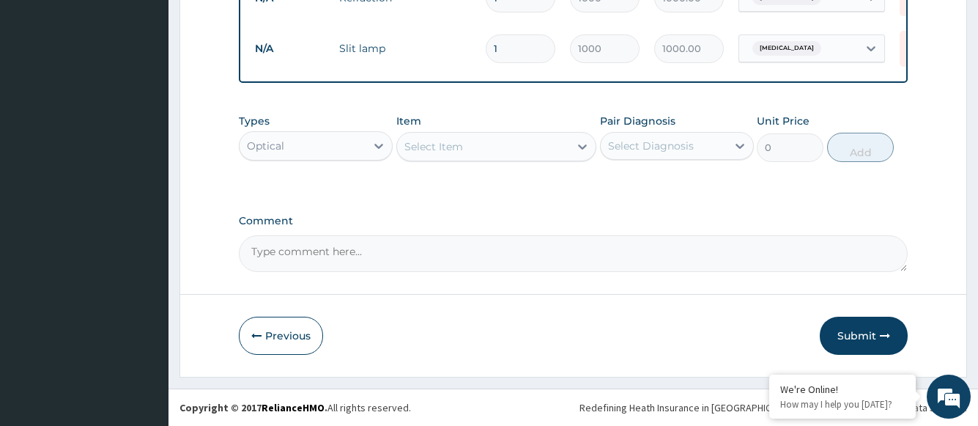
click at [502, 149] on div "Select Item" at bounding box center [483, 146] width 173 height 23
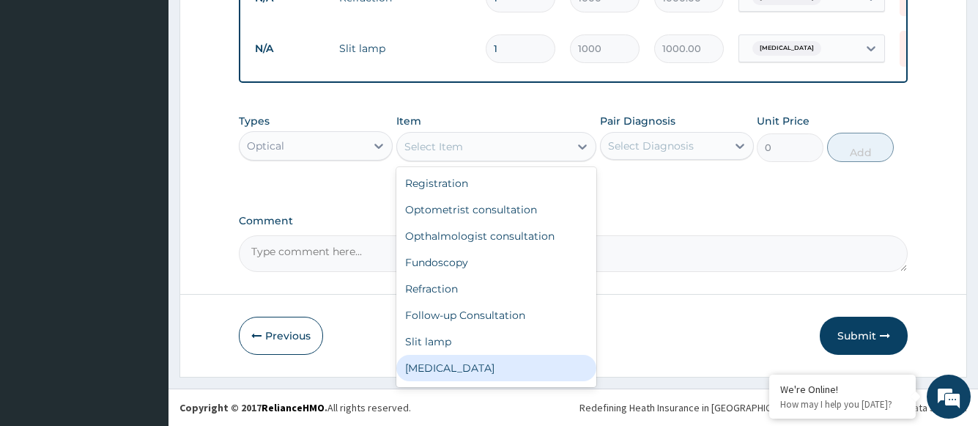
click at [445, 365] on div "[MEDICAL_DATA]" at bounding box center [496, 368] width 201 height 26
type input "1000"
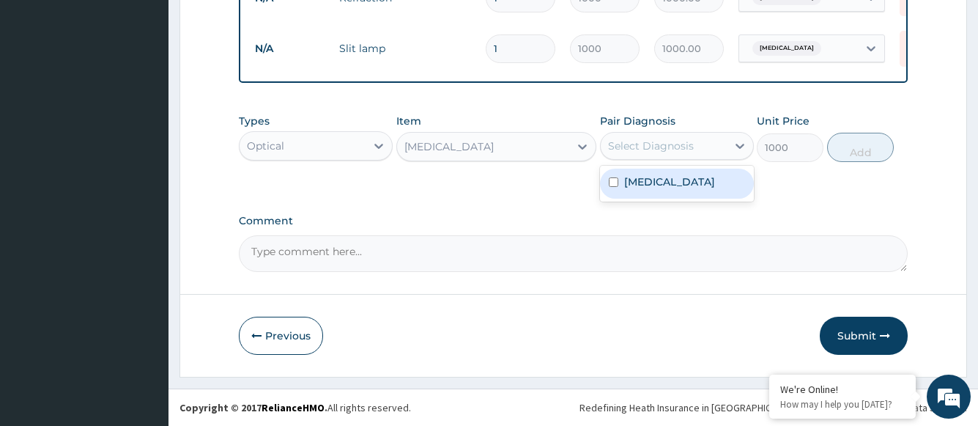
click at [651, 141] on div "Select Diagnosis" at bounding box center [651, 145] width 86 height 15
click at [651, 186] on label "Severe myopia" at bounding box center [669, 181] width 91 height 15
checkbox input "true"
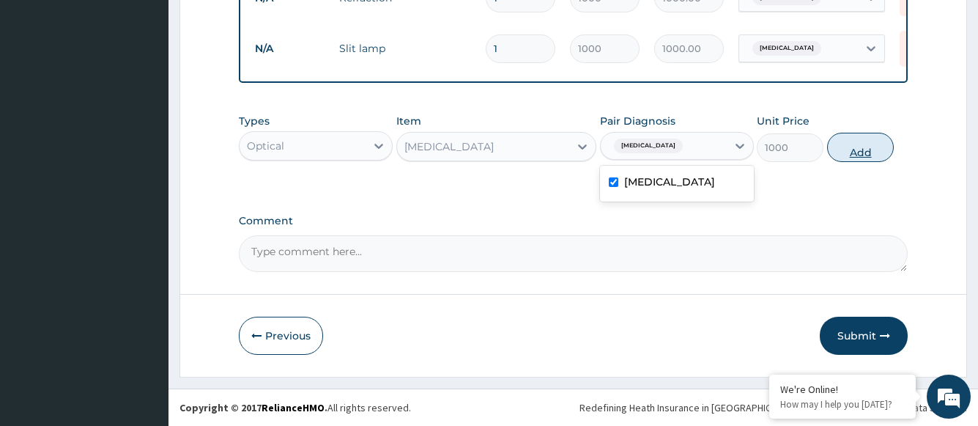
click at [853, 149] on button "Add" at bounding box center [860, 147] width 67 height 29
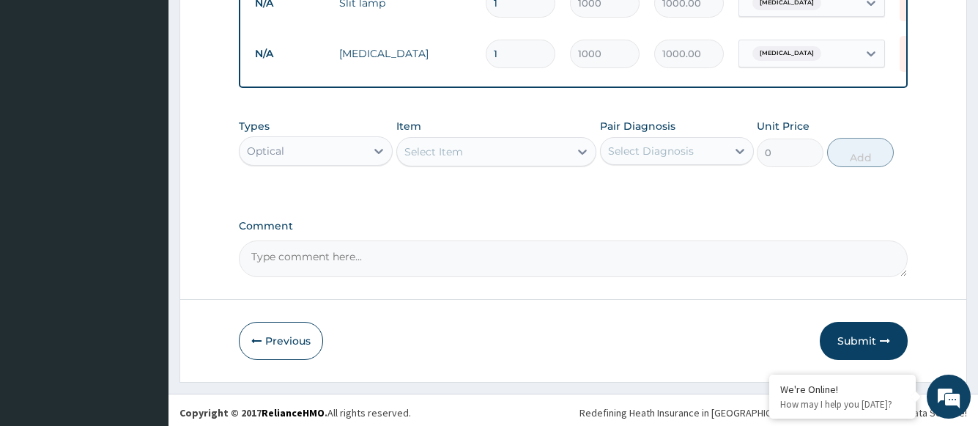
scroll to position [775, 0]
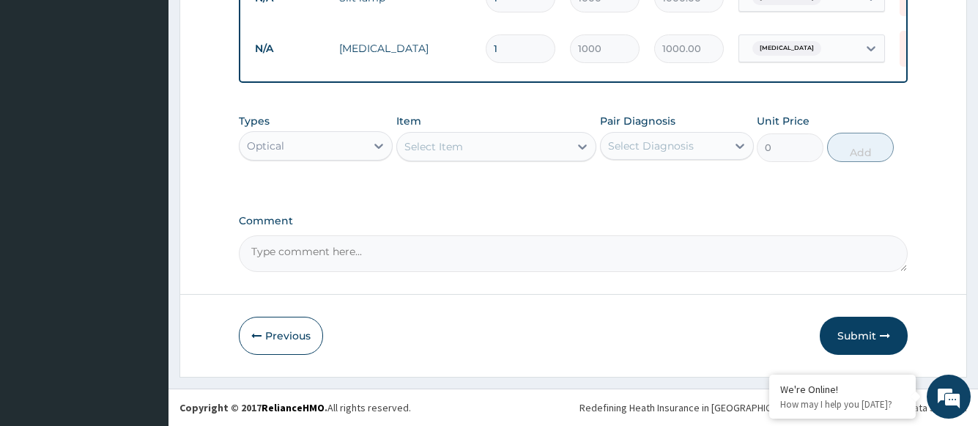
click at [448, 150] on div "Select Item" at bounding box center [433, 146] width 59 height 15
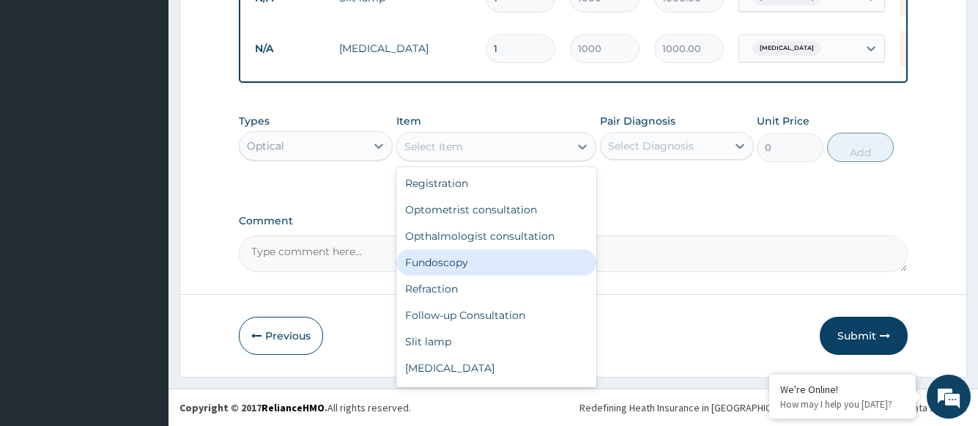
click at [443, 255] on div "Fundoscopy" at bounding box center [496, 262] width 201 height 26
type input "1000"
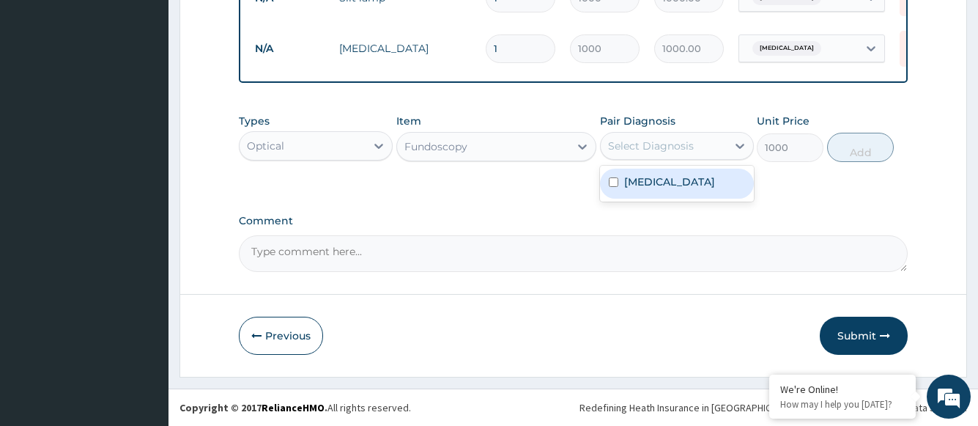
click at [656, 146] on div "Select Diagnosis" at bounding box center [651, 145] width 86 height 15
click at [657, 191] on div "Severe myopia" at bounding box center [677, 184] width 154 height 30
checkbox input "true"
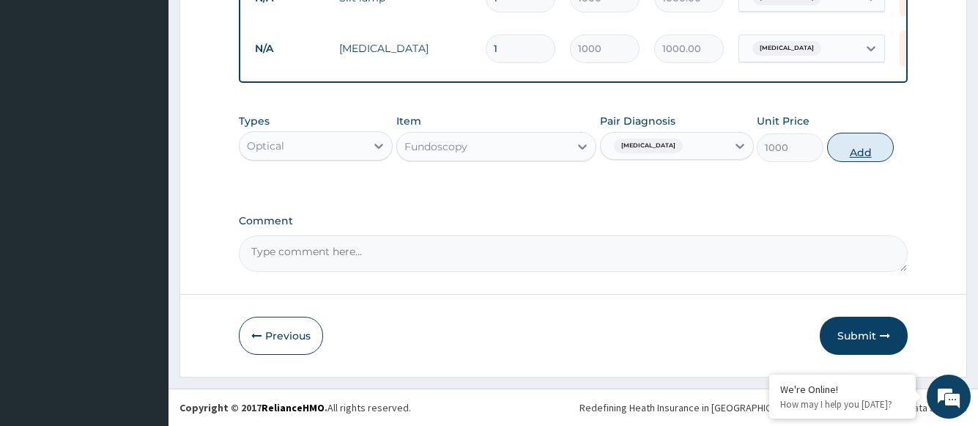
click at [874, 149] on button "Add" at bounding box center [860, 147] width 67 height 29
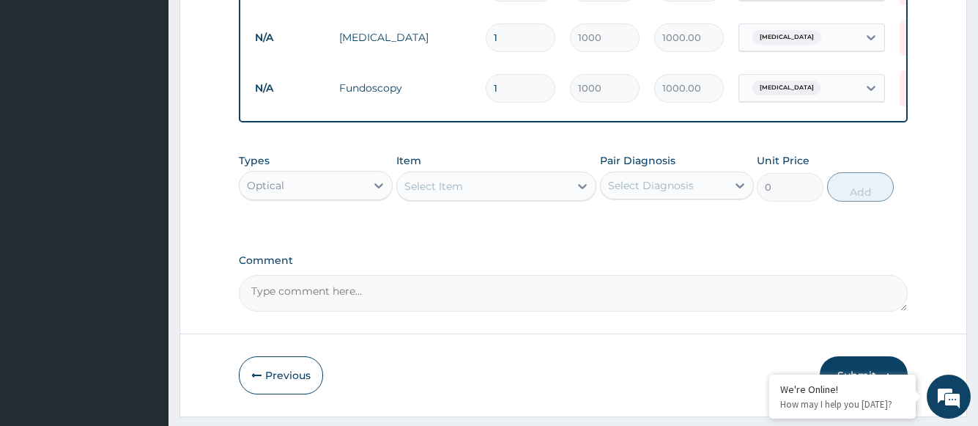
scroll to position [825, 0]
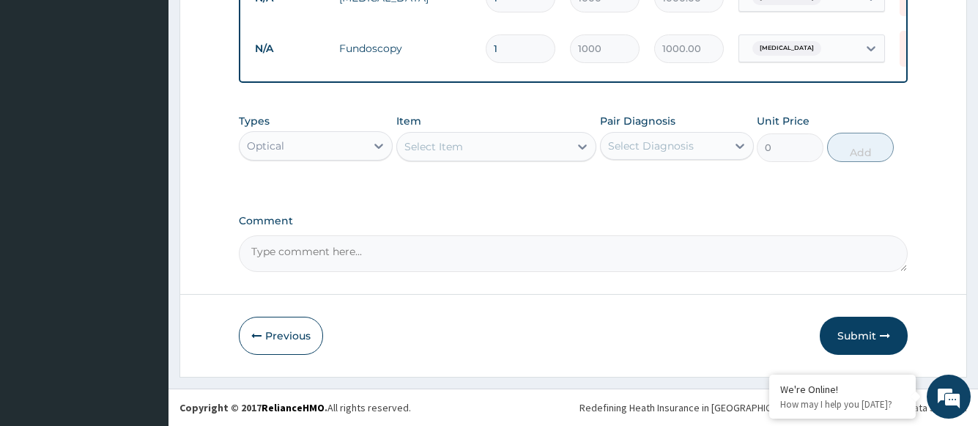
click at [464, 147] on div "Select Item" at bounding box center [483, 146] width 173 height 23
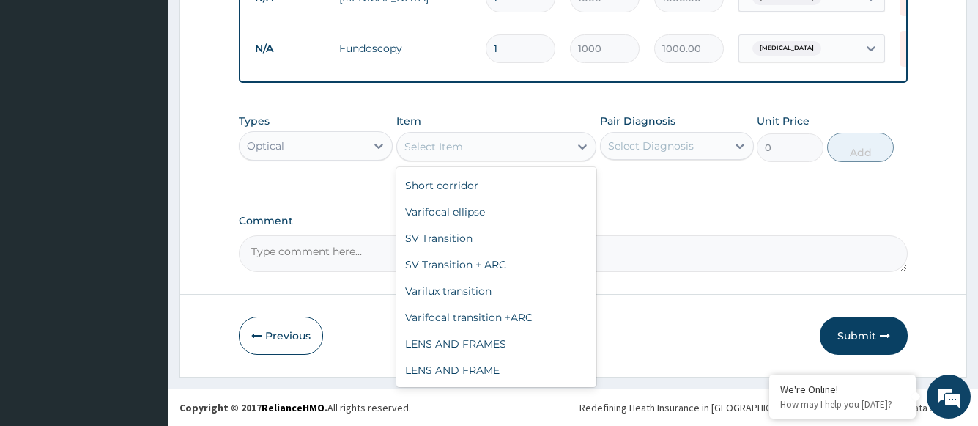
scroll to position [793, 0]
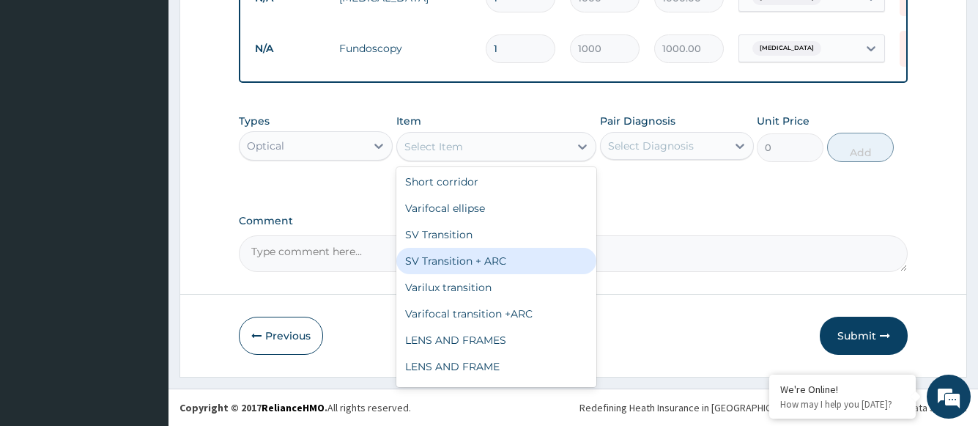
click at [501, 262] on div "SV Transition + ARC" at bounding box center [496, 261] width 201 height 26
type input "20000"
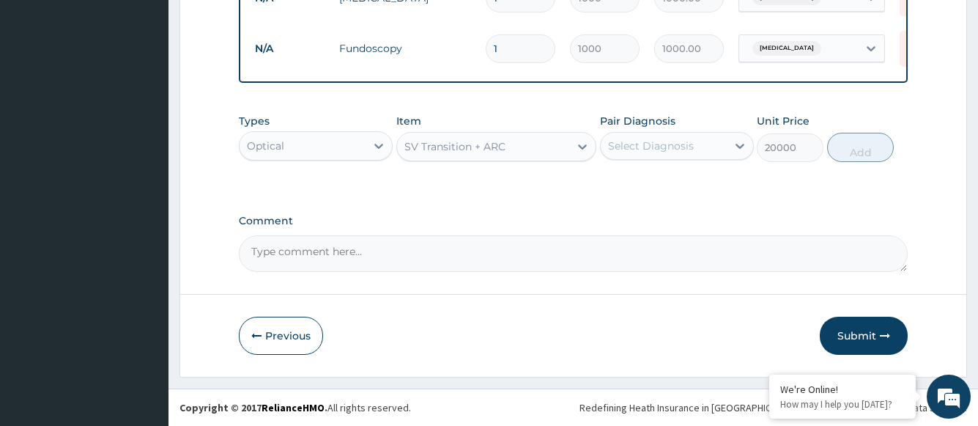
click at [627, 151] on div "Select Diagnosis" at bounding box center [651, 145] width 86 height 15
click at [640, 182] on label "Severe myopia" at bounding box center [669, 181] width 91 height 15
checkbox input "true"
click at [849, 152] on button "Add" at bounding box center [860, 147] width 67 height 29
type input "0"
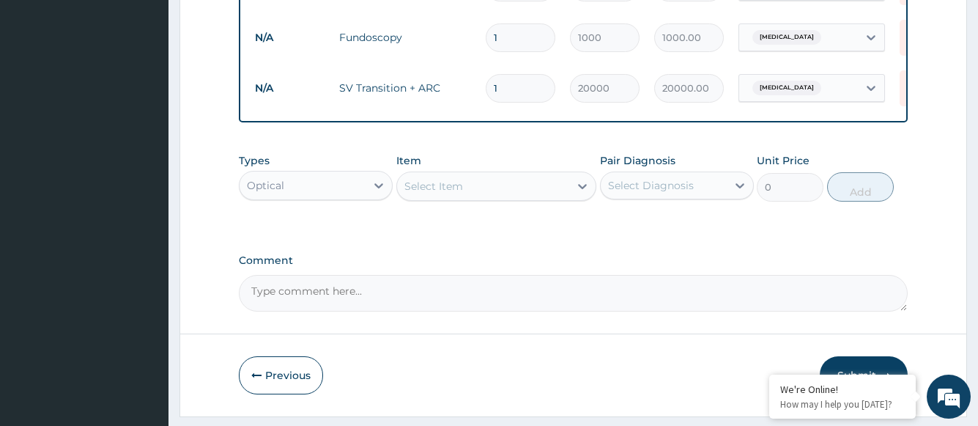
drag, startPoint x: 503, startPoint y: 88, endPoint x: 488, endPoint y: 89, distance: 15.5
click at [488, 89] on input "1" at bounding box center [521, 88] width 70 height 29
type input "4"
type input "80000.00"
type input "4"
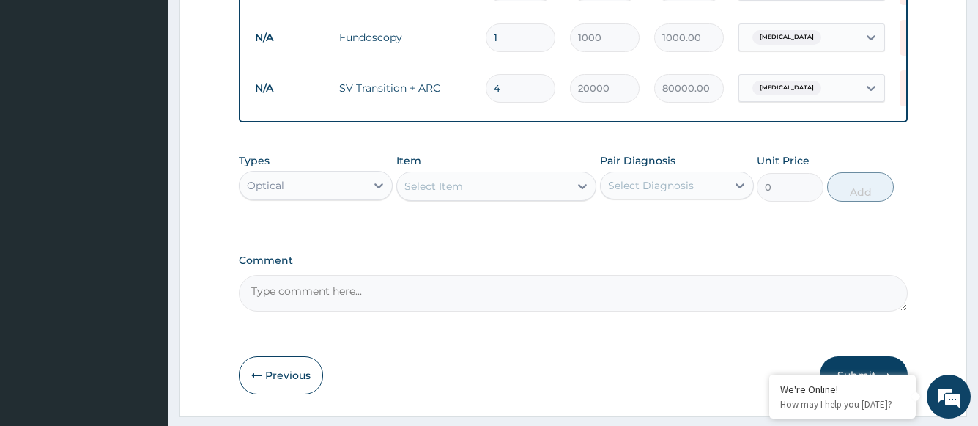
click at [654, 231] on div "Types Optical Item Select Item Pair Diagnosis Select Diagnosis Unit Price 0 Add" at bounding box center [573, 188] width 668 height 85
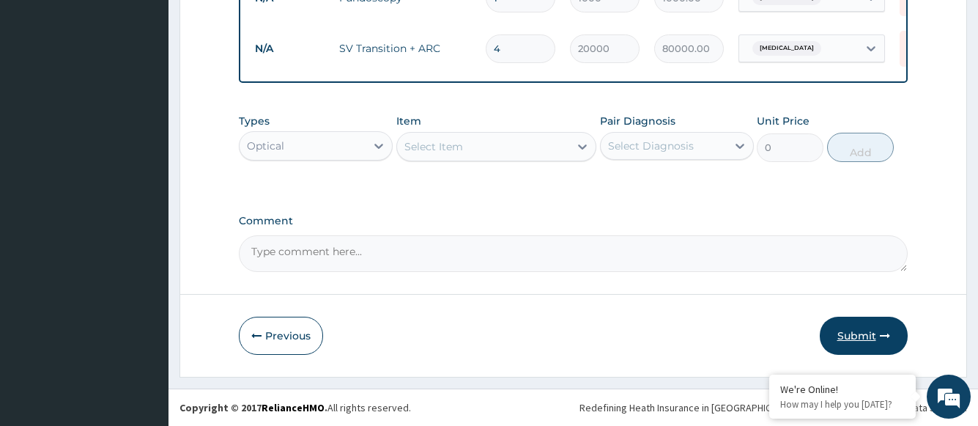
click at [862, 335] on button "Submit" at bounding box center [864, 336] width 88 height 38
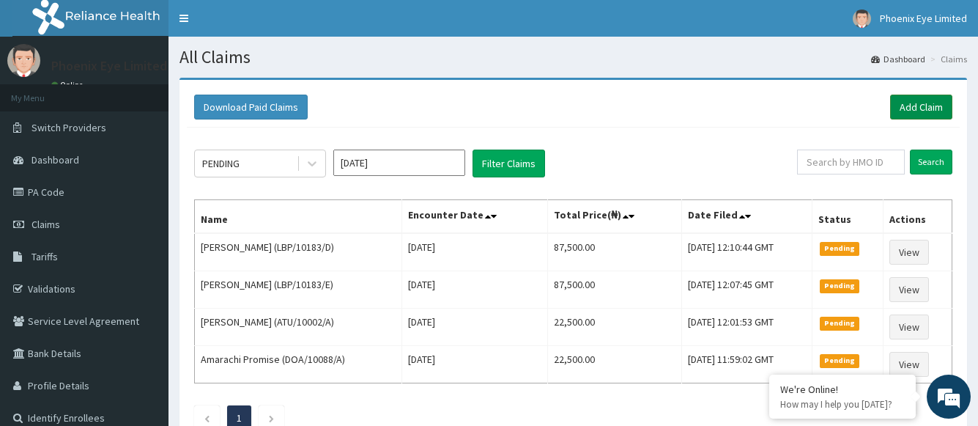
click at [916, 110] on link "Add Claim" at bounding box center [921, 107] width 62 height 25
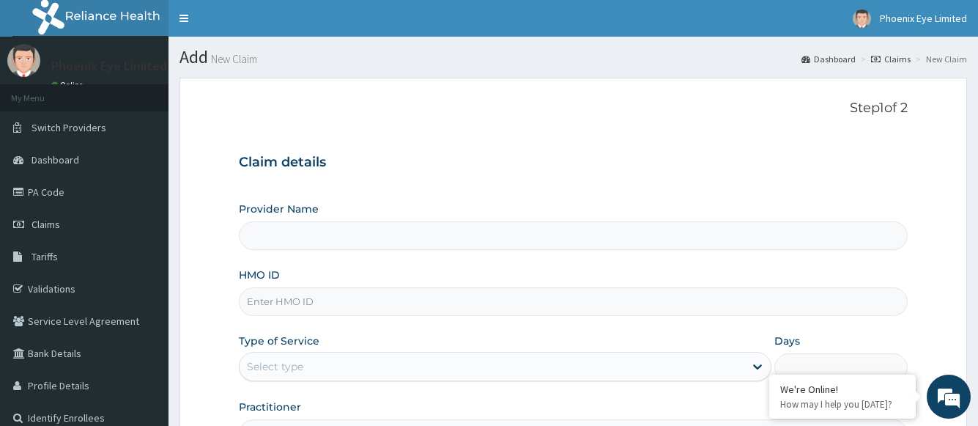
drag, startPoint x: 325, startPoint y: 299, endPoint x: 308, endPoint y: 284, distance: 22.9
click at [325, 299] on input "HMO ID" at bounding box center [573, 301] width 668 height 29
type input "Phoenix Eye Clinic Ltd - [GEOGRAPHIC_DATA]"
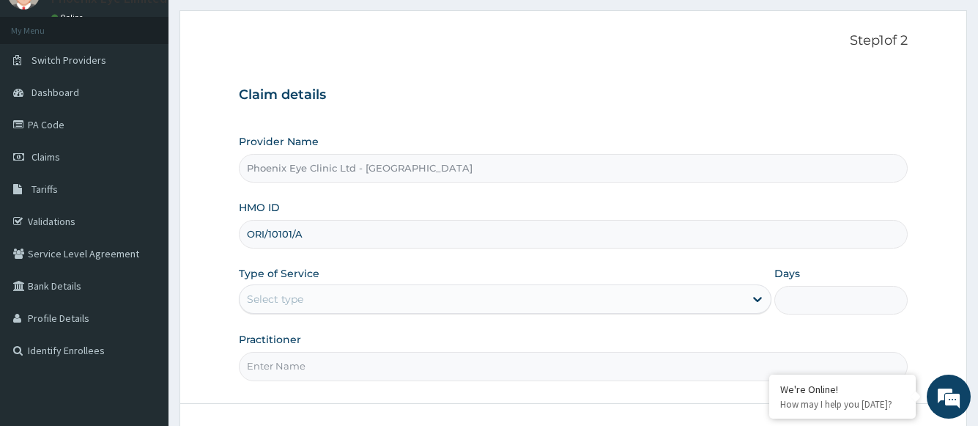
scroll to position [177, 0]
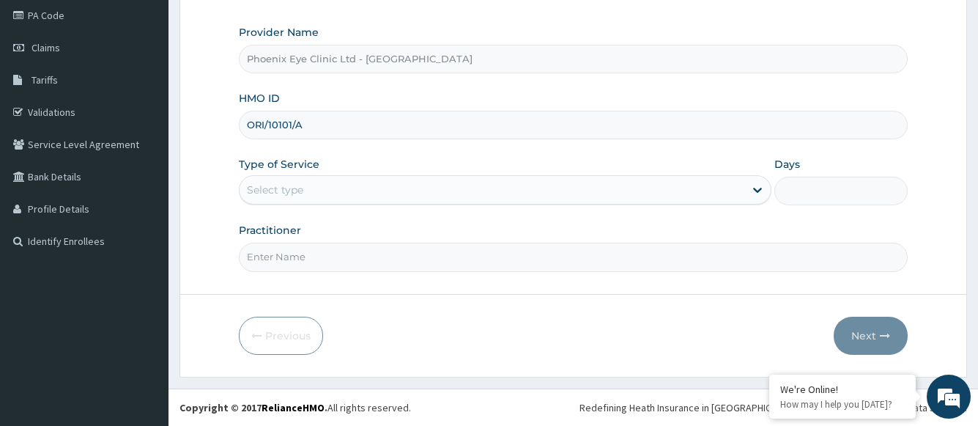
type input "ORI/10101/A"
click at [327, 191] on div "Select type" at bounding box center [492, 189] width 504 height 23
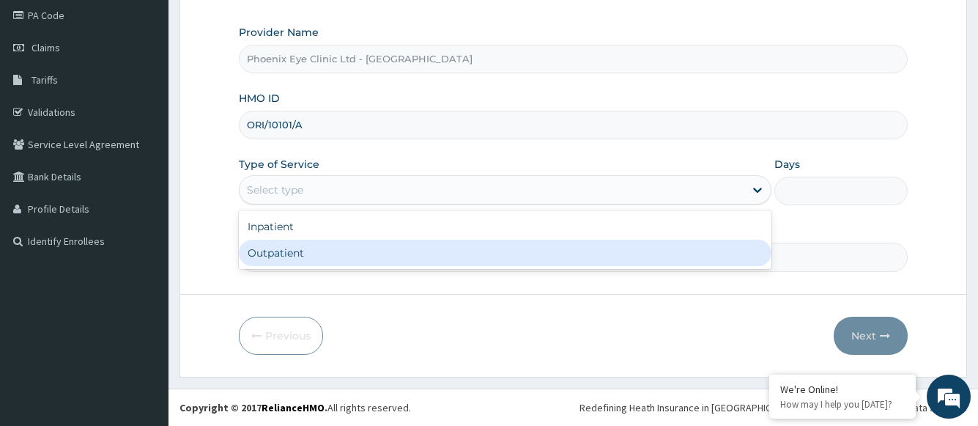
click at [318, 257] on div "Outpatient" at bounding box center [505, 253] width 532 height 26
type input "1"
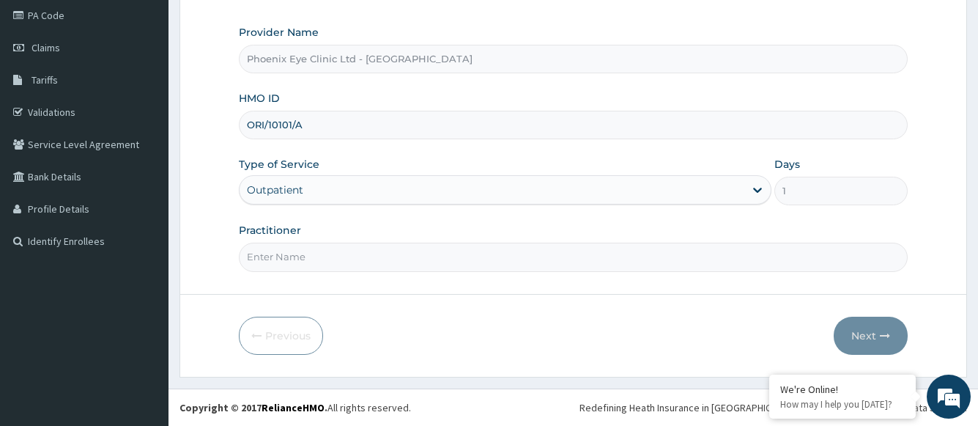
click at [337, 263] on input "Practitioner" at bounding box center [573, 257] width 668 height 29
type input "[PERSON_NAME]"
click at [861, 330] on button "Next" at bounding box center [871, 336] width 74 height 38
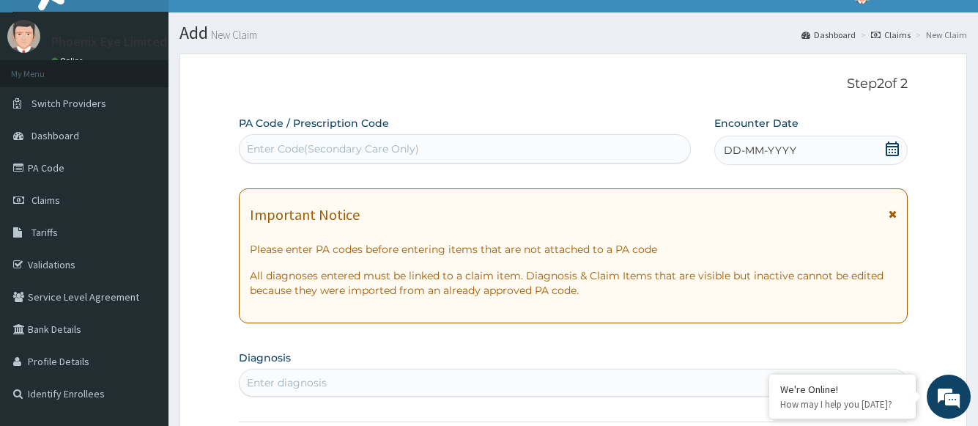
scroll to position [0, 0]
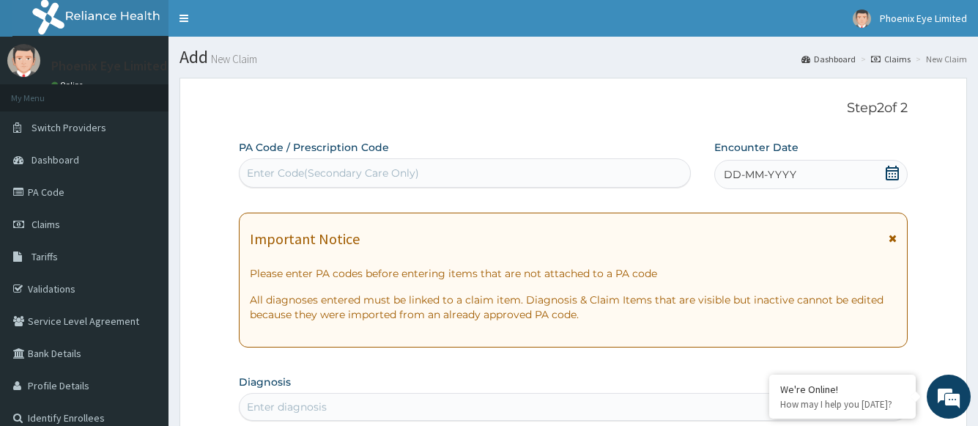
click at [893, 173] on icon at bounding box center [892, 173] width 13 height 15
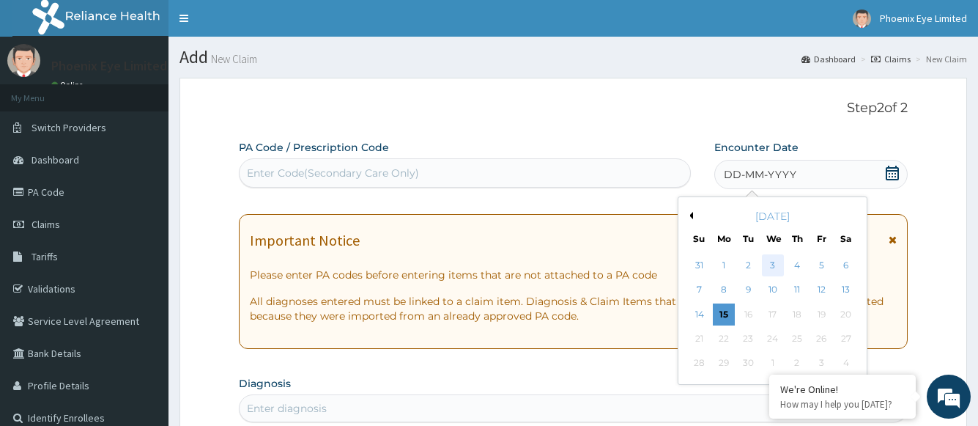
click at [776, 265] on div "3" at bounding box center [772, 265] width 22 height 22
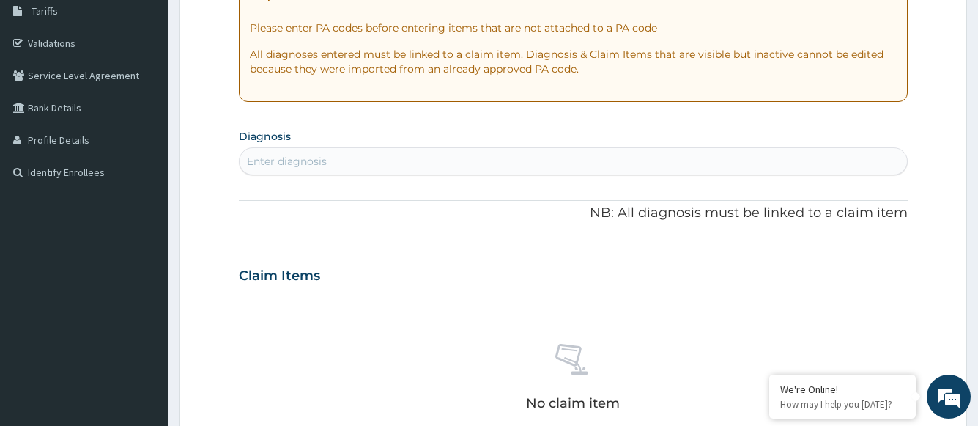
scroll to position [293, 0]
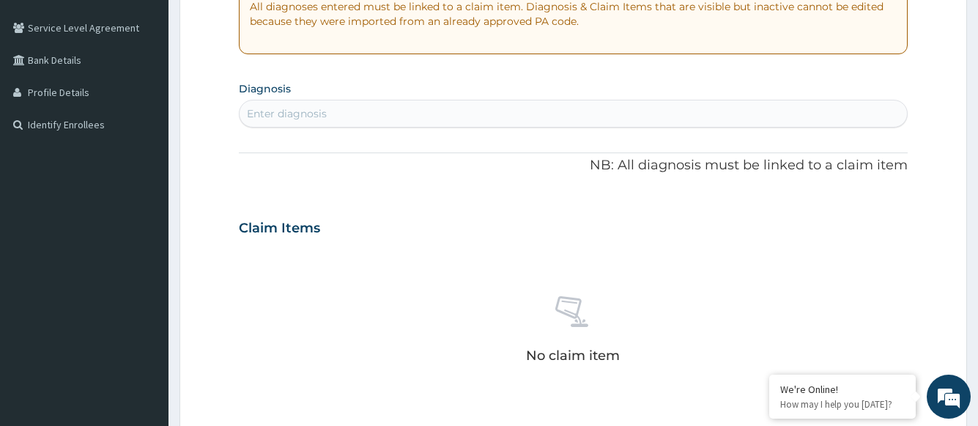
click at [361, 111] on div "Enter diagnosis" at bounding box center [573, 113] width 667 height 23
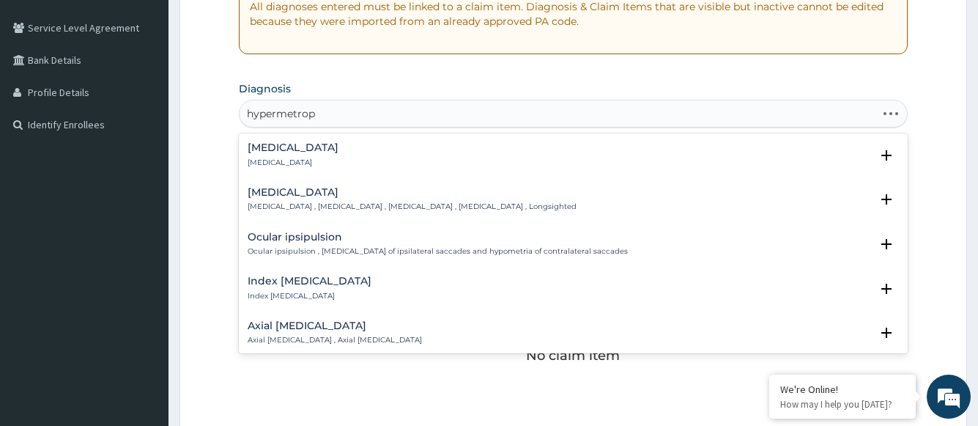
type input "hypermetropi"
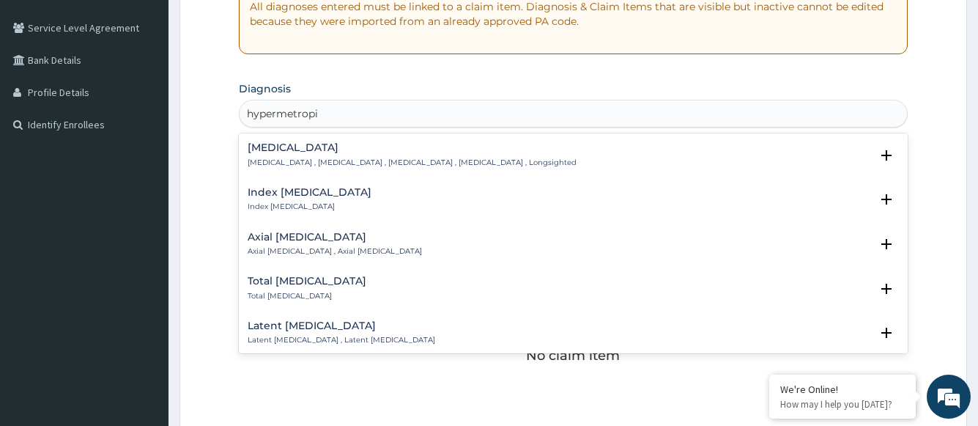
click at [302, 152] on h4 "[MEDICAL_DATA]" at bounding box center [412, 147] width 329 height 11
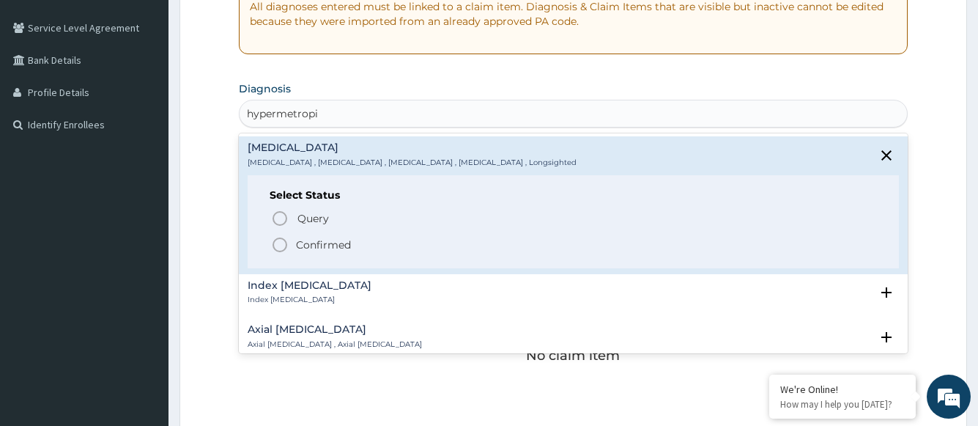
click at [295, 246] on span "Confirmed" at bounding box center [573, 245] width 605 height 18
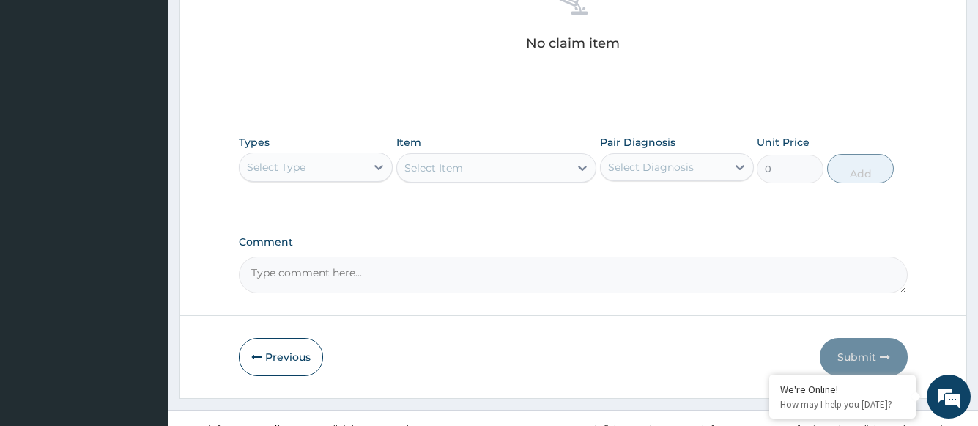
scroll to position [631, 0]
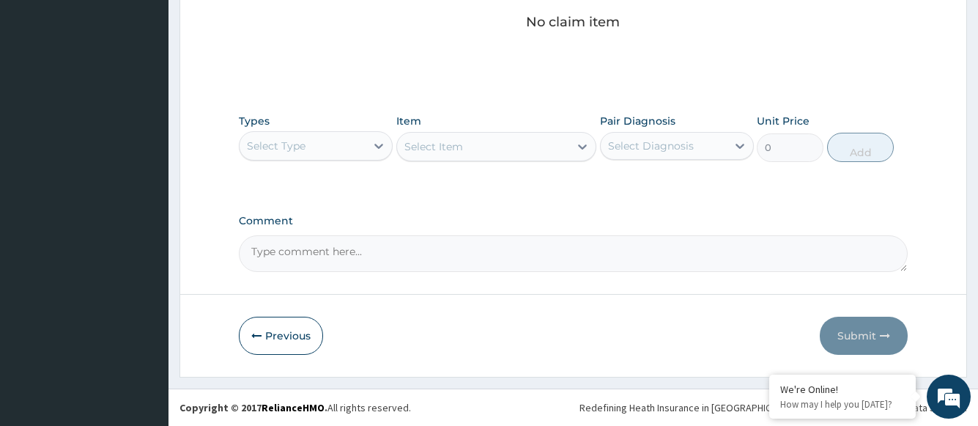
click at [358, 149] on div "Select Type" at bounding box center [303, 145] width 126 height 23
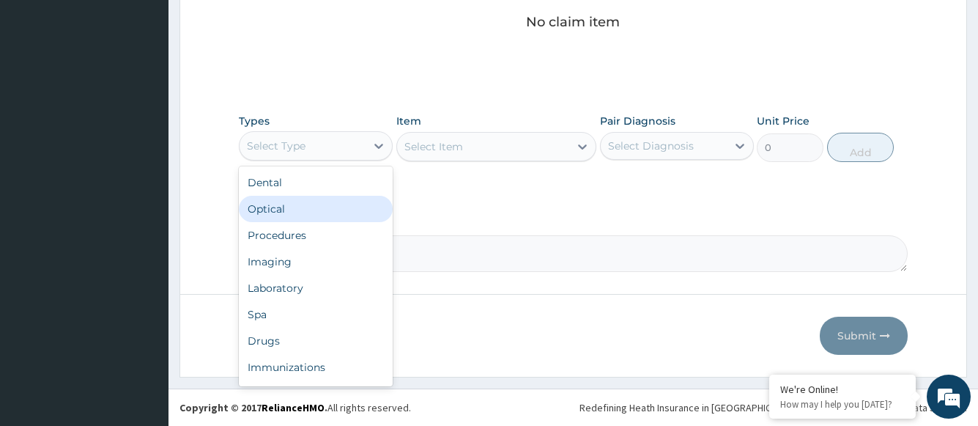
click at [315, 213] on div "Optical" at bounding box center [316, 209] width 154 height 26
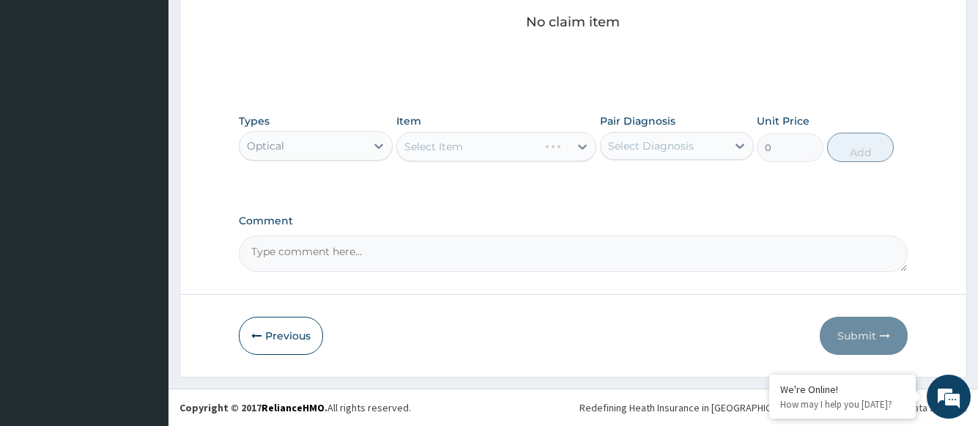
click at [456, 149] on div "Select Item" at bounding box center [496, 146] width 201 height 29
click at [550, 150] on div "Select Item" at bounding box center [496, 146] width 201 height 29
click at [553, 148] on div "Select Item" at bounding box center [483, 146] width 173 height 23
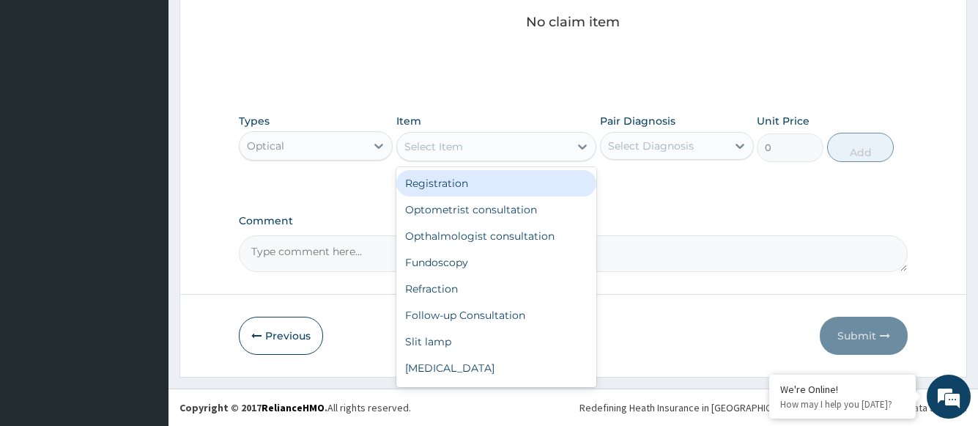
click at [523, 188] on div "Registration" at bounding box center [496, 183] width 201 height 26
type input "1500"
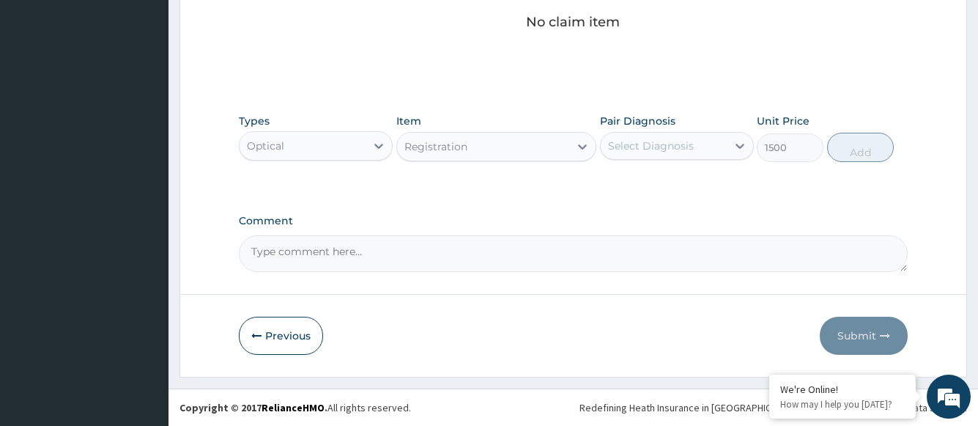
click at [652, 153] on div "Select Diagnosis" at bounding box center [664, 145] width 126 height 23
click at [652, 178] on label "Hypermetropia" at bounding box center [669, 181] width 91 height 15
checkbox input "true"
click at [857, 152] on button "Add" at bounding box center [860, 147] width 67 height 29
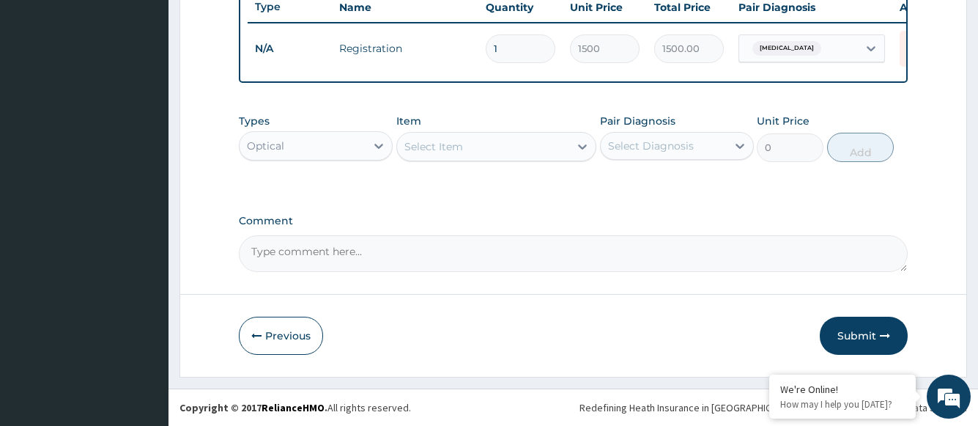
scroll to position [572, 0]
click at [475, 157] on div "Select Item" at bounding box center [483, 146] width 173 height 23
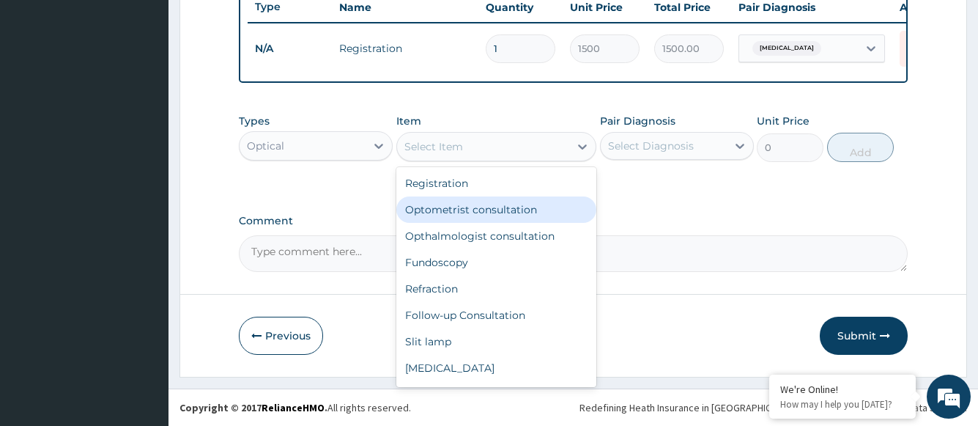
drag, startPoint x: 479, startPoint y: 209, endPoint x: 495, endPoint y: 211, distance: 15.5
click at [479, 210] on div "Optometrist consultation" at bounding box center [496, 209] width 201 height 26
type input "2000"
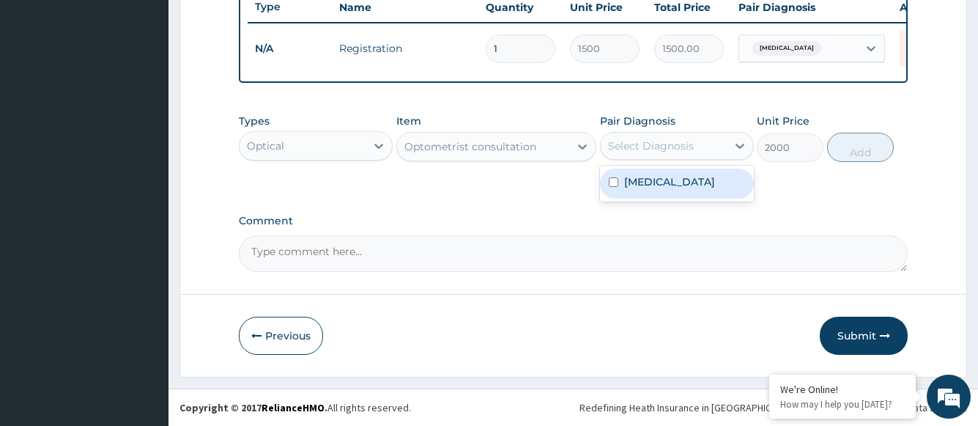
click at [635, 150] on div "Select Diagnosis" at bounding box center [651, 145] width 86 height 15
click at [640, 183] on label "Hypermetropia" at bounding box center [669, 181] width 91 height 15
checkbox input "true"
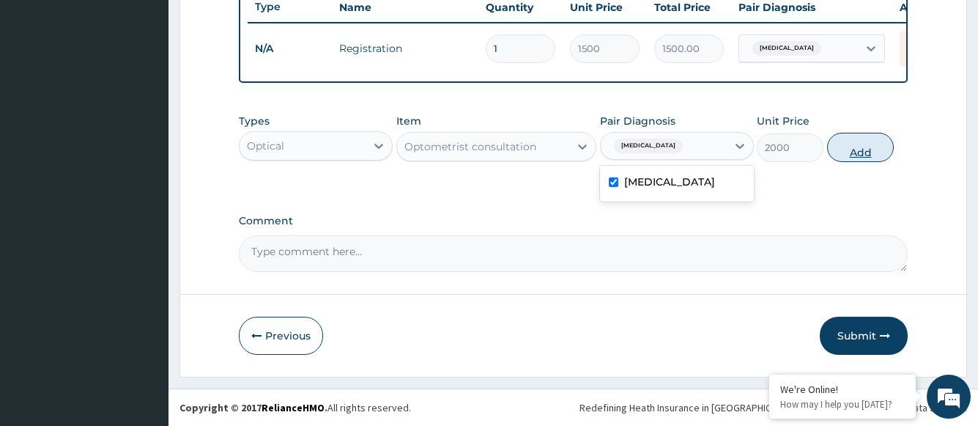
click at [847, 151] on button "Add" at bounding box center [860, 147] width 67 height 29
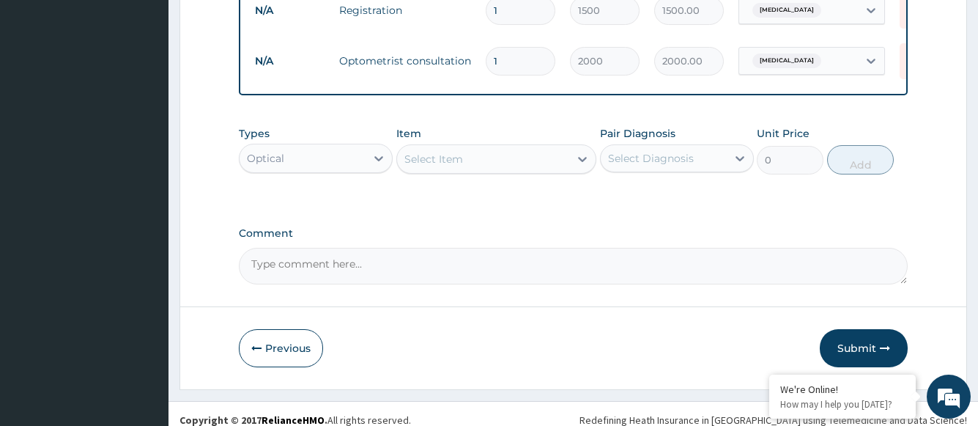
scroll to position [623, 0]
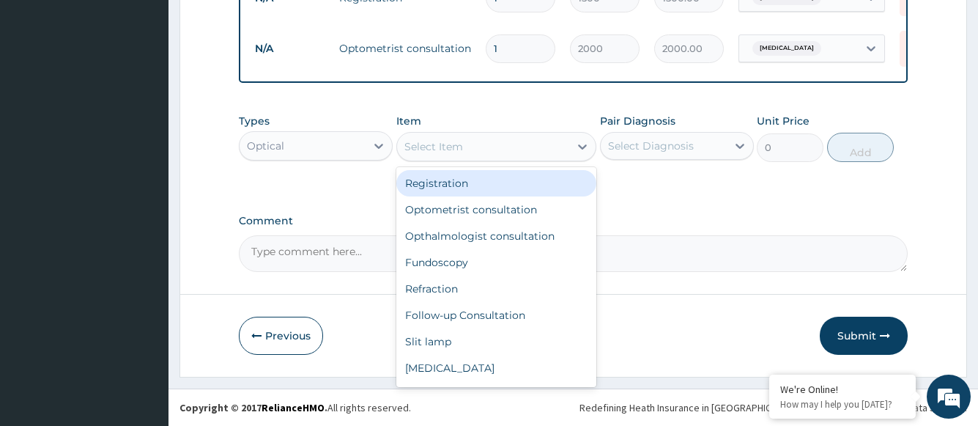
click at [457, 152] on div "Select Item" at bounding box center [433, 146] width 59 height 15
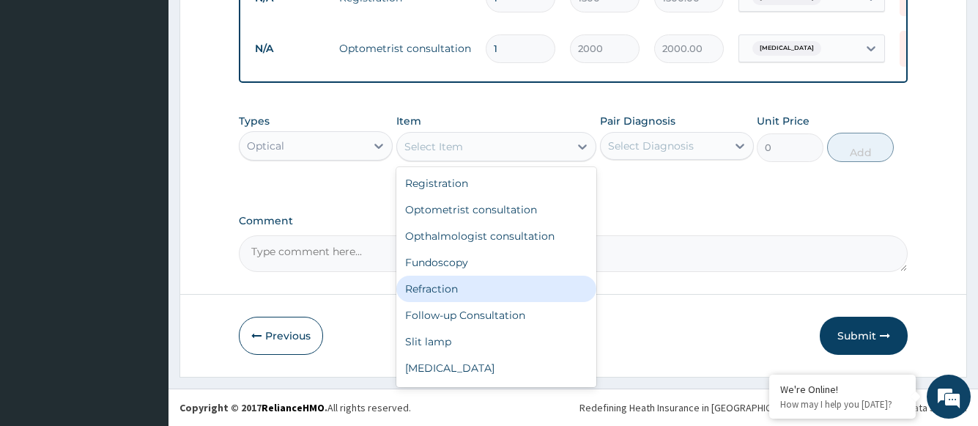
click at [445, 293] on div "Refraction" at bounding box center [496, 289] width 201 height 26
type input "1000"
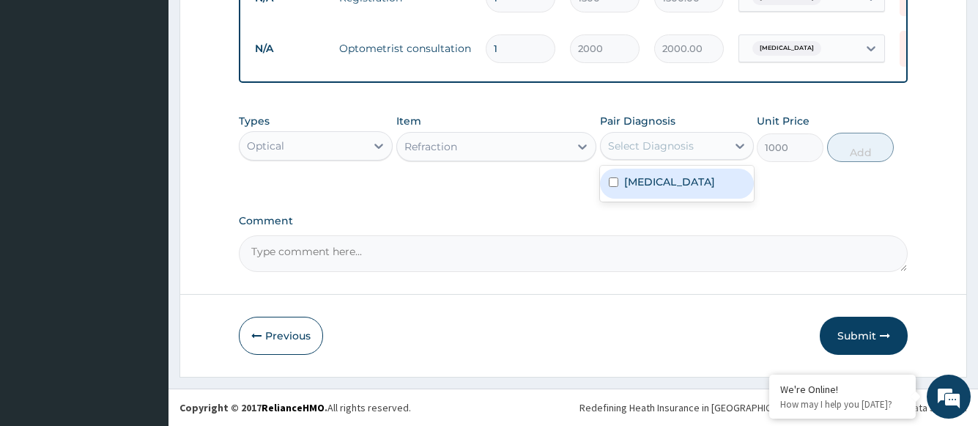
click at [680, 150] on div "Select Diagnosis" at bounding box center [651, 145] width 86 height 15
click at [673, 186] on label "Hypermetropia" at bounding box center [669, 181] width 91 height 15
checkbox input "true"
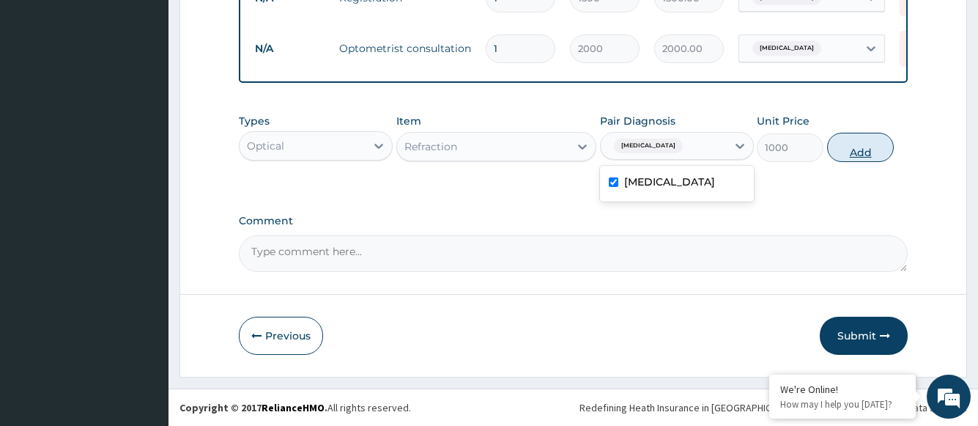
click at [851, 148] on button "Add" at bounding box center [860, 147] width 67 height 29
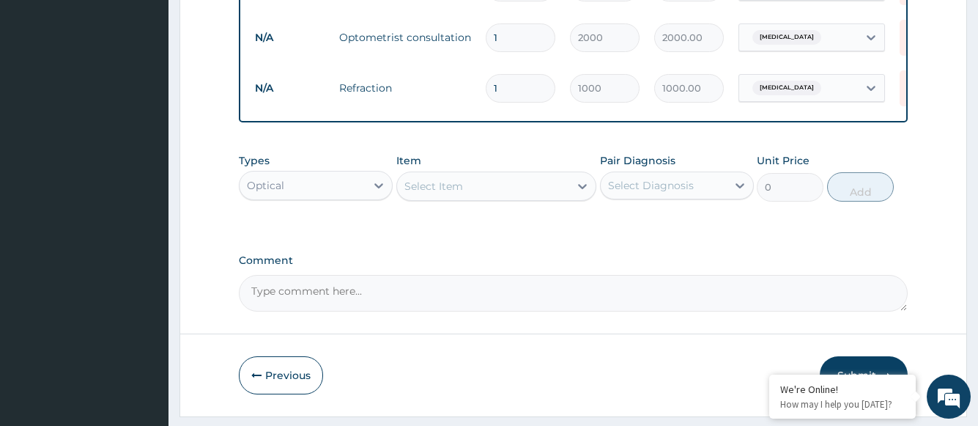
click at [486, 193] on div "Select Item" at bounding box center [483, 185] width 173 height 23
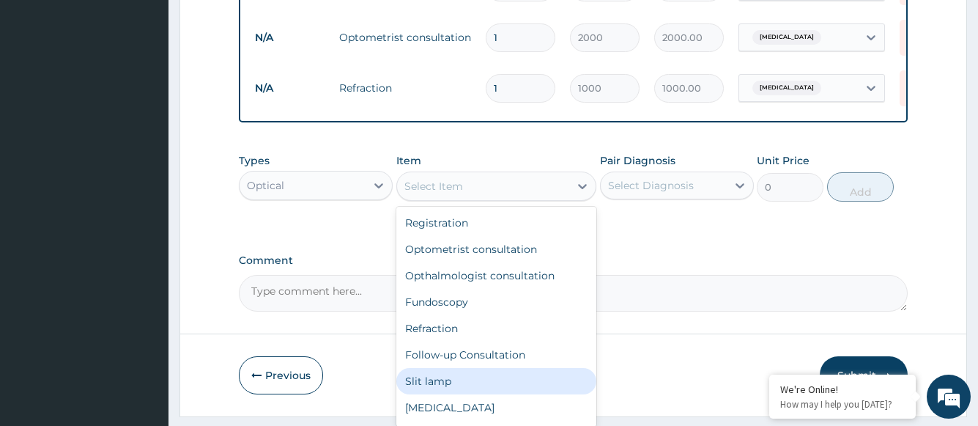
click at [440, 391] on div "Slit lamp" at bounding box center [496, 381] width 201 height 26
type input "1000"
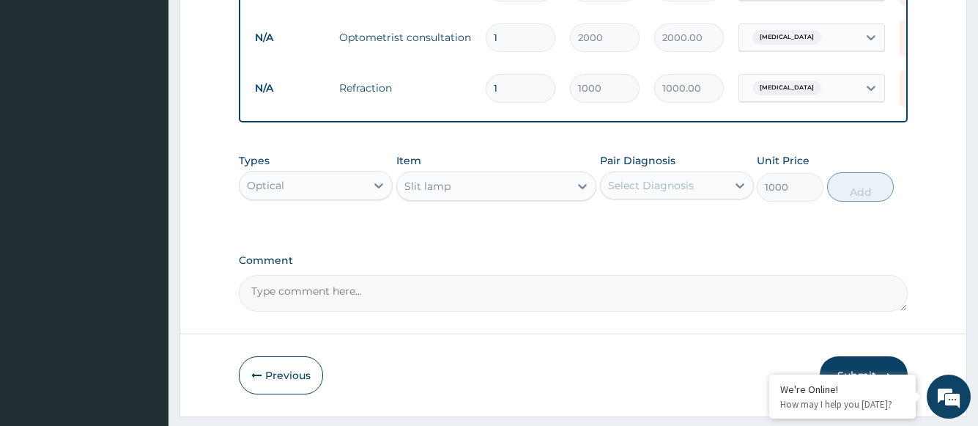
drag, startPoint x: 683, startPoint y: 191, endPoint x: 682, endPoint y: 213, distance: 21.3
click at [682, 191] on div "Select Diagnosis" at bounding box center [651, 185] width 86 height 15
click at [676, 238] on div "Hypermetropia" at bounding box center [677, 223] width 154 height 30
checkbox input "true"
click at [871, 198] on button "Add" at bounding box center [860, 186] width 67 height 29
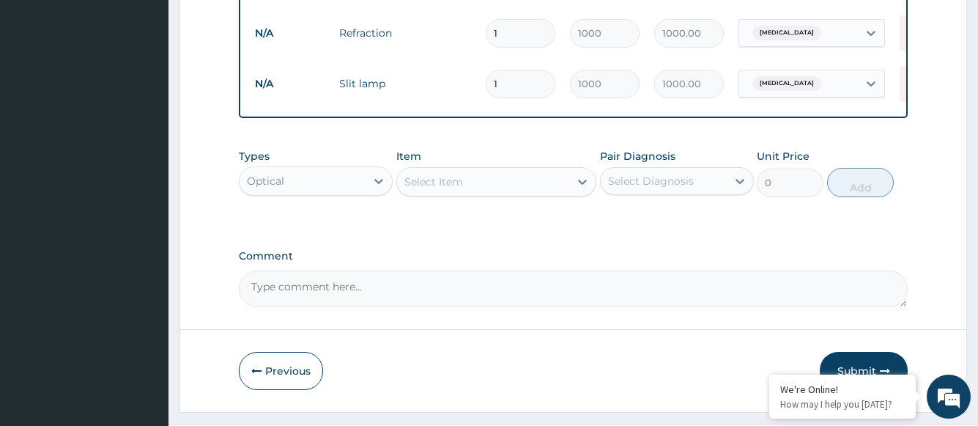
scroll to position [724, 0]
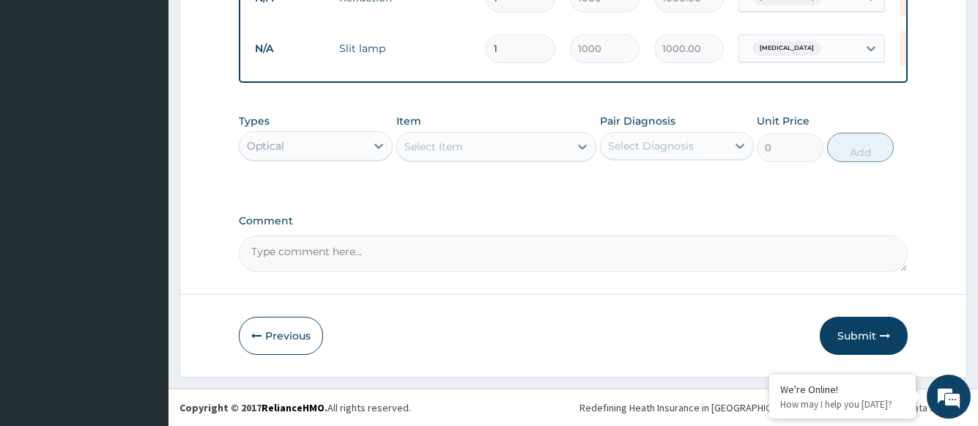
click at [485, 149] on div "Select Item" at bounding box center [483, 146] width 173 height 23
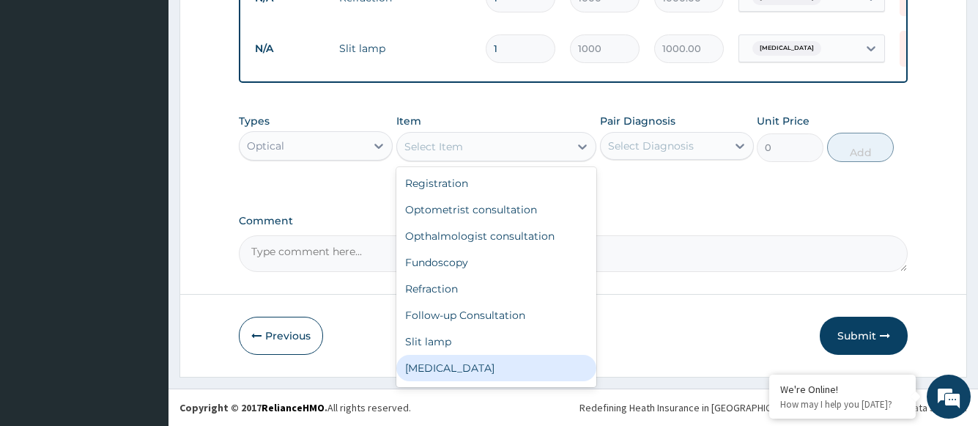
drag, startPoint x: 436, startPoint y: 363, endPoint x: 506, endPoint y: 289, distance: 101.1
click at [435, 363] on div "Tonometry" at bounding box center [496, 368] width 201 height 26
type input "1000"
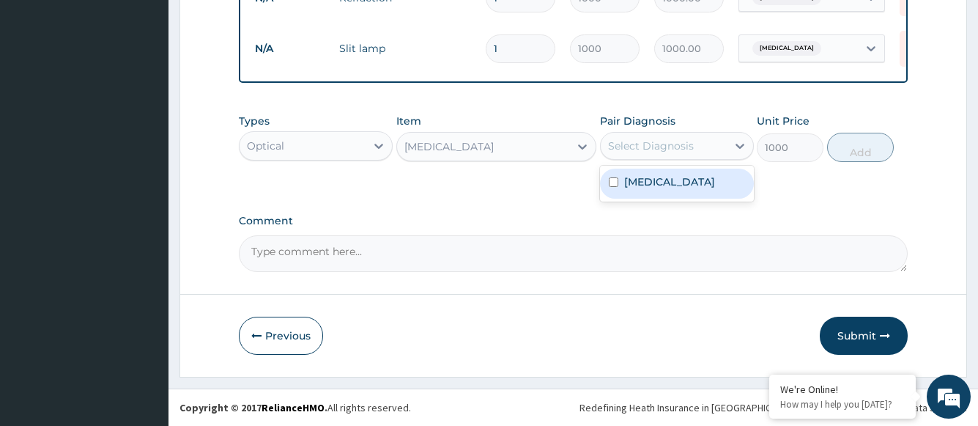
click at [643, 151] on div "Select Diagnosis" at bounding box center [651, 145] width 86 height 15
drag, startPoint x: 648, startPoint y: 183, endPoint x: 728, endPoint y: 181, distance: 79.9
click at [648, 183] on label "Hypermetropia" at bounding box center [669, 181] width 91 height 15
checkbox input "true"
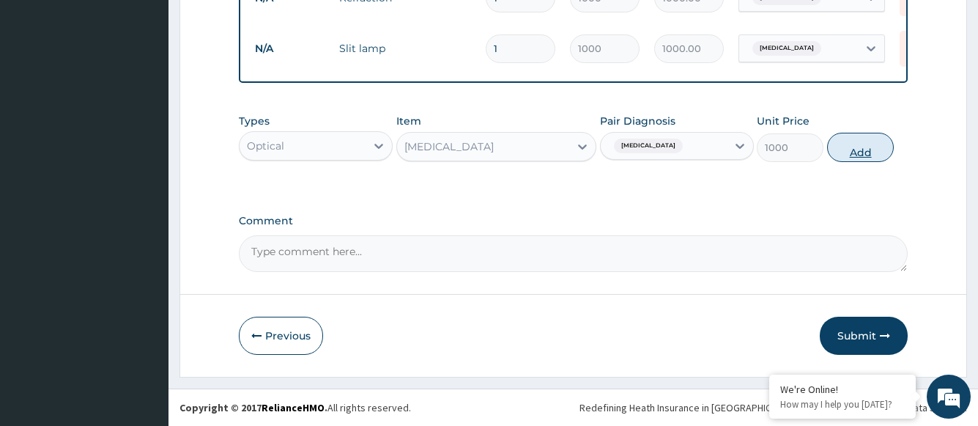
click at [859, 143] on button "Add" at bounding box center [860, 147] width 67 height 29
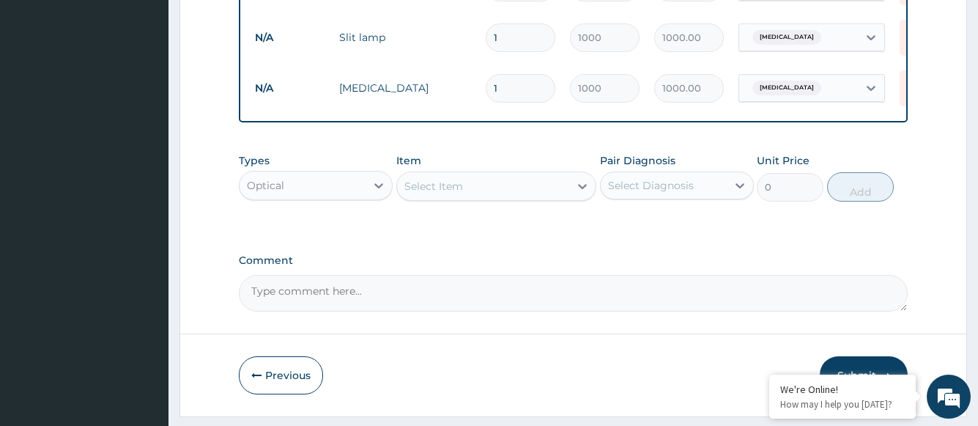
click at [463, 198] on div "Select Item" at bounding box center [483, 185] width 173 height 23
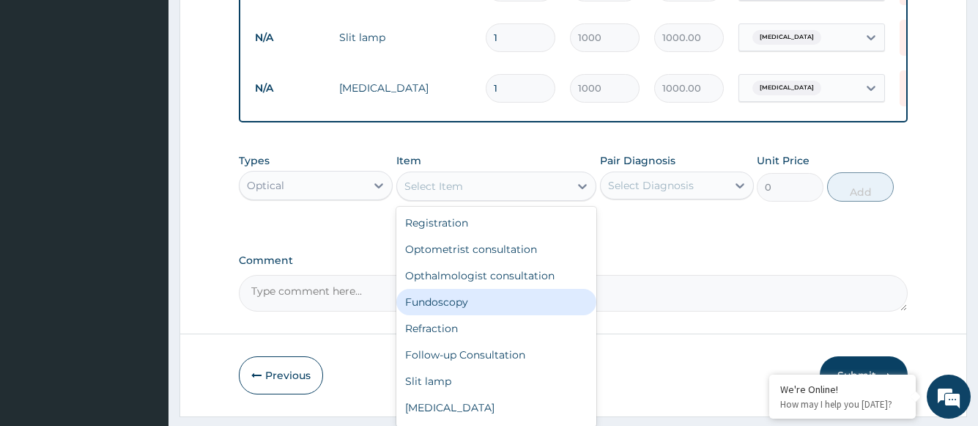
click at [462, 315] on div "Fundoscopy" at bounding box center [496, 302] width 201 height 26
type input "1000"
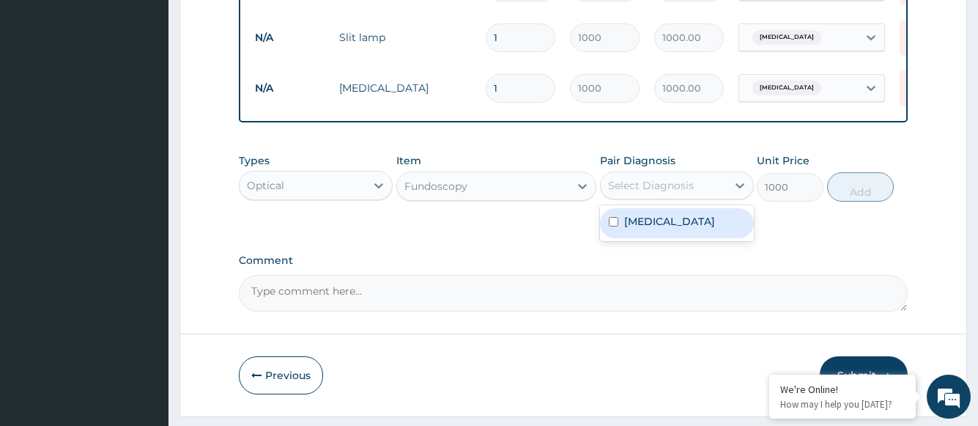
click at [634, 191] on div "Select Diagnosis" at bounding box center [651, 185] width 86 height 15
click at [636, 229] on label "Hypermetropia" at bounding box center [669, 221] width 91 height 15
checkbox input "true"
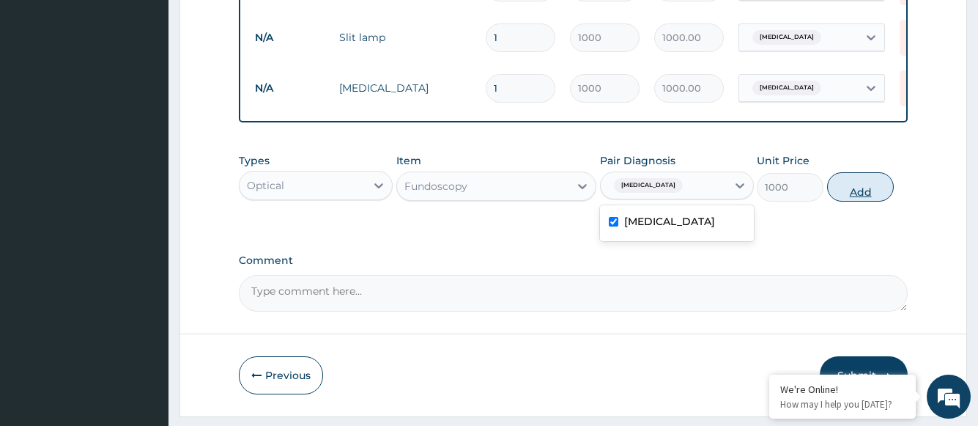
click at [859, 199] on button "Add" at bounding box center [860, 186] width 67 height 29
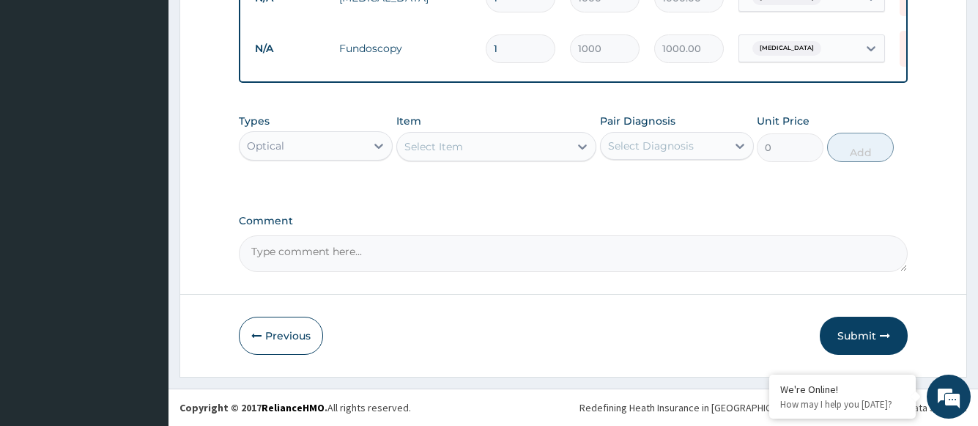
scroll to position [825, 0]
click at [451, 152] on div "Select Item" at bounding box center [433, 146] width 59 height 15
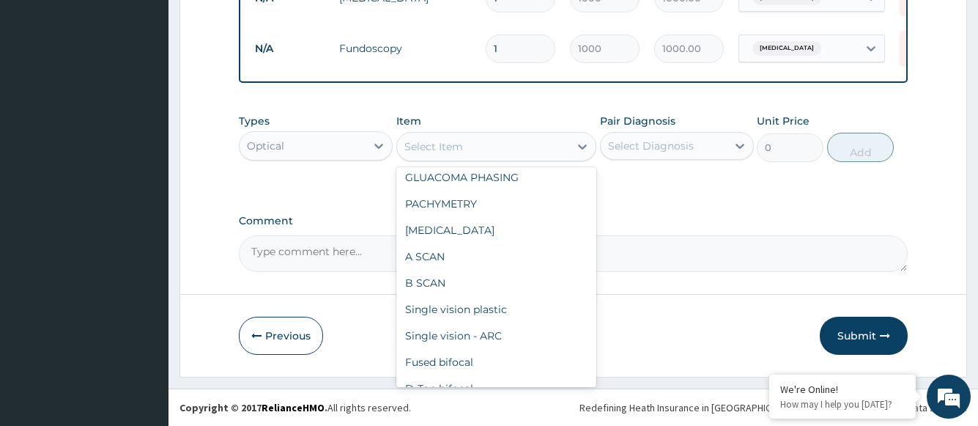
scroll to position [841, 0]
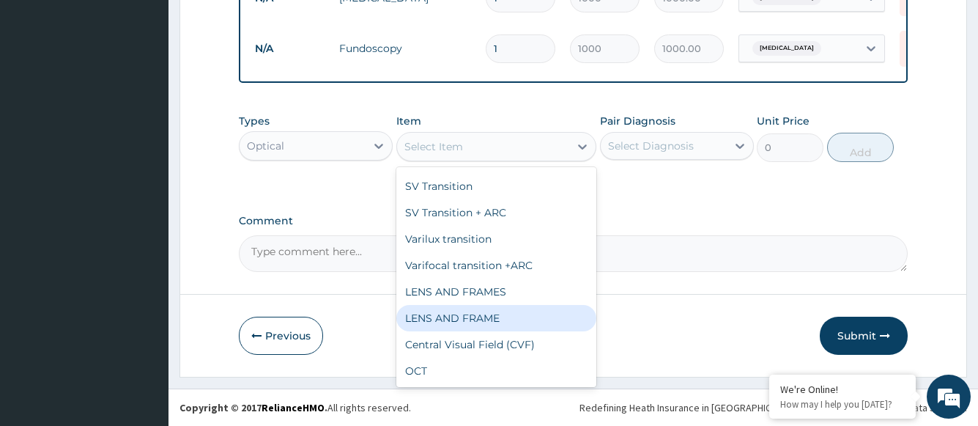
click at [486, 314] on div "LENS AND FRAME" at bounding box center [496, 318] width 201 height 26
type input "15000"
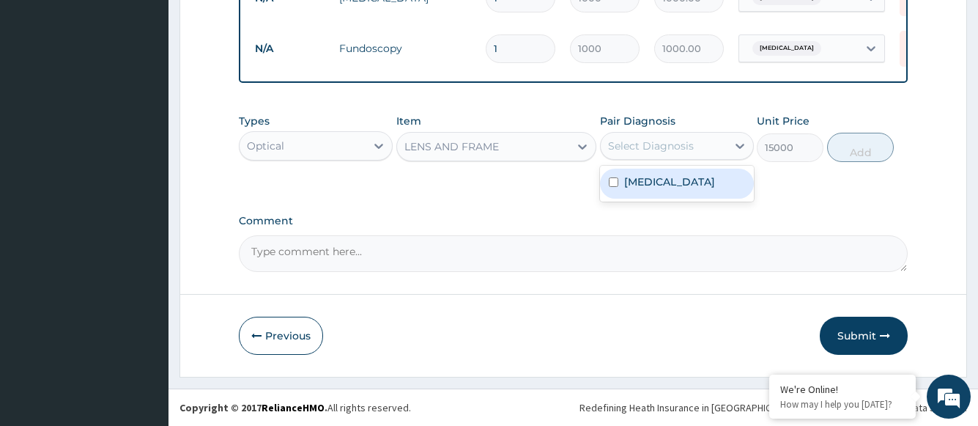
click at [632, 149] on div "Select Diagnosis" at bounding box center [651, 145] width 86 height 15
click at [635, 180] on label "Hypermetropia" at bounding box center [669, 181] width 91 height 15
checkbox input "true"
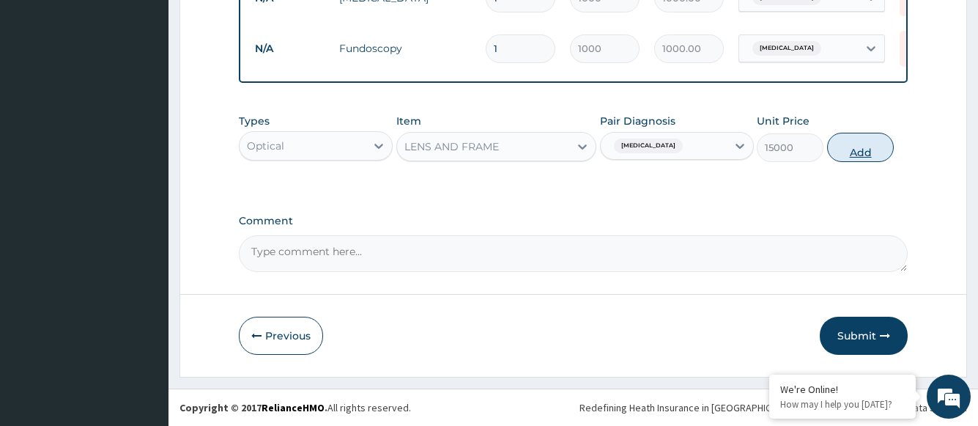
click at [864, 151] on button "Add" at bounding box center [860, 147] width 67 height 29
type input "0"
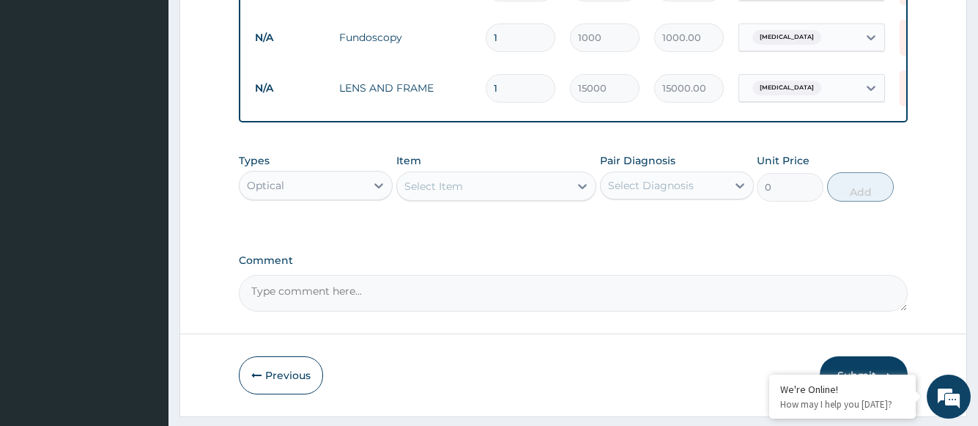
click at [465, 306] on textarea "Comment" at bounding box center [573, 293] width 668 height 37
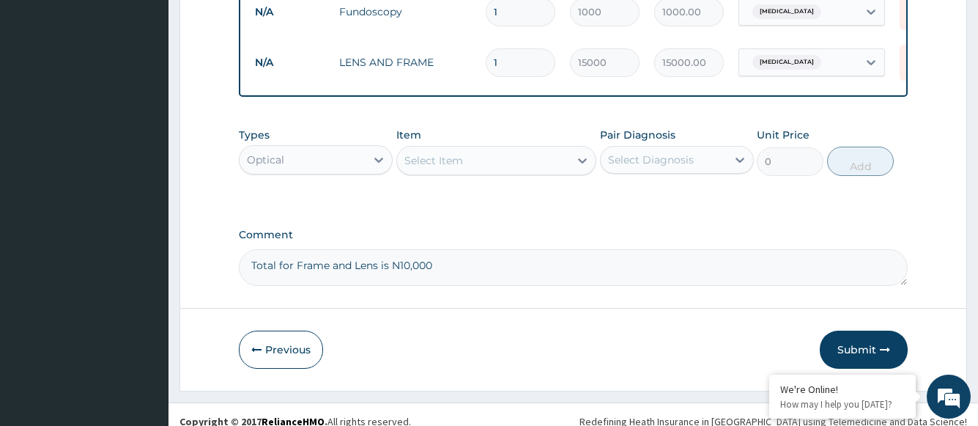
scroll to position [876, 0]
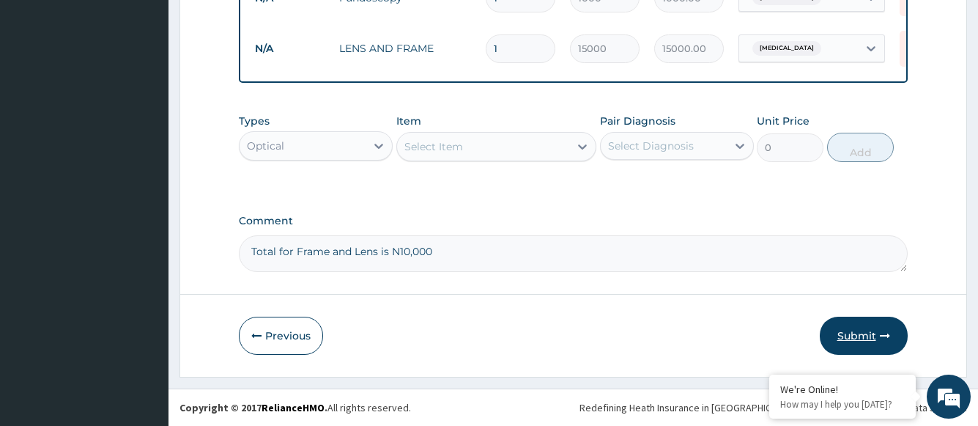
type textarea "Total for Frame and Lens is N10,000"
click at [862, 332] on button "Submit" at bounding box center [864, 336] width 88 height 38
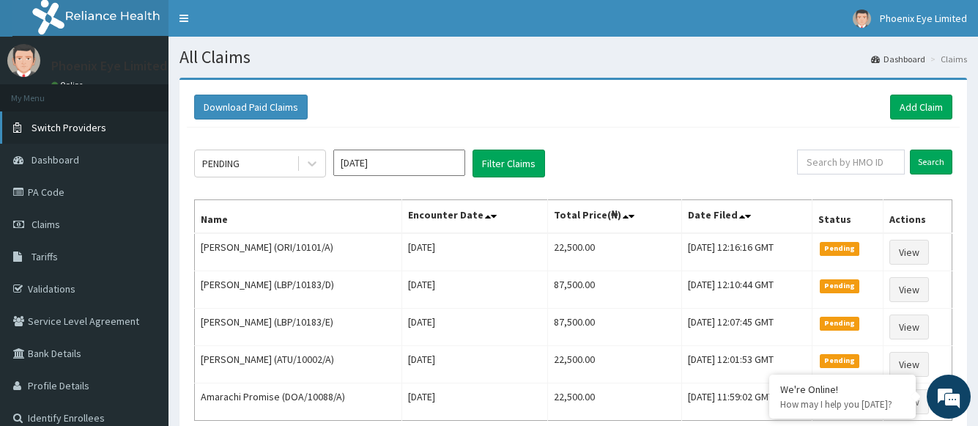
click at [64, 125] on span "Switch Providers" at bounding box center [69, 127] width 75 height 13
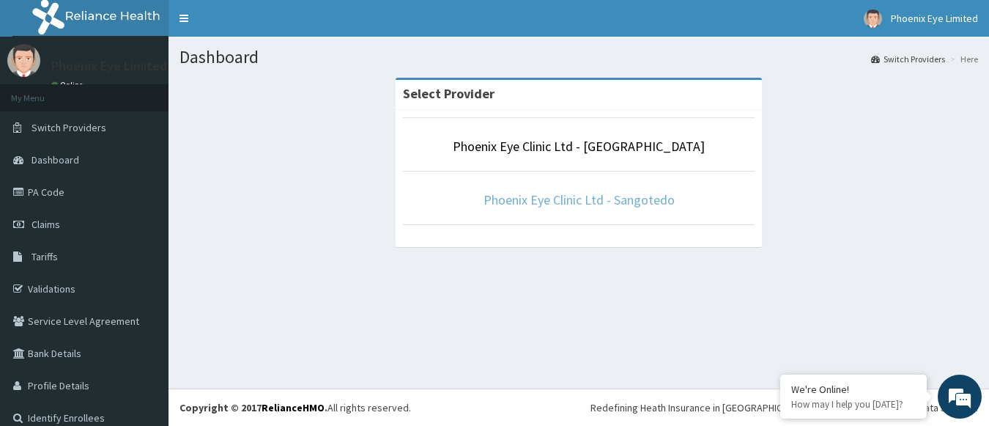
click at [555, 201] on link "Phoenix Eye Clinic Ltd - Sangotedo" at bounding box center [579, 199] width 191 height 17
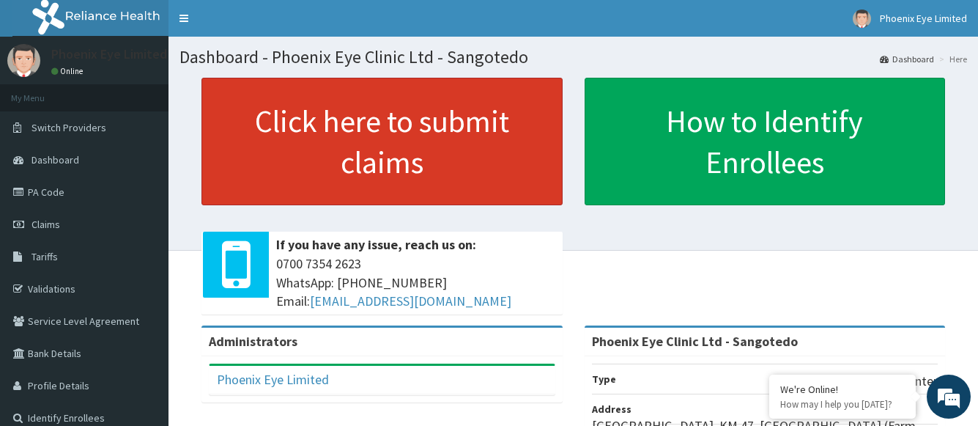
click at [391, 147] on link "Click here to submit claims" at bounding box center [382, 142] width 361 height 128
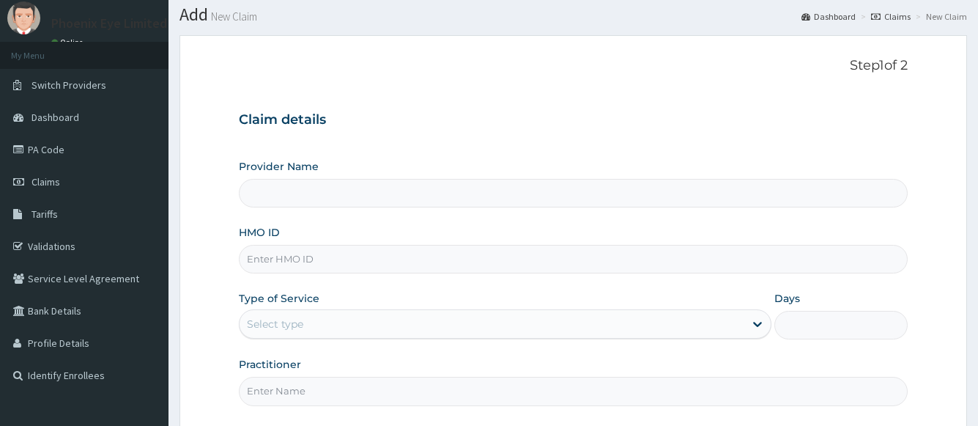
scroll to position [73, 0]
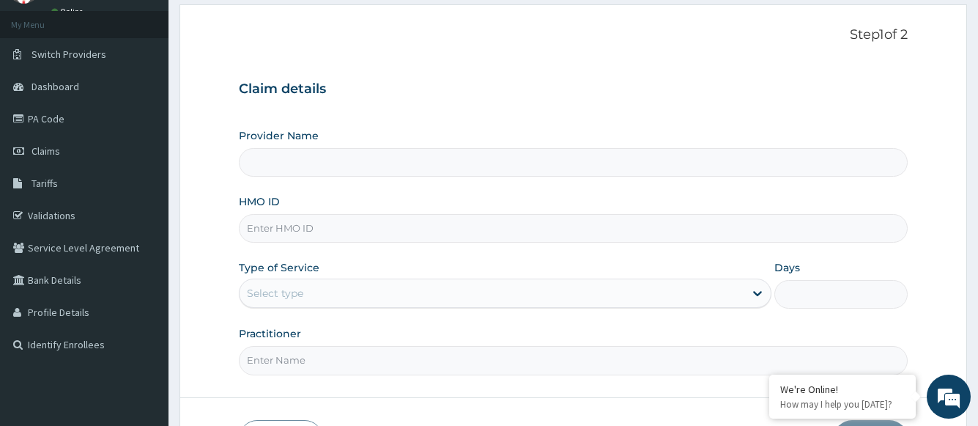
type input "Phoenix Eye Clinic Ltd - Sangotedo"
click at [313, 229] on input "HMO ID" at bounding box center [573, 228] width 668 height 29
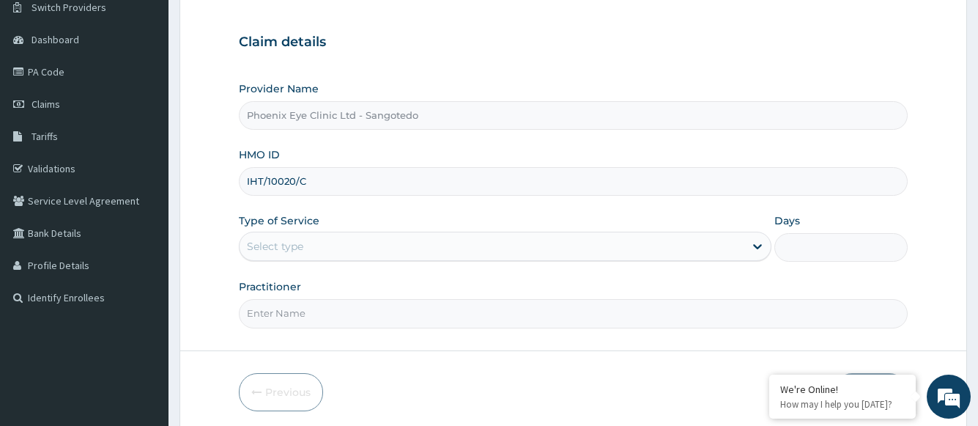
scroll to position [177, 0]
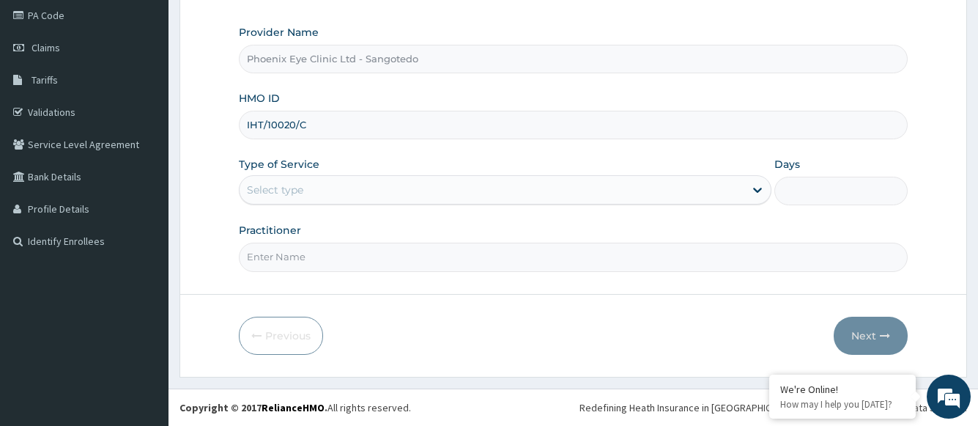
type input "IHT/10020/C"
click at [329, 190] on div "Select type" at bounding box center [492, 189] width 504 height 23
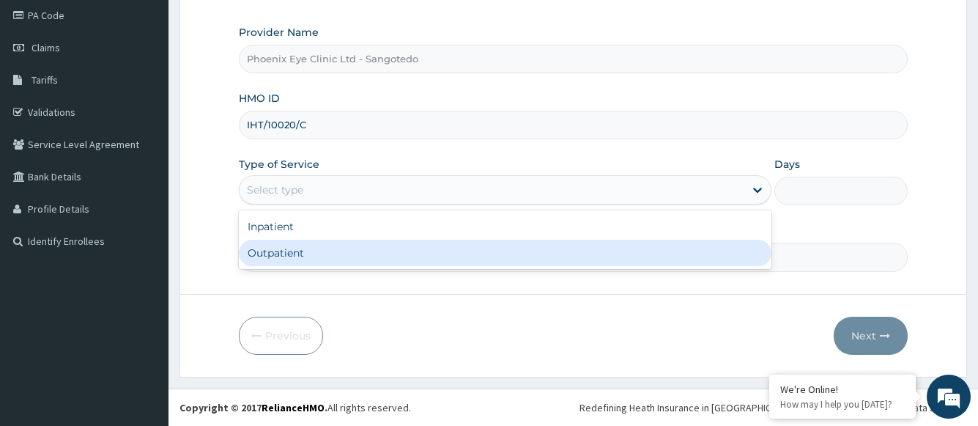
click at [317, 251] on div "Outpatient" at bounding box center [505, 253] width 532 height 26
type input "1"
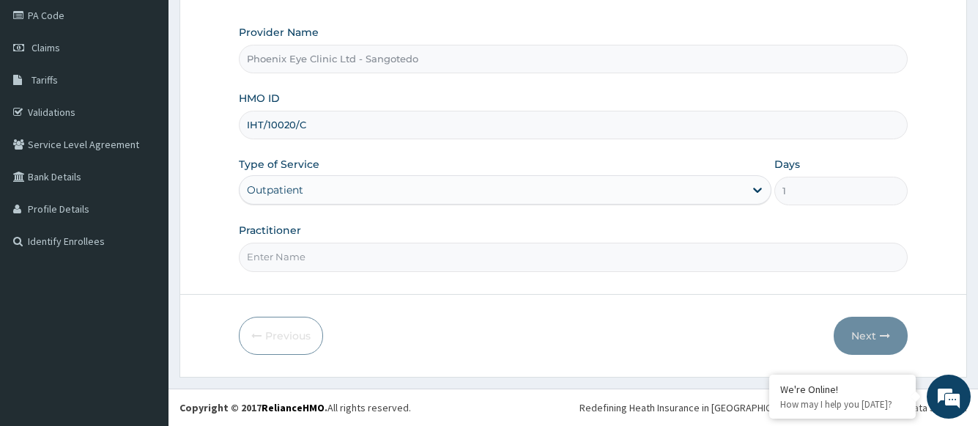
click at [453, 257] on input "Practitioner" at bounding box center [573, 257] width 668 height 29
type input "Dr [PERSON_NAME]"
click at [868, 336] on button "Next" at bounding box center [871, 336] width 74 height 38
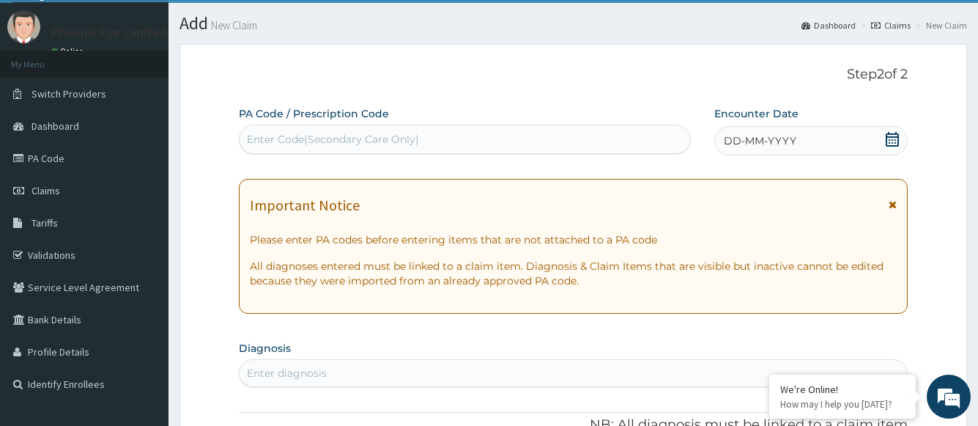
scroll to position [30, 0]
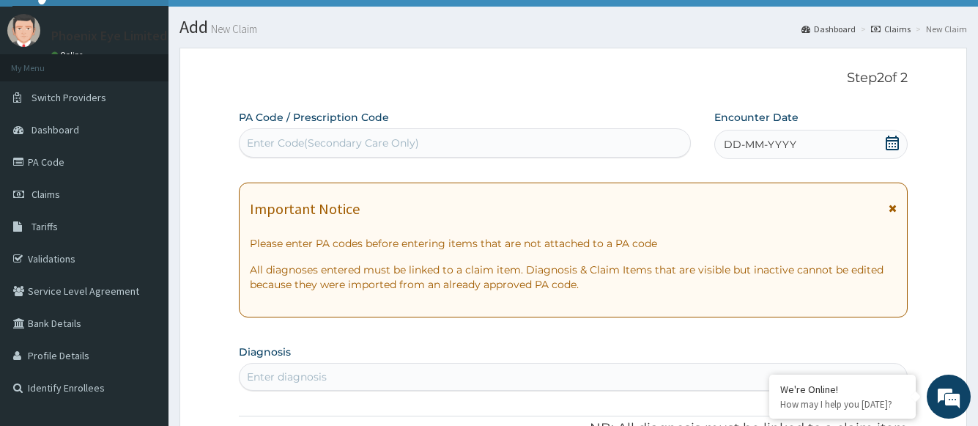
click at [888, 145] on icon at bounding box center [892, 143] width 15 height 15
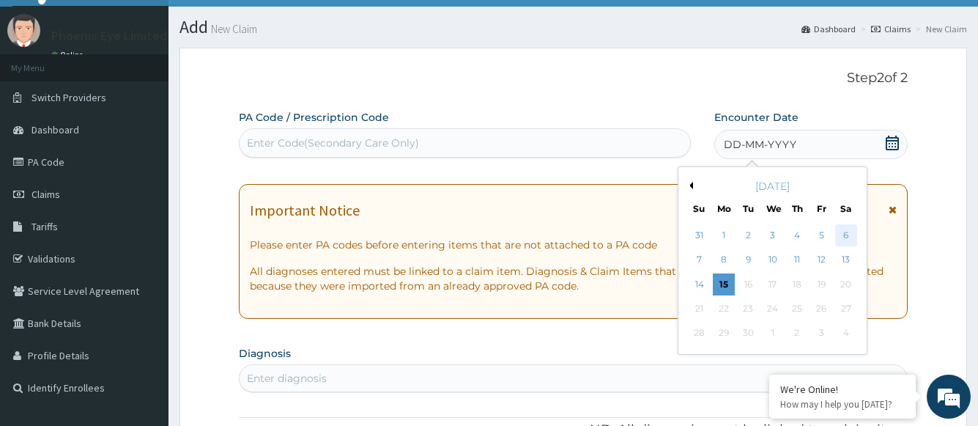
click at [844, 237] on div "6" at bounding box center [846, 235] width 22 height 22
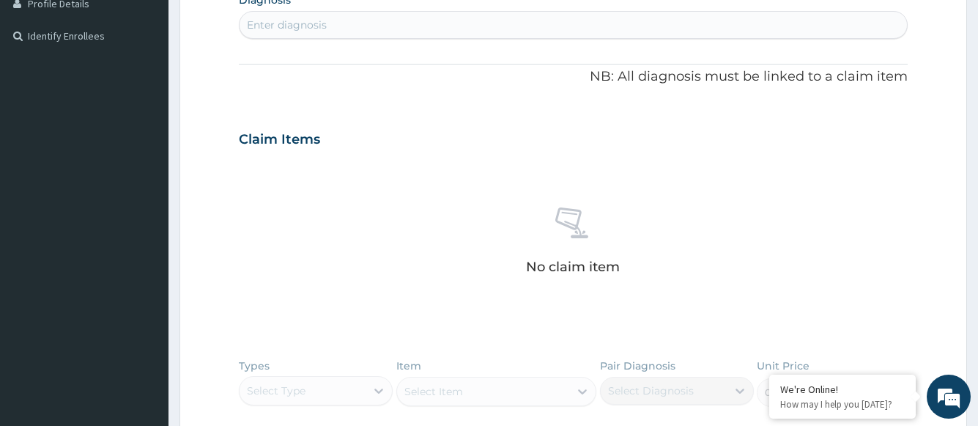
scroll to position [396, 0]
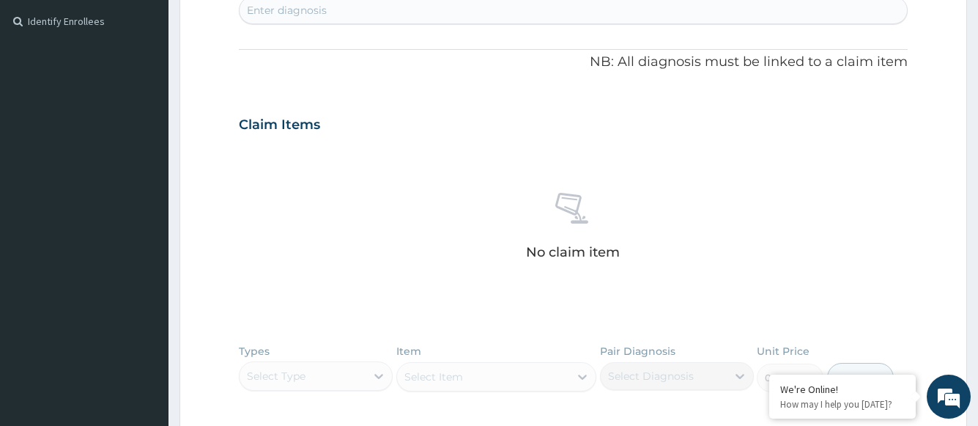
click at [317, 15] on div "Enter diagnosis" at bounding box center [287, 10] width 80 height 15
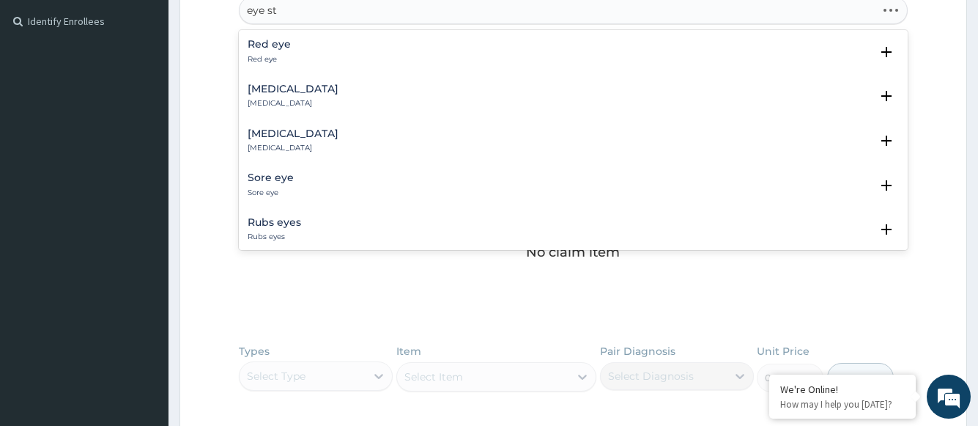
type input "eye str"
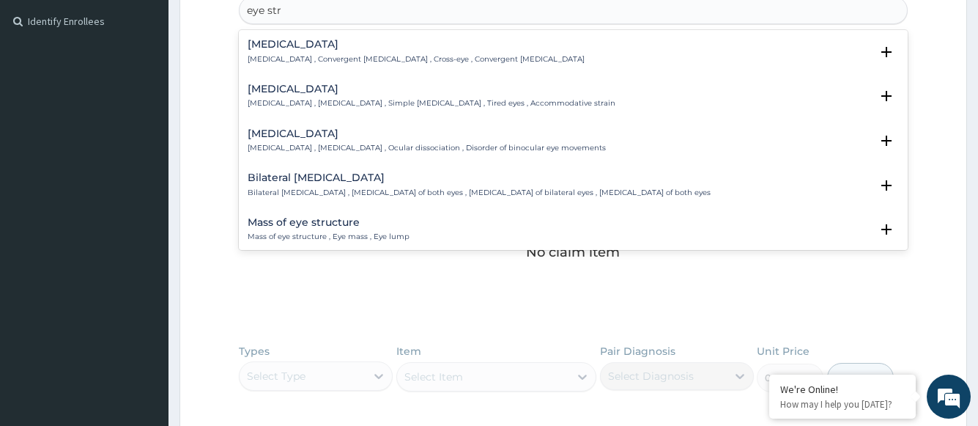
click at [303, 95] on h4 "Eye strain" at bounding box center [432, 89] width 368 height 11
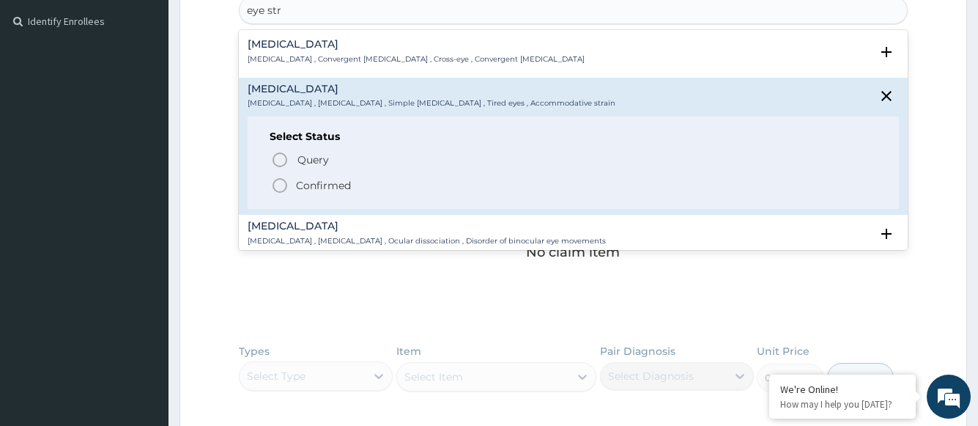
click at [320, 189] on p "Confirmed" at bounding box center [323, 185] width 55 height 15
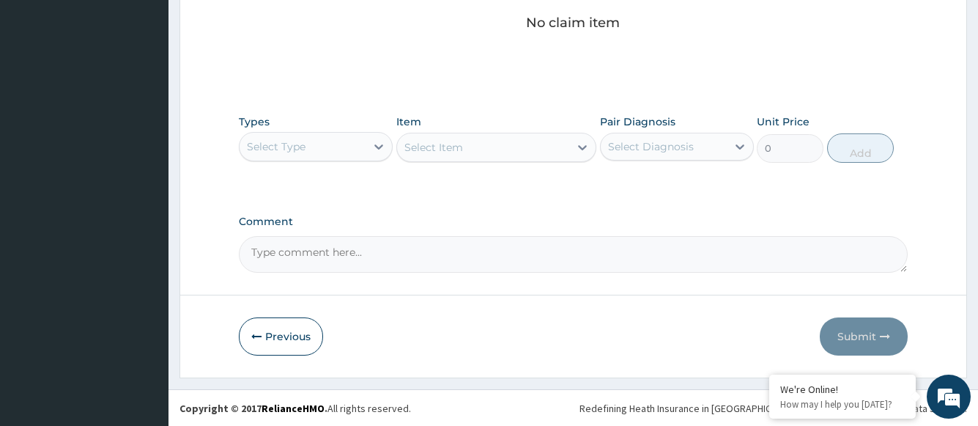
scroll to position [631, 0]
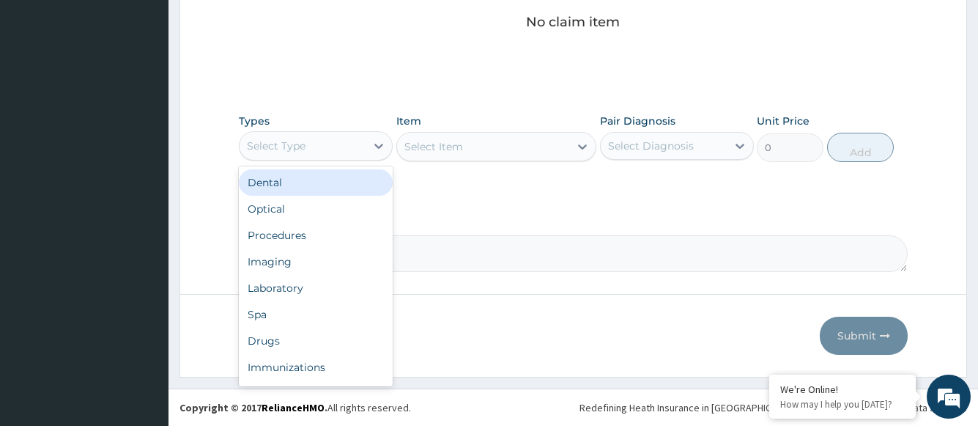
click at [364, 138] on div "Select Type" at bounding box center [303, 145] width 126 height 23
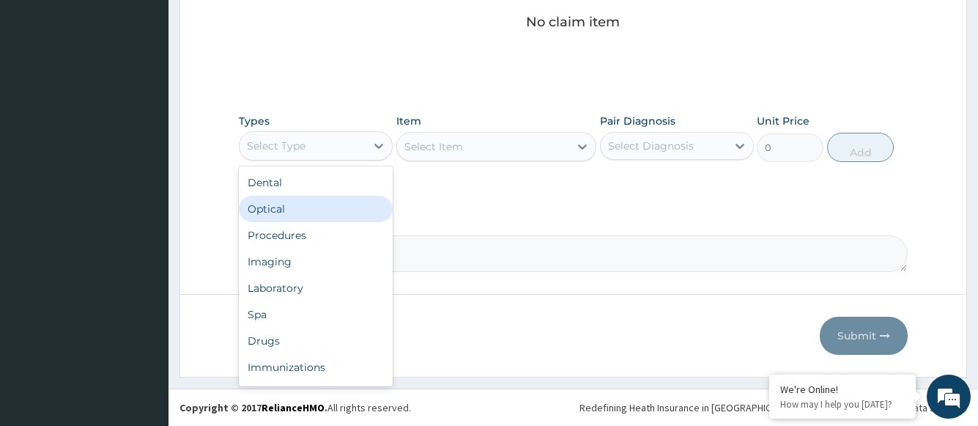
click at [307, 212] on div "Optical" at bounding box center [316, 209] width 154 height 26
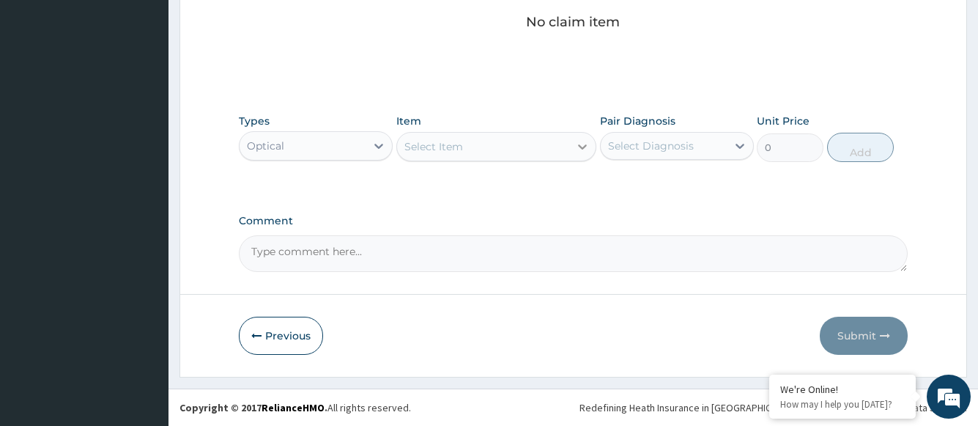
click at [582, 148] on icon at bounding box center [583, 146] width 9 height 5
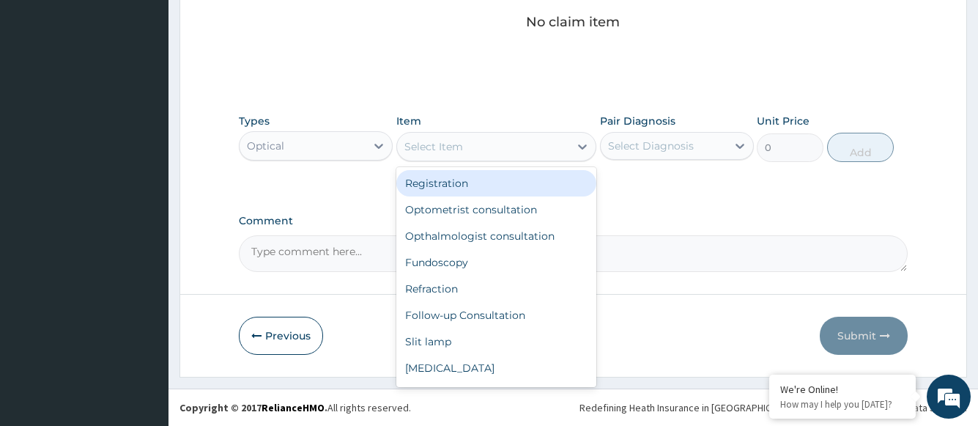
click at [545, 181] on div "Registration" at bounding box center [496, 183] width 201 height 26
type input "1500"
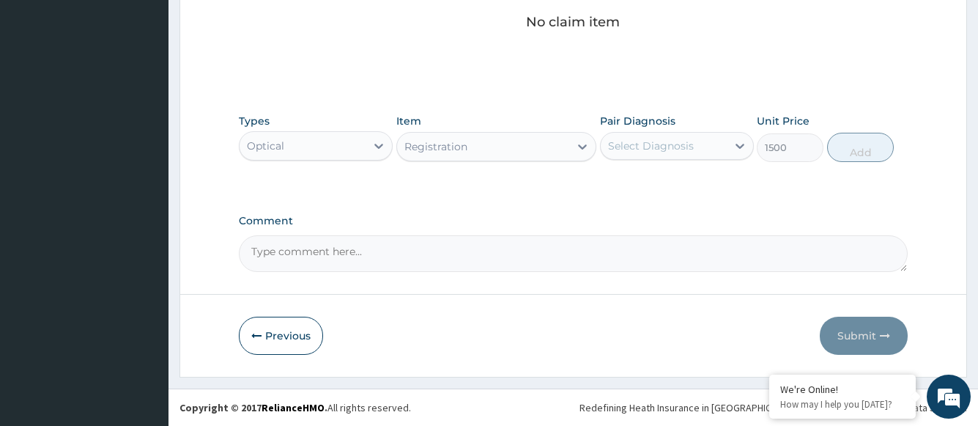
click at [663, 148] on div "Select Diagnosis" at bounding box center [651, 145] width 86 height 15
drag, startPoint x: 661, startPoint y: 175, endPoint x: 730, endPoint y: 179, distance: 69.0
click at [661, 176] on label "Eye strain" at bounding box center [669, 181] width 91 height 15
checkbox input "true"
click at [849, 154] on button "Add" at bounding box center [860, 147] width 67 height 29
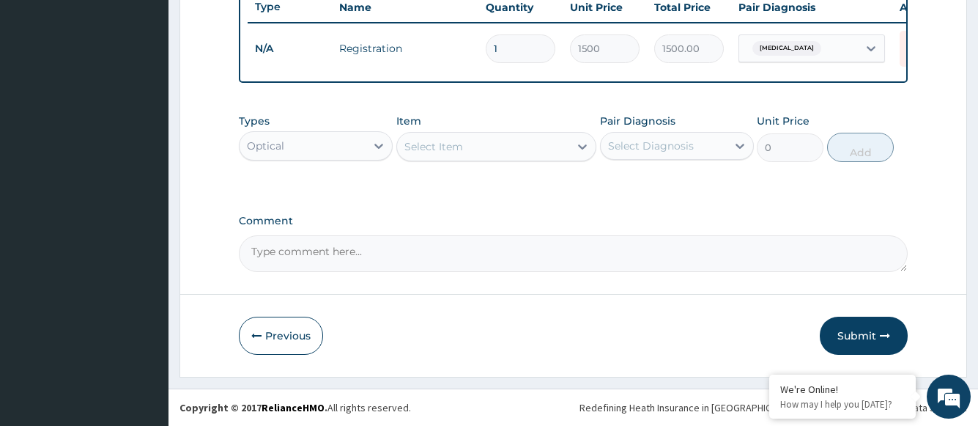
scroll to position [572, 0]
click at [555, 149] on div "Select Item" at bounding box center [483, 146] width 173 height 23
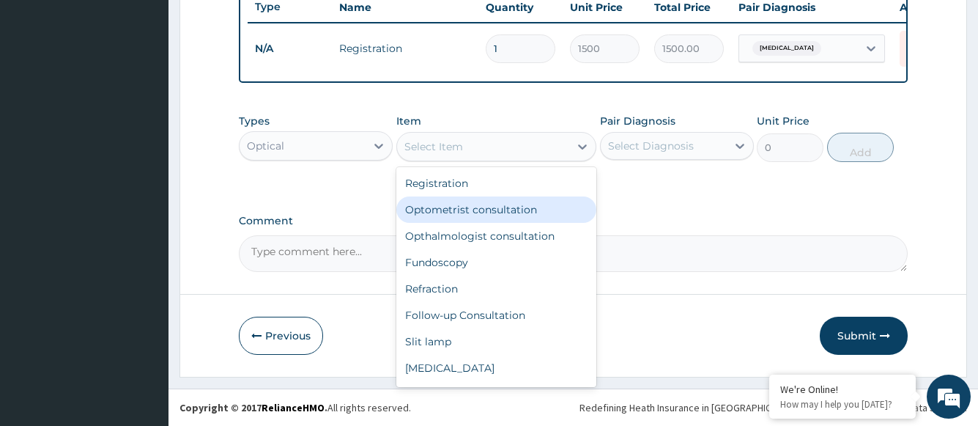
click at [544, 202] on div "Optometrist consultation" at bounding box center [496, 209] width 201 height 26
type input "2000"
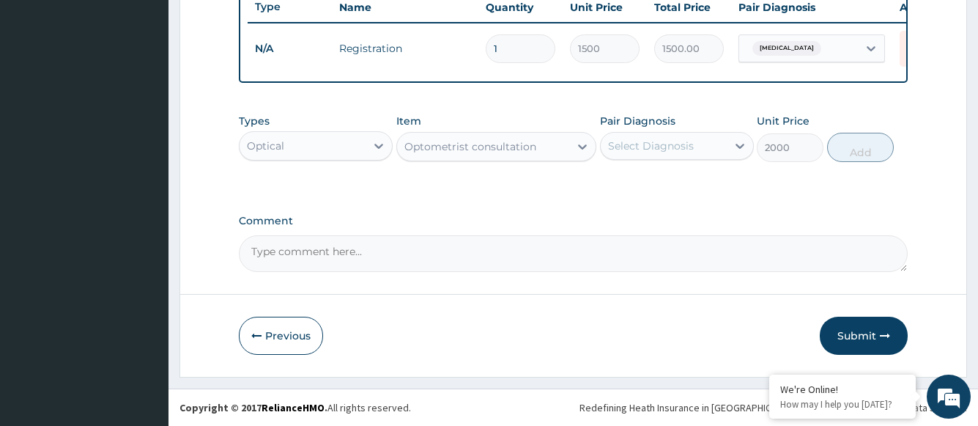
click at [662, 150] on div "Select Diagnosis" at bounding box center [651, 145] width 86 height 15
drag, startPoint x: 662, startPoint y: 177, endPoint x: 681, endPoint y: 180, distance: 18.6
click at [662, 177] on label "Eye strain" at bounding box center [669, 181] width 91 height 15
checkbox input "true"
click at [836, 150] on button "Add" at bounding box center [860, 147] width 67 height 29
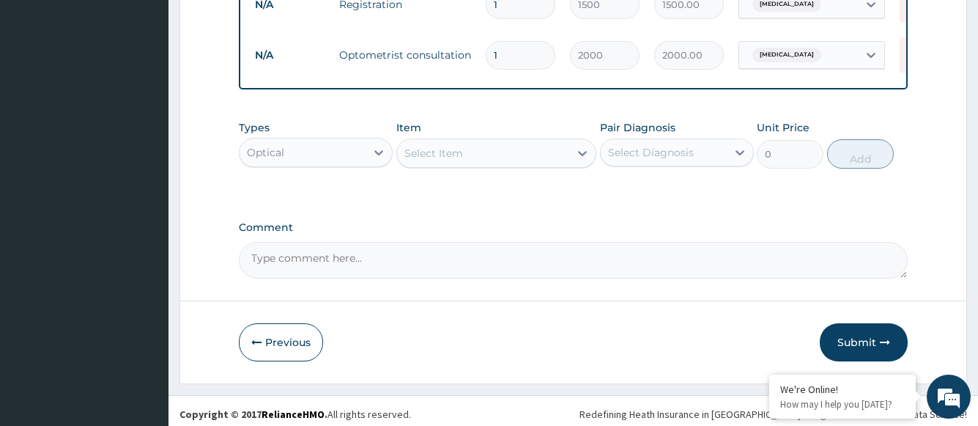
scroll to position [623, 0]
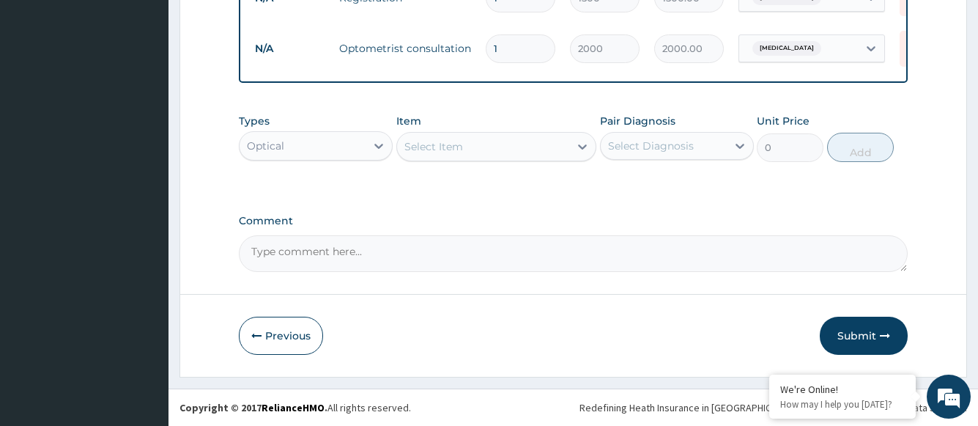
click at [470, 147] on div "Select Item" at bounding box center [483, 146] width 173 height 23
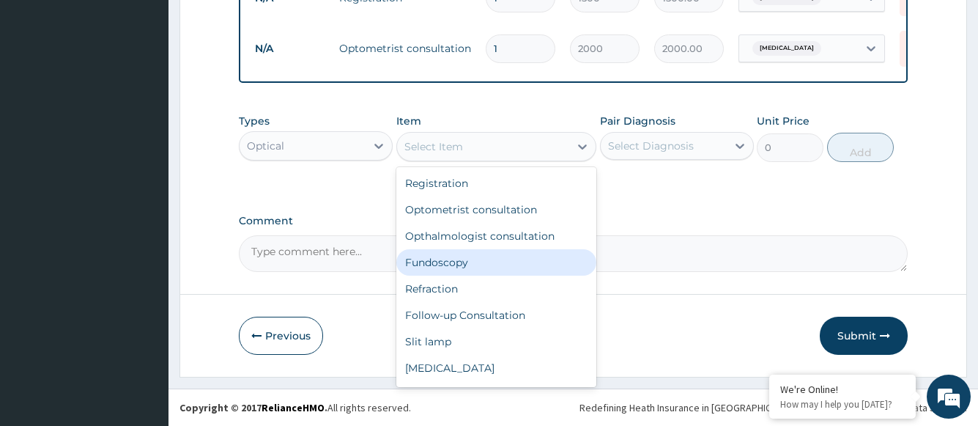
click at [457, 262] on div "Fundoscopy" at bounding box center [496, 262] width 201 height 26
type input "1000"
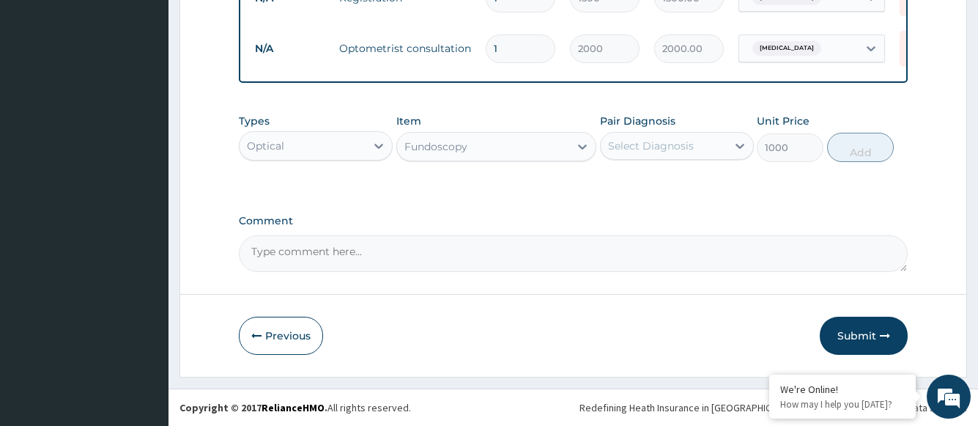
click at [656, 153] on div "Select Diagnosis" at bounding box center [664, 145] width 126 height 23
click at [651, 189] on div "Eye strain" at bounding box center [677, 184] width 154 height 30
checkbox input "true"
click at [854, 155] on button "Add" at bounding box center [860, 147] width 67 height 29
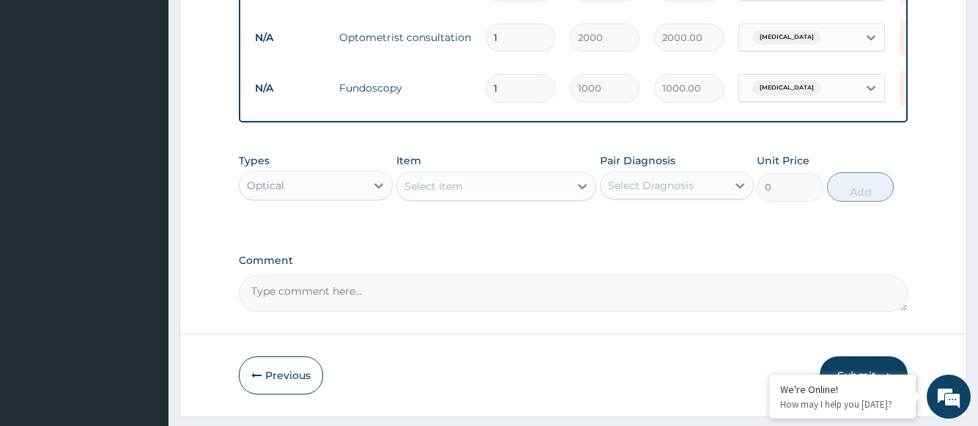
click at [512, 196] on div "Select Item" at bounding box center [483, 185] width 173 height 23
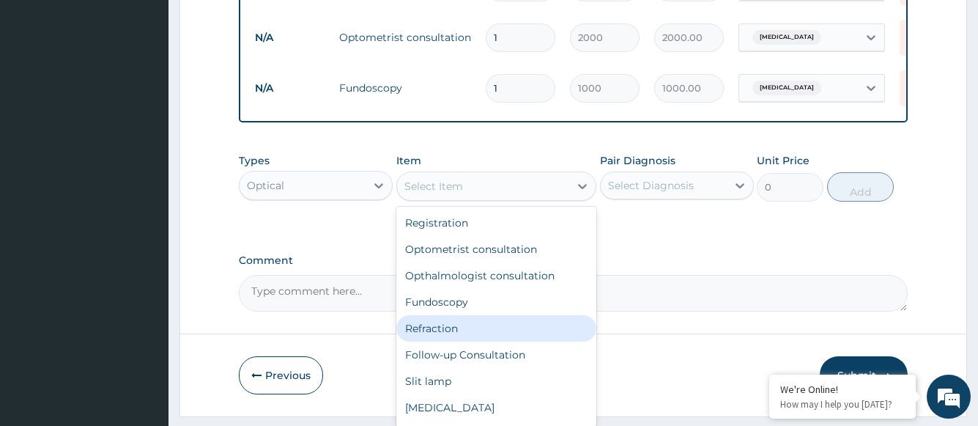
click at [448, 336] on div "Refraction" at bounding box center [496, 328] width 201 height 26
type input "1000"
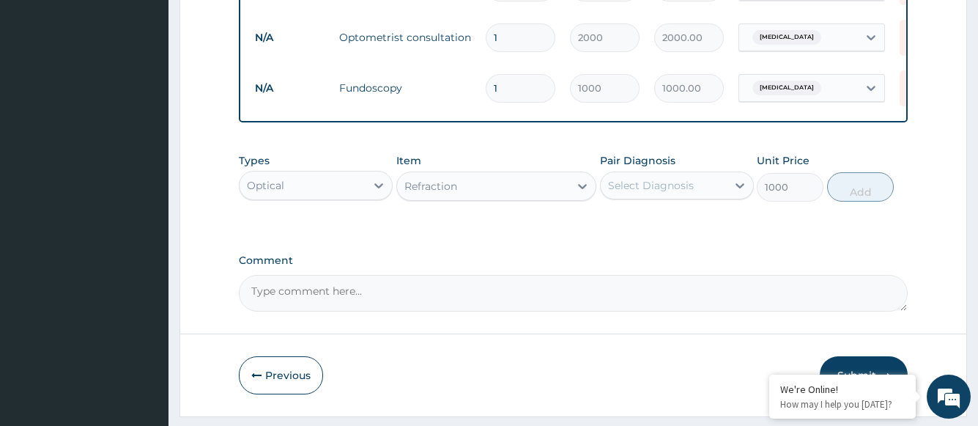
click at [627, 193] on div "Select Diagnosis" at bounding box center [651, 185] width 86 height 15
click at [634, 238] on div "Eye strain" at bounding box center [677, 223] width 154 height 30
checkbox input "true"
click at [861, 199] on button "Add" at bounding box center [860, 186] width 67 height 29
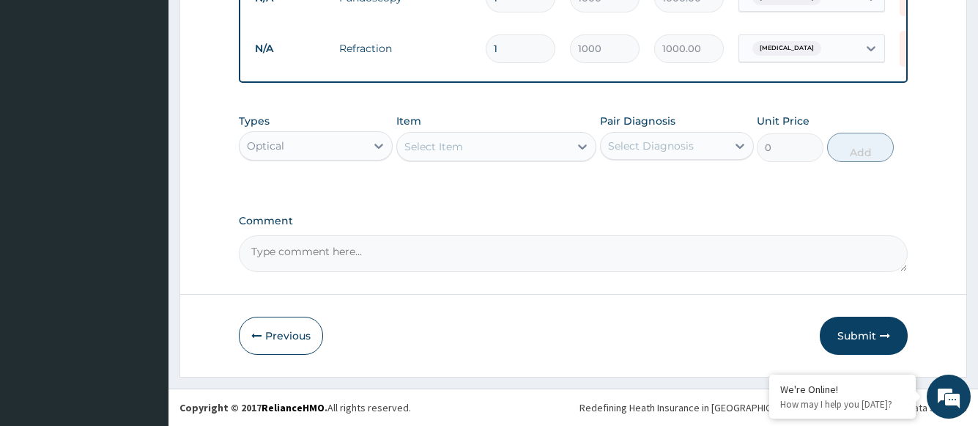
click at [498, 150] on div "Select Item" at bounding box center [483, 146] width 173 height 23
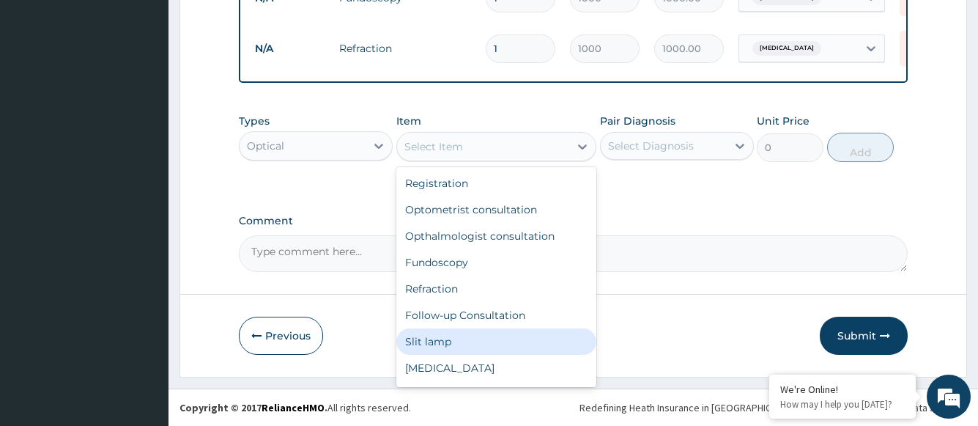
click at [455, 339] on div "Slit lamp" at bounding box center [496, 341] width 201 height 26
type input "1000"
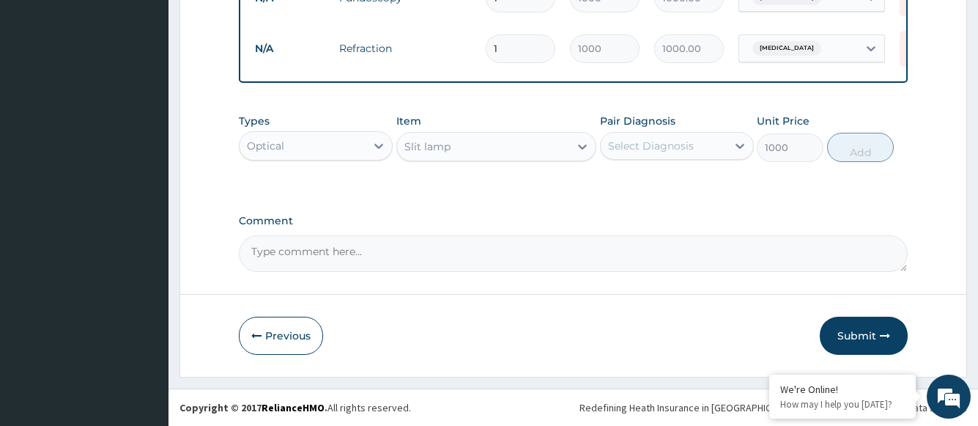
click at [636, 153] on div "Select Diagnosis" at bounding box center [664, 145] width 126 height 23
click at [645, 184] on label "Eye strain" at bounding box center [669, 181] width 91 height 15
checkbox input "true"
click at [852, 149] on button "Add" at bounding box center [860, 147] width 67 height 29
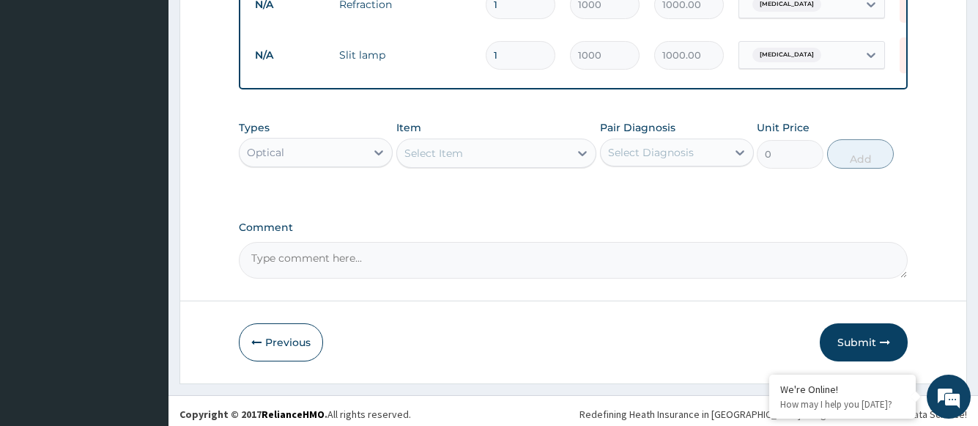
scroll to position [775, 0]
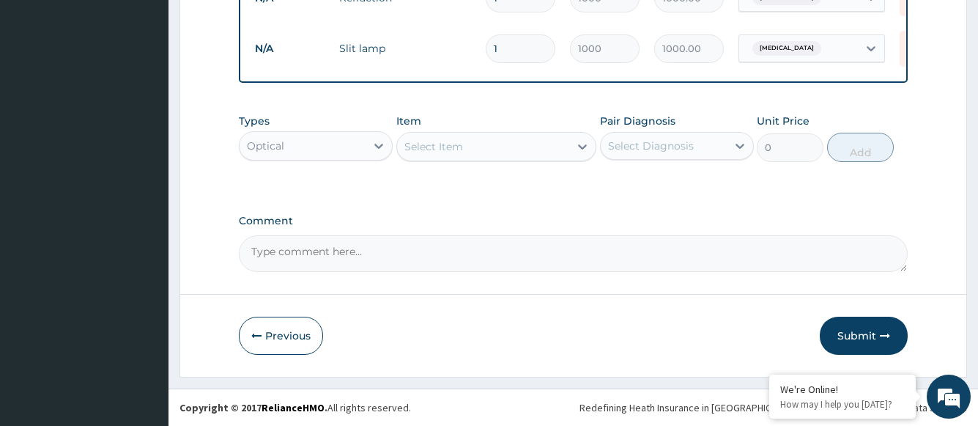
click at [485, 150] on div "Select Item" at bounding box center [483, 146] width 173 height 23
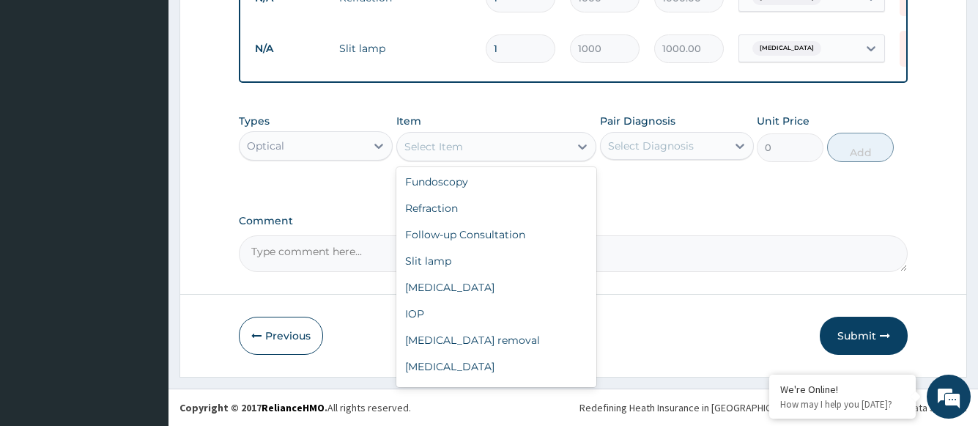
scroll to position [97, 0]
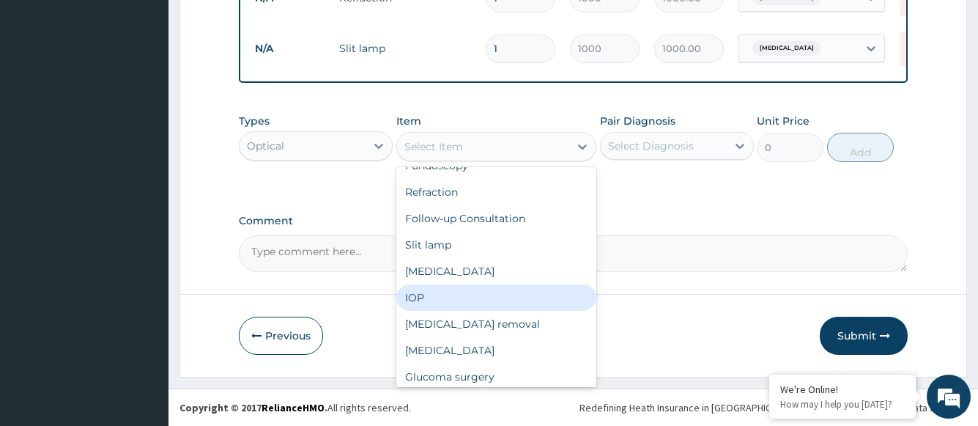
click at [491, 299] on div "IOP" at bounding box center [496, 297] width 201 height 26
type input "1000"
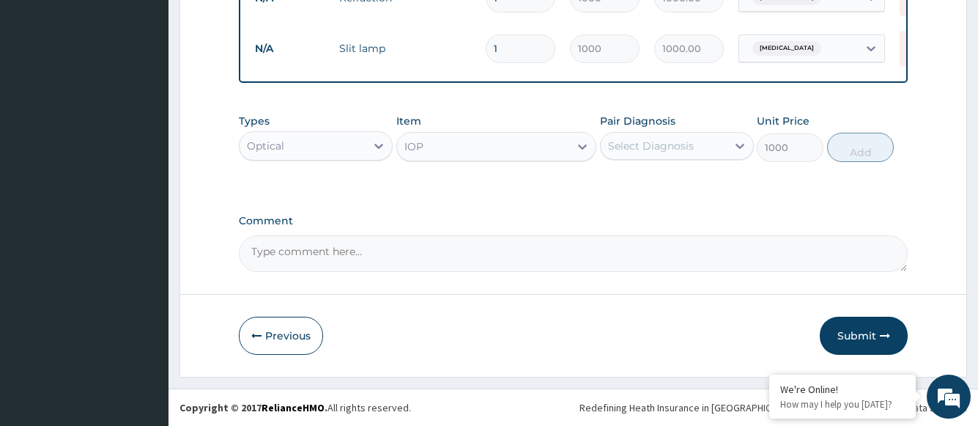
click at [640, 152] on div "Select Diagnosis" at bounding box center [651, 145] width 86 height 15
click at [648, 182] on label "Eye strain" at bounding box center [669, 181] width 91 height 15
checkbox input "true"
drag, startPoint x: 847, startPoint y: 153, endPoint x: 839, endPoint y: 151, distance: 8.4
click at [848, 152] on button "Add" at bounding box center [860, 147] width 67 height 29
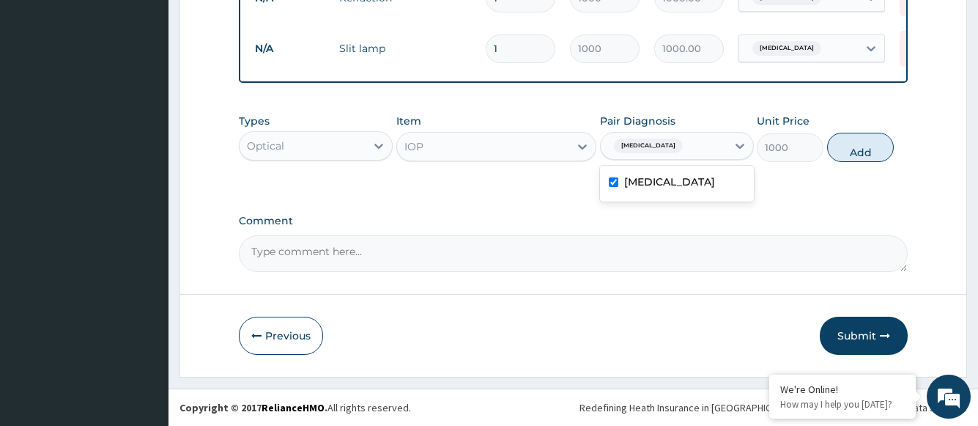
type input "0"
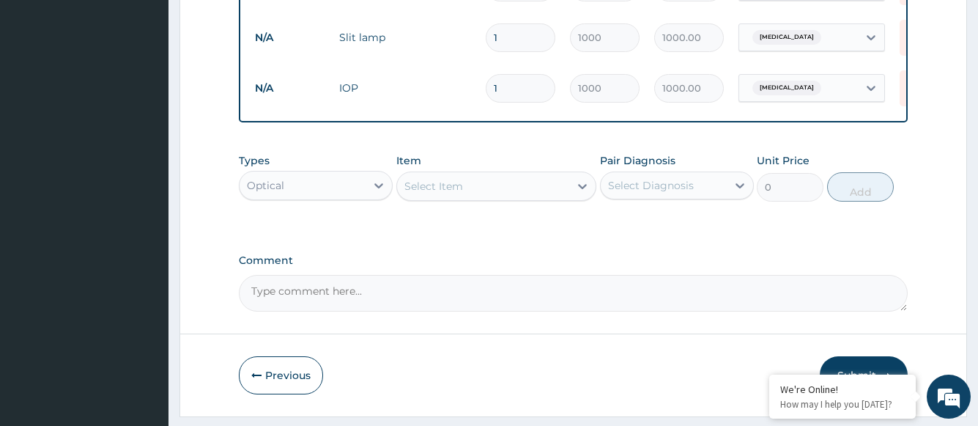
click at [364, 193] on div "Optical" at bounding box center [303, 185] width 126 height 23
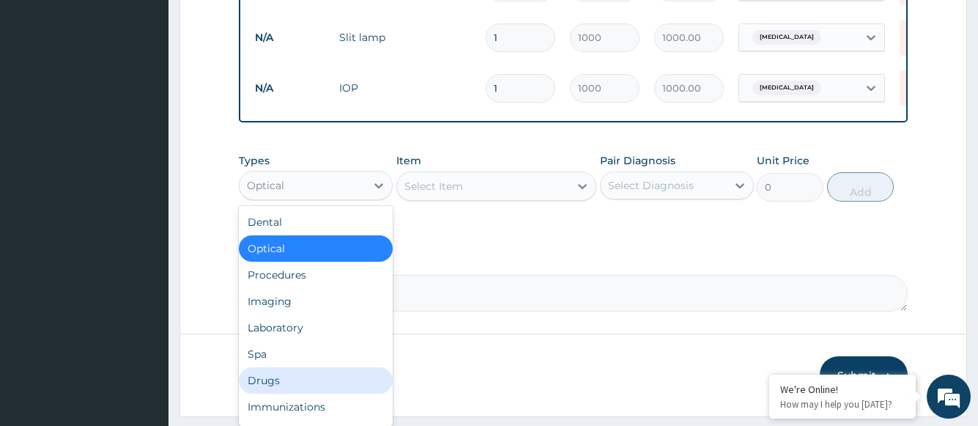
click at [284, 391] on div "Drugs" at bounding box center [316, 380] width 154 height 26
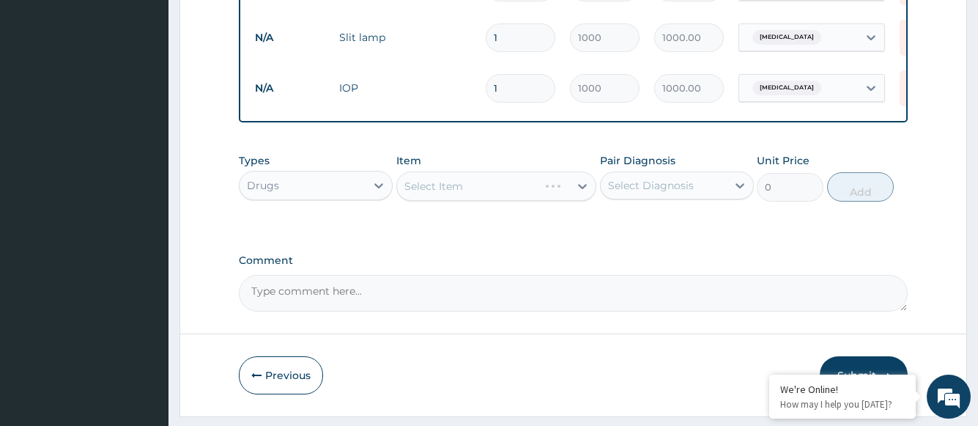
click at [441, 201] on div "Select Item" at bounding box center [496, 185] width 201 height 29
click at [441, 193] on div "Select Item" at bounding box center [433, 186] width 59 height 15
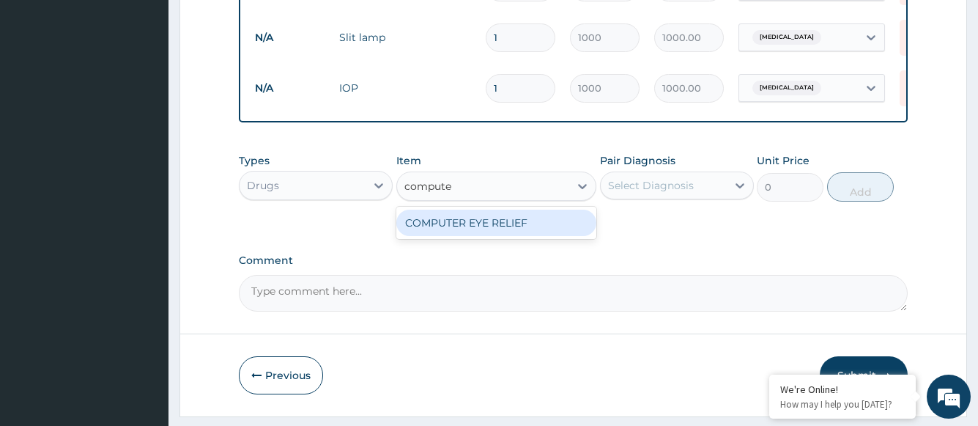
type input "computer"
click at [440, 236] on div "COMPUTER EYE RELIEF" at bounding box center [496, 223] width 201 height 26
type input "3600"
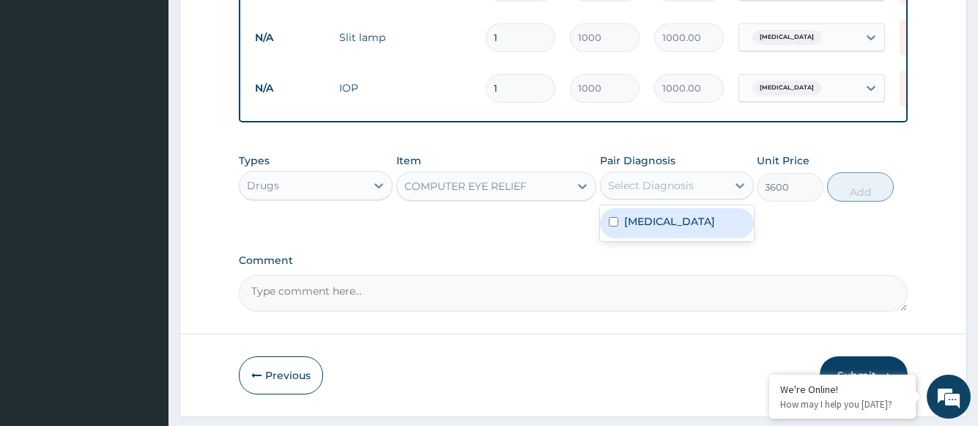
click at [677, 193] on div "Select Diagnosis" at bounding box center [651, 185] width 86 height 15
click at [679, 236] on div "Eye strain" at bounding box center [677, 223] width 154 height 30
checkbox input "true"
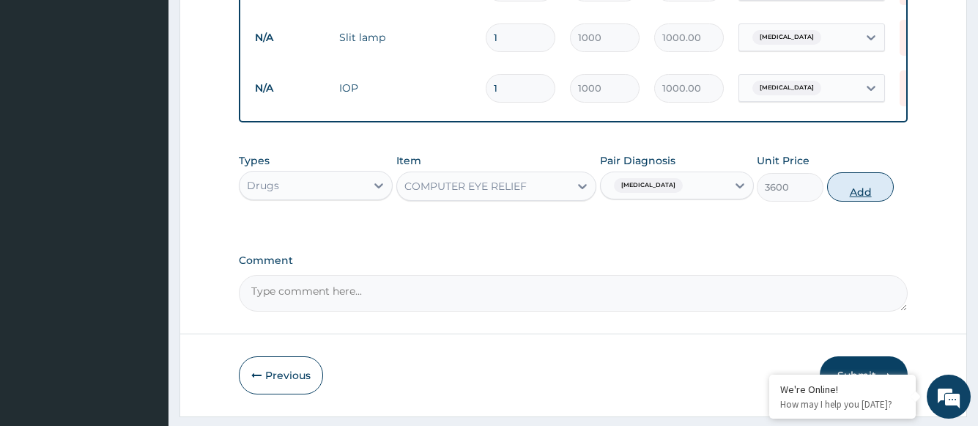
click at [857, 201] on button "Add" at bounding box center [860, 186] width 67 height 29
type input "0"
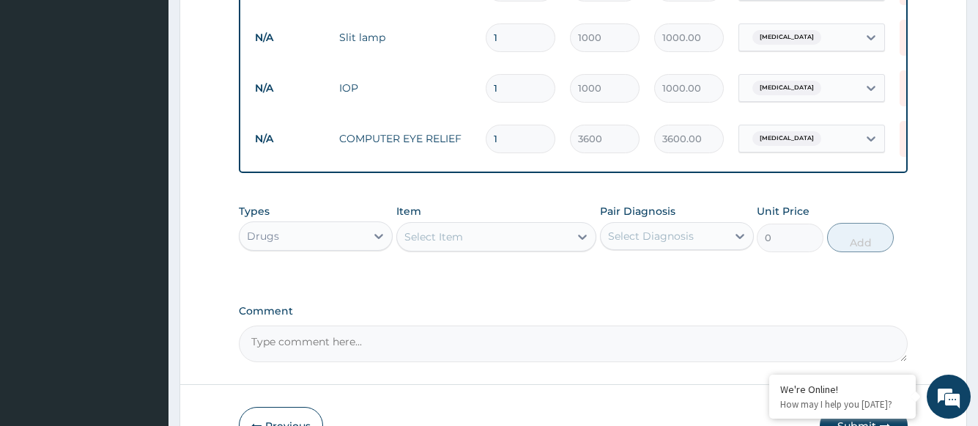
drag, startPoint x: 511, startPoint y: 140, endPoint x: 473, endPoint y: 138, distance: 38.2
click at [473, 138] on tr "N/A COMPUTER EYE RELIEF 1 3600 3600.00 Eye strain Delete" at bounding box center [607, 139] width 718 height 51
type input "2"
type input "7200.00"
type input "2"
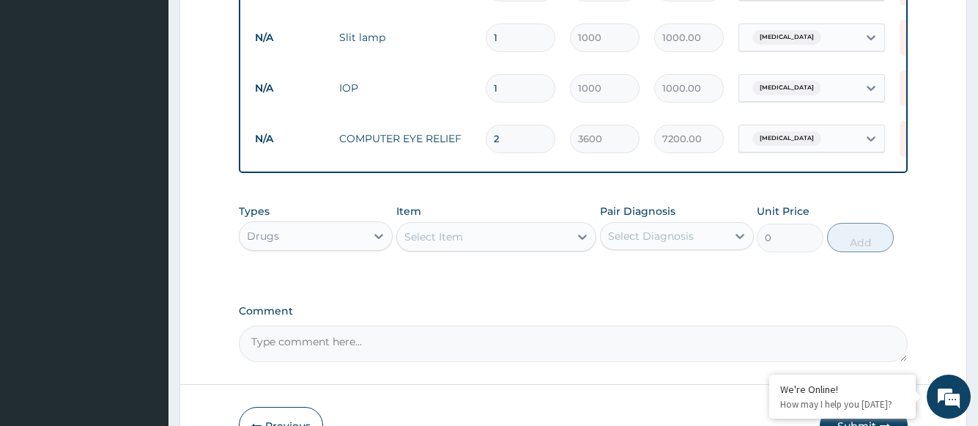
click at [514, 281] on div "Types Drugs Item Select Item Pair Diagnosis Select Diagnosis Unit Price 0 Add" at bounding box center [573, 238] width 668 height 85
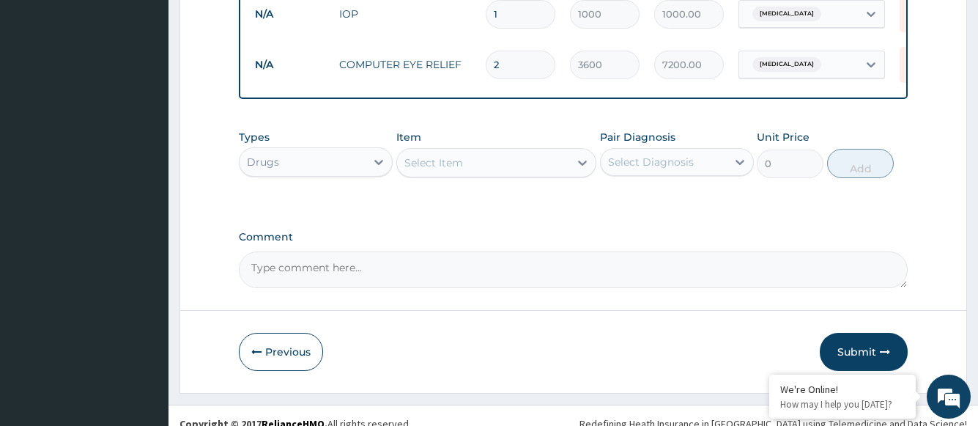
scroll to position [876, 0]
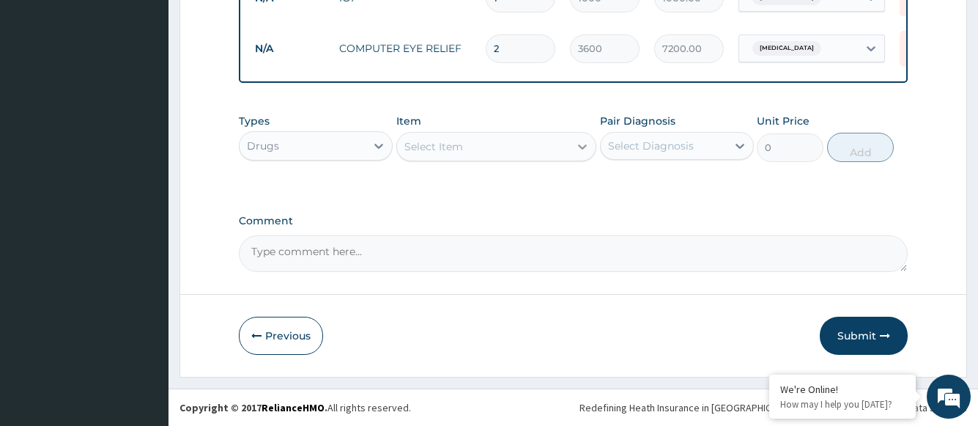
click at [580, 146] on icon at bounding box center [583, 146] width 9 height 5
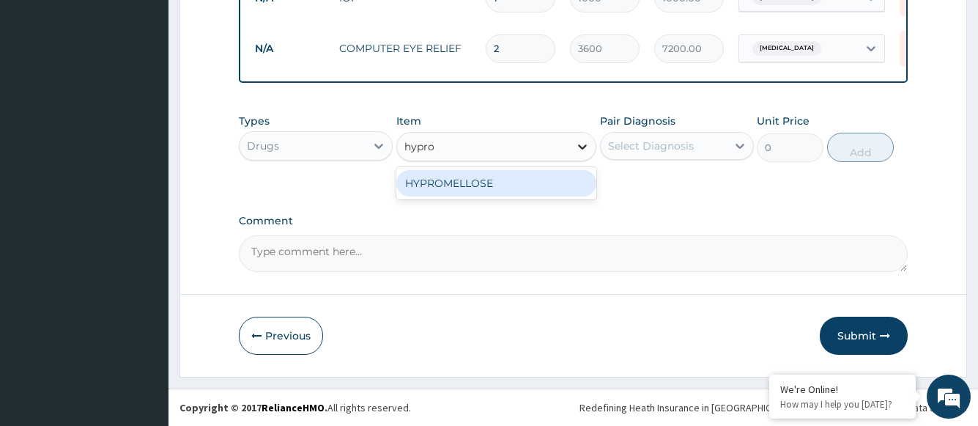
type input "hyprom"
click at [470, 189] on div "HYPROMELLOSE" at bounding box center [496, 183] width 201 height 26
type input "900"
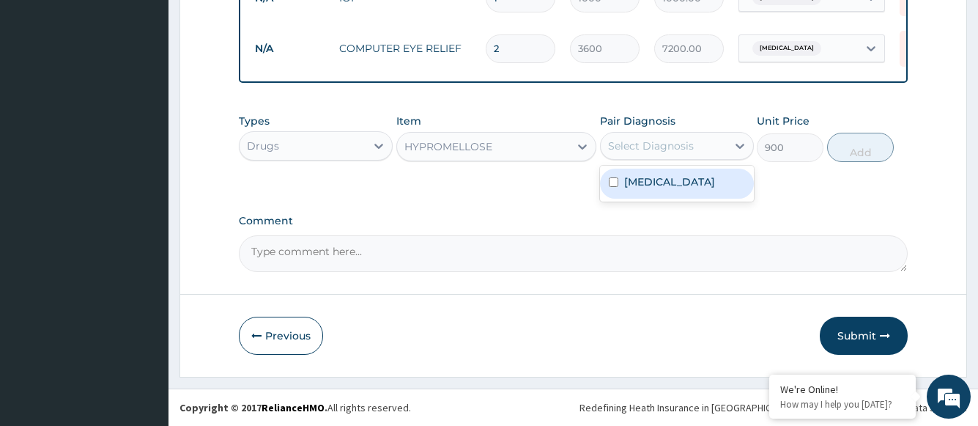
click at [669, 141] on div "Select Diagnosis" at bounding box center [651, 145] width 86 height 15
click at [655, 183] on label "Eye strain" at bounding box center [669, 181] width 91 height 15
checkbox input "true"
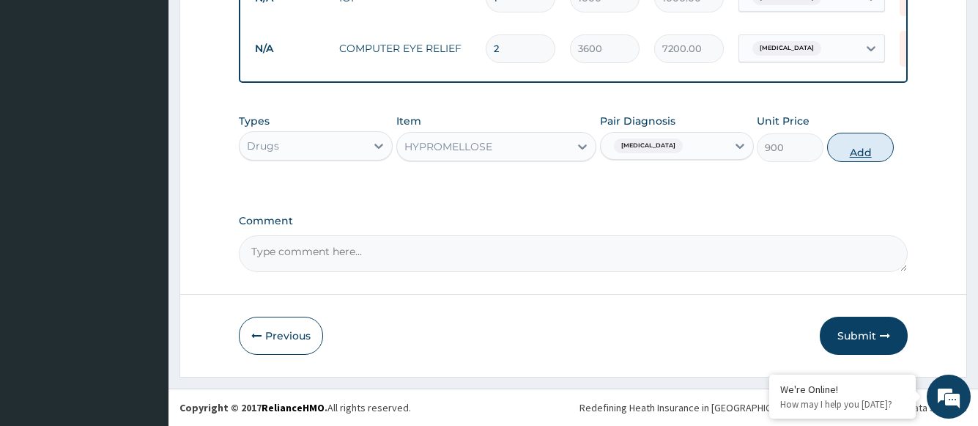
click at [867, 153] on button "Add" at bounding box center [860, 147] width 67 height 29
type input "0"
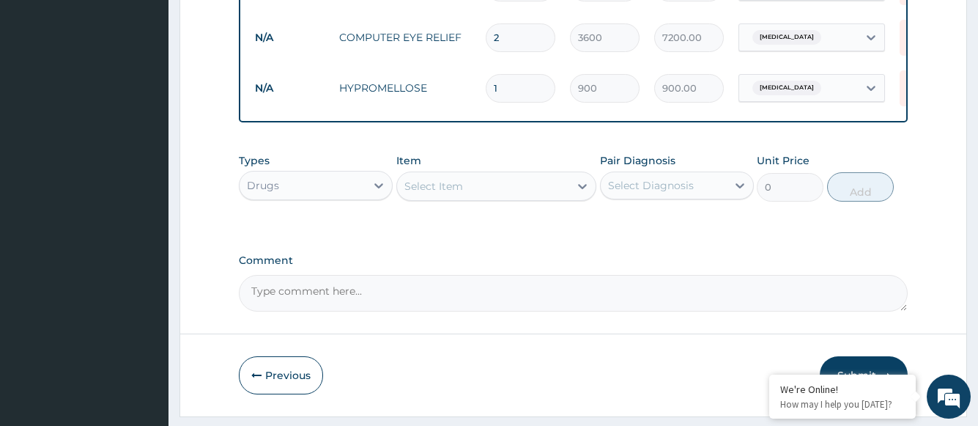
drag, startPoint x: 508, startPoint y: 89, endPoint x: 477, endPoint y: 86, distance: 30.9
click at [477, 86] on tr "N/A HYPROMELLOSE 1 900 900.00 Eye strain Delete" at bounding box center [607, 88] width 718 height 51
type input "2"
type input "1800.00"
type input "2"
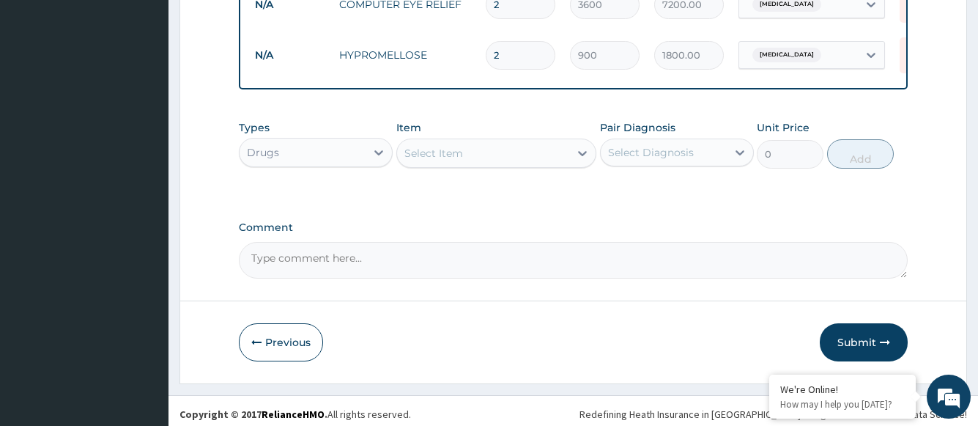
scroll to position [926, 0]
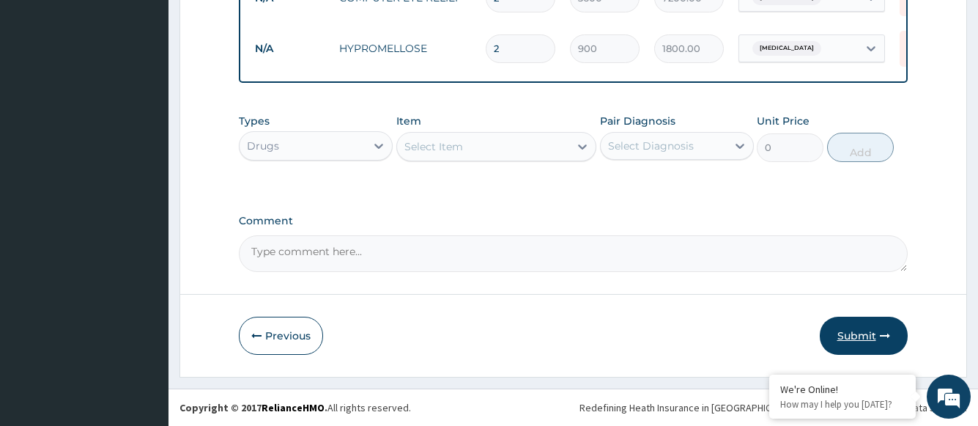
click at [863, 335] on button "Submit" at bounding box center [864, 336] width 88 height 38
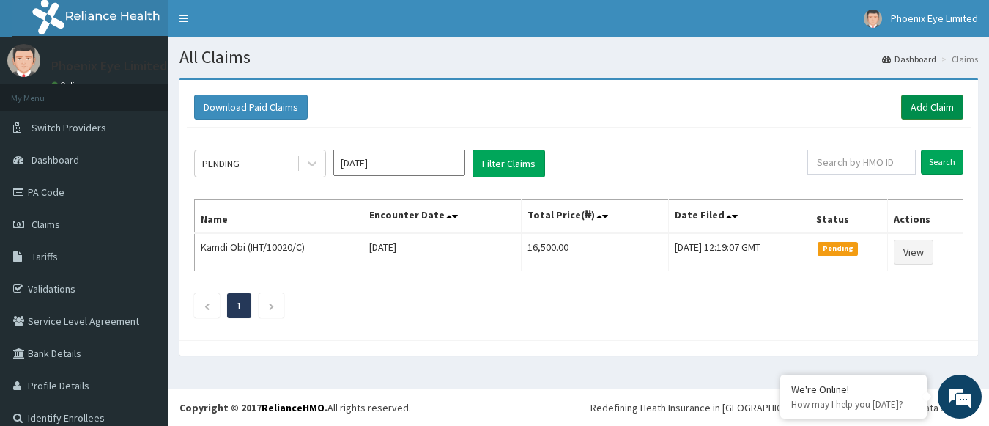
click at [903, 108] on link "Add Claim" at bounding box center [932, 107] width 62 height 25
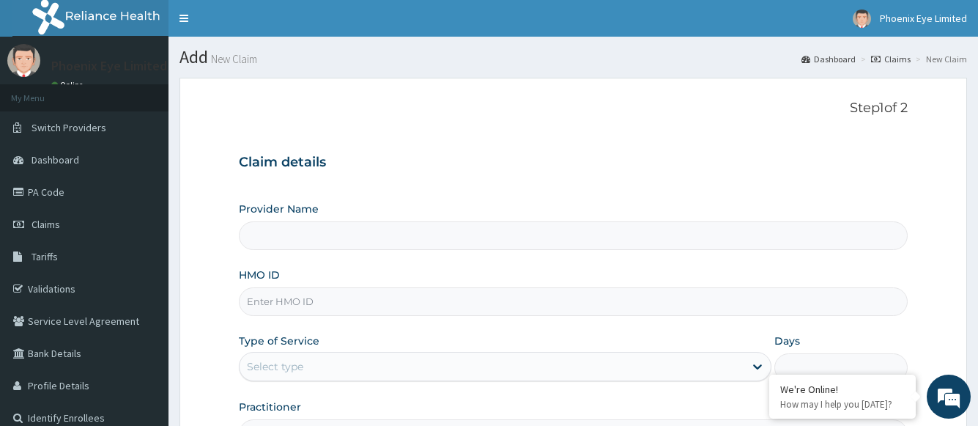
click at [277, 301] on input "HMO ID" at bounding box center [573, 301] width 668 height 29
type input "Phoenix Eye Clinic Ltd - Sangotedo"
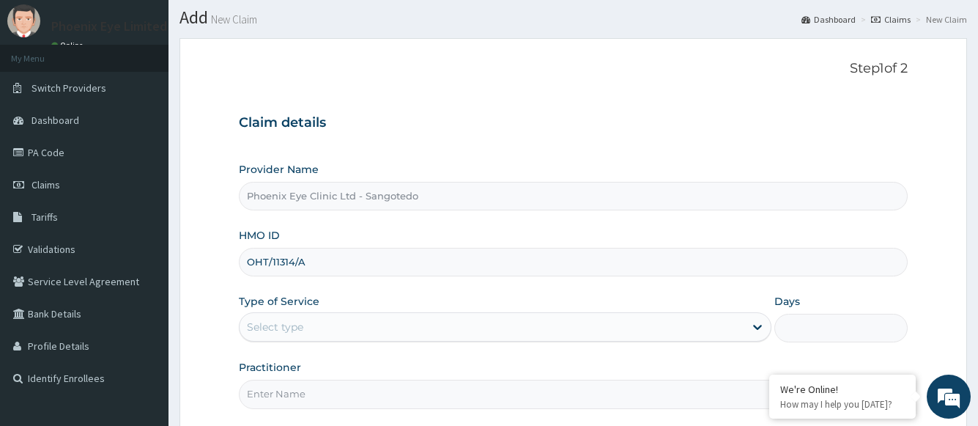
scroll to position [177, 0]
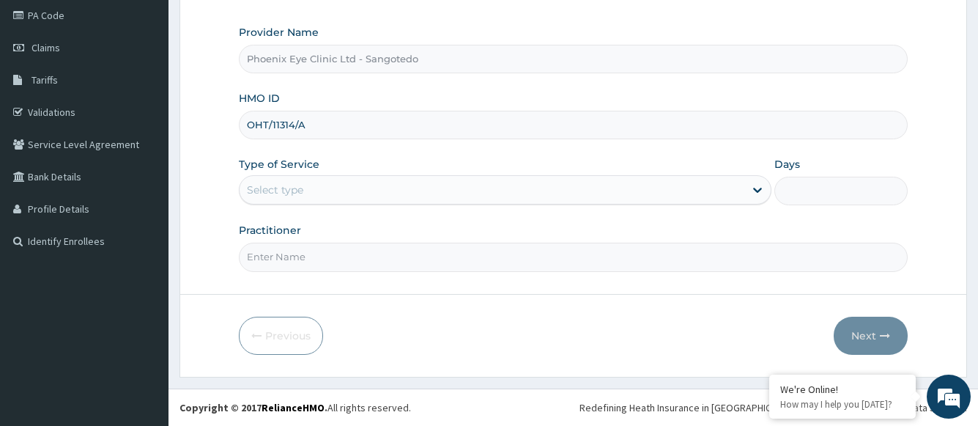
type input "OHT/11314/A"
click at [311, 189] on div "Select type" at bounding box center [492, 189] width 504 height 23
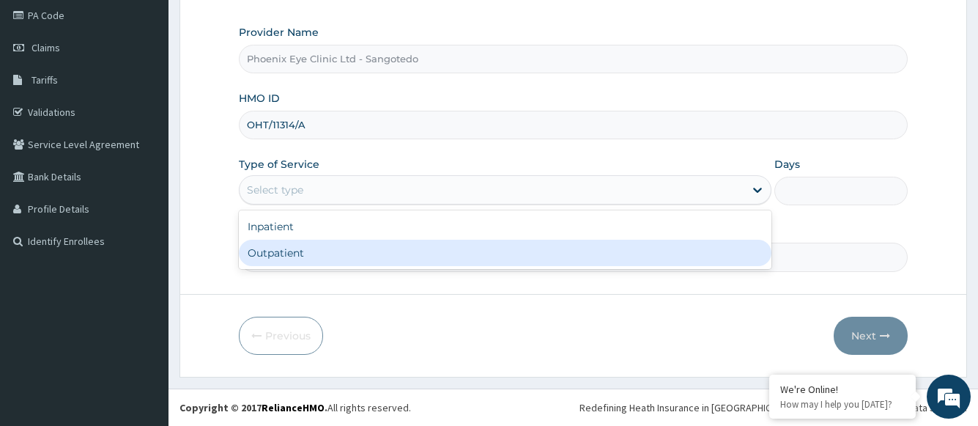
click at [300, 254] on div "Outpatient" at bounding box center [505, 253] width 532 height 26
type input "1"
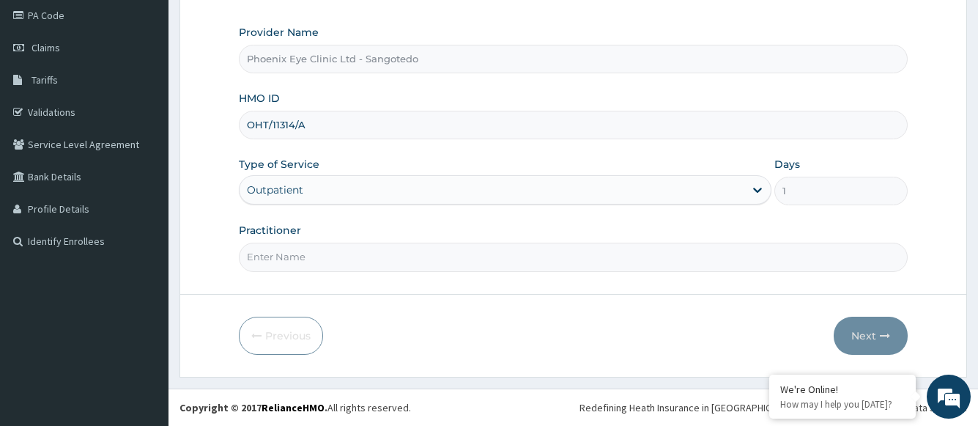
click at [306, 254] on input "Practitioner" at bounding box center [573, 257] width 668 height 29
type input "Dr [PERSON_NAME]"
click at [862, 339] on button "Next" at bounding box center [871, 336] width 74 height 38
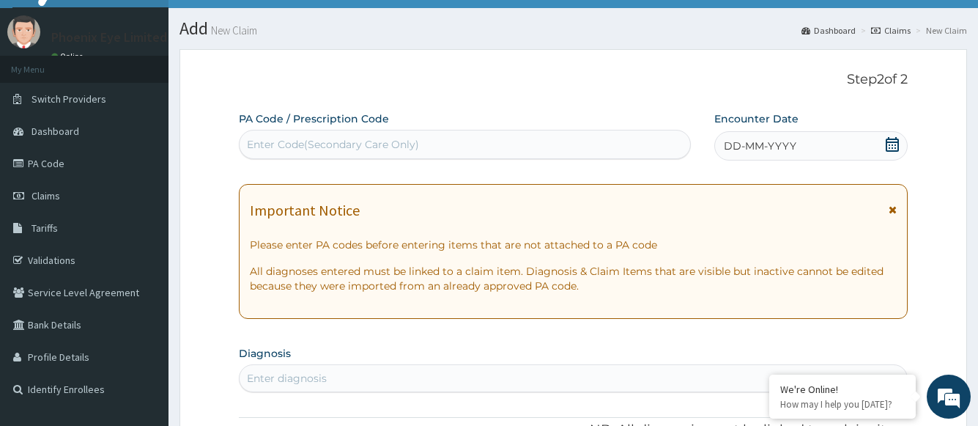
scroll to position [0, 0]
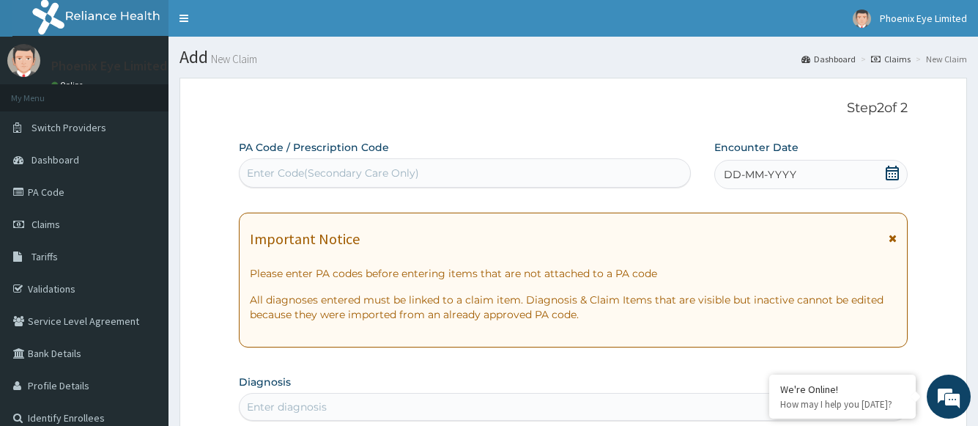
click at [896, 174] on icon at bounding box center [892, 173] width 15 height 15
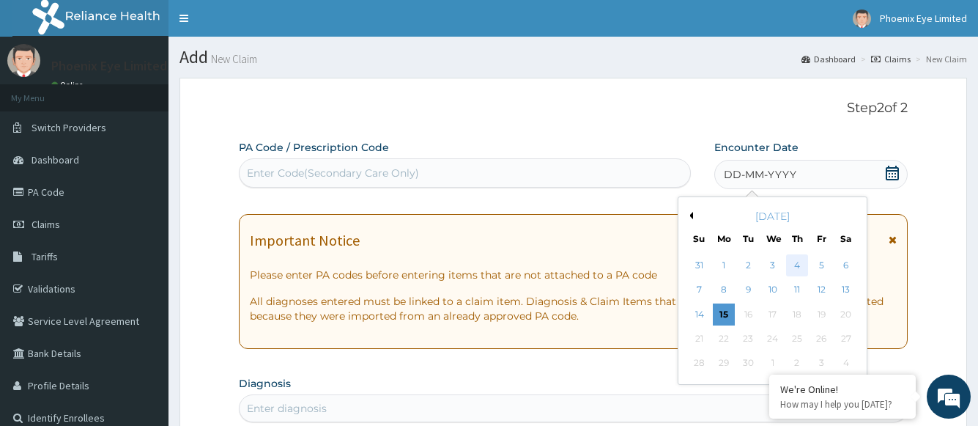
click at [800, 263] on div "4" at bounding box center [797, 265] width 22 height 22
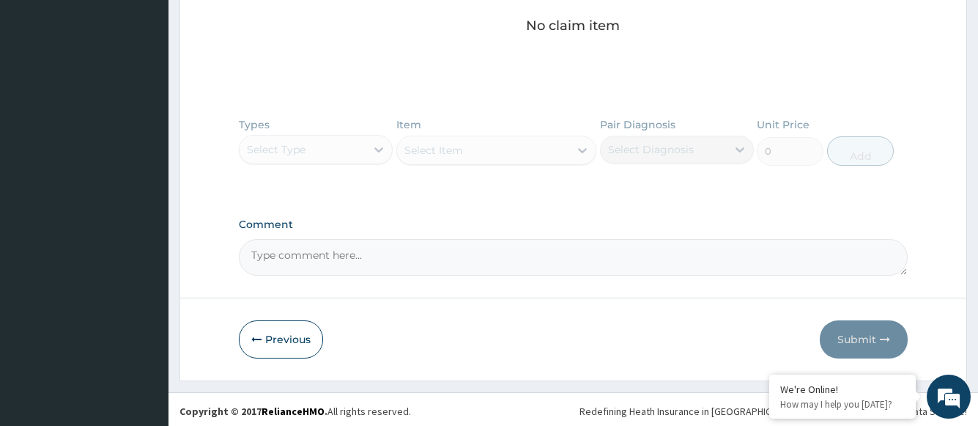
scroll to position [627, 0]
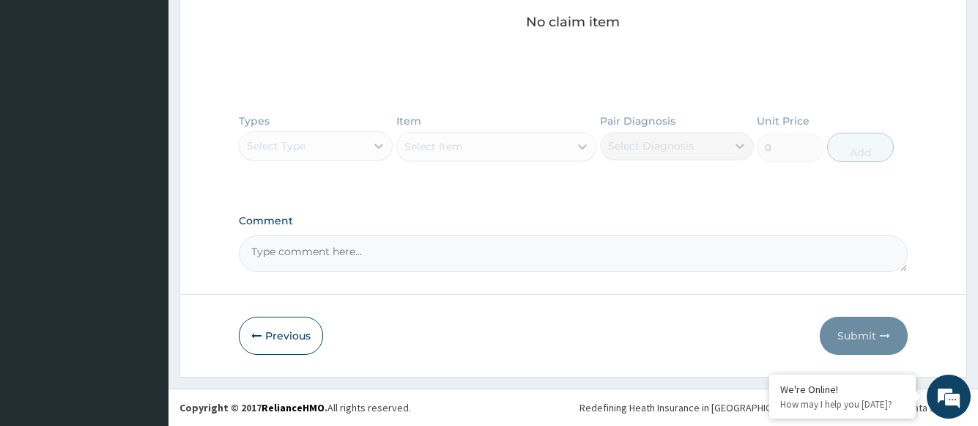
click at [380, 146] on div "Types Select Type Item Select Item Pair Diagnosis Select Diagnosis Unit Price 0…" at bounding box center [573, 148] width 668 height 85
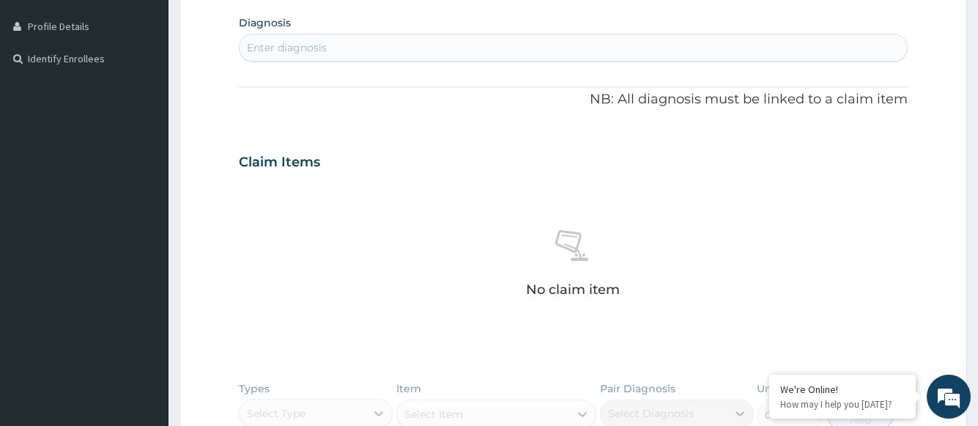
scroll to position [333, 0]
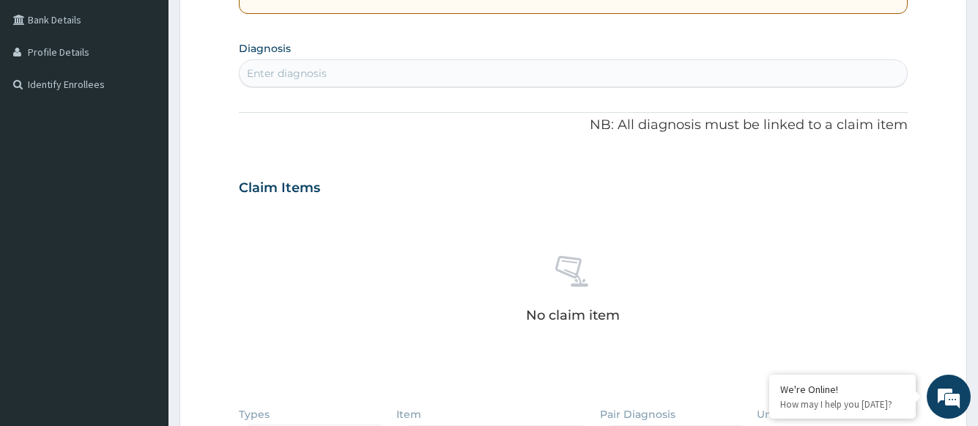
click at [330, 78] on div "Enter diagnosis" at bounding box center [573, 73] width 667 height 23
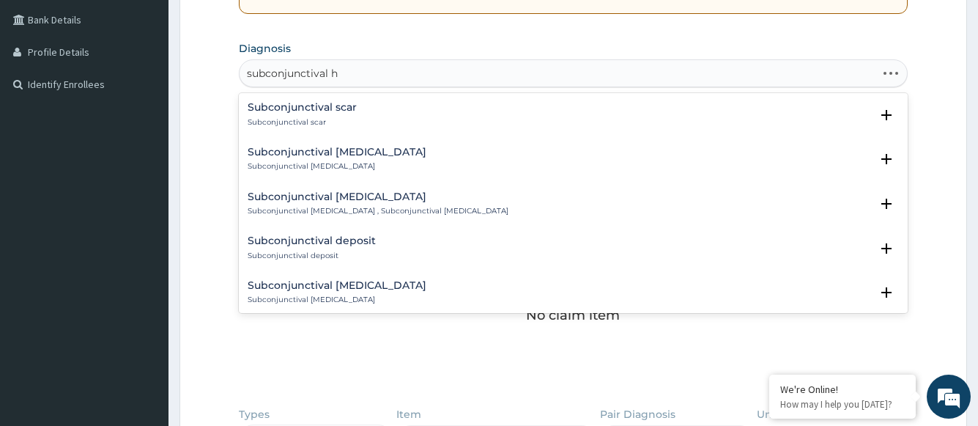
type input "subconjunctival he"
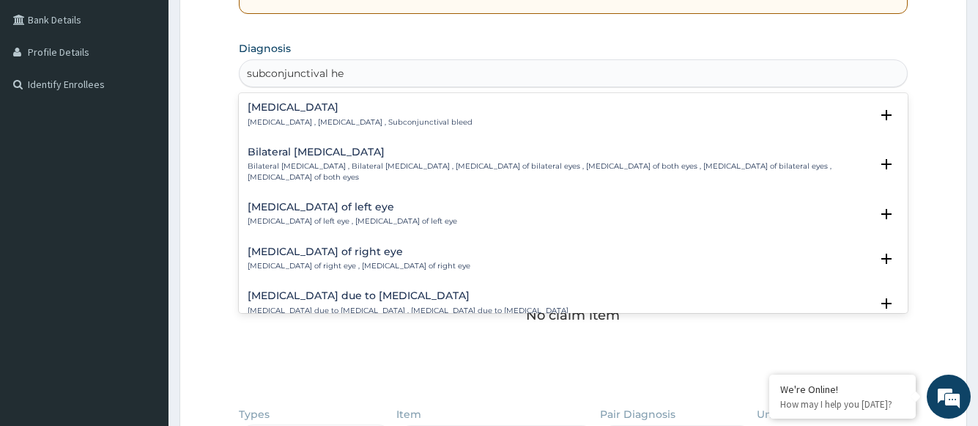
click at [339, 114] on div "[MEDICAL_DATA] [MEDICAL_DATA] , [MEDICAL_DATA] , Subconjunctival bleed" at bounding box center [360, 115] width 225 height 26
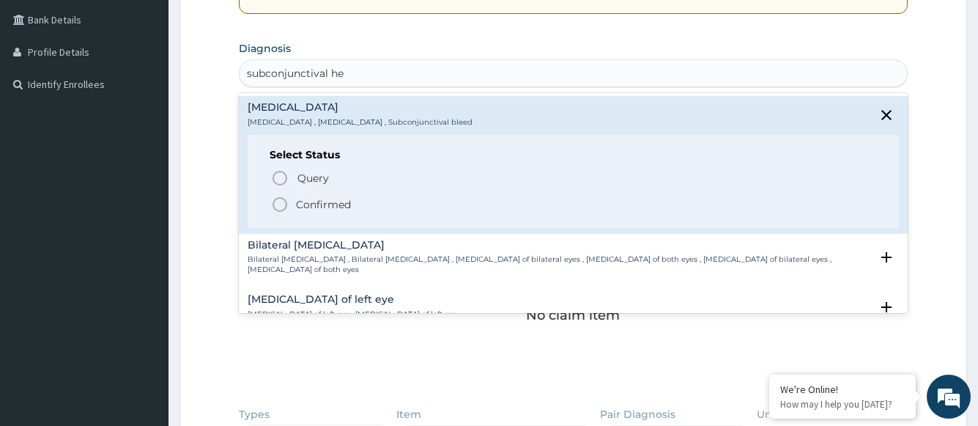
click at [315, 204] on p "Confirmed" at bounding box center [323, 204] width 55 height 15
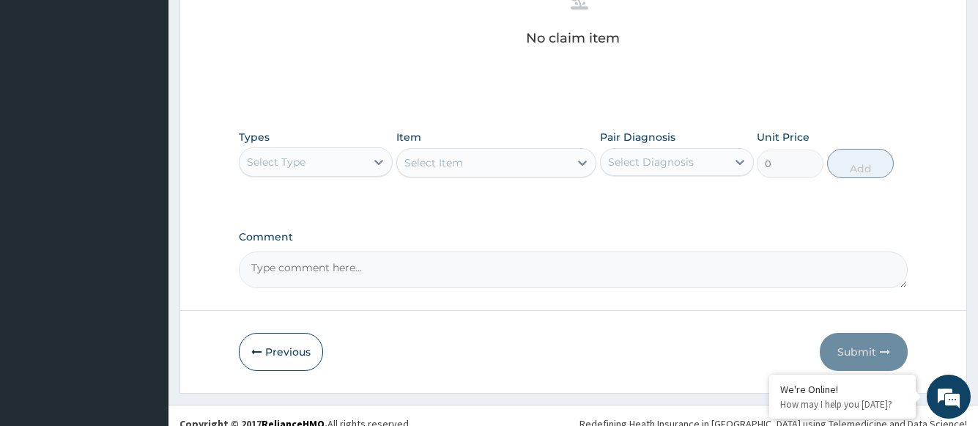
scroll to position [631, 0]
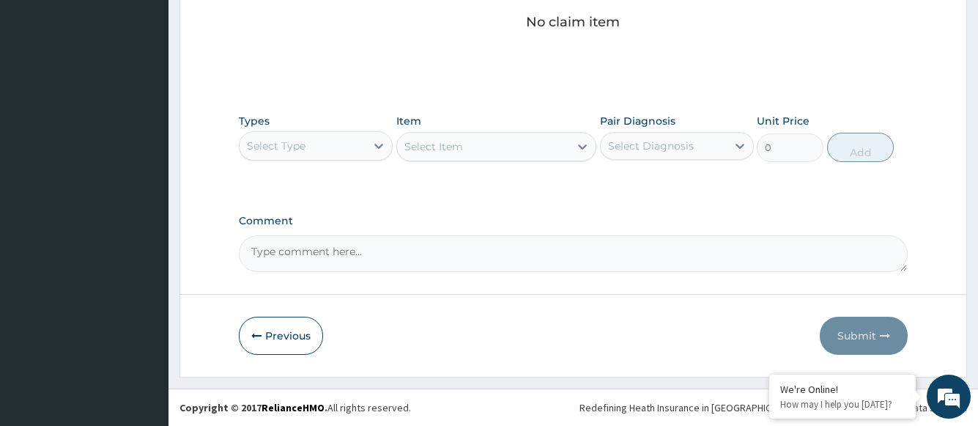
click at [319, 147] on div "Select Type" at bounding box center [303, 145] width 126 height 23
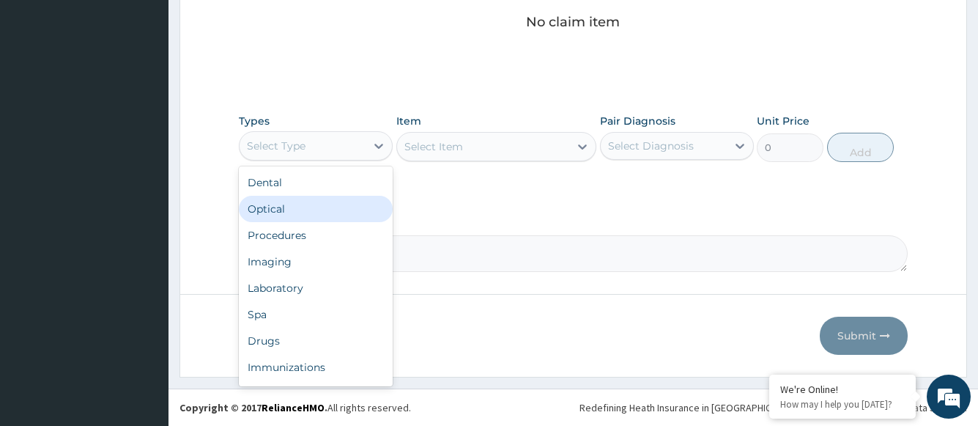
click at [313, 209] on div "Optical" at bounding box center [316, 209] width 154 height 26
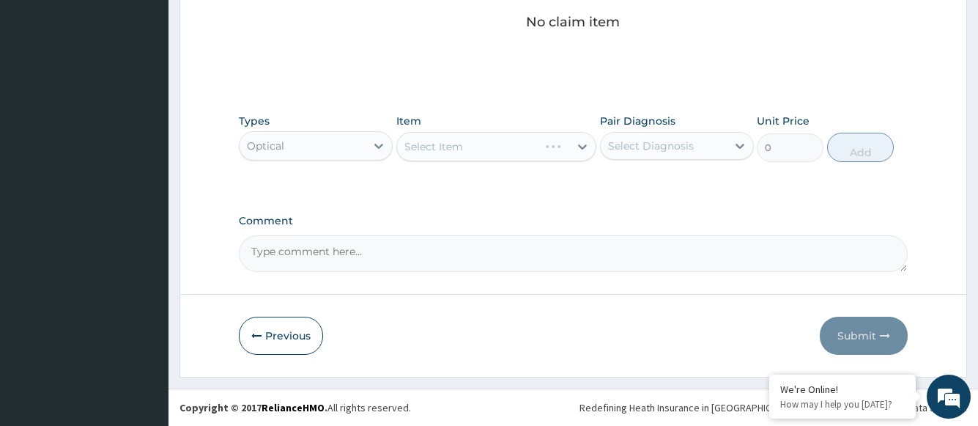
click at [440, 141] on div "Select Item" at bounding box center [496, 146] width 201 height 29
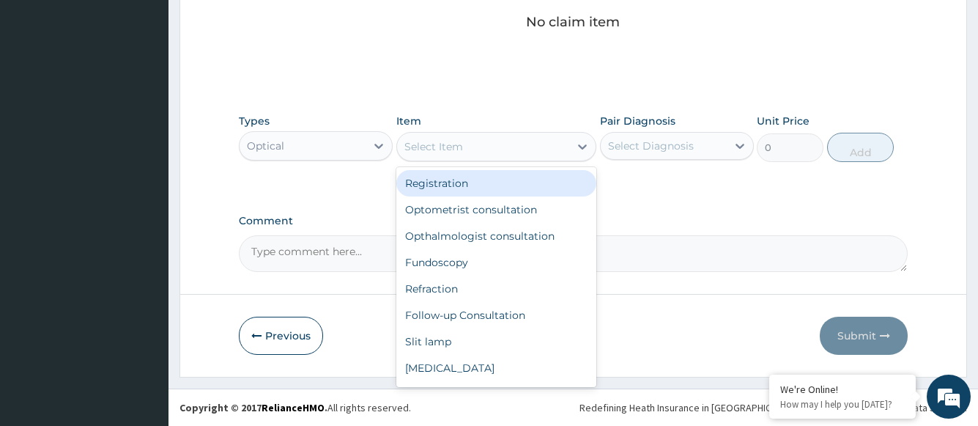
click at [438, 151] on div "Select Item" at bounding box center [433, 146] width 59 height 15
click at [434, 184] on div "Registration" at bounding box center [496, 183] width 201 height 26
type input "1500"
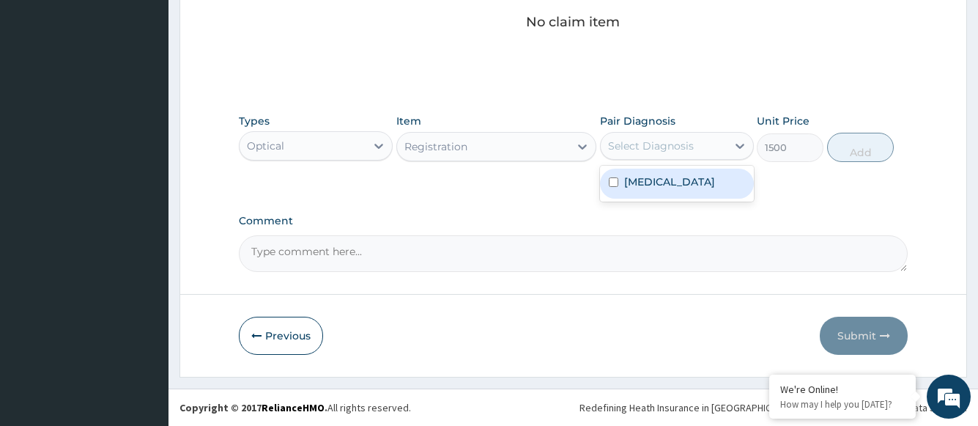
click at [640, 149] on div "Select Diagnosis" at bounding box center [651, 145] width 86 height 15
click at [638, 180] on label "[MEDICAL_DATA]" at bounding box center [669, 181] width 91 height 15
checkbox input "true"
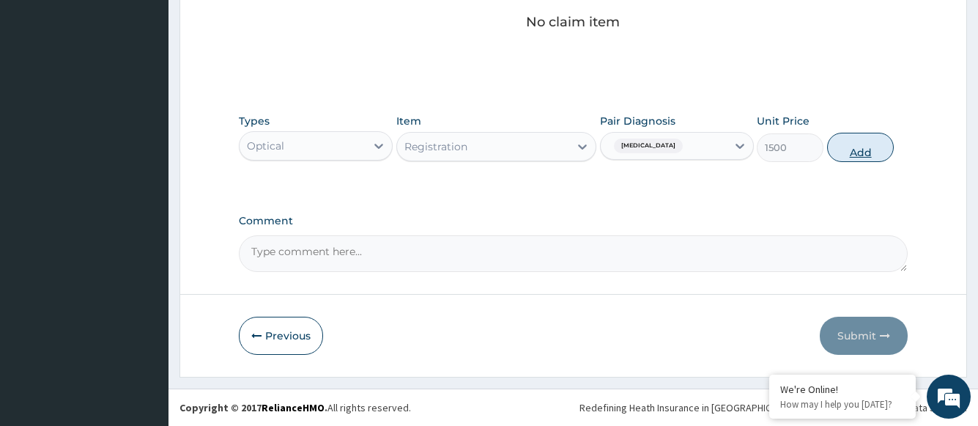
click at [854, 149] on button "Add" at bounding box center [860, 147] width 67 height 29
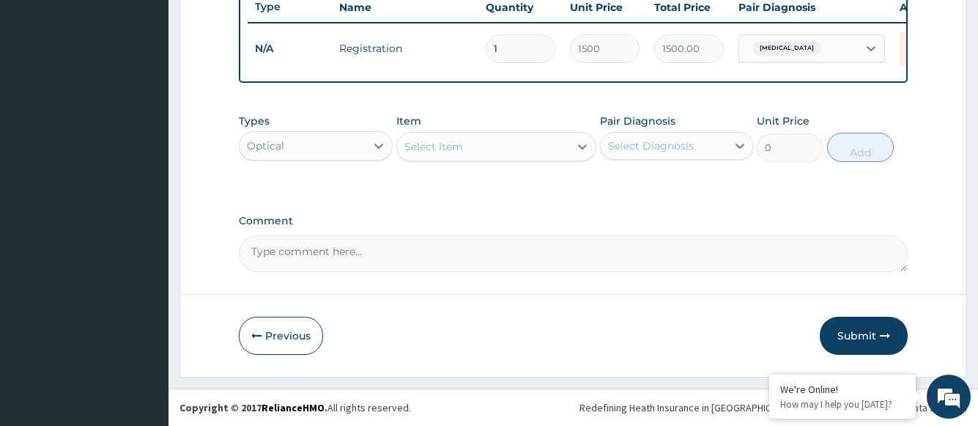
click at [489, 147] on div "Select Item" at bounding box center [483, 146] width 173 height 23
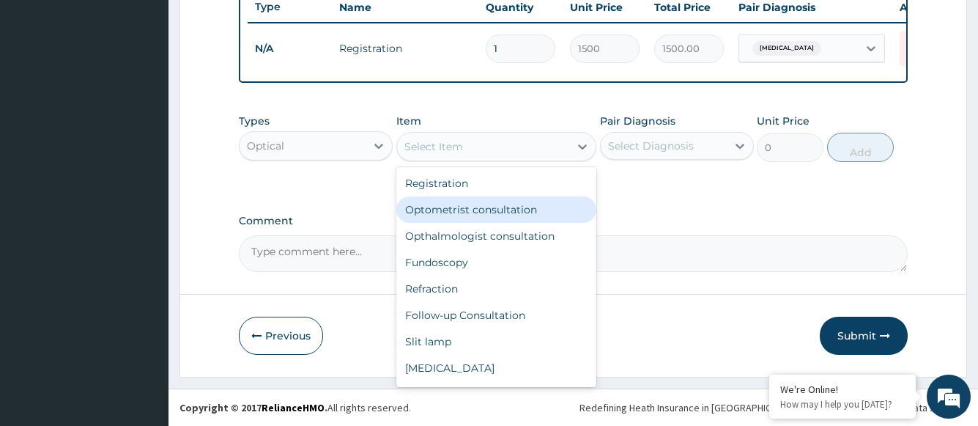
click at [477, 213] on div "Optometrist consultation" at bounding box center [496, 209] width 201 height 26
type input "2000"
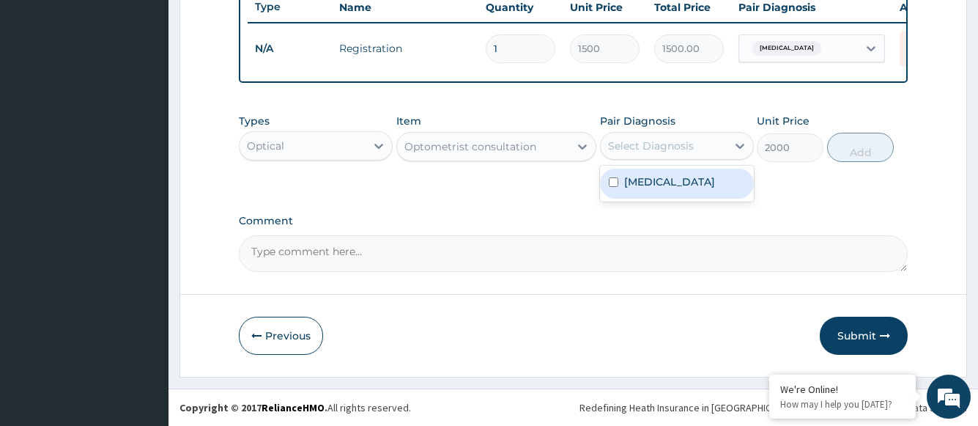
click at [673, 147] on div "Select Diagnosis" at bounding box center [651, 145] width 86 height 15
click at [667, 185] on label "[MEDICAL_DATA]" at bounding box center [669, 181] width 91 height 15
checkbox input "true"
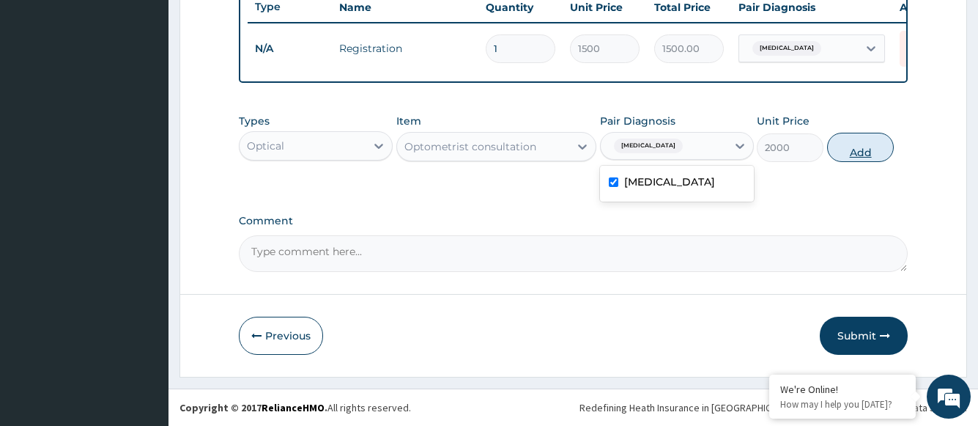
click at [864, 153] on button "Add" at bounding box center [860, 147] width 67 height 29
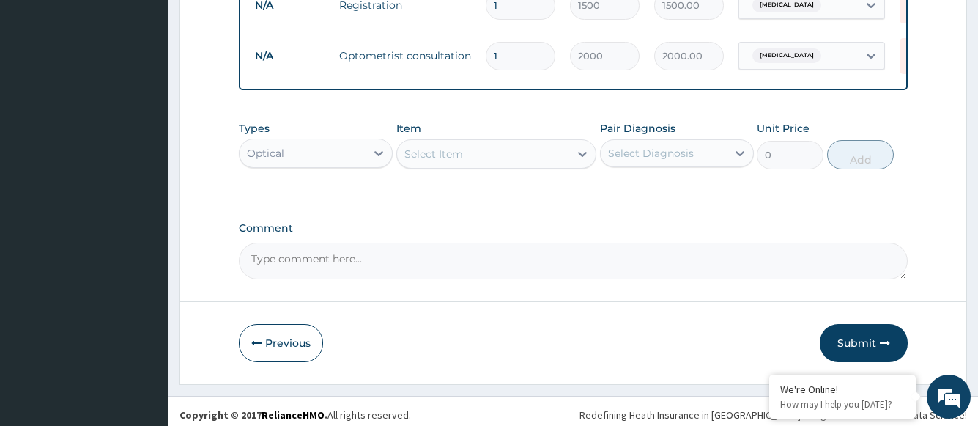
scroll to position [623, 0]
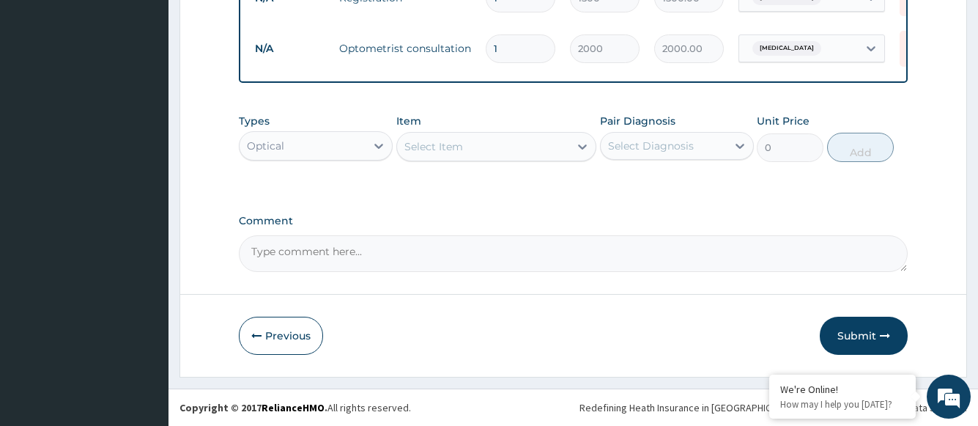
click at [461, 151] on div "Select Item" at bounding box center [433, 146] width 59 height 15
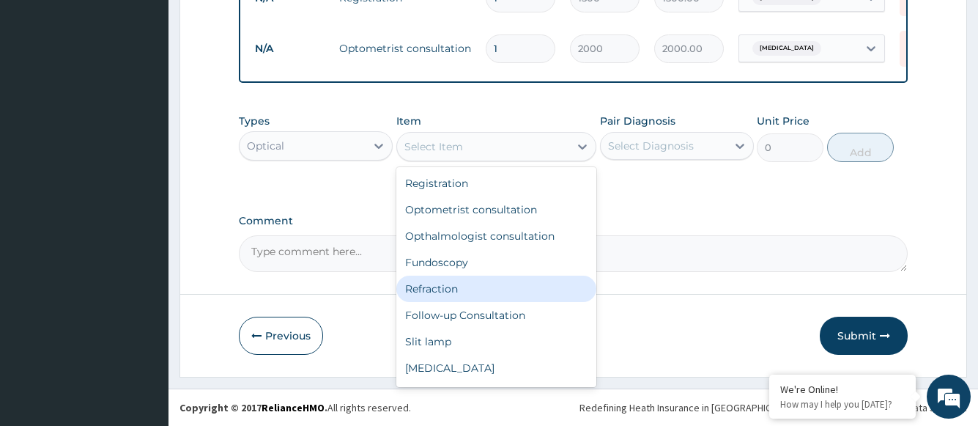
click at [442, 286] on div "Refraction" at bounding box center [496, 289] width 201 height 26
type input "1000"
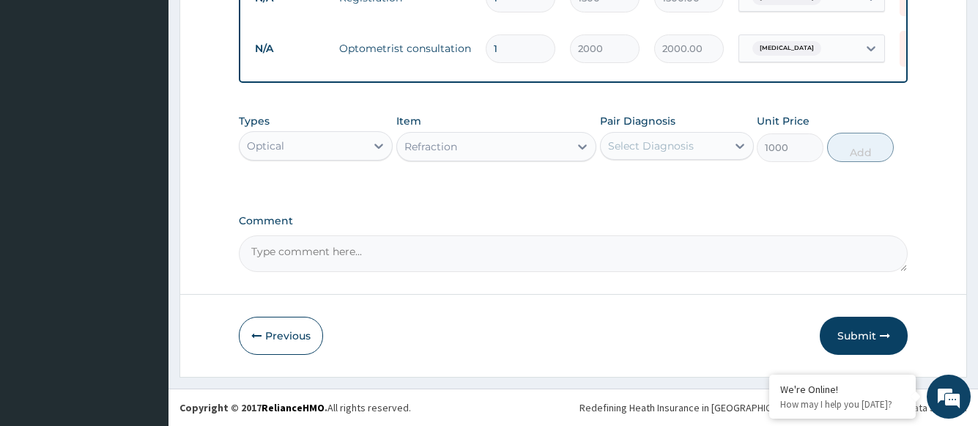
click at [670, 149] on div "Select Diagnosis" at bounding box center [651, 145] width 86 height 15
drag, startPoint x: 672, startPoint y: 183, endPoint x: 714, endPoint y: 193, distance: 42.8
click at [672, 185] on label "[MEDICAL_DATA]" at bounding box center [669, 181] width 91 height 15
checkbox input "true"
click at [861, 151] on button "Add" at bounding box center [860, 147] width 67 height 29
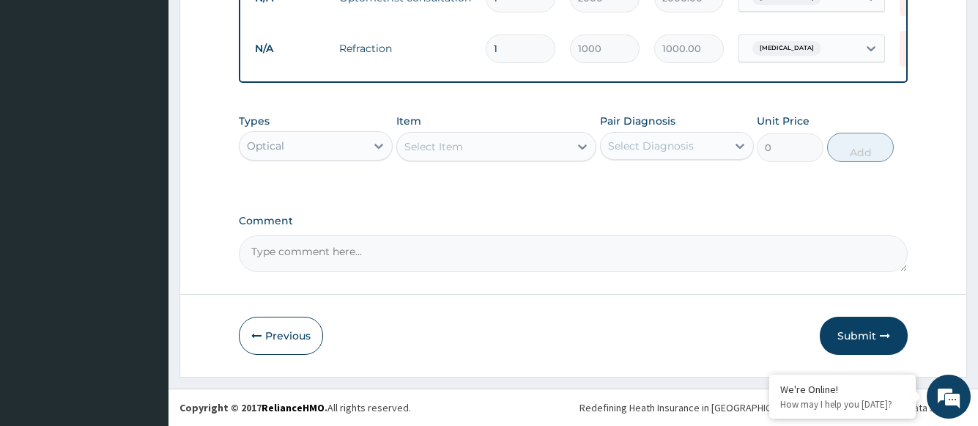
scroll to position [673, 0]
click at [476, 148] on div "Select Item" at bounding box center [483, 146] width 173 height 23
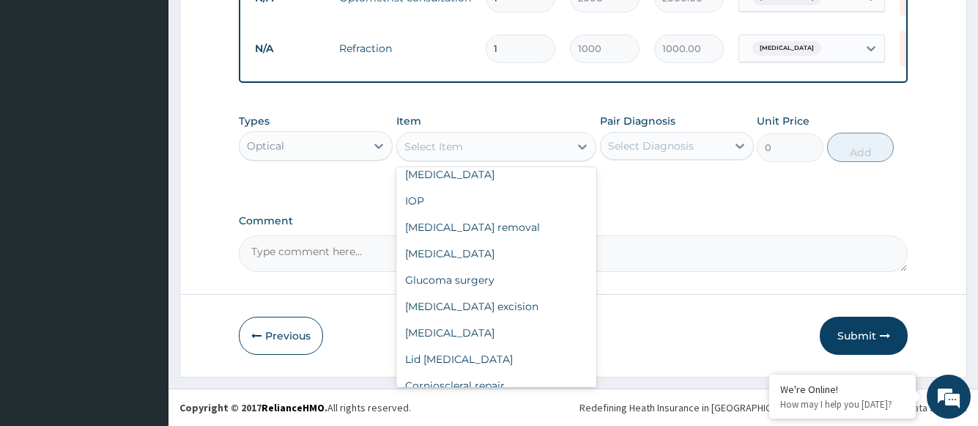
scroll to position [181, 0]
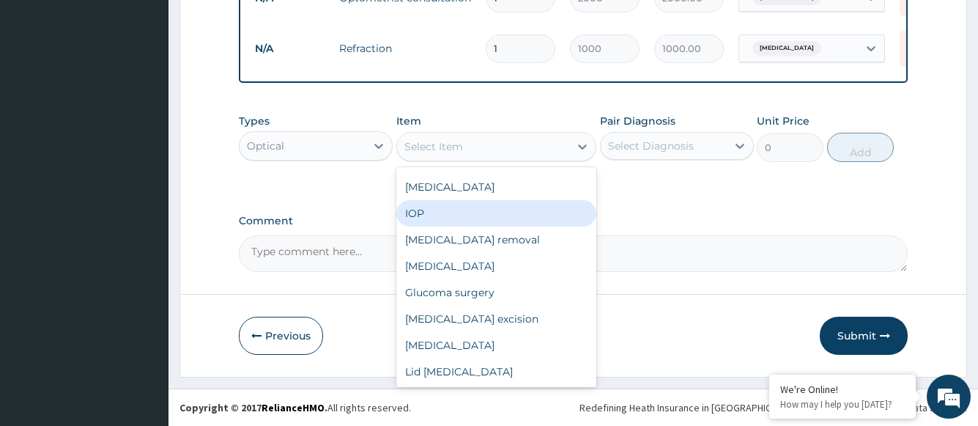
click at [465, 211] on div "IOP" at bounding box center [496, 213] width 201 height 26
type input "1000"
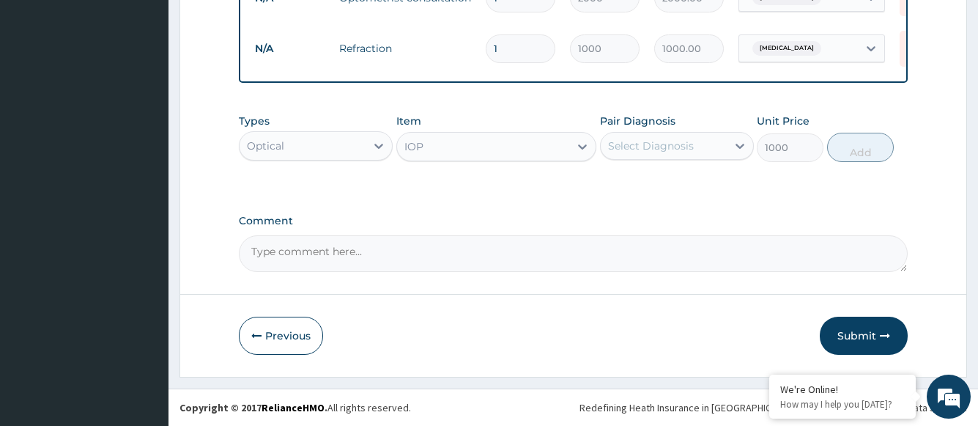
click at [632, 144] on div "Select Diagnosis" at bounding box center [651, 145] width 86 height 15
click at [632, 189] on label "[MEDICAL_DATA]" at bounding box center [669, 181] width 91 height 15
checkbox input "true"
click at [855, 152] on button "Add" at bounding box center [860, 147] width 67 height 29
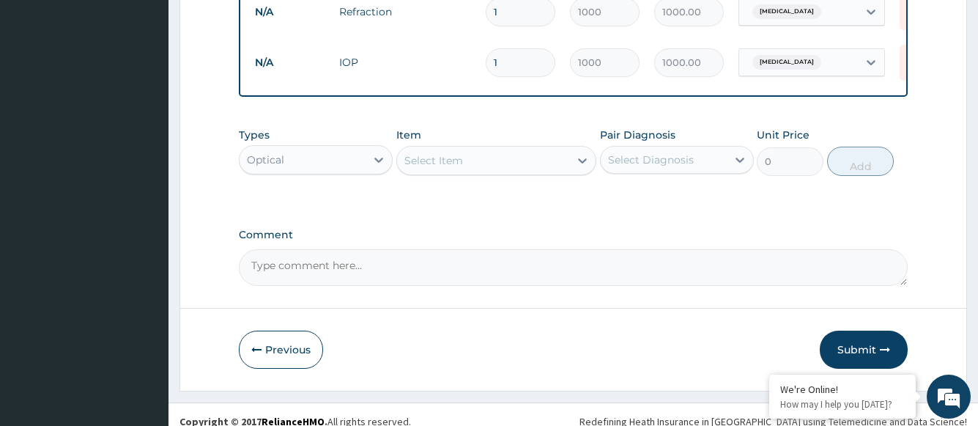
scroll to position [724, 0]
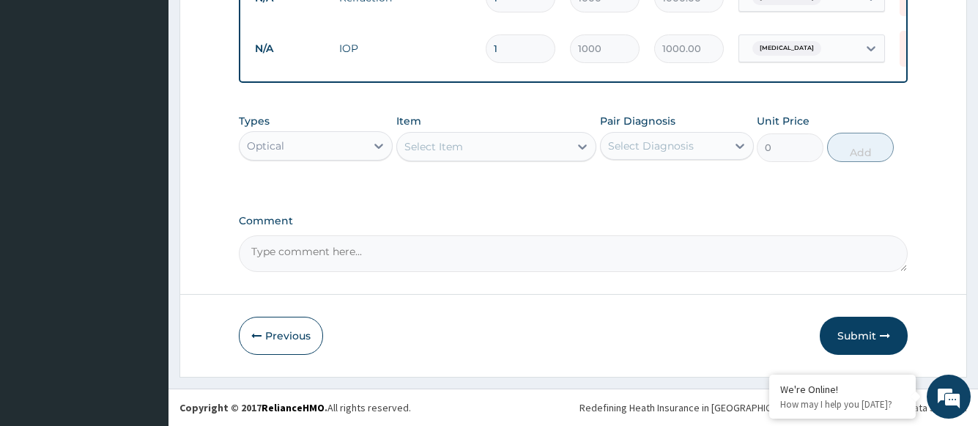
click at [506, 139] on div "Select Item" at bounding box center [483, 146] width 173 height 23
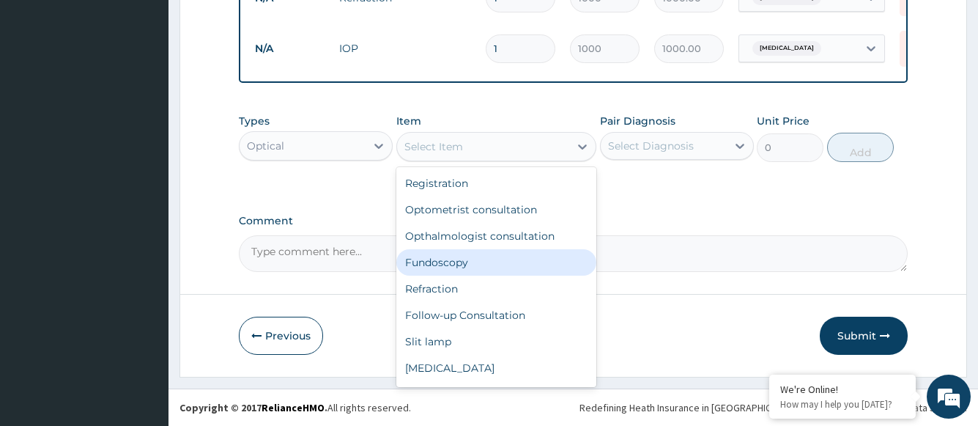
click at [468, 261] on div "Fundoscopy" at bounding box center [496, 262] width 201 height 26
type input "1000"
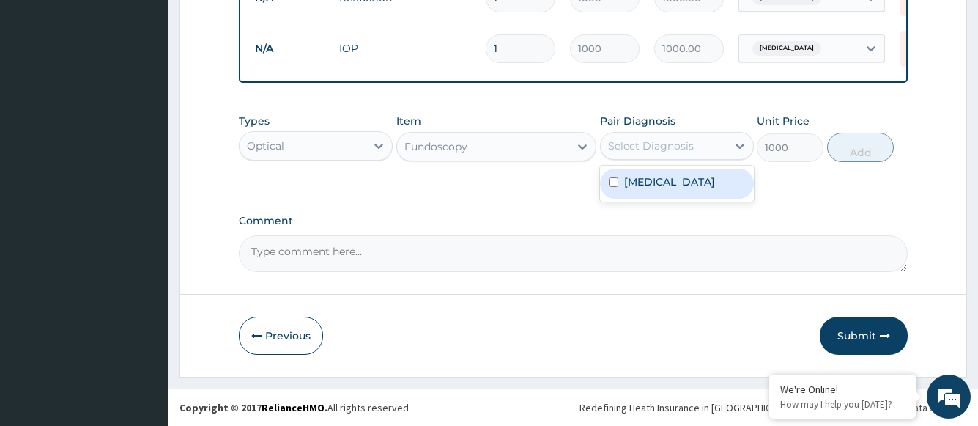
click at [652, 144] on div "Select Diagnosis" at bounding box center [651, 145] width 86 height 15
drag, startPoint x: 654, startPoint y: 181, endPoint x: 668, endPoint y: 188, distance: 16.4
click at [654, 182] on label "[MEDICAL_DATA]" at bounding box center [669, 181] width 91 height 15
checkbox input "true"
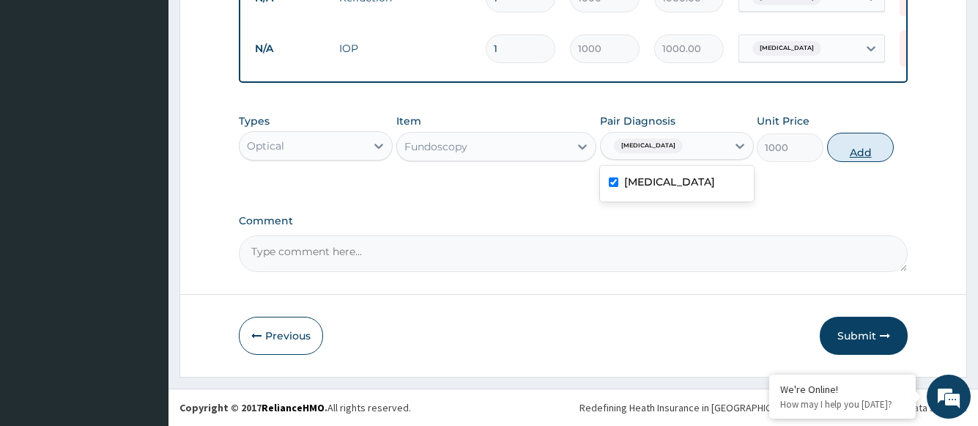
click at [849, 151] on button "Add" at bounding box center [860, 147] width 67 height 29
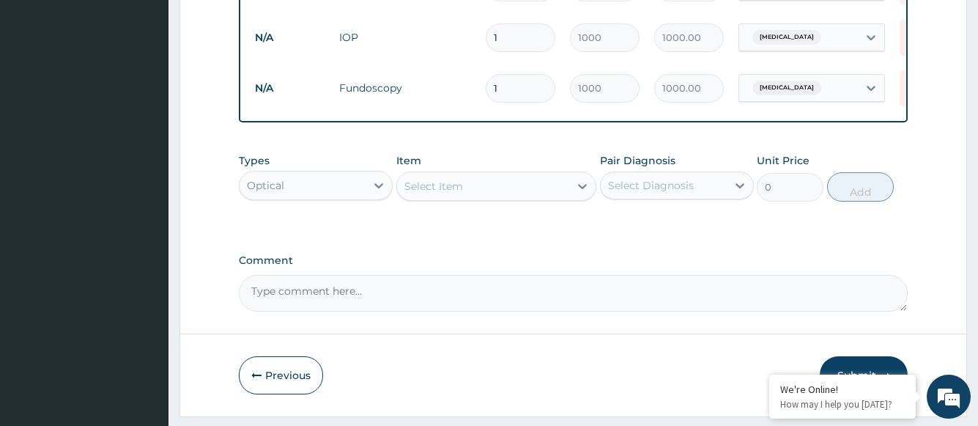
click at [492, 198] on div "Select Item" at bounding box center [483, 185] width 173 height 23
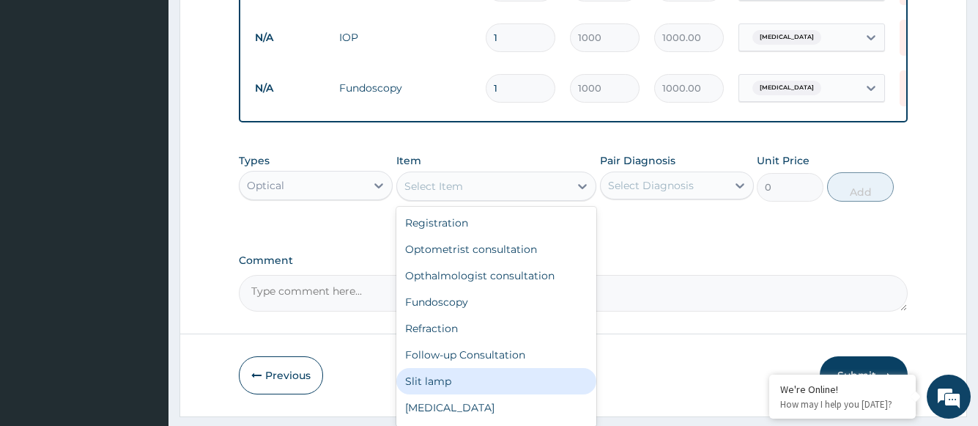
click at [457, 394] on div "Slit lamp" at bounding box center [496, 381] width 201 height 26
type input "1000"
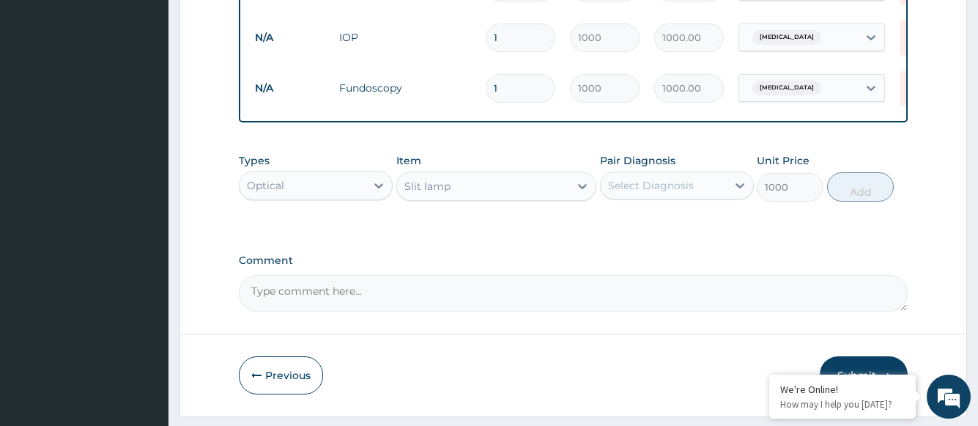
click at [636, 191] on div "Select Diagnosis" at bounding box center [651, 185] width 86 height 15
click at [636, 229] on label "[MEDICAL_DATA]" at bounding box center [669, 221] width 91 height 15
checkbox input "true"
click at [849, 199] on button "Add" at bounding box center [860, 186] width 67 height 29
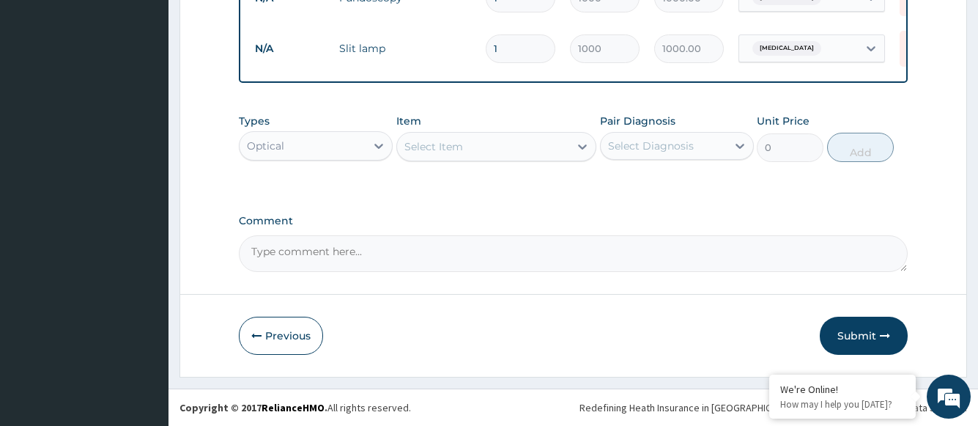
click at [510, 151] on div "Select Item" at bounding box center [483, 146] width 173 height 23
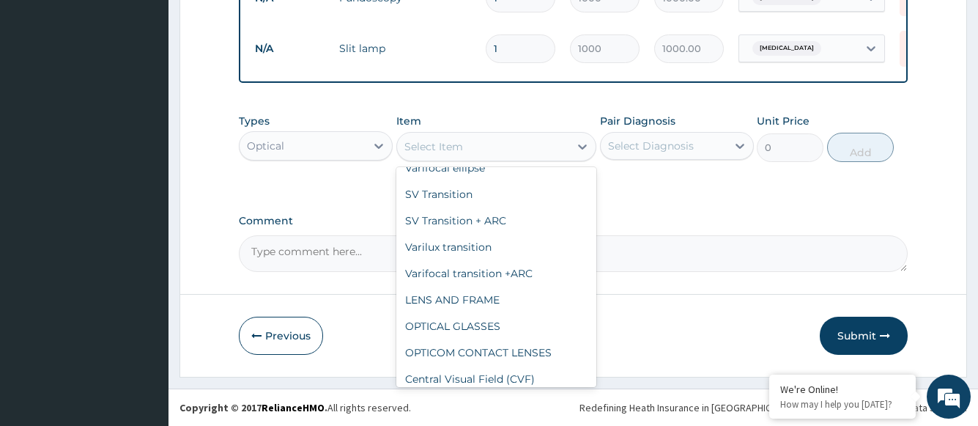
scroll to position [841, 0]
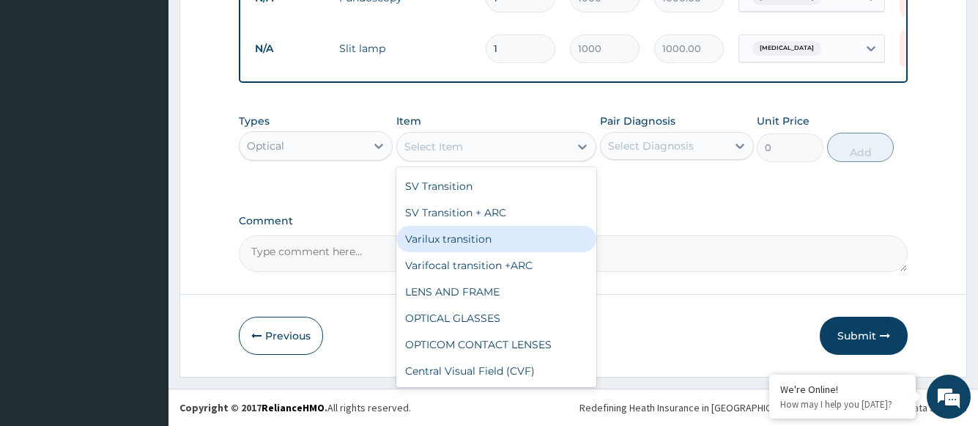
click at [481, 248] on div "Varilux transition" at bounding box center [496, 239] width 201 height 26
type input "30000"
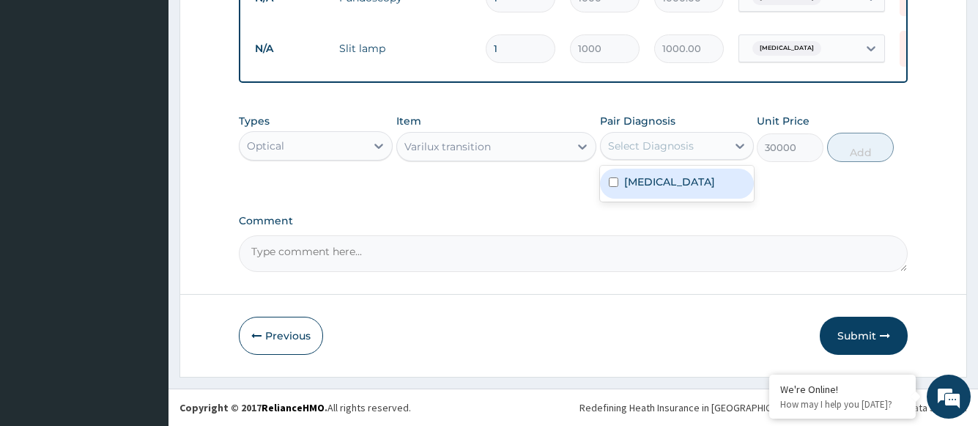
click at [667, 157] on div "Select Diagnosis" at bounding box center [664, 145] width 126 height 23
click at [661, 189] on label "[MEDICAL_DATA]" at bounding box center [669, 181] width 91 height 15
checkbox input "true"
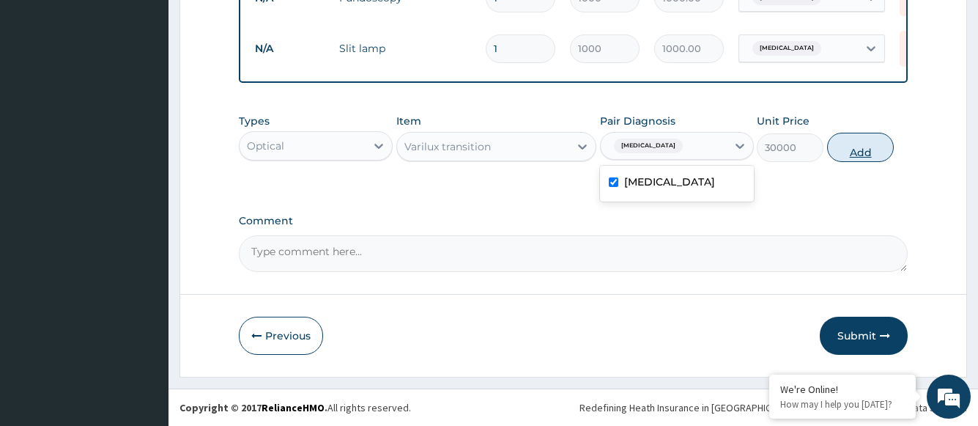
click at [860, 153] on button "Add" at bounding box center [860, 147] width 67 height 29
type input "0"
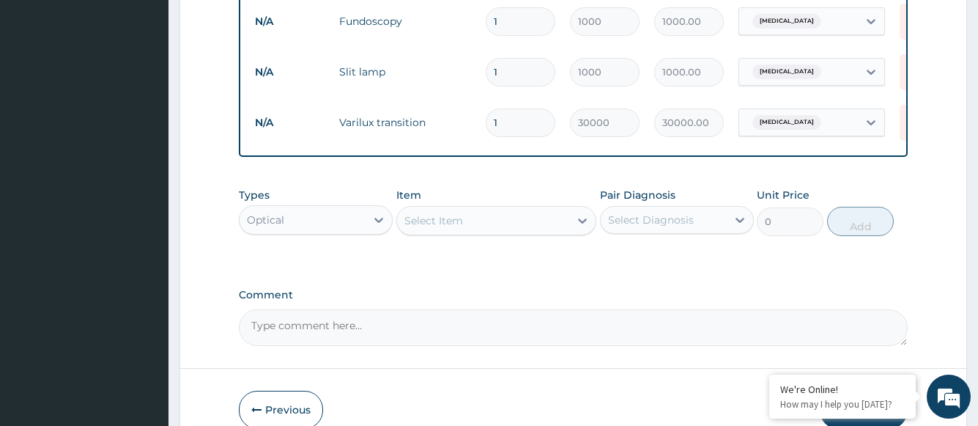
scroll to position [825, 0]
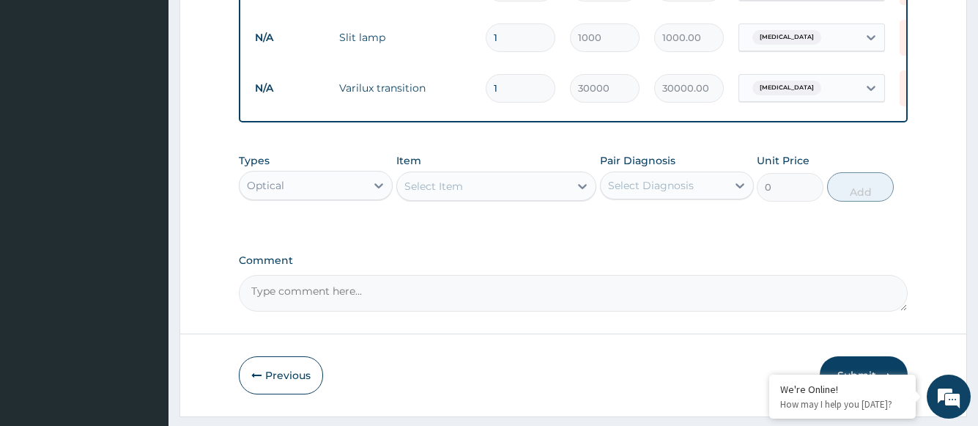
click at [330, 193] on div "Optical" at bounding box center [303, 185] width 126 height 23
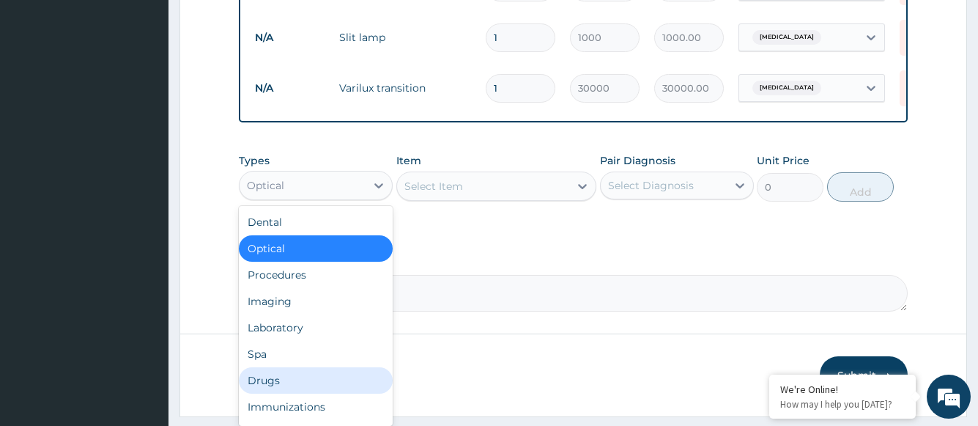
click at [281, 392] on div "Drugs" at bounding box center [316, 380] width 154 height 26
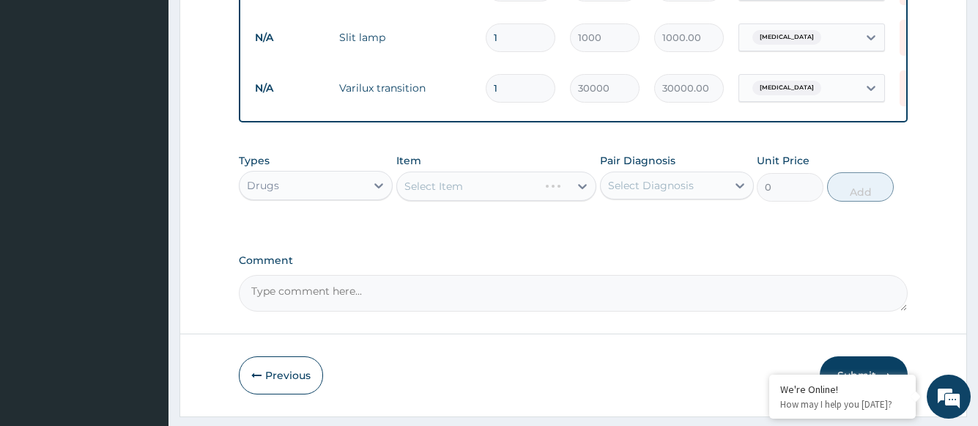
click at [457, 188] on div "Select Item" at bounding box center [496, 185] width 201 height 29
click at [561, 198] on div "Select Item" at bounding box center [483, 185] width 173 height 23
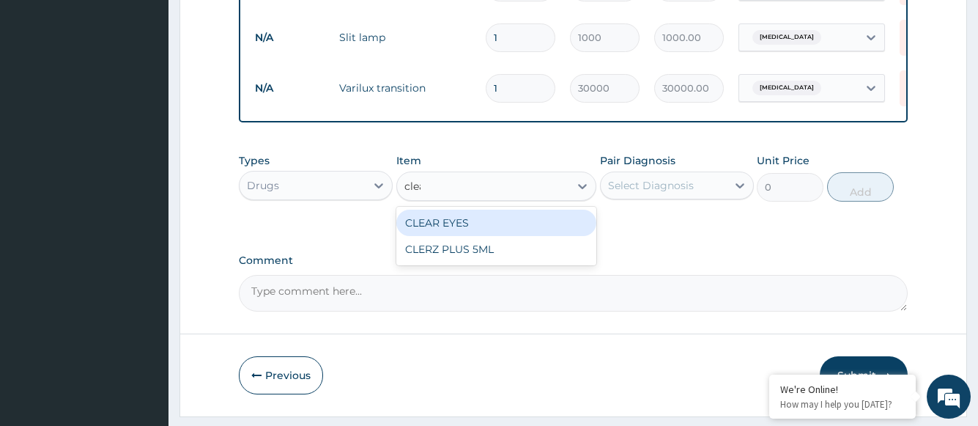
type input "clear"
click at [487, 229] on div "CLEAR EYES" at bounding box center [496, 223] width 201 height 26
type input "3300"
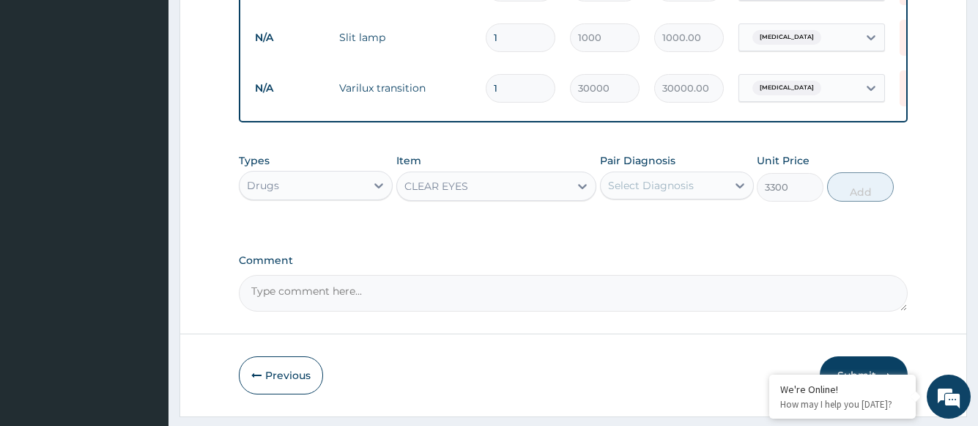
click at [648, 193] on div "Select Diagnosis" at bounding box center [651, 185] width 86 height 15
click at [653, 229] on label "[MEDICAL_DATA]" at bounding box center [669, 221] width 91 height 15
checkbox input "true"
click at [875, 199] on button "Add" at bounding box center [860, 186] width 67 height 29
type input "0"
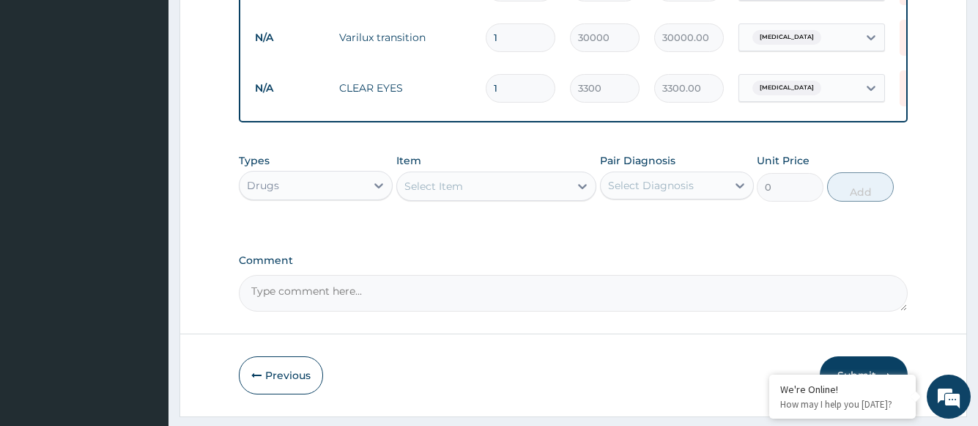
scroll to position [926, 0]
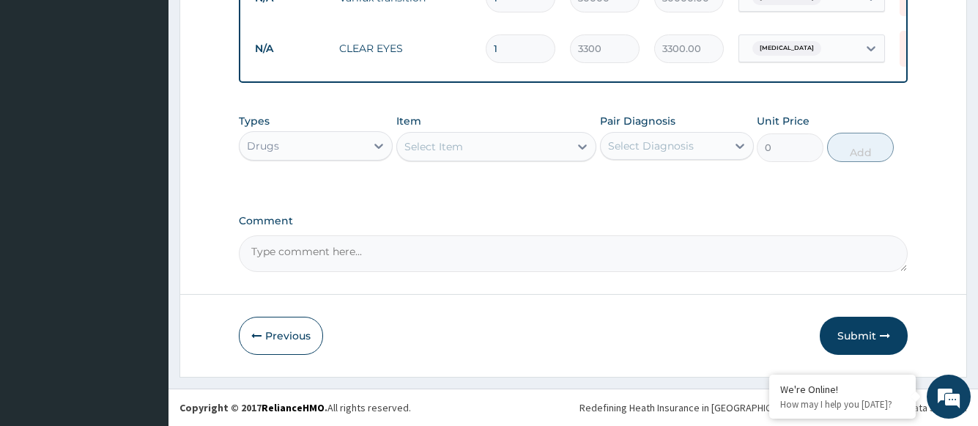
click at [465, 154] on div "Select Item" at bounding box center [483, 146] width 173 height 23
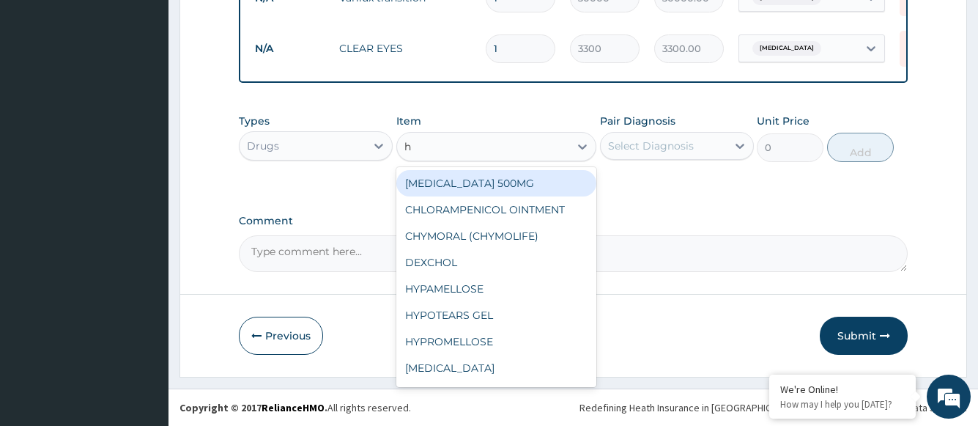
type input "hy"
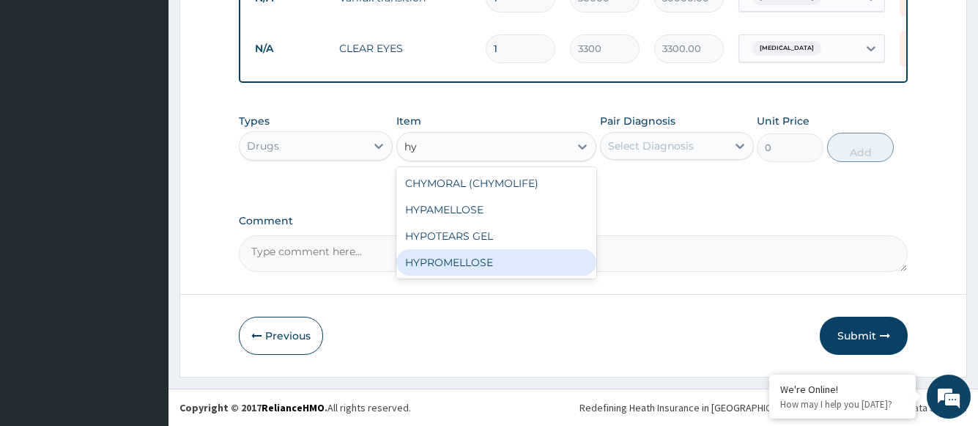
click at [438, 256] on div "HYPROMELLOSE" at bounding box center [496, 262] width 201 height 26
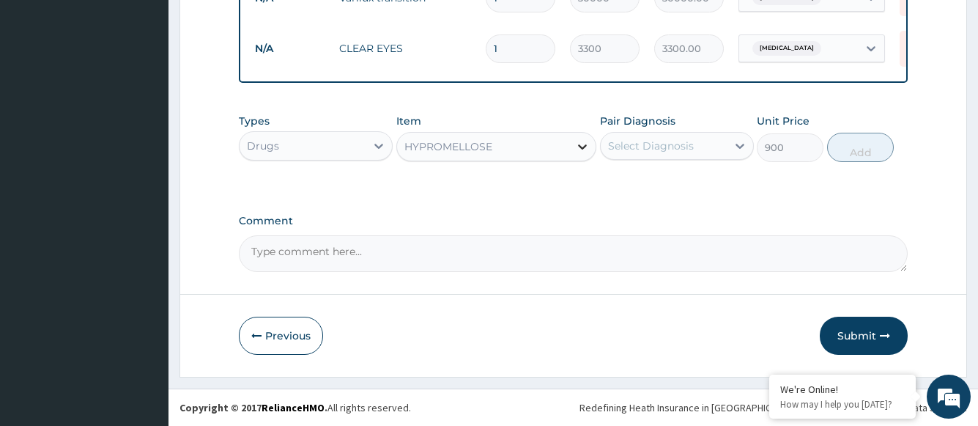
click at [582, 146] on icon at bounding box center [582, 146] width 15 height 15
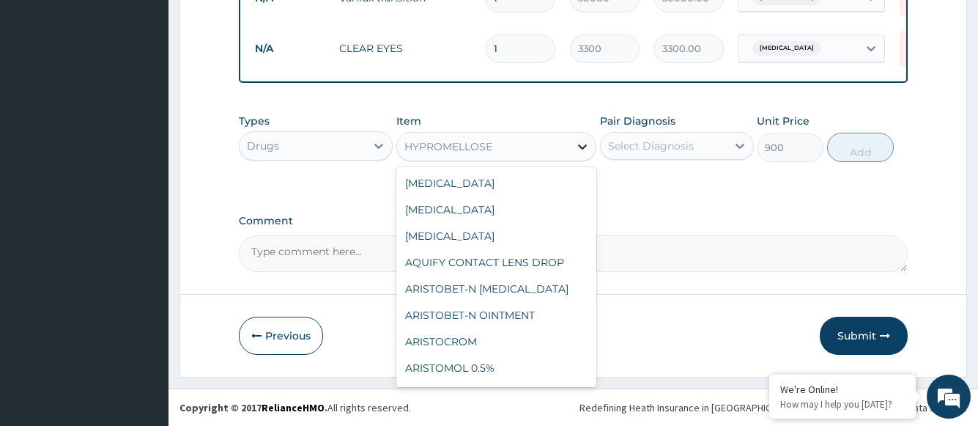
scroll to position [994, 0]
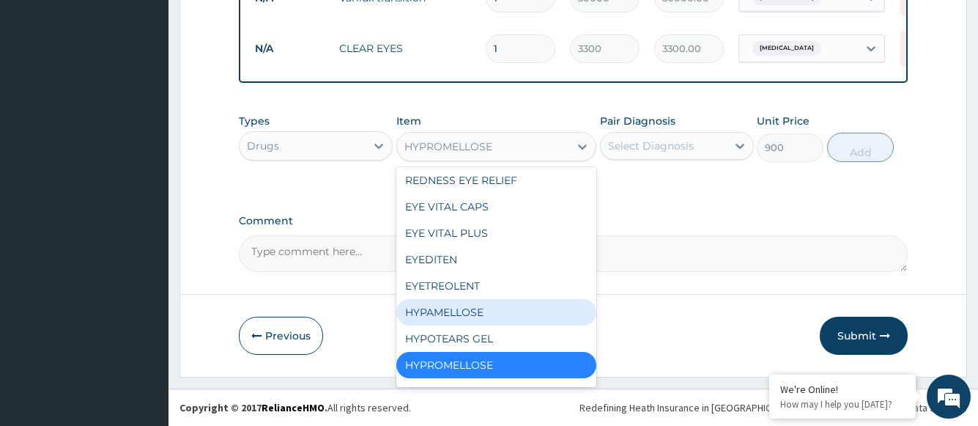
click at [455, 314] on div "HYPAMELLOSE" at bounding box center [496, 312] width 201 height 26
type input "2100"
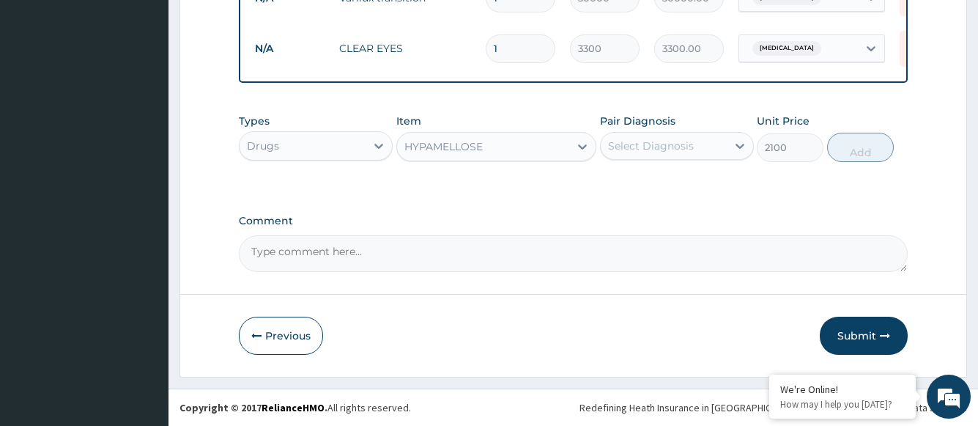
click at [640, 152] on div "Select Diagnosis" at bounding box center [651, 145] width 86 height 15
click at [641, 187] on label "[MEDICAL_DATA]" at bounding box center [669, 181] width 91 height 15
checkbox input "true"
click at [868, 154] on button "Add" at bounding box center [860, 147] width 67 height 29
type input "0"
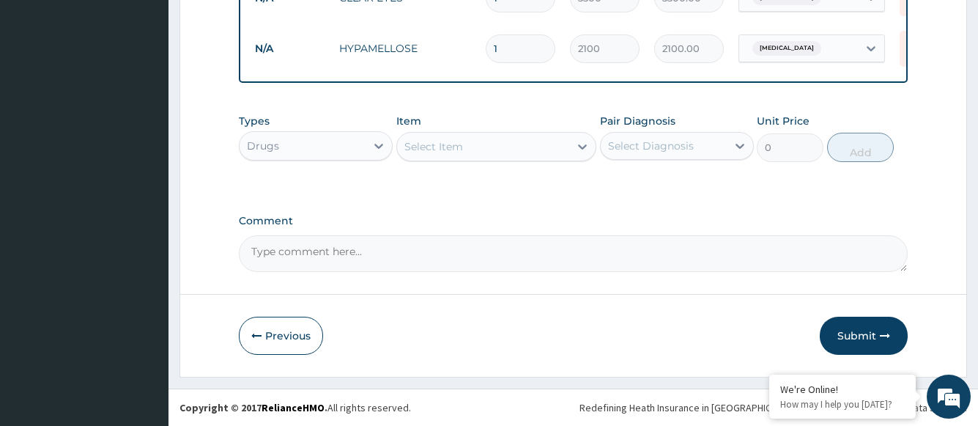
scroll to position [977, 0]
click at [861, 331] on button "Submit" at bounding box center [864, 336] width 88 height 38
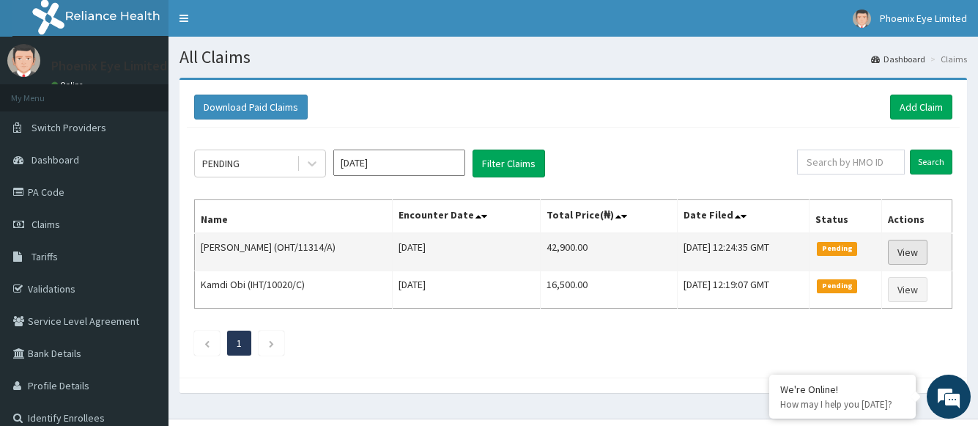
click at [912, 251] on link "View" at bounding box center [908, 252] width 40 height 25
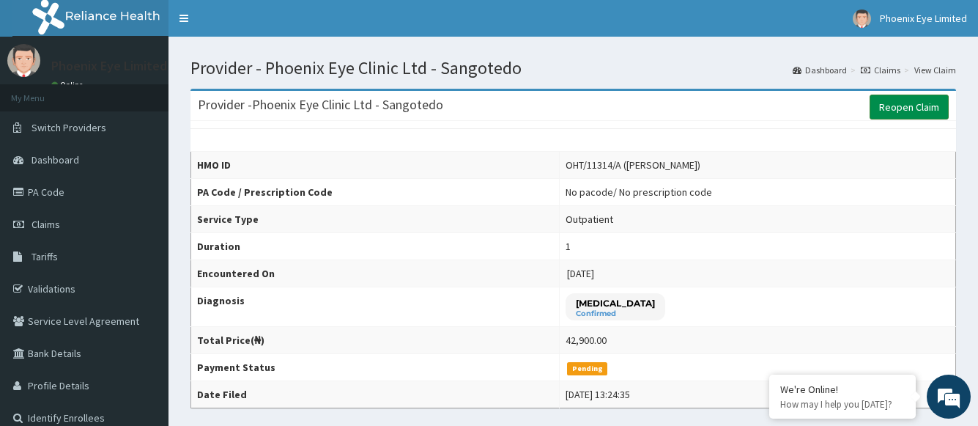
click at [903, 108] on link "Reopen Claim" at bounding box center [909, 107] width 79 height 25
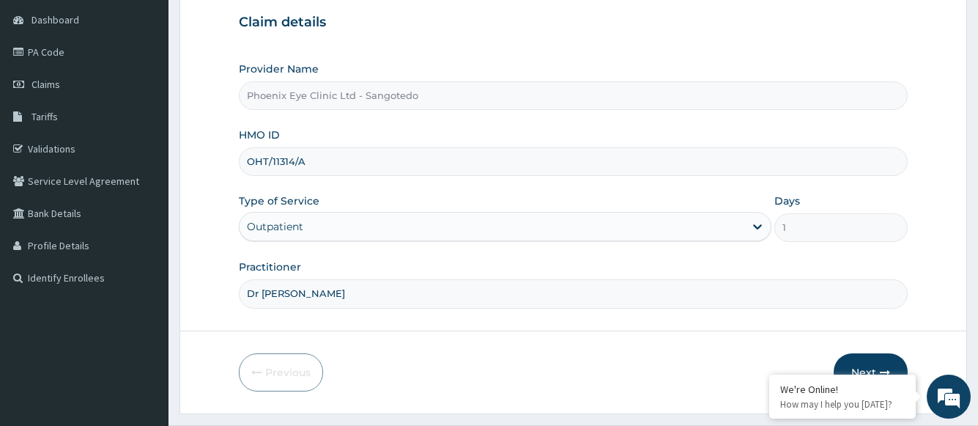
scroll to position [177, 0]
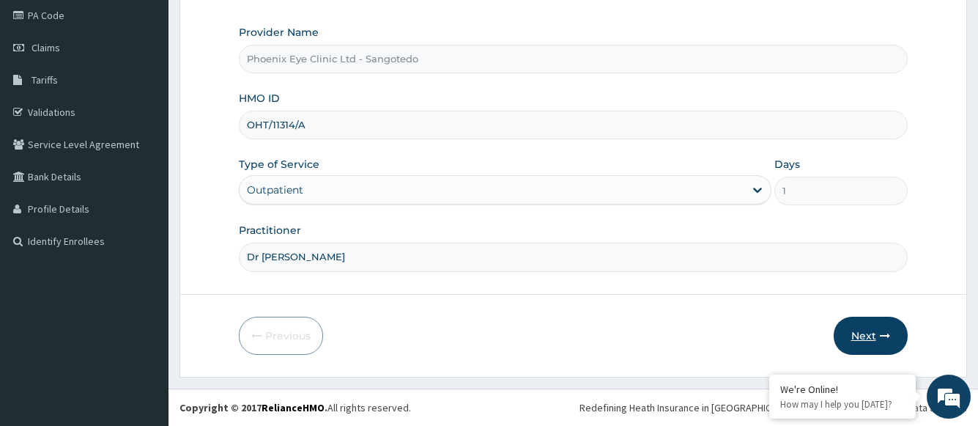
click at [872, 333] on button "Next" at bounding box center [871, 336] width 74 height 38
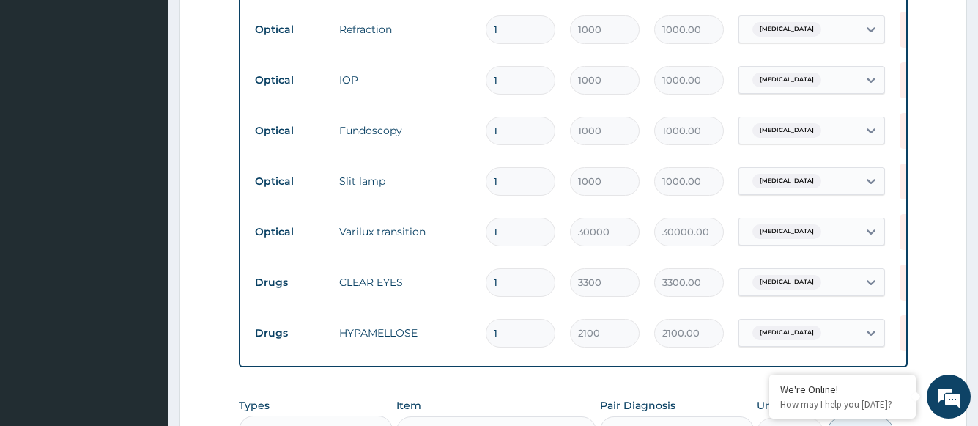
scroll to position [690, 0]
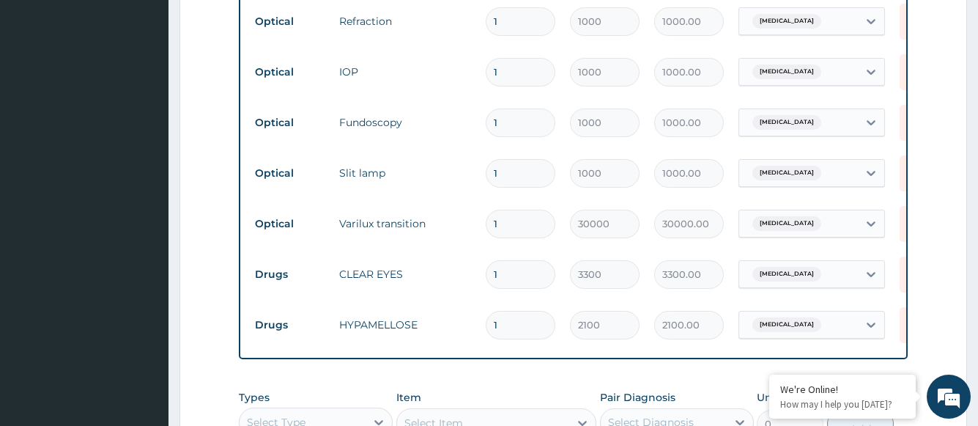
drag, startPoint x: 504, startPoint y: 276, endPoint x: 483, endPoint y: 275, distance: 21.3
click at [483, 275] on td "1" at bounding box center [520, 274] width 84 height 43
type input "2"
type input "6600.00"
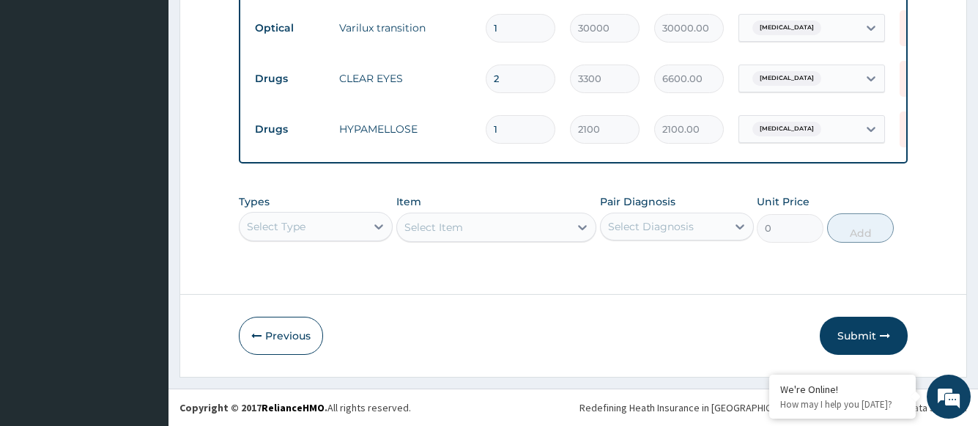
scroll to position [896, 0]
type input "2"
click at [852, 331] on button "Submit" at bounding box center [864, 336] width 88 height 38
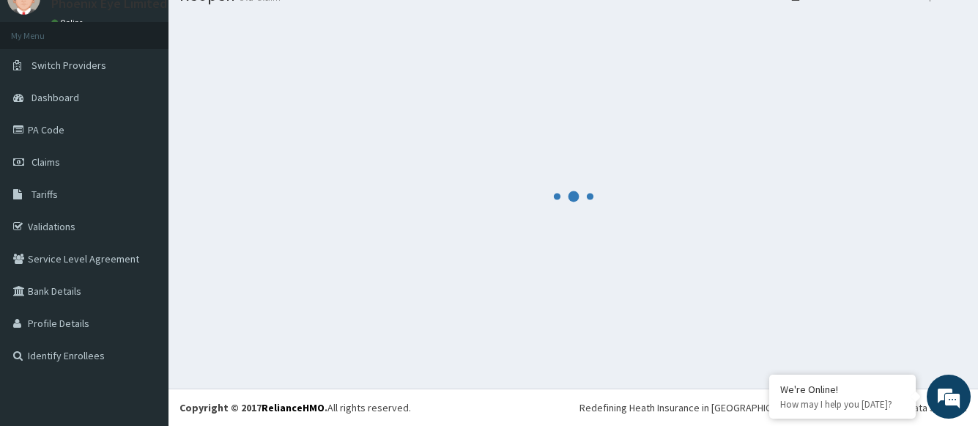
scroll to position [62, 0]
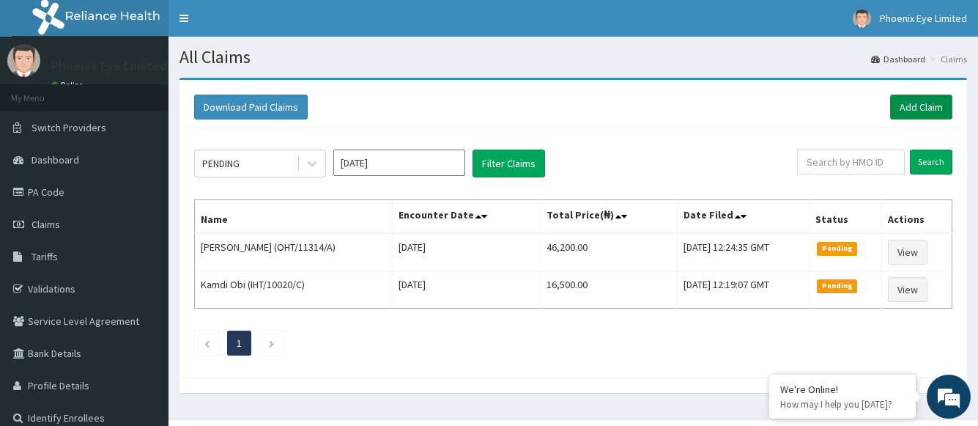
click at [915, 102] on link "Add Claim" at bounding box center [921, 107] width 62 height 25
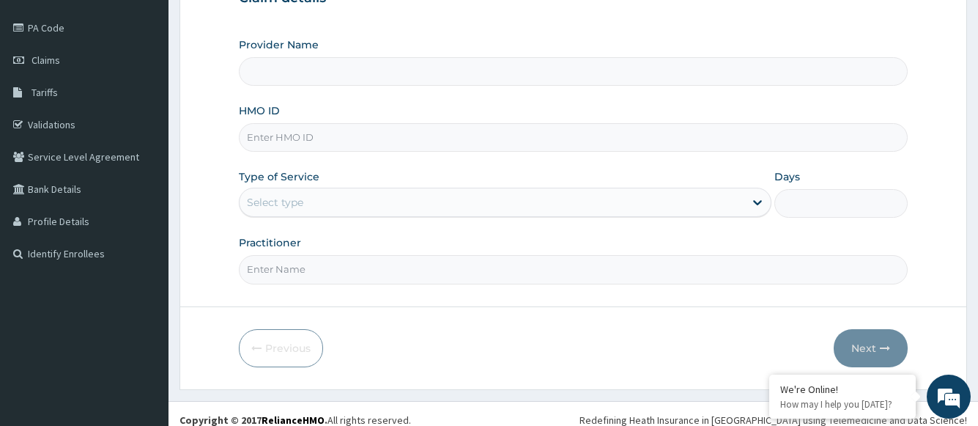
scroll to position [177, 0]
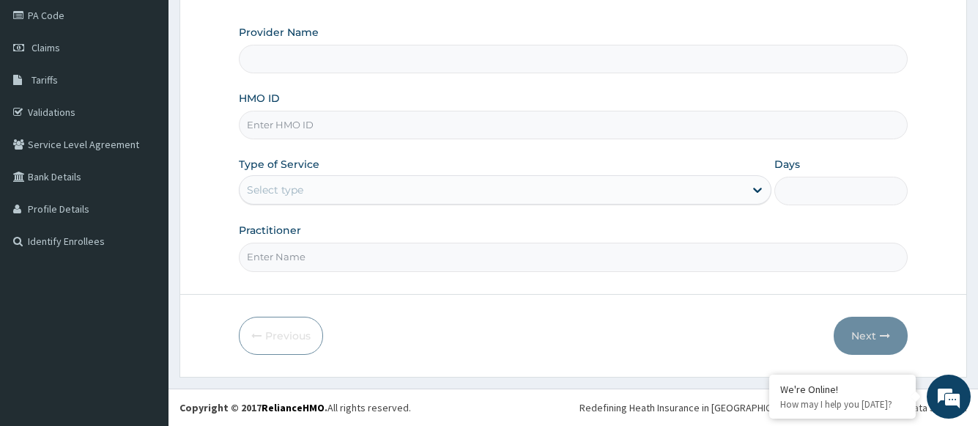
click at [289, 118] on input "HMO ID" at bounding box center [573, 125] width 668 height 29
type input "Phoenix Eye Clinic Ltd - Sangotedo"
type input "OHT/11314/B"
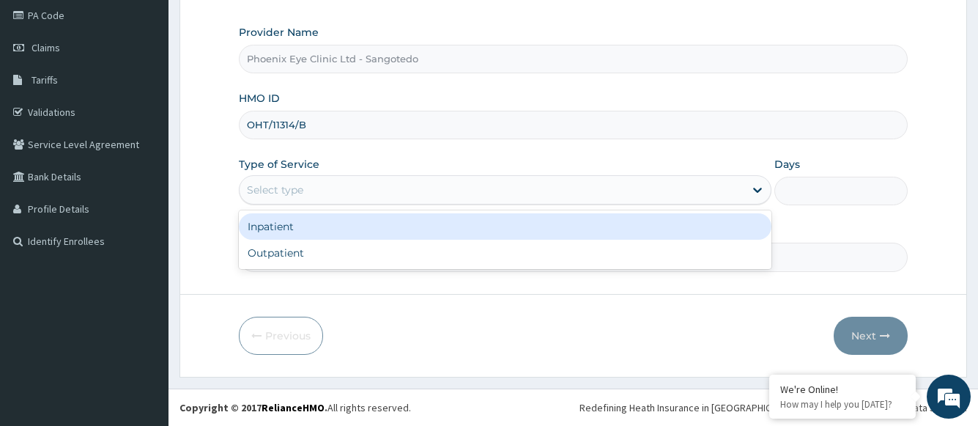
click at [306, 186] on div "Select type" at bounding box center [492, 189] width 504 height 23
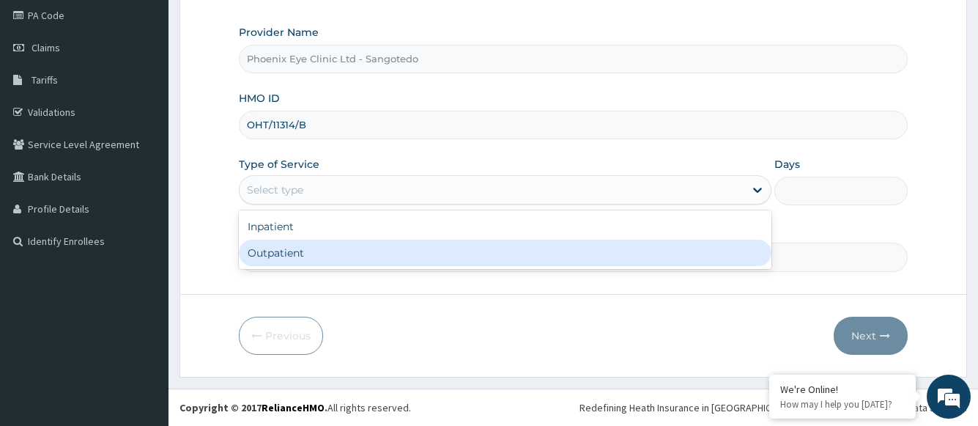
click at [295, 253] on div "Outpatient" at bounding box center [505, 253] width 532 height 26
type input "1"
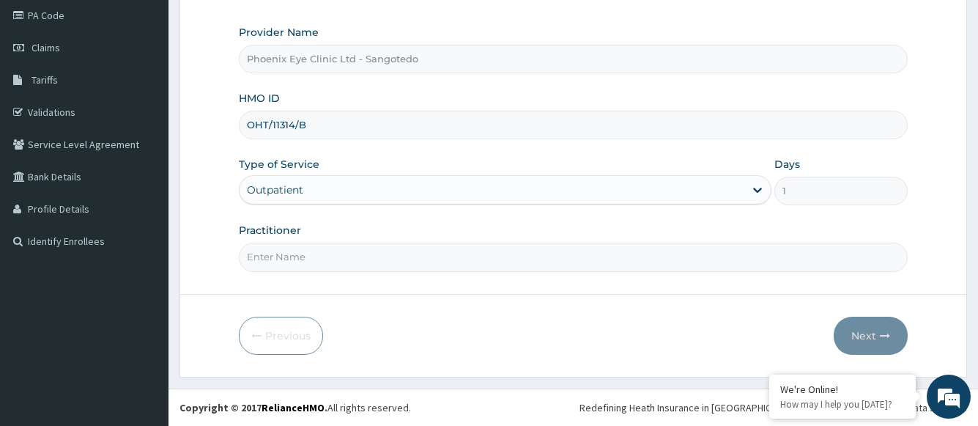
click at [295, 253] on input "Practitioner" at bounding box center [573, 257] width 668 height 29
type input "Dr [PERSON_NAME]"
click at [865, 336] on button "Next" at bounding box center [871, 336] width 74 height 38
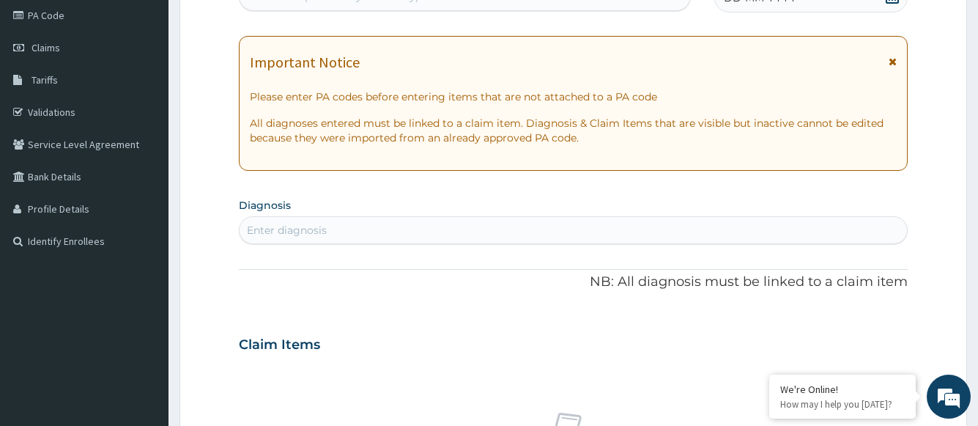
click at [327, 233] on div "Enter diagnosis" at bounding box center [287, 230] width 80 height 15
type input "[MEDICAL_DATA]"
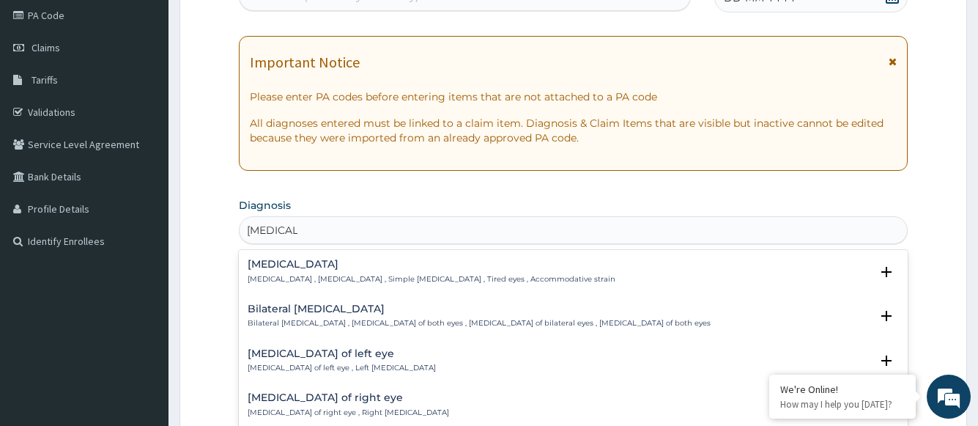
click at [299, 275] on p "[MEDICAL_DATA] , [MEDICAL_DATA] , Simple [MEDICAL_DATA] , Tired eyes , Accommod…" at bounding box center [432, 279] width 368 height 10
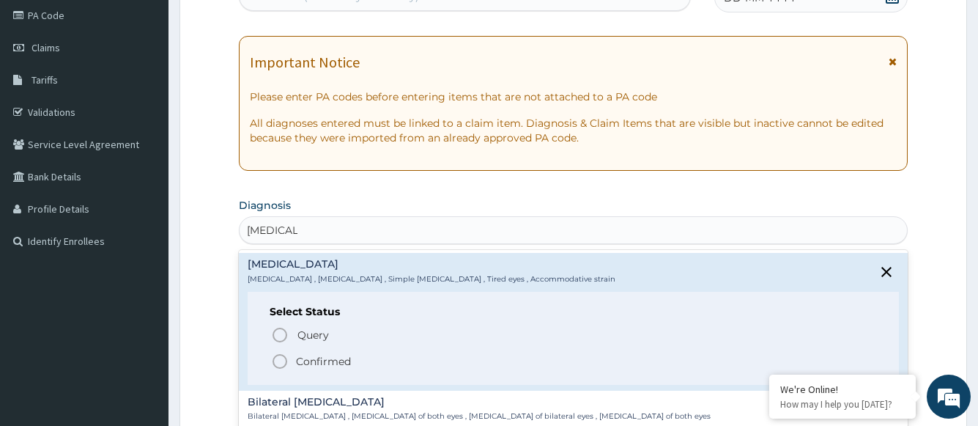
click at [314, 367] on p "Confirmed" at bounding box center [323, 361] width 55 height 15
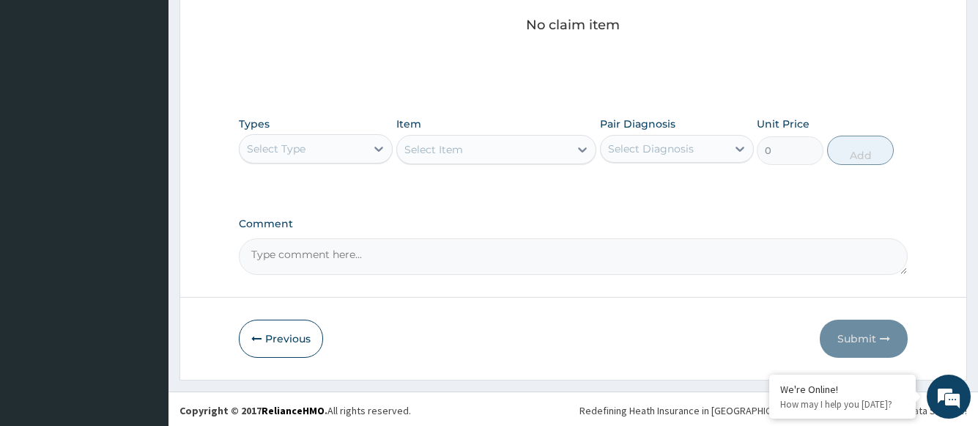
scroll to position [631, 0]
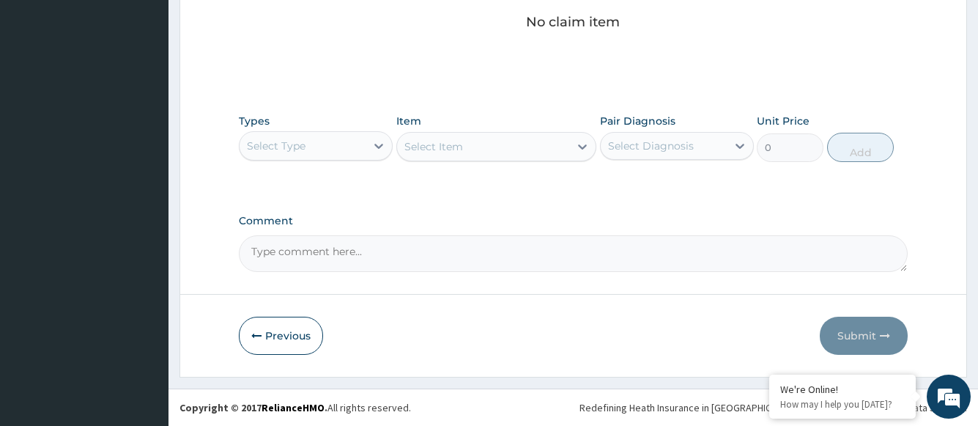
click at [465, 147] on div "Select Item" at bounding box center [496, 146] width 201 height 29
click at [332, 151] on div "Select Type" at bounding box center [303, 145] width 126 height 23
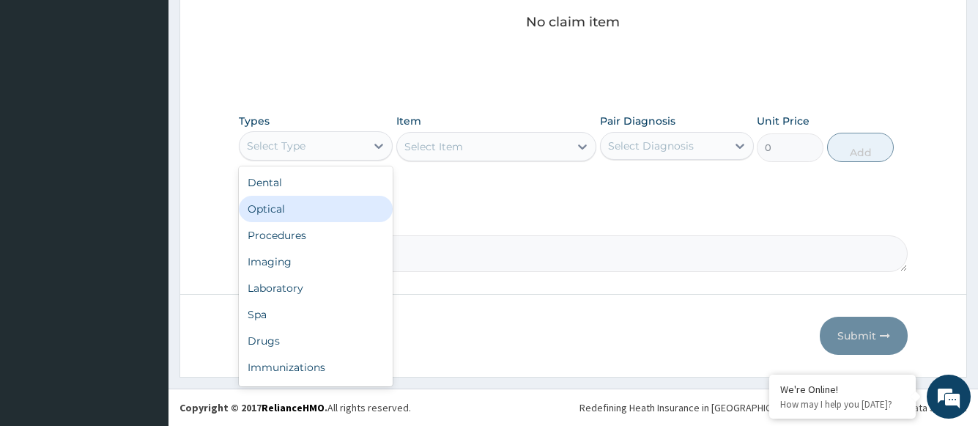
click at [307, 208] on div "Optical" at bounding box center [316, 209] width 154 height 26
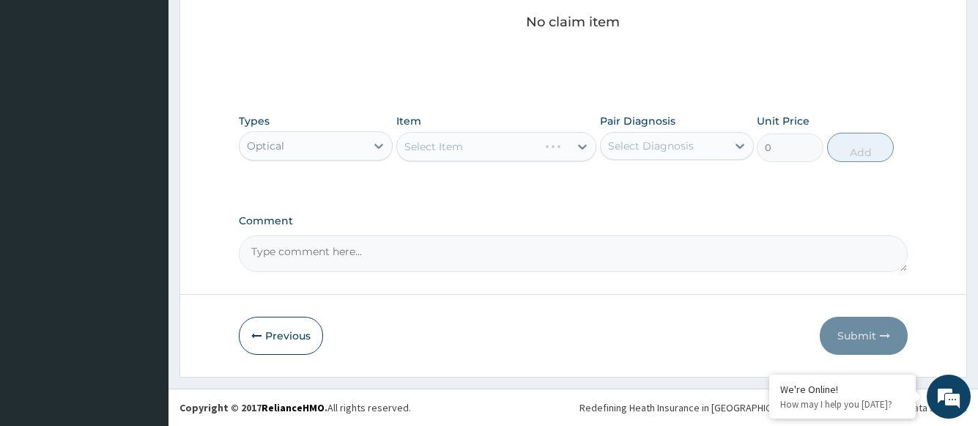
click at [462, 154] on div "Select Item" at bounding box center [496, 146] width 201 height 29
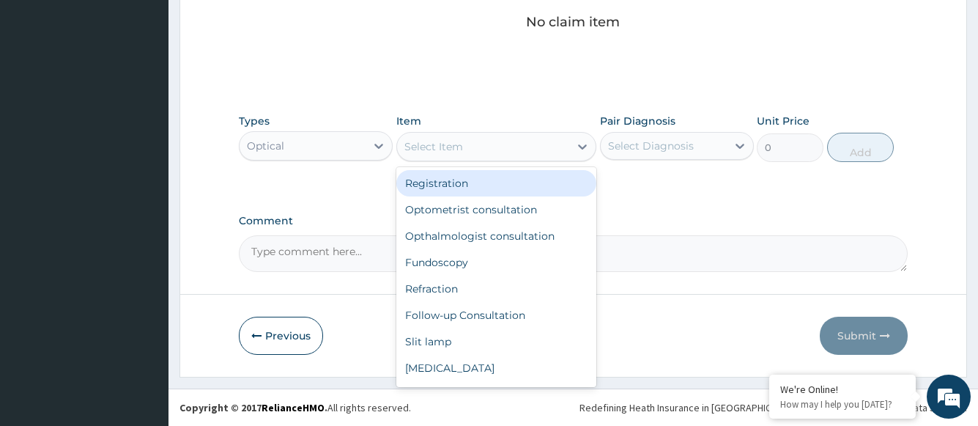
click at [500, 152] on div "Select Item" at bounding box center [483, 146] width 173 height 23
click at [473, 190] on div "Registration" at bounding box center [496, 183] width 201 height 26
type input "1500"
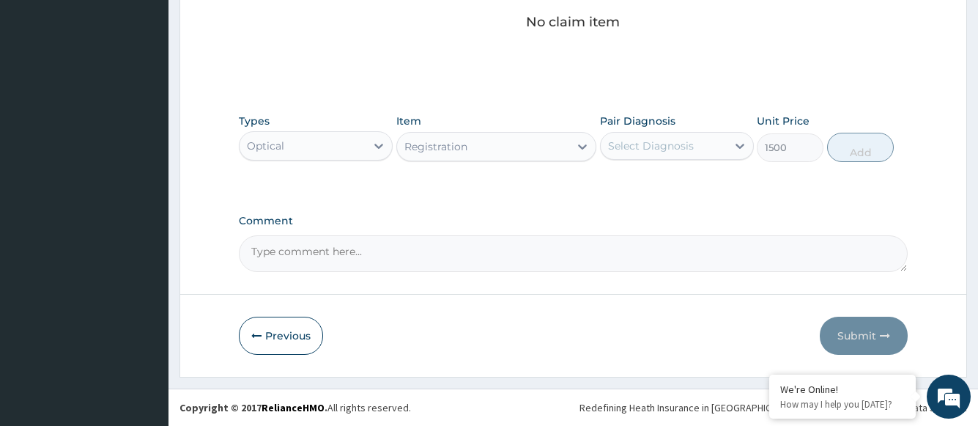
click at [622, 149] on div "Select Diagnosis" at bounding box center [651, 145] width 86 height 15
click at [625, 185] on label "Eye strain" at bounding box center [669, 181] width 91 height 15
checkbox input "true"
click at [869, 157] on button "Add" at bounding box center [860, 147] width 67 height 29
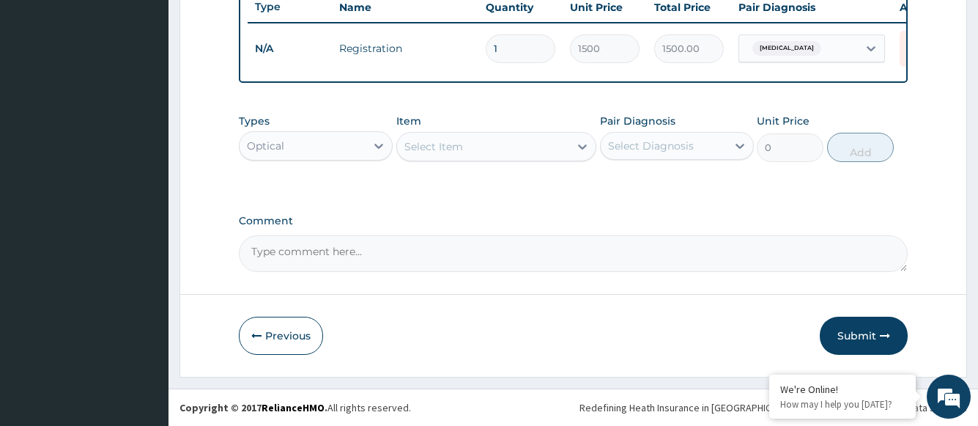
click at [487, 154] on div "Select Item" at bounding box center [483, 146] width 173 height 23
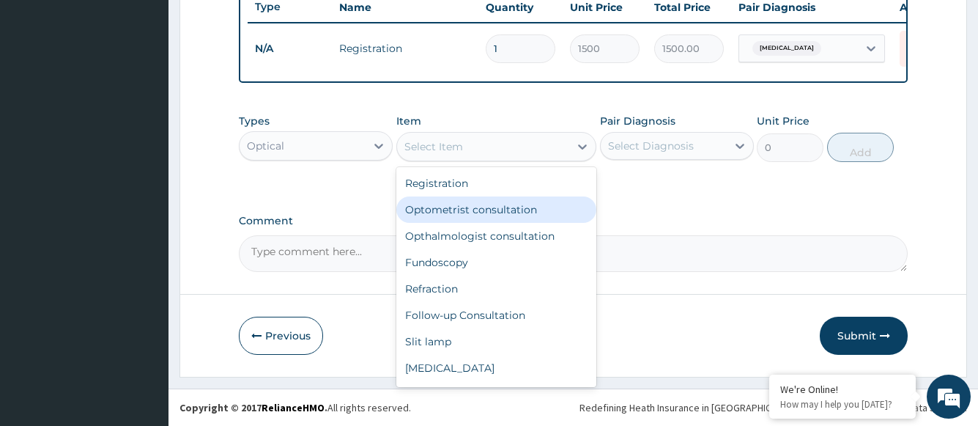
click at [487, 212] on div "Optometrist consultation" at bounding box center [496, 209] width 201 height 26
type input "2000"
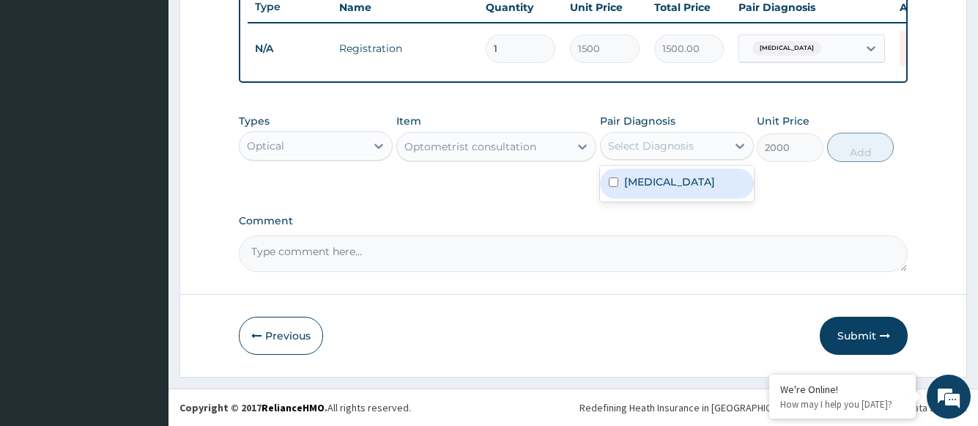
click at [665, 151] on div "Select Diagnosis" at bounding box center [651, 145] width 86 height 15
click at [661, 184] on label "Eye strain" at bounding box center [669, 181] width 91 height 15
checkbox input "true"
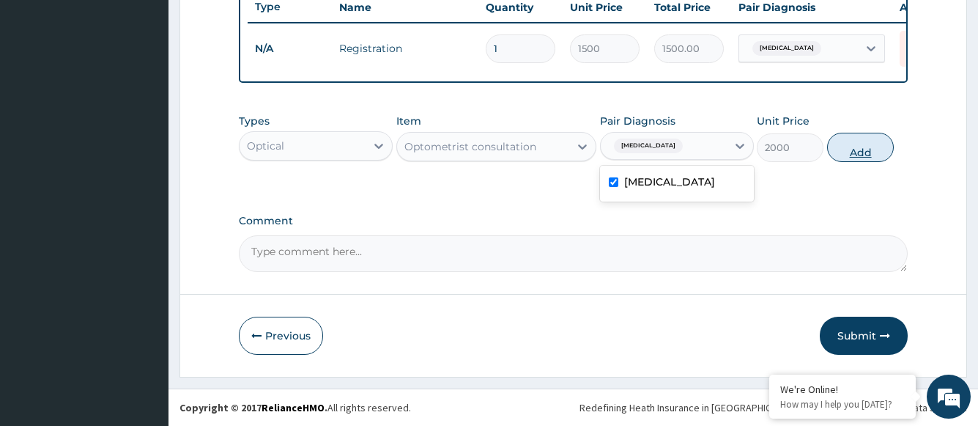
click at [852, 151] on button "Add" at bounding box center [860, 147] width 67 height 29
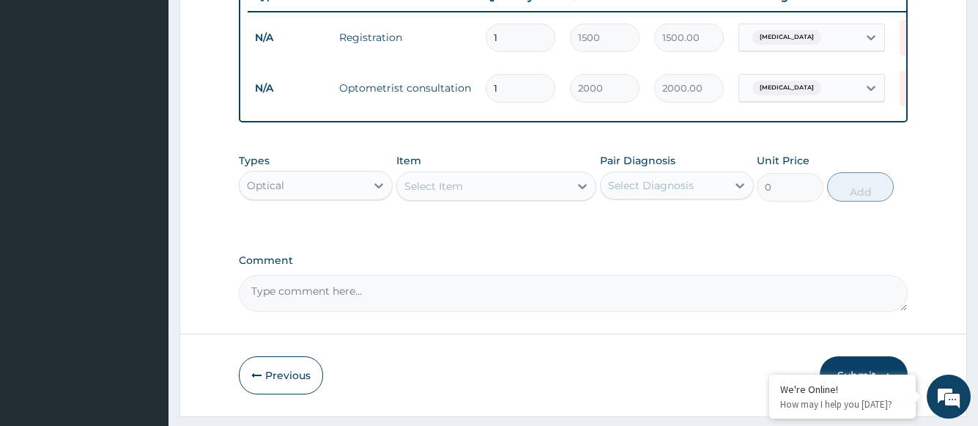
click at [482, 198] on div "Select Item" at bounding box center [483, 185] width 173 height 23
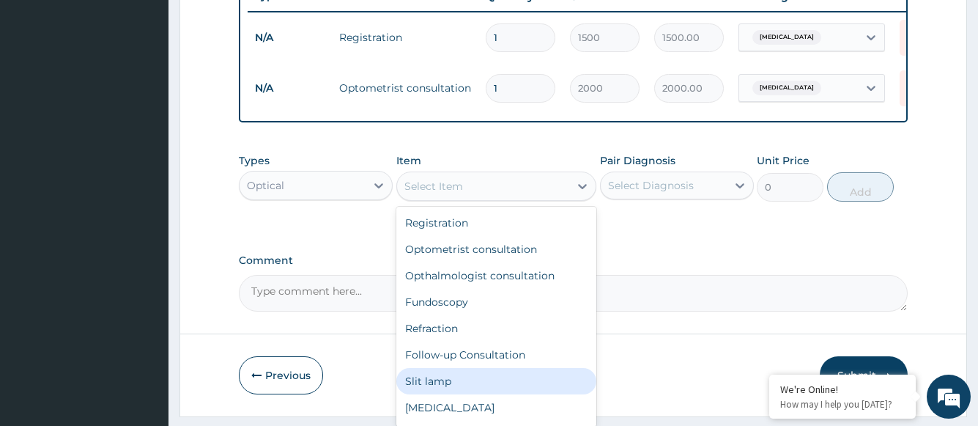
click at [471, 388] on div "Slit lamp" at bounding box center [496, 381] width 201 height 26
type input "1000"
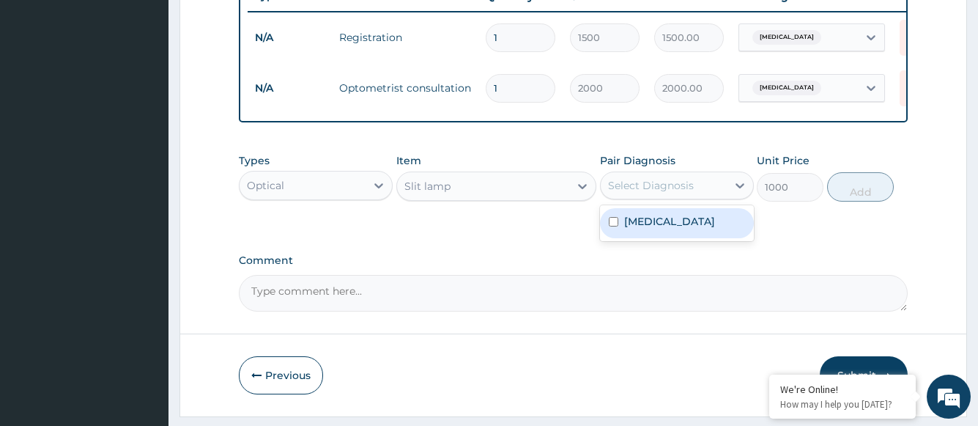
click at [634, 193] on div "Select Diagnosis" at bounding box center [651, 185] width 86 height 15
click at [641, 229] on label "Eye strain" at bounding box center [669, 221] width 91 height 15
checkbox input "true"
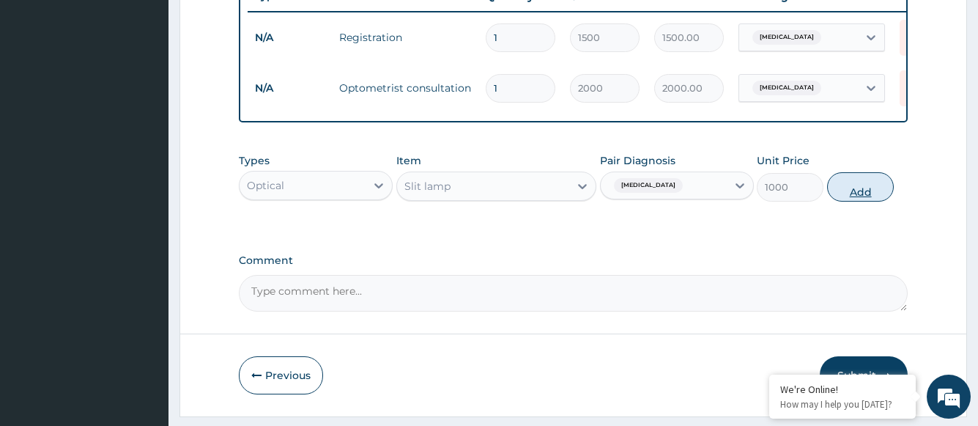
click at [851, 202] on button "Add" at bounding box center [860, 186] width 67 height 29
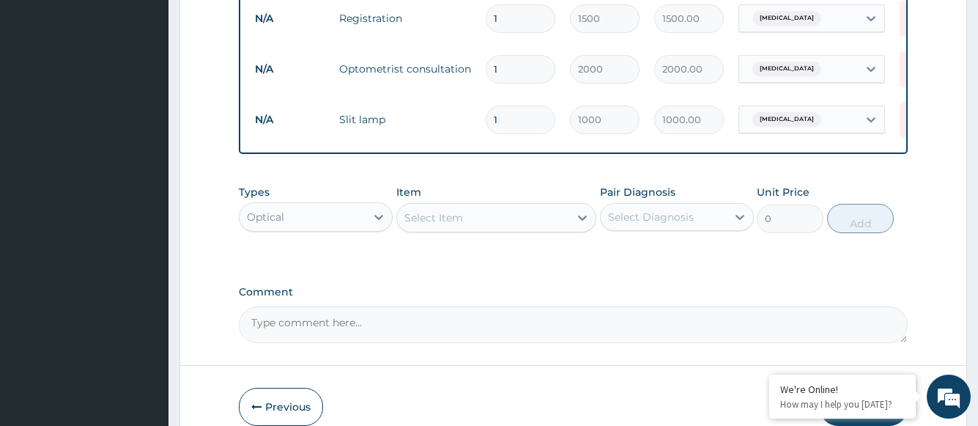
scroll to position [673, 0]
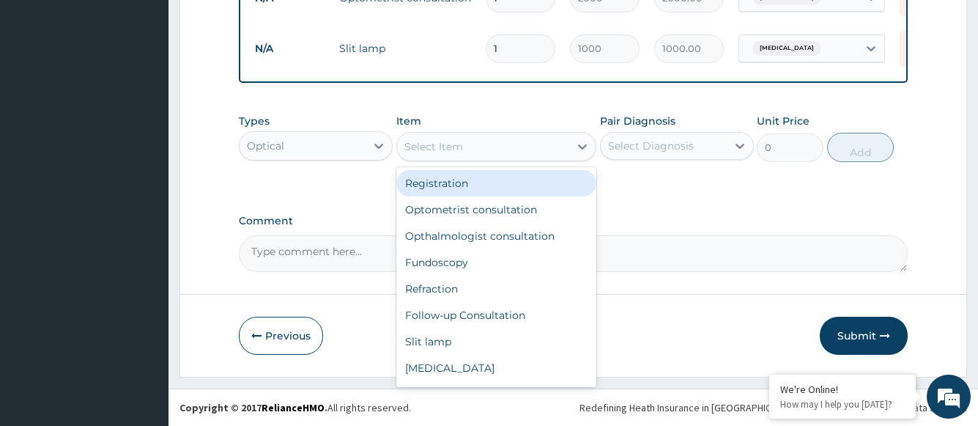
click at [478, 151] on div "Select Item" at bounding box center [483, 146] width 173 height 23
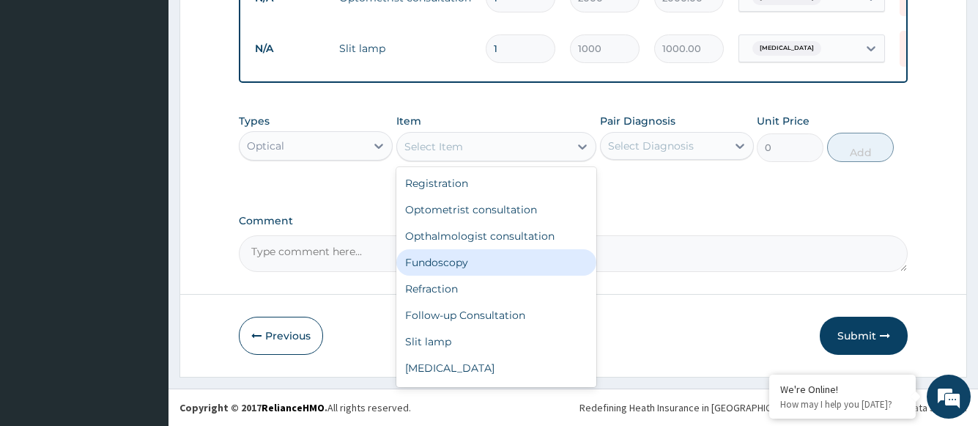
click at [461, 261] on div "Fundoscopy" at bounding box center [496, 262] width 201 height 26
type input "1000"
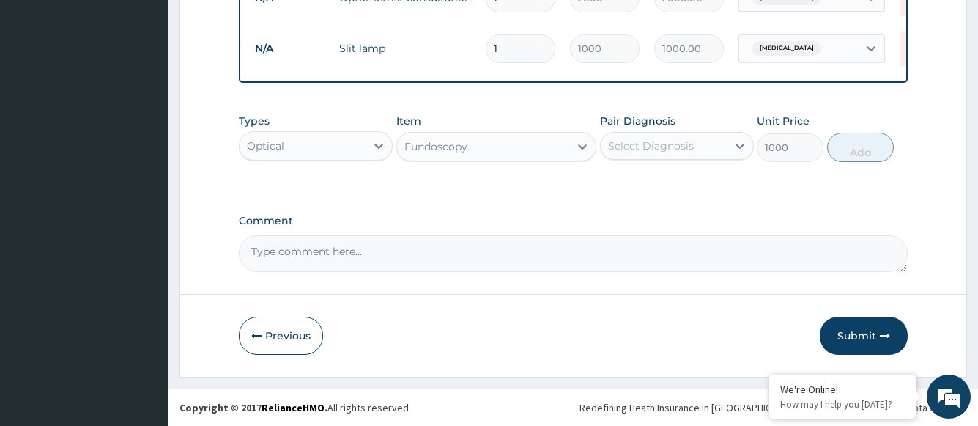
click at [631, 147] on div "Select Diagnosis" at bounding box center [651, 145] width 86 height 15
click at [640, 192] on div "Eye strain" at bounding box center [677, 184] width 154 height 30
checkbox input "true"
click at [845, 152] on button "Add" at bounding box center [860, 147] width 67 height 29
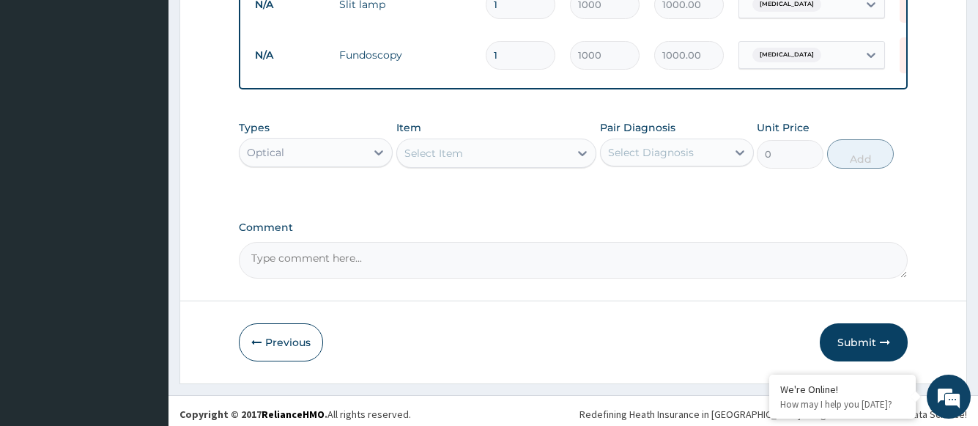
scroll to position [724, 0]
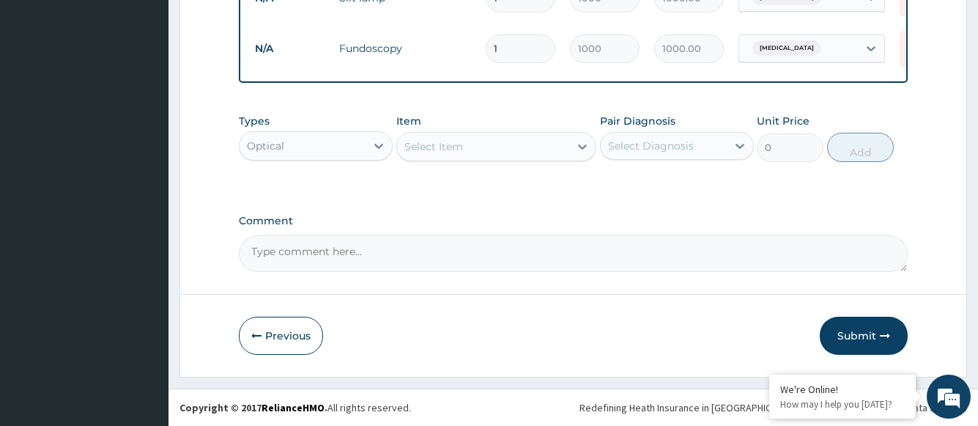
click at [487, 149] on div "Select Item" at bounding box center [483, 146] width 173 height 23
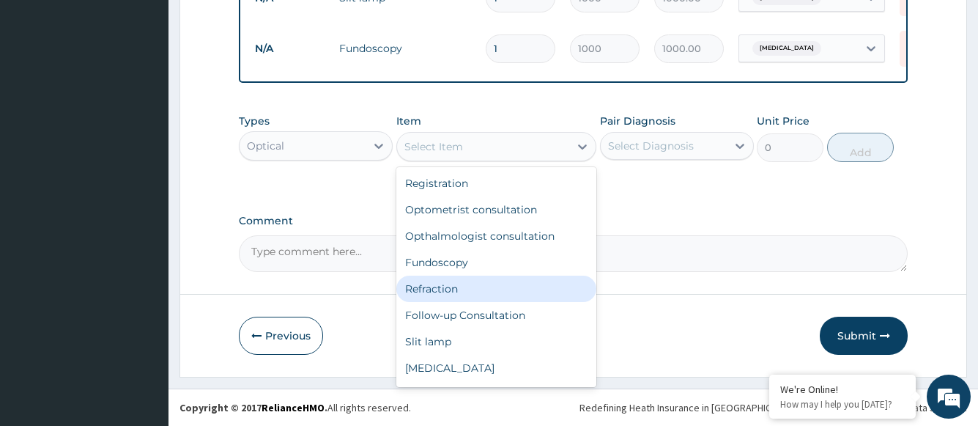
click at [470, 284] on div "Refraction" at bounding box center [496, 289] width 201 height 26
type input "1000"
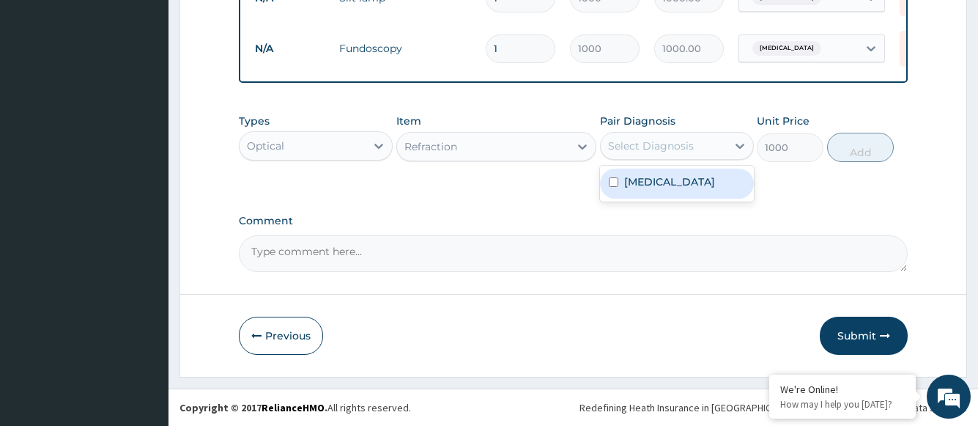
click at [627, 144] on div "Select Diagnosis" at bounding box center [651, 145] width 86 height 15
click at [638, 191] on div "Eye strain" at bounding box center [677, 184] width 154 height 30
checkbox input "true"
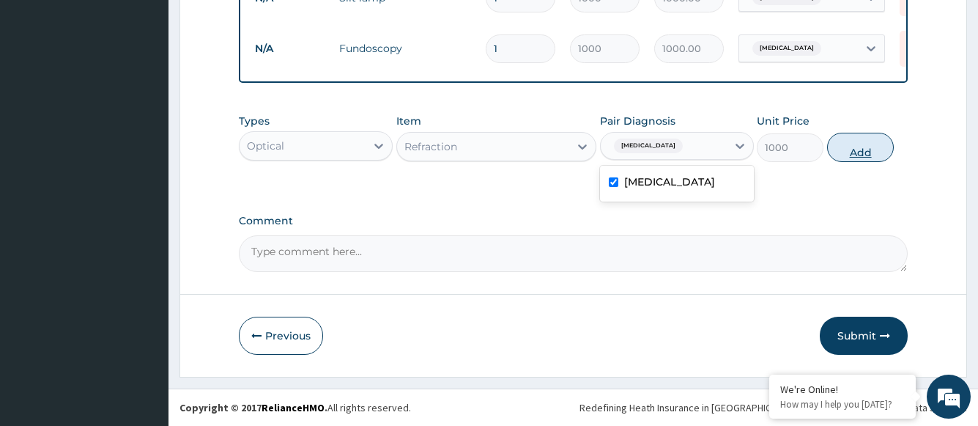
click at [849, 152] on button "Add" at bounding box center [860, 147] width 67 height 29
click at [502, 147] on div "Select Item" at bounding box center [483, 146] width 173 height 23
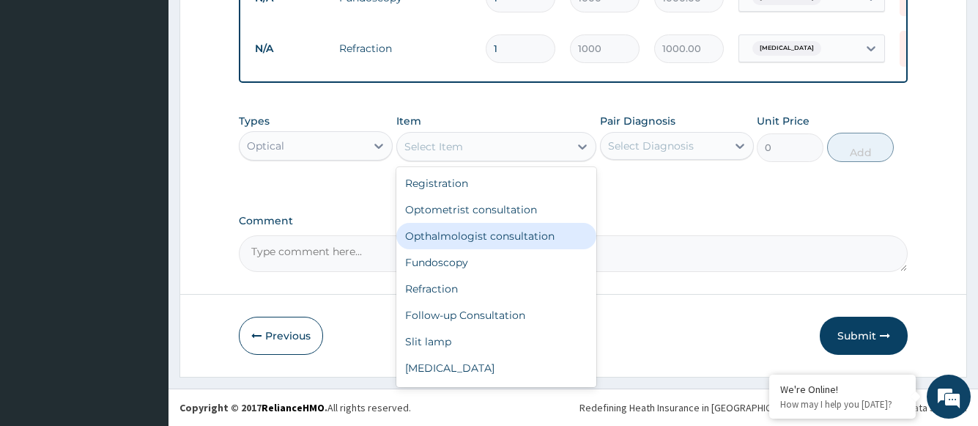
scroll to position [44, 0]
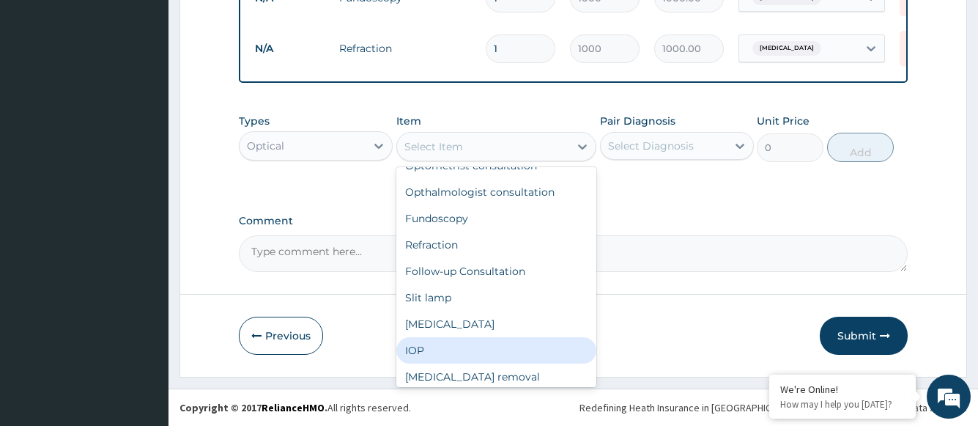
drag, startPoint x: 434, startPoint y: 339, endPoint x: 451, endPoint y: 325, distance: 22.4
click at [433, 339] on div "IOP" at bounding box center [496, 350] width 201 height 26
type input "1000"
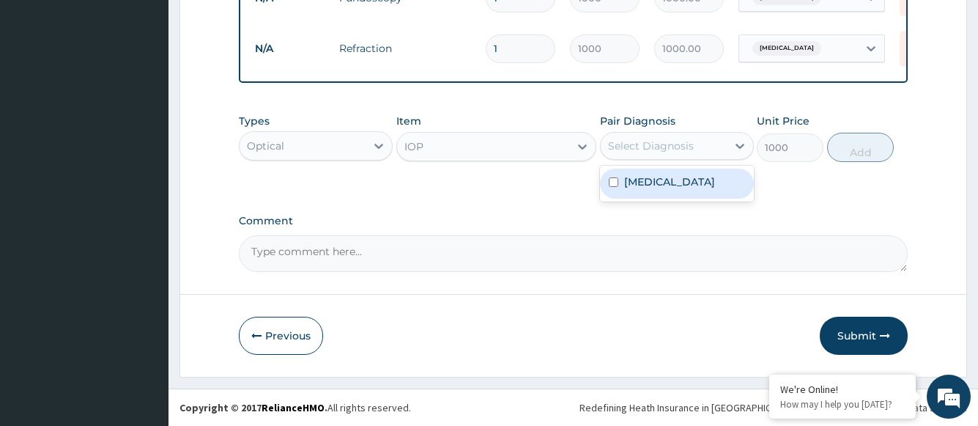
click at [642, 149] on div "Select Diagnosis" at bounding box center [651, 145] width 86 height 15
drag, startPoint x: 642, startPoint y: 182, endPoint x: 709, endPoint y: 180, distance: 66.7
click at [642, 182] on label "Eye strain" at bounding box center [669, 181] width 91 height 15
checkbox input "true"
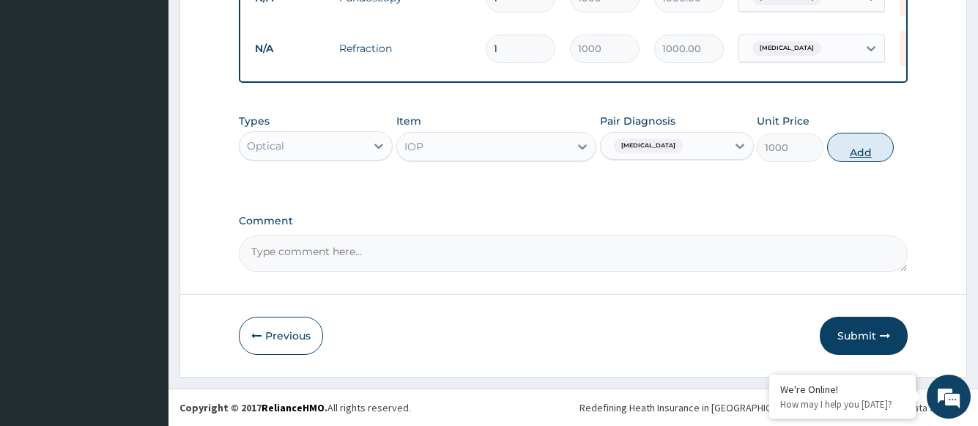
click at [840, 148] on button "Add" at bounding box center [860, 147] width 67 height 29
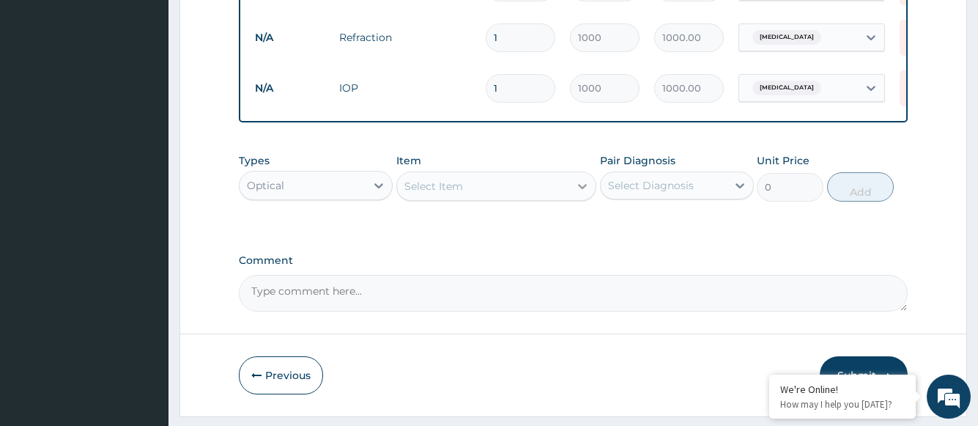
click at [583, 189] on icon at bounding box center [583, 186] width 9 height 5
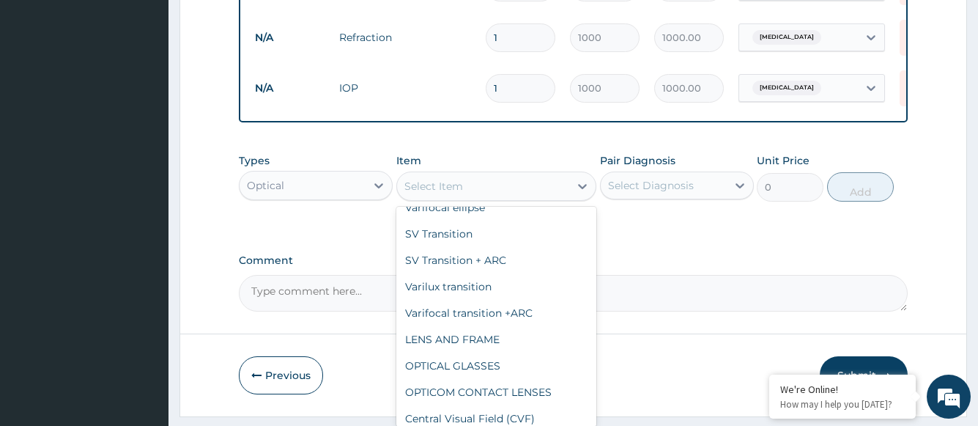
scroll to position [841, 0]
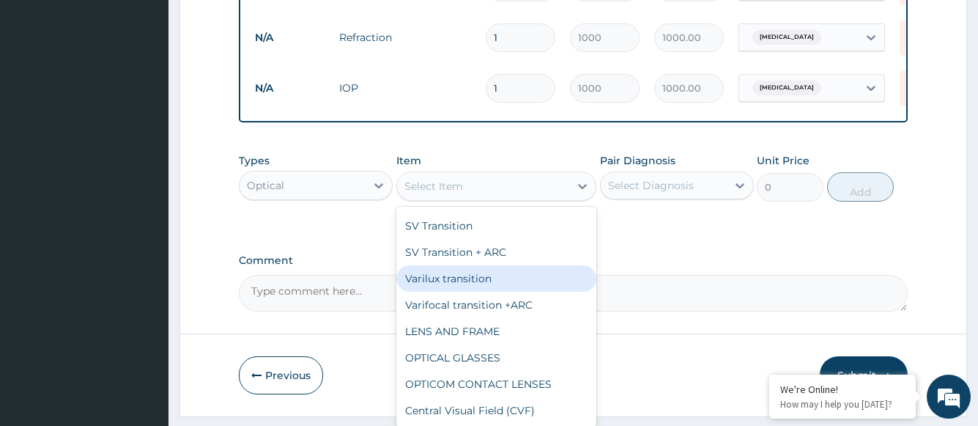
click at [476, 292] on div "Varilux transition" at bounding box center [496, 278] width 201 height 26
type input "30000"
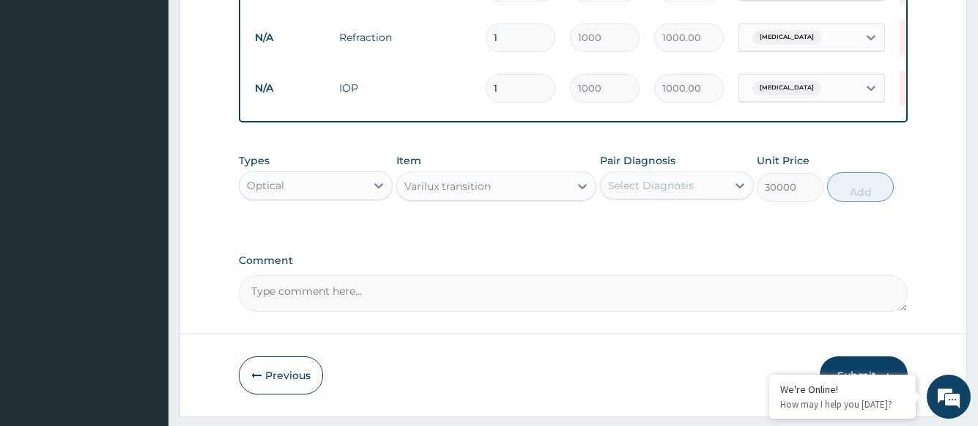
click at [681, 192] on div "Select Diagnosis" at bounding box center [651, 185] width 86 height 15
click at [678, 229] on div "Eye strain" at bounding box center [677, 223] width 154 height 30
checkbox input "true"
click at [846, 198] on button "Add" at bounding box center [860, 186] width 67 height 29
type input "0"
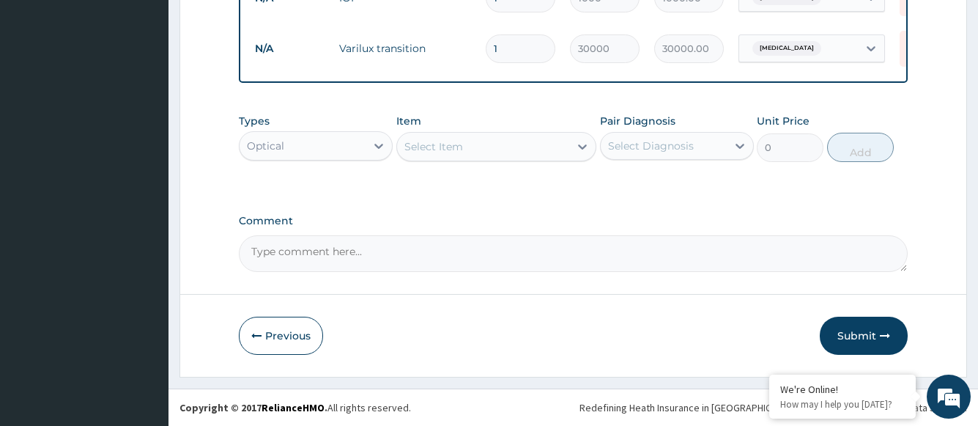
scroll to position [876, 0]
click at [449, 149] on div "Select Item" at bounding box center [433, 146] width 59 height 15
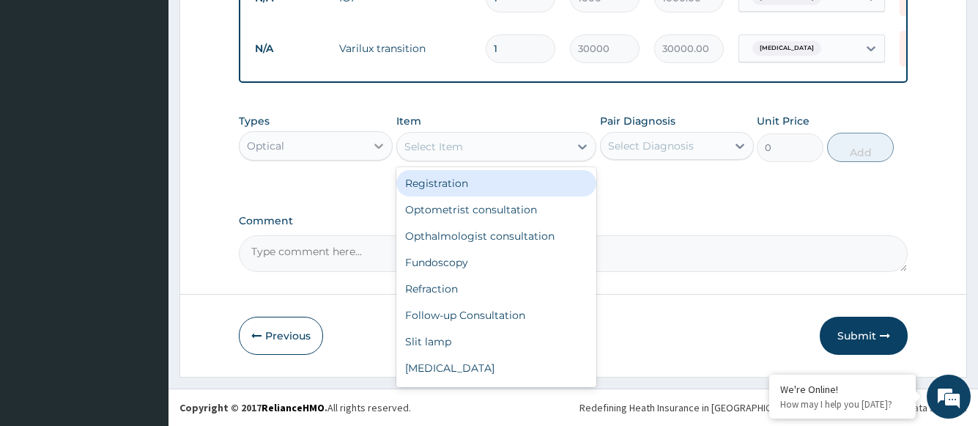
click at [383, 146] on icon at bounding box center [379, 145] width 15 height 15
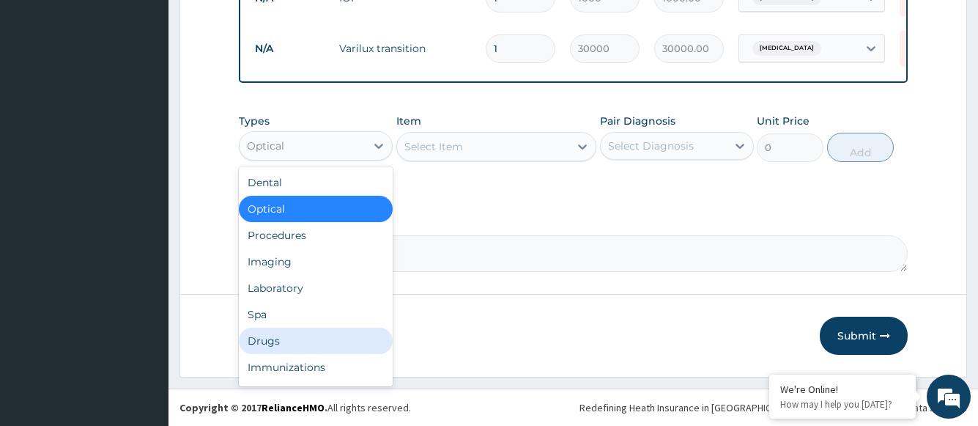
click at [293, 338] on div "Drugs" at bounding box center [316, 341] width 154 height 26
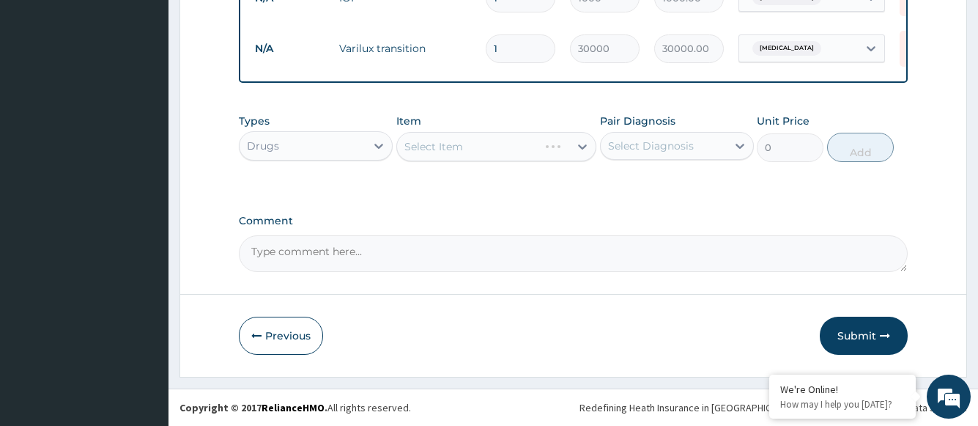
click at [449, 149] on div "Select Item" at bounding box center [496, 146] width 201 height 29
click at [450, 149] on div "Select Item" at bounding box center [496, 146] width 201 height 29
click at [567, 146] on div "Select Item" at bounding box center [496, 146] width 201 height 29
click at [322, 148] on div "Drugs" at bounding box center [303, 145] width 126 height 23
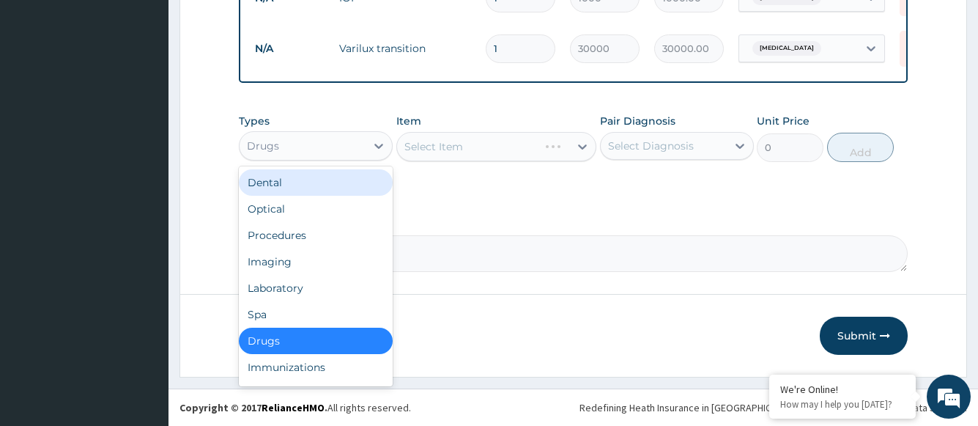
click at [295, 183] on div "Dental" at bounding box center [316, 182] width 154 height 26
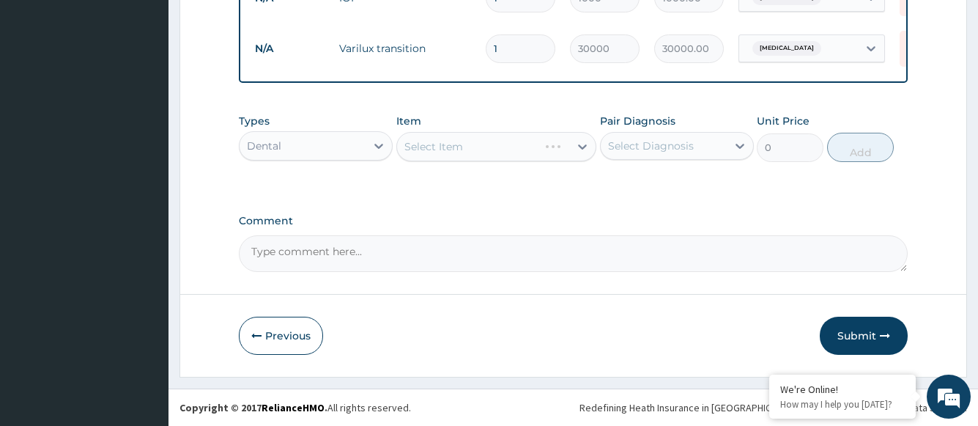
click at [537, 144] on div "Select Item" at bounding box center [496, 146] width 201 height 29
click at [341, 150] on div "Dental" at bounding box center [303, 145] width 126 height 23
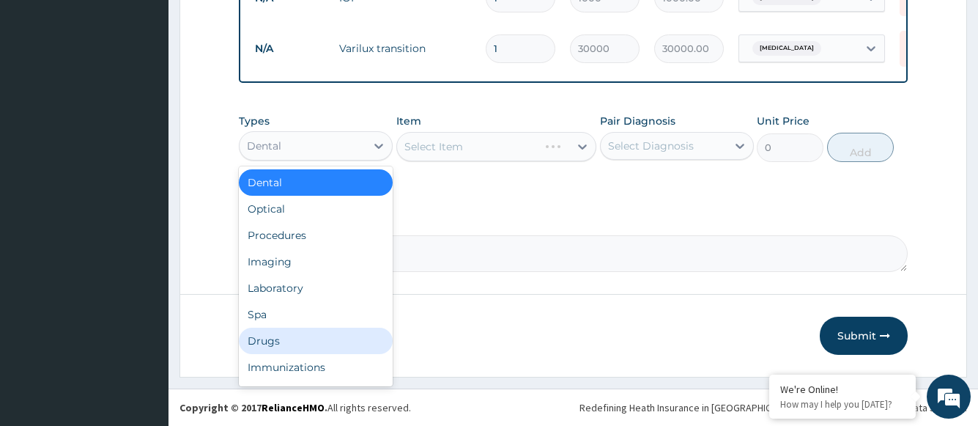
click at [280, 339] on div "Drugs" at bounding box center [316, 341] width 154 height 26
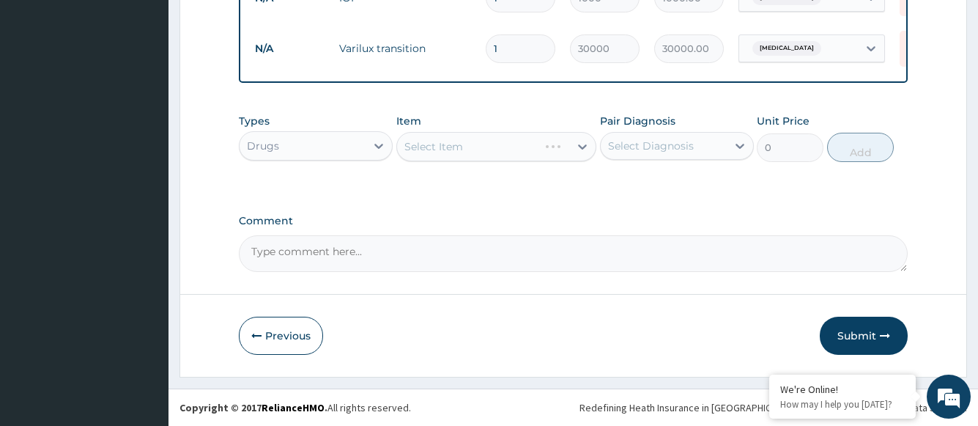
click at [580, 147] on div "Select Item" at bounding box center [496, 146] width 201 height 29
click at [649, 223] on label "Comment" at bounding box center [573, 221] width 668 height 12
click at [649, 235] on textarea "Comment" at bounding box center [573, 253] width 668 height 37
click at [583, 148] on div "Select Item" at bounding box center [496, 146] width 201 height 29
click at [701, 218] on label "Comment" at bounding box center [573, 221] width 668 height 12
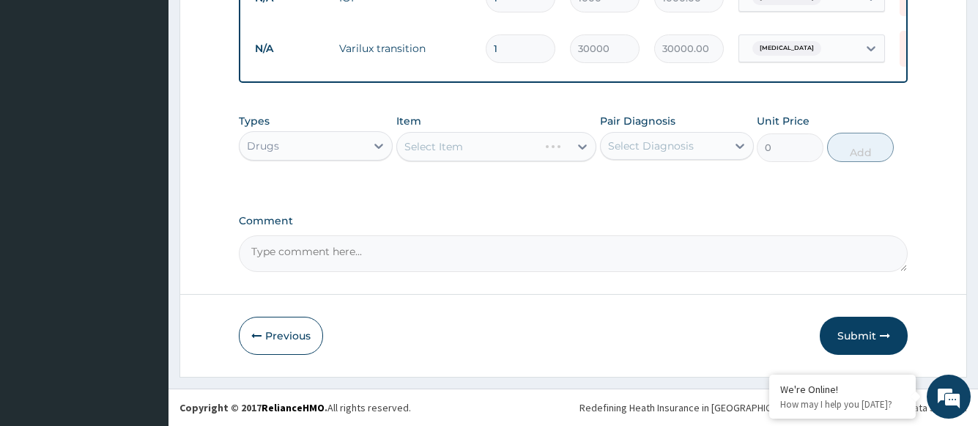
click at [701, 235] on textarea "Comment" at bounding box center [573, 253] width 668 height 37
click at [522, 149] on div "Select Item" at bounding box center [496, 146] width 201 height 29
click at [325, 146] on div "Drugs" at bounding box center [303, 145] width 126 height 23
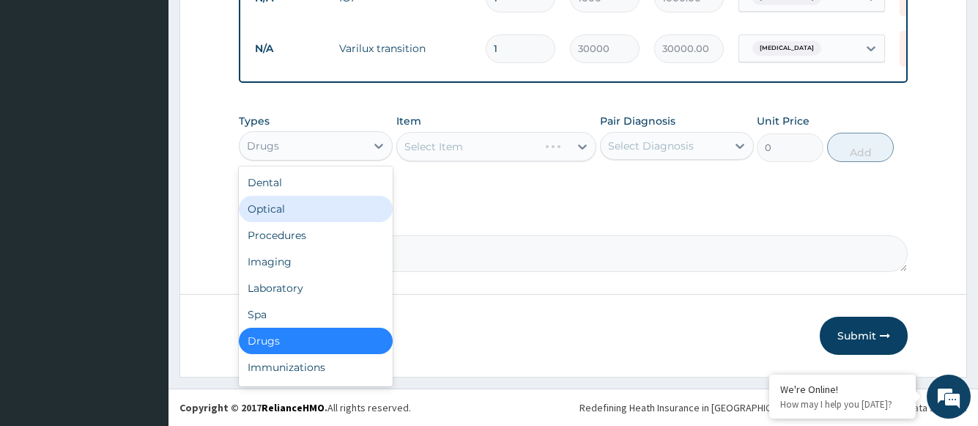
click at [282, 207] on div "Optical" at bounding box center [316, 209] width 154 height 26
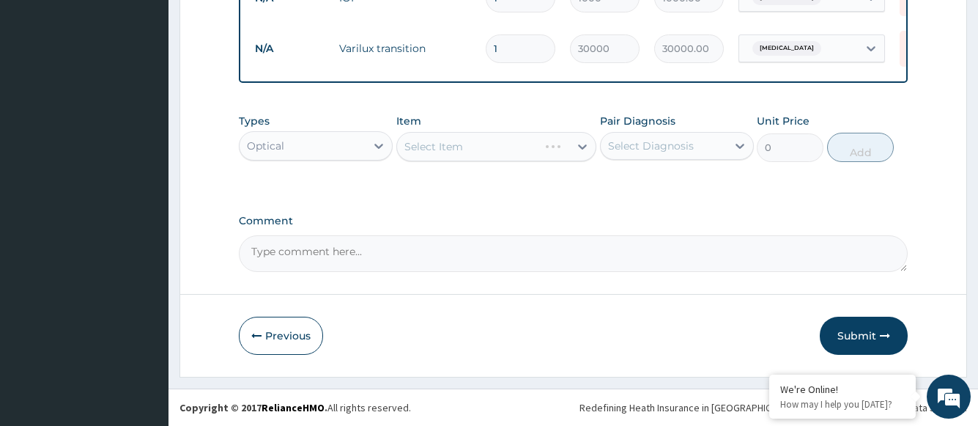
click at [341, 145] on div "Optical" at bounding box center [303, 145] width 126 height 23
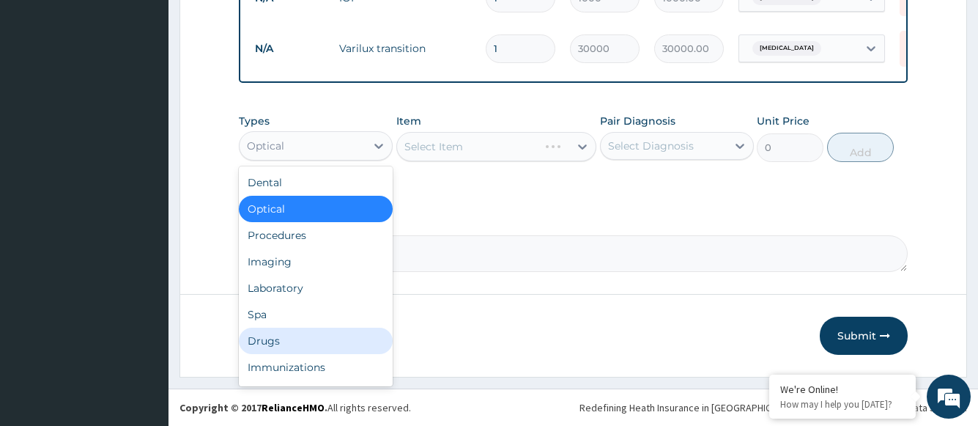
click at [291, 340] on div "Drugs" at bounding box center [316, 341] width 154 height 26
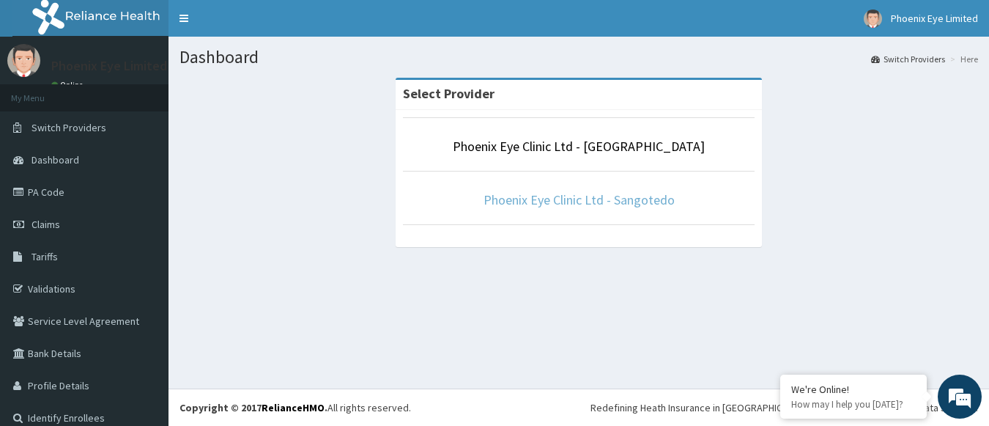
click at [560, 200] on link "Phoenix Eye Clinic Ltd - Sangotedo" at bounding box center [579, 199] width 191 height 17
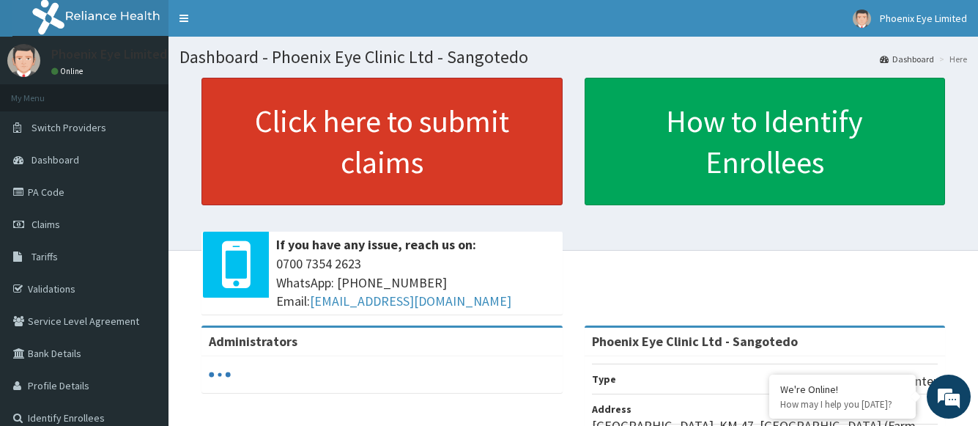
click at [399, 147] on link "Click here to submit claims" at bounding box center [382, 142] width 361 height 128
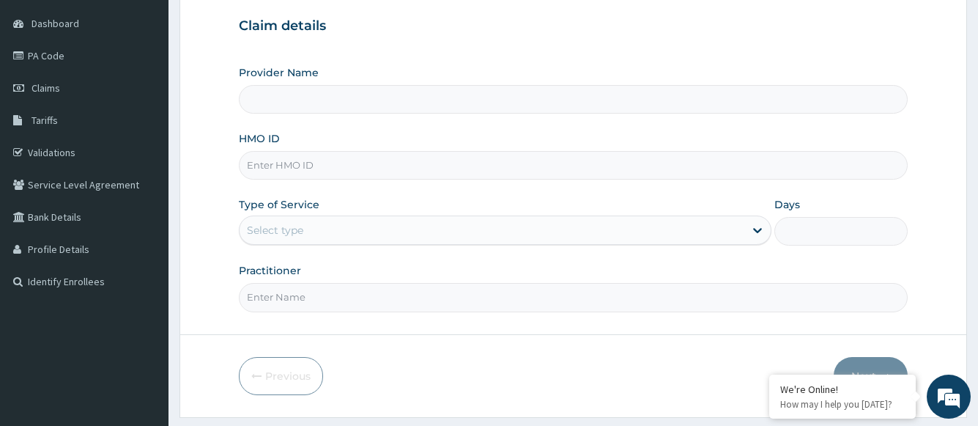
scroll to position [147, 0]
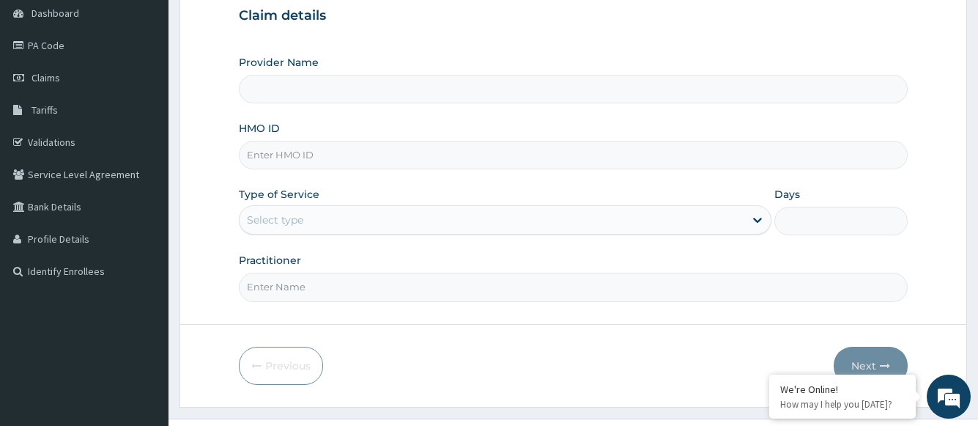
type input "Phoenix Eye Clinic Ltd - Sangotedo"
click at [317, 157] on input "HMO ID" at bounding box center [573, 155] width 668 height 29
type input "OHT/11314/B"
click at [300, 217] on div "Select type" at bounding box center [275, 220] width 56 height 15
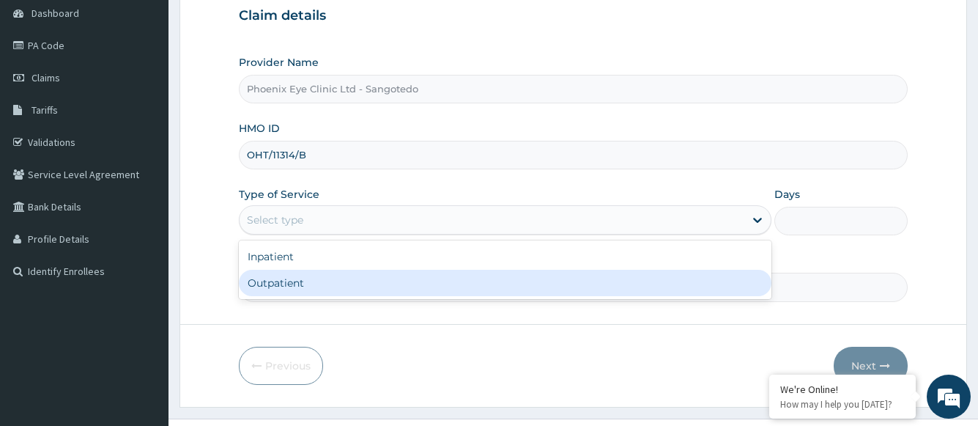
click at [298, 277] on div "Outpatient" at bounding box center [505, 283] width 532 height 26
type input "1"
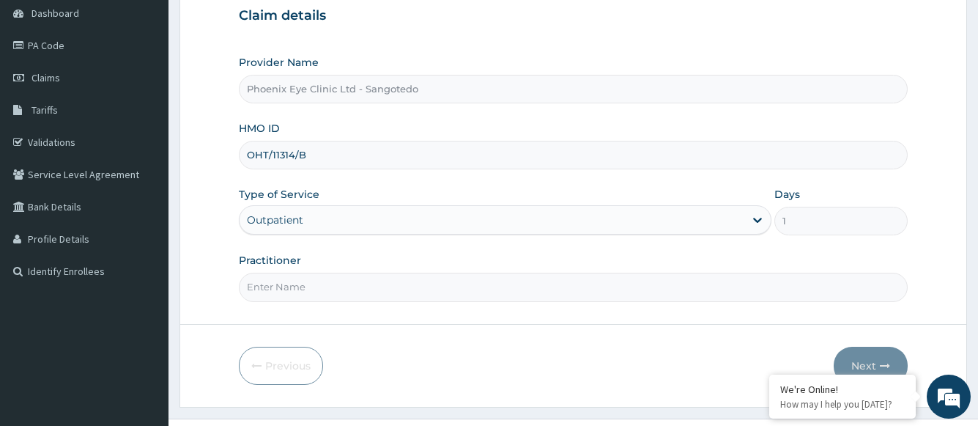
click at [298, 284] on input "Practitioner" at bounding box center [573, 287] width 668 height 29
type input "Dr Favour"
click at [861, 361] on button "Next" at bounding box center [871, 366] width 74 height 38
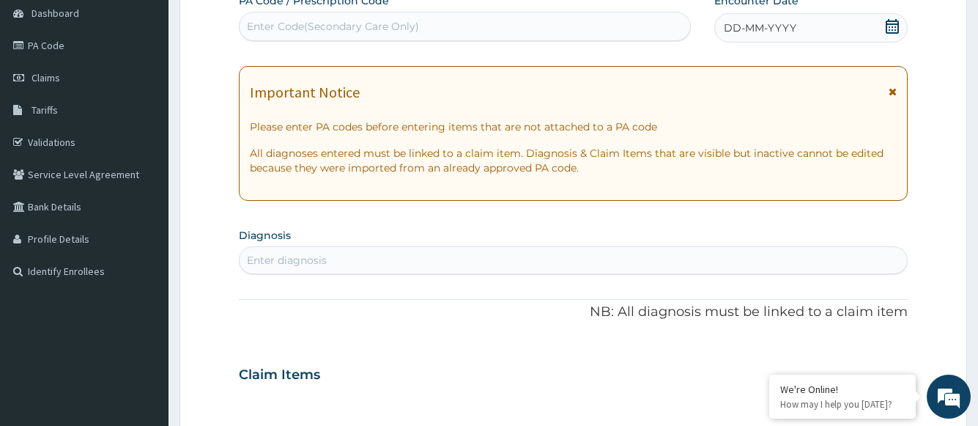
click at [768, 33] on span "DD-MM-YYYY" at bounding box center [760, 28] width 73 height 15
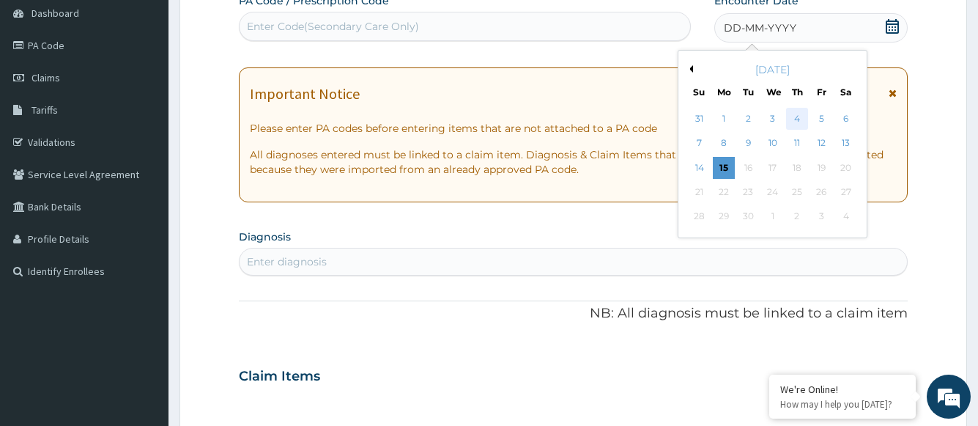
click at [799, 116] on div "4" at bounding box center [797, 119] width 22 height 22
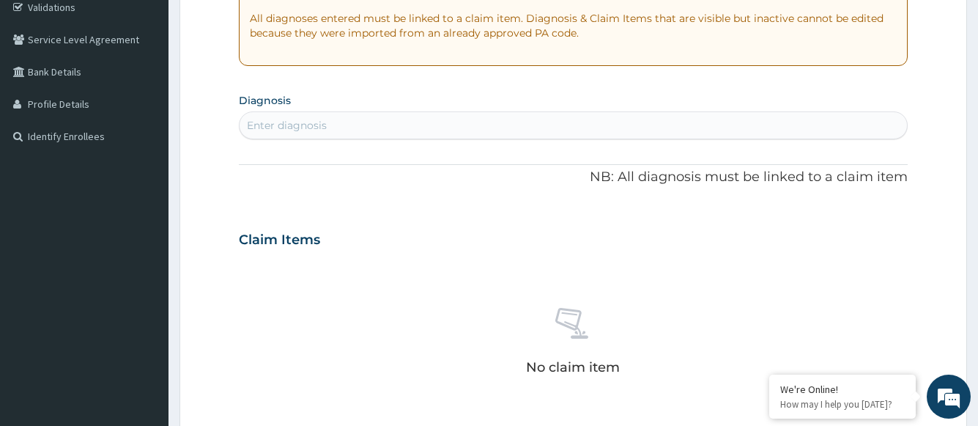
scroll to position [293, 0]
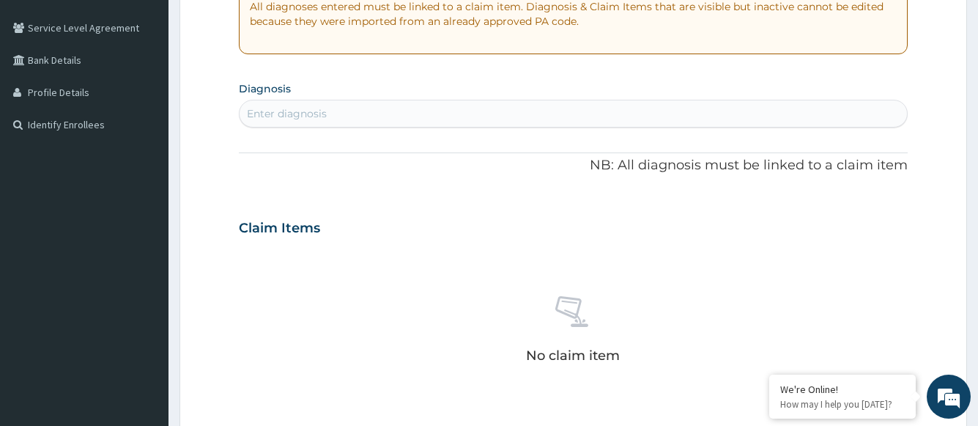
click at [318, 113] on div "Enter diagnosis" at bounding box center [287, 113] width 80 height 15
type input "eye stra"
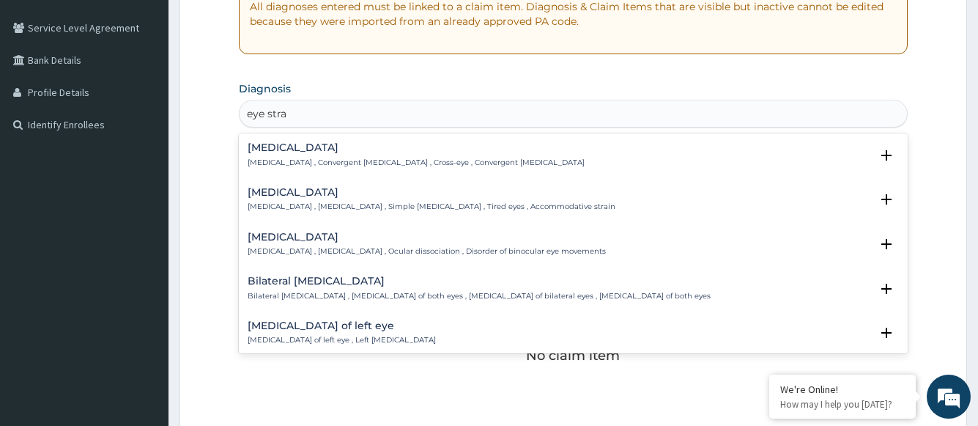
click at [300, 200] on div "Eye strain Eye strain , Asthenopia , Simple eye strain , Tired eyes , Accommoda…" at bounding box center [432, 200] width 368 height 26
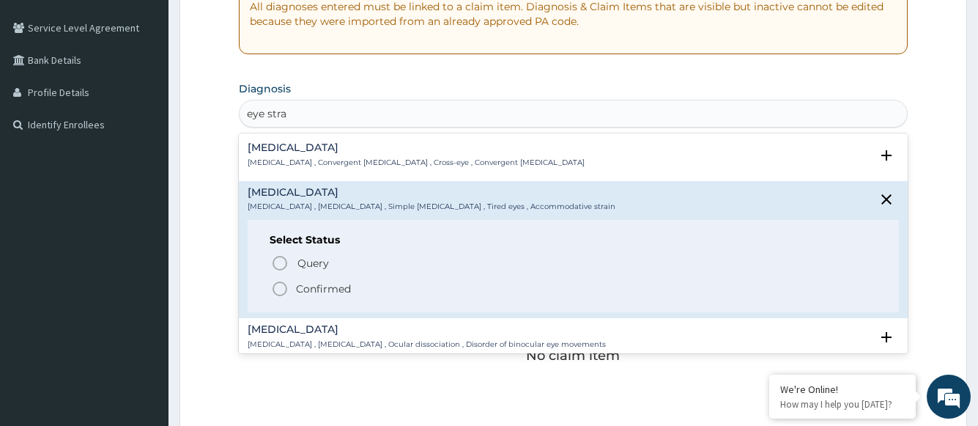
click at [309, 286] on p "Confirmed" at bounding box center [323, 288] width 55 height 15
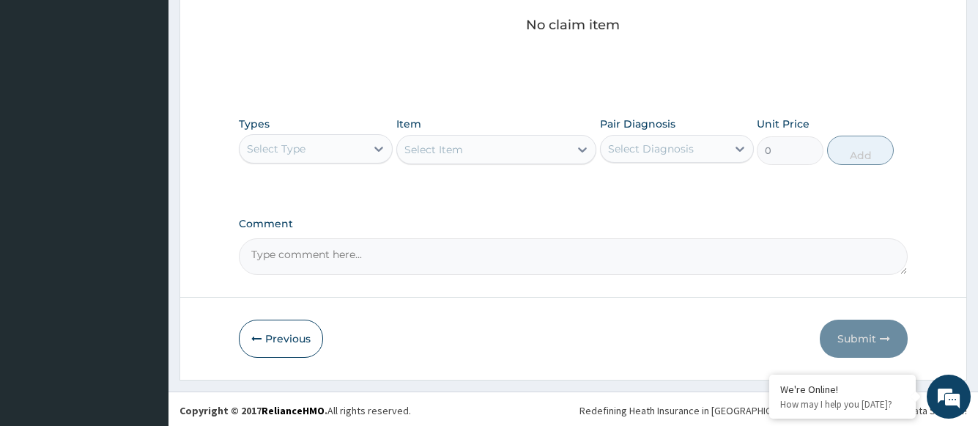
scroll to position [631, 0]
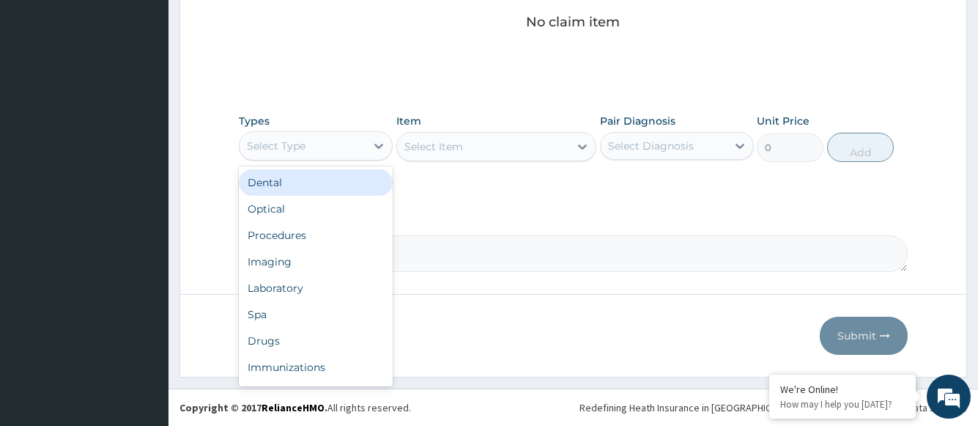
click at [363, 148] on div "Select Type" at bounding box center [303, 145] width 126 height 23
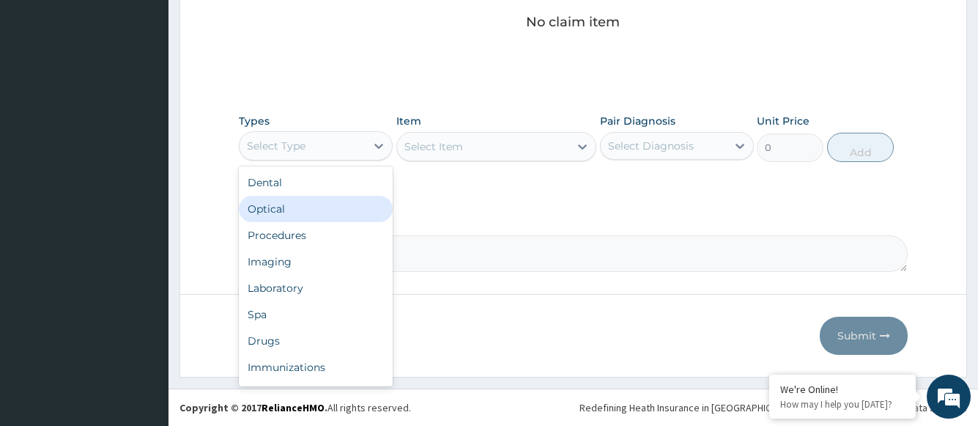
click at [314, 209] on div "Optical" at bounding box center [316, 209] width 154 height 26
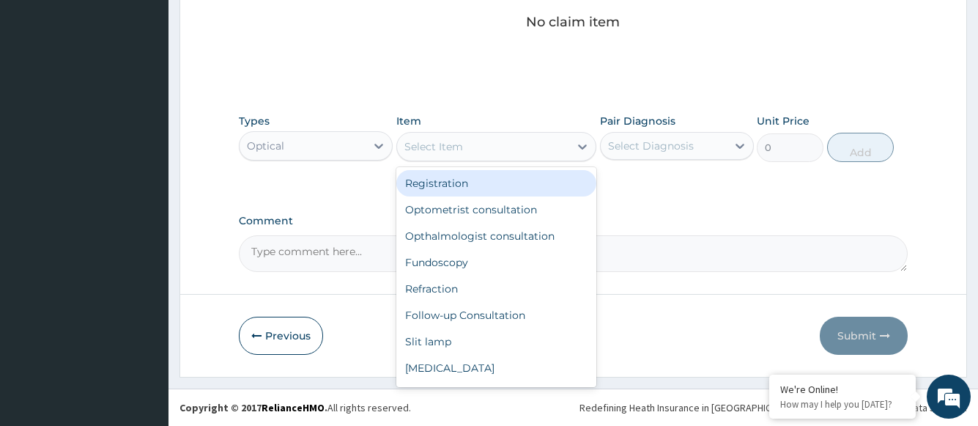
click at [579, 147] on icon at bounding box center [582, 146] width 15 height 15
click at [526, 186] on div "Registration" at bounding box center [496, 183] width 201 height 26
type input "1500"
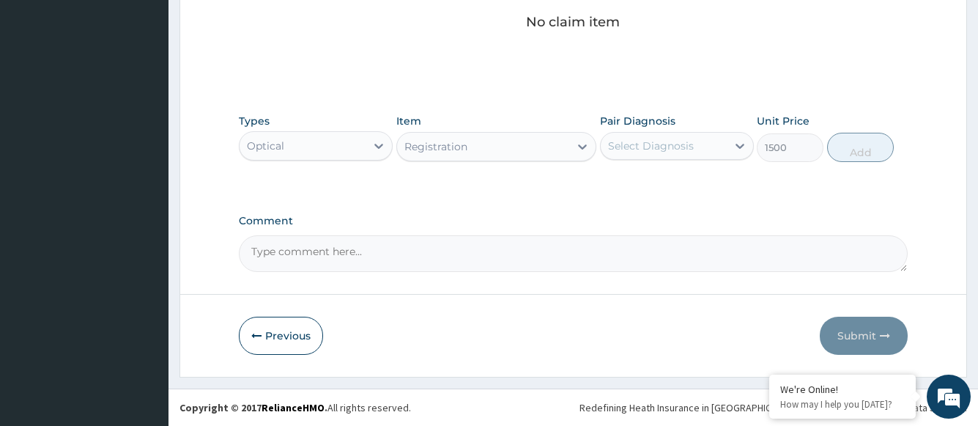
click at [631, 141] on div "Select Diagnosis" at bounding box center [651, 145] width 86 height 15
click at [647, 169] on div "Eye strain" at bounding box center [677, 184] width 154 height 30
checkbox input "true"
click at [868, 160] on button "Add" at bounding box center [860, 147] width 67 height 29
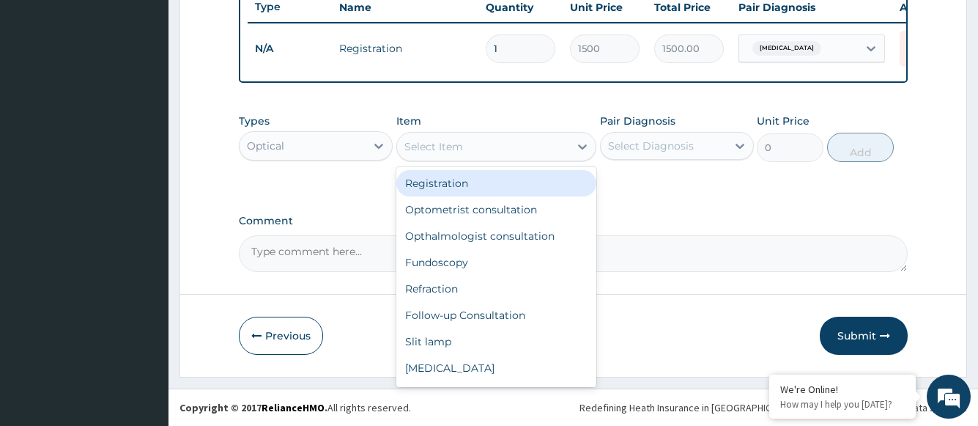
click at [465, 159] on div "Select Item" at bounding box center [496, 146] width 201 height 29
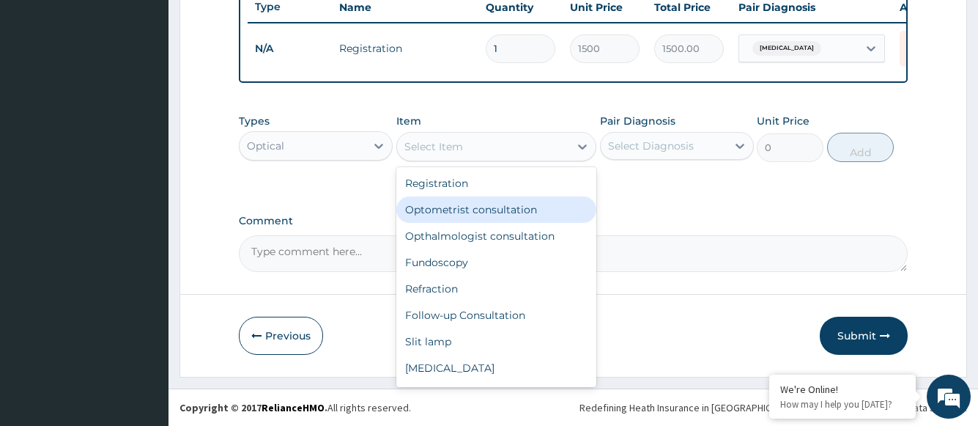
click at [474, 212] on div "Optometrist consultation" at bounding box center [496, 209] width 201 height 26
type input "2000"
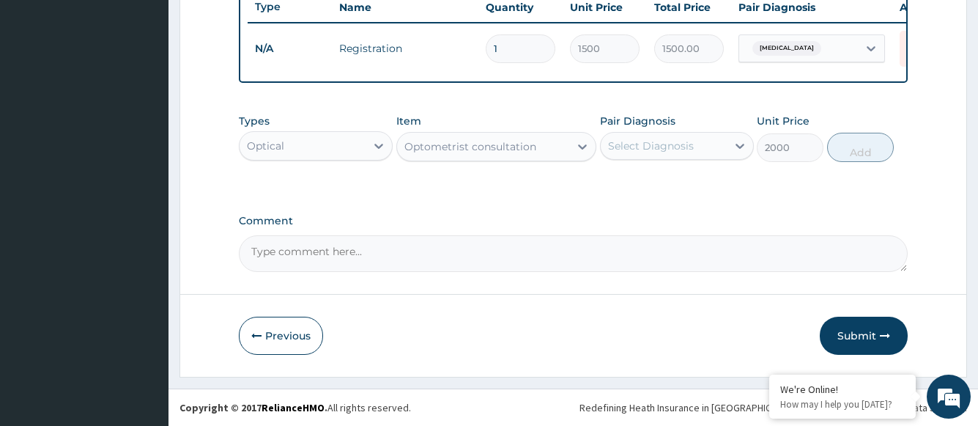
click at [626, 150] on div "Select Diagnosis" at bounding box center [651, 145] width 86 height 15
click at [629, 185] on label "Eye strain" at bounding box center [669, 181] width 91 height 15
checkbox input "true"
click at [871, 156] on button "Add" at bounding box center [860, 147] width 67 height 29
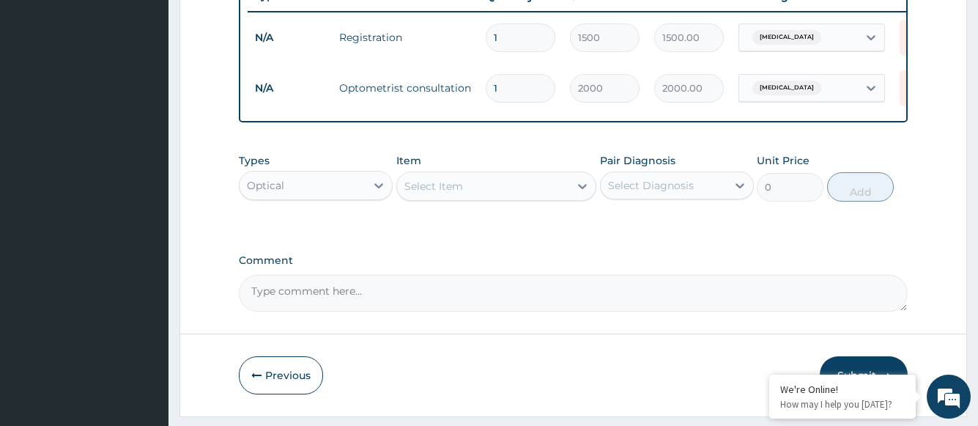
click at [499, 198] on div "Select Item" at bounding box center [483, 185] width 173 height 23
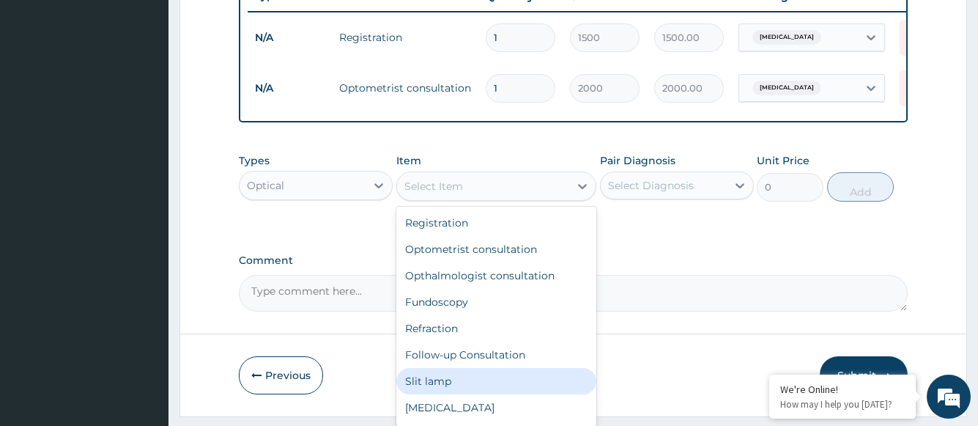
click at [468, 391] on div "Slit lamp" at bounding box center [496, 381] width 201 height 26
type input "1000"
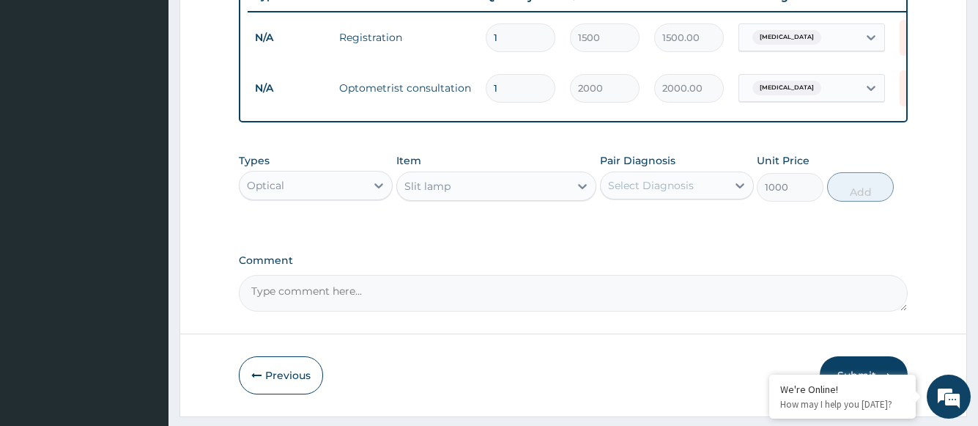
click at [675, 193] on div "Select Diagnosis" at bounding box center [651, 185] width 86 height 15
click at [684, 238] on div "Eye strain" at bounding box center [677, 223] width 154 height 30
checkbox input "true"
click at [869, 193] on button "Add" at bounding box center [860, 186] width 67 height 29
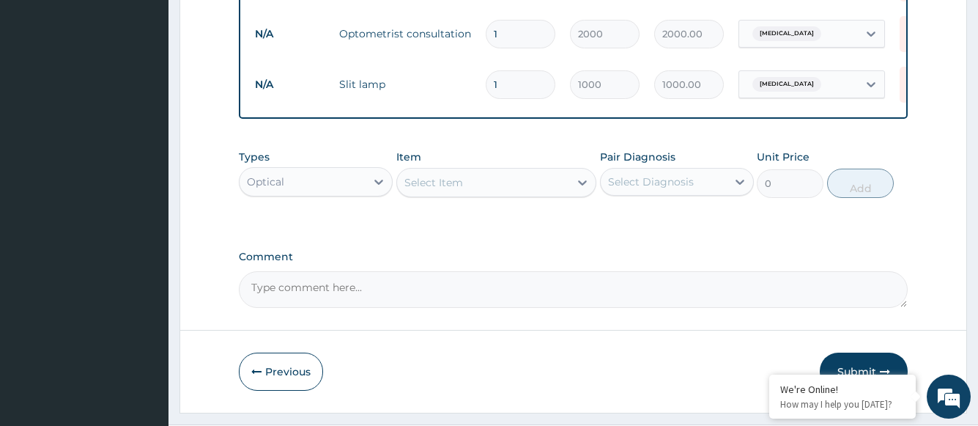
scroll to position [673, 0]
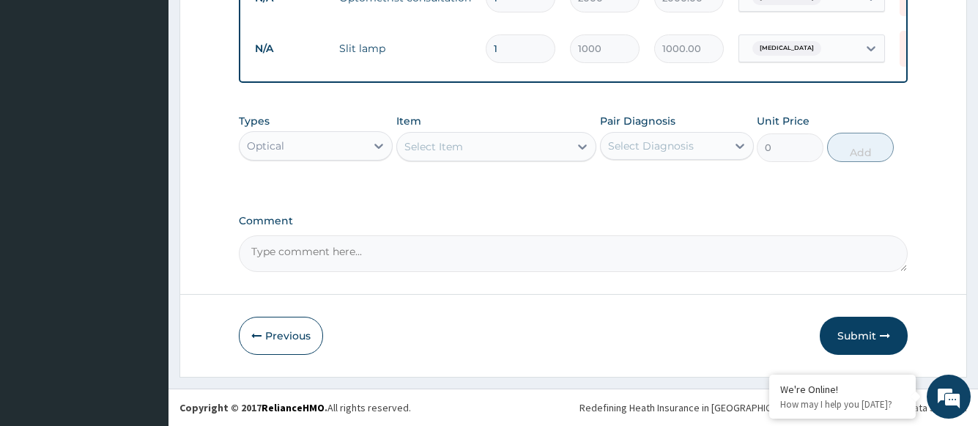
click at [566, 147] on div "Select Item" at bounding box center [483, 146] width 173 height 23
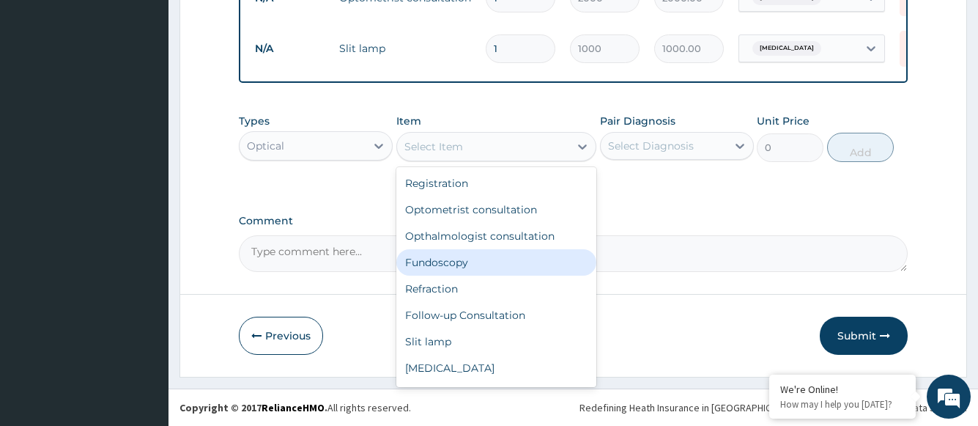
click at [478, 264] on div "Fundoscopy" at bounding box center [496, 262] width 201 height 26
type input "1000"
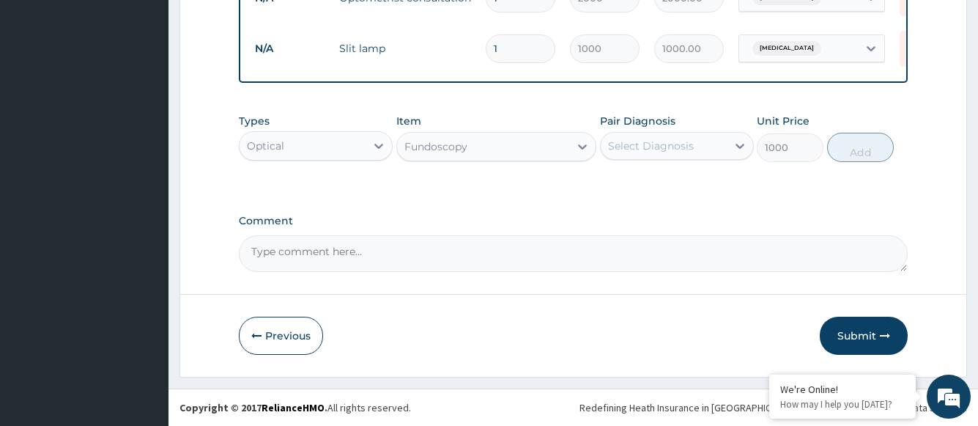
click at [674, 149] on div "Select Diagnosis" at bounding box center [651, 145] width 86 height 15
click at [668, 189] on div "Eye strain" at bounding box center [677, 184] width 154 height 30
checkbox input "true"
click at [851, 150] on button "Add" at bounding box center [860, 147] width 67 height 29
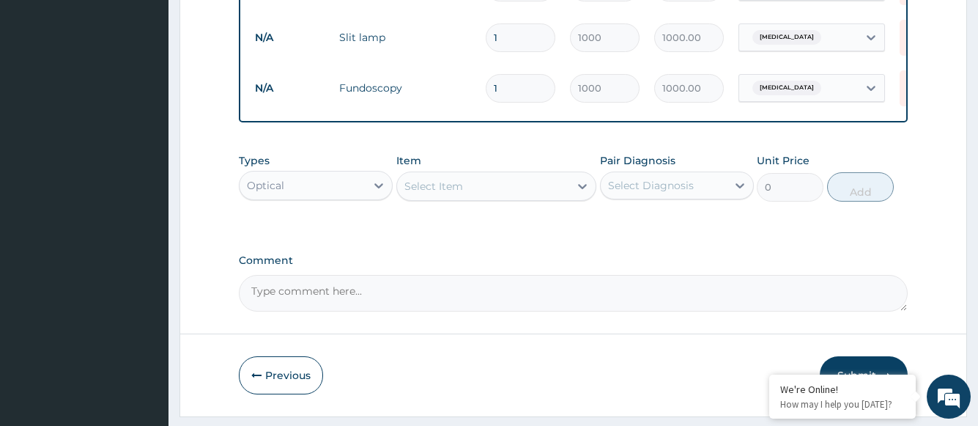
scroll to position [724, 0]
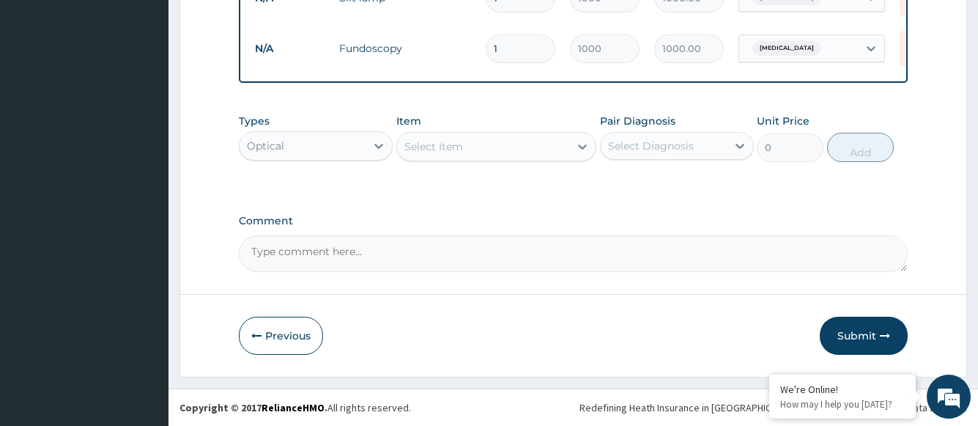
click at [444, 145] on div "Select Item" at bounding box center [433, 146] width 59 height 15
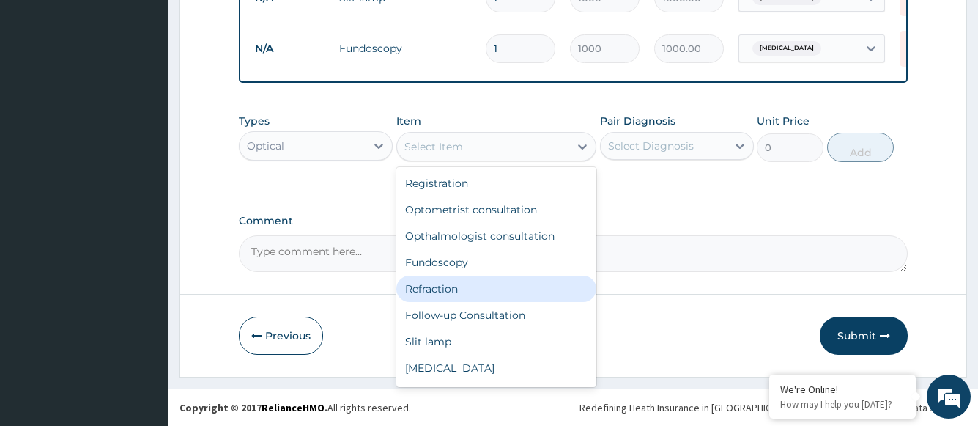
click at [443, 292] on div "Refraction" at bounding box center [496, 289] width 201 height 26
type input "1000"
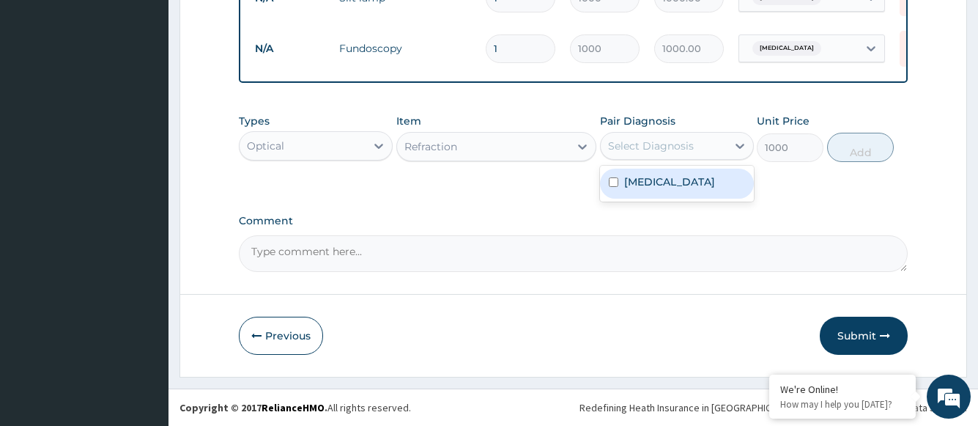
click at [657, 150] on div "Select Diagnosis" at bounding box center [651, 145] width 86 height 15
click at [659, 180] on label "Eye strain" at bounding box center [669, 181] width 91 height 15
checkbox input "true"
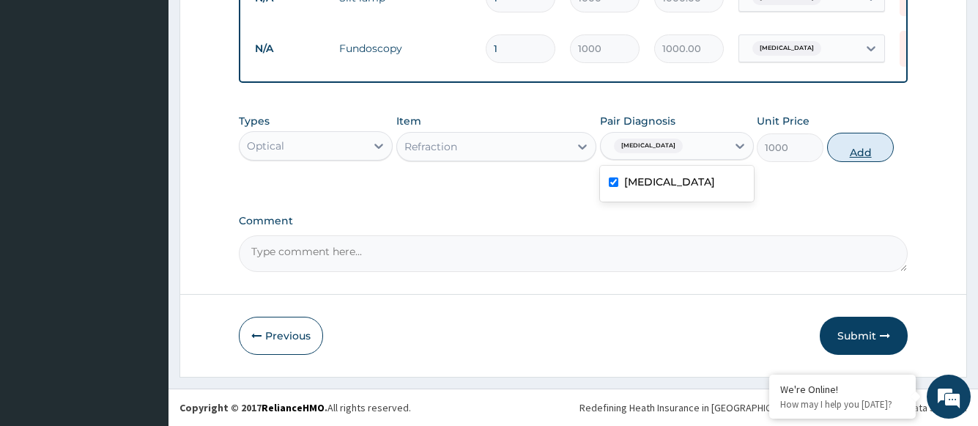
click at [866, 151] on button "Add" at bounding box center [860, 147] width 67 height 29
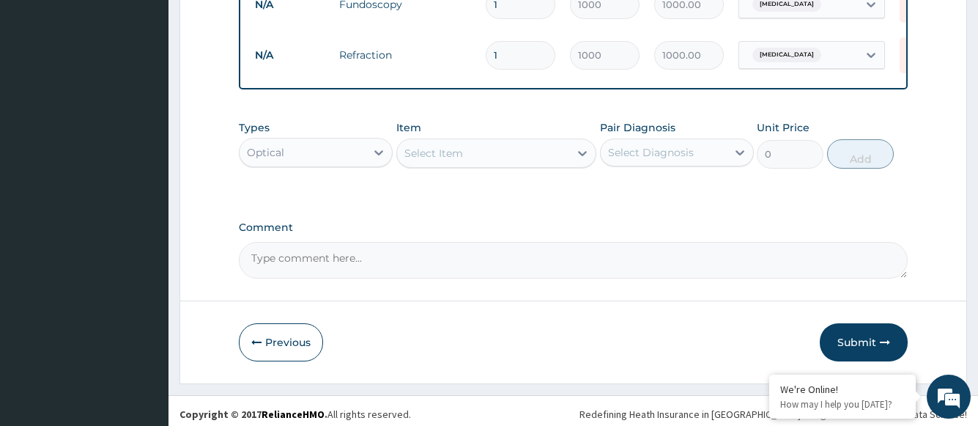
scroll to position [775, 0]
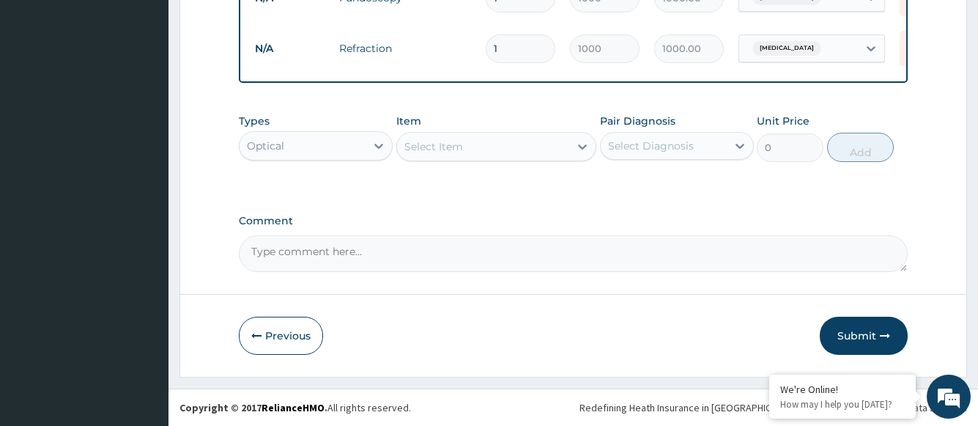
click at [465, 153] on div "Select Item" at bounding box center [483, 146] width 173 height 23
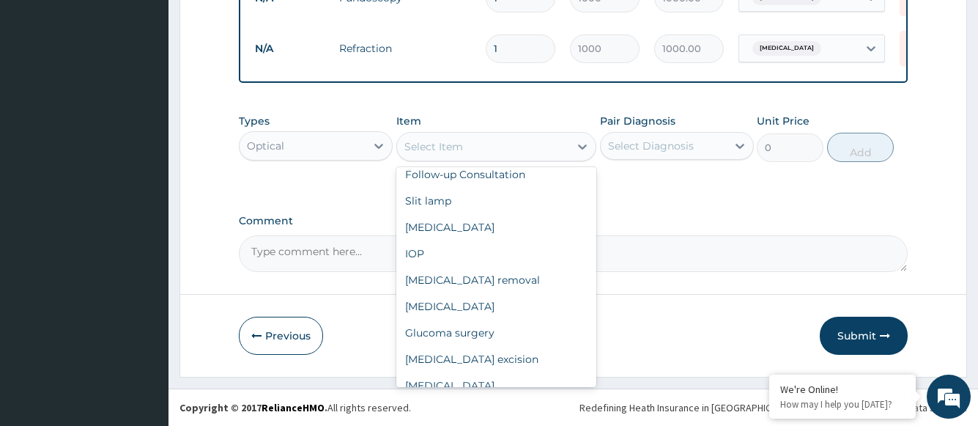
scroll to position [192, 0]
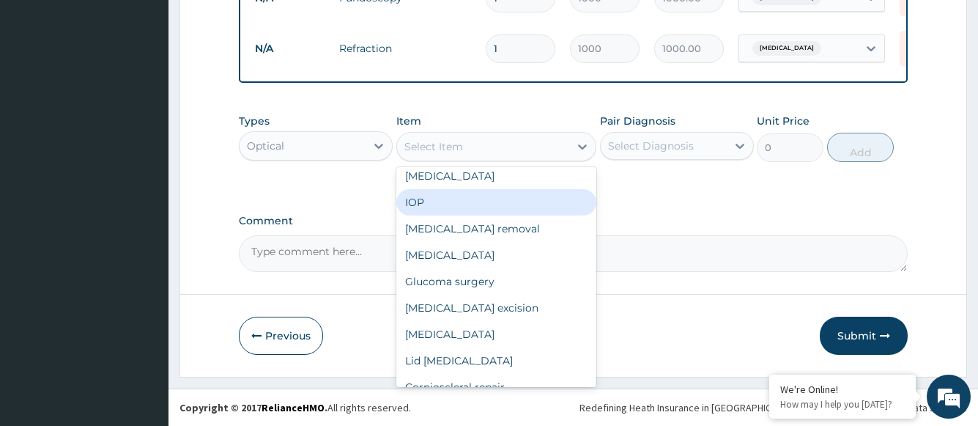
click at [432, 203] on div "IOP" at bounding box center [496, 202] width 201 height 26
type input "1000"
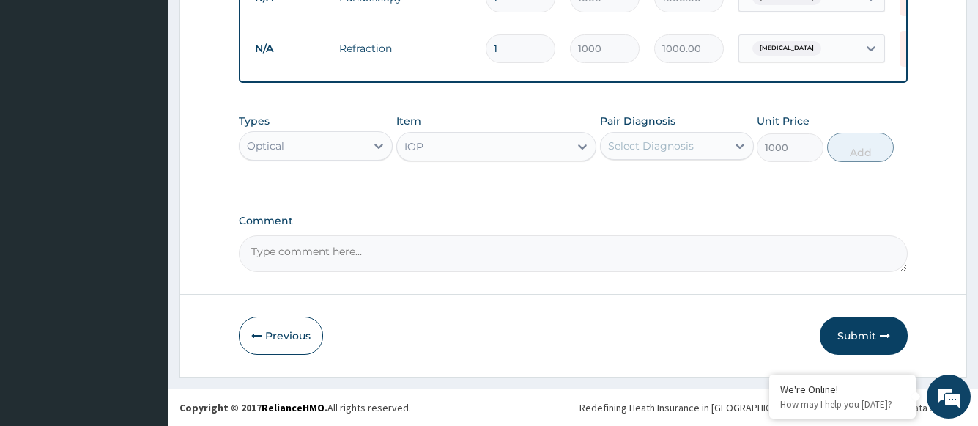
click at [638, 146] on div "Select Diagnosis" at bounding box center [651, 145] width 86 height 15
click at [647, 178] on label "Eye strain" at bounding box center [669, 181] width 91 height 15
checkbox input "true"
click at [860, 147] on button "Add" at bounding box center [860, 147] width 67 height 29
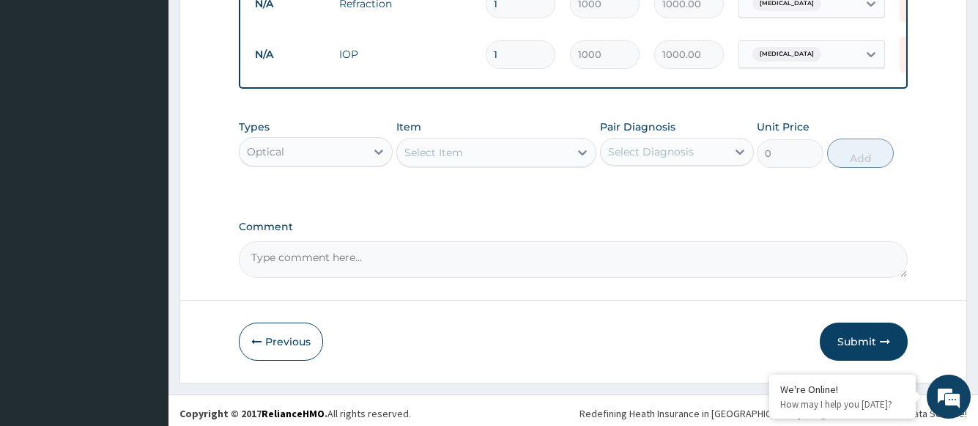
scroll to position [825, 0]
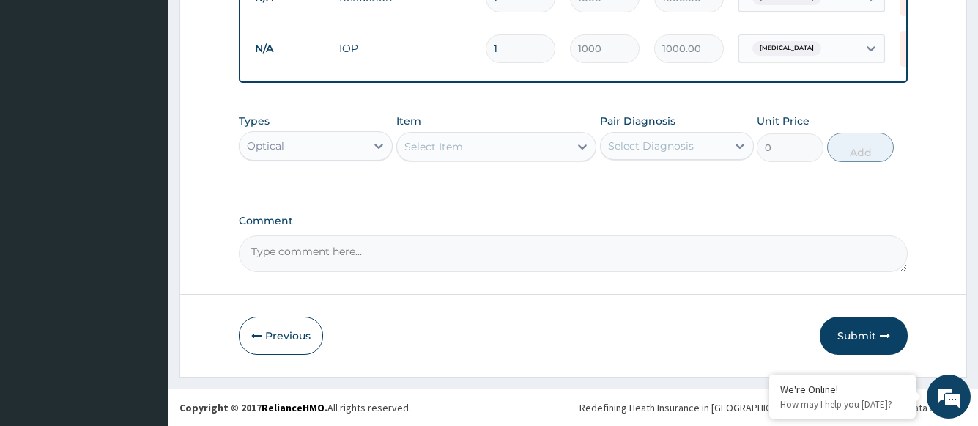
click at [473, 142] on div "Select Item" at bounding box center [483, 146] width 173 height 23
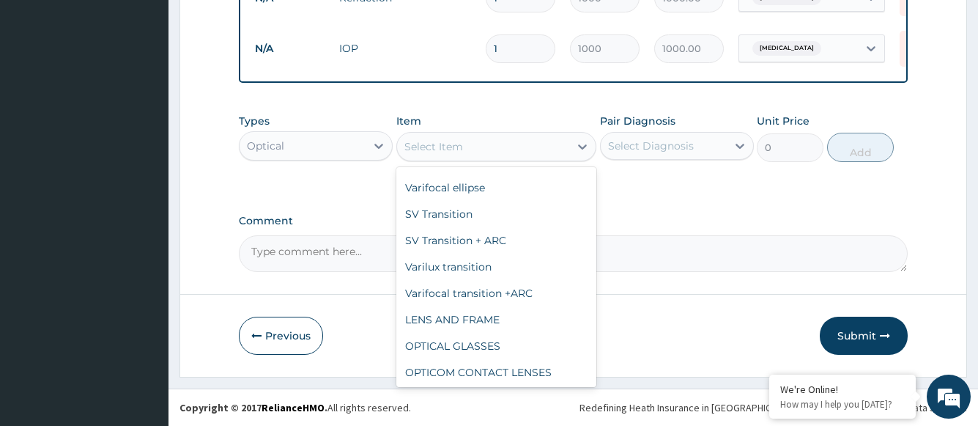
scroll to position [841, 0]
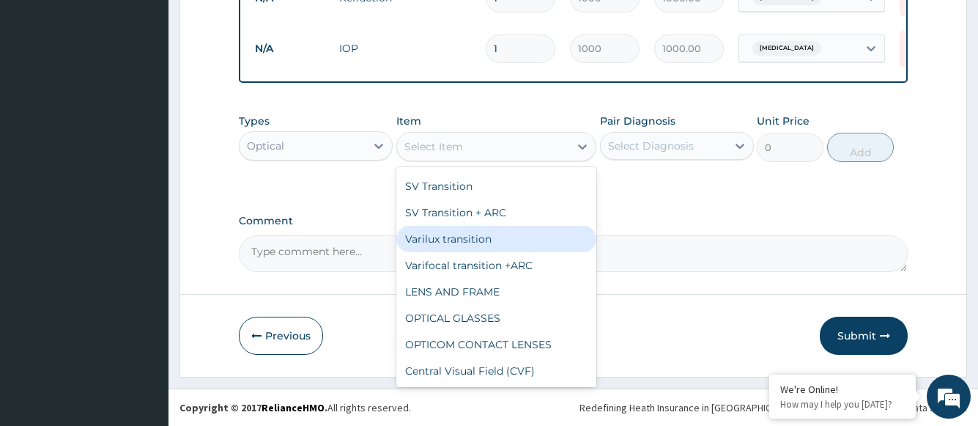
click at [471, 244] on div "Varilux transition" at bounding box center [496, 239] width 201 height 26
type input "30000"
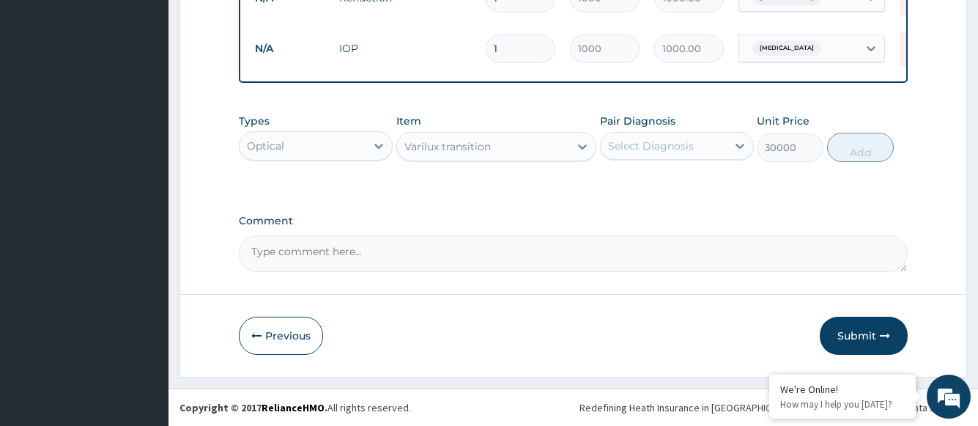
click at [646, 145] on div "Select Diagnosis" at bounding box center [651, 145] width 86 height 15
click at [654, 178] on label "Eye strain" at bounding box center [669, 181] width 91 height 15
checkbox input "true"
click at [861, 152] on button "Add" at bounding box center [860, 147] width 67 height 29
type input "0"
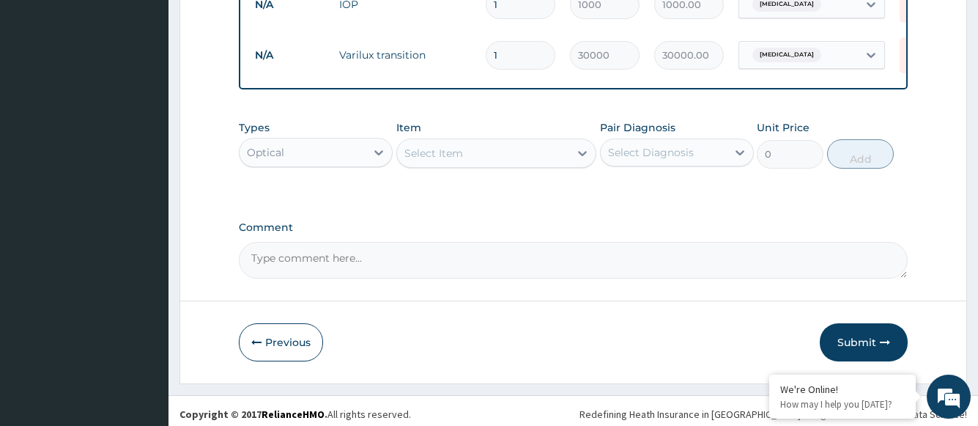
scroll to position [876, 0]
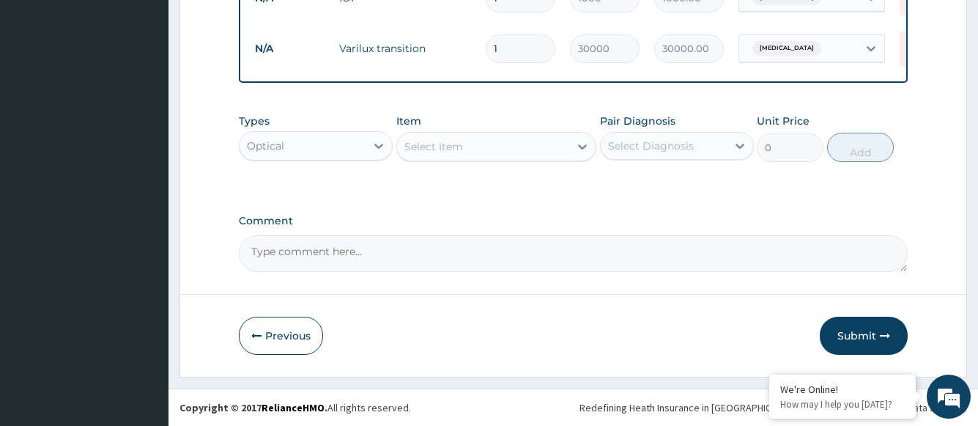
click at [327, 147] on div "Optical" at bounding box center [303, 145] width 126 height 23
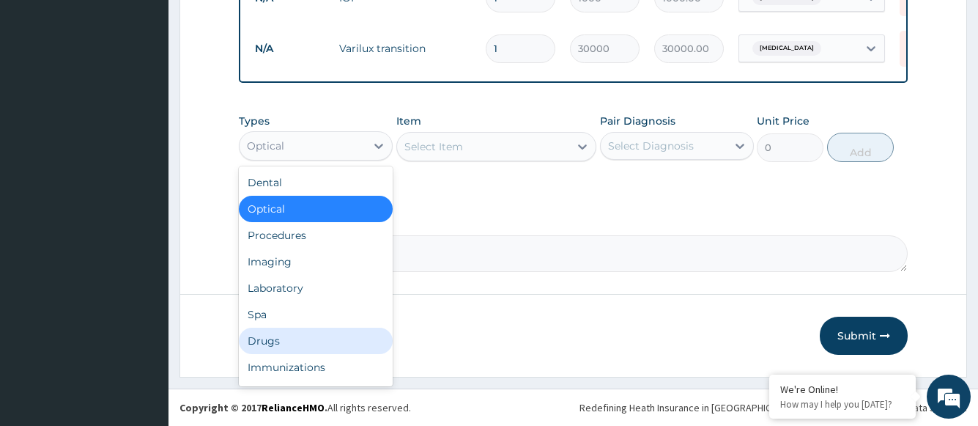
click at [273, 341] on div "Drugs" at bounding box center [316, 341] width 154 height 26
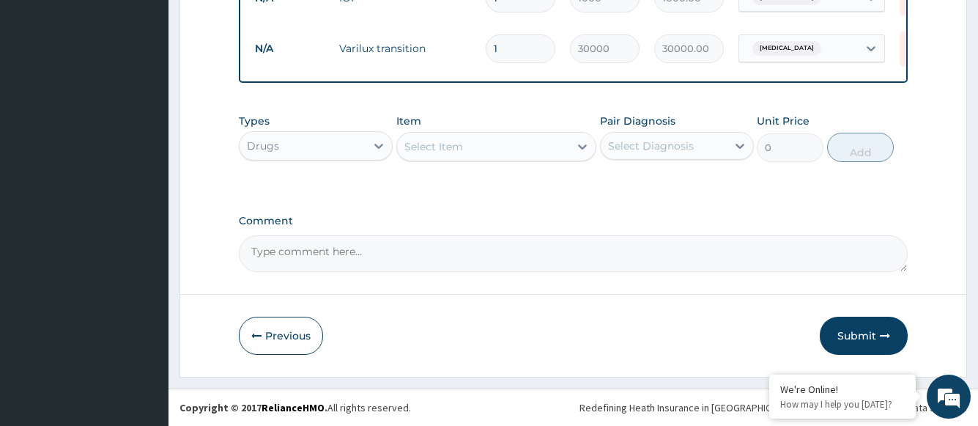
click at [558, 146] on div "Select Item" at bounding box center [483, 146] width 173 height 23
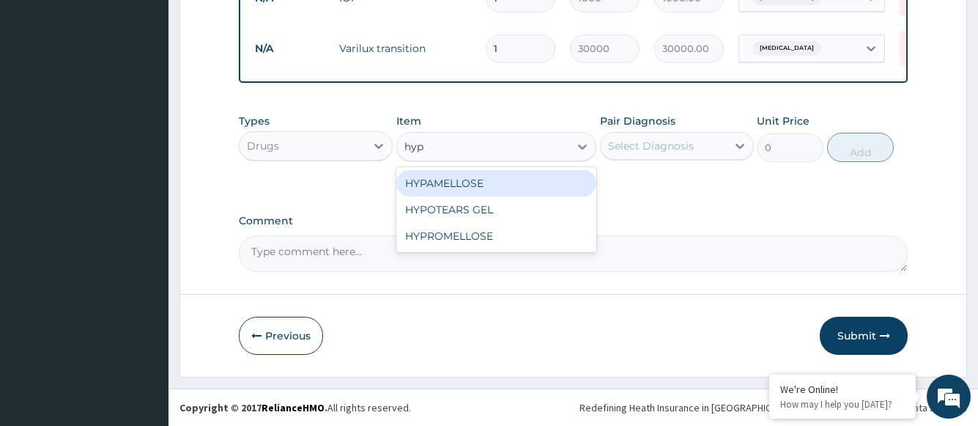
type input "hypa"
click at [462, 184] on div "HYPAMELLOSE" at bounding box center [496, 183] width 201 height 26
type input "2100"
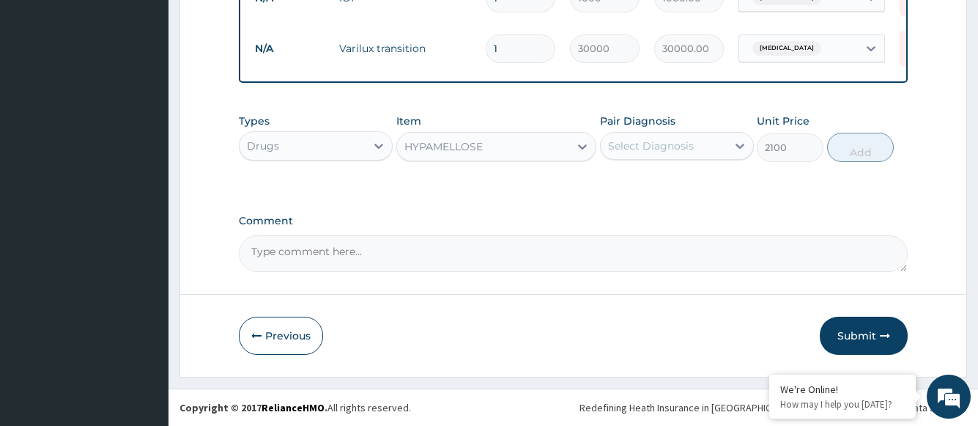
click at [649, 142] on div "Select Diagnosis" at bounding box center [651, 145] width 86 height 15
click at [642, 185] on label "Eye strain" at bounding box center [669, 181] width 91 height 15
checkbox input "true"
click at [863, 150] on button "Add" at bounding box center [860, 147] width 67 height 29
type input "0"
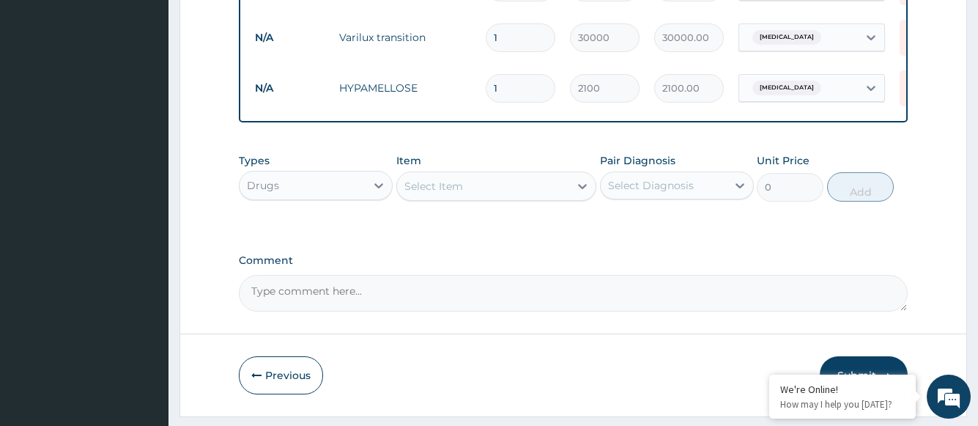
drag, startPoint x: 502, startPoint y: 89, endPoint x: 488, endPoint y: 91, distance: 14.0
click at [488, 91] on input "1" at bounding box center [521, 88] width 70 height 29
type input "2"
type input "4200.00"
type input "2"
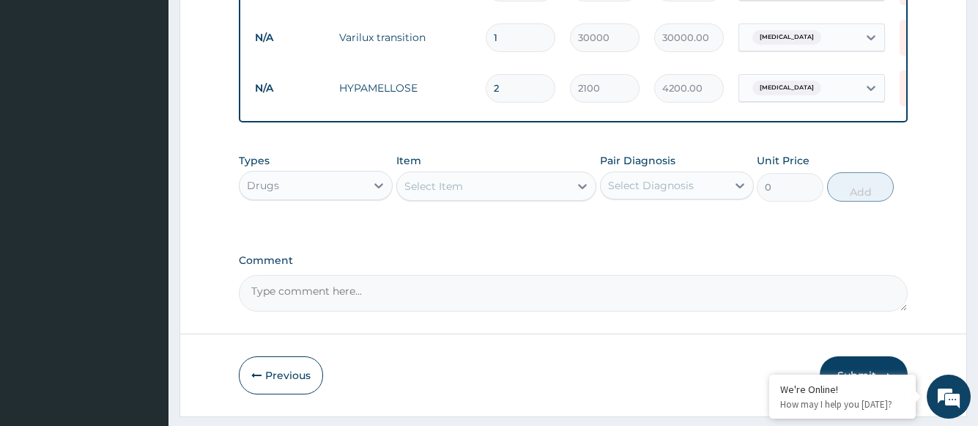
click at [725, 267] on label "Comment" at bounding box center [573, 260] width 668 height 12
click at [725, 275] on textarea "Comment" at bounding box center [573, 293] width 668 height 37
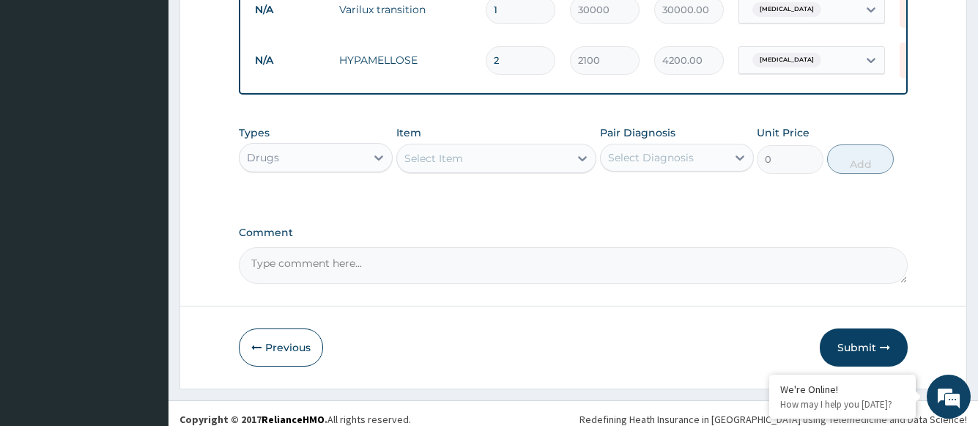
scroll to position [926, 0]
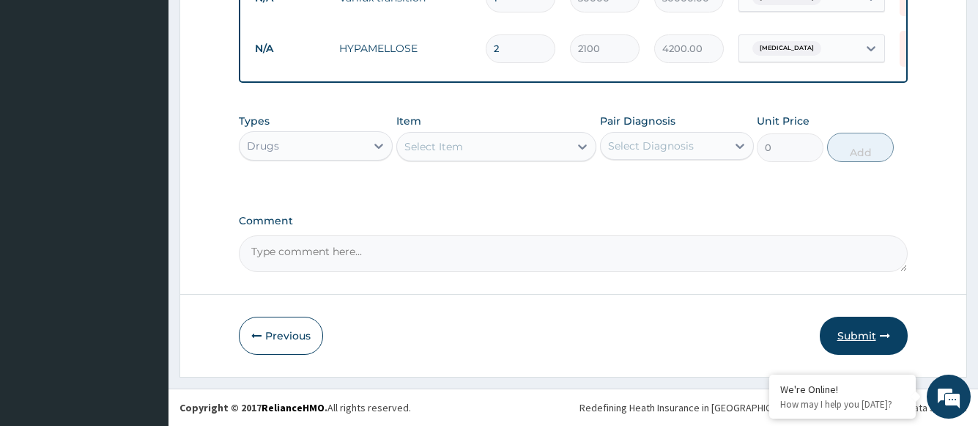
click at [863, 336] on button "Submit" at bounding box center [864, 336] width 88 height 38
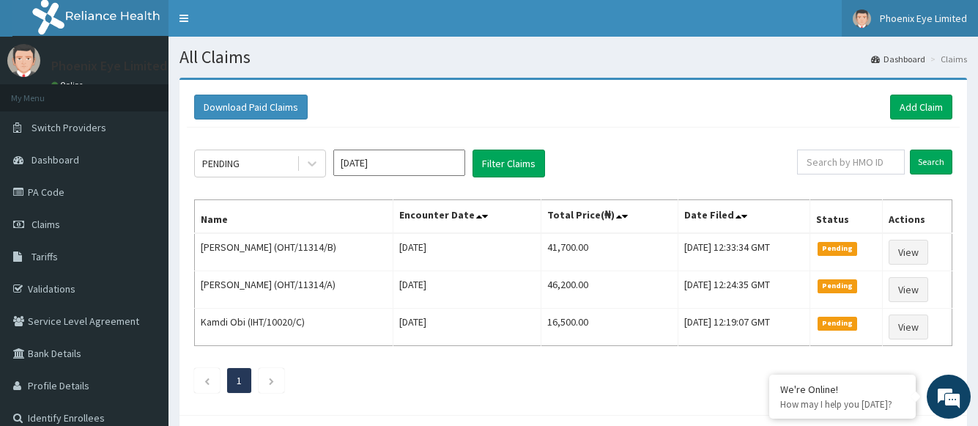
click at [936, 20] on span "Phoenix Eye Limited" at bounding box center [923, 18] width 87 height 13
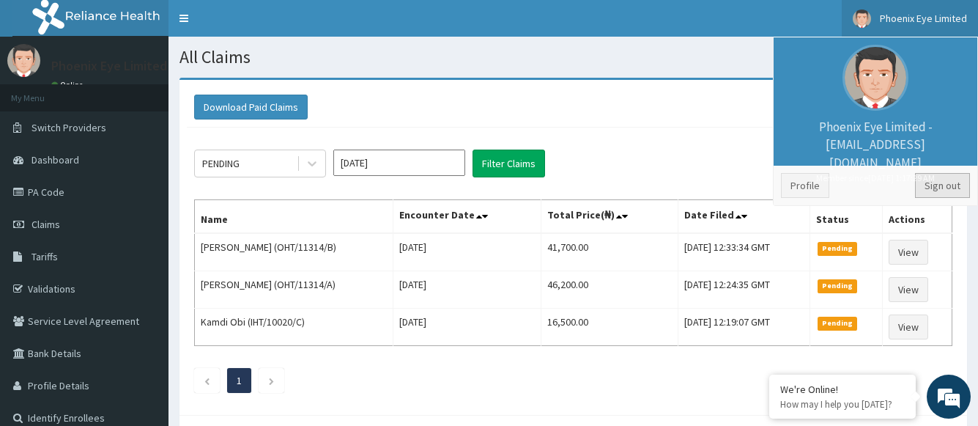
click at [947, 185] on link "Sign out" at bounding box center [942, 185] width 55 height 25
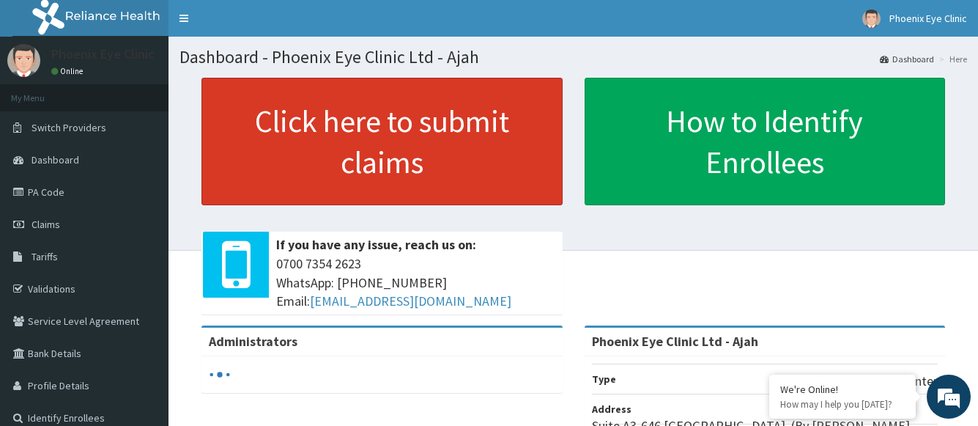
click at [431, 144] on link "Click here to submit claims" at bounding box center [382, 142] width 361 height 128
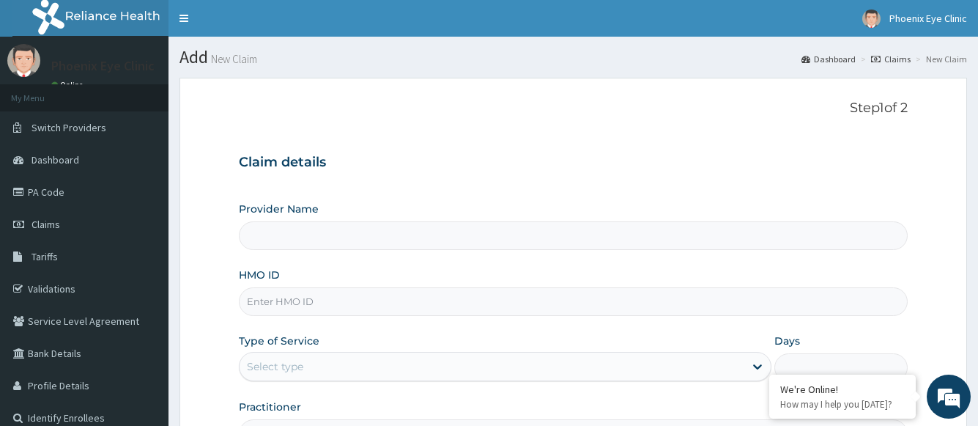
type input "Phoenix Eye Clinic Ltd - Ajah"
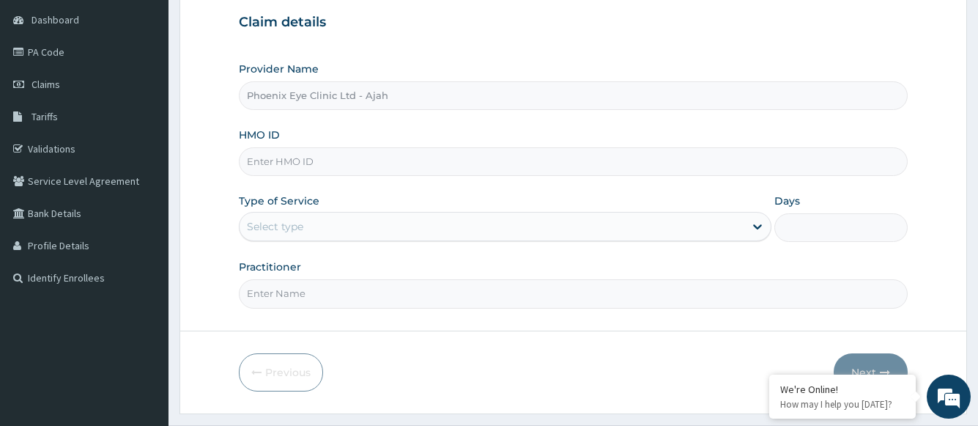
scroll to position [147, 0]
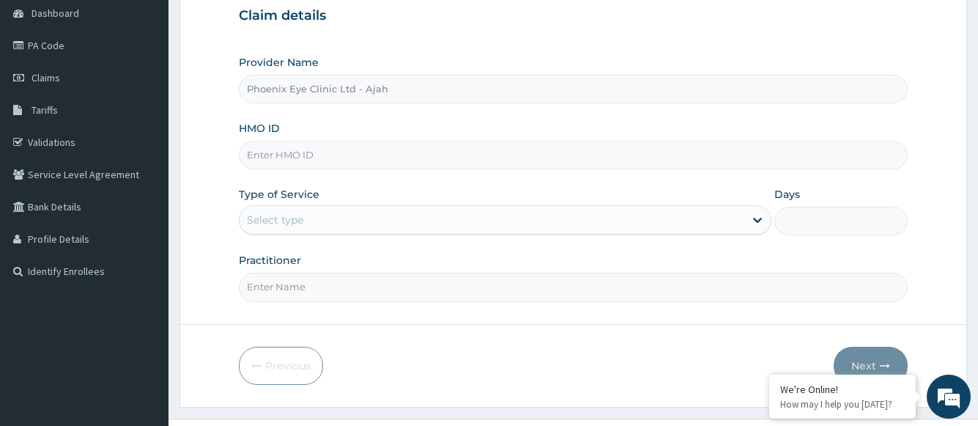
click at [278, 154] on input "HMO ID" at bounding box center [573, 155] width 668 height 29
type input "LBS/10335/E"
click at [304, 218] on div "Select type" at bounding box center [492, 219] width 504 height 23
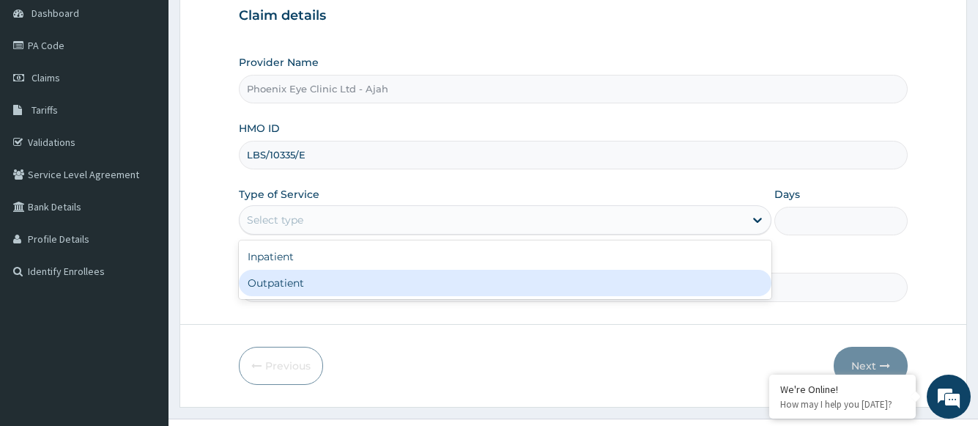
click at [287, 282] on div "Outpatient" at bounding box center [505, 283] width 532 height 26
type input "1"
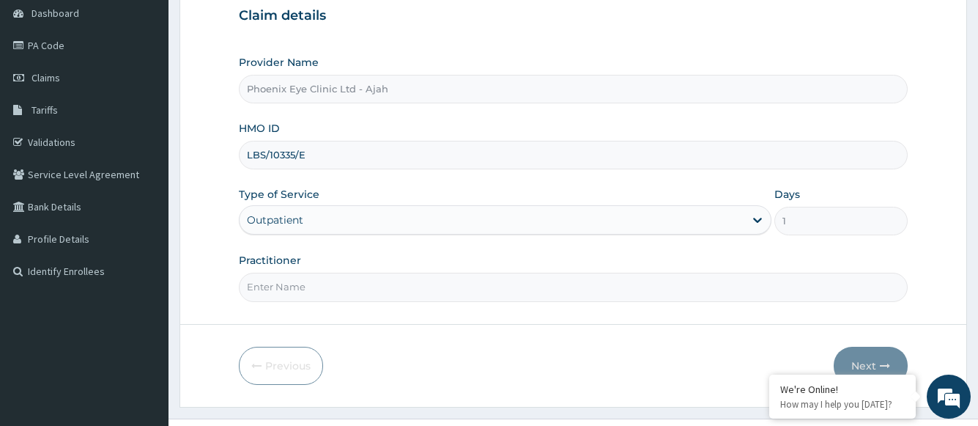
click at [519, 290] on input "Practitioner" at bounding box center [573, 287] width 668 height 29
type input "Dr [PERSON_NAME]"
click at [860, 364] on button "Next" at bounding box center [871, 366] width 74 height 38
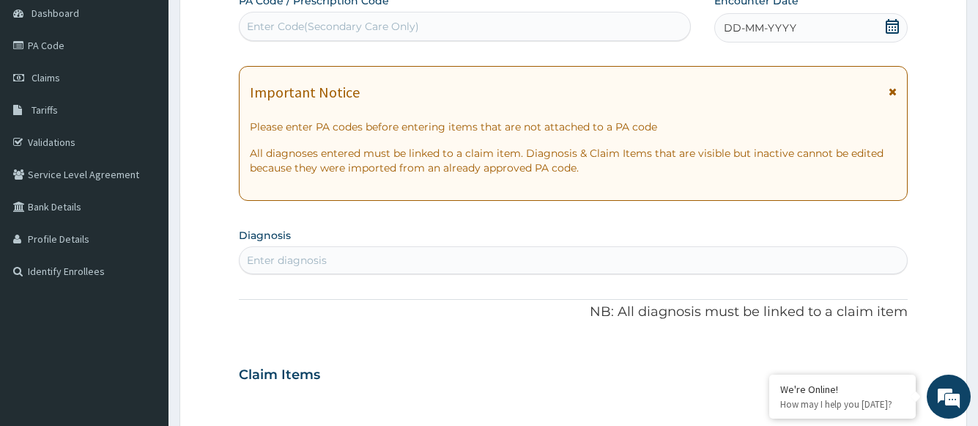
click at [886, 28] on icon at bounding box center [892, 26] width 13 height 15
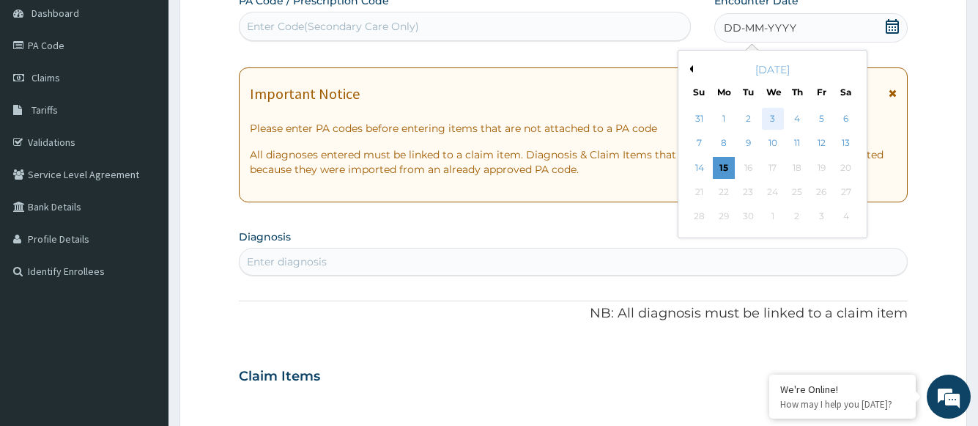
click at [776, 116] on div "3" at bounding box center [772, 119] width 22 height 22
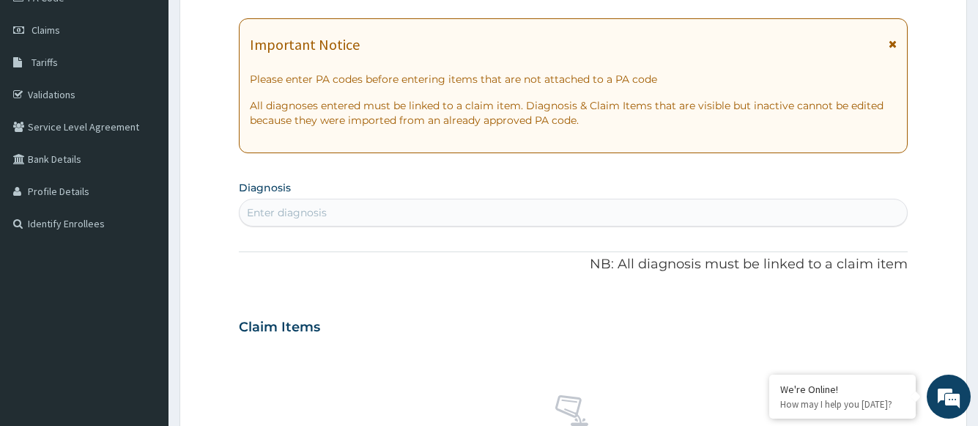
scroll to position [220, 0]
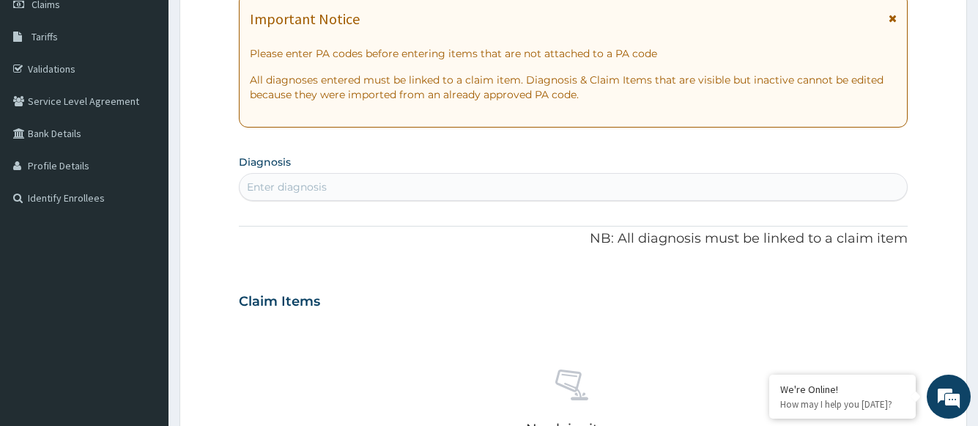
click at [322, 185] on div "Enter diagnosis" at bounding box center [287, 187] width 80 height 15
type input "allergic conjunct"
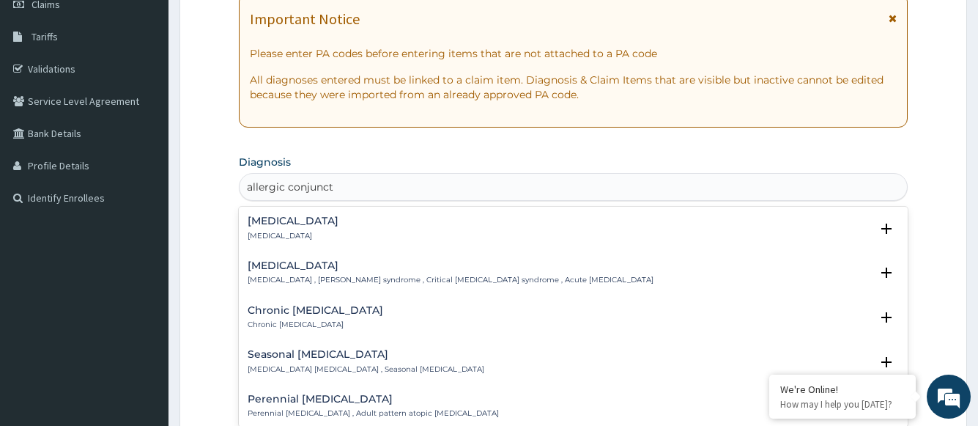
click at [313, 218] on h4 "[MEDICAL_DATA]" at bounding box center [293, 220] width 91 height 11
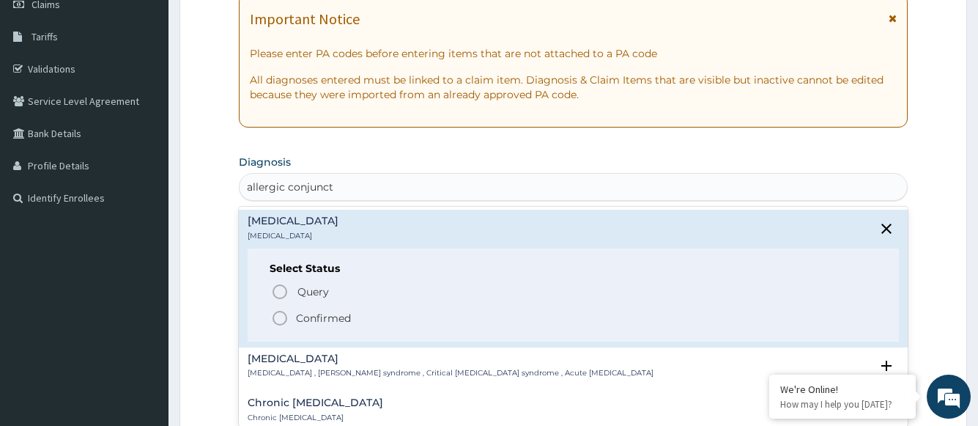
click at [317, 320] on p "Confirmed" at bounding box center [323, 318] width 55 height 15
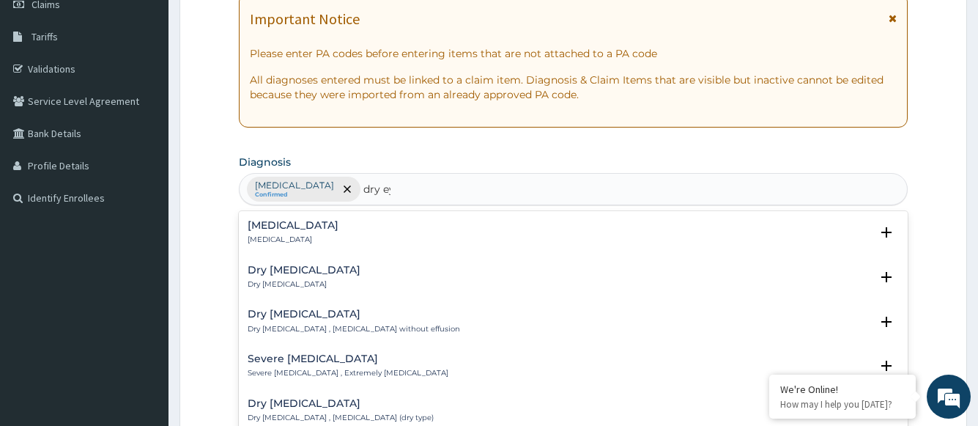
type input "[MEDICAL_DATA]"
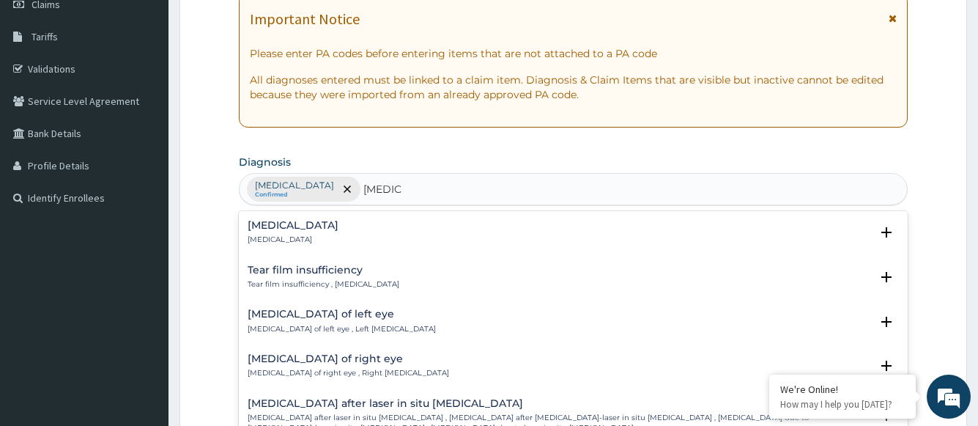
click at [267, 230] on h4 "[MEDICAL_DATA]" at bounding box center [293, 225] width 91 height 11
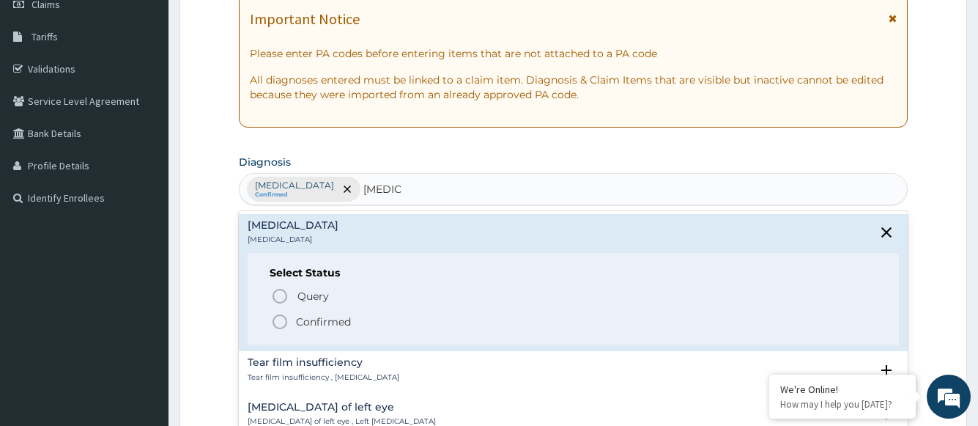
click at [319, 321] on p "Confirmed" at bounding box center [323, 321] width 55 height 15
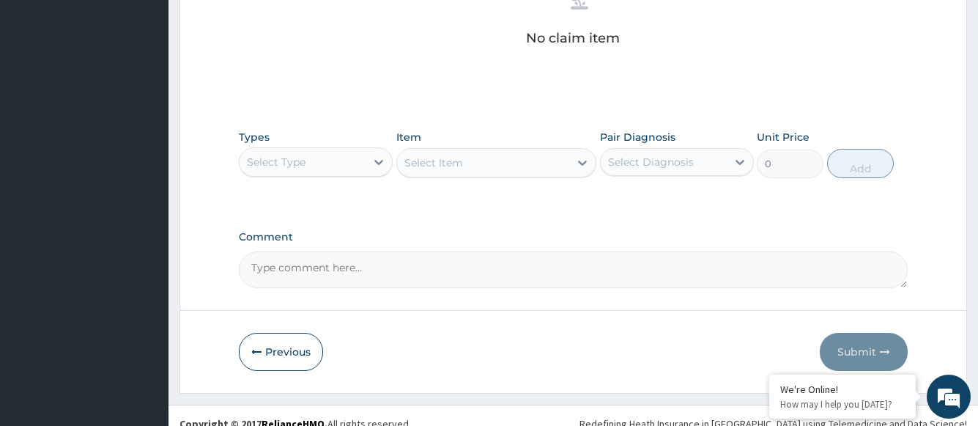
scroll to position [631, 0]
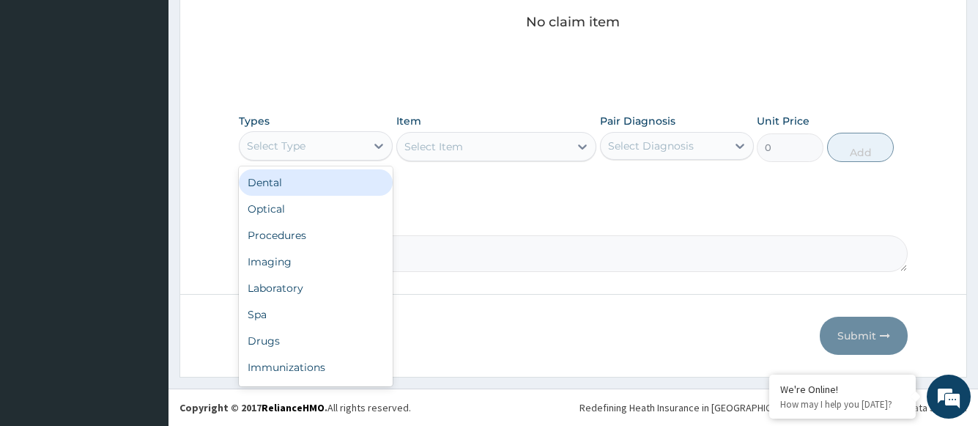
click at [366, 150] on div "Select Type" at bounding box center [303, 145] width 126 height 23
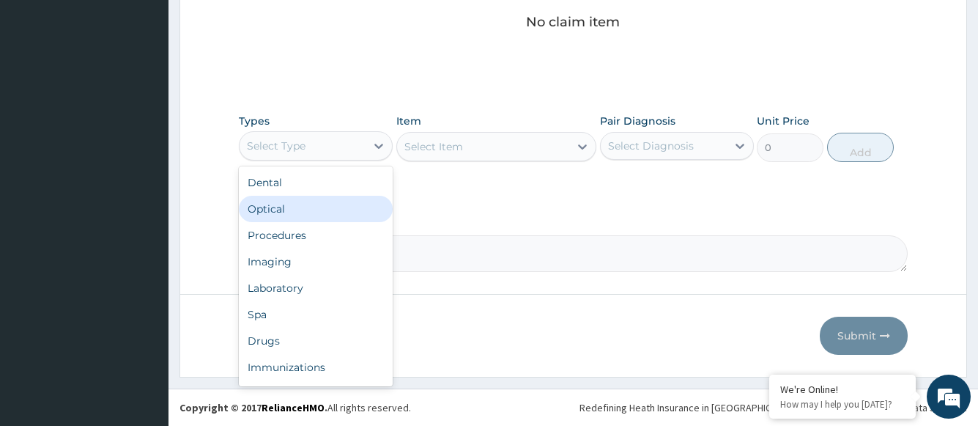
click at [308, 213] on div "Optical" at bounding box center [316, 209] width 154 height 26
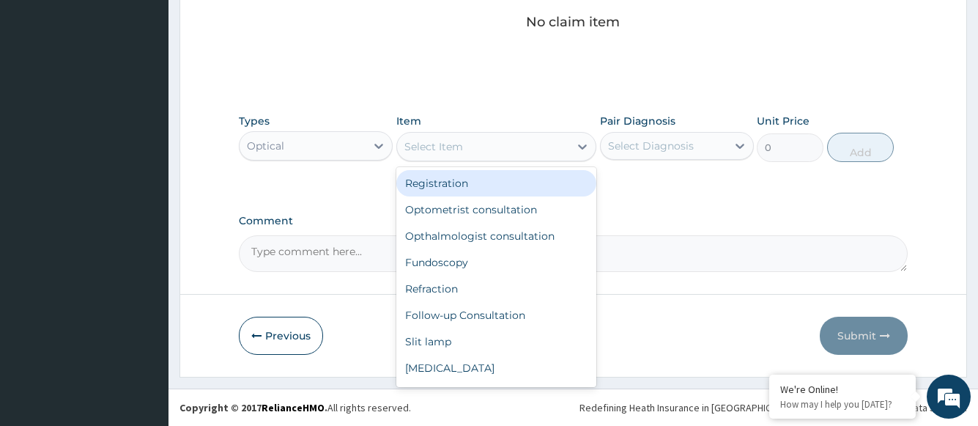
click at [421, 148] on div "Select Item" at bounding box center [433, 146] width 59 height 15
click at [358, 149] on div "Optical" at bounding box center [303, 145] width 126 height 23
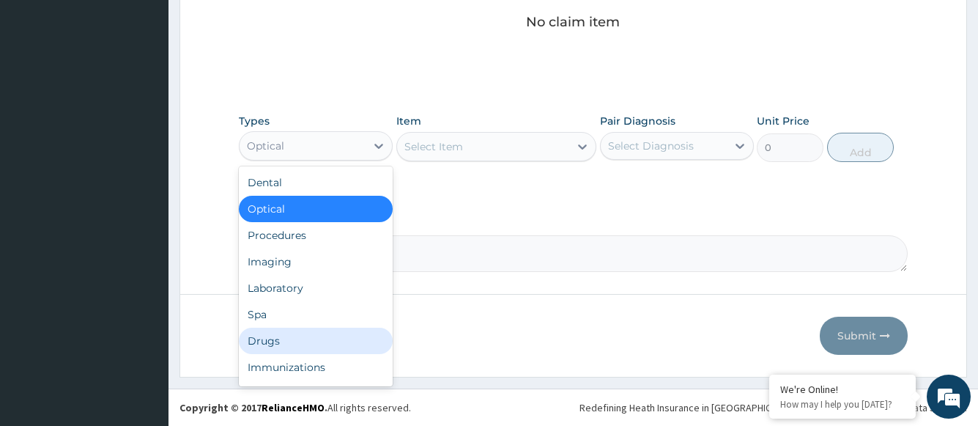
click at [291, 344] on div "Drugs" at bounding box center [316, 341] width 154 height 26
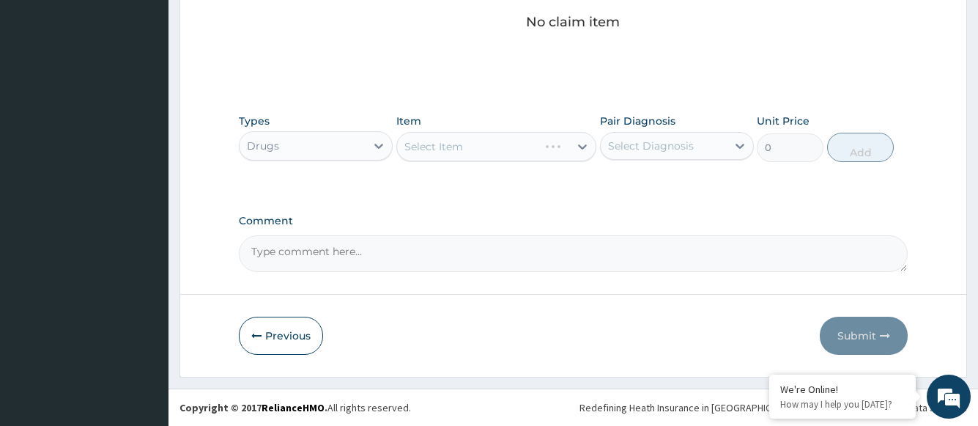
click at [498, 142] on div "Select Item" at bounding box center [496, 146] width 201 height 29
click at [504, 144] on div "Select Item" at bounding box center [483, 146] width 173 height 23
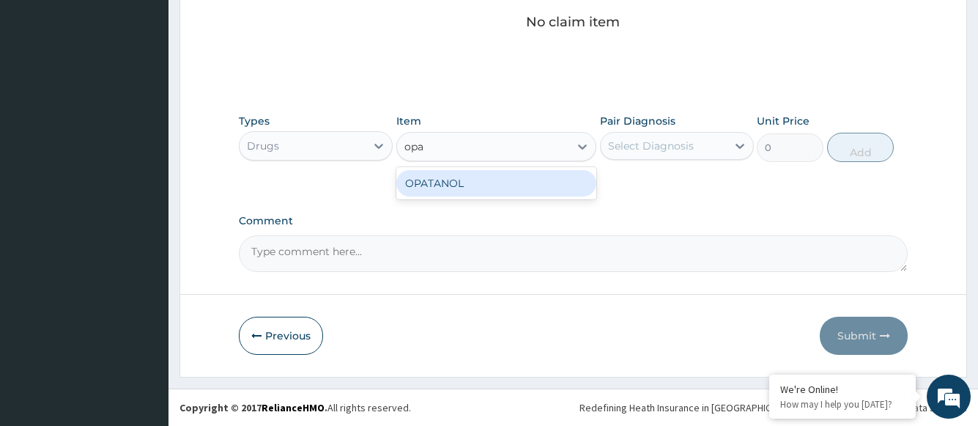
type input "[PERSON_NAME]"
click at [462, 172] on div "OPATANOL" at bounding box center [496, 183] width 201 height 26
type input "2100"
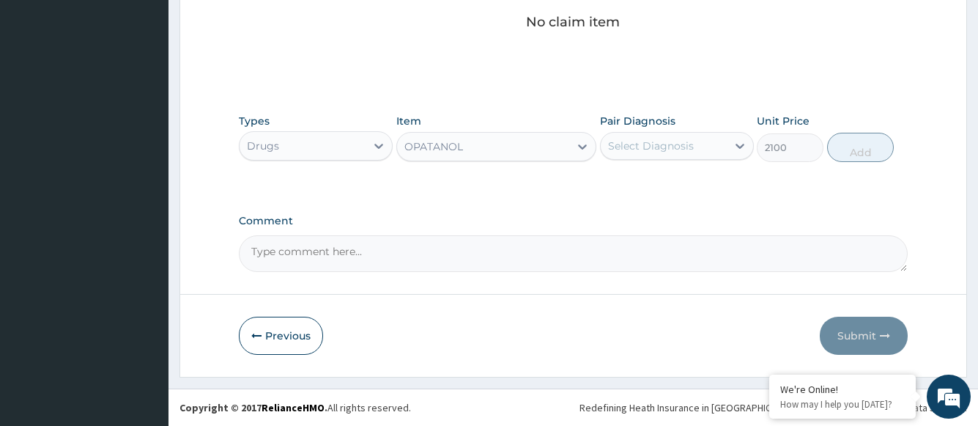
click at [692, 146] on div "Select Diagnosis" at bounding box center [651, 145] width 86 height 15
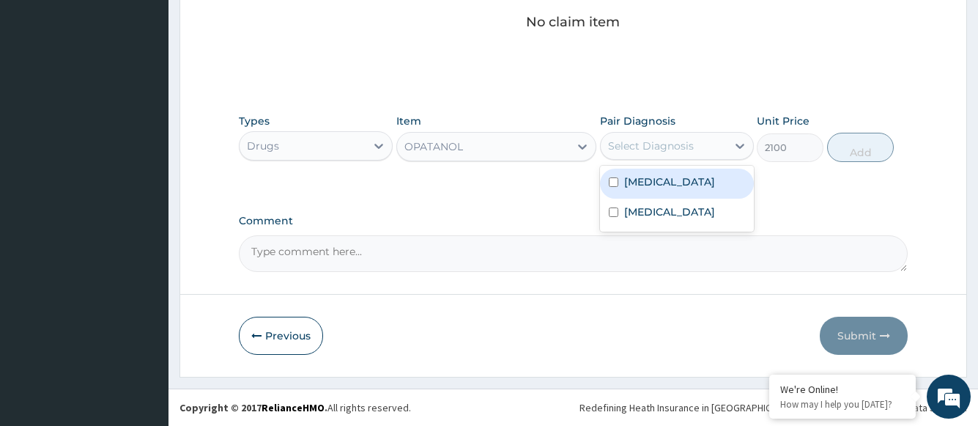
click at [670, 179] on label "[MEDICAL_DATA]" at bounding box center [669, 181] width 91 height 15
checkbox input "true"
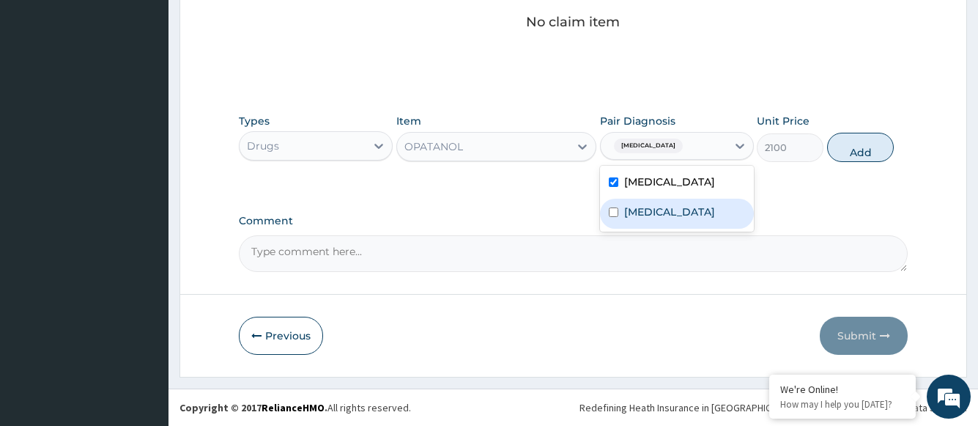
click at [664, 210] on label "Dry eyes" at bounding box center [669, 211] width 91 height 15
checkbox input "true"
click at [854, 162] on button "Add" at bounding box center [860, 147] width 67 height 29
type input "0"
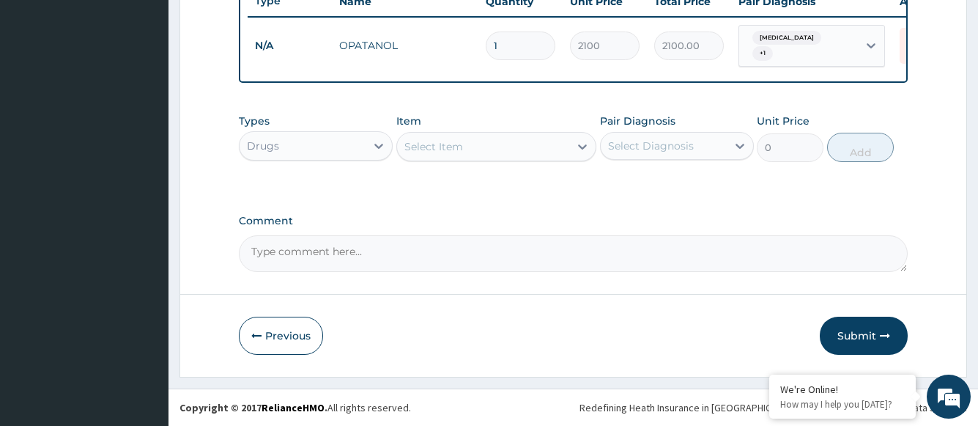
scroll to position [578, 0]
click at [456, 148] on div "Select Item" at bounding box center [433, 146] width 59 height 15
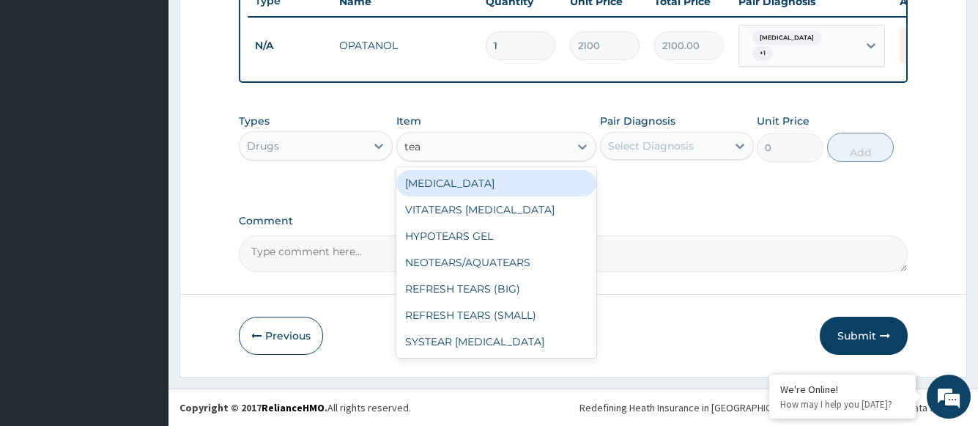
type input "tear"
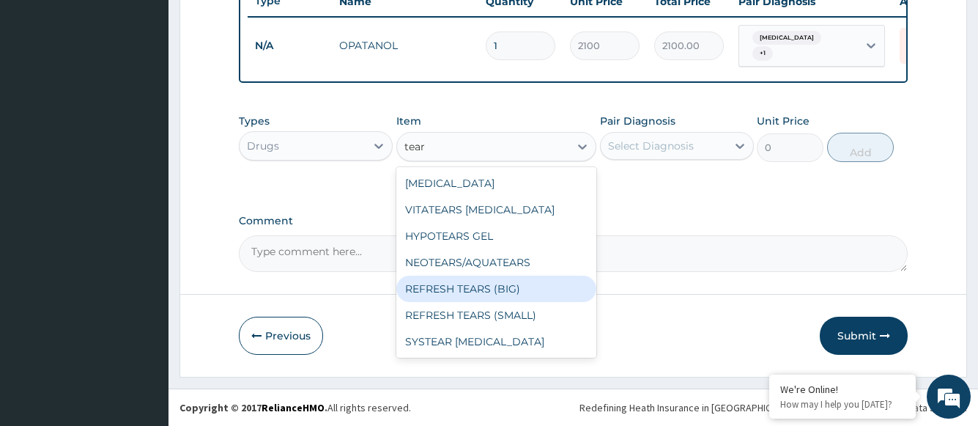
click at [484, 291] on div "REFRESH TEARS (BIG)" at bounding box center [496, 289] width 201 height 26
type input "2700"
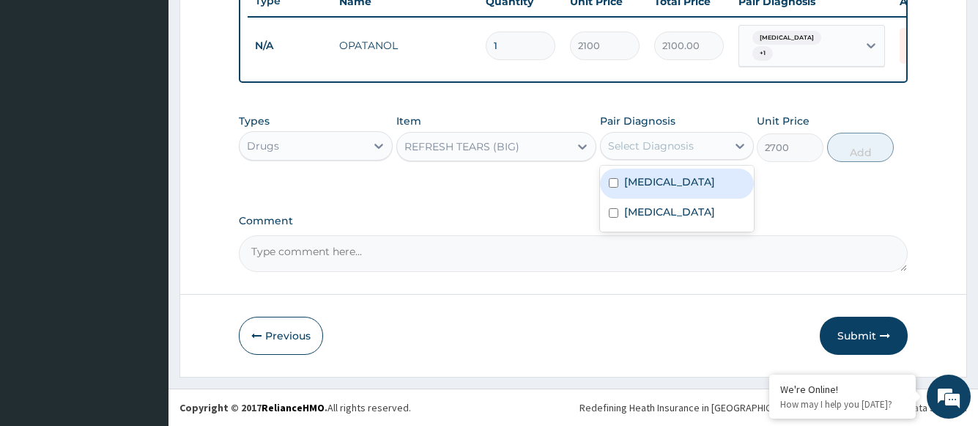
click at [648, 149] on div "Select Diagnosis" at bounding box center [651, 145] width 86 height 15
click at [654, 184] on label "Allergic conjunctivitis" at bounding box center [669, 181] width 91 height 15
checkbox input "true"
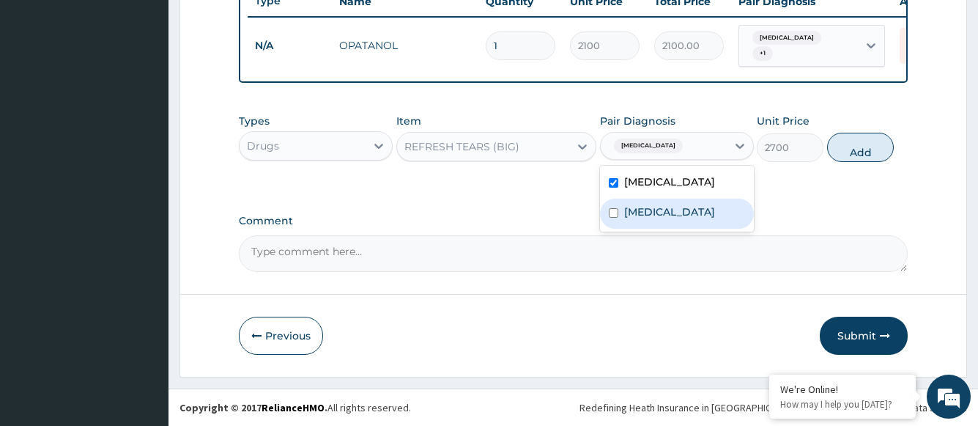
click at [648, 218] on label "Dry eyes" at bounding box center [669, 211] width 91 height 15
checkbox input "true"
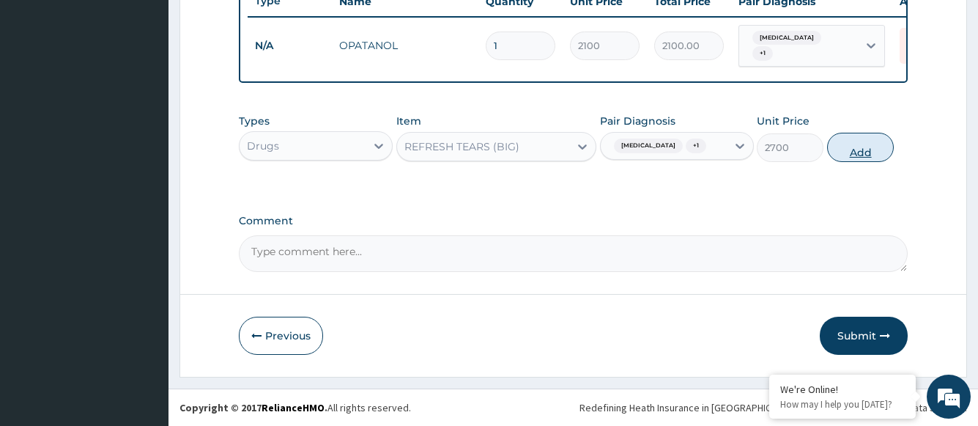
click at [859, 162] on button "Add" at bounding box center [860, 147] width 67 height 29
type input "0"
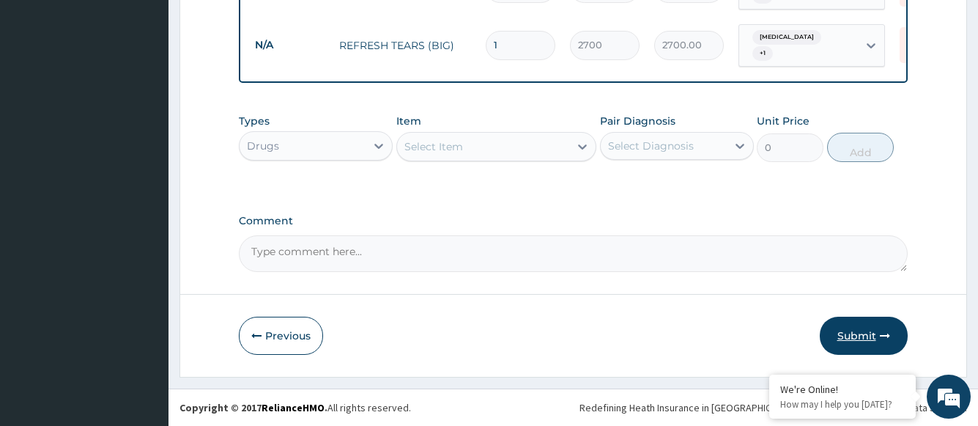
click at [864, 339] on button "Submit" at bounding box center [864, 336] width 88 height 38
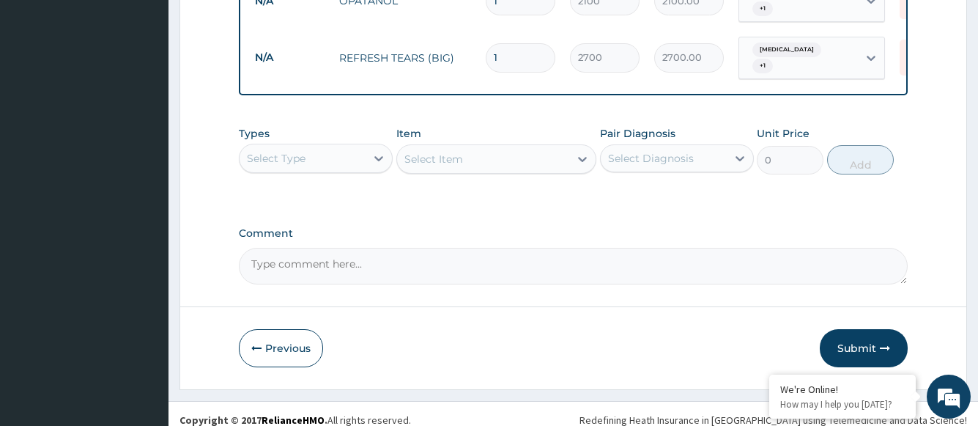
scroll to position [635, 0]
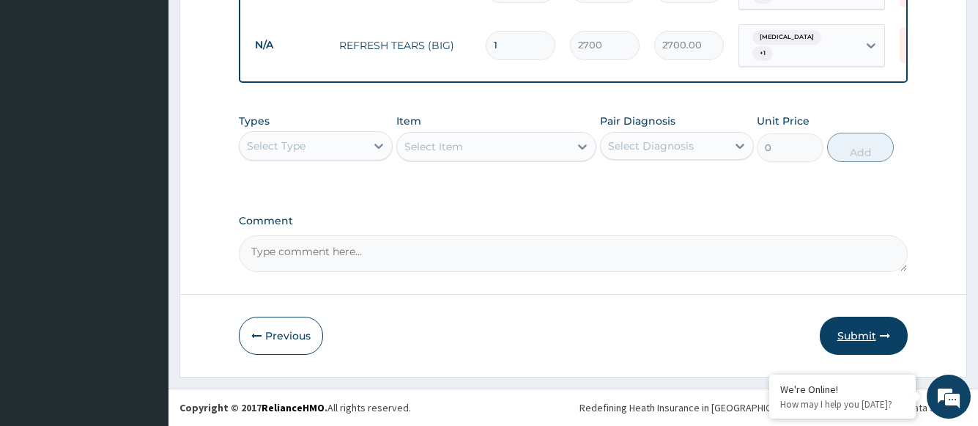
click at [851, 339] on button "Submit" at bounding box center [864, 336] width 88 height 38
click at [276, 343] on button "Previous" at bounding box center [281, 336] width 84 height 38
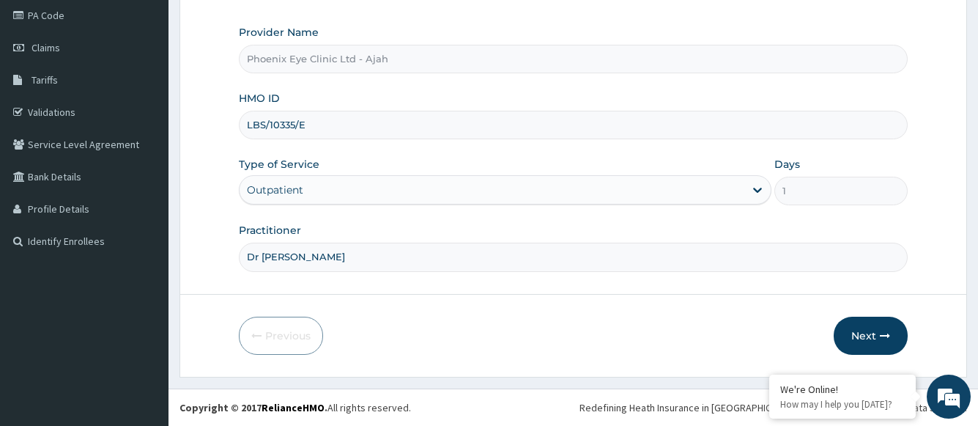
click at [267, 125] on input "LBS/10335/E" at bounding box center [573, 125] width 668 height 29
type input "LBP/10335/E"
click at [859, 333] on button "Next" at bounding box center [871, 336] width 74 height 38
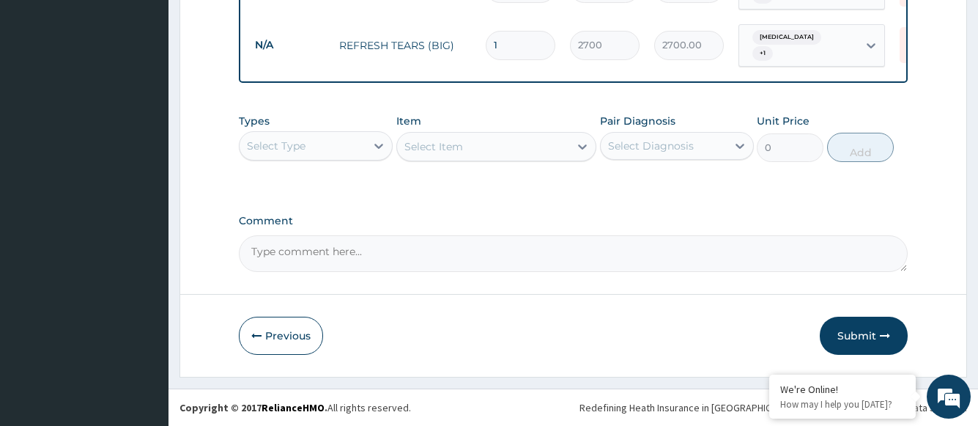
scroll to position [635, 0]
click at [854, 331] on button "Submit" at bounding box center [864, 336] width 88 height 38
